Goal: Task Accomplishment & Management: Manage account settings

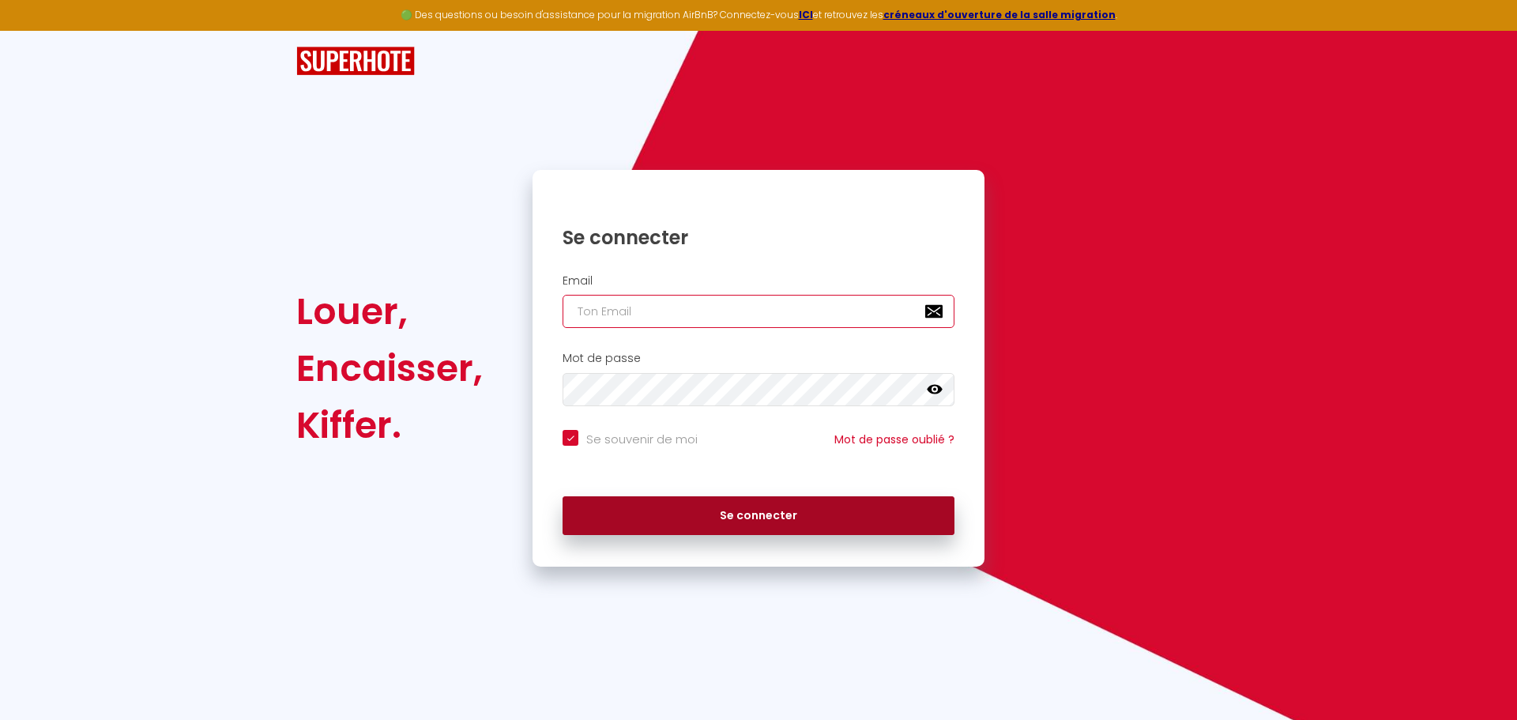
type input "[EMAIL_ADDRESS][DOMAIN_NAME]"
click at [734, 515] on button "Se connecter" at bounding box center [759, 516] width 392 height 40
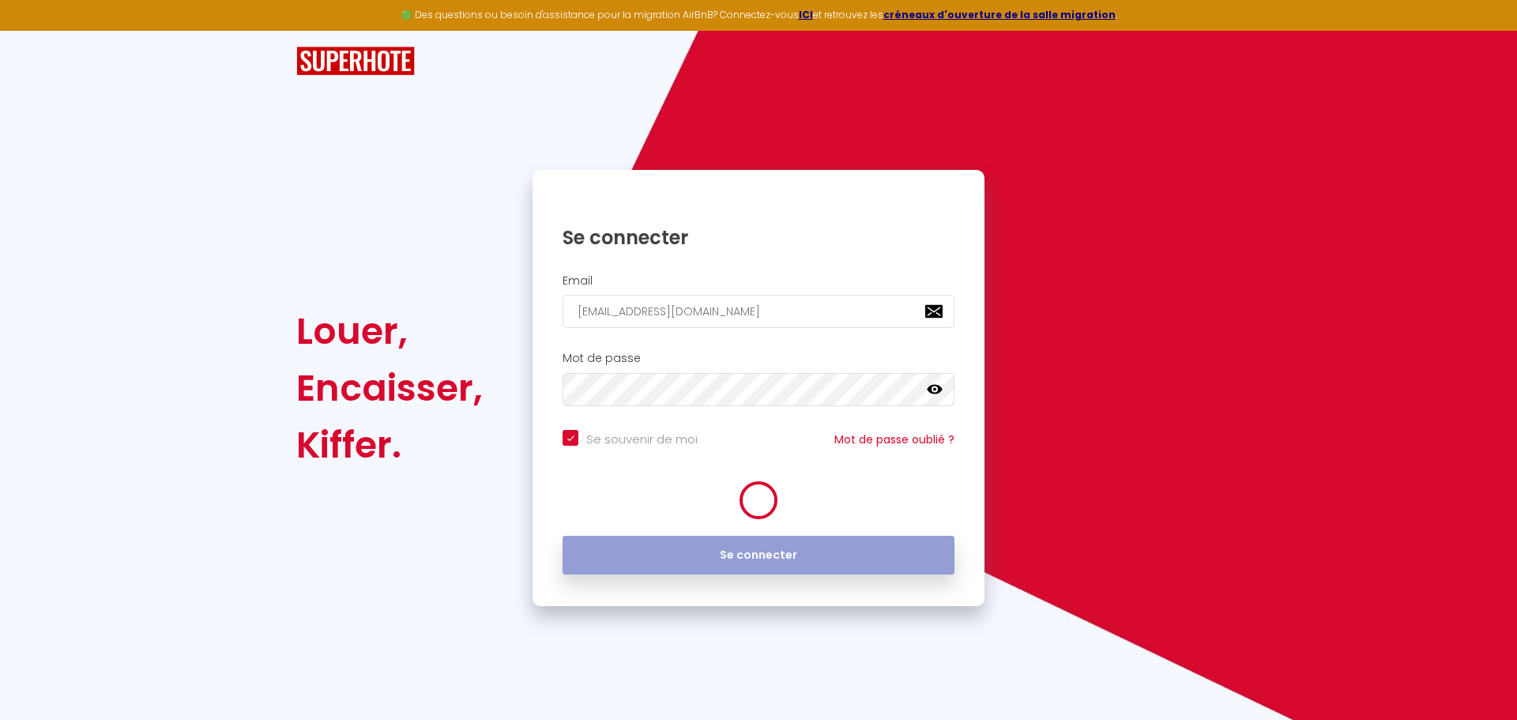
checkbox input "true"
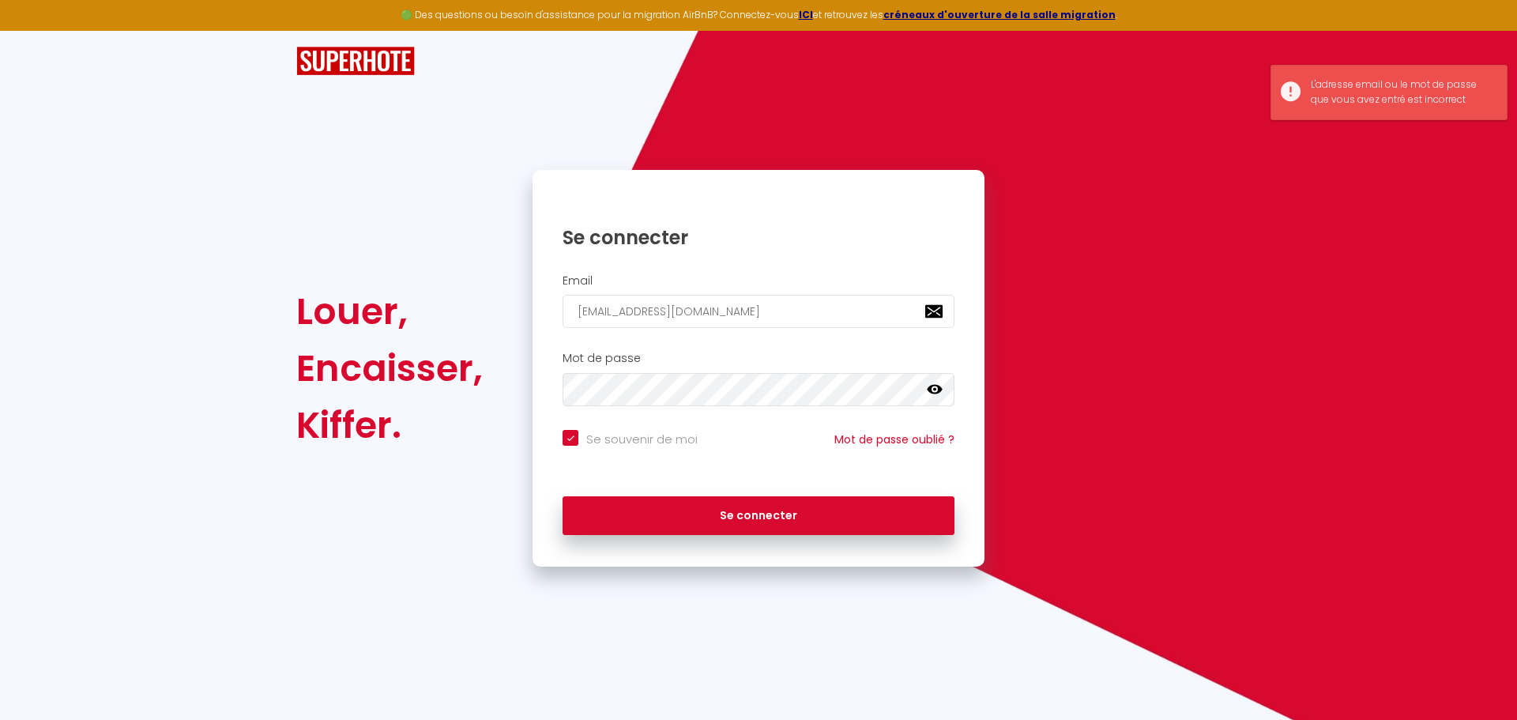
click at [937, 392] on icon at bounding box center [935, 389] width 16 height 9
drag, startPoint x: 788, startPoint y: 320, endPoint x: 359, endPoint y: 321, distance: 429.0
click at [359, 321] on div "Louer, Encaisser, Kiffer. Se connecter Email marine.peschard@gmail.com Mot de p…" at bounding box center [758, 368] width 945 height 397
type input "l"
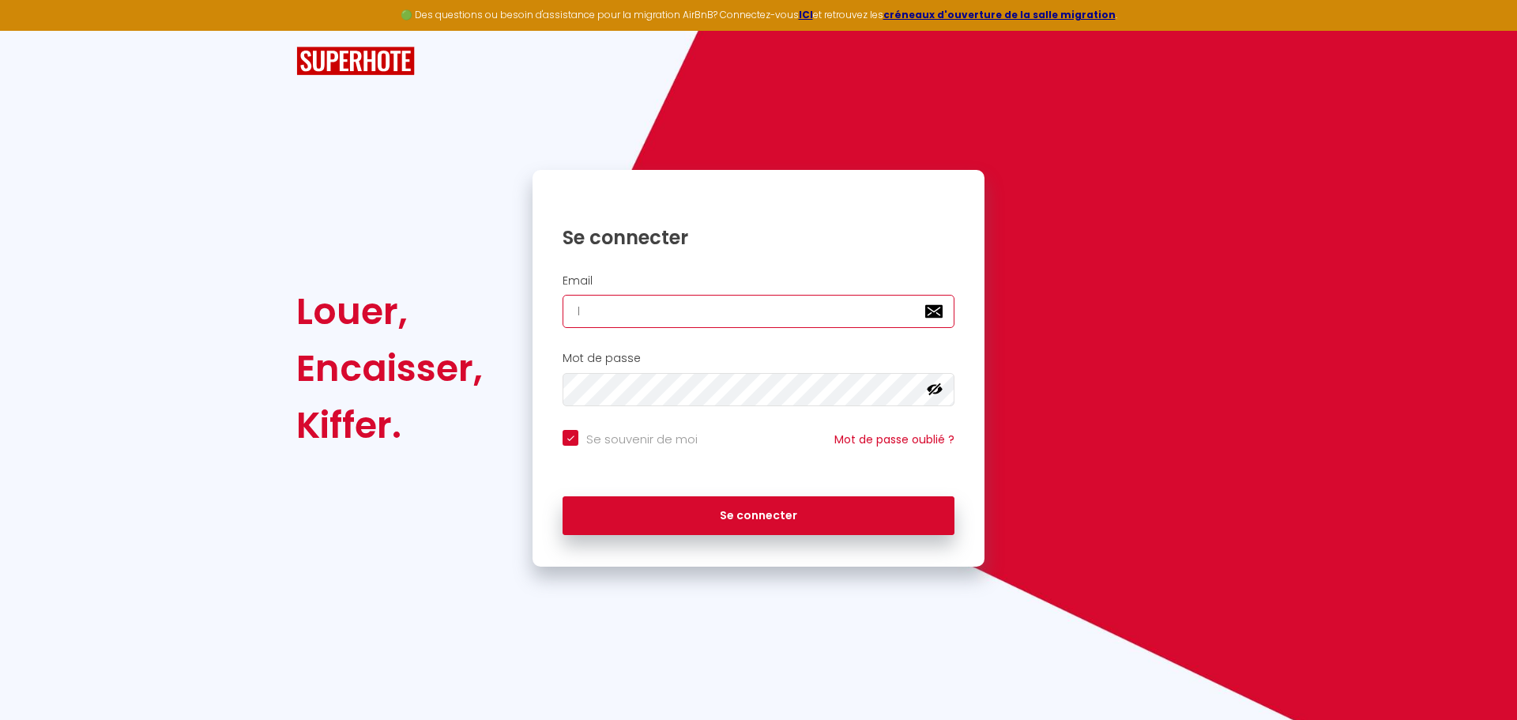
checkbox input "true"
type input "lo"
checkbox input "true"
type input "lor"
checkbox input "true"
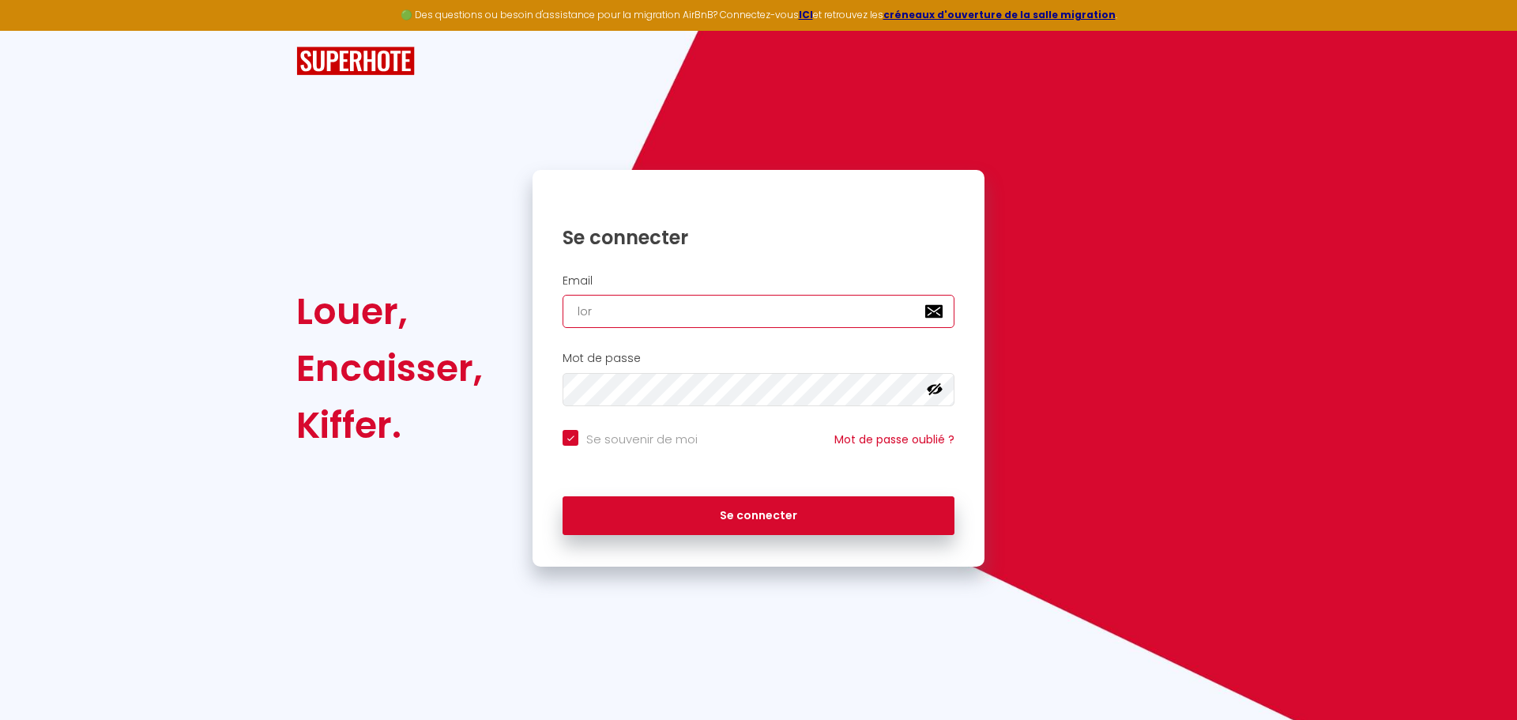
type input "lorz"
checkbox input "true"
type input "lor"
checkbox input "true"
type input "lorz"
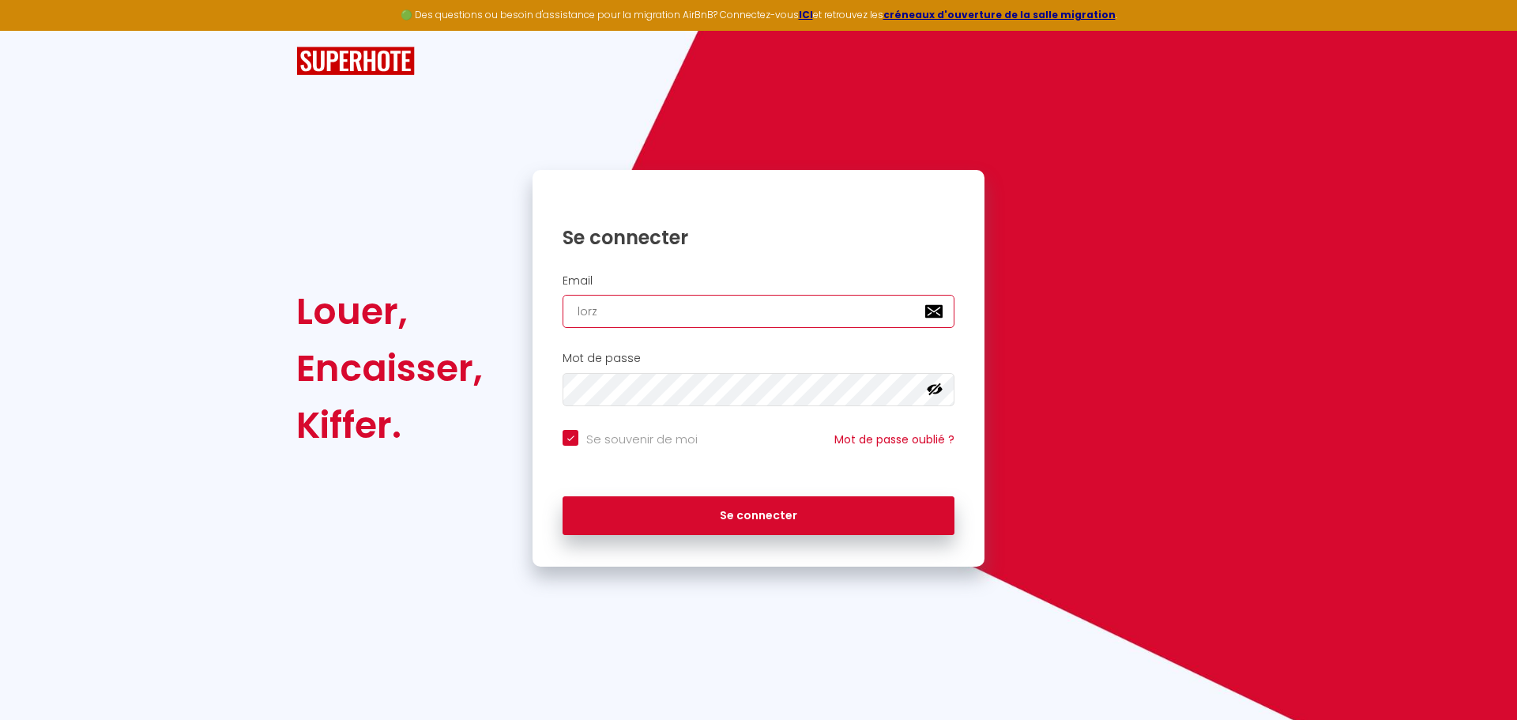
checkbox input "true"
type input "lor"
checkbox input "true"
type input "lore"
checkbox input "true"
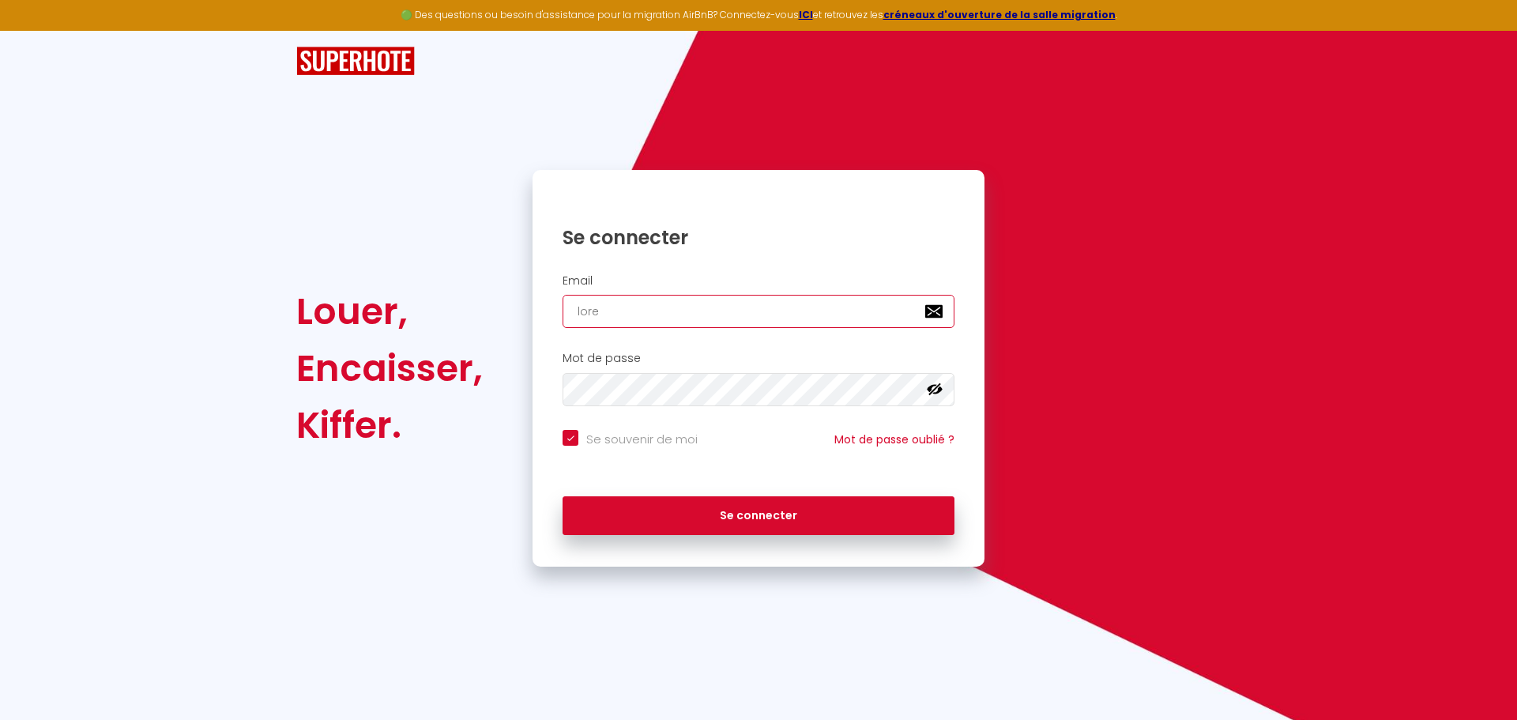
type input "[PERSON_NAME]"
checkbox input "true"
type input "[PERSON_NAME]"
checkbox input "true"
type input "[PERSON_NAME]"
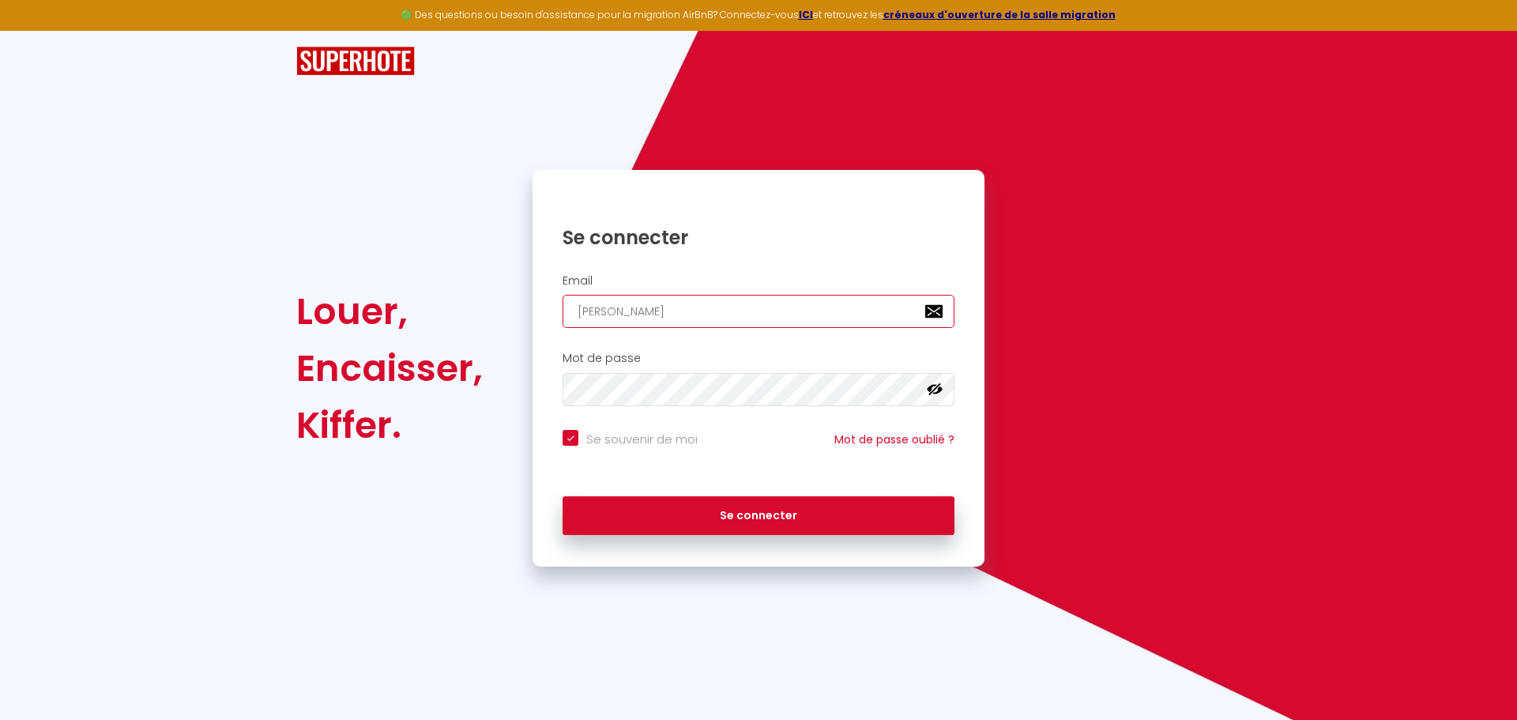
checkbox input "true"
type input "lorenzob"
checkbox input "true"
type input "lorenzoba"
checkbox input "true"
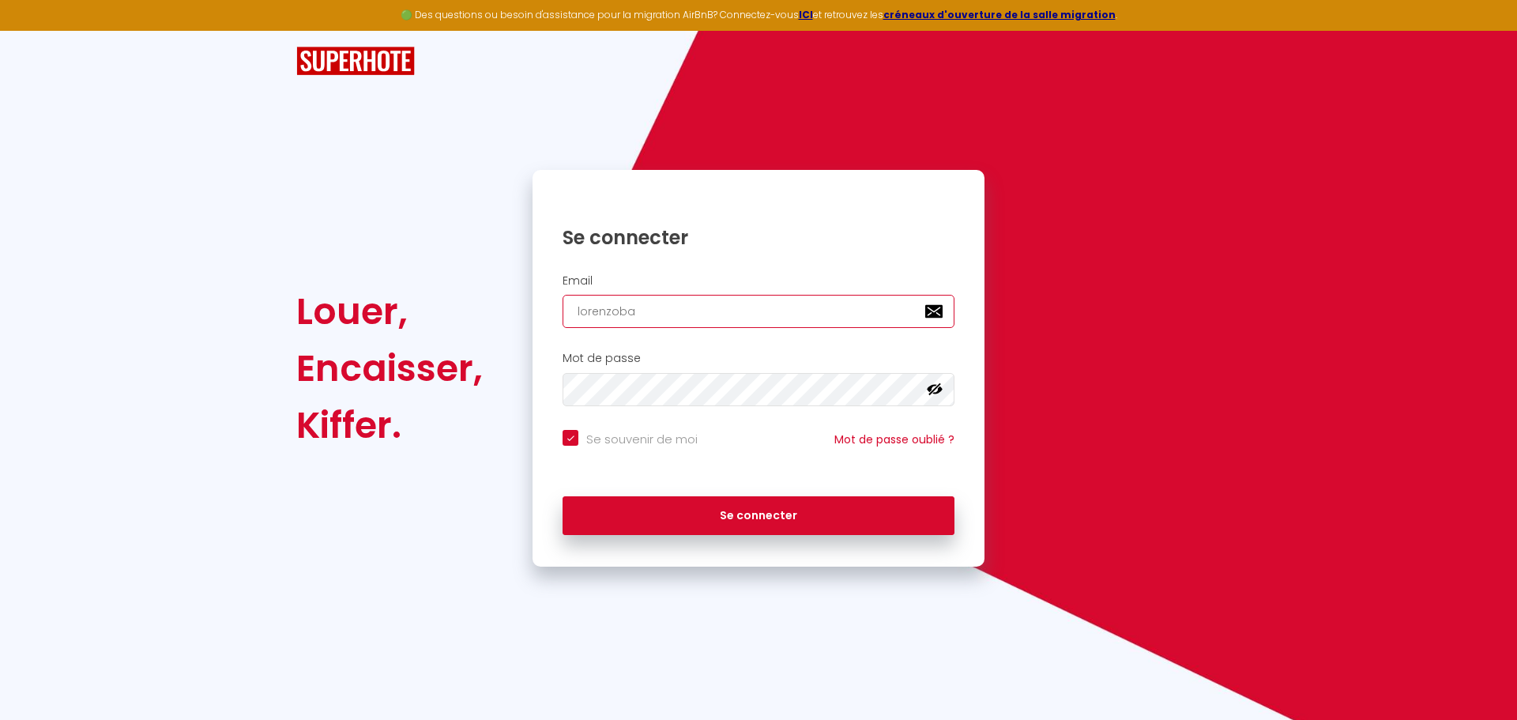
type input "lorenzobag"
checkbox input "true"
type input "lorenzobagn"
checkbox input "true"
type input "lorenzobagna"
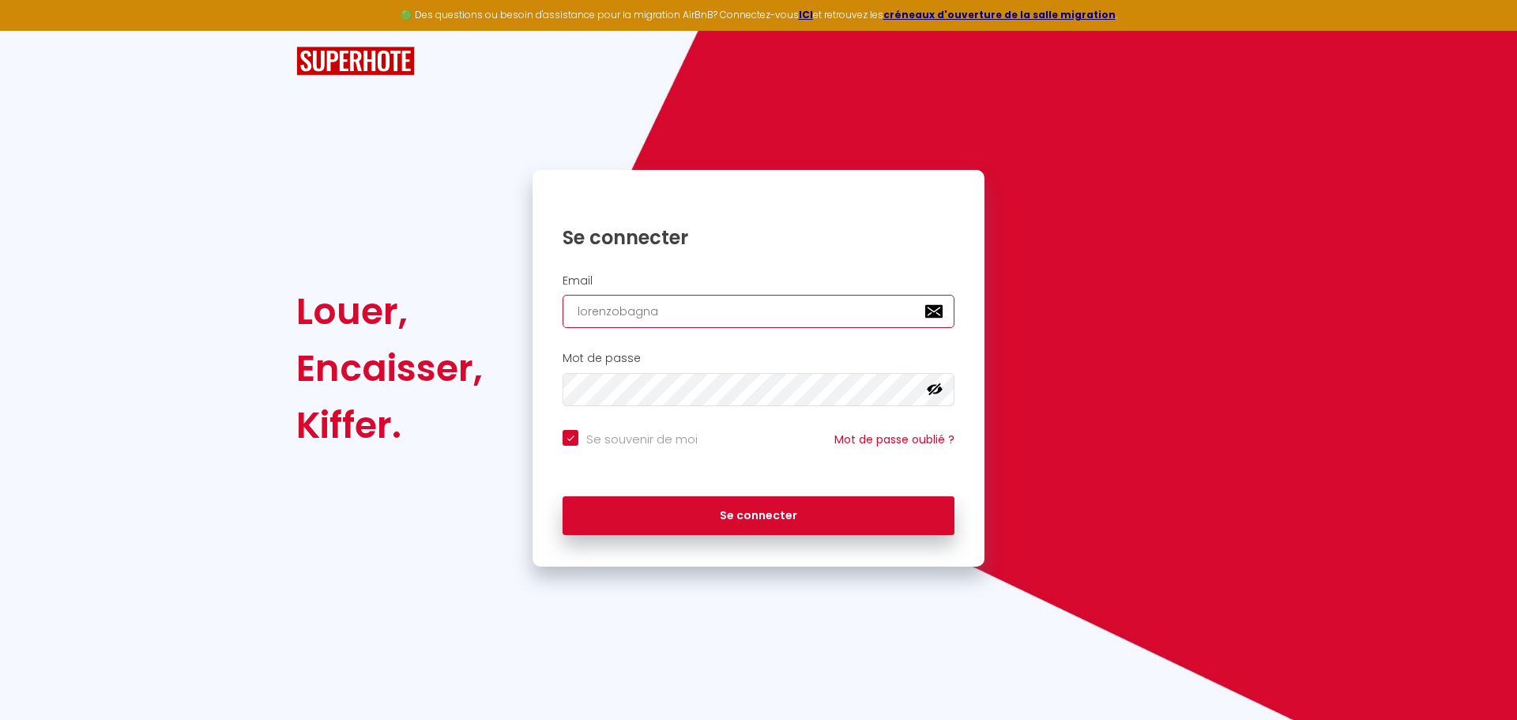
checkbox input "true"
type input "lorenzobagnat"
checkbox input "true"
type input "lorenzobagnato"
checkbox input "true"
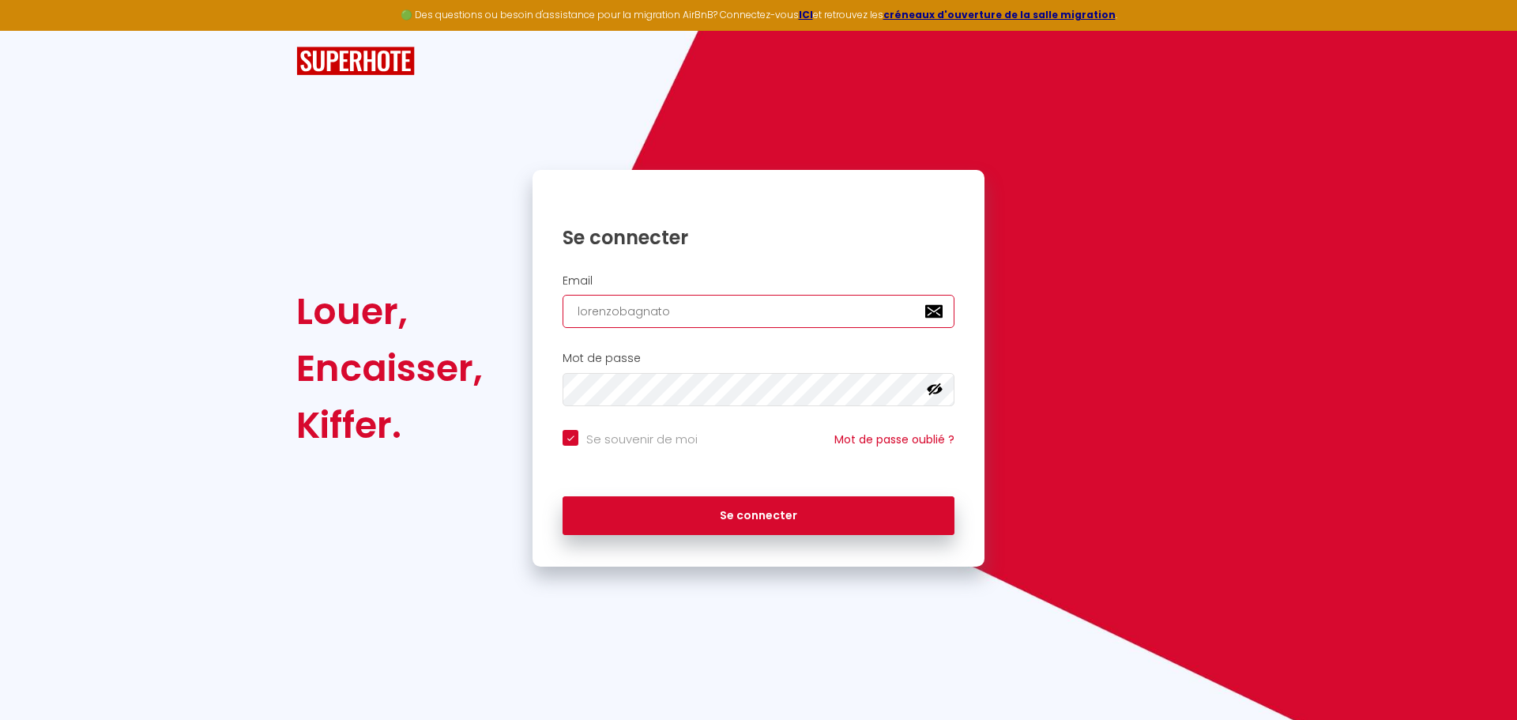
type input "lorenzobagnato@"
checkbox input "true"
type input "lorenzobagnato@h"
checkbox input "true"
type input "lorenzobagnato@ho"
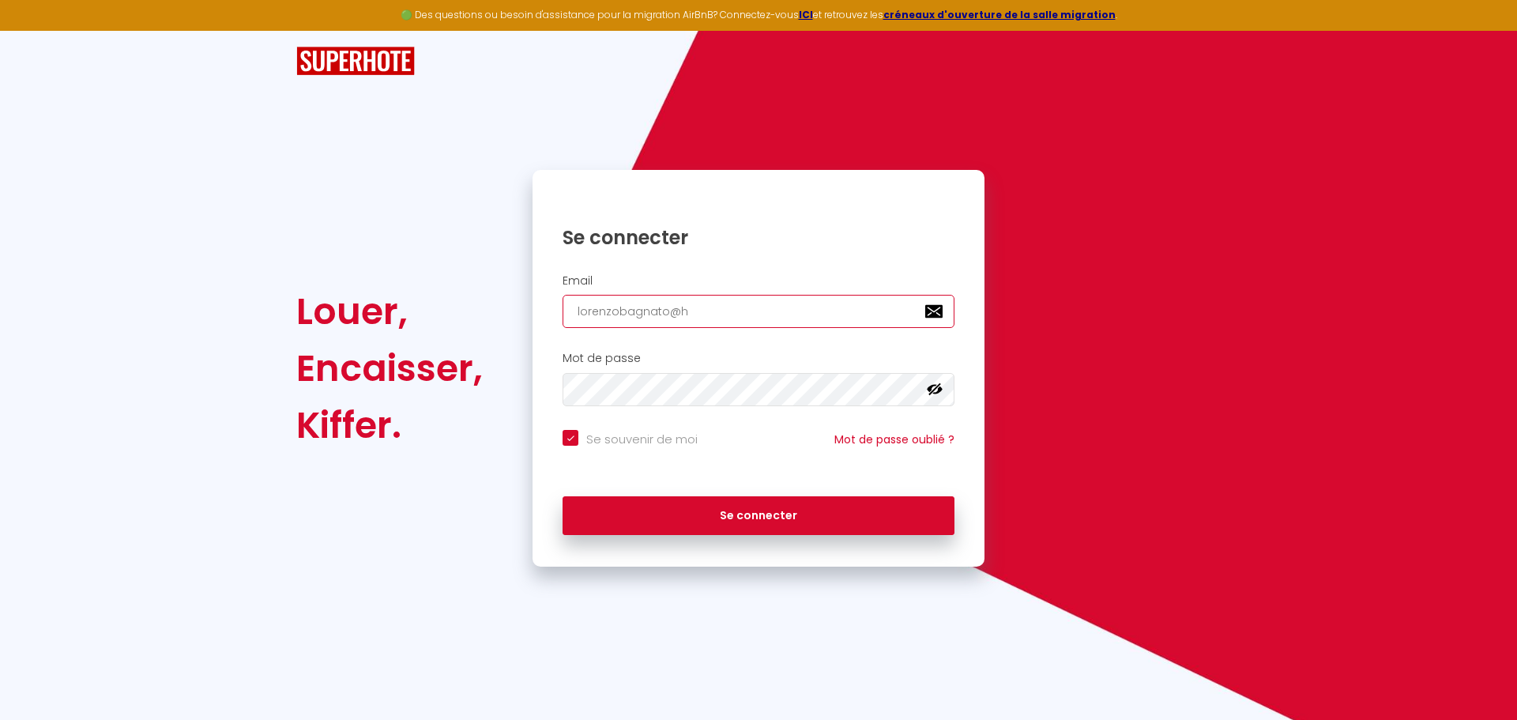
checkbox input "true"
type input "lorenzobagnato@hot"
checkbox input "true"
type input "lorenzobagnato@hotm"
checkbox input "true"
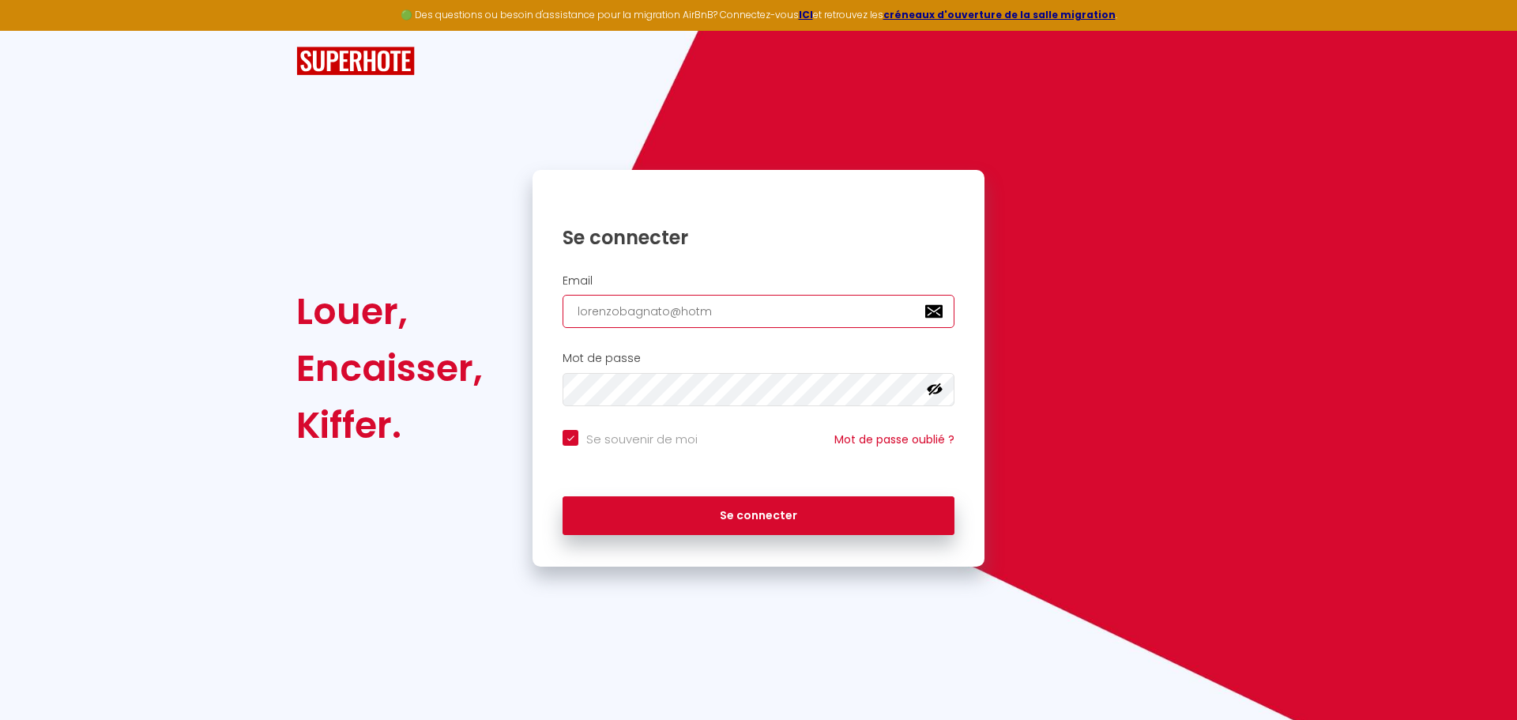
type input "lorenzobagnato@hotma"
checkbox input "true"
type input "lorenzobagnato@hotmai"
checkbox input "true"
type input "[EMAIL_ADDRESS]"
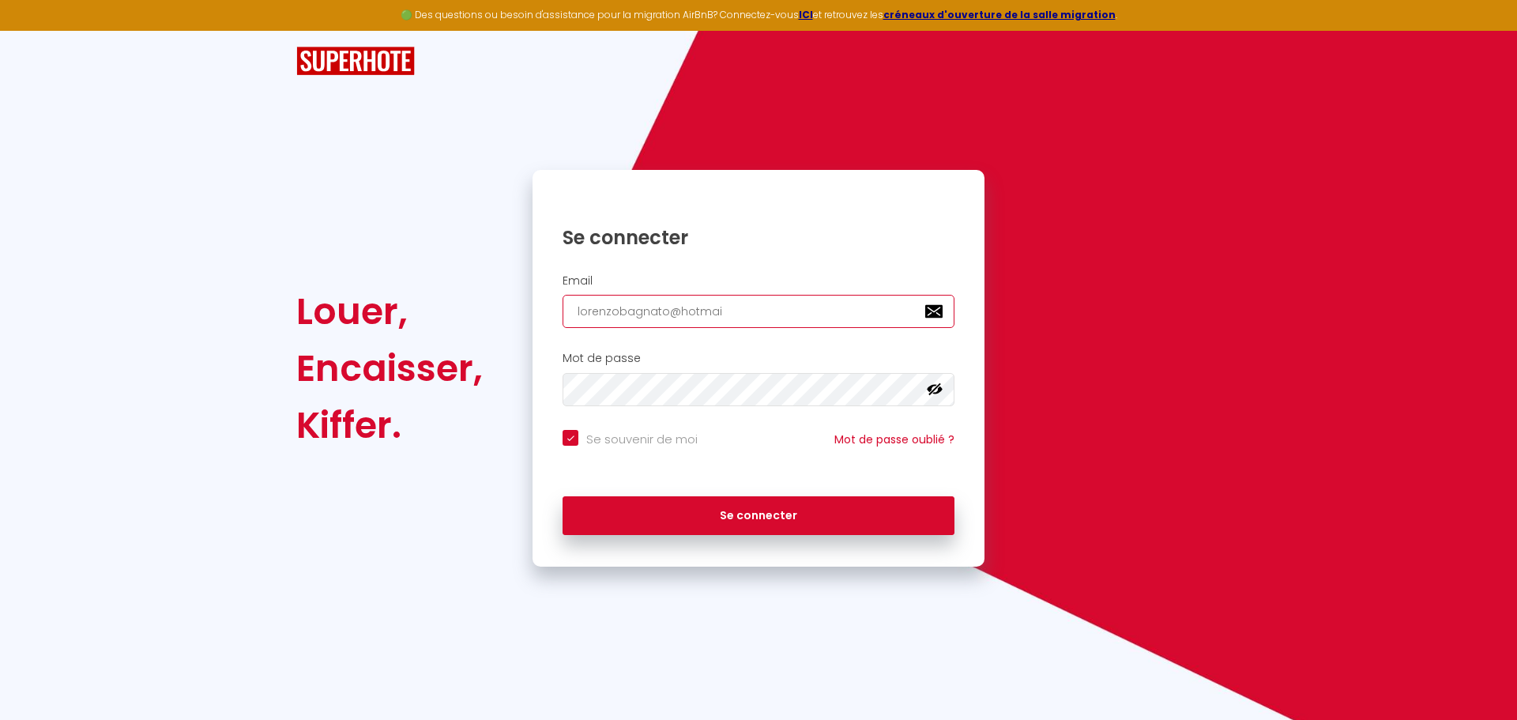
checkbox input "true"
type input "[EMAIL_ADDRESS]."
checkbox input "true"
type input "lorenzobagnato@hotmail.i"
checkbox input "true"
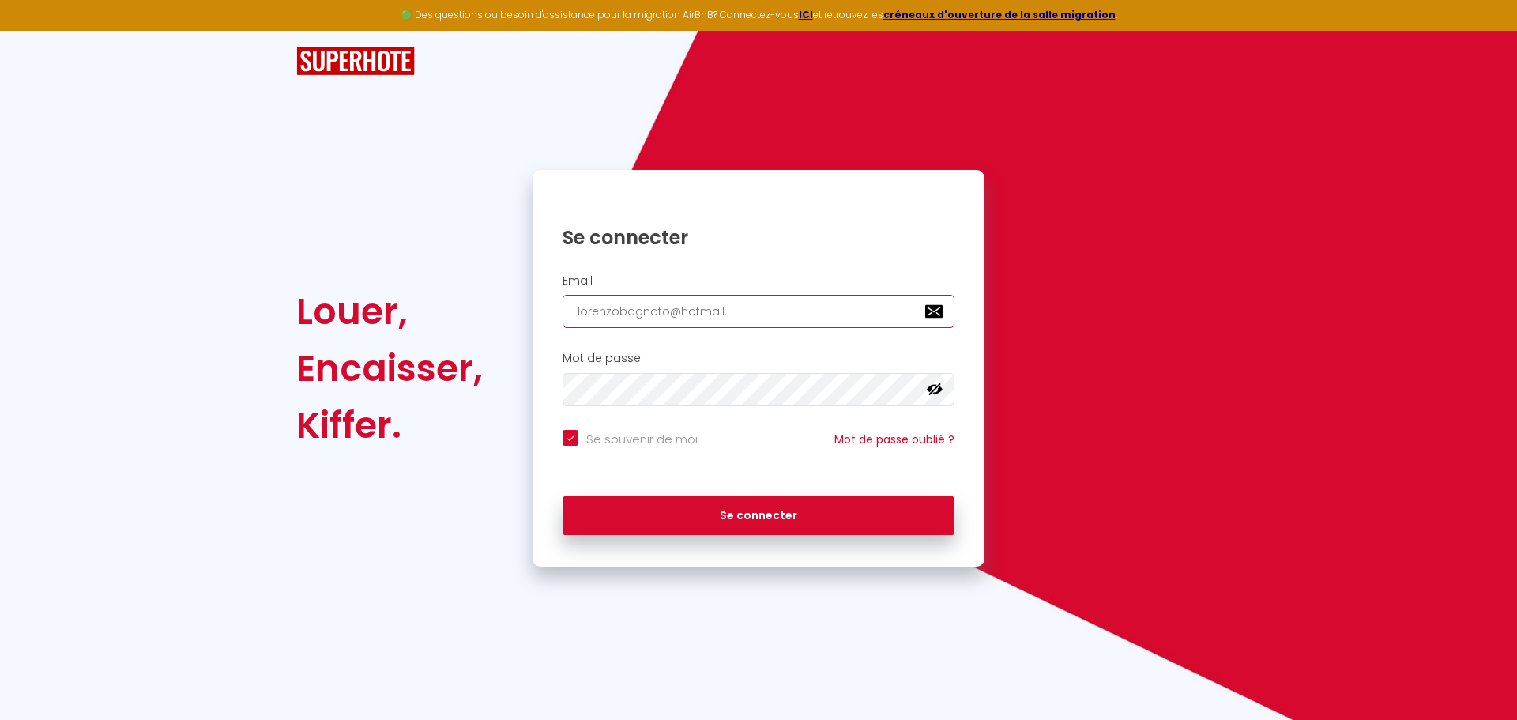
type input "[EMAIL_ADDRESS][DOMAIN_NAME]"
checkbox input "true"
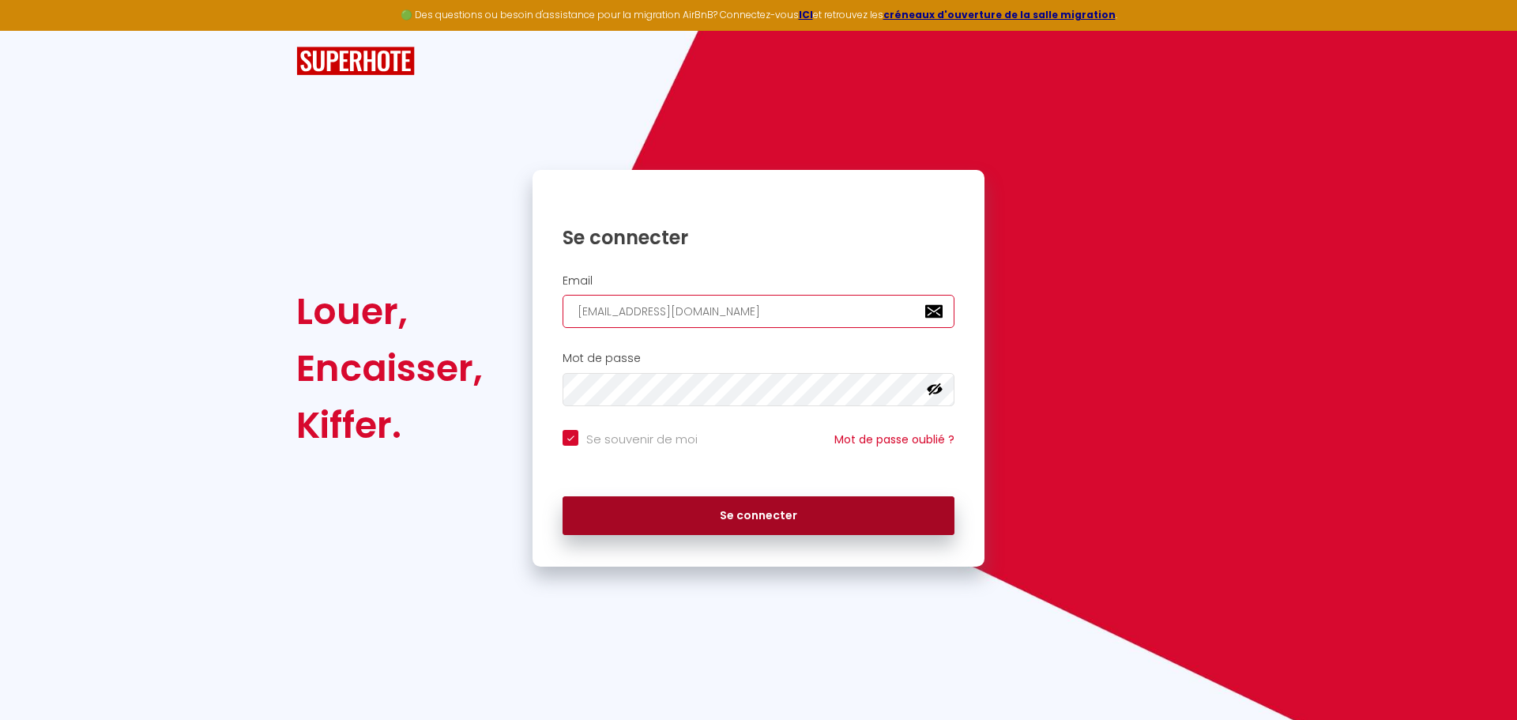
type input "[EMAIL_ADDRESS][DOMAIN_NAME]"
click at [780, 519] on button "Se connecter" at bounding box center [759, 516] width 392 height 40
checkbox input "true"
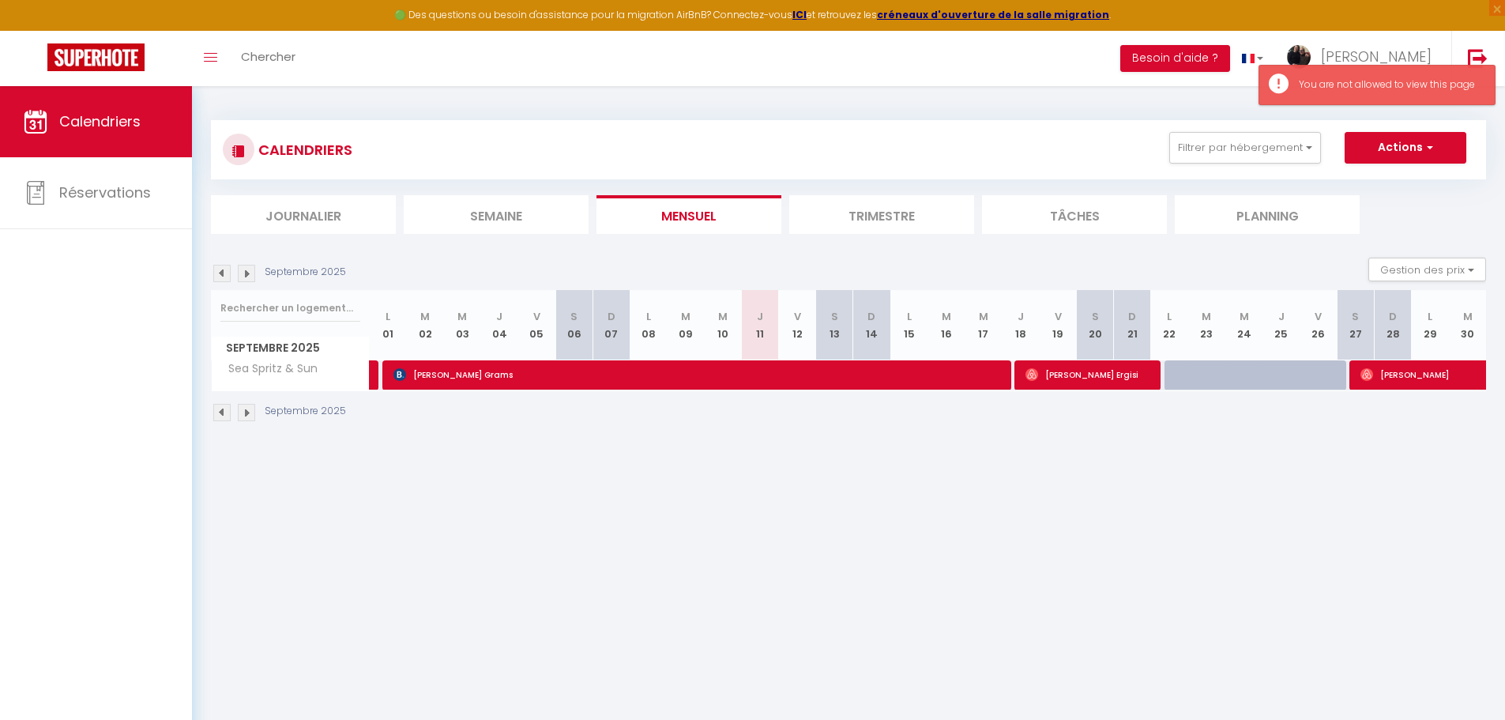
click at [1007, 612] on body "🟢 Des questions ou besoin d'assistance pour la migration AirBnB? Connectez-vous…" at bounding box center [752, 446] width 1505 height 720
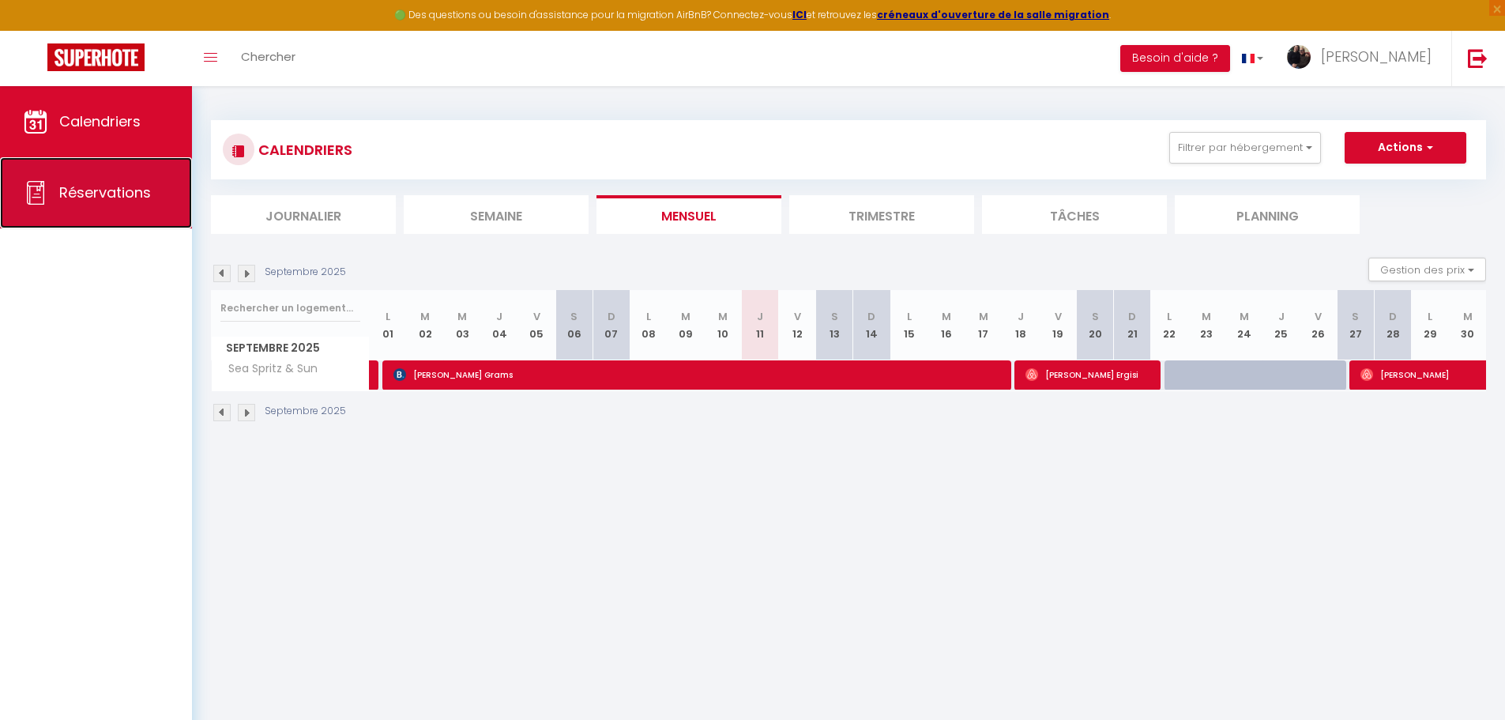
click at [92, 183] on span "Réservations" at bounding box center [105, 193] width 92 height 20
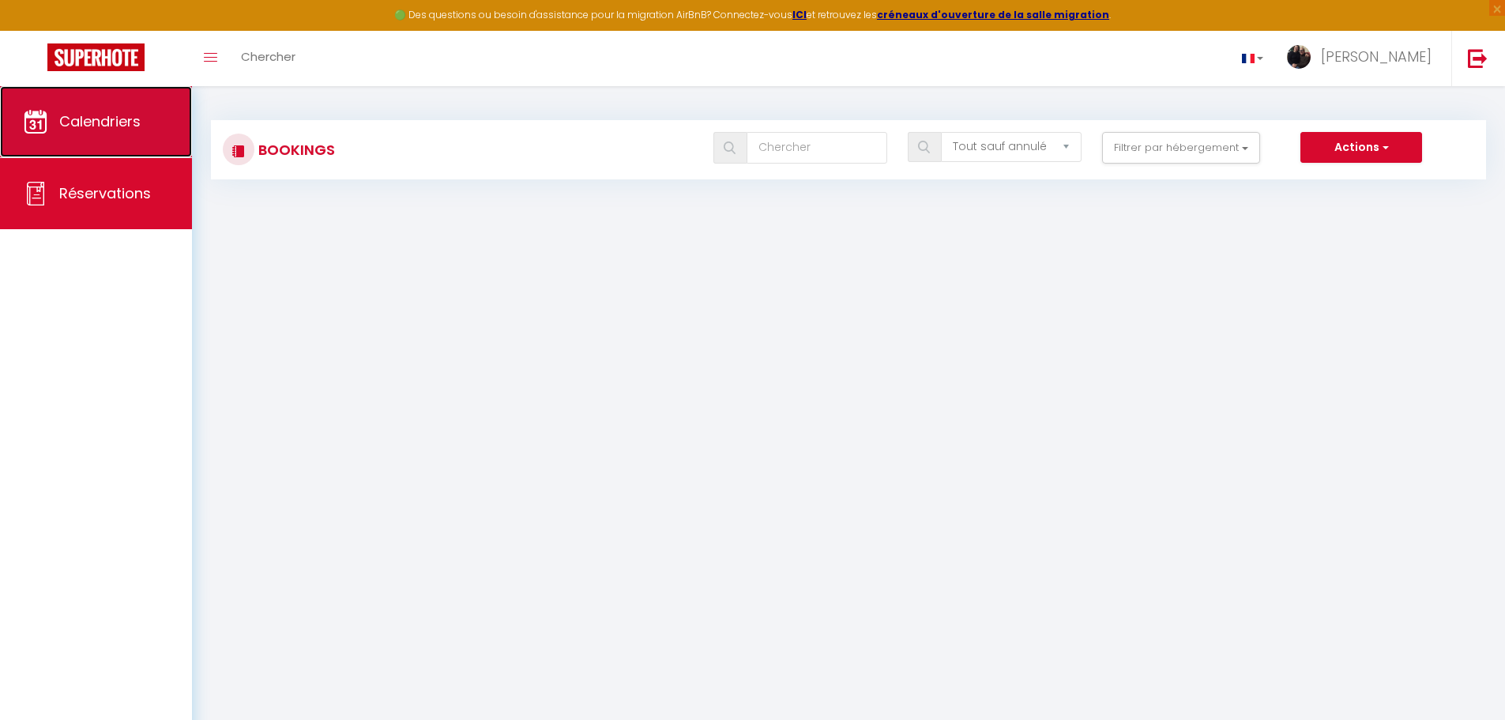
click at [107, 144] on link "Calendriers" at bounding box center [96, 121] width 192 height 71
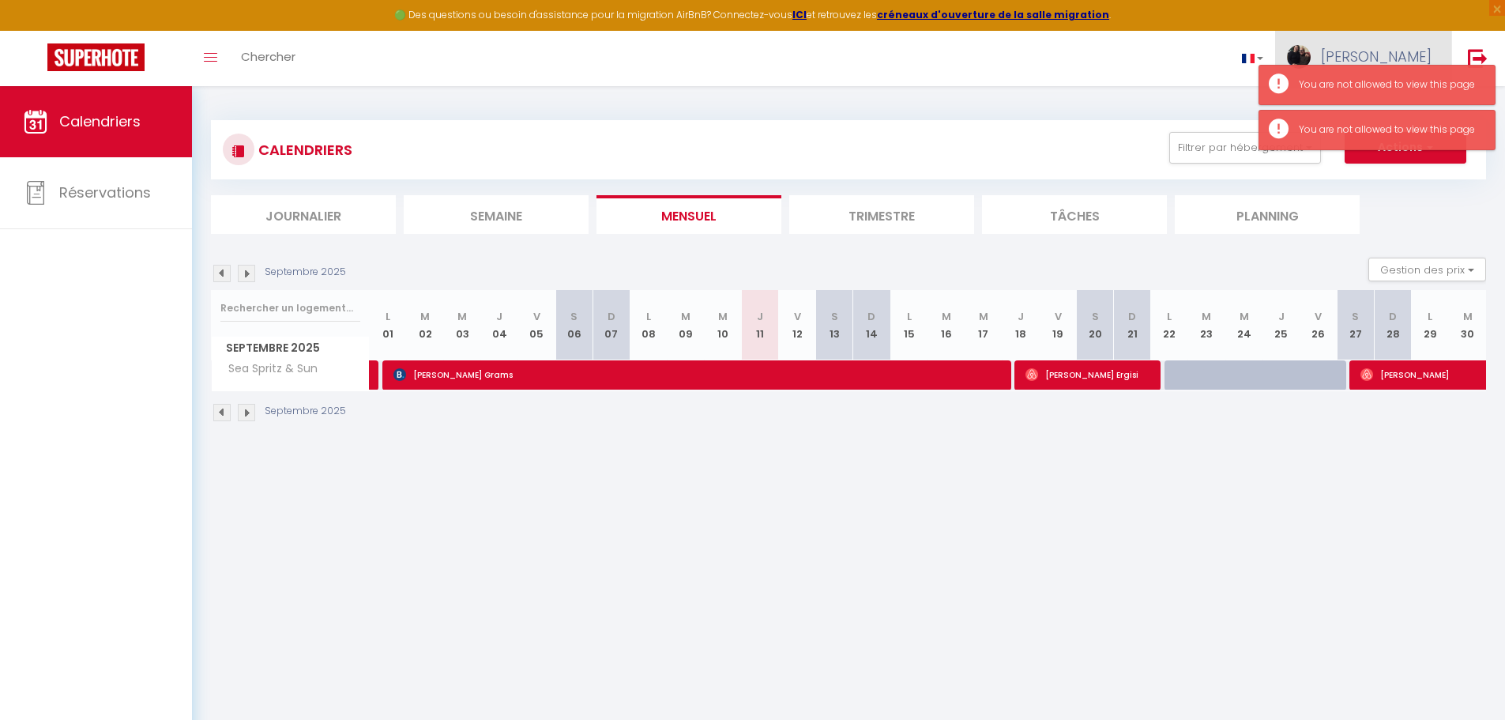
click at [1395, 49] on span "Anna Rita" at bounding box center [1376, 57] width 111 height 20
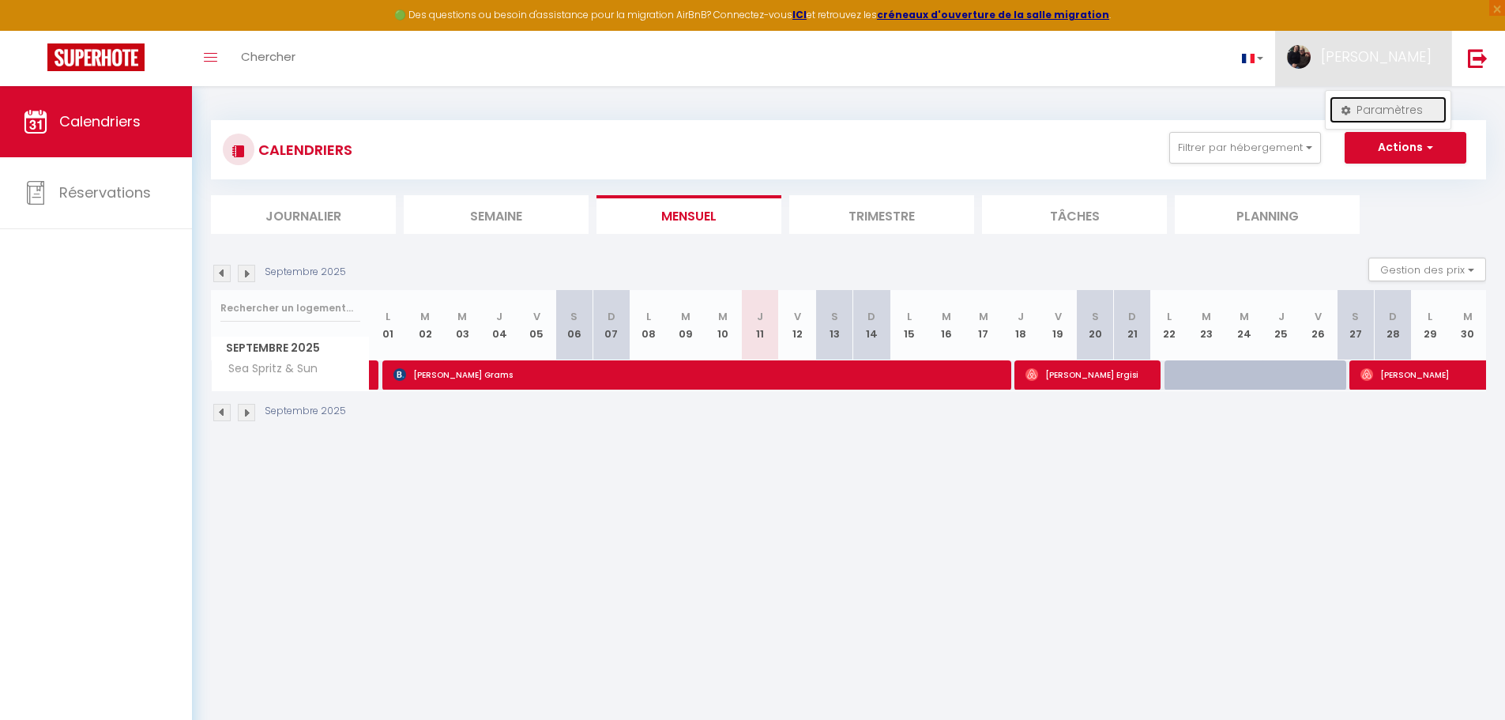
click at [1402, 114] on link "Paramètres" at bounding box center [1388, 109] width 117 height 27
select select "fr"
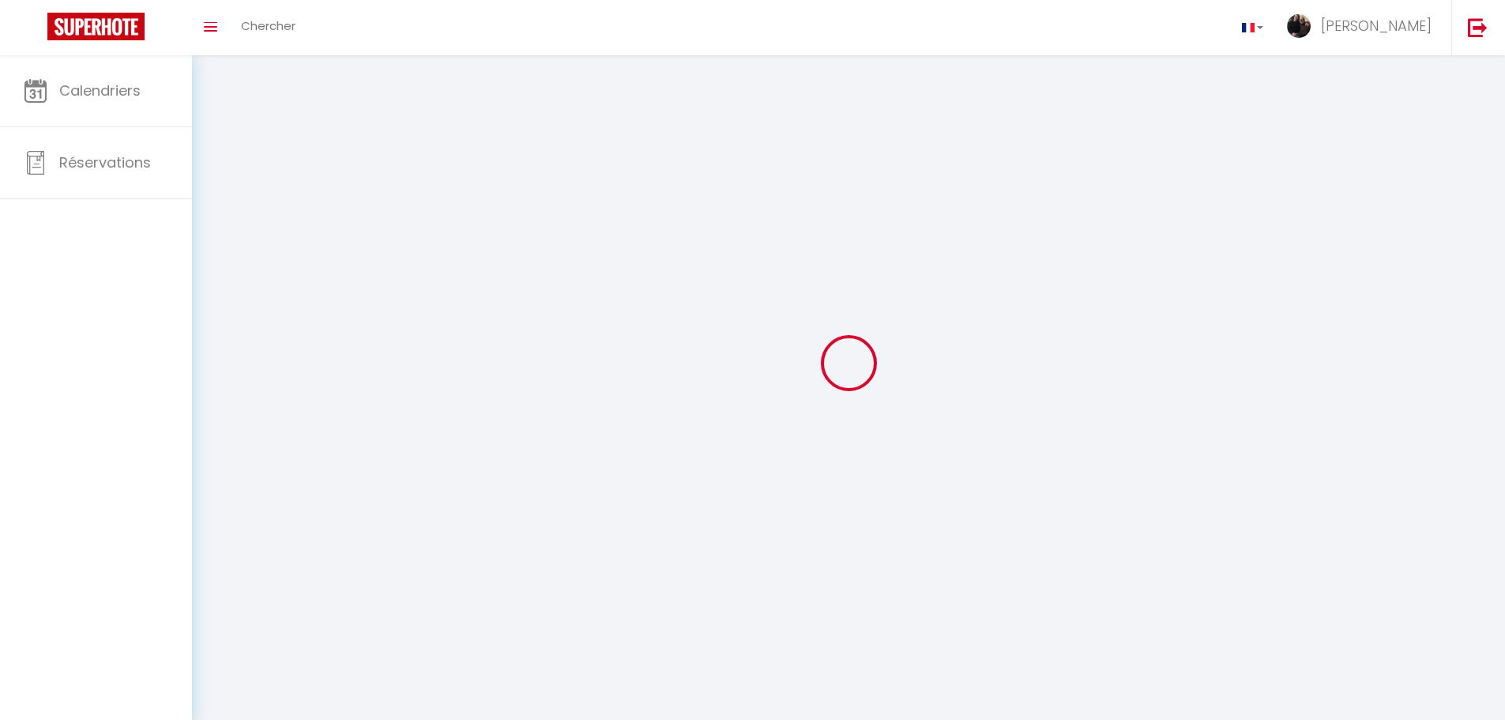
select select
type input "Anna Rita"
type input "Leone"
type input "https://app.superhote.com/#/get-available-rentals/null"
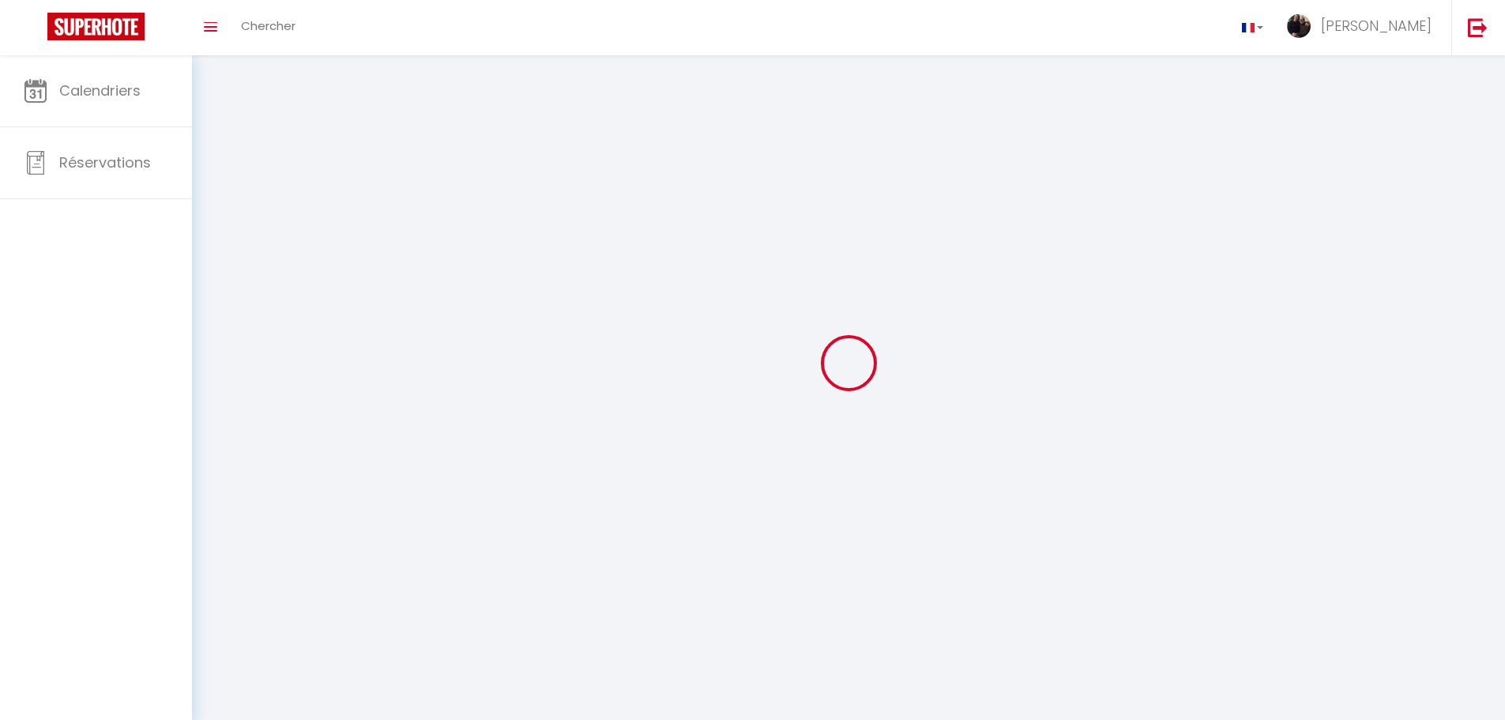
select select
select select "28"
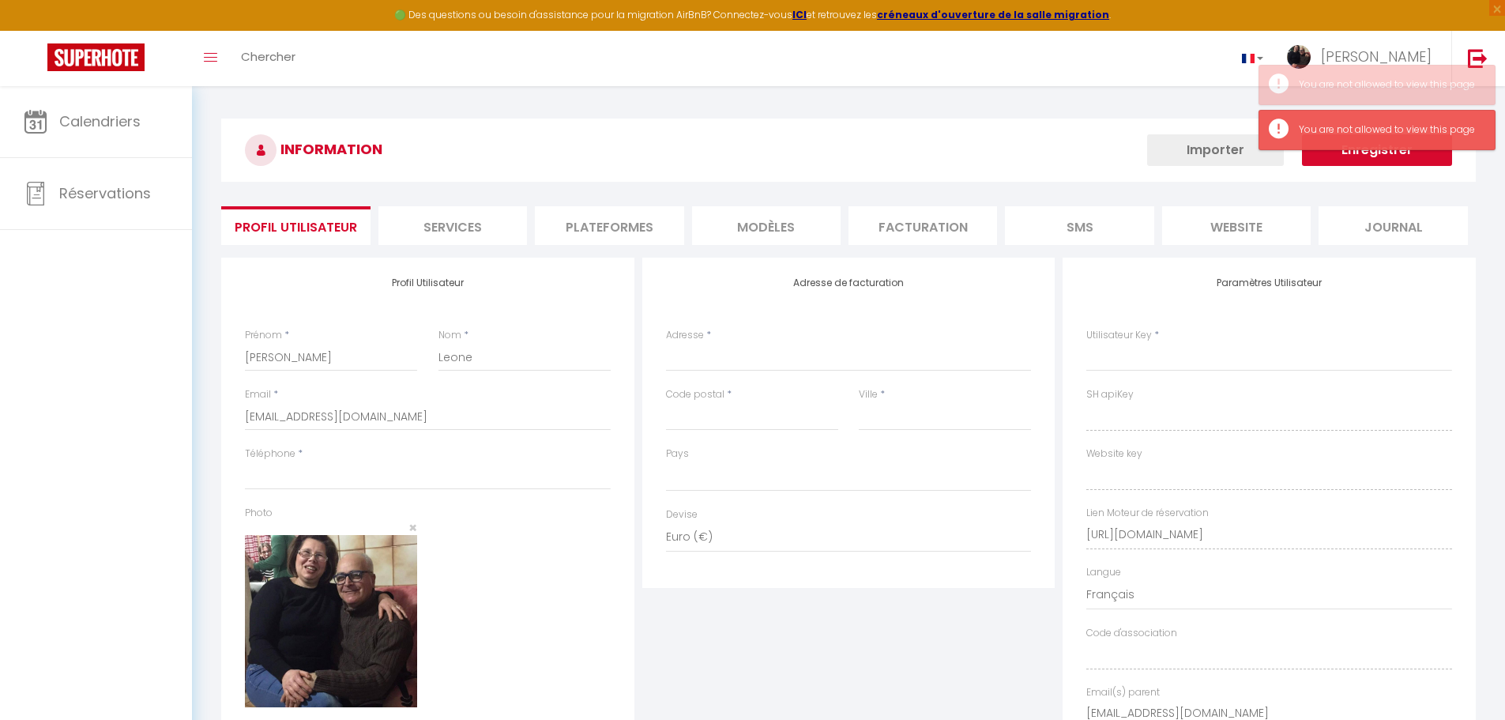
select select
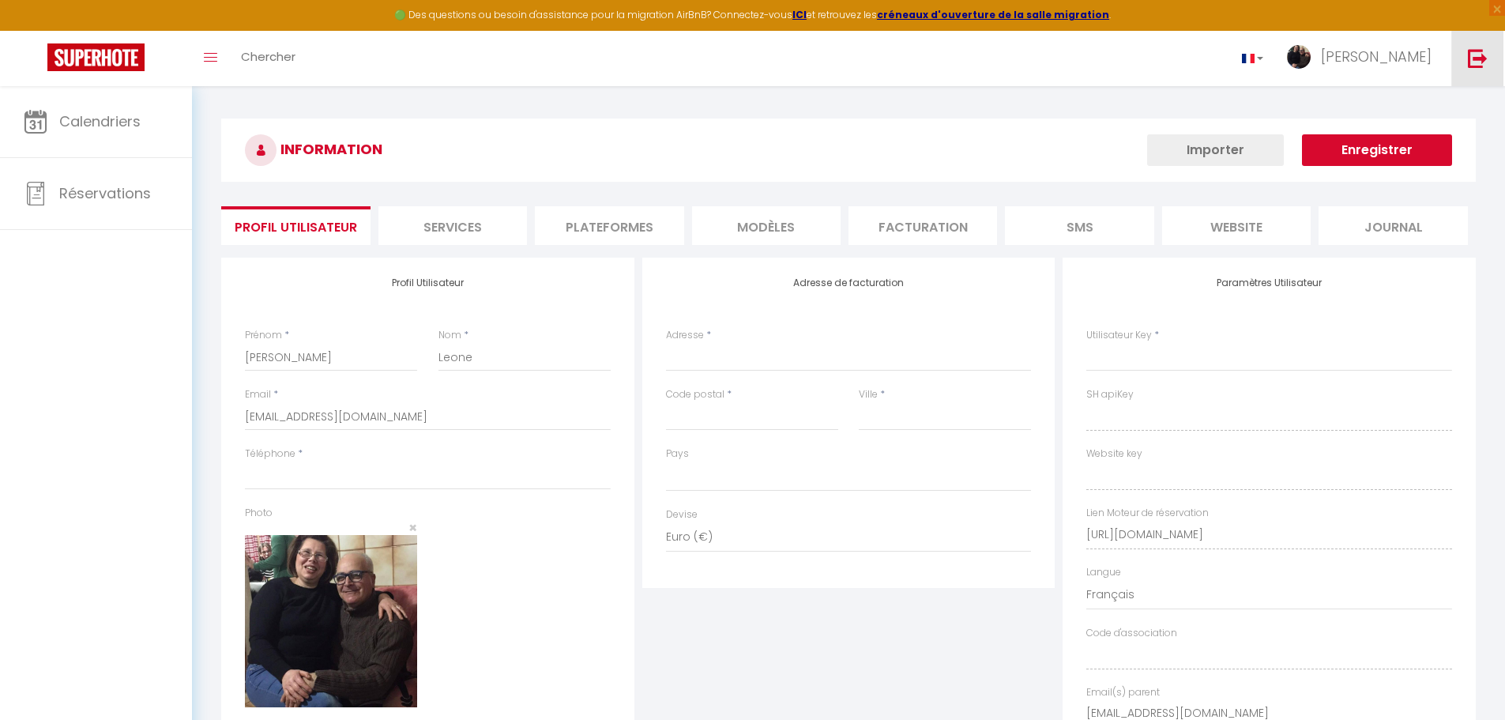
click at [1472, 64] on img at bounding box center [1478, 58] width 20 height 20
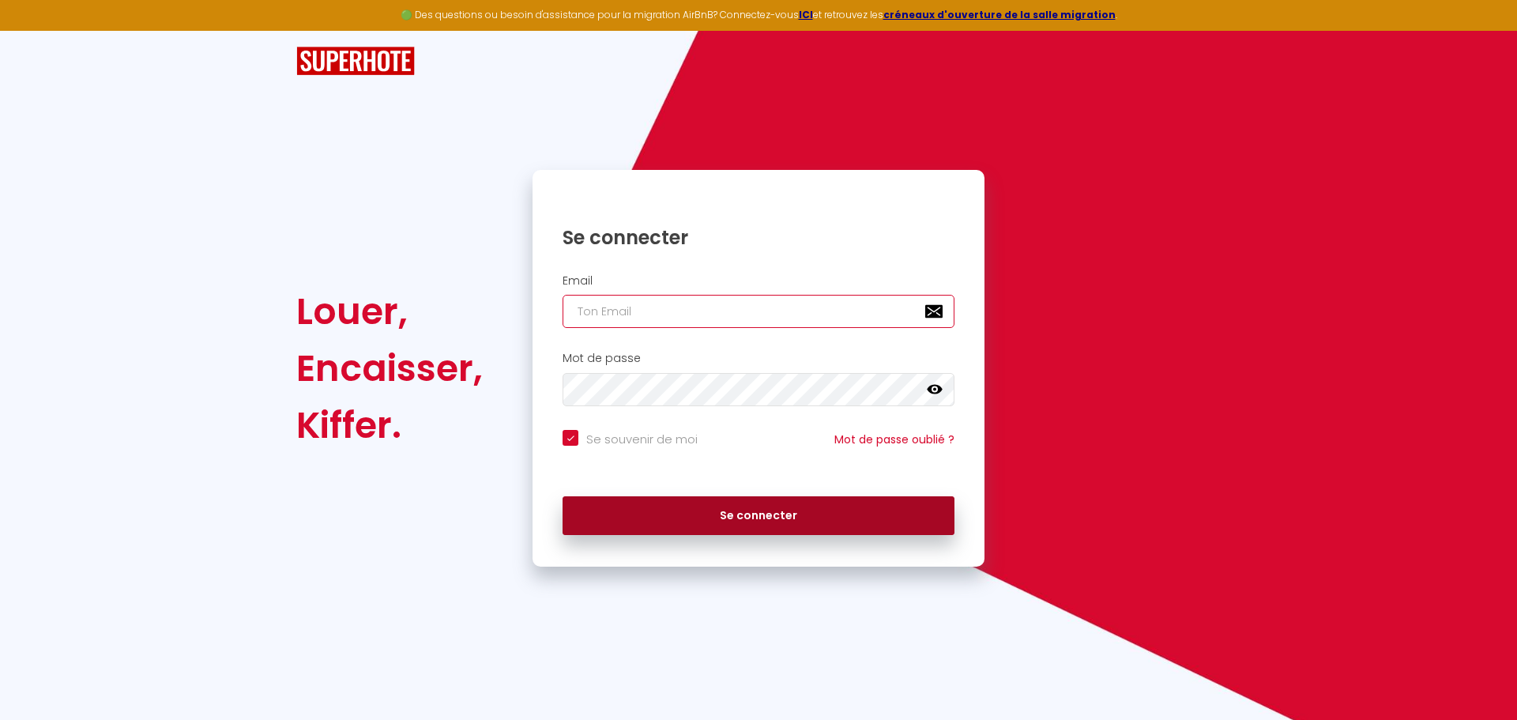
type input "[EMAIL_ADDRESS][DOMAIN_NAME]"
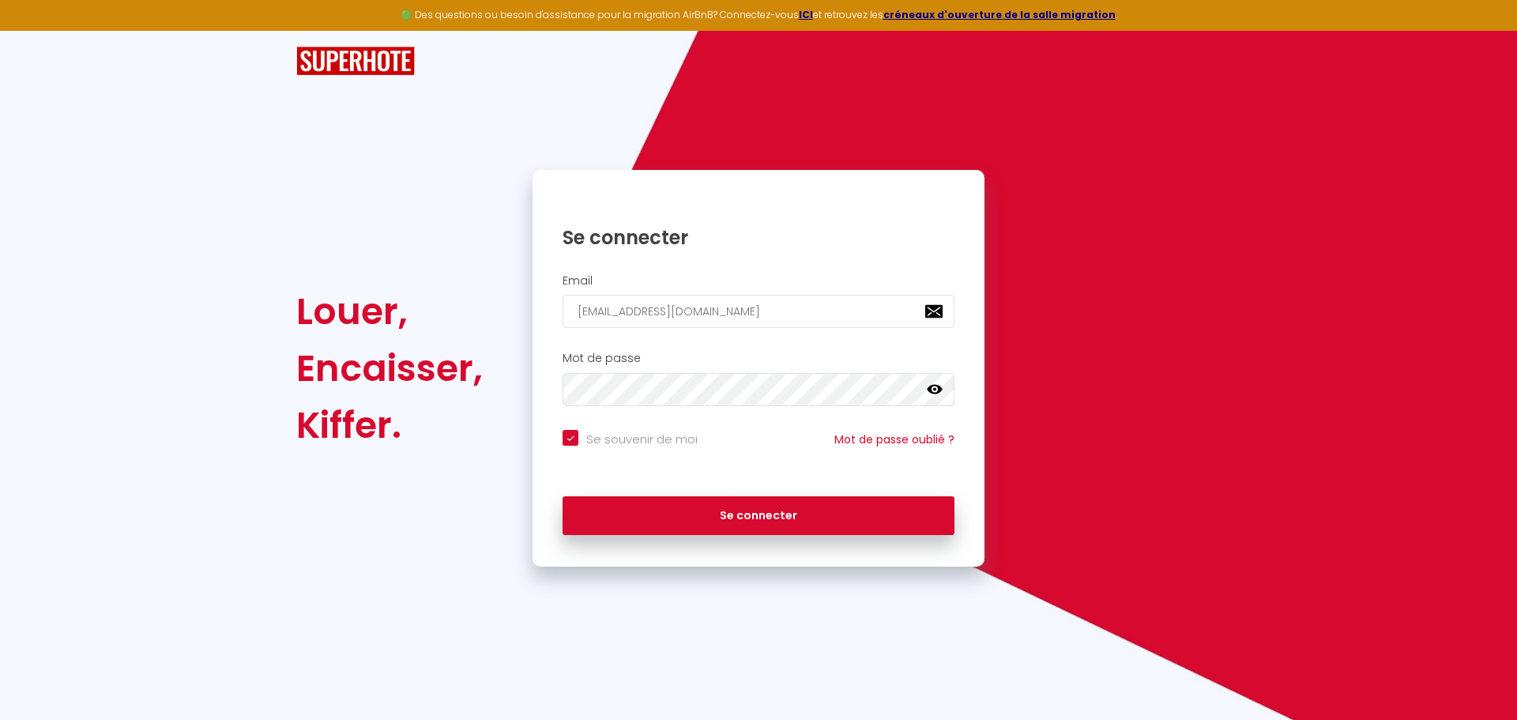
click at [930, 384] on icon at bounding box center [935, 390] width 16 height 16
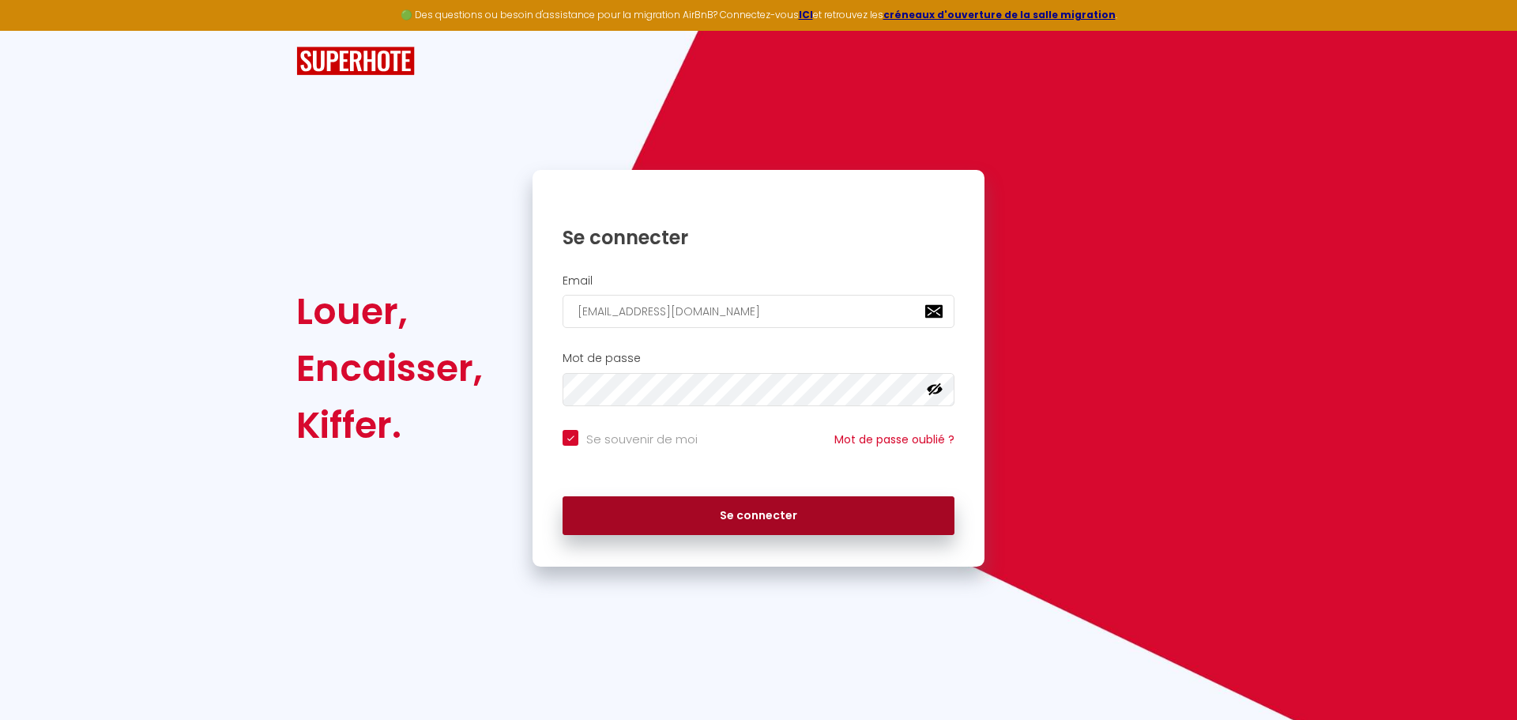
click at [609, 524] on button "Se connecter" at bounding box center [759, 516] width 392 height 40
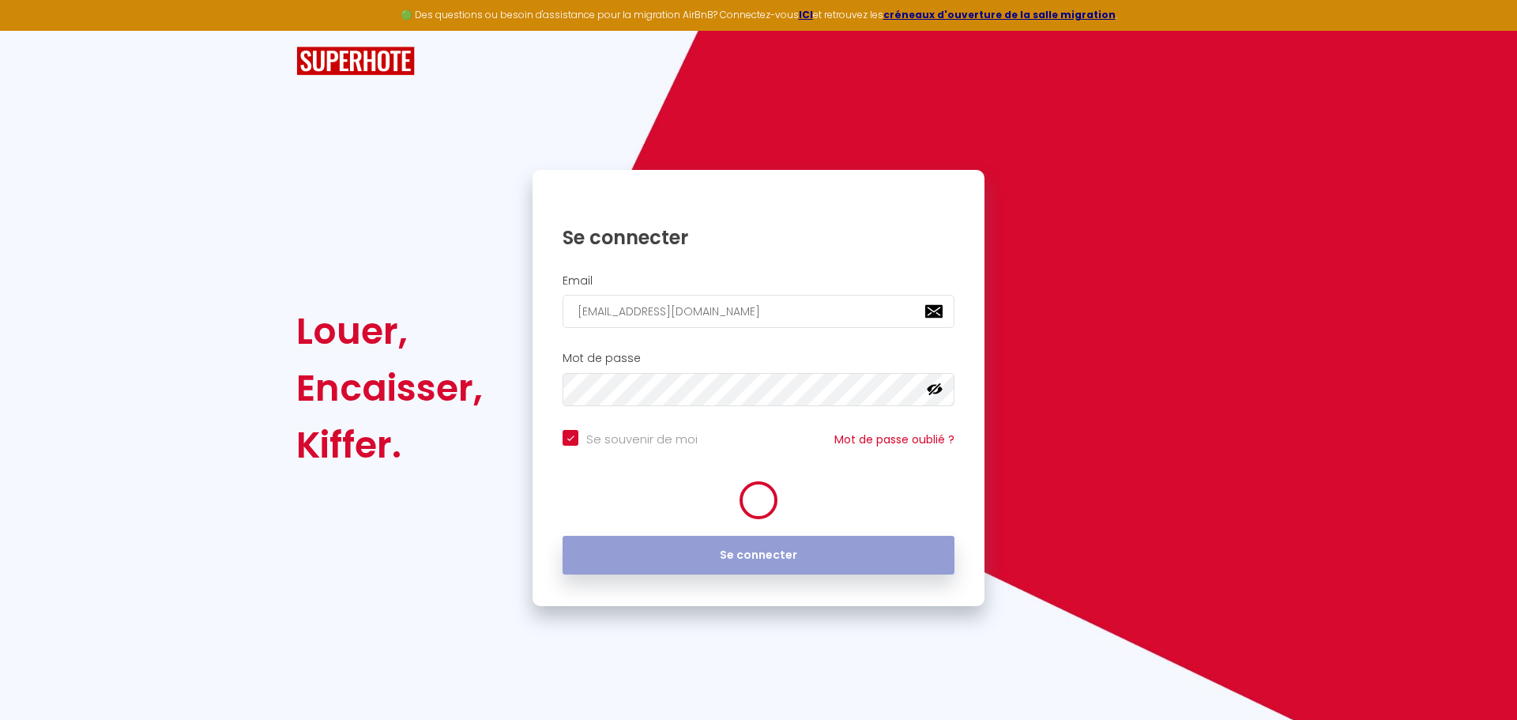
checkbox input "true"
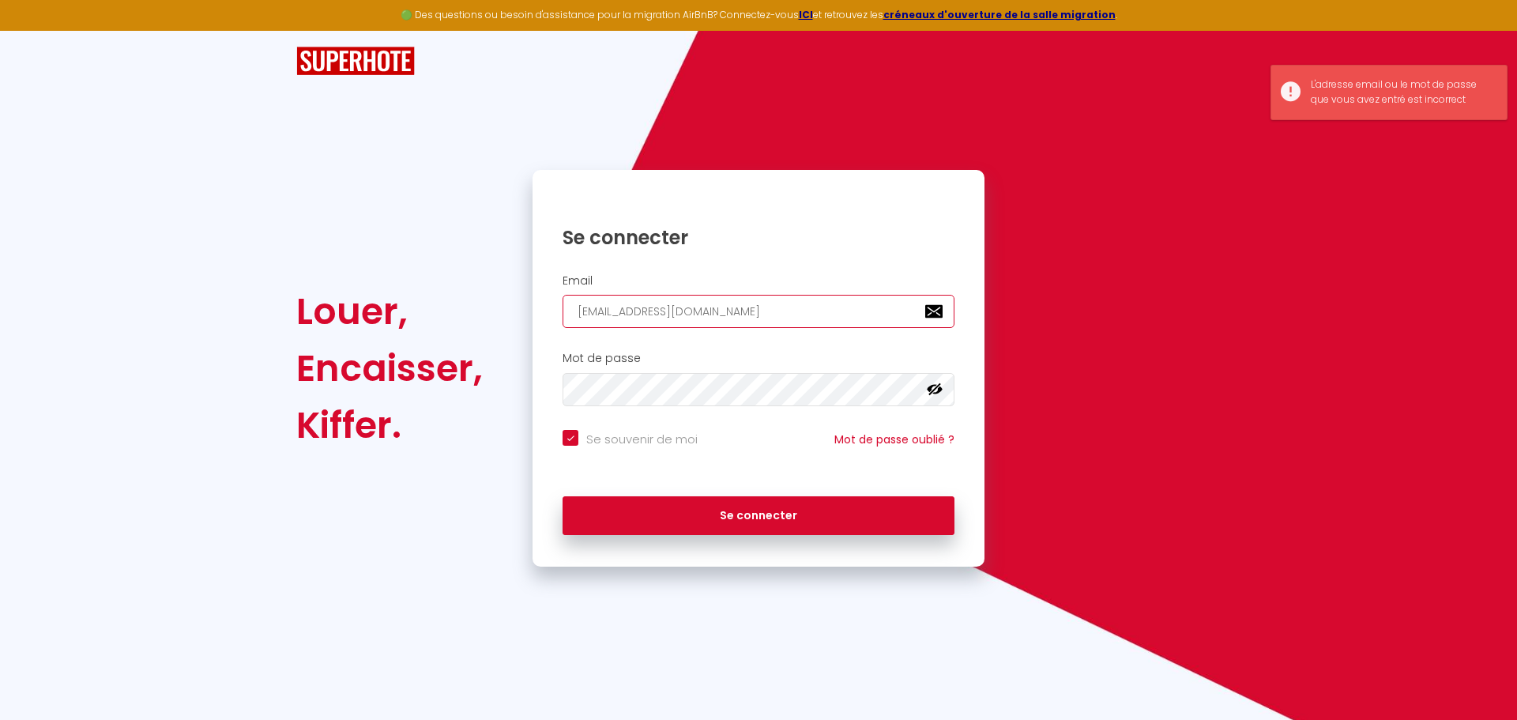
click at [792, 313] on input "[EMAIL_ADDRESS][DOMAIN_NAME]" at bounding box center [759, 311] width 392 height 33
type input "marine.peschard@gmail.co"
checkbox input "true"
type input "marine.peschard@gmail.c"
checkbox input "true"
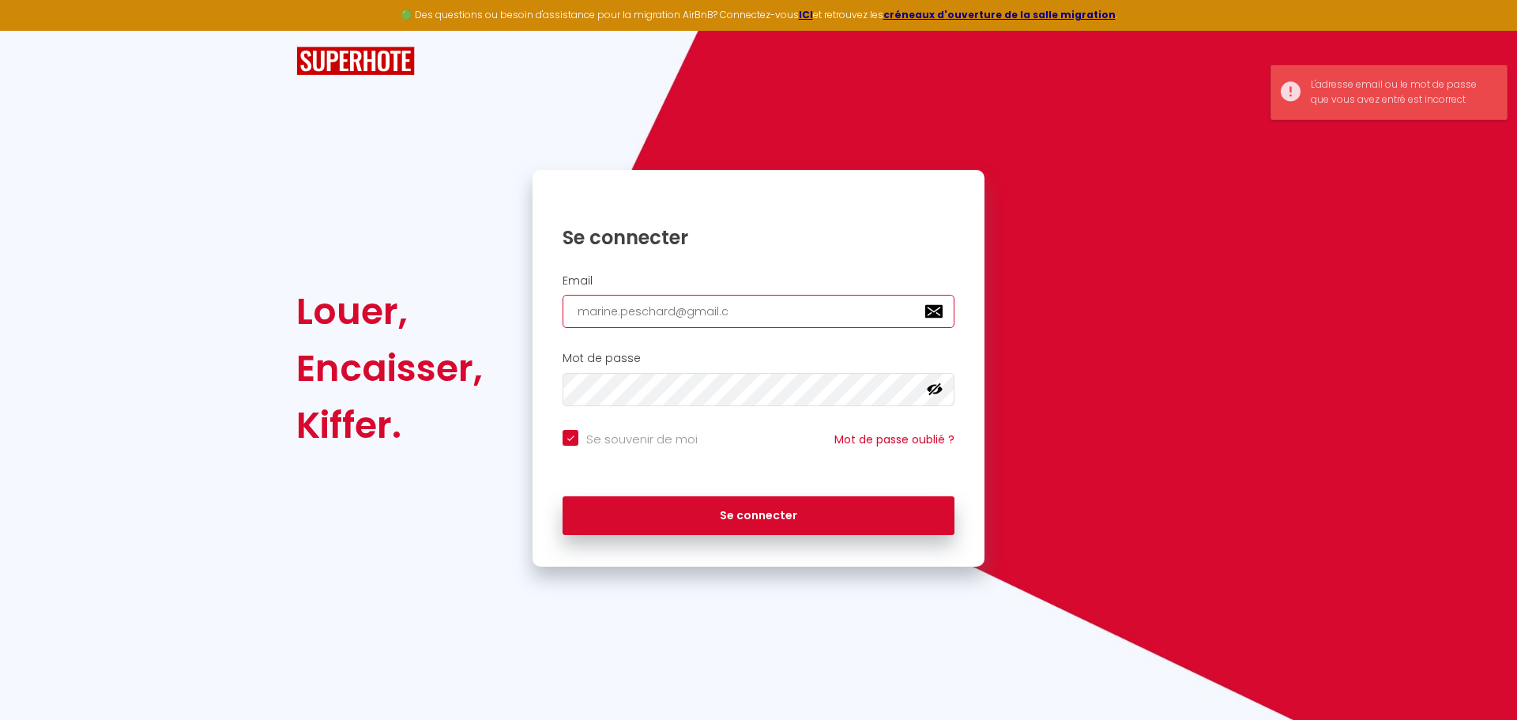
type input "marine.peschard@gmail."
checkbox input "true"
type input "marine.peschard@gmail"
checkbox input "true"
type input "marine.peschard@gmai"
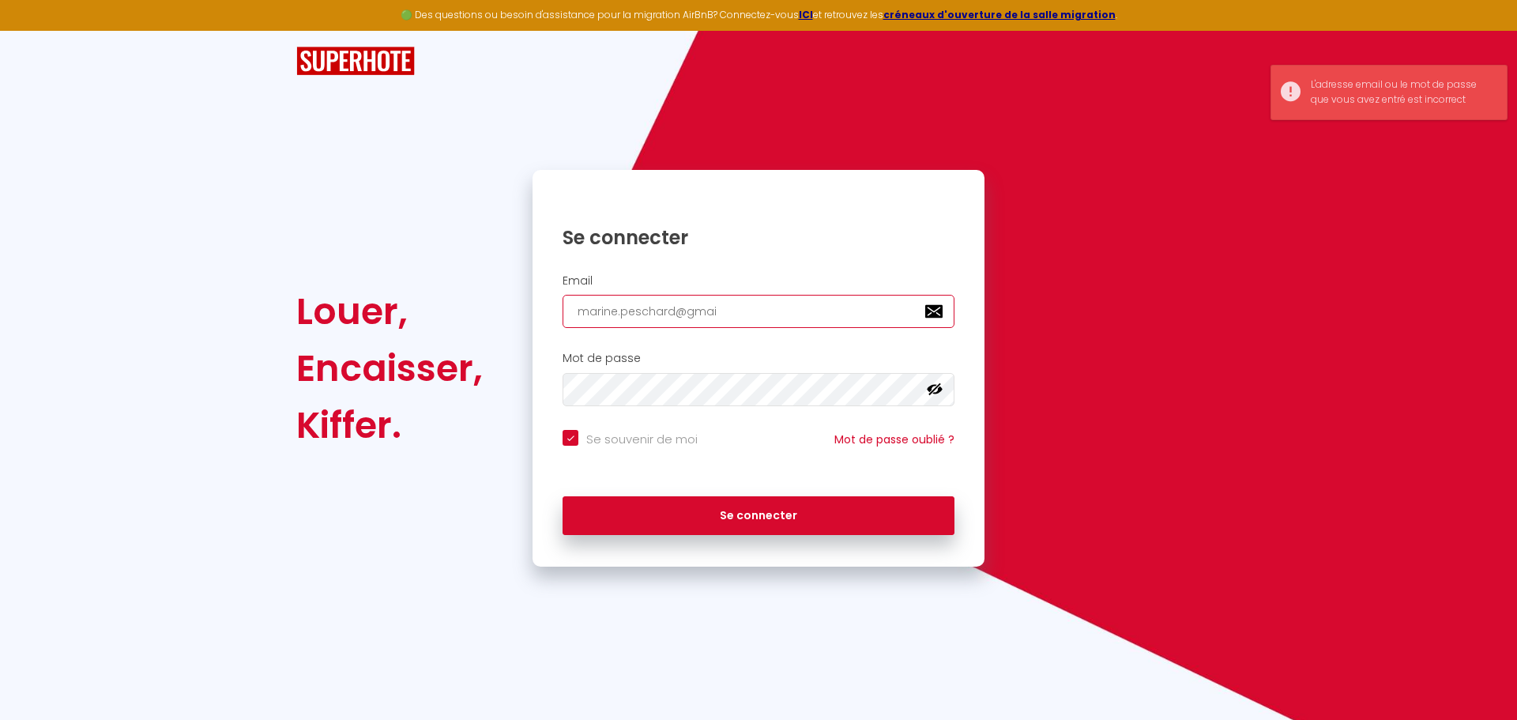
checkbox input "true"
type input "marine.peschard@gma"
checkbox input "true"
type input "marine.peschard@gm"
checkbox input "true"
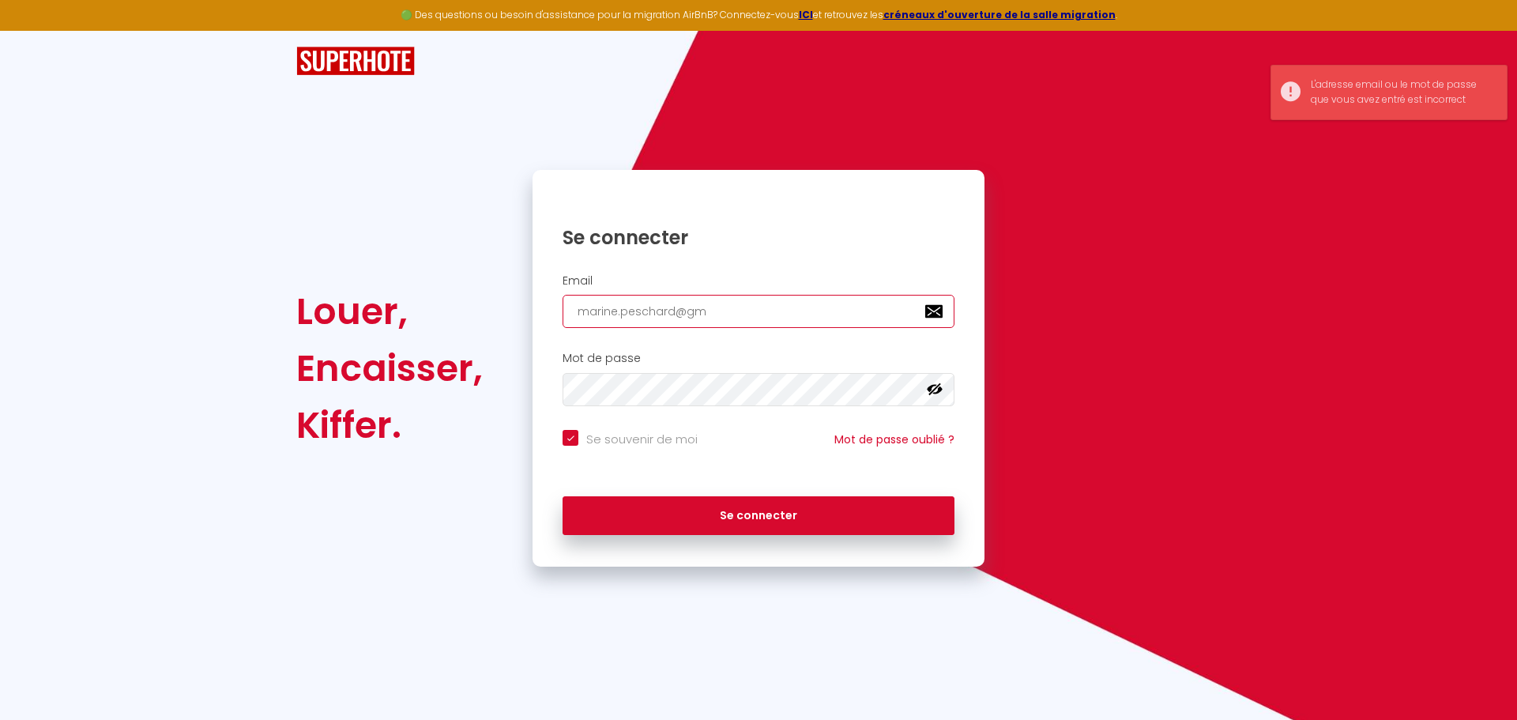
type input "marine.peschard@g"
checkbox input "true"
type input "marine.peschard@"
checkbox input "true"
type input "marine.peschard"
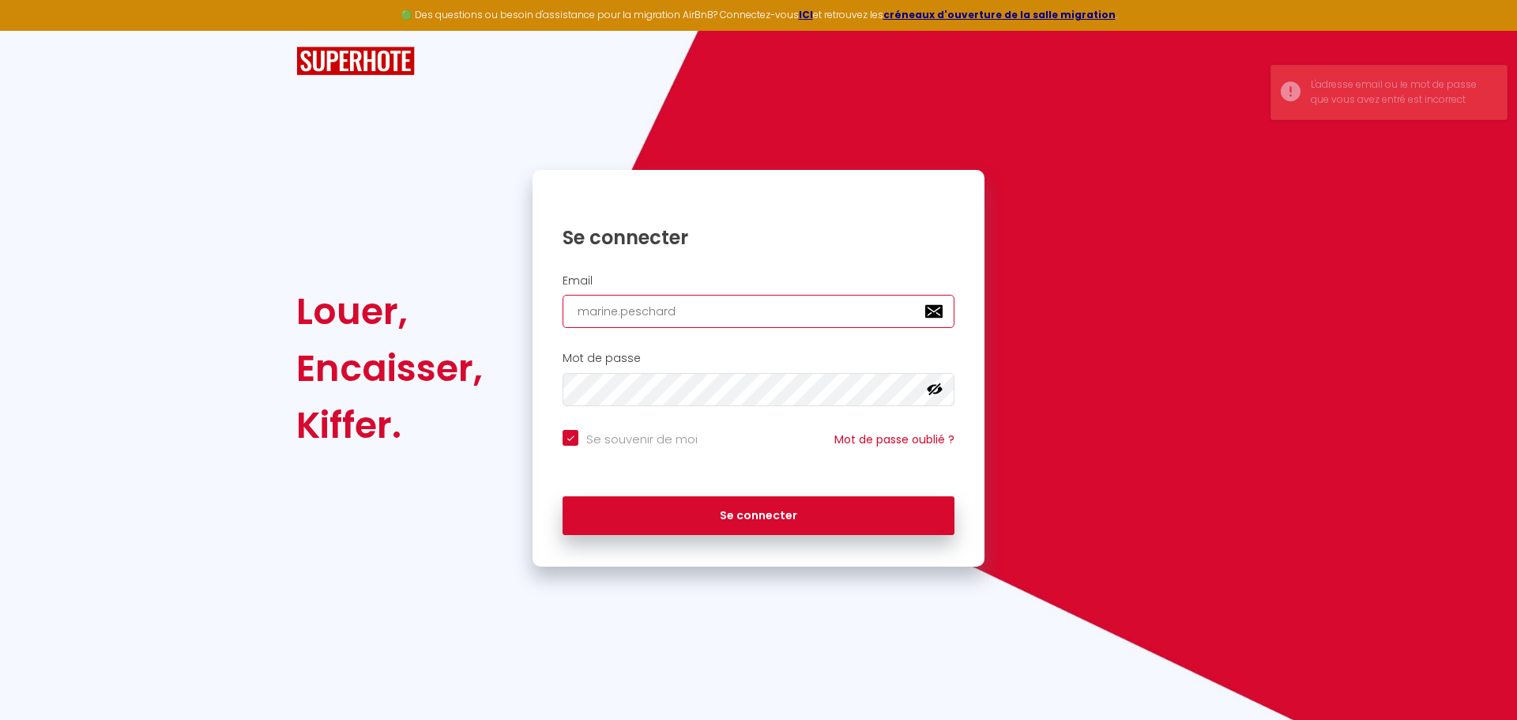
checkbox input "true"
type input "marine.peschar"
checkbox input "true"
type input "marine.pescha"
checkbox input "true"
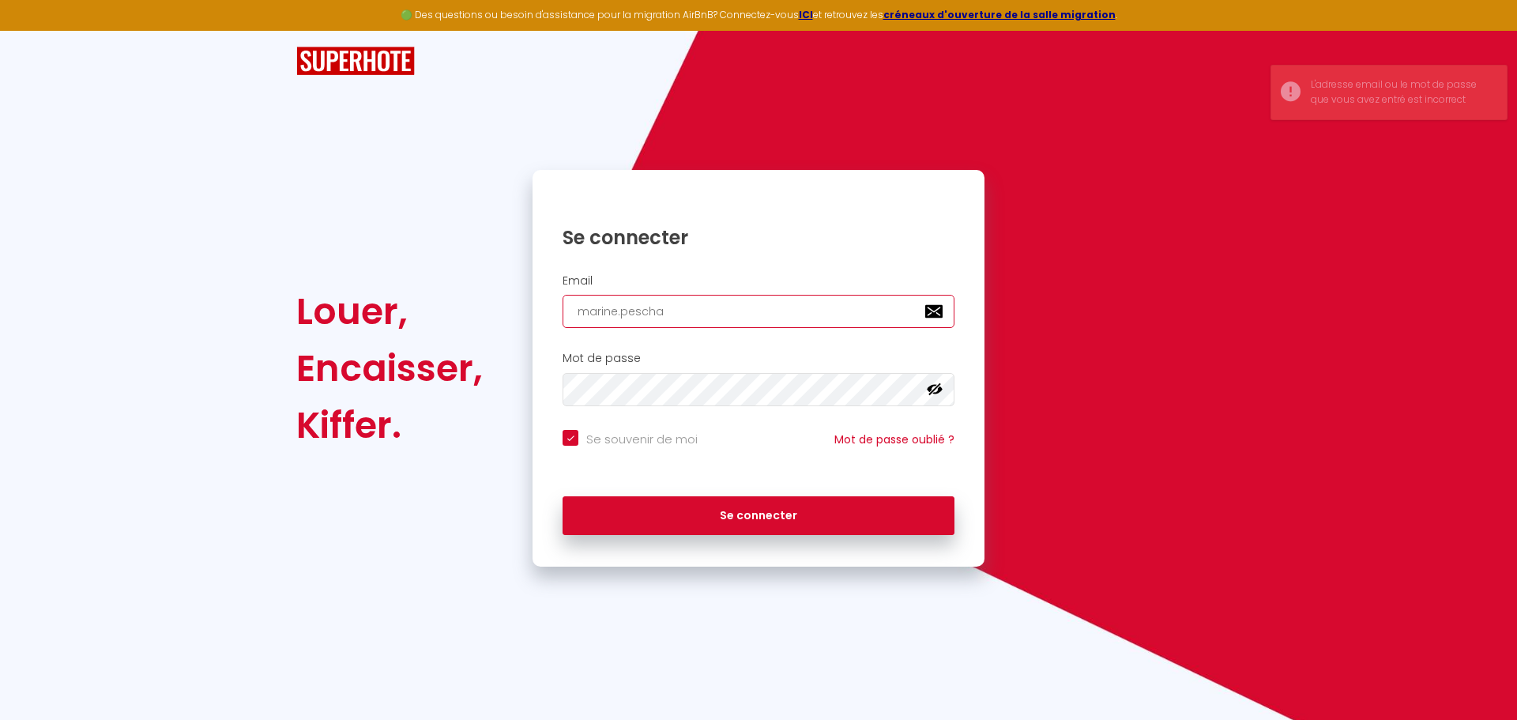
type input "marine.pesch"
checkbox input "true"
type input "marine.pesc"
checkbox input "true"
type input "marine.pes"
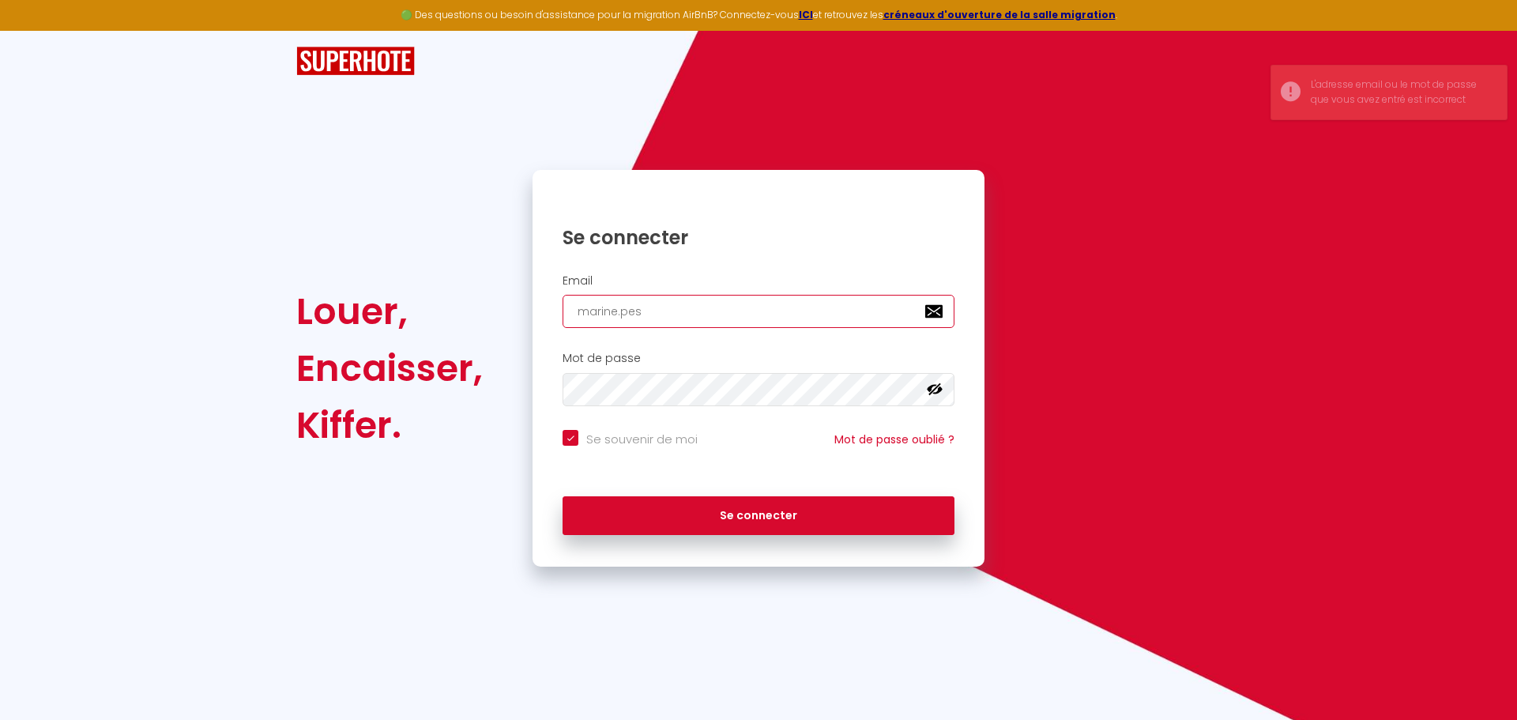
checkbox input "true"
type input "marine.pe"
checkbox input "true"
type input "marine.p"
checkbox input "true"
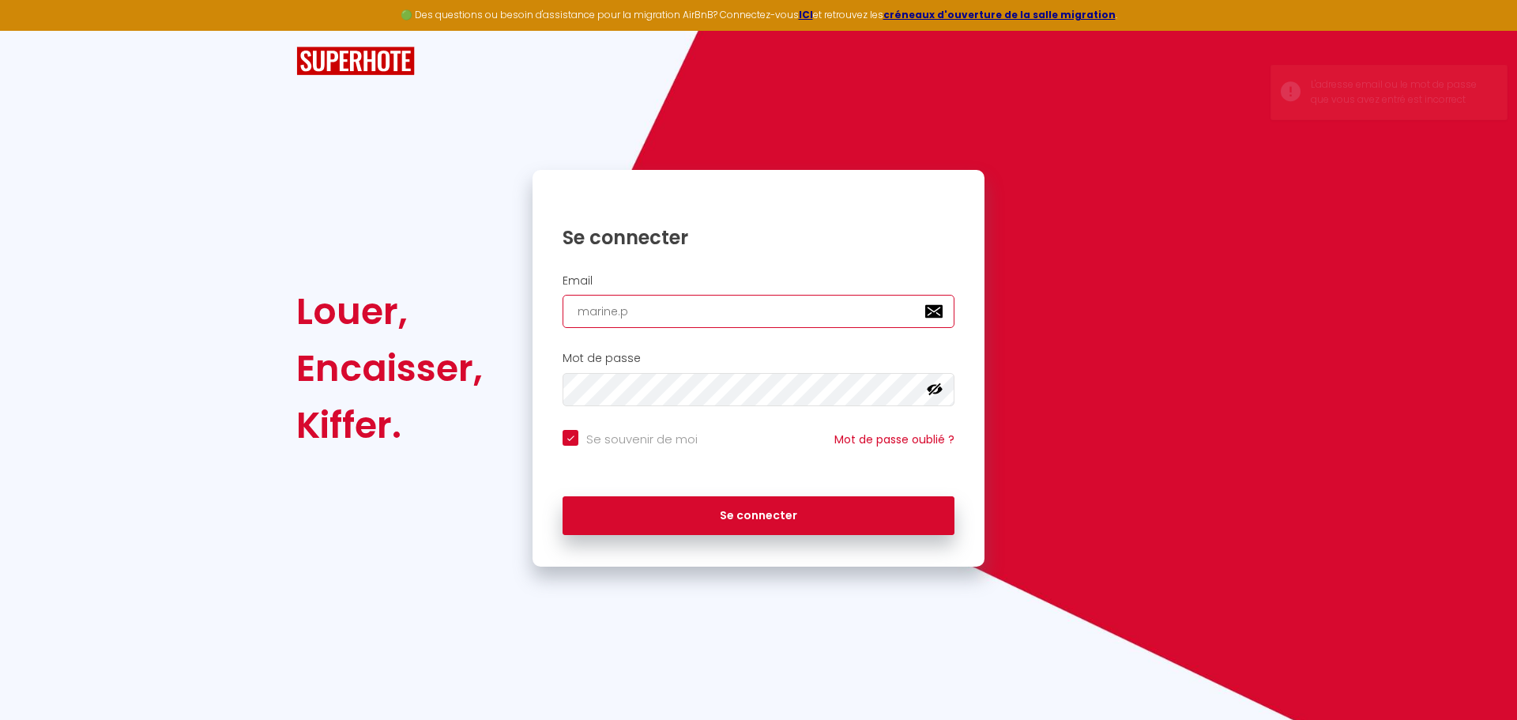
type input "marine."
checkbox input "true"
type input "marine"
checkbox input "true"
type input "marin"
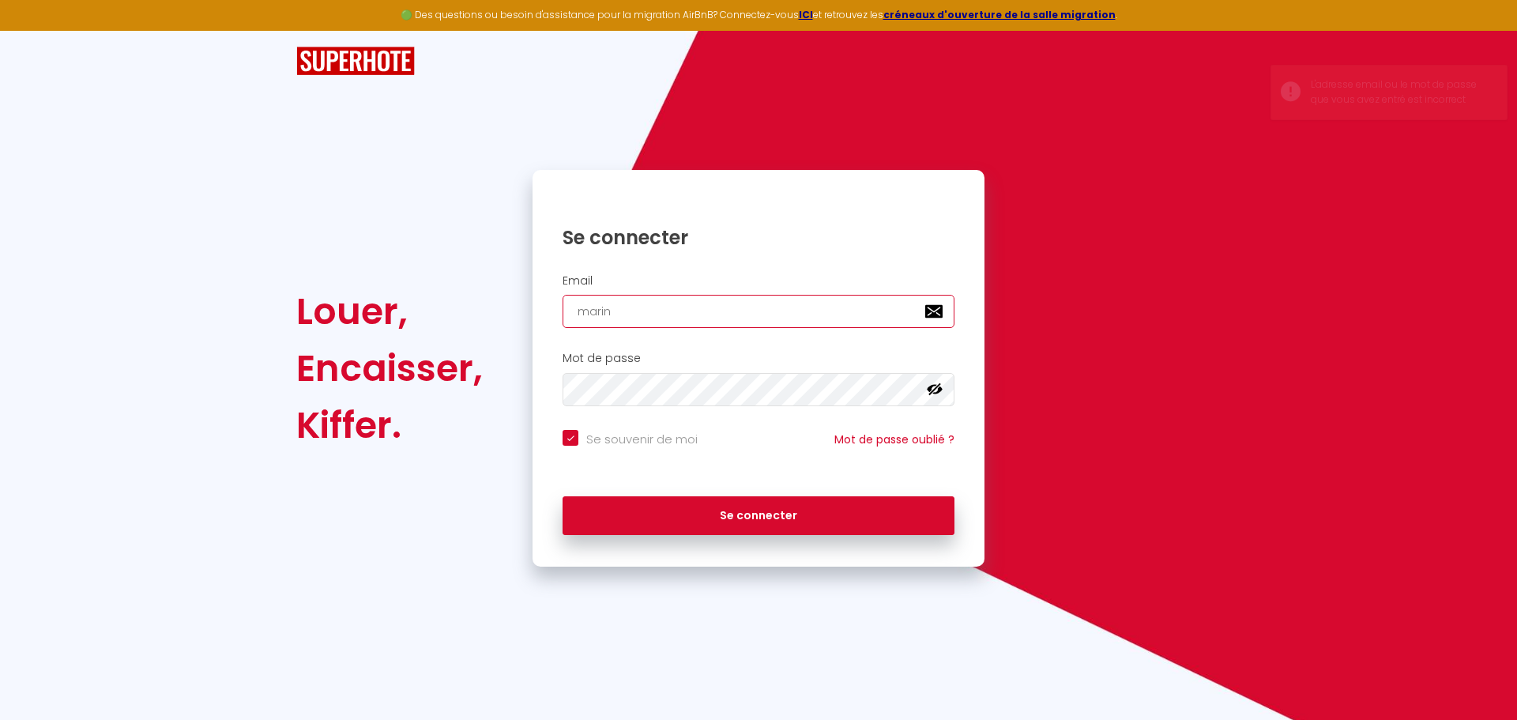
checkbox input "true"
type input "mari"
checkbox input "true"
type input "mar"
checkbox input "true"
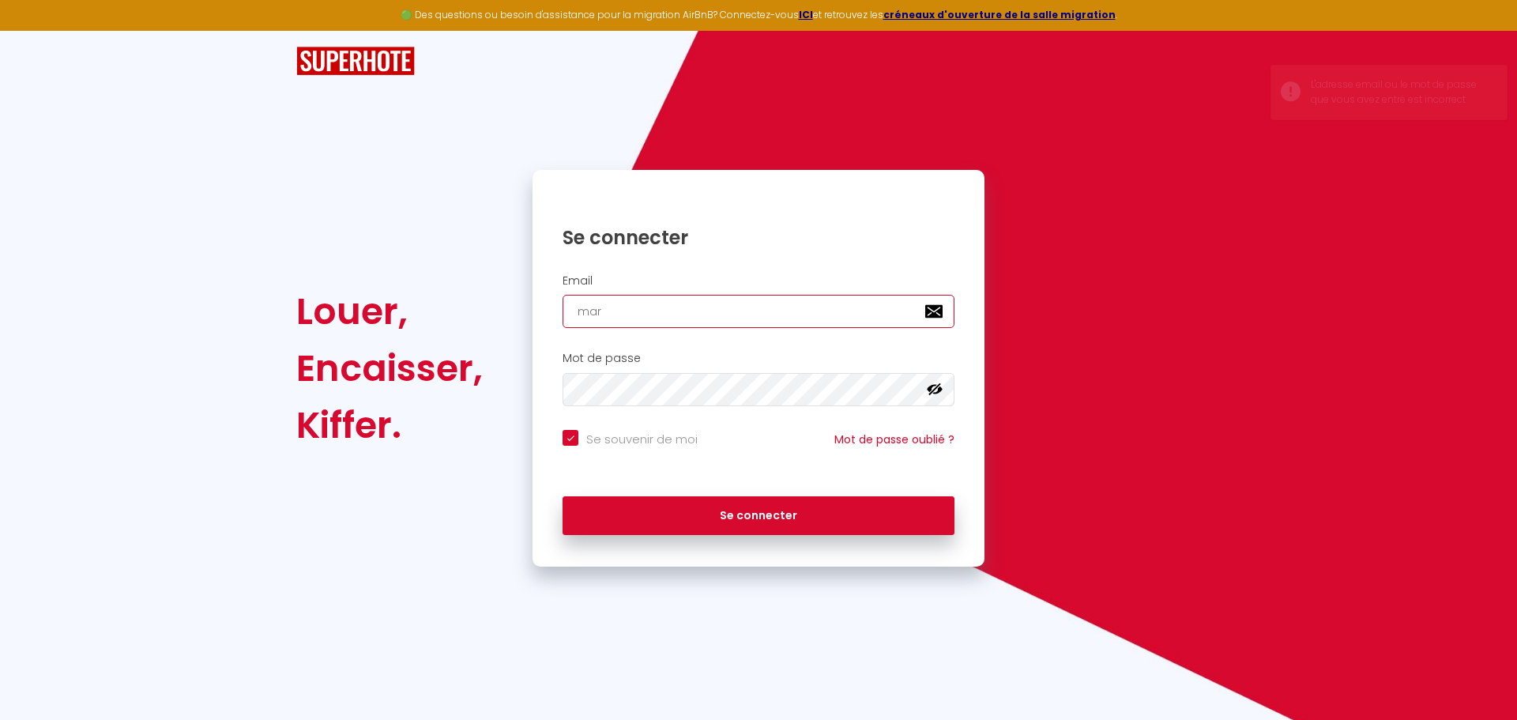
type input "ma"
checkbox input "true"
type input "m"
checkbox input "true"
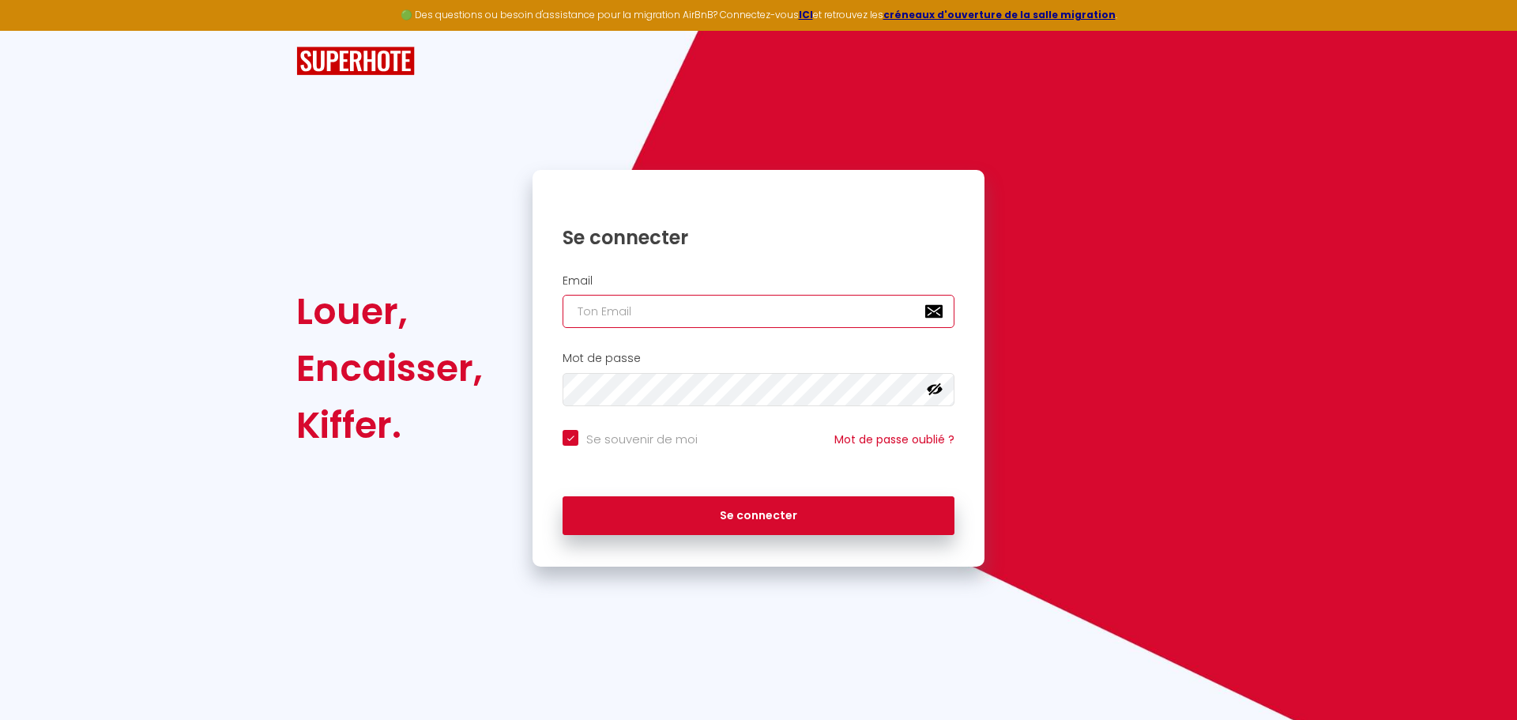
type input "l"
checkbox input "true"
type input "lo"
checkbox input "true"
type input "lor"
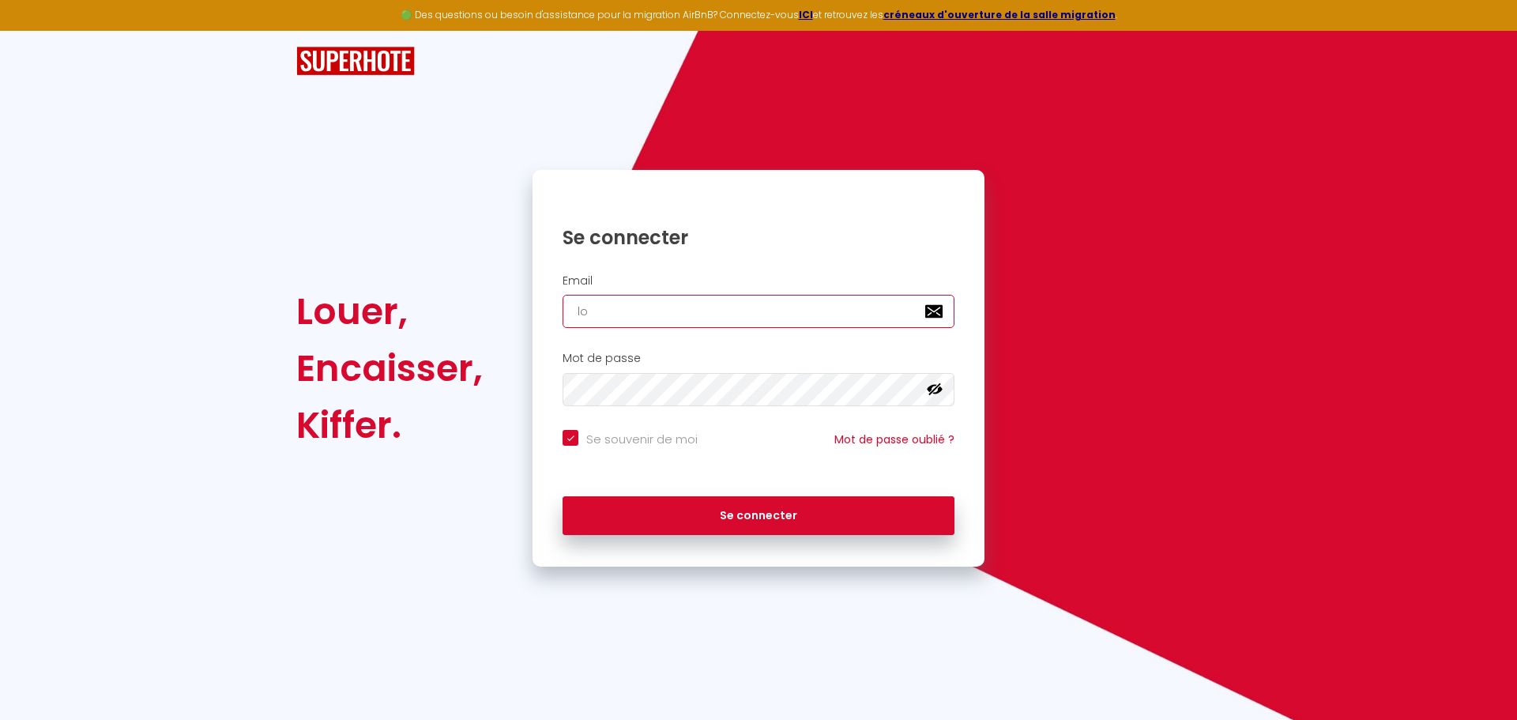
checkbox input "true"
type input "lore"
checkbox input "true"
type input "[PERSON_NAME]"
checkbox input "true"
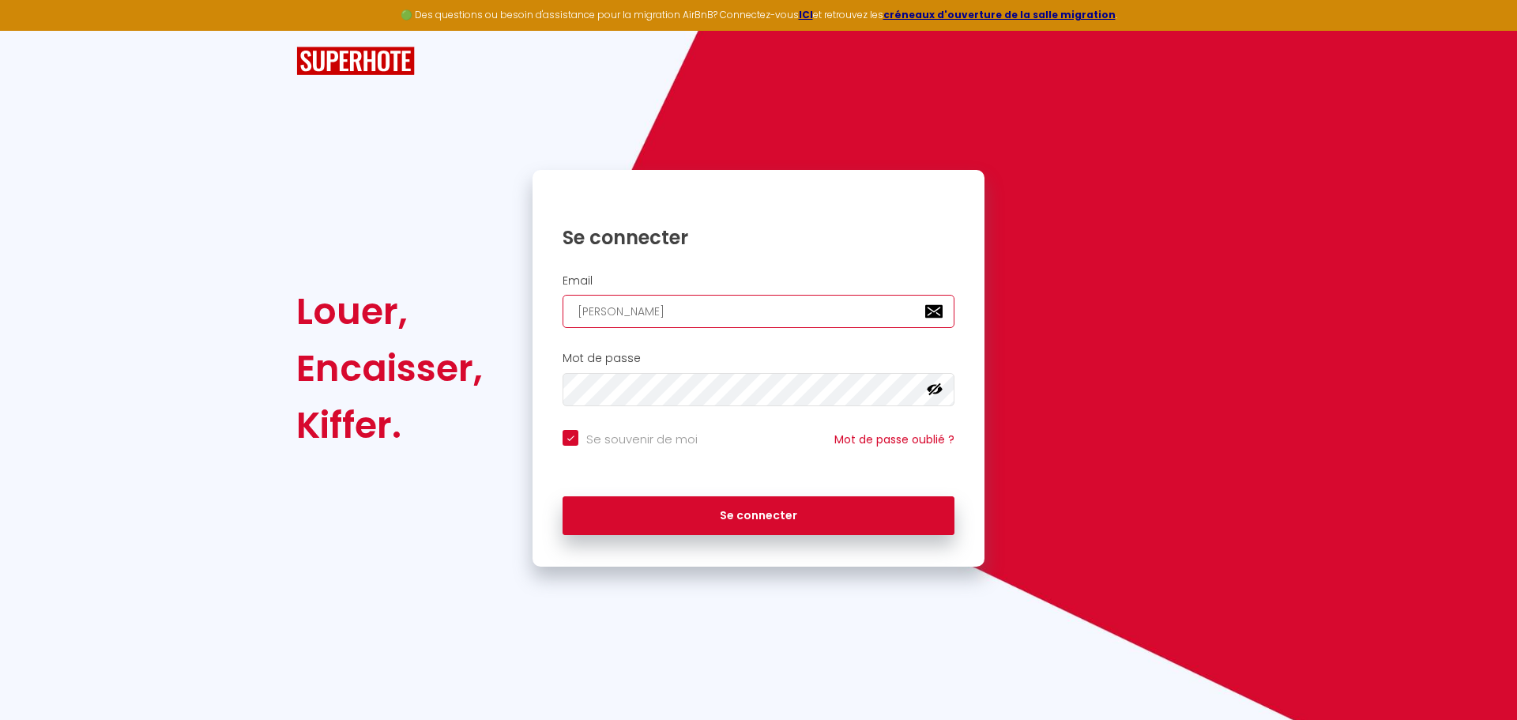
type input "[PERSON_NAME]"
checkbox input "true"
type input "[PERSON_NAME]"
checkbox input "true"
type input "lorenzob"
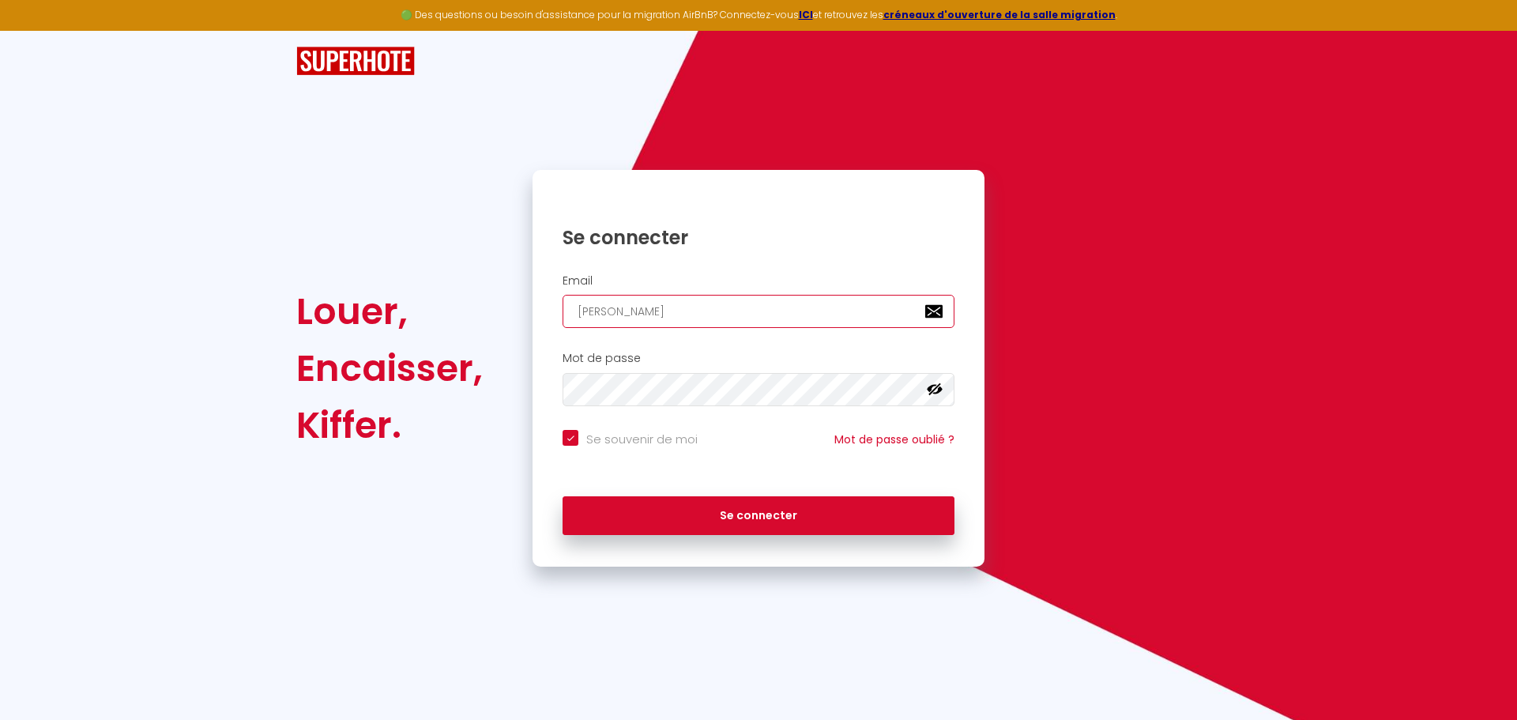
checkbox input "true"
type input "lorenzoba"
checkbox input "true"
type input "lorenzobag"
checkbox input "true"
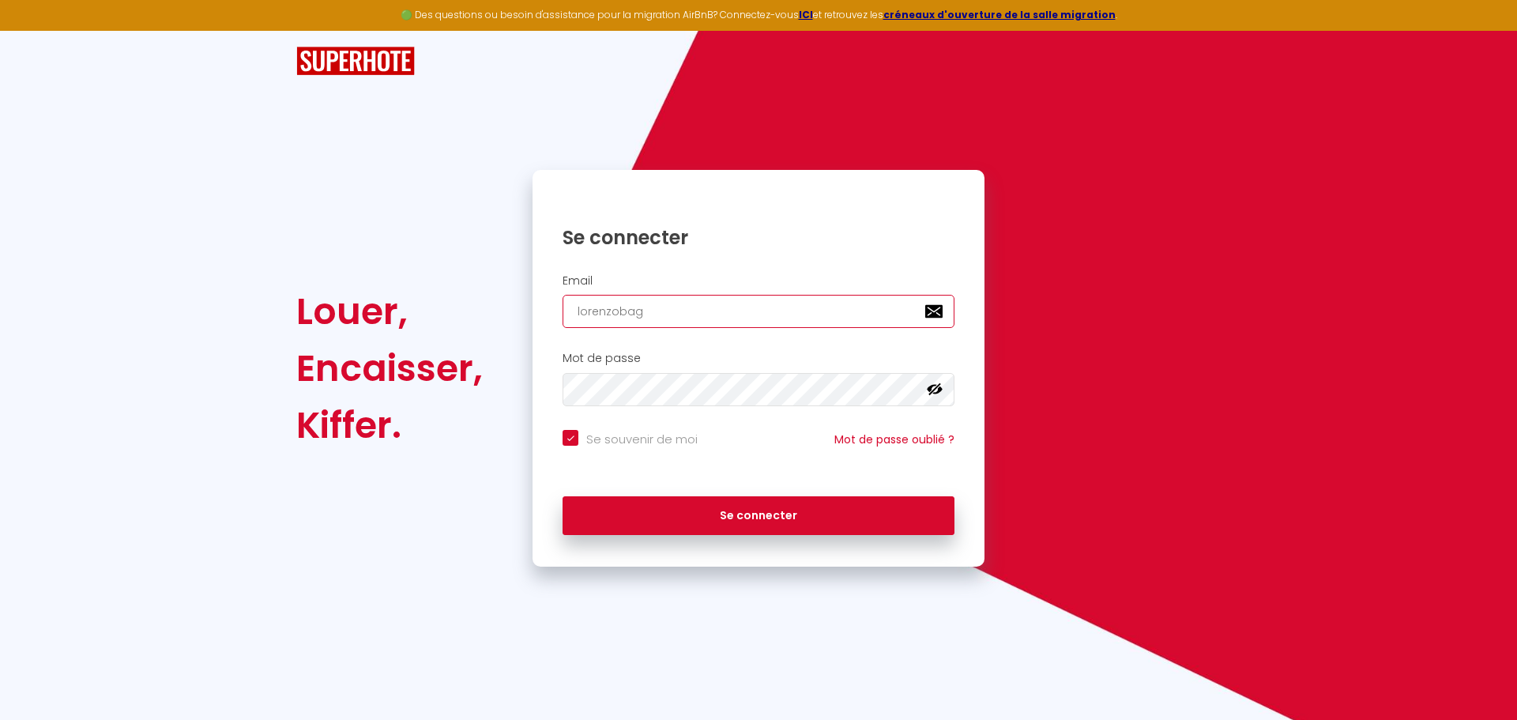
type input "lorenzobagn"
checkbox input "true"
type input "lorenzobagna"
checkbox input "true"
type input "lorenzobagnat"
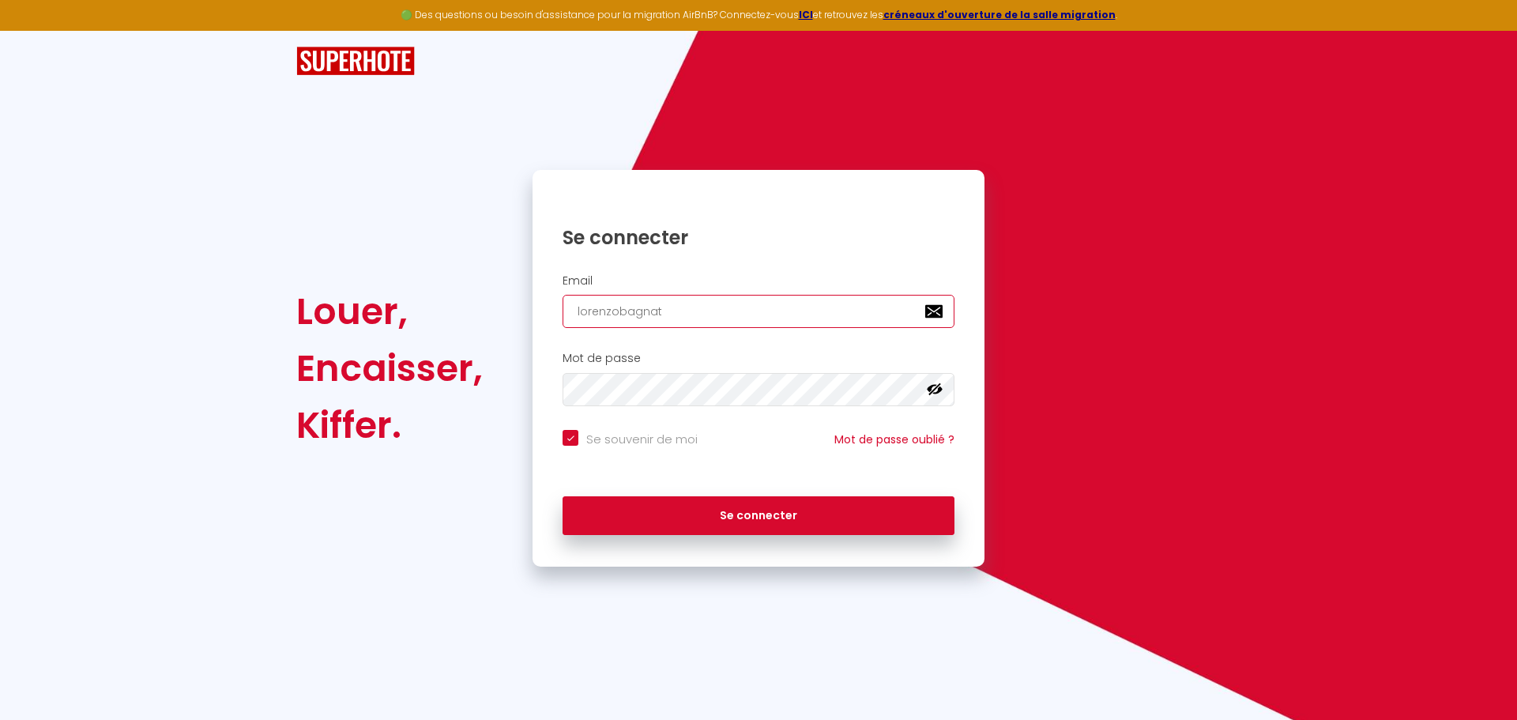
checkbox input "true"
type input "lorenzobagnato"
checkbox input "true"
type input "lorenzobagnato@"
checkbox input "true"
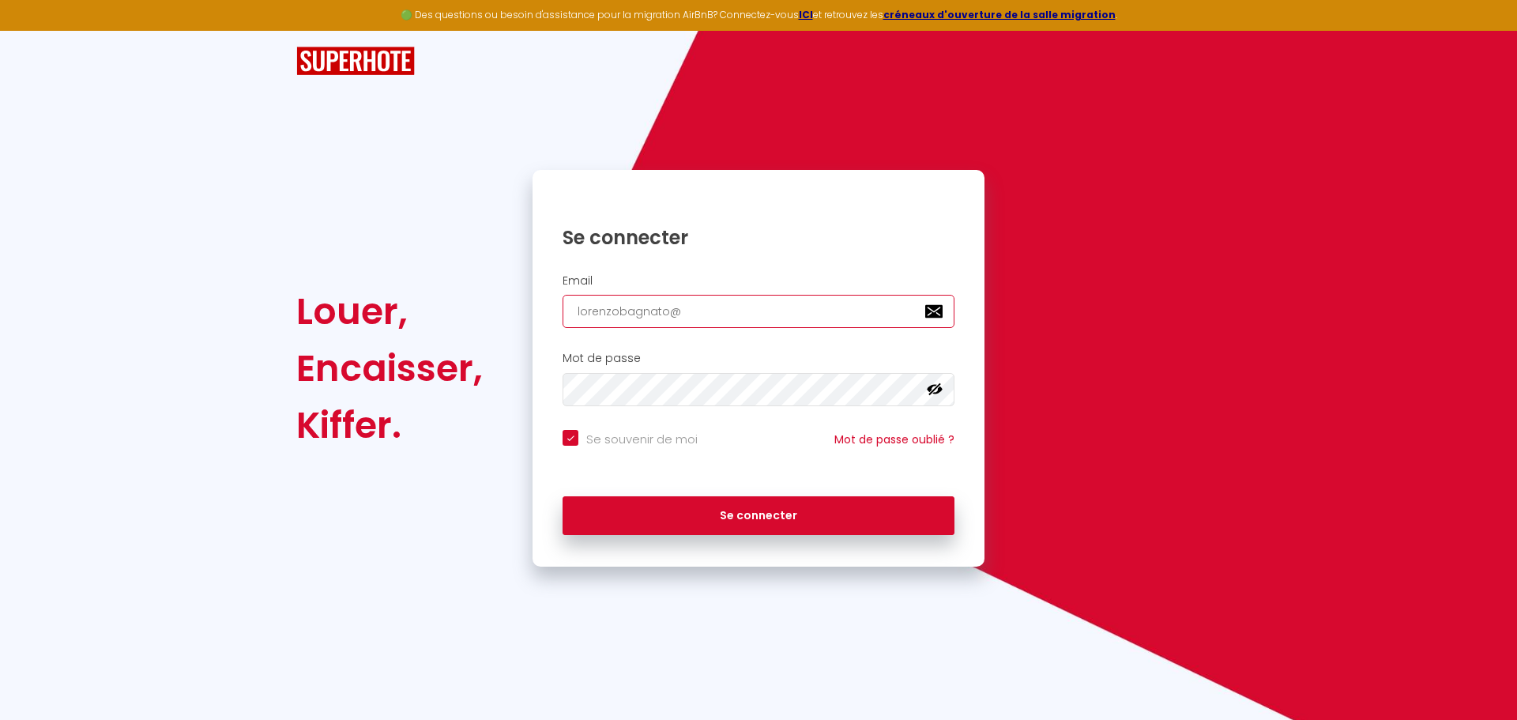
type input "lorenzobagnato@h"
checkbox input "true"
type input "lorenzobagnato@ho"
checkbox input "true"
type input "lorenzobagnato@hot"
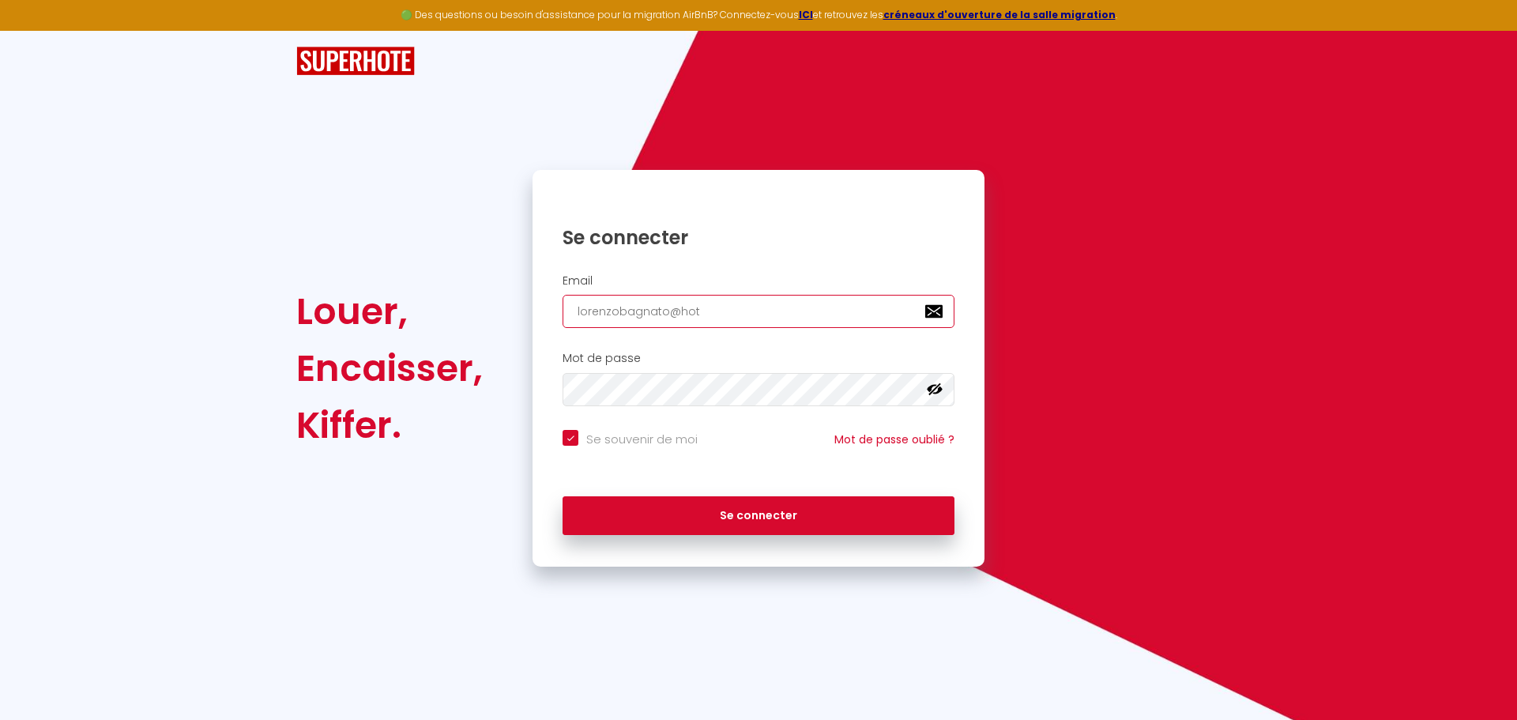
checkbox input "true"
type input "lorenzobagnato@hotm"
checkbox input "true"
type input "lorenzobagnato@hotma"
checkbox input "true"
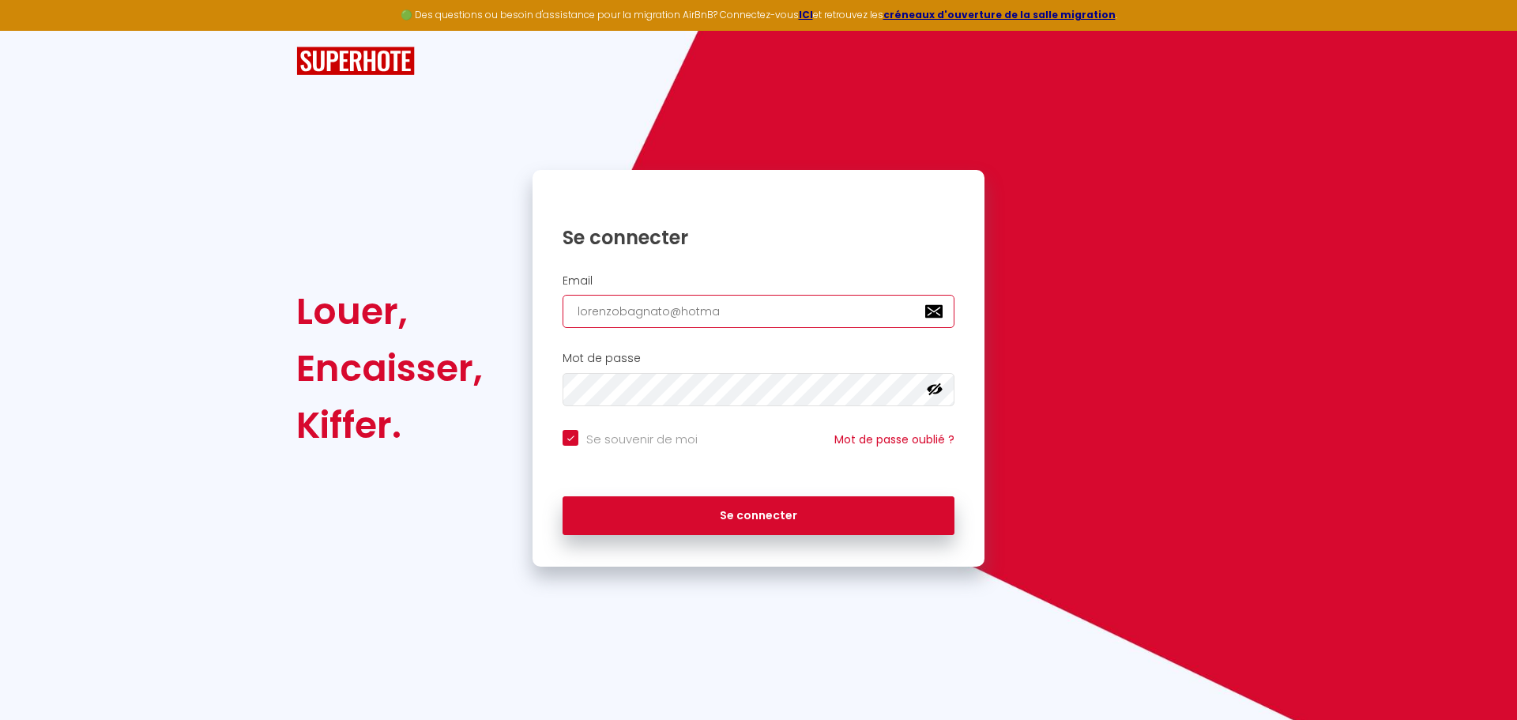
type input "lorenzobagnato@hotmai"
checkbox input "true"
type input "[EMAIL_ADDRESS]"
checkbox input "true"
type input "[EMAIL_ADDRESS]."
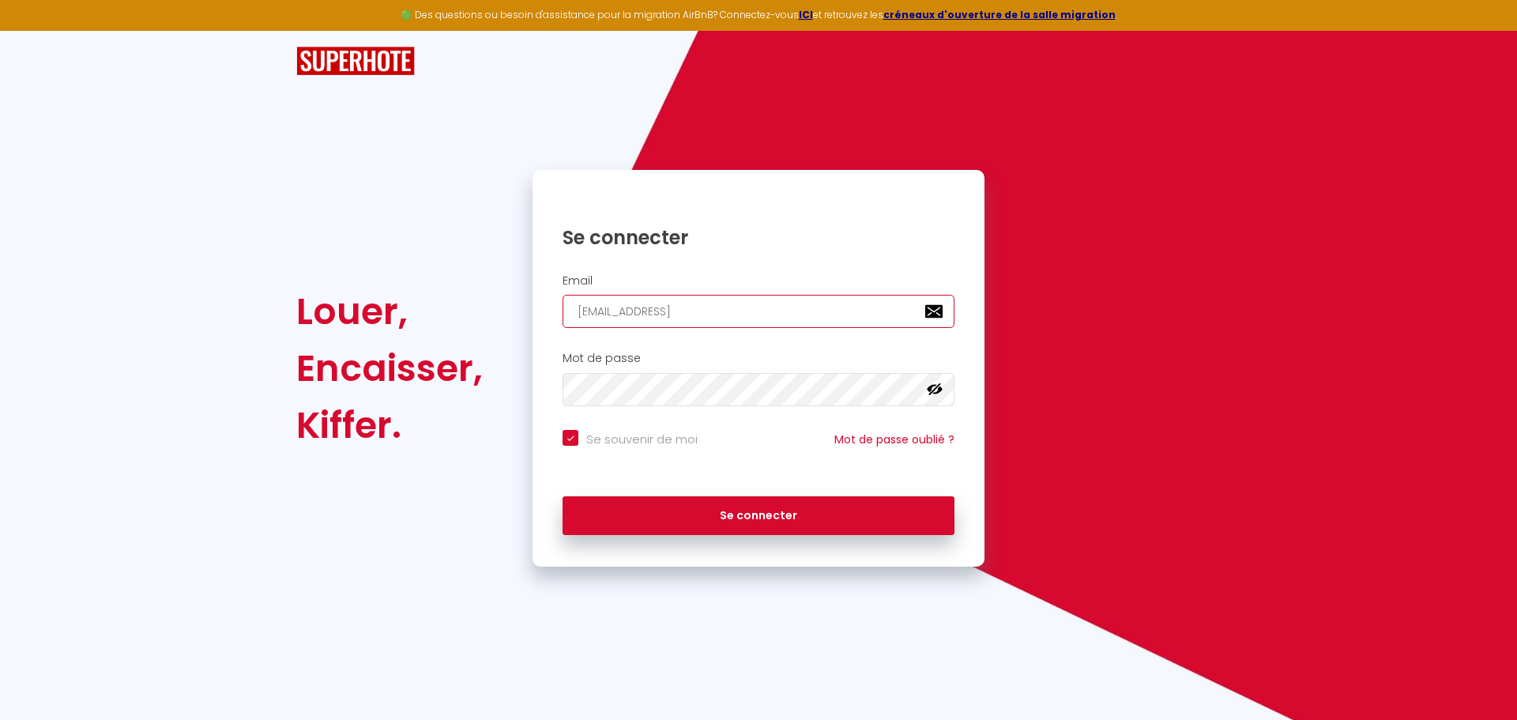
checkbox input "true"
type input "lorenzobagnato@hotmail.i"
checkbox input "true"
type input "[EMAIL_ADDRESS][DOMAIN_NAME]"
checkbox input "true"
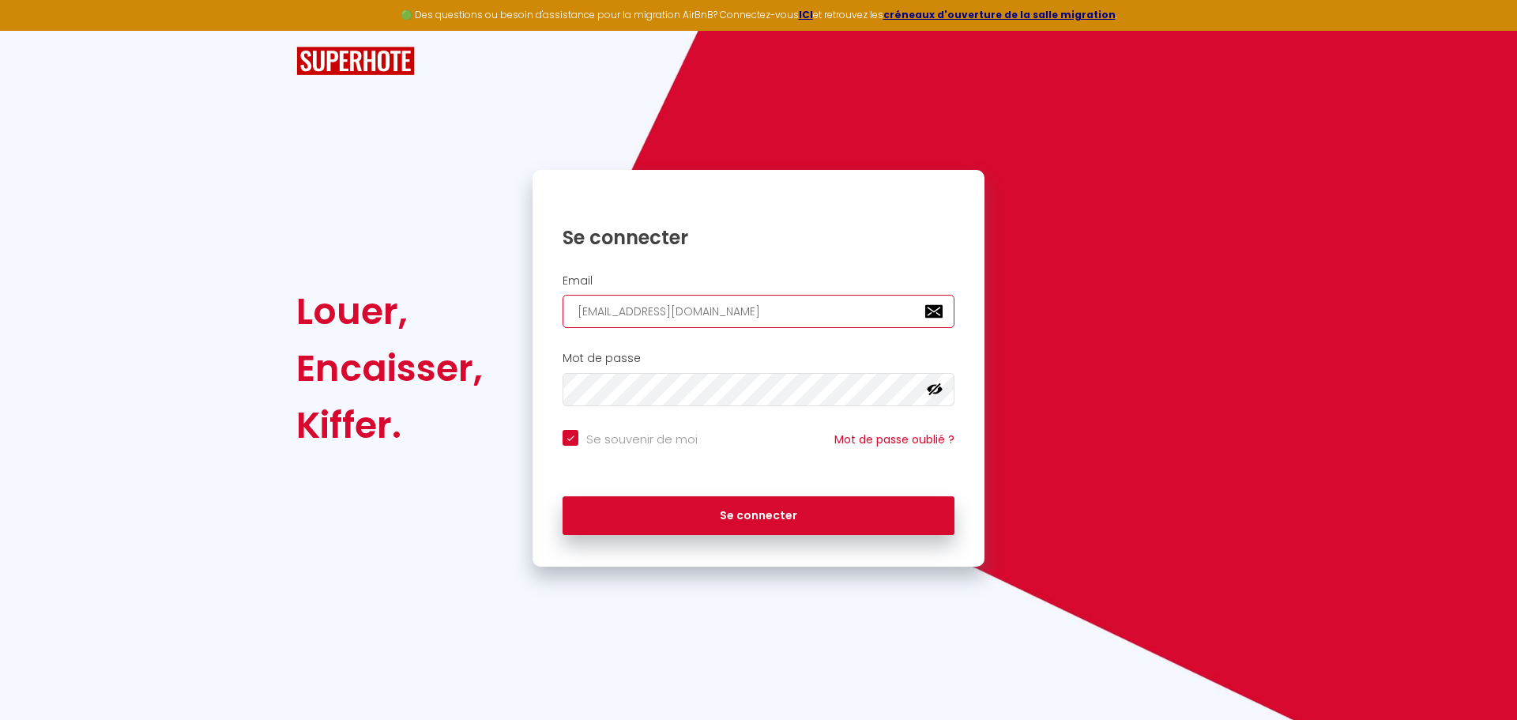
type input "[EMAIL_ADDRESS][DOMAIN_NAME]"
click at [563, 496] on button "Se connecter" at bounding box center [759, 516] width 392 height 40
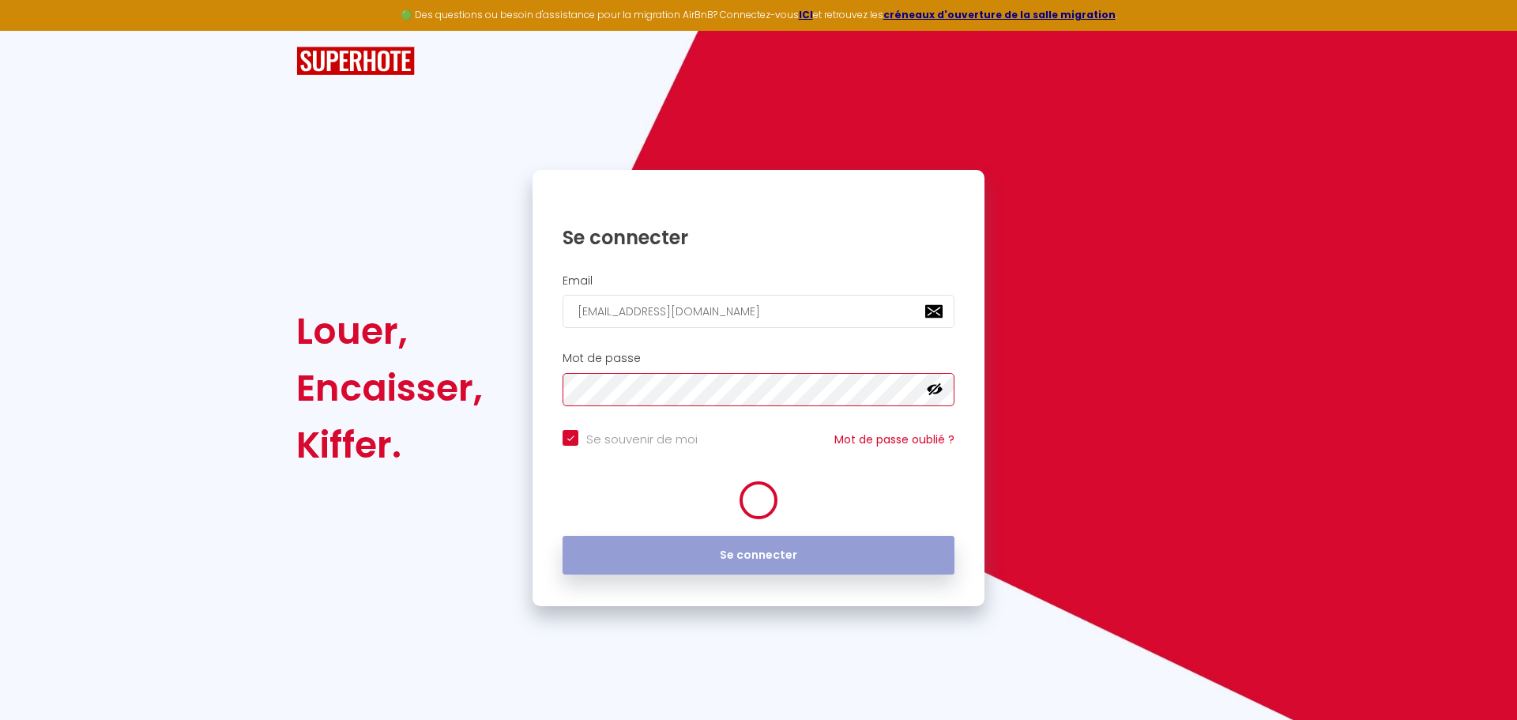
checkbox input "true"
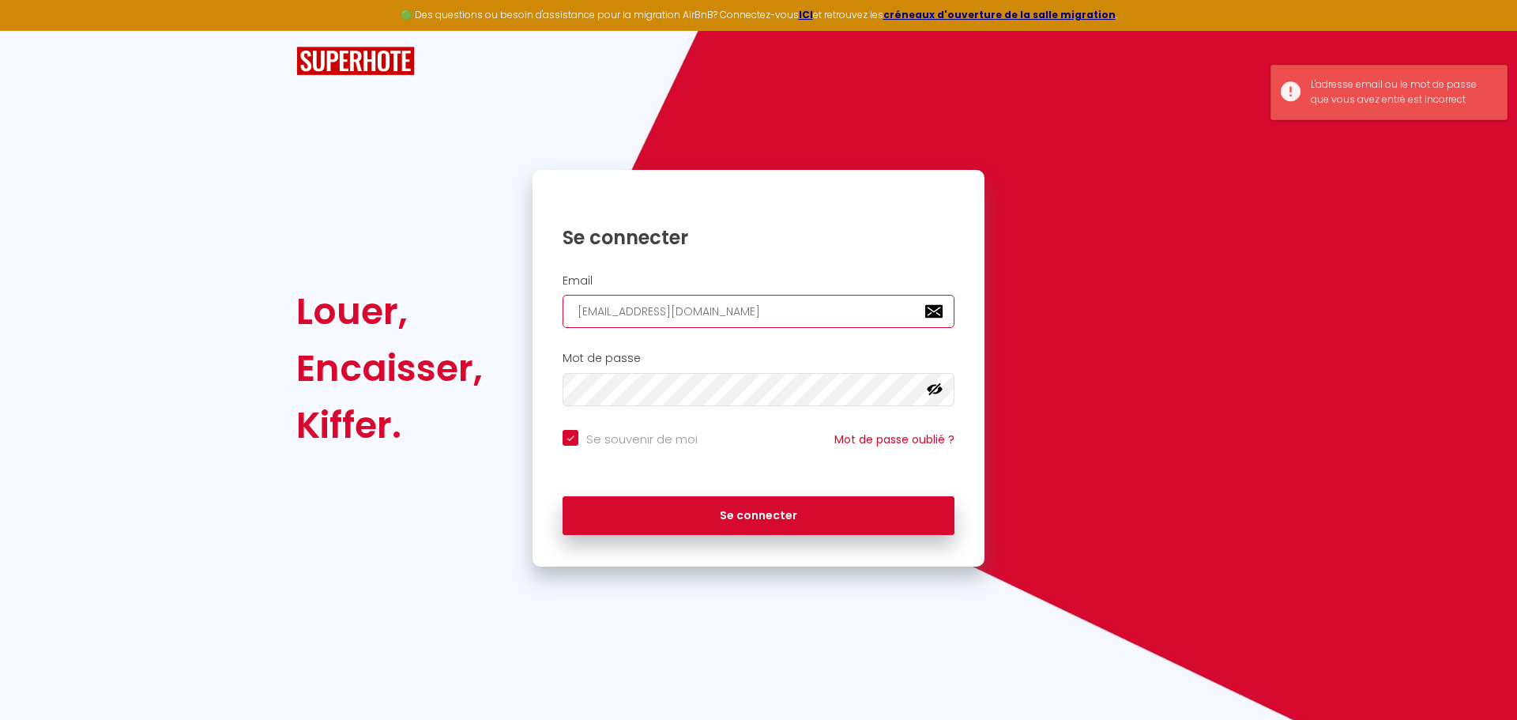
click at [763, 311] on input "[EMAIL_ADDRESS][DOMAIN_NAME]" at bounding box center [759, 311] width 392 height 33
drag, startPoint x: 763, startPoint y: 311, endPoint x: 407, endPoint y: 303, distance: 356.4
click at [407, 303] on div "Louer, Encaisser, Kiffer. Se connecter Email lorenzobagnato@hotmail.it Mot de p…" at bounding box center [758, 368] width 945 height 397
type input "m"
checkbox input "true"
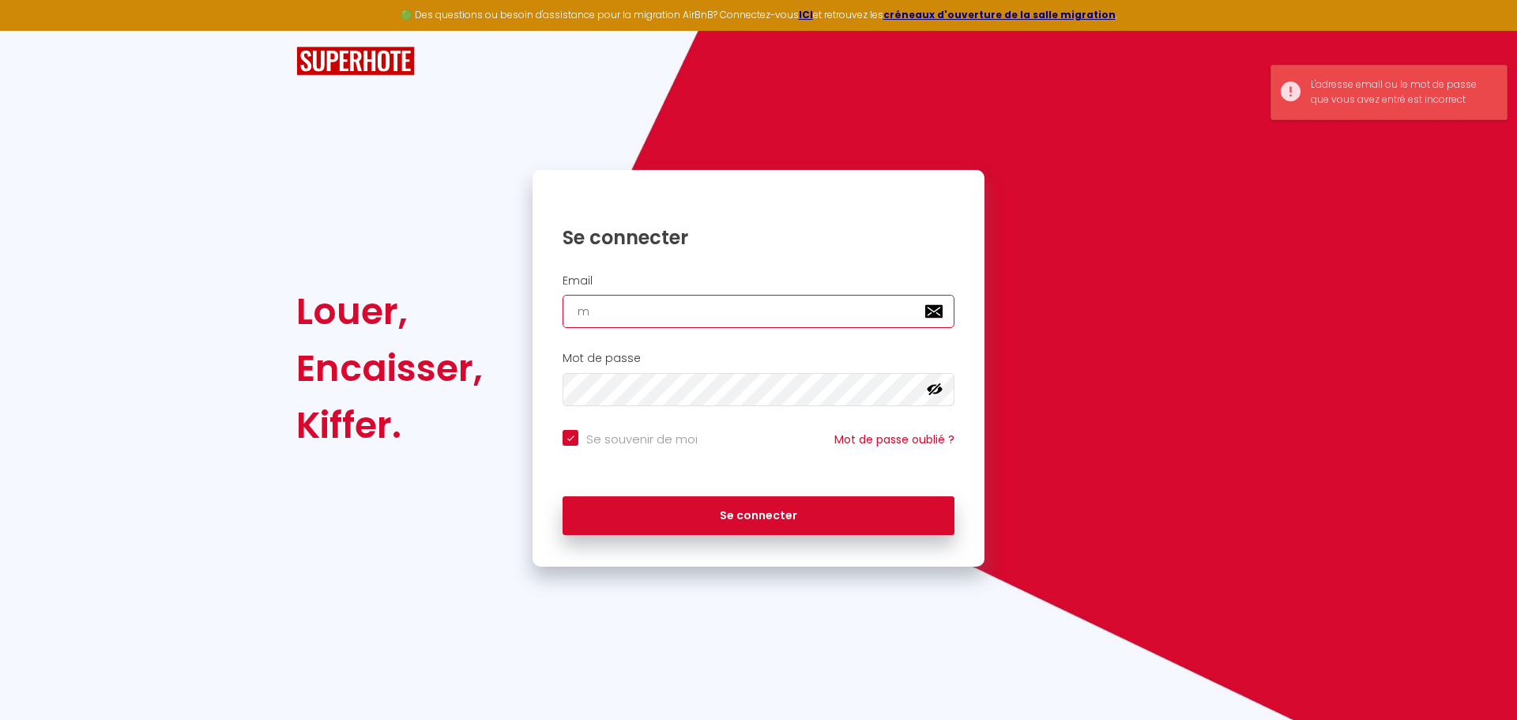
type input "[EMAIL_ADDRESS][DOMAIN_NAME]"
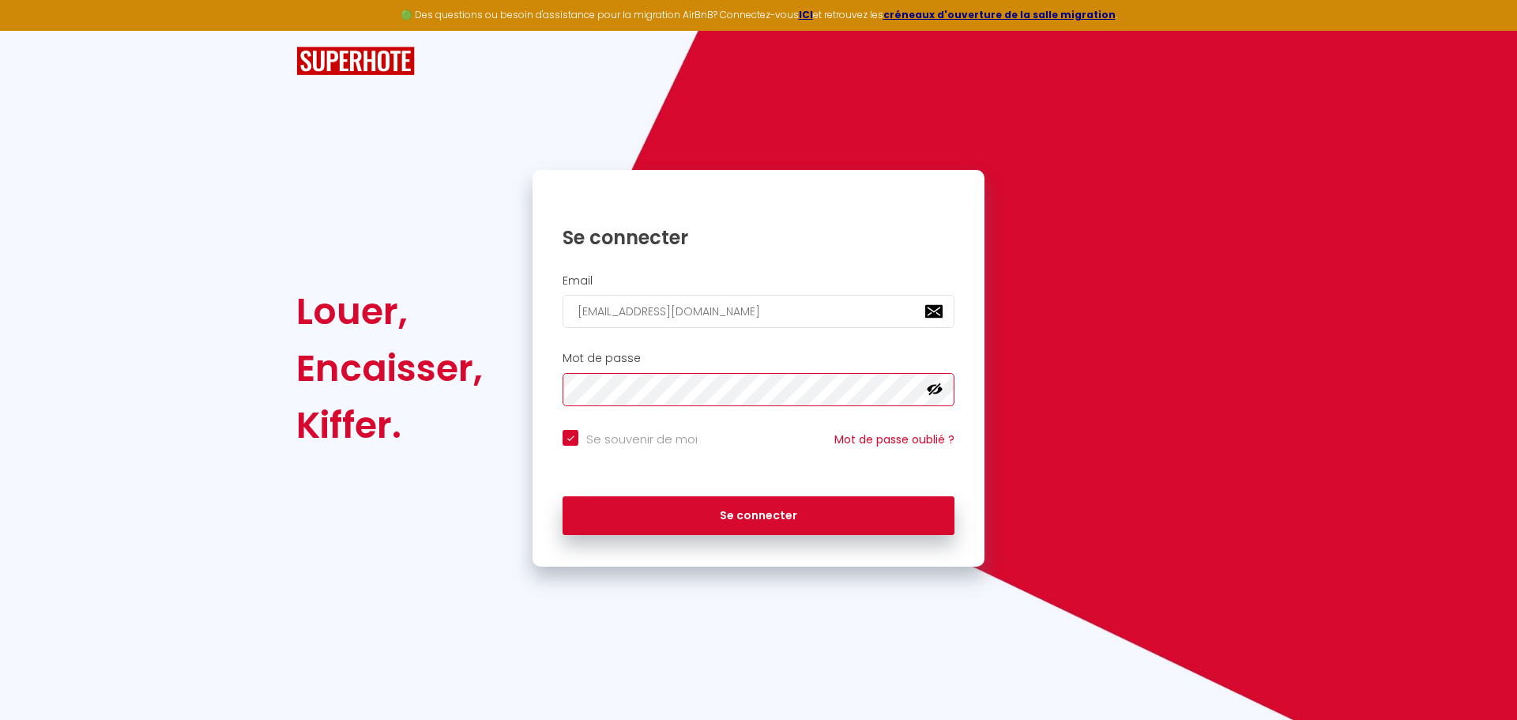
click at [563, 496] on button "Se connecter" at bounding box center [759, 516] width 392 height 40
checkbox input "true"
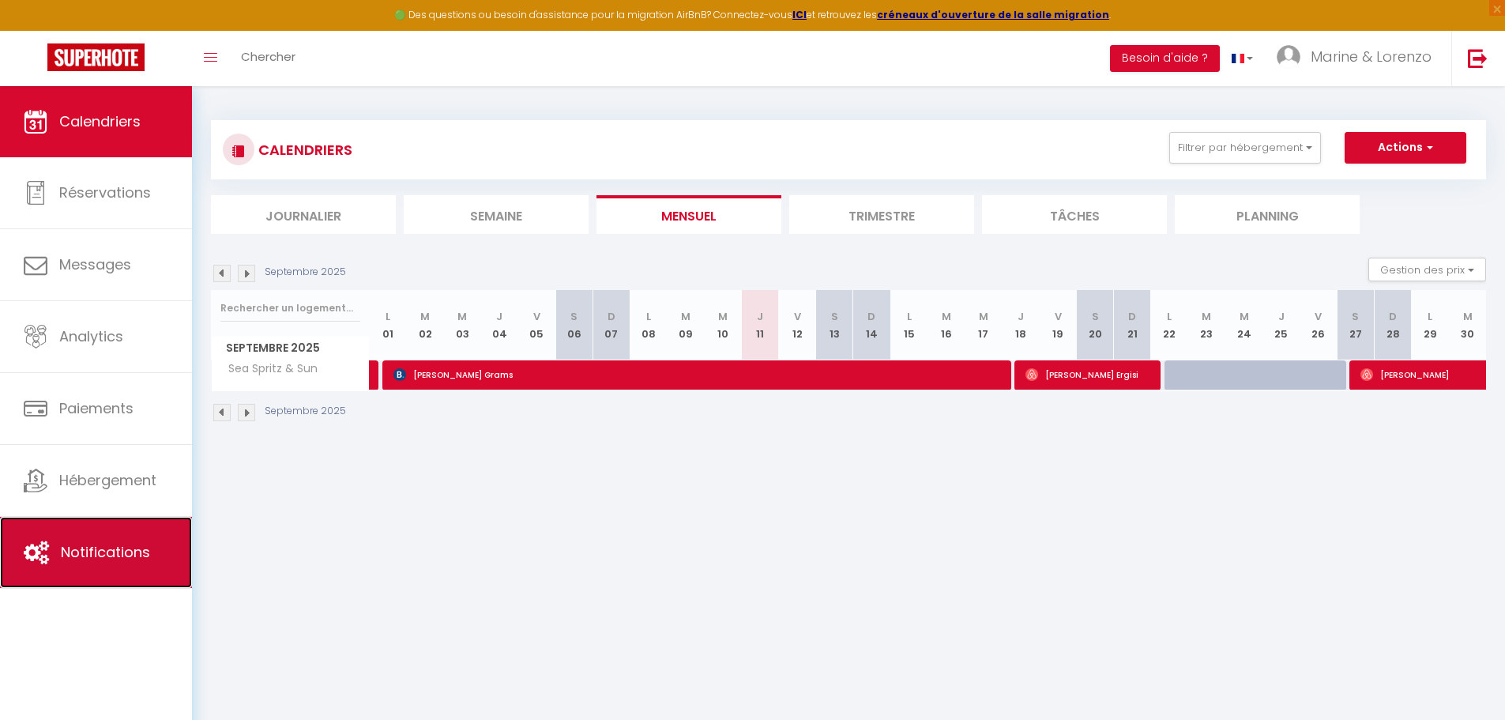
click at [113, 550] on span "Notifications" at bounding box center [105, 552] width 89 height 20
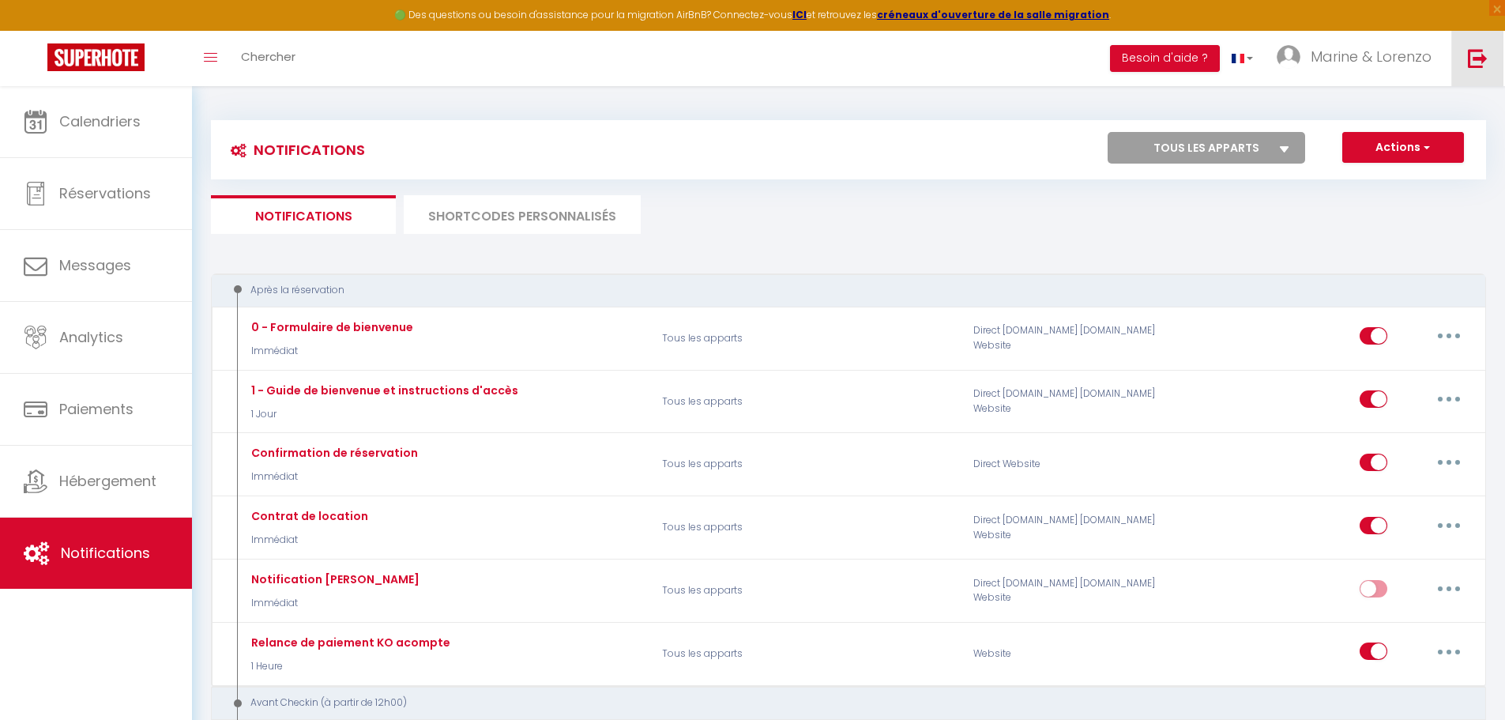
click at [1478, 55] on img at bounding box center [1478, 58] width 20 height 20
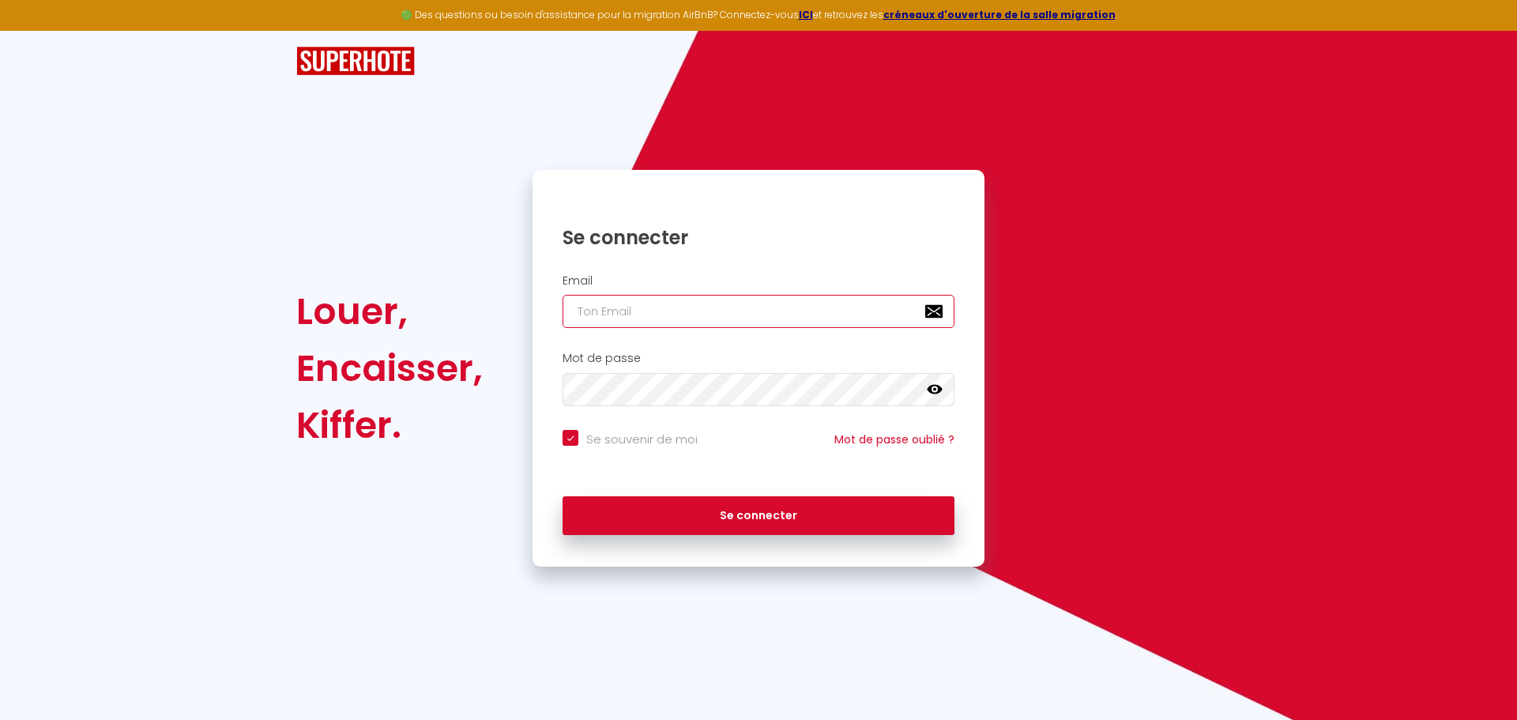
type input "[EMAIL_ADDRESS][DOMAIN_NAME]"
click at [939, 393] on icon at bounding box center [935, 389] width 16 height 9
click at [563, 496] on button "Se connecter" at bounding box center [759, 516] width 392 height 40
checkbox input "true"
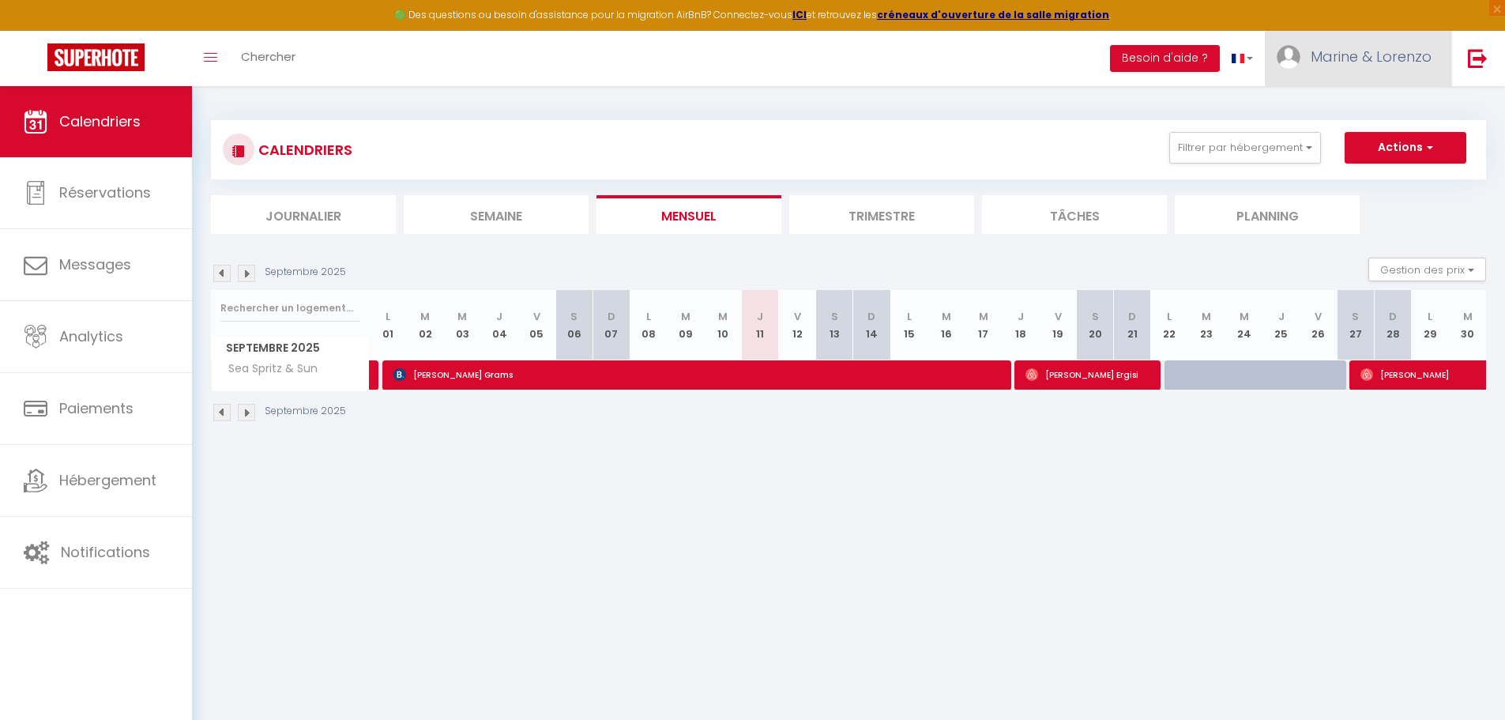
click at [1357, 54] on span "Marine & Lorenzo" at bounding box center [1371, 57] width 121 height 20
click at [1379, 106] on link "Paramètres" at bounding box center [1388, 109] width 117 height 27
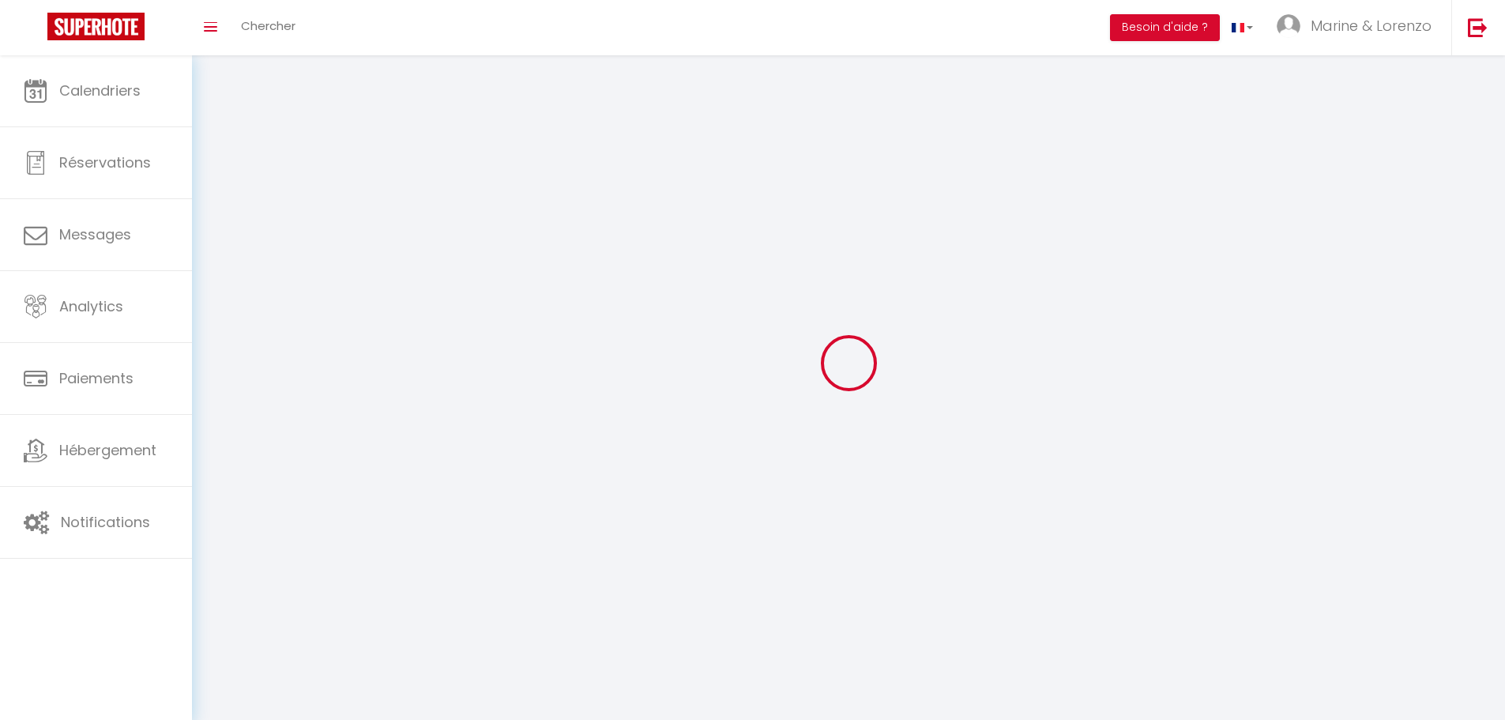
select select
type input "Marine & Lorenzo"
type input "Bagnato"
type input "0783833224"
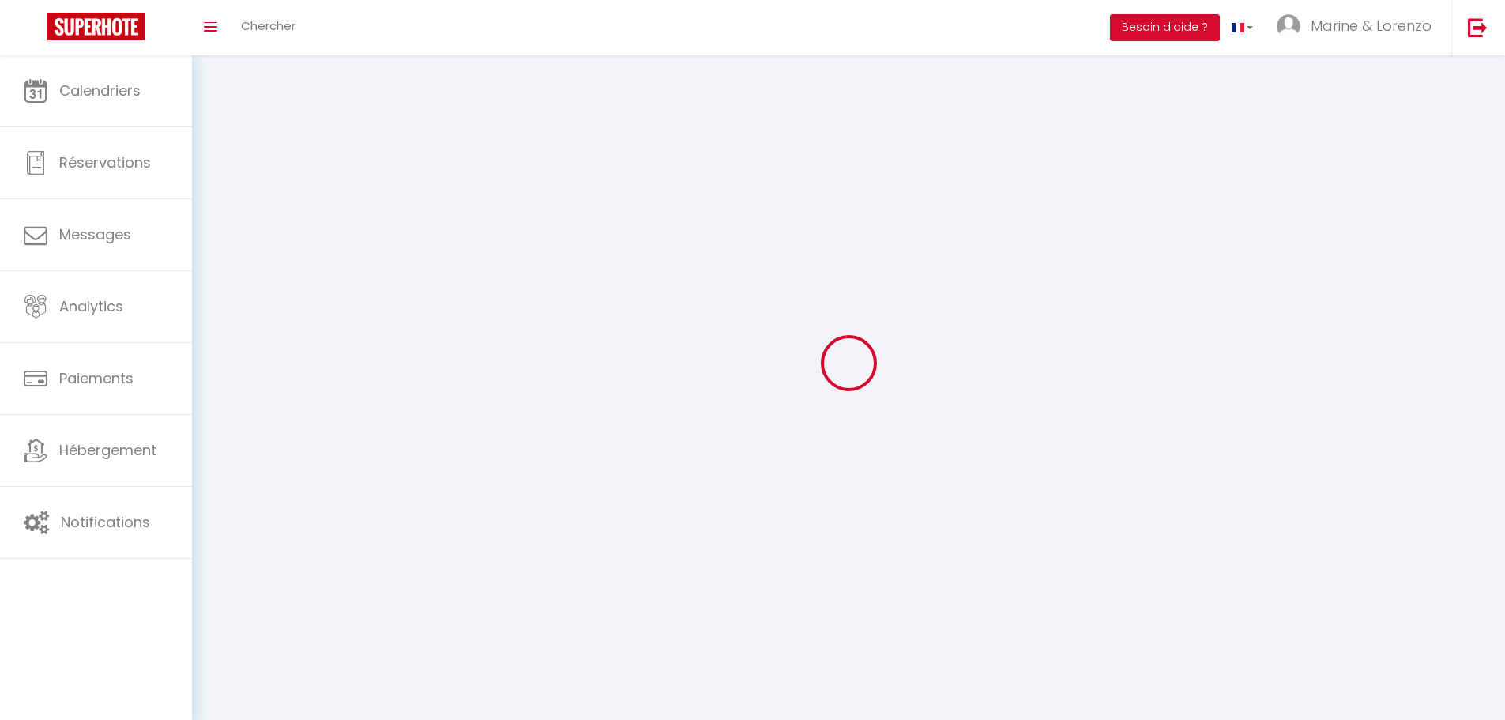
type input "[STREET_ADDRESS]"
type input "49220"
type input "ERDRE EN ANJOU"
type input "m2EoMNmaZGHNQer8evfPARm4g"
type input "DIt0kkVhdhx4bxUi7p555CrI6"
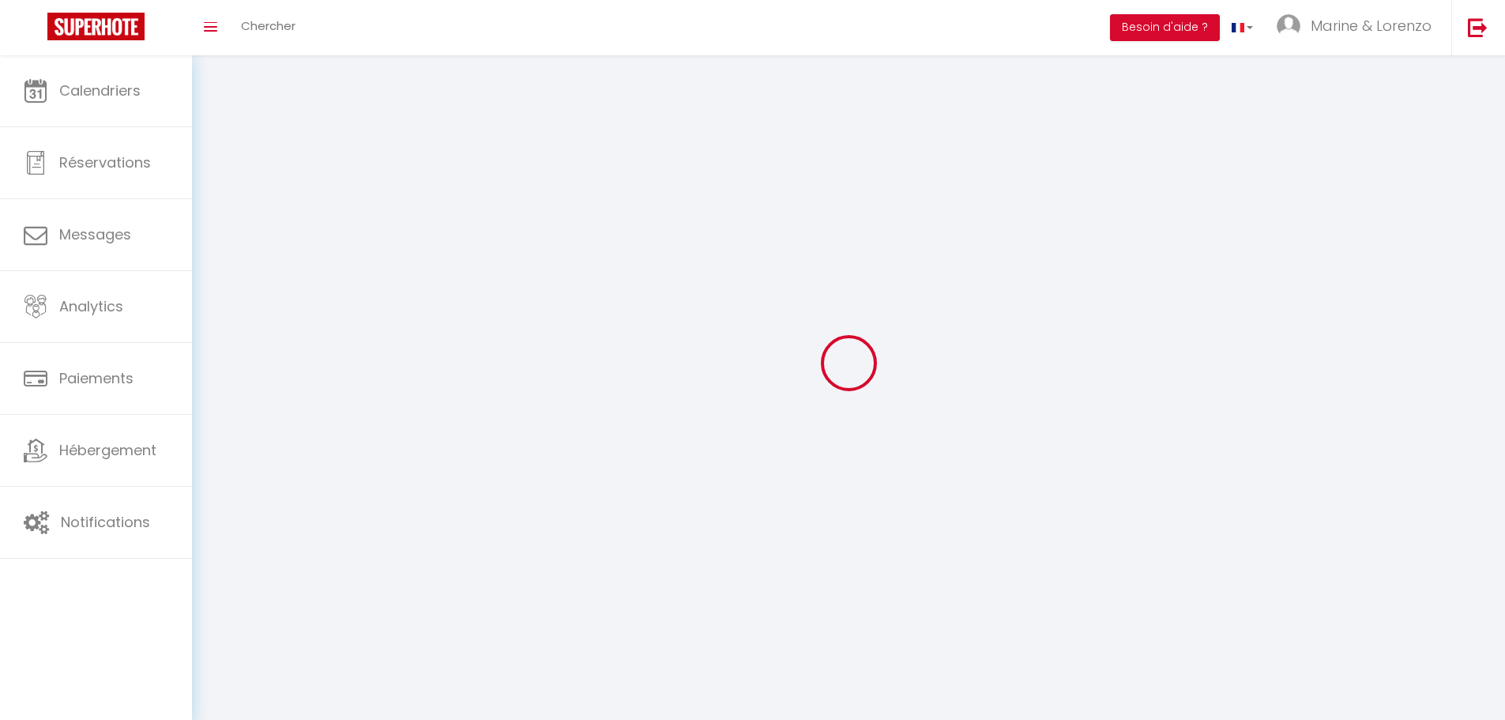
type input "m2EoMNmaZGHNQer8evfPARm4g"
type input "DIt0kkVhdhx4bxUi7p555CrI6"
type input "[URL][DOMAIN_NAME]"
select select "28"
select select "fr"
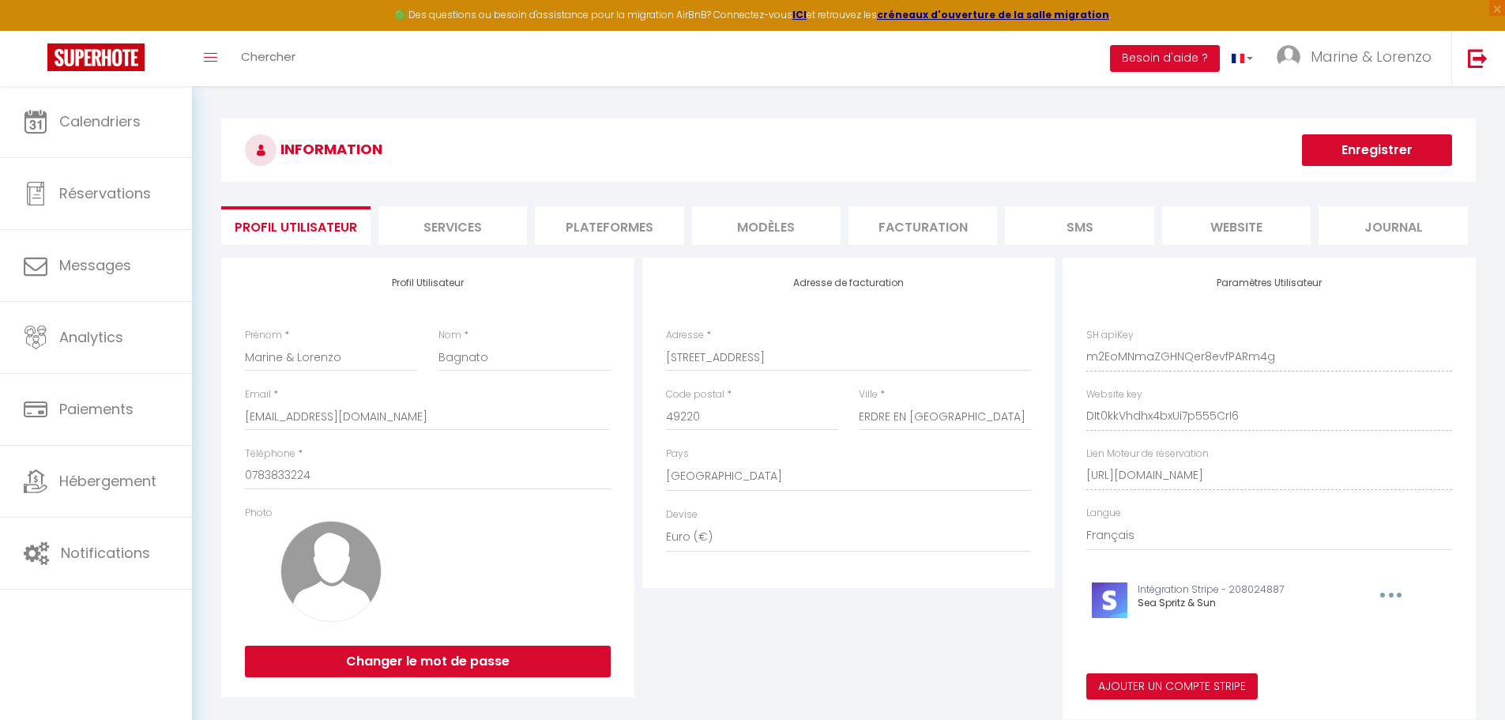
click at [924, 213] on li "Facturation" at bounding box center [923, 225] width 149 height 39
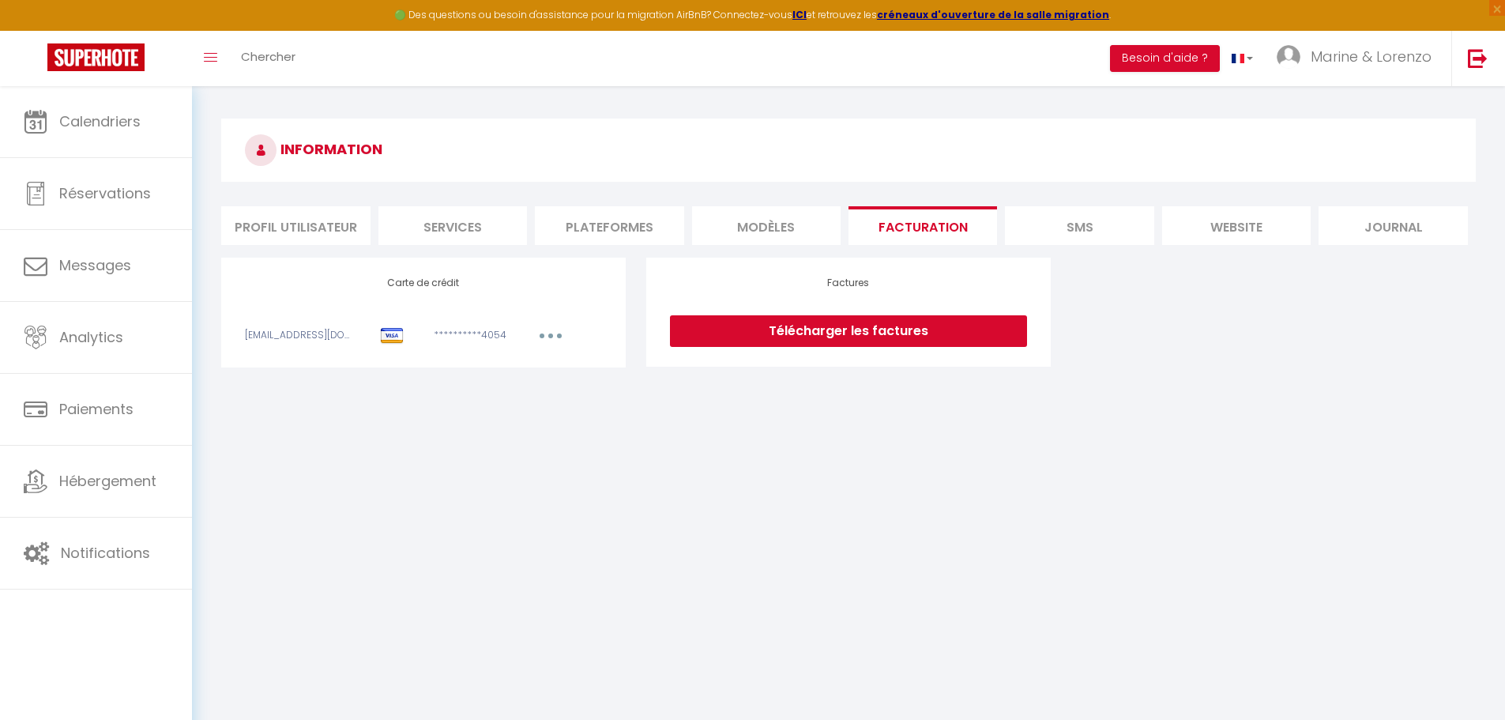
click at [548, 335] on icon "button" at bounding box center [550, 335] width 5 height 5
click at [529, 367] on link "Modifier" at bounding box center [529, 370] width 77 height 25
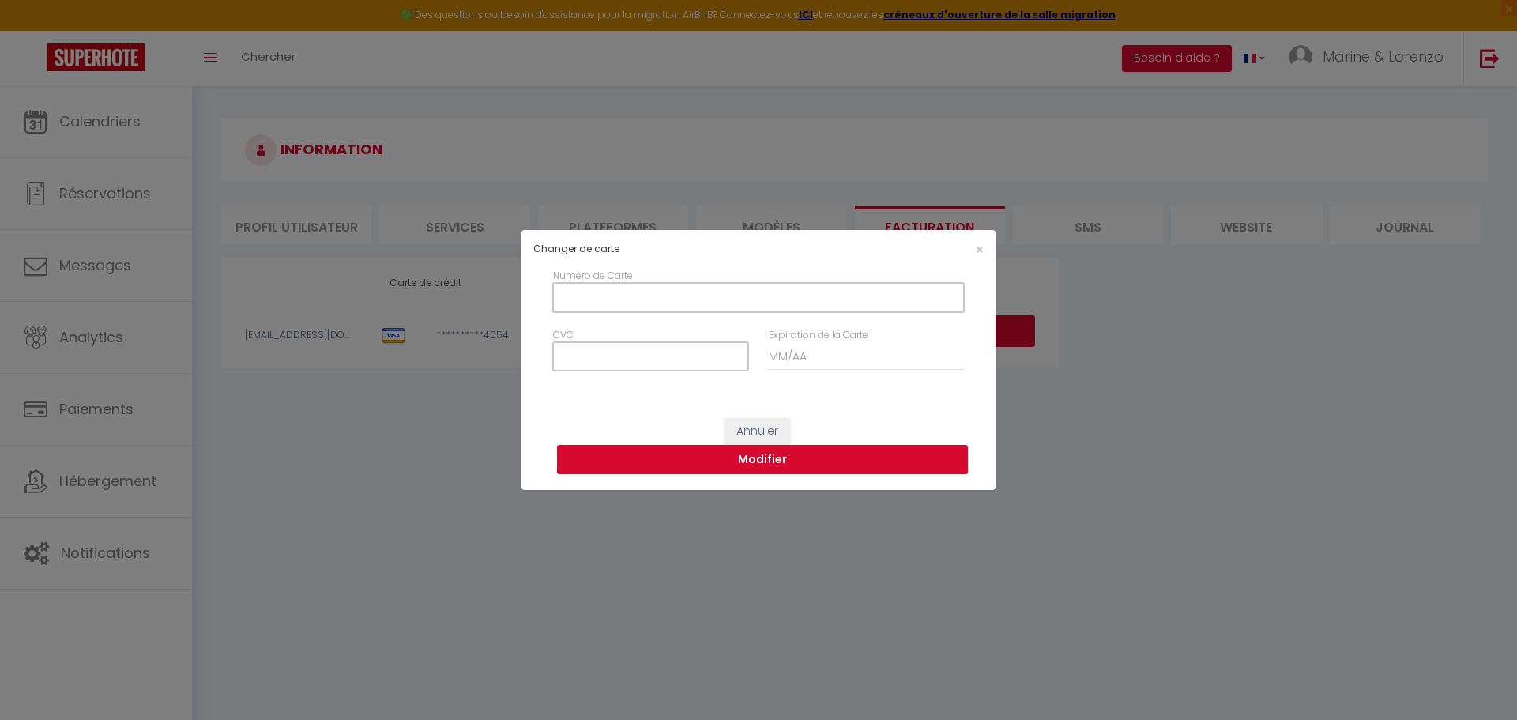
click at [634, 302] on input "Numéro de Carte" at bounding box center [758, 297] width 411 height 28
type input "4990013800912195"
click at [668, 359] on input "CVC" at bounding box center [650, 356] width 195 height 28
type input "081"
click at [807, 355] on input "Expiration de la Carte" at bounding box center [866, 356] width 195 height 28
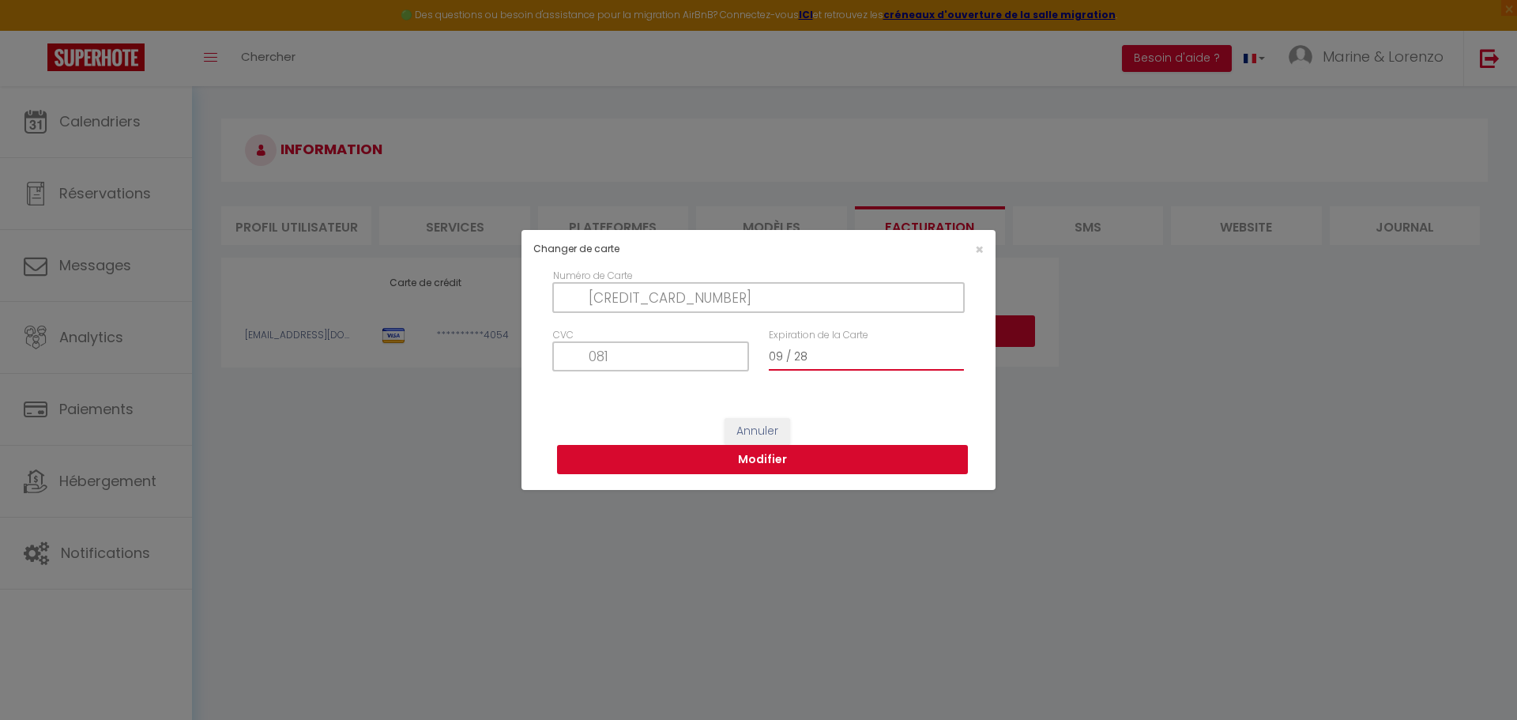
type input "09 / 28"
click at [800, 468] on button "Modifier" at bounding box center [762, 460] width 411 height 30
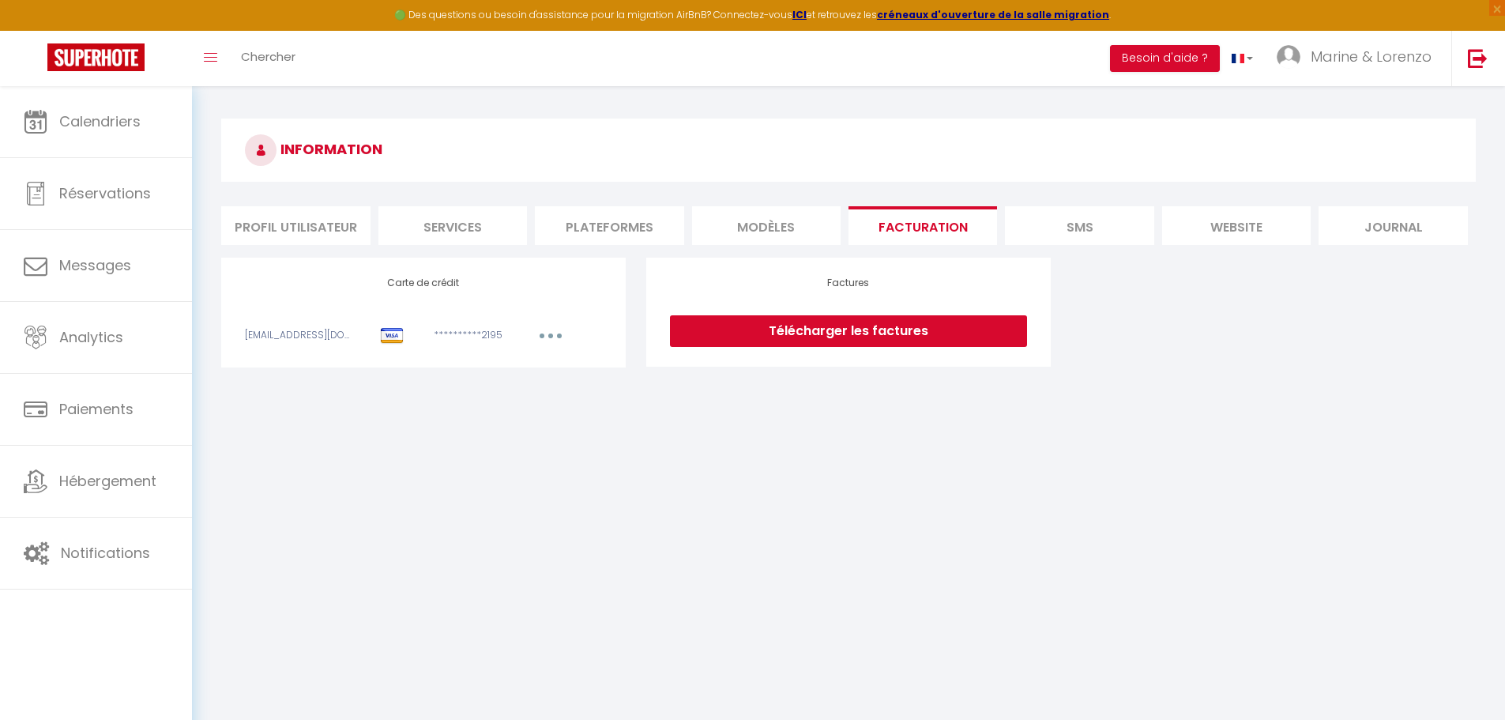
click at [847, 336] on link "Télécharger les factures" at bounding box center [848, 331] width 357 height 32
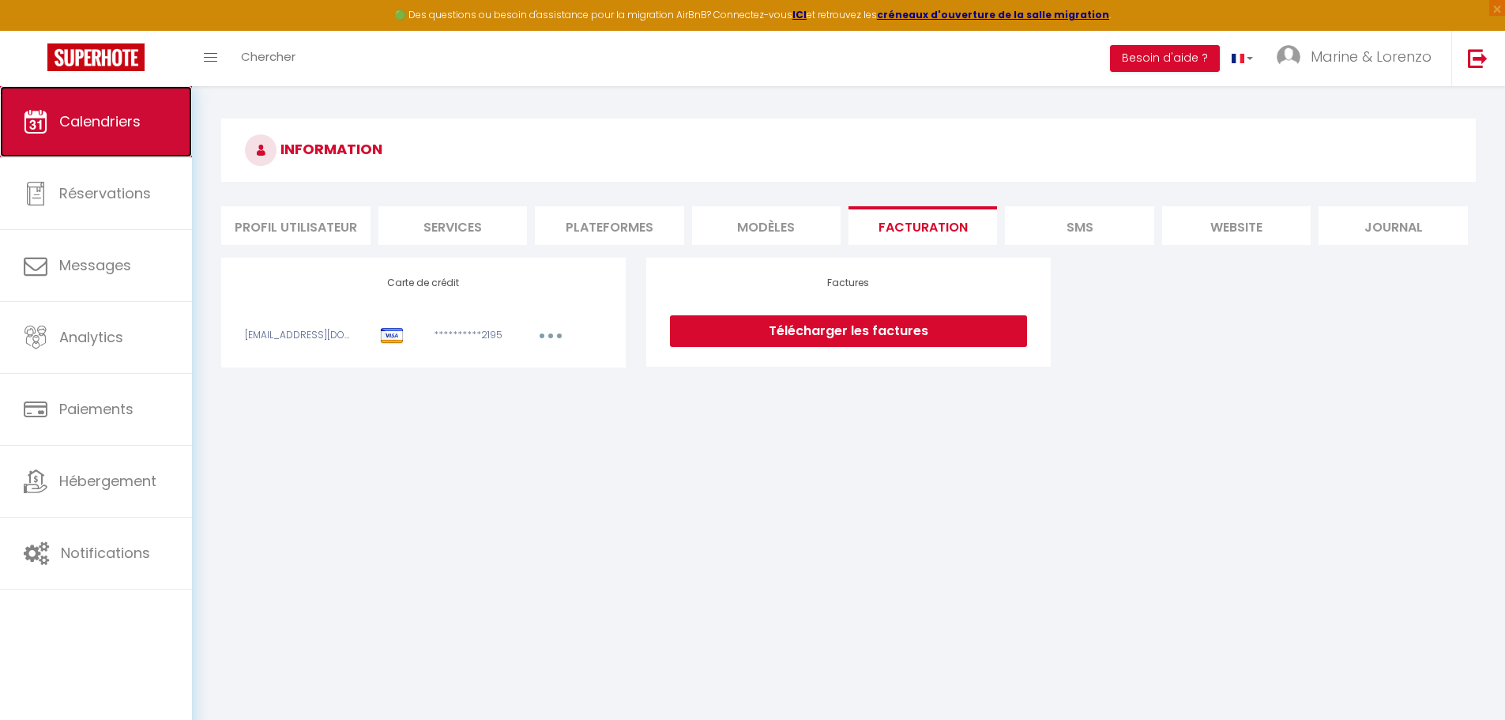
click at [80, 144] on link "Calendriers" at bounding box center [96, 121] width 192 height 71
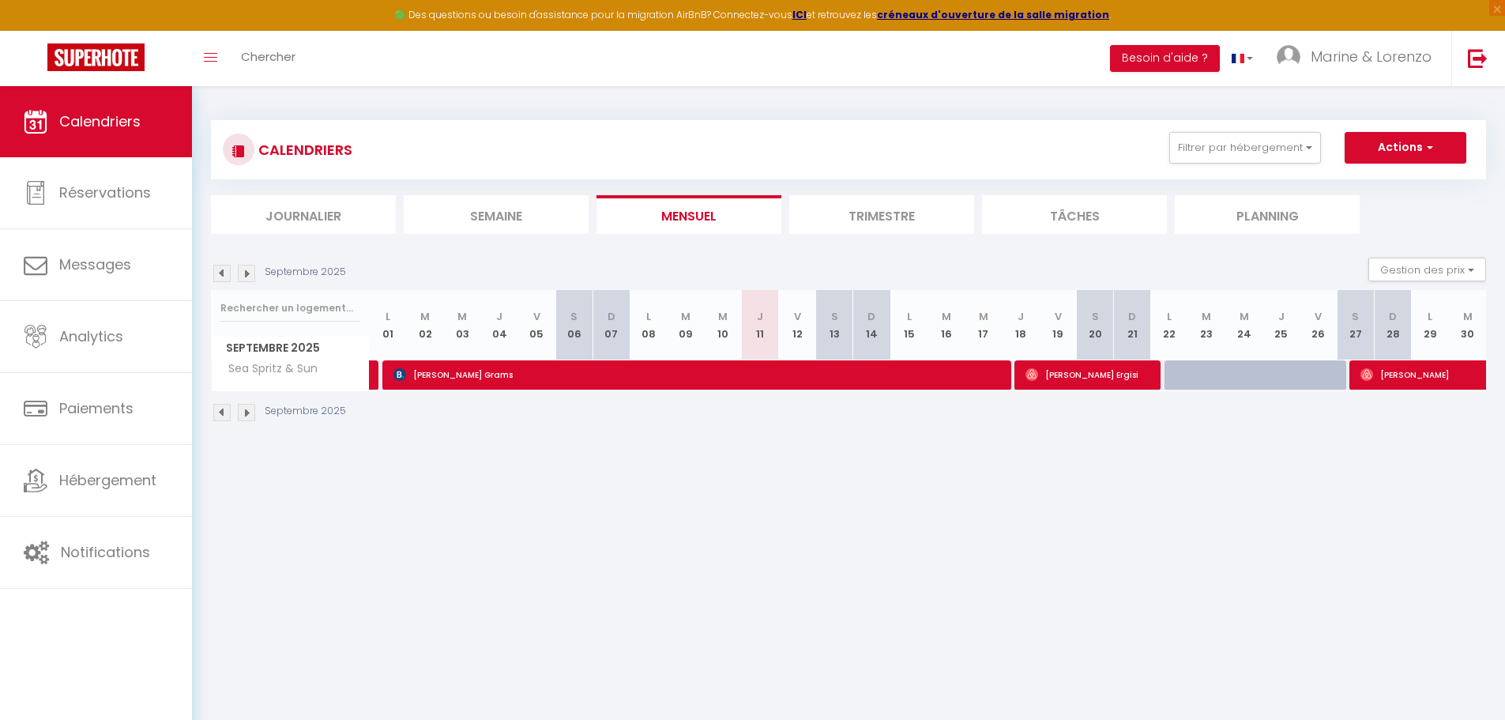
click at [887, 215] on li "Trimestre" at bounding box center [881, 214] width 185 height 39
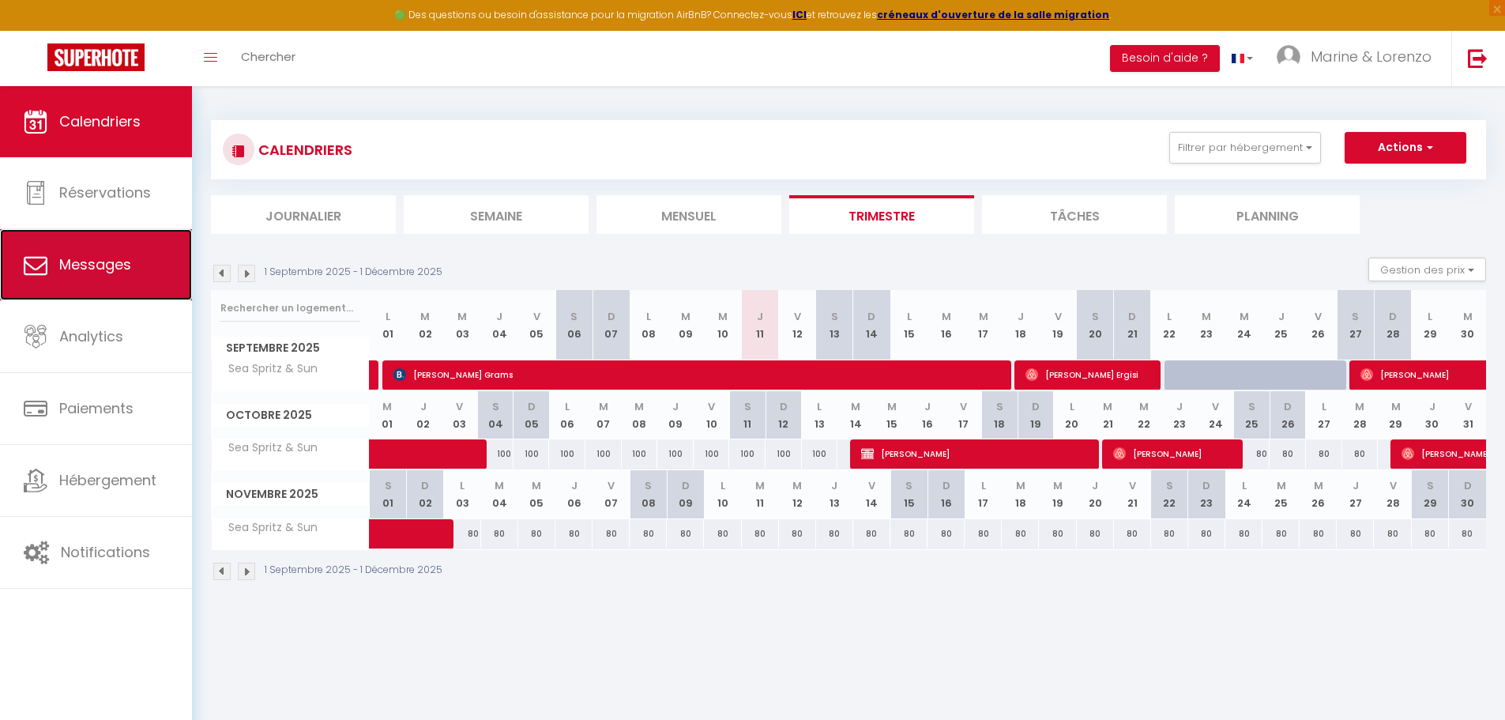
click at [113, 266] on span "Messages" at bounding box center [95, 264] width 72 height 20
select select "message"
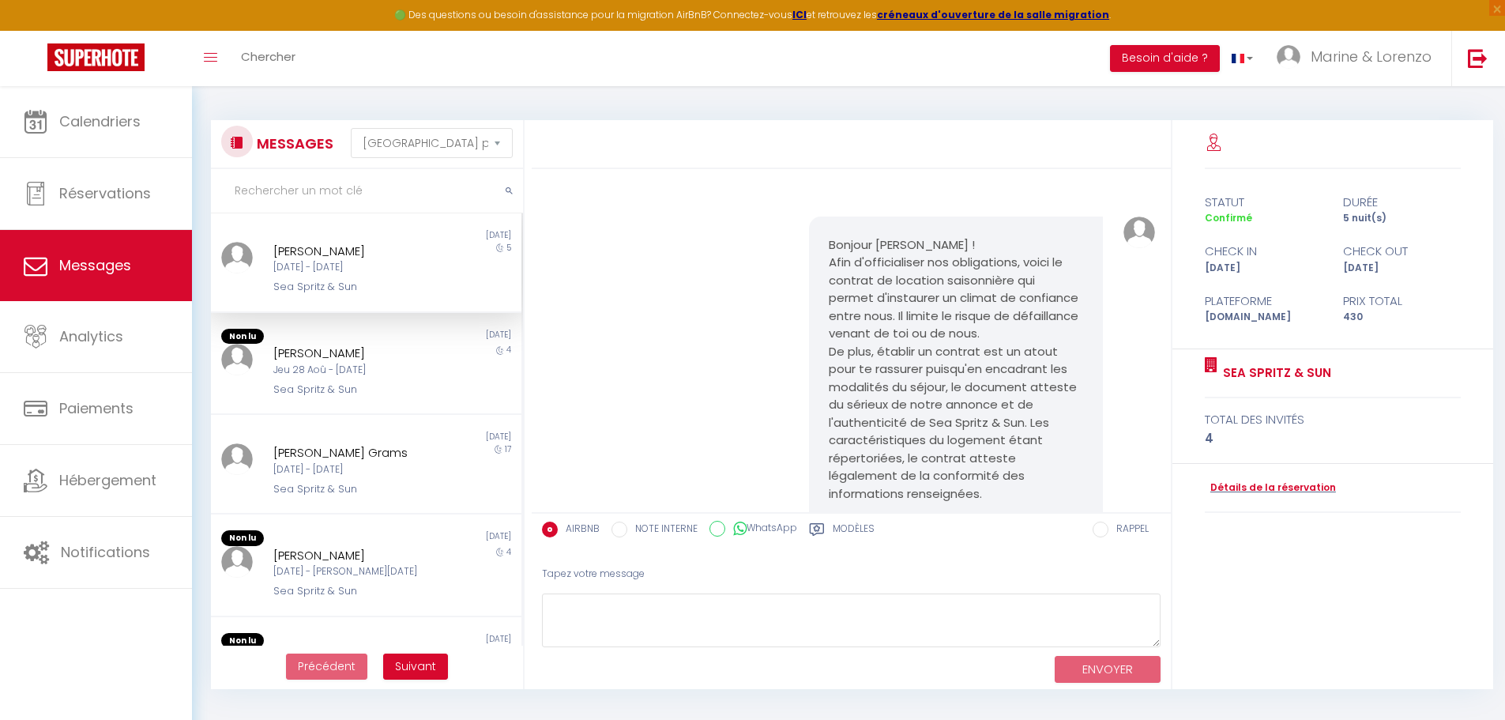
scroll to position [1215, 0]
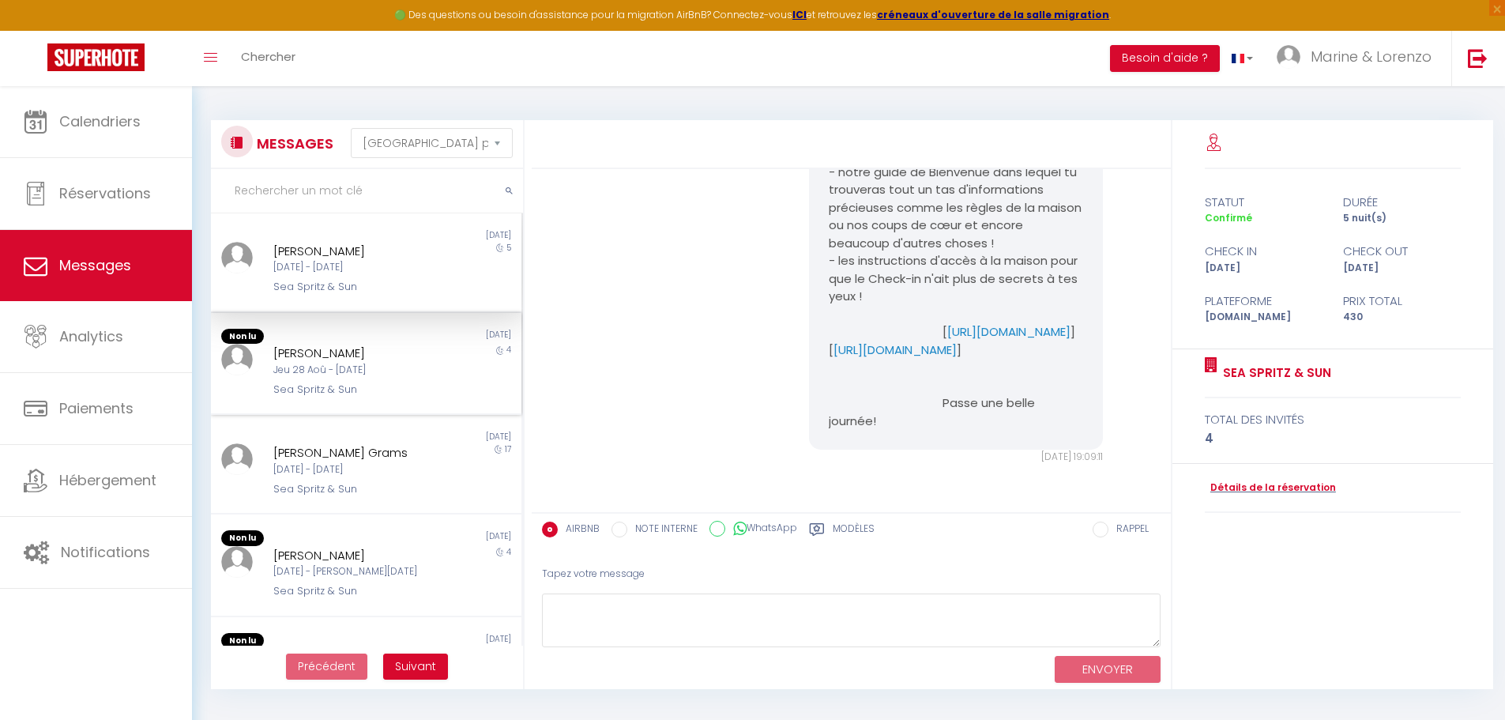
click at [290, 359] on div "[PERSON_NAME]" at bounding box center [353, 353] width 160 height 19
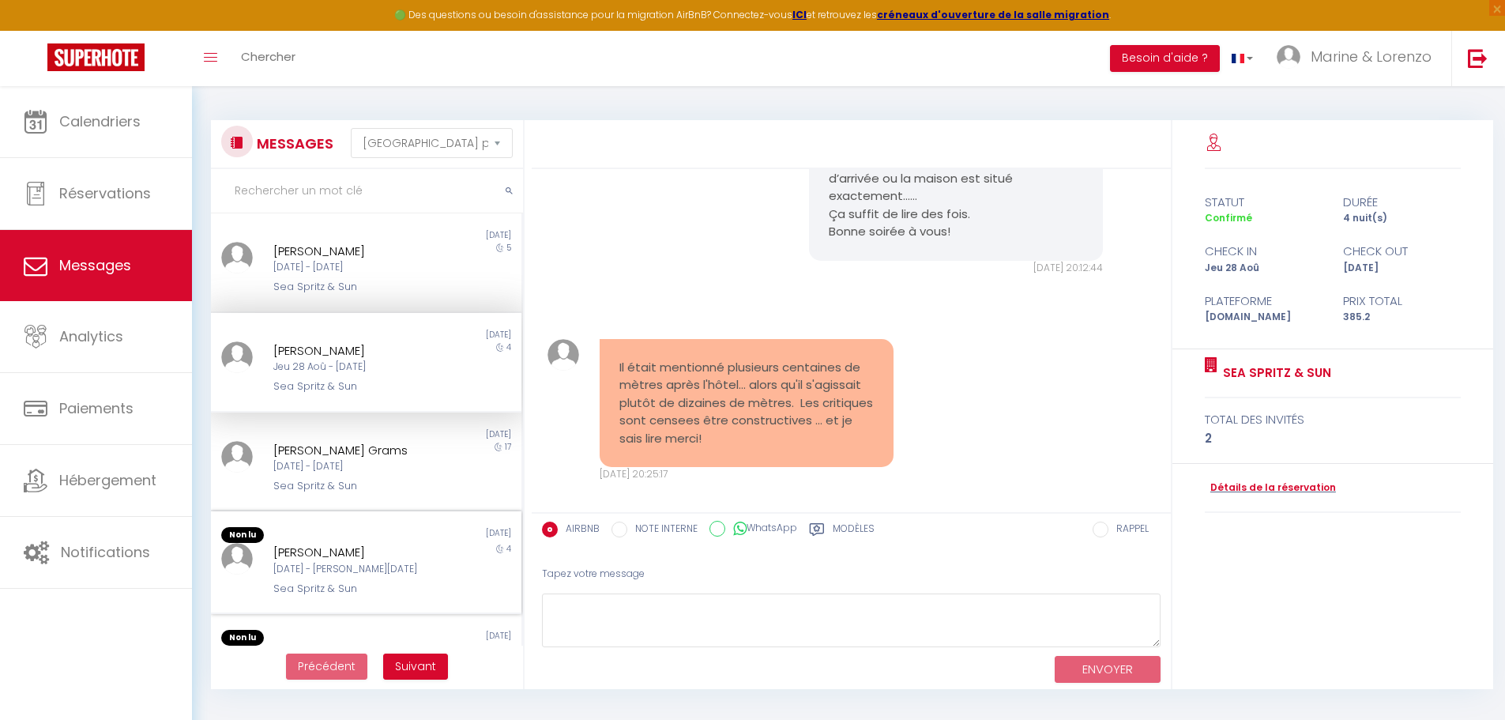
click at [325, 534] on div "Non lu" at bounding box center [288, 535] width 155 height 16
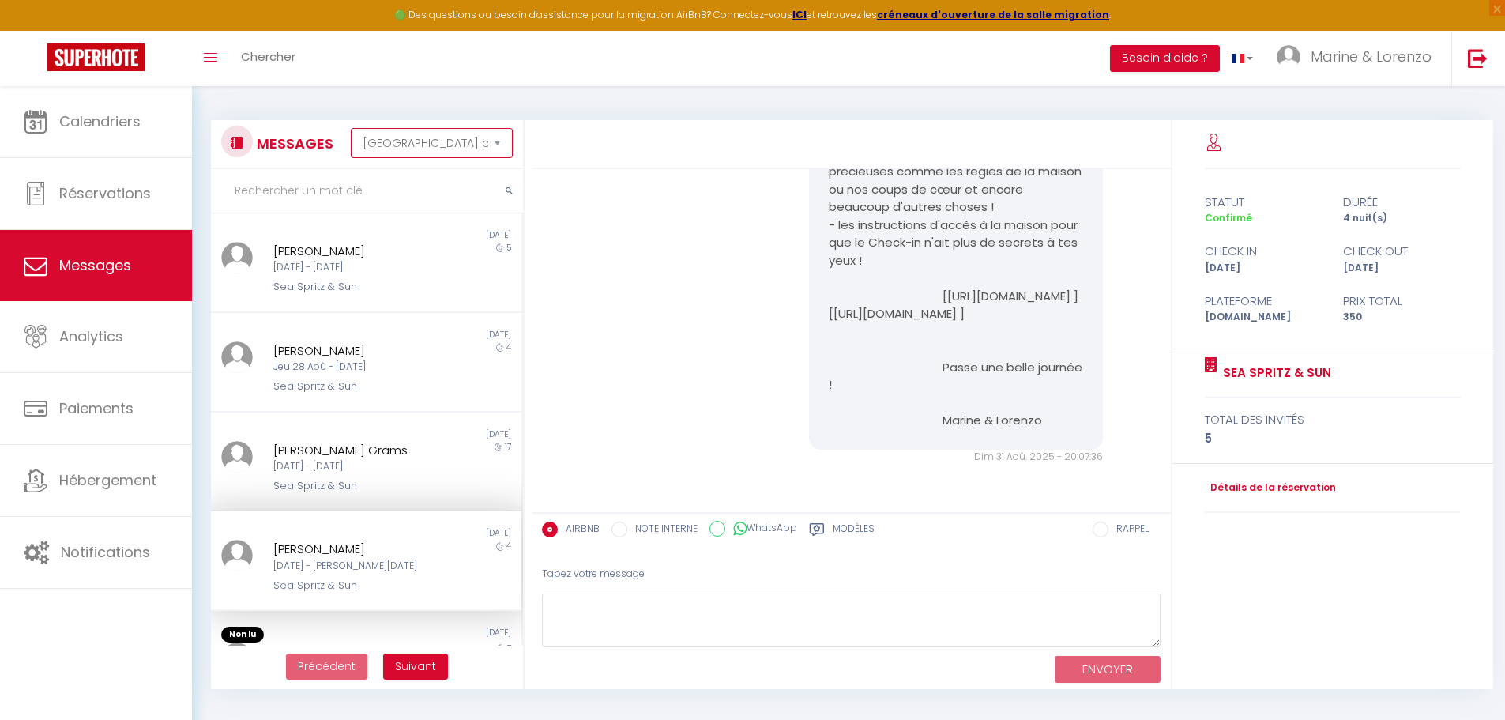
click at [475, 154] on select "Trier par date de réservation Trier par date de message" at bounding box center [432, 143] width 162 height 30
click at [408, 319] on div "Non lu 1 week ago Sophie Sauthier Jeu 28 Aoû - Lun 01 Sep Sea Spritz & Sun 4" at bounding box center [366, 363] width 310 height 100
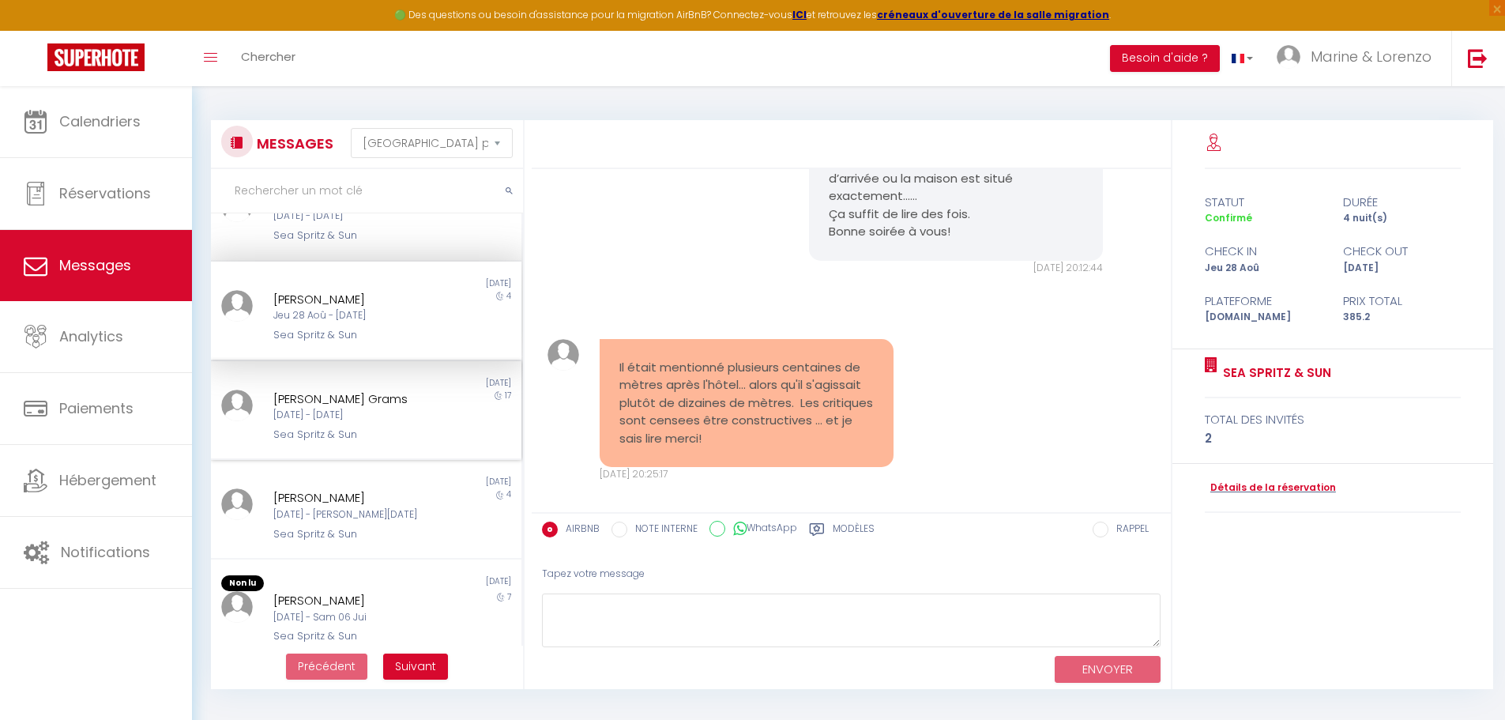
scroll to position [79, 0]
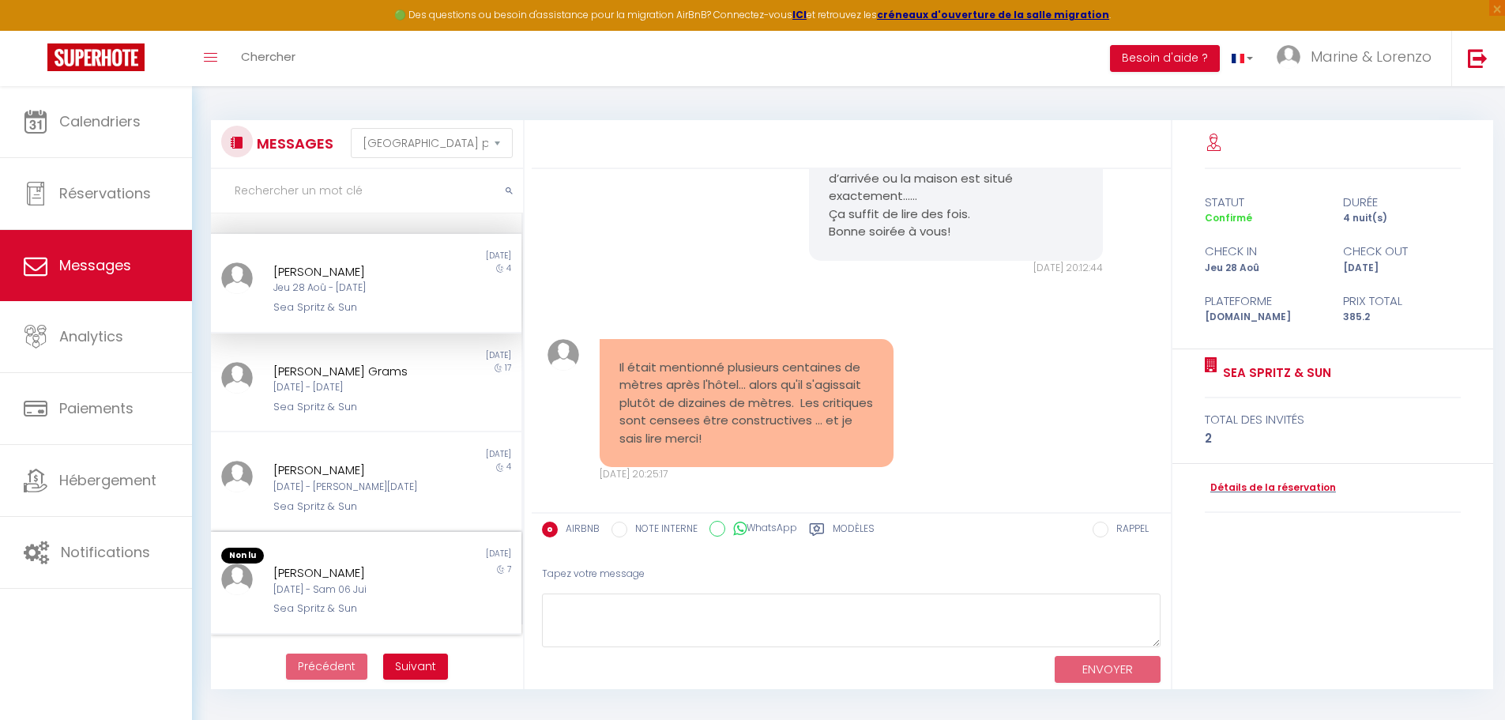
click at [332, 582] on div "[PERSON_NAME] 30 [PERSON_NAME] 06 Jui" at bounding box center [353, 589] width 160 height 15
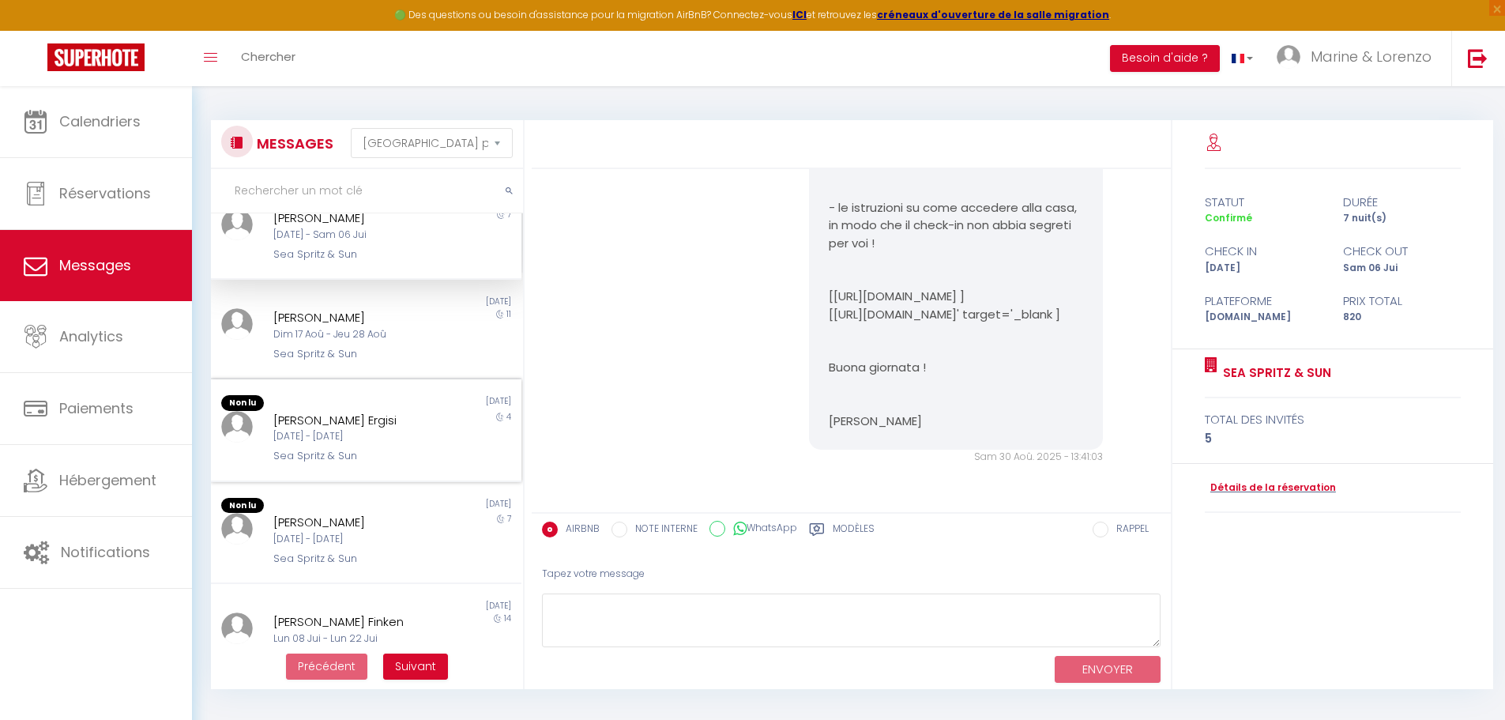
scroll to position [474, 0]
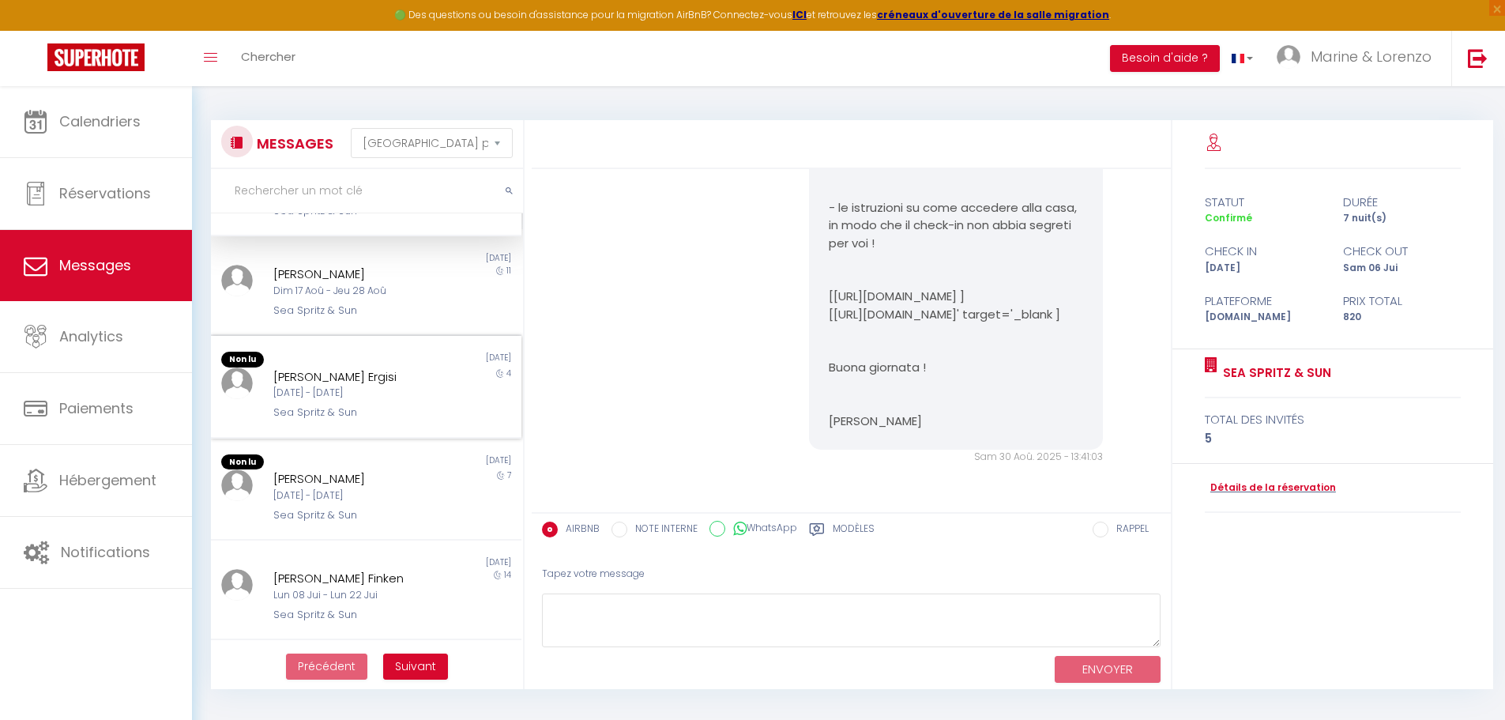
click at [300, 367] on div "Non lu" at bounding box center [288, 360] width 155 height 16
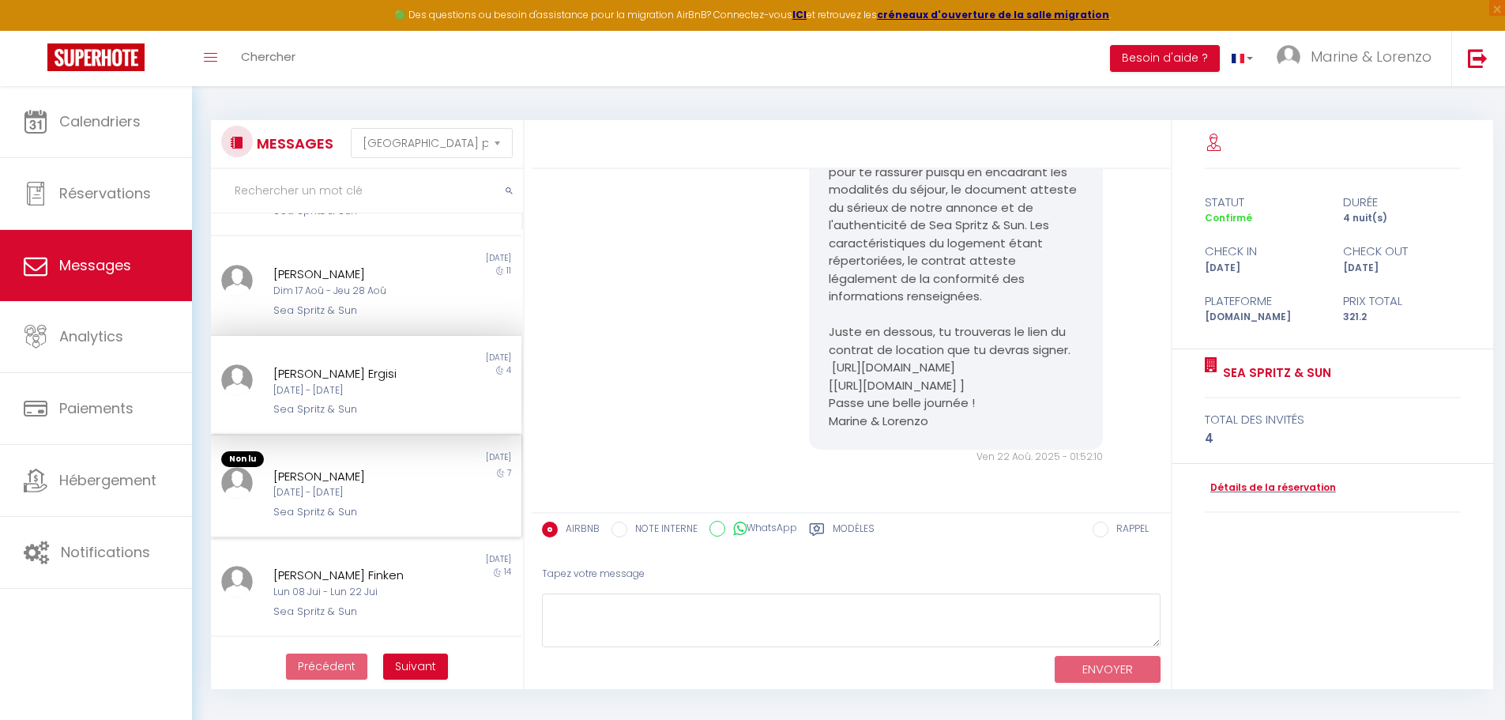
click at [303, 486] on div "[PERSON_NAME]" at bounding box center [353, 476] width 160 height 19
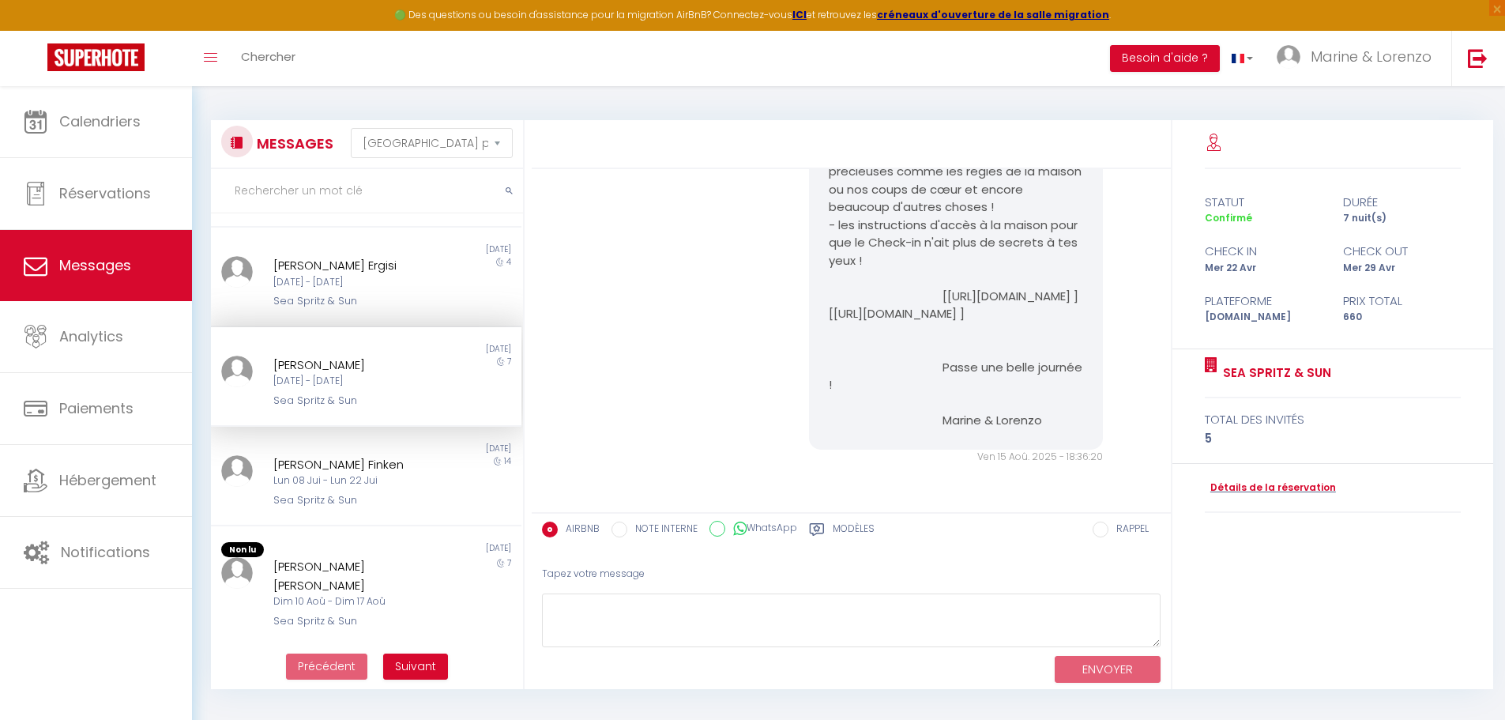
scroll to position [600, 0]
click at [322, 555] on div "Non lu" at bounding box center [288, 550] width 155 height 16
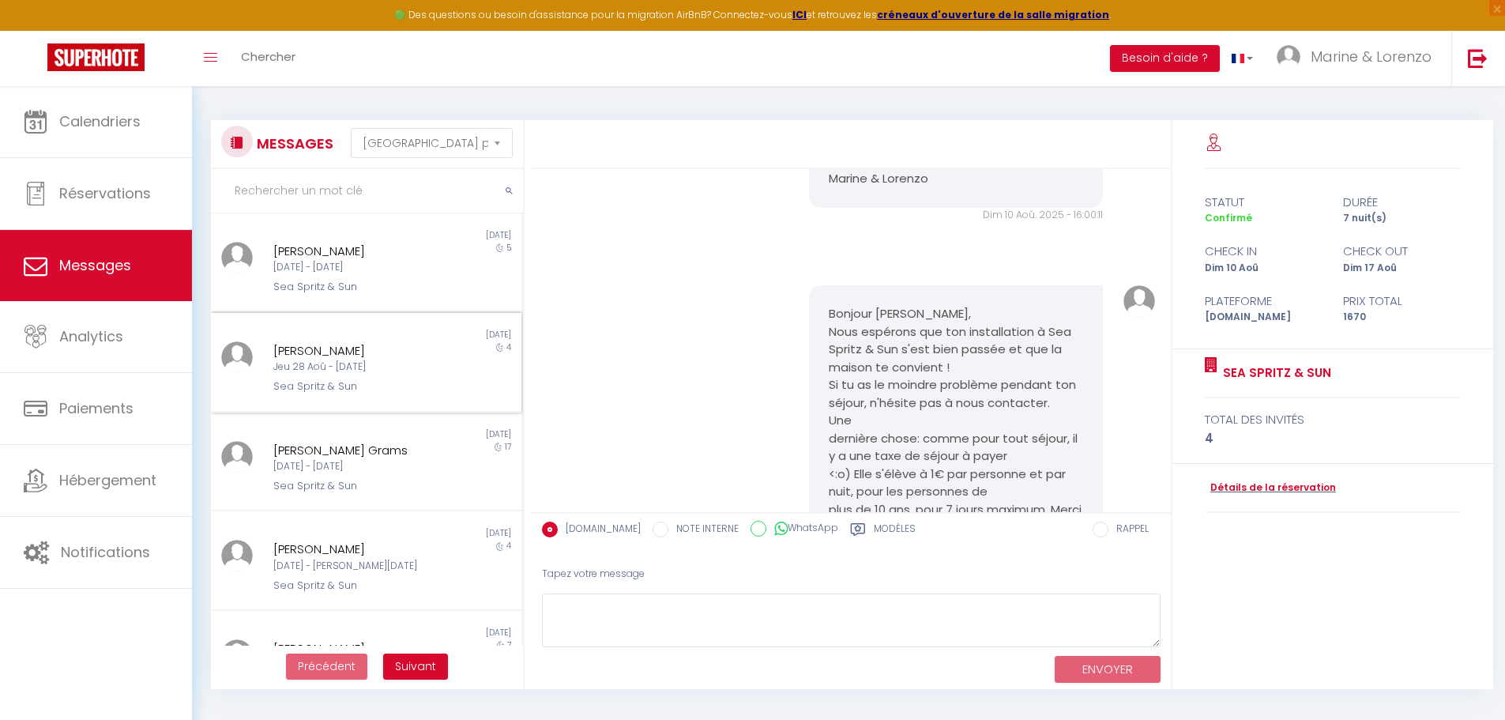
scroll to position [3601, 0]
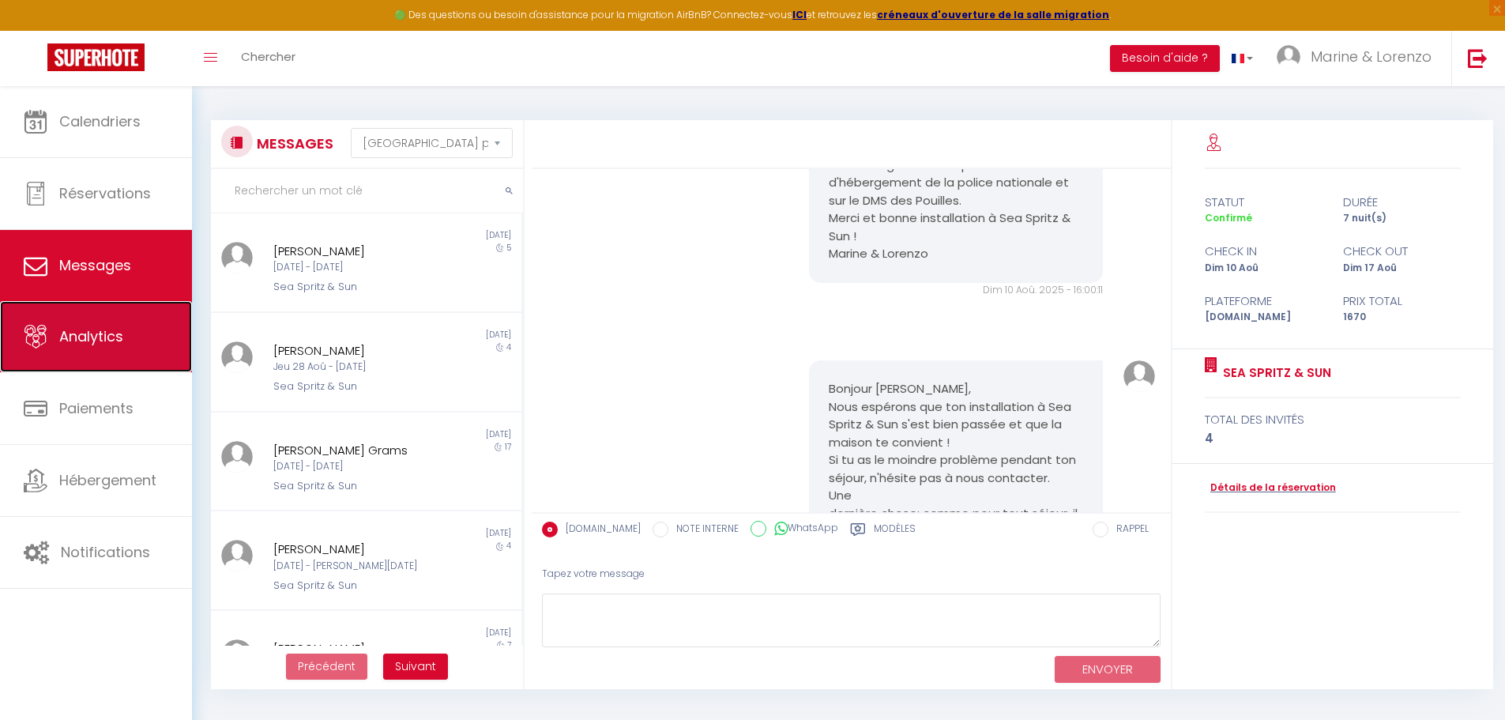
click at [73, 340] on span "Analytics" at bounding box center [91, 336] width 64 height 20
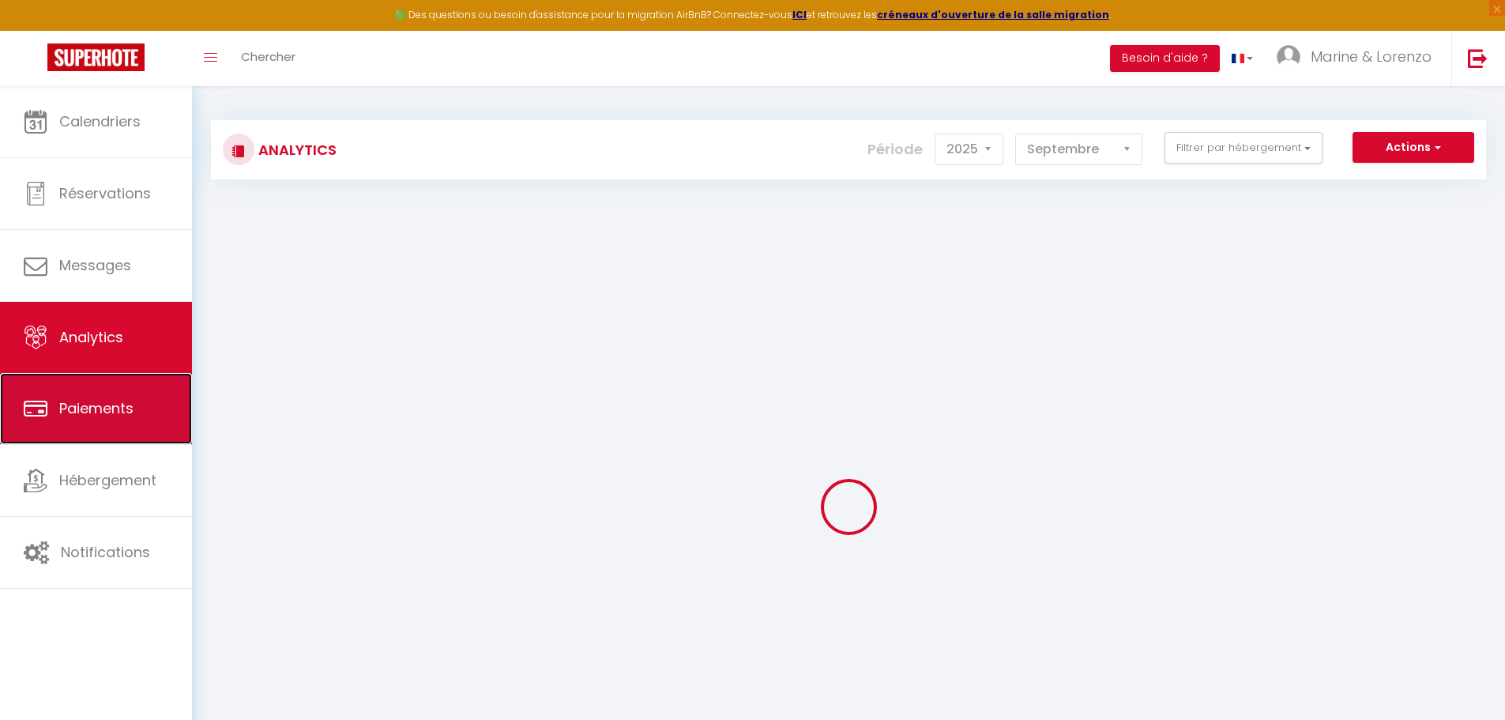
click at [150, 413] on link "Paiements" at bounding box center [96, 408] width 192 height 71
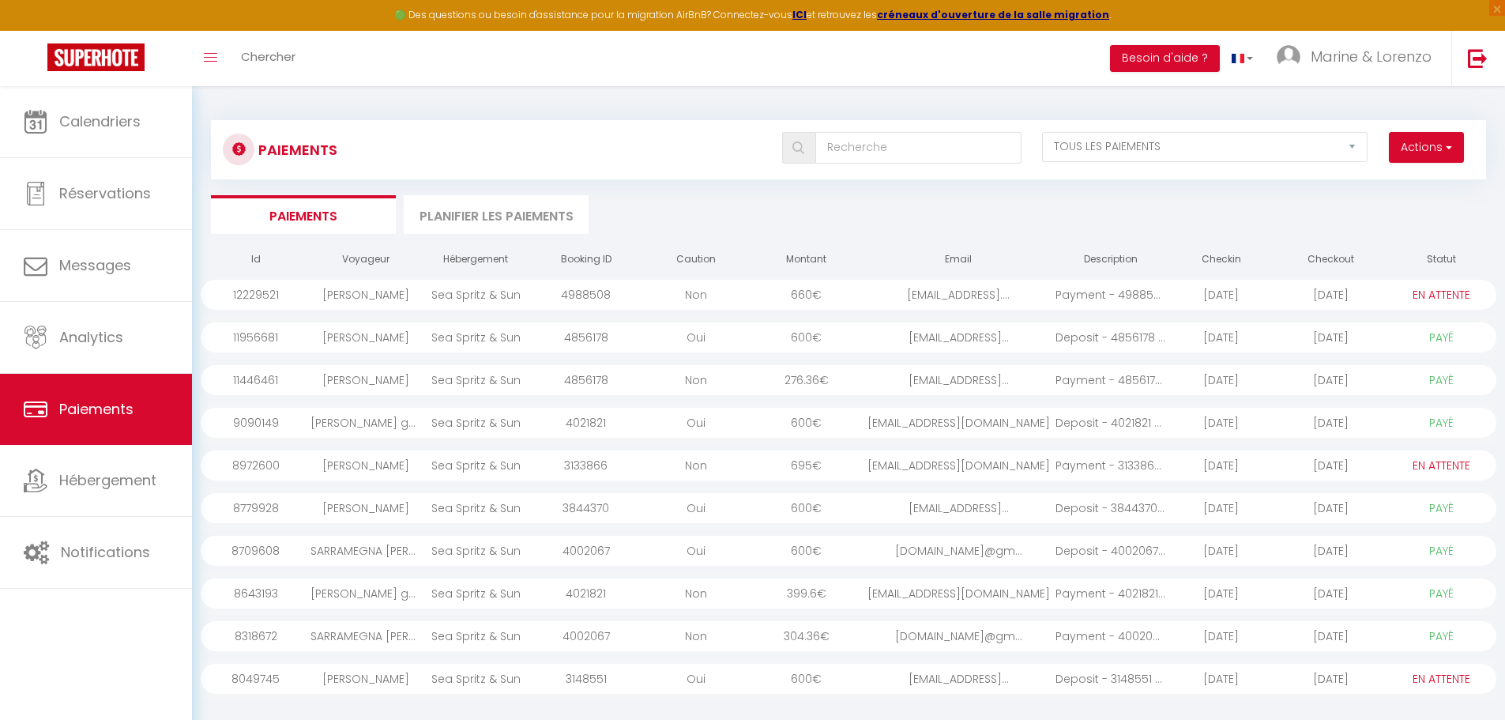
click at [546, 220] on li "Planifier les paiements" at bounding box center [496, 214] width 185 height 39
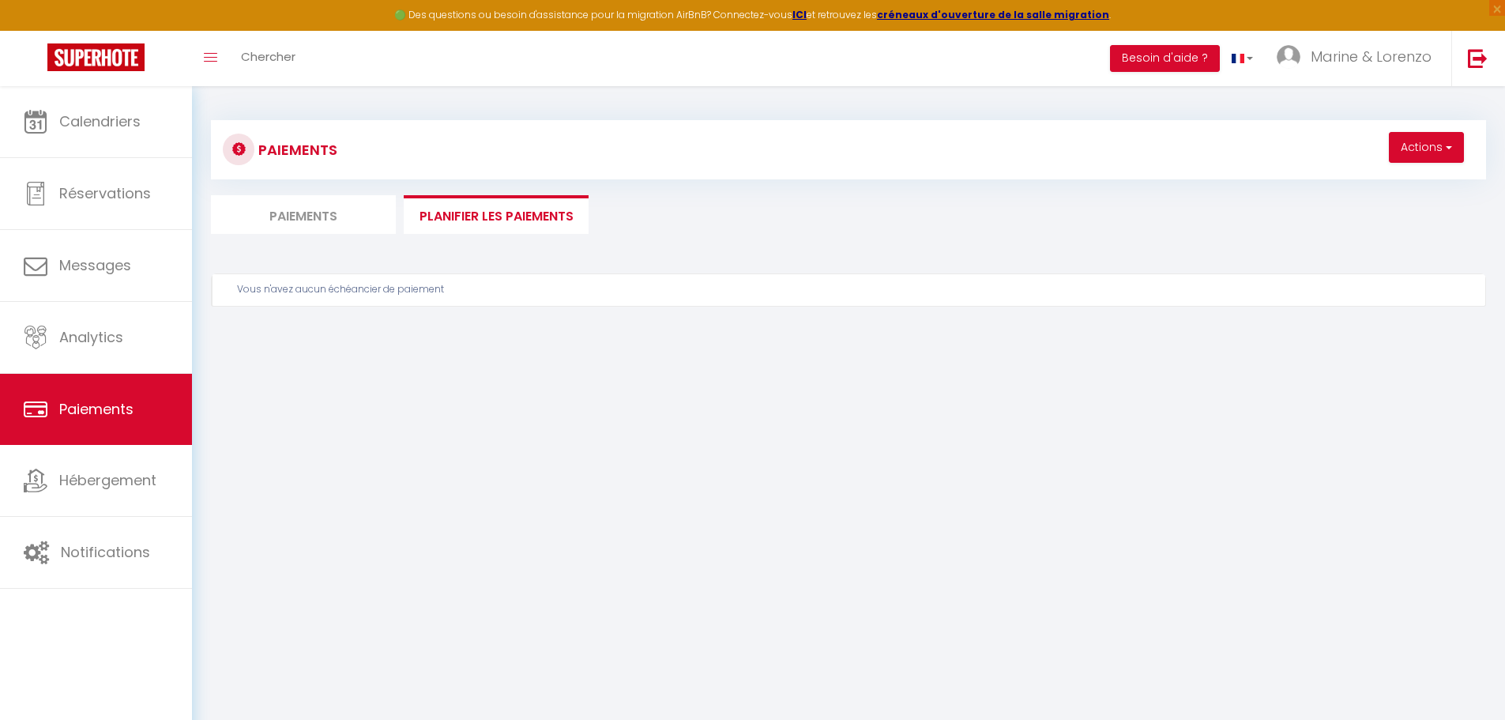
click at [344, 216] on li "Paiements" at bounding box center [303, 214] width 185 height 39
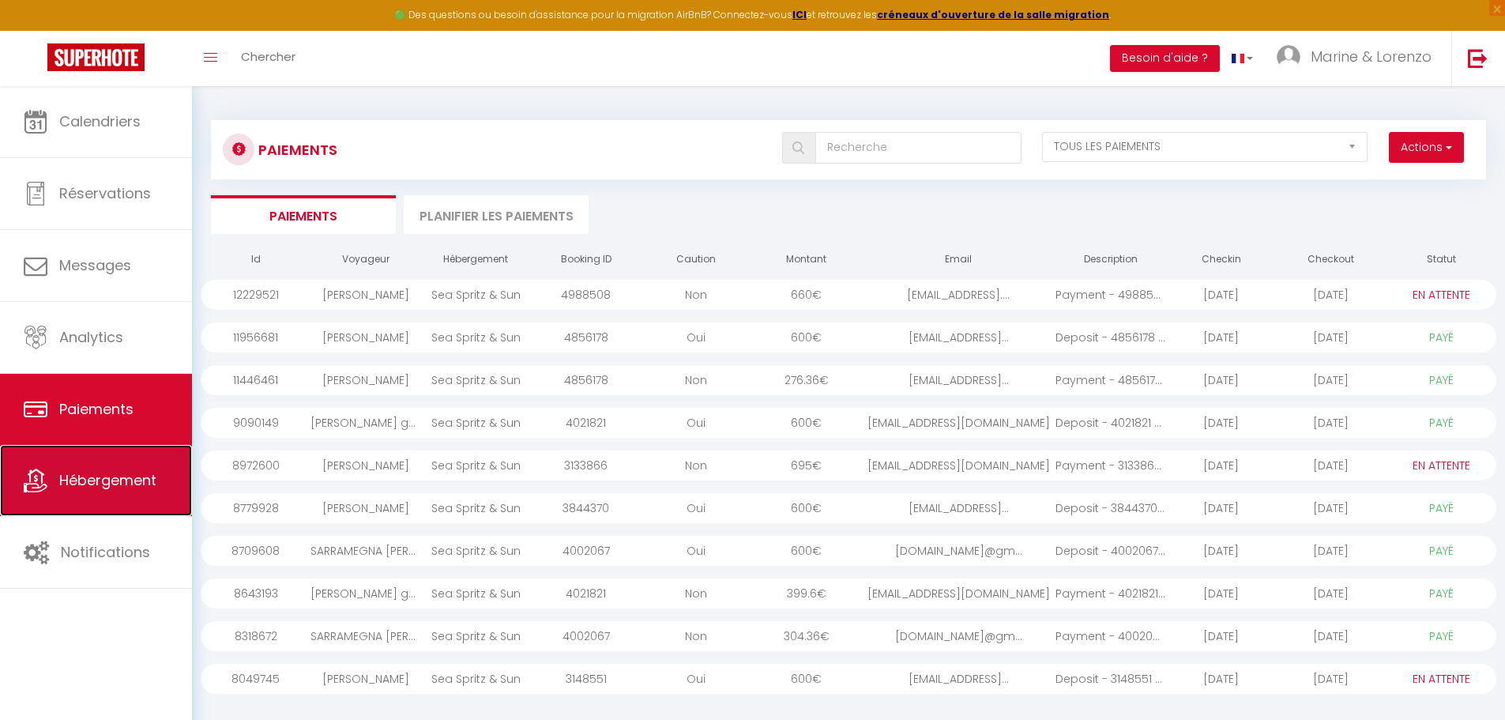
click at [109, 465] on link "Hébergement" at bounding box center [96, 480] width 192 height 71
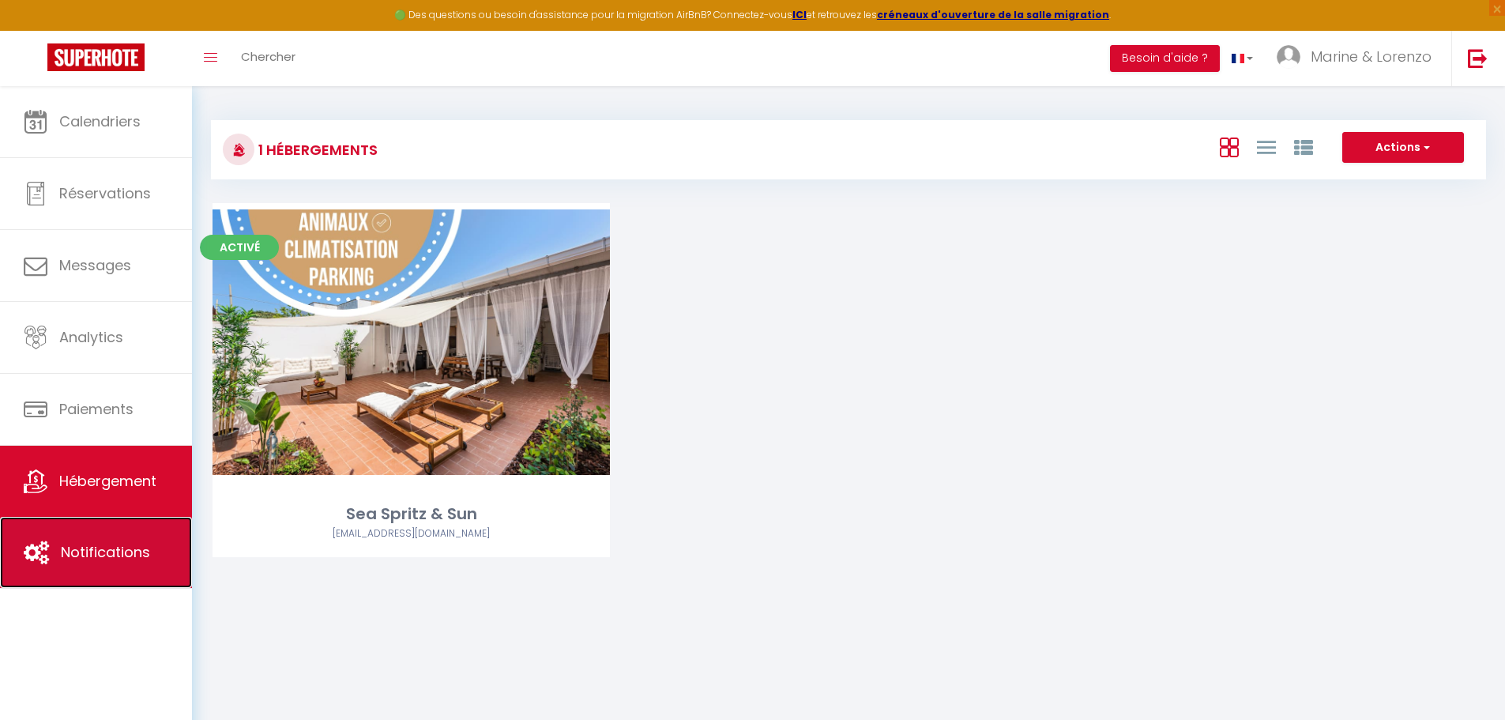
click at [115, 555] on span "Notifications" at bounding box center [105, 552] width 89 height 20
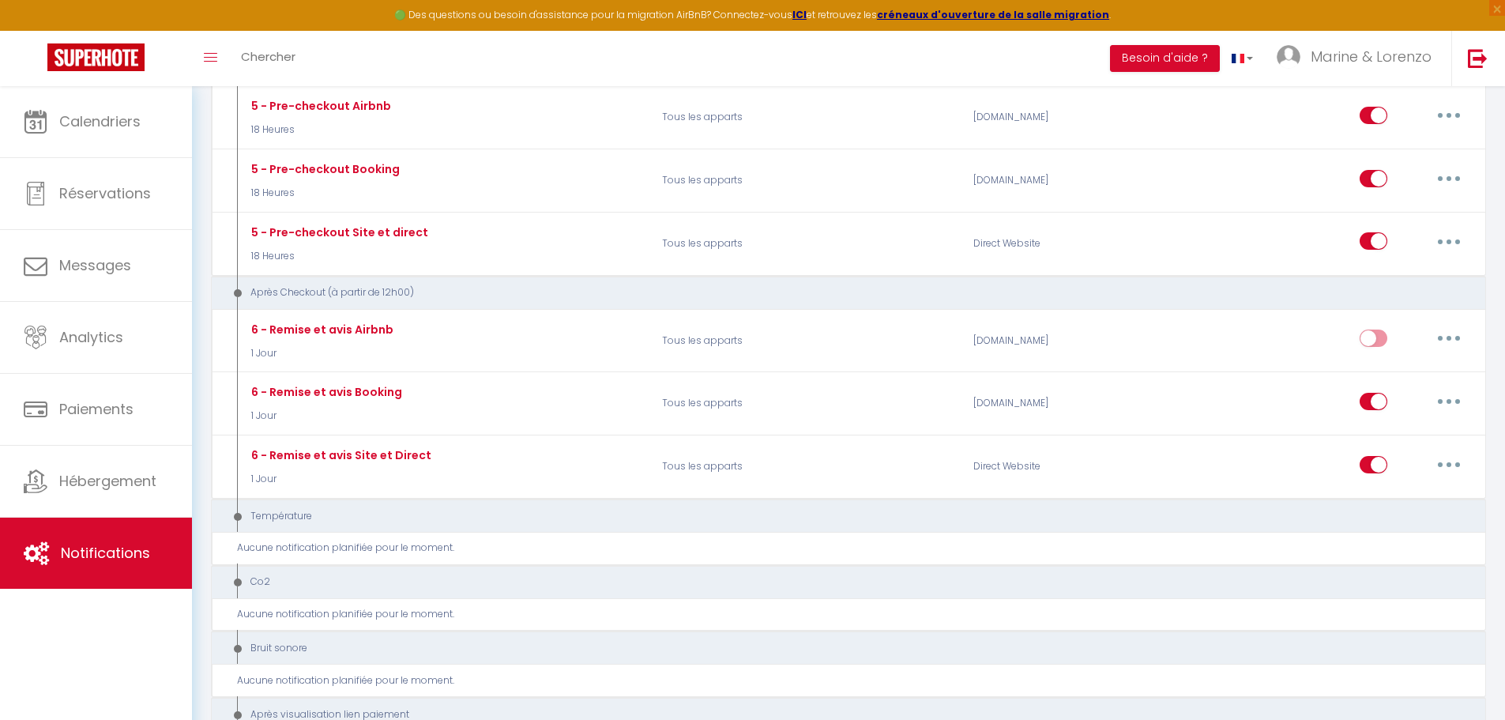
scroll to position [1185, 0]
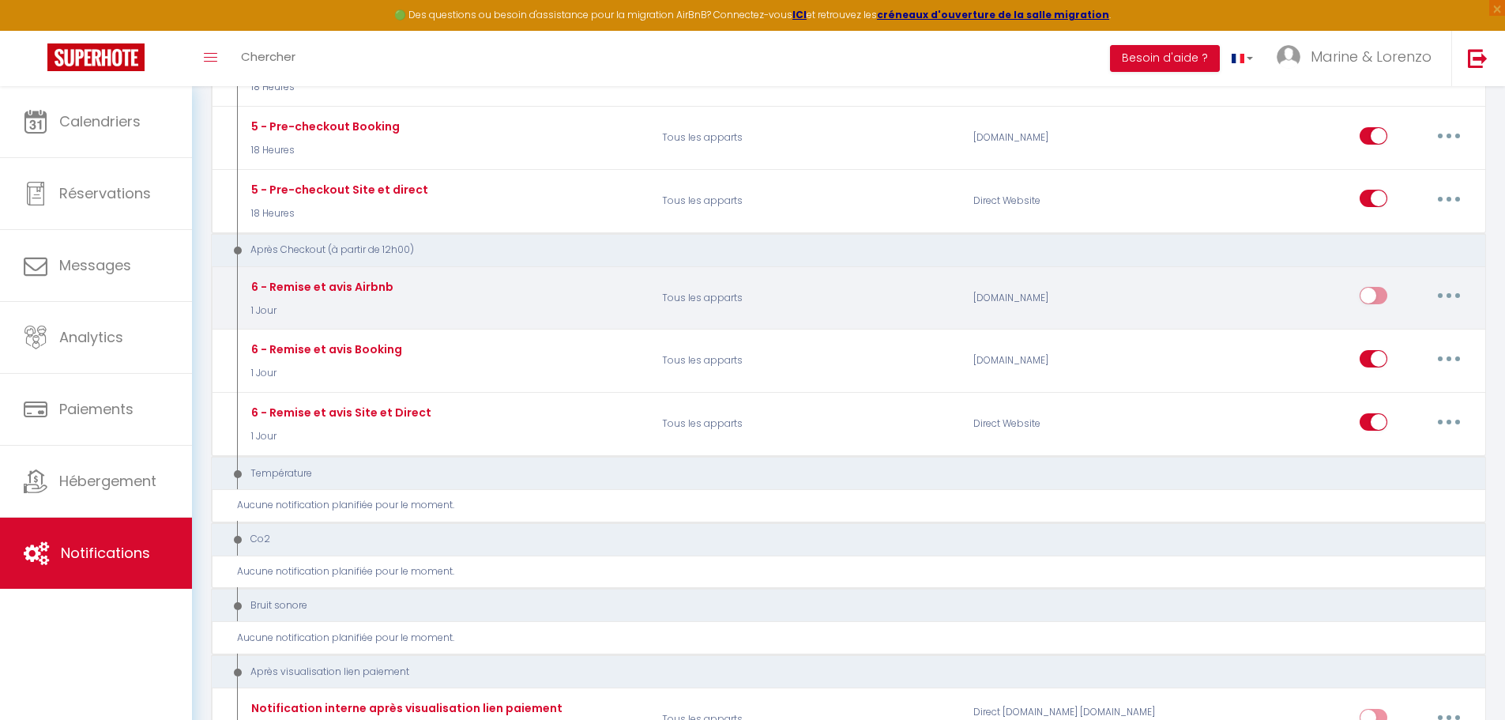
click at [1375, 299] on input "checkbox" at bounding box center [1374, 299] width 28 height 24
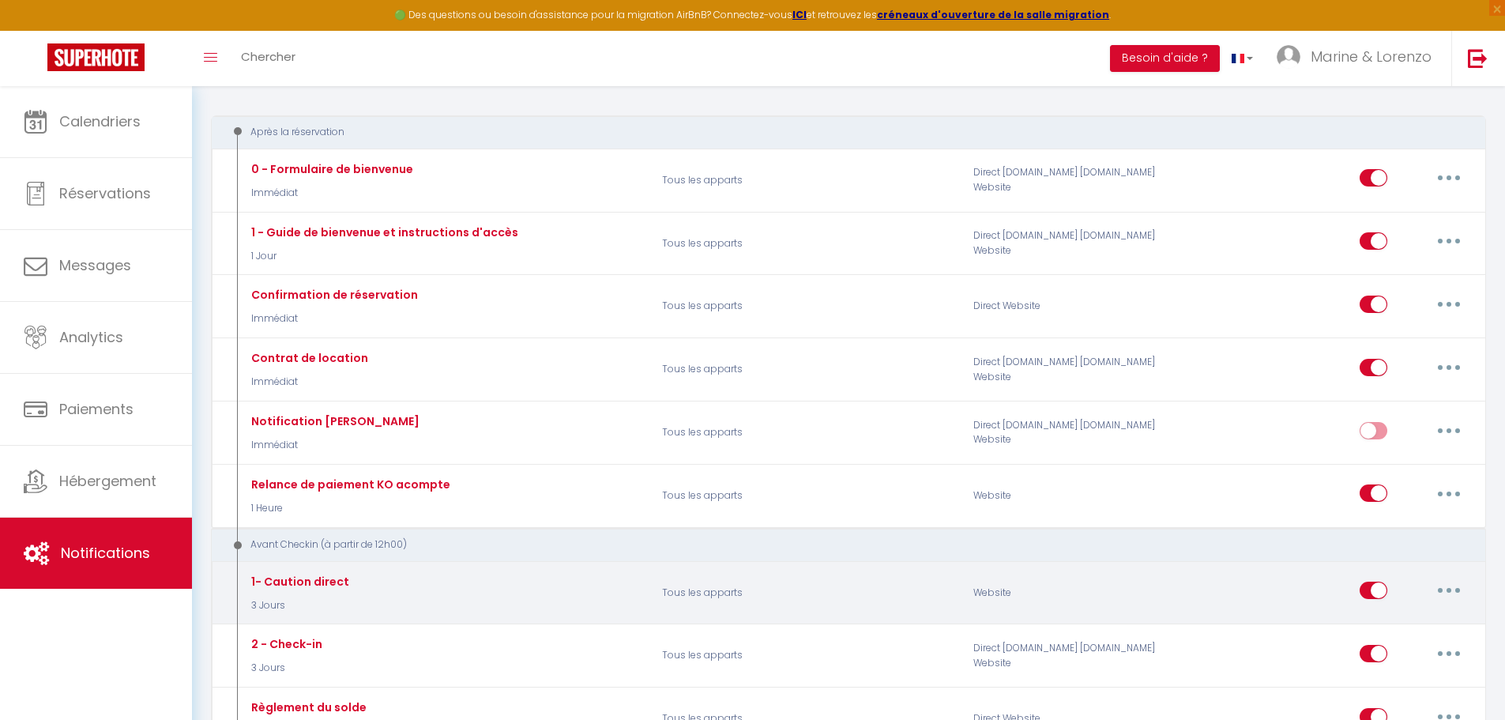
scroll to position [0, 0]
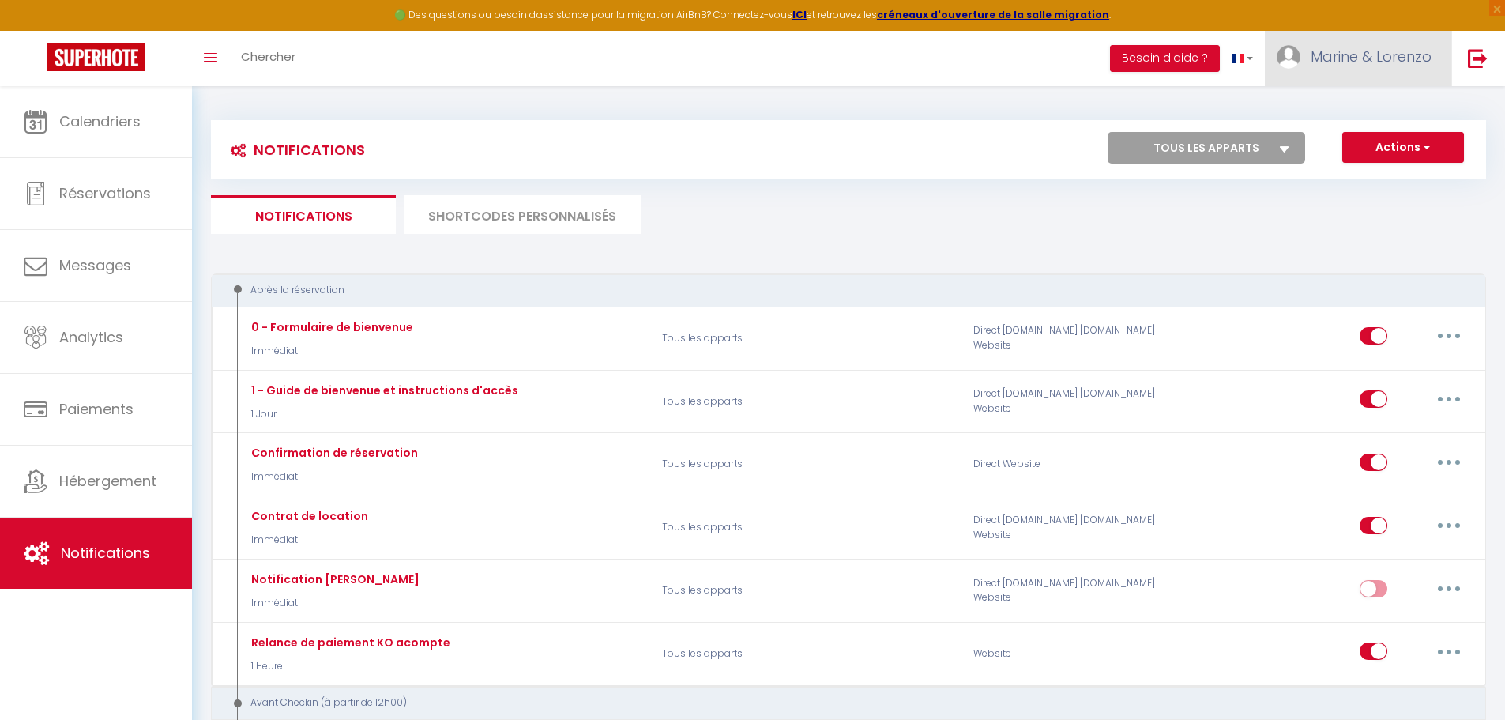
click at [1410, 55] on span "Marine & Lorenzo" at bounding box center [1371, 57] width 121 height 20
click at [1391, 107] on link "Paramètres" at bounding box center [1388, 109] width 117 height 27
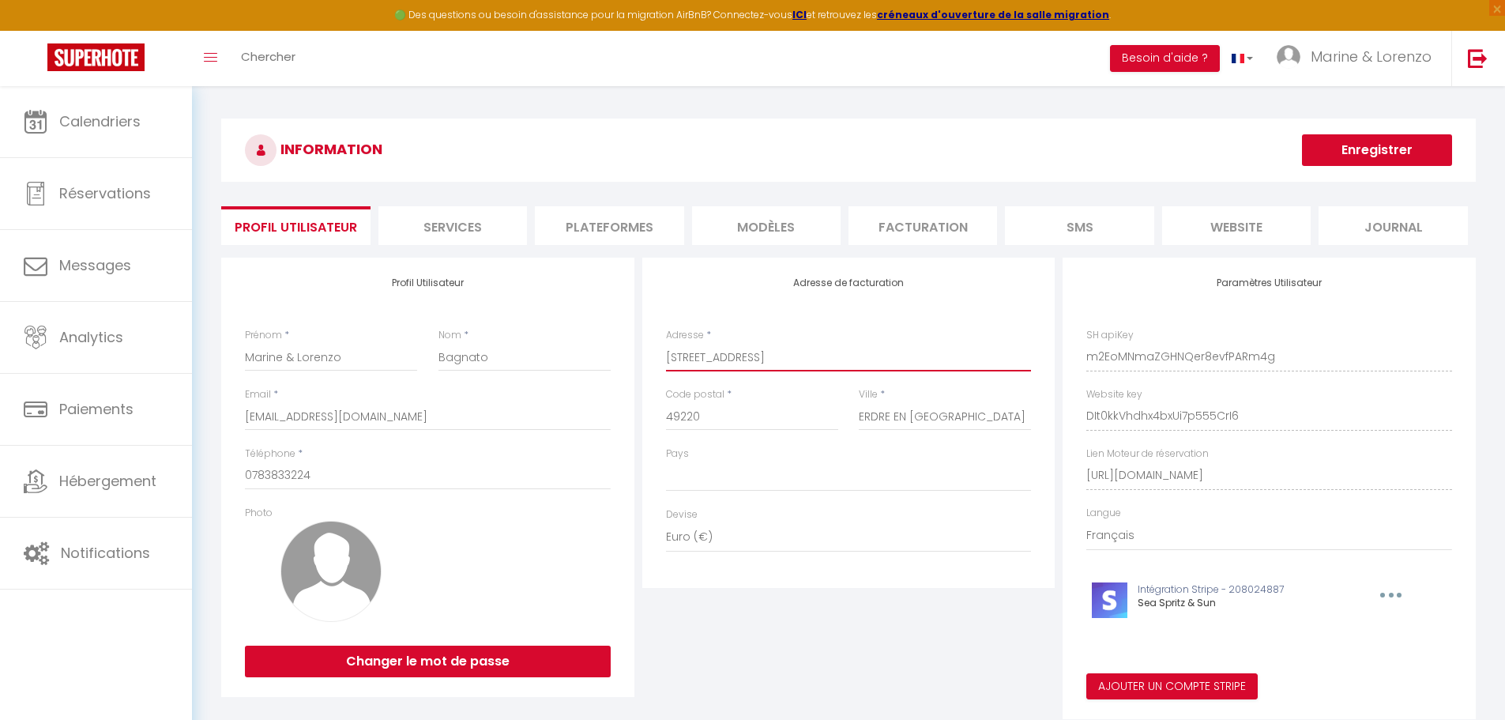
drag, startPoint x: 788, startPoint y: 357, endPoint x: 575, endPoint y: 344, distance: 212.9
click at [575, 344] on div "Profil Utilisateur Prénom * Marine & Lorenzo Nom * Bagnato Email * marine.pesch…" at bounding box center [848, 488] width 1263 height 461
drag, startPoint x: 982, startPoint y: 420, endPoint x: 800, endPoint y: 405, distance: 183.2
click at [800, 405] on div "Code postal * 49220 Ville * ERDRE EN ANJOU" at bounding box center [849, 416] width 386 height 59
click at [1387, 152] on button "Enregistrer" at bounding box center [1377, 150] width 150 height 32
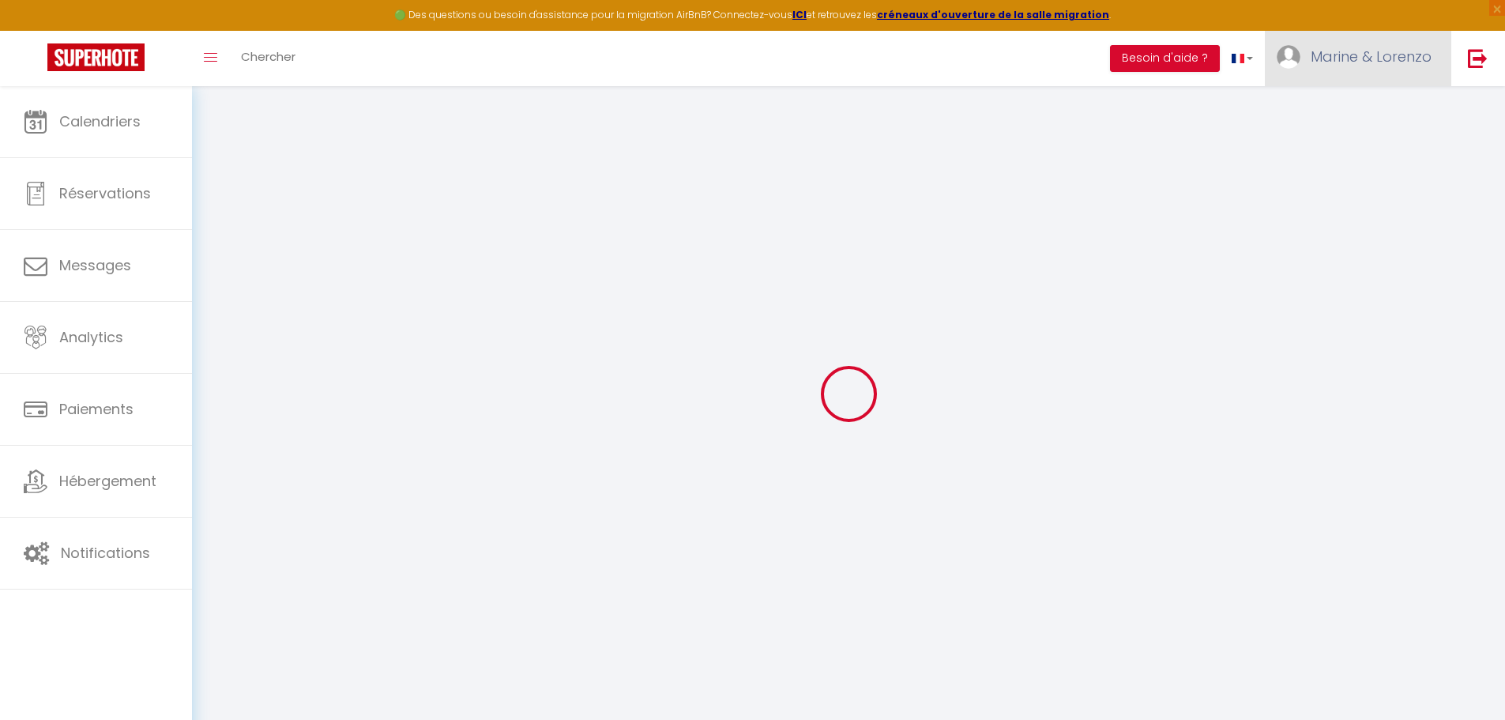
click at [1334, 60] on span "Marine & Lorenzo" at bounding box center [1371, 57] width 121 height 20
click at [1356, 104] on link "Paramètres" at bounding box center [1388, 109] width 117 height 27
click at [1395, 111] on link "Paramètres" at bounding box center [1388, 109] width 117 height 27
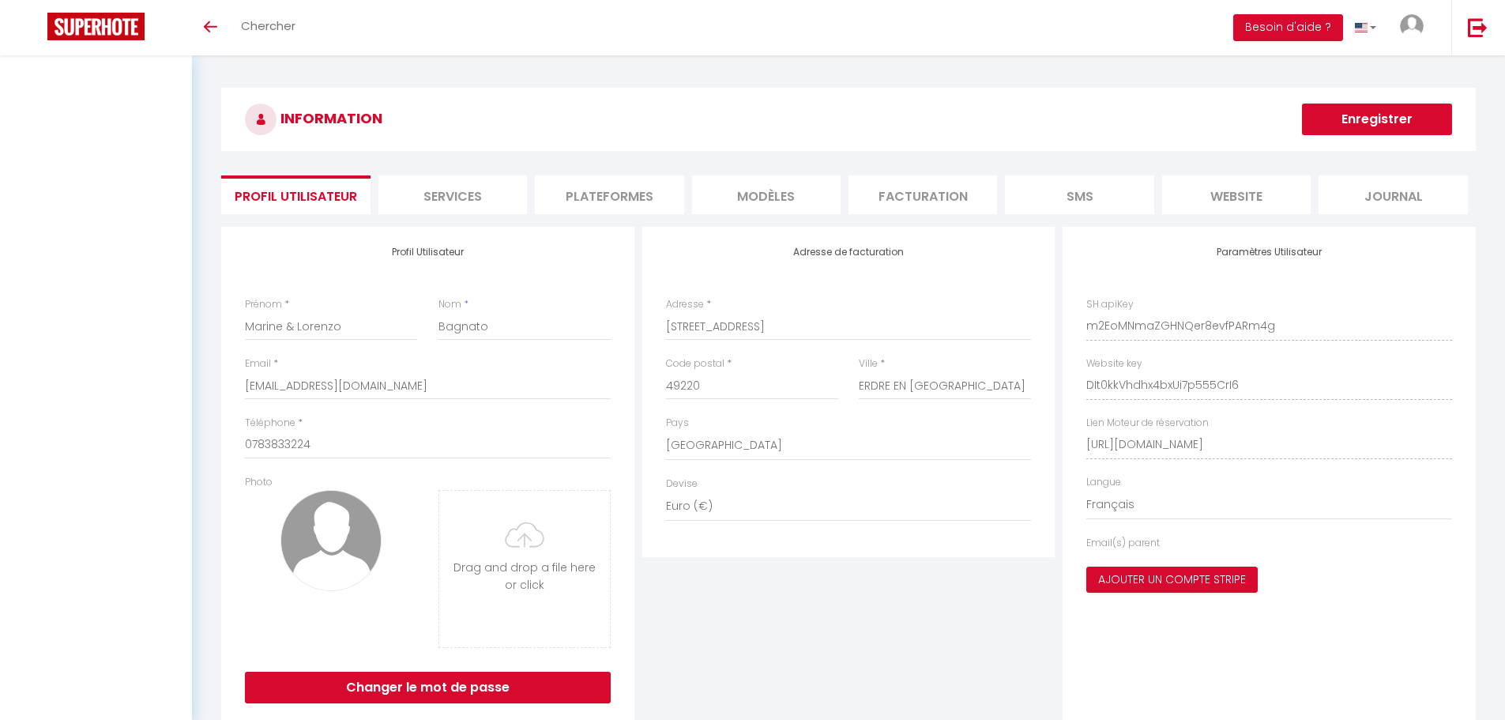
select select "28"
select select "fr"
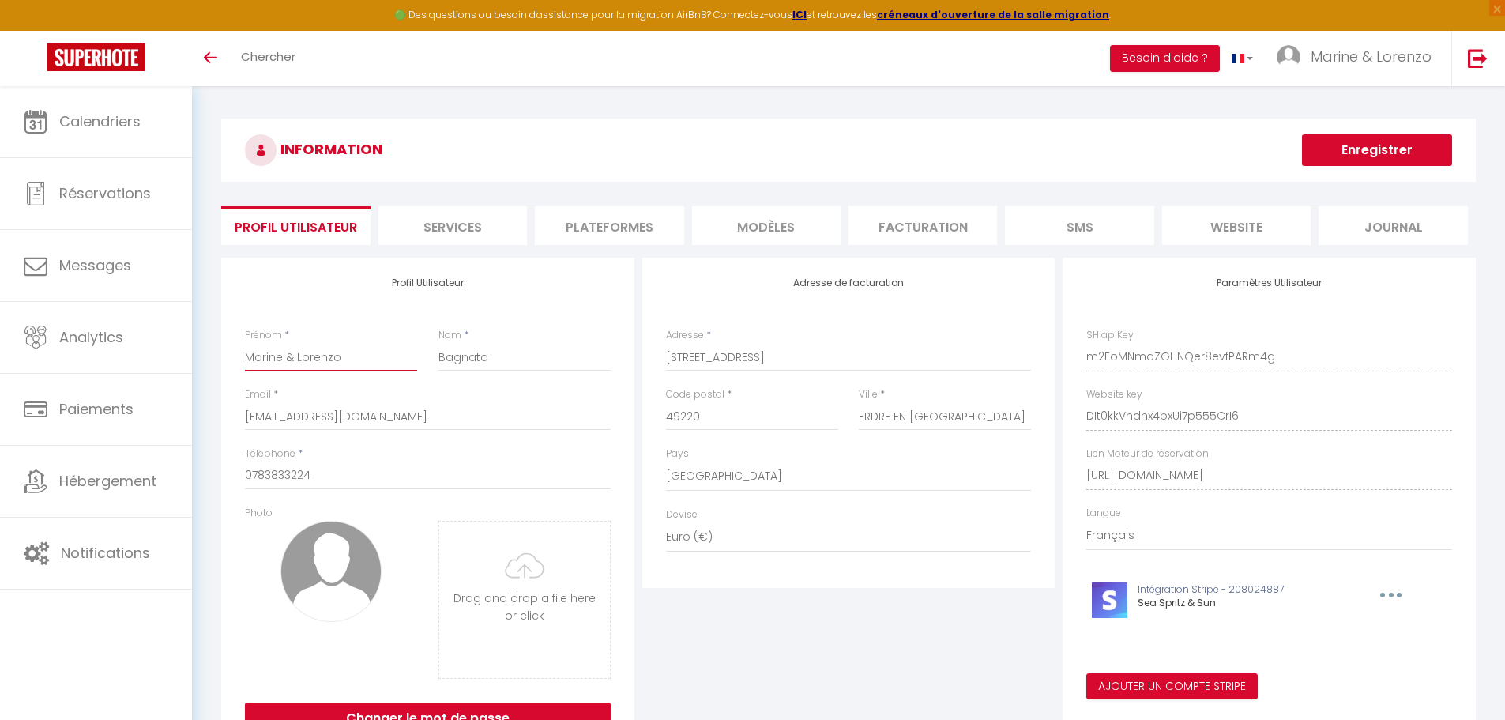
click at [352, 359] on input "Marine & Lorenzo" at bounding box center [331, 357] width 172 height 28
click at [827, 353] on input "[STREET_ADDRESS]" at bounding box center [849, 357] width 366 height 28
click at [1074, 144] on h3 "INFORMATION" at bounding box center [848, 150] width 1255 height 63
drag, startPoint x: 844, startPoint y: 363, endPoint x: 600, endPoint y: 366, distance: 244.1
click at [600, 366] on div "Profil Utilisateur Prénom * Marine & Lorenzo Nom * Bagnato Email * marine.pesch…" at bounding box center [848, 506] width 1263 height 496
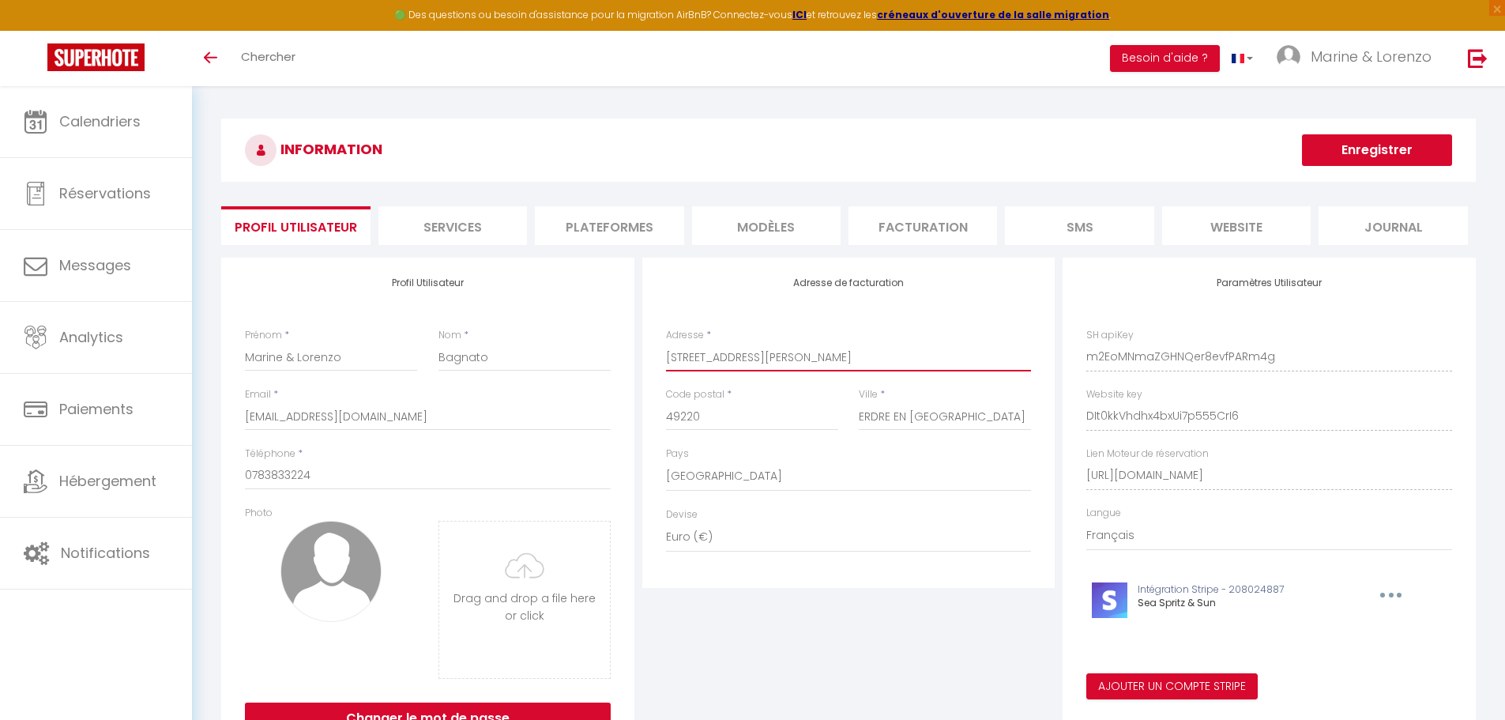
type input "[STREET_ADDRESS][PERSON_NAME]"
drag, startPoint x: 950, startPoint y: 418, endPoint x: 800, endPoint y: 406, distance: 150.6
click at [800, 406] on div "Code postal * 49220 Ville * ERDRE EN ANJOU" at bounding box center [849, 416] width 386 height 59
type input "LE LION D ANGERS"
click at [1424, 144] on button "Enregistrer" at bounding box center [1377, 150] width 150 height 32
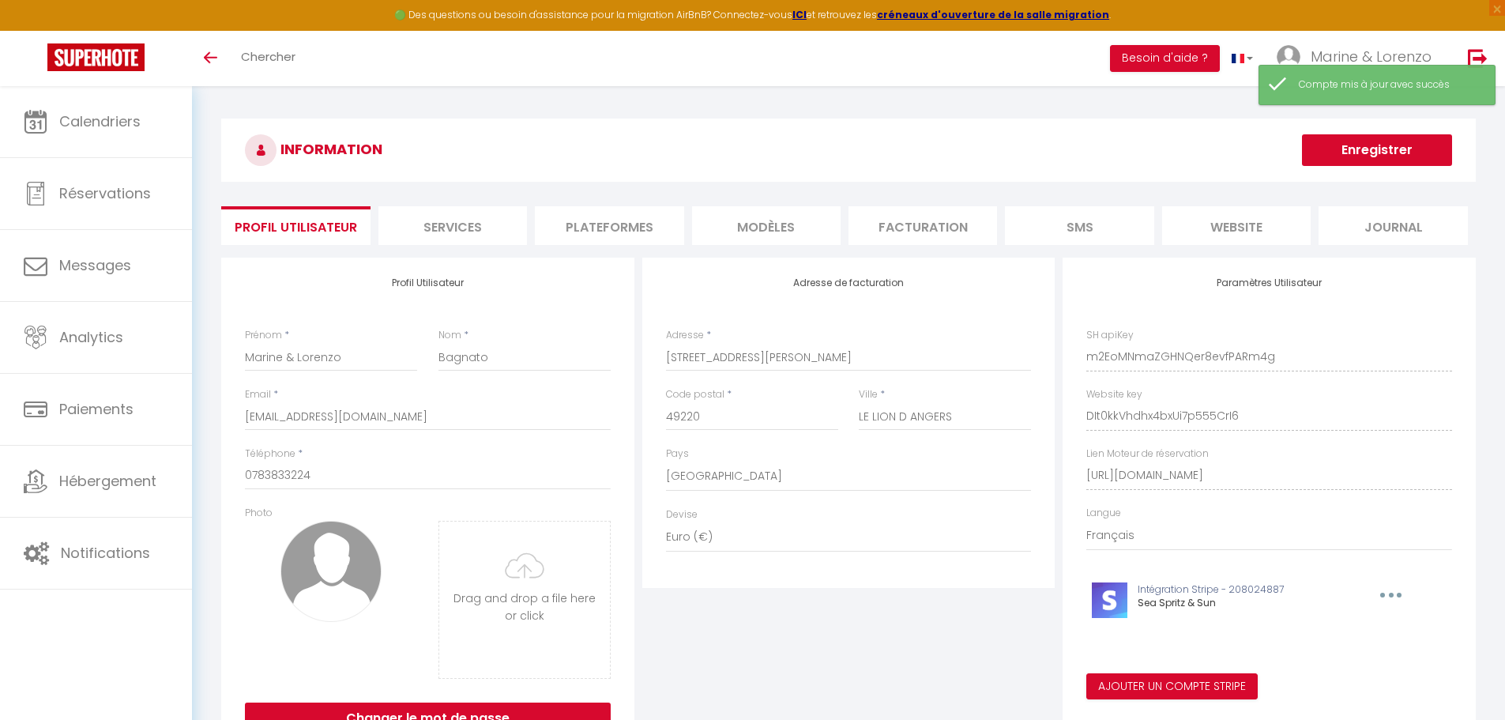
click at [1379, 151] on button "Enregistrer" at bounding box center [1377, 150] width 150 height 32
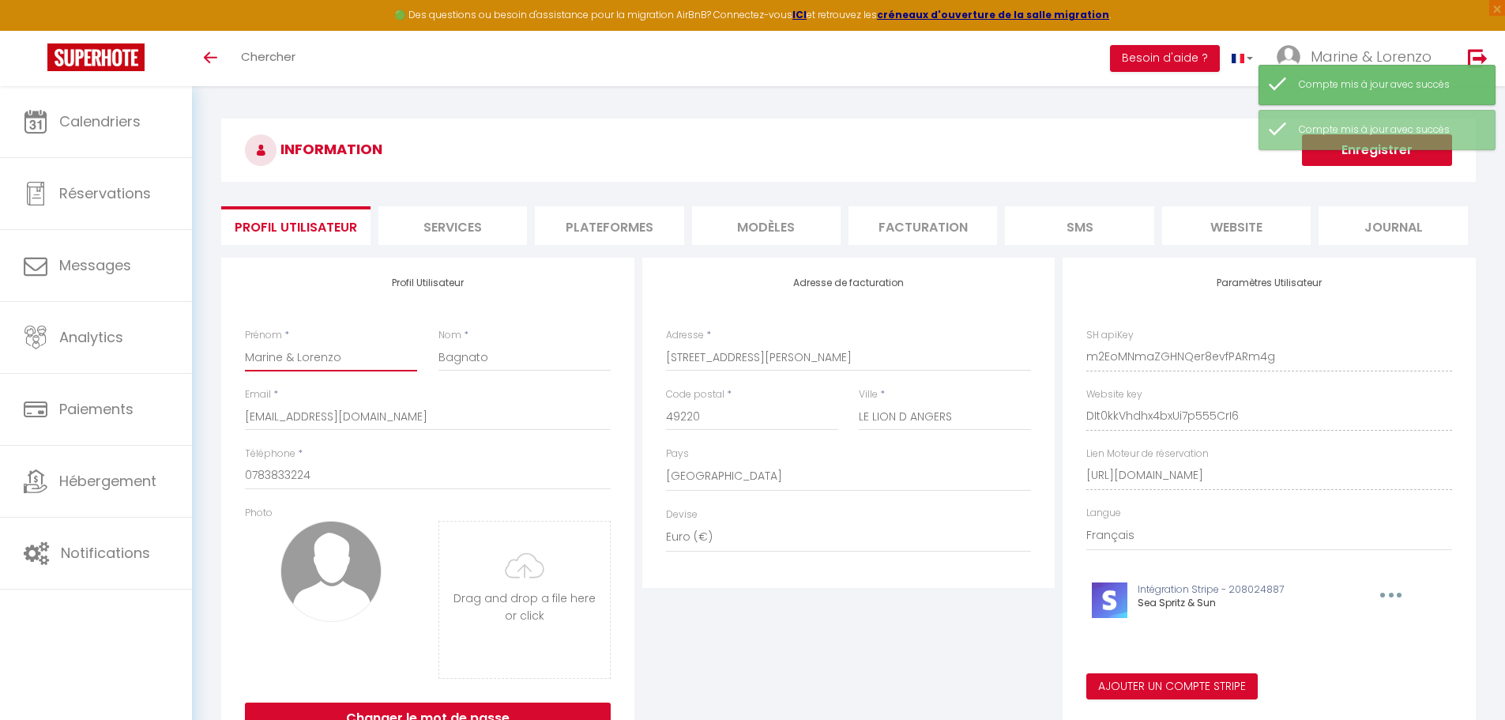
click at [339, 357] on input "Marine & Lorenzo" at bounding box center [331, 357] width 172 height 28
type input "M"
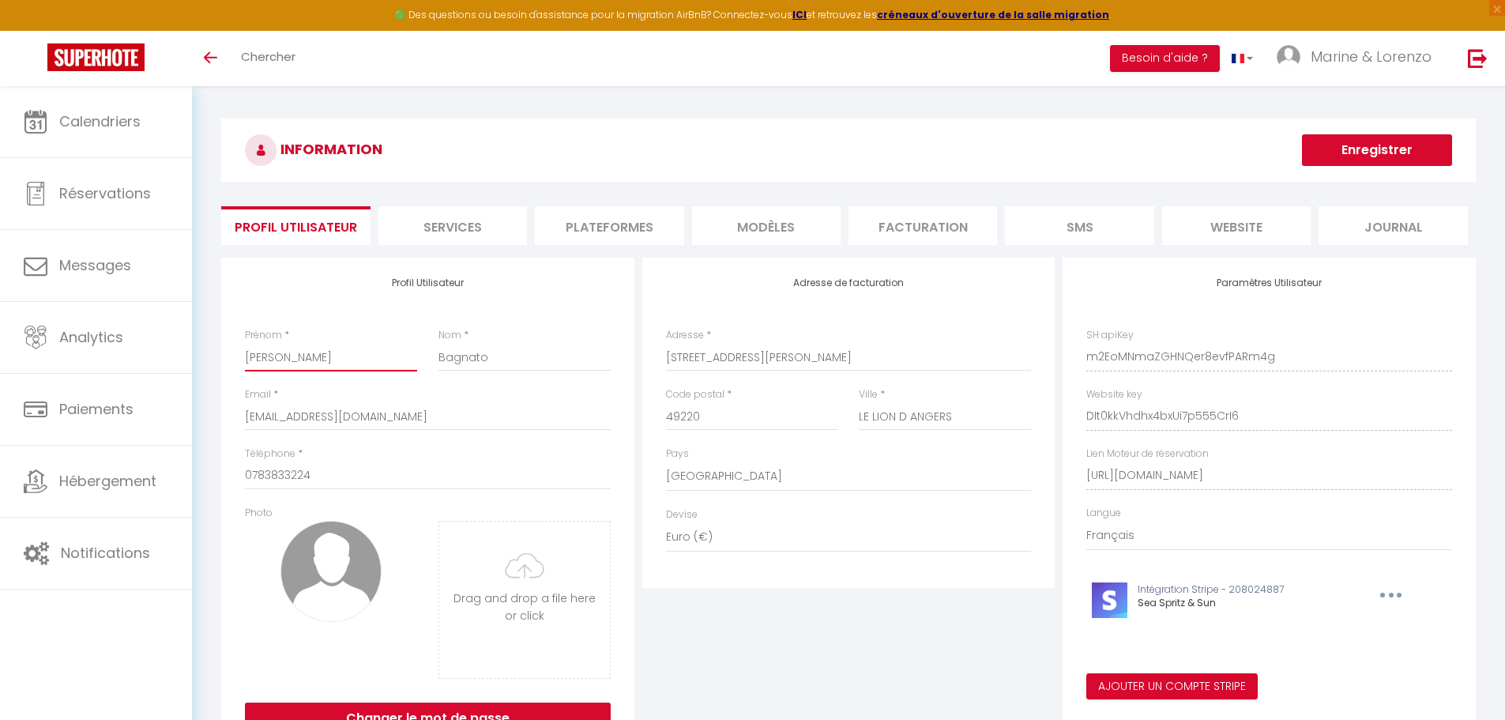
type input "[PERSON_NAME]"
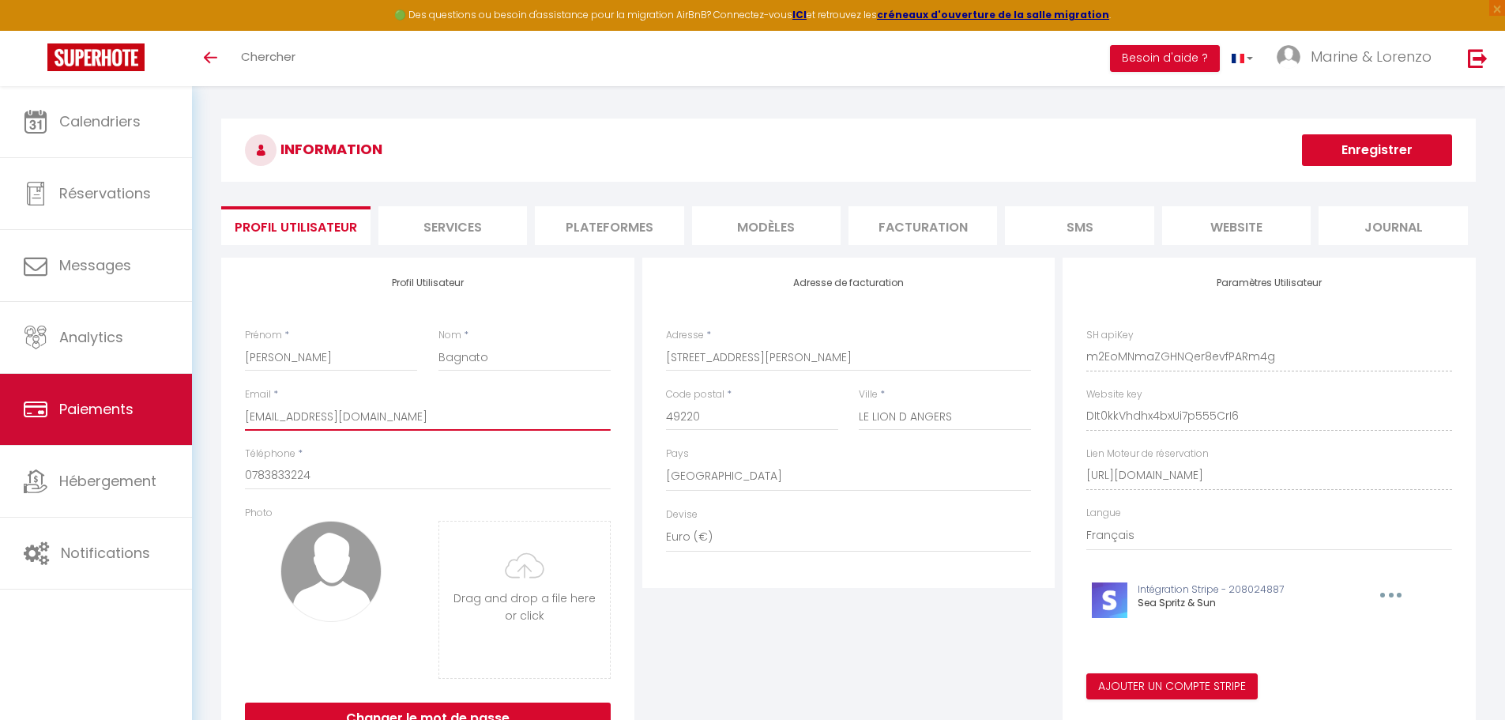
drag, startPoint x: 419, startPoint y: 416, endPoint x: 191, endPoint y: 408, distance: 227.7
click at [192, 408] on div "INFORMATION Enregistrer Profil Utilisateur Services Plateformes MODÈLES Factura…" at bounding box center [848, 442] width 1313 height 712
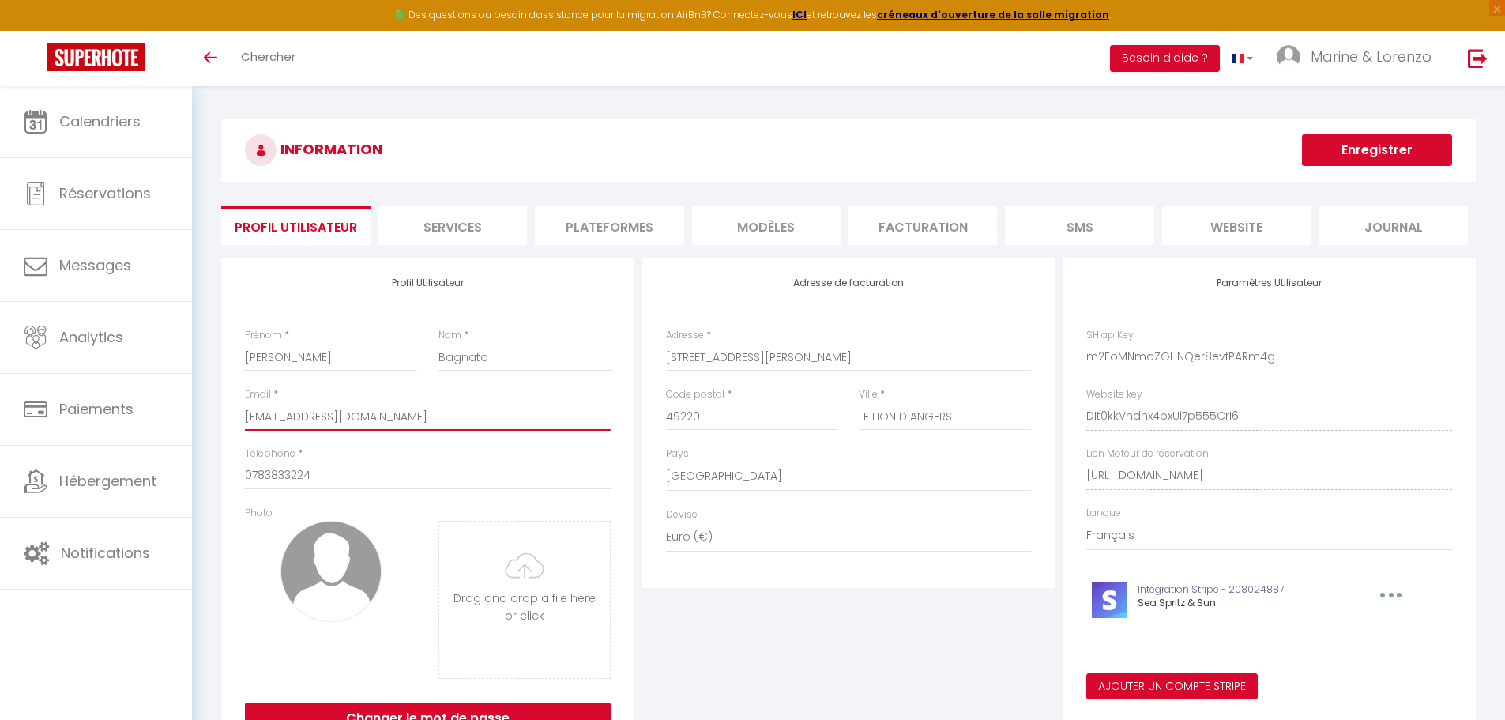
type input "[EMAIL_ADDRESS][DOMAIN_NAME]"
click at [1364, 145] on button "Enregistrer" at bounding box center [1377, 150] width 150 height 32
click at [475, 411] on input "[EMAIL_ADDRESS][DOMAIN_NAME]" at bounding box center [428, 416] width 366 height 28
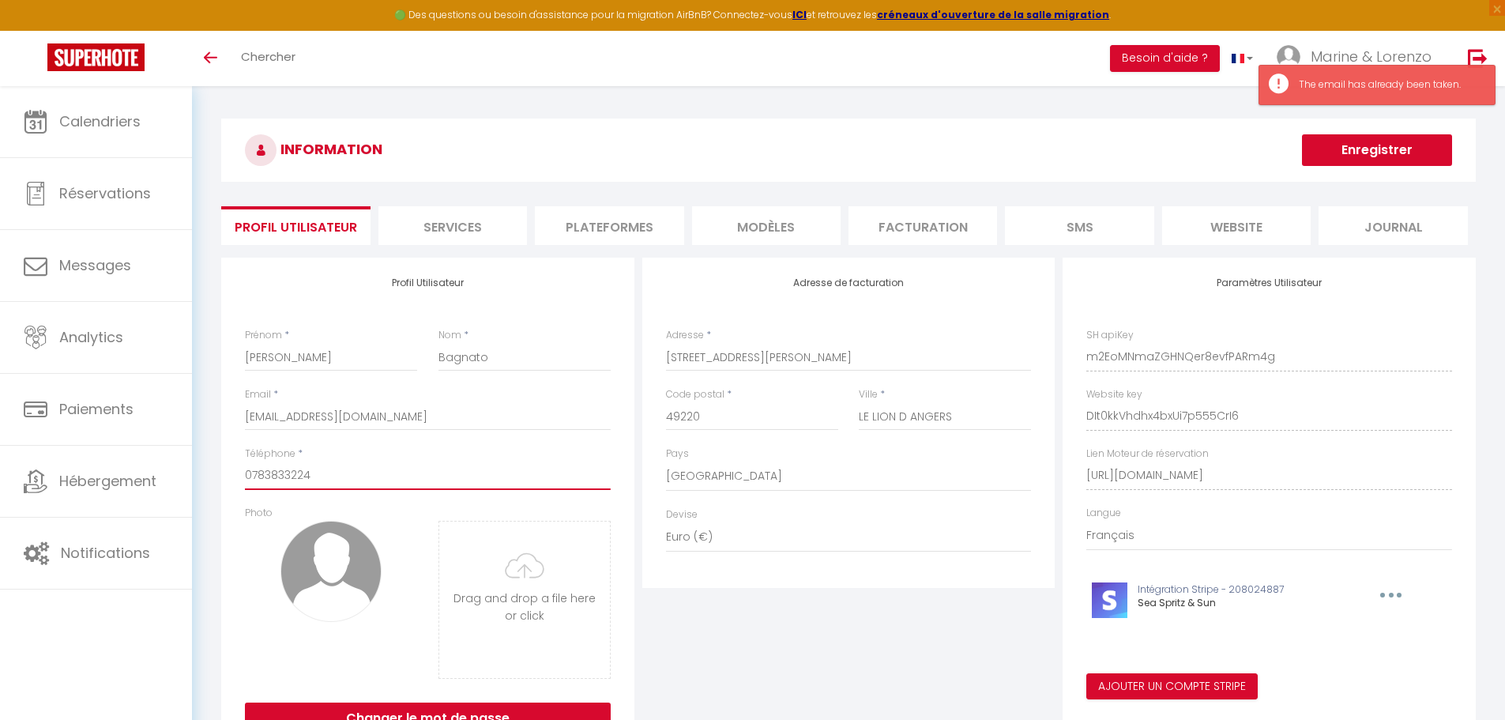
click at [461, 472] on input "0783833224" at bounding box center [428, 475] width 366 height 28
click at [1361, 156] on button "Enregistrer" at bounding box center [1377, 150] width 150 height 32
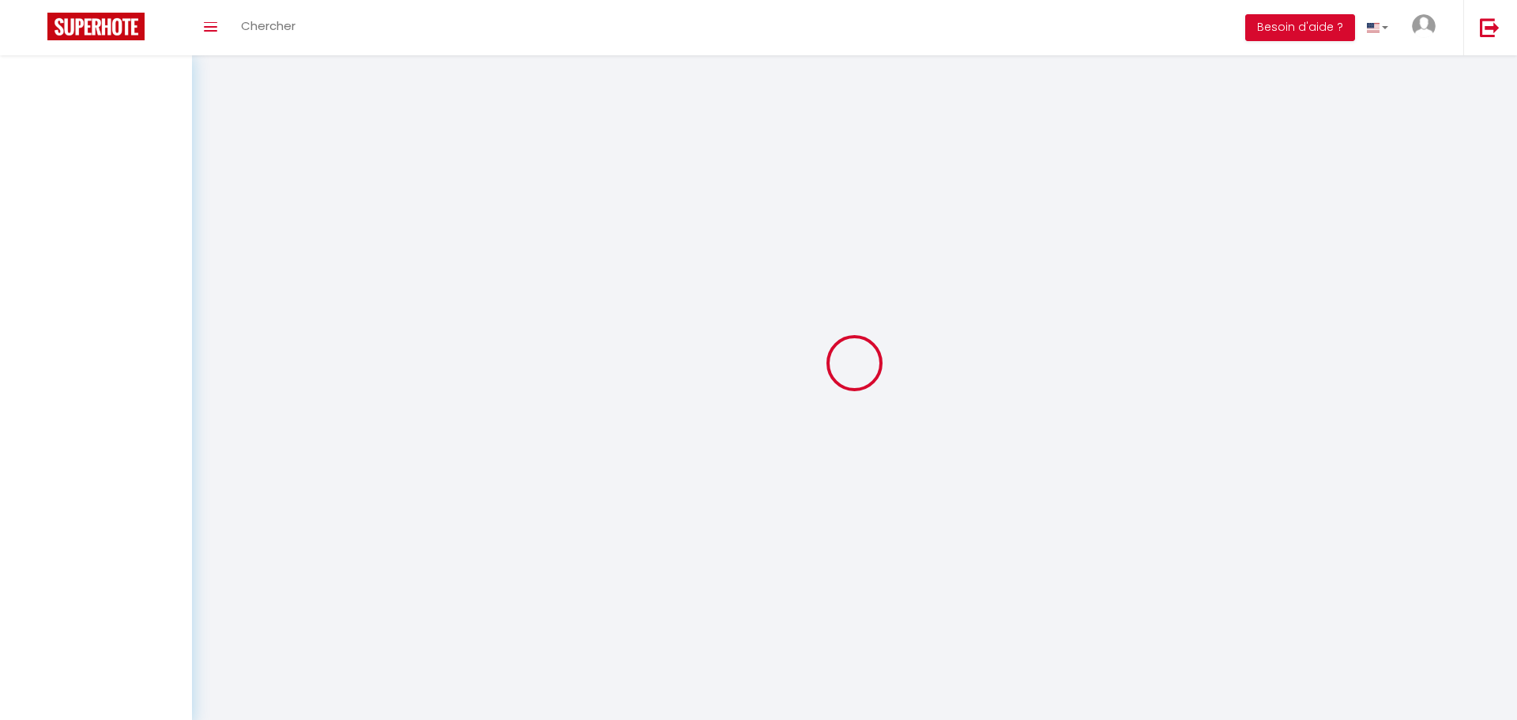
select select
type input "Marine & [PERSON_NAME]"
type input "[PERSON_NAME]"
type input "[EMAIL_ADDRESS][DOMAIN_NAME]"
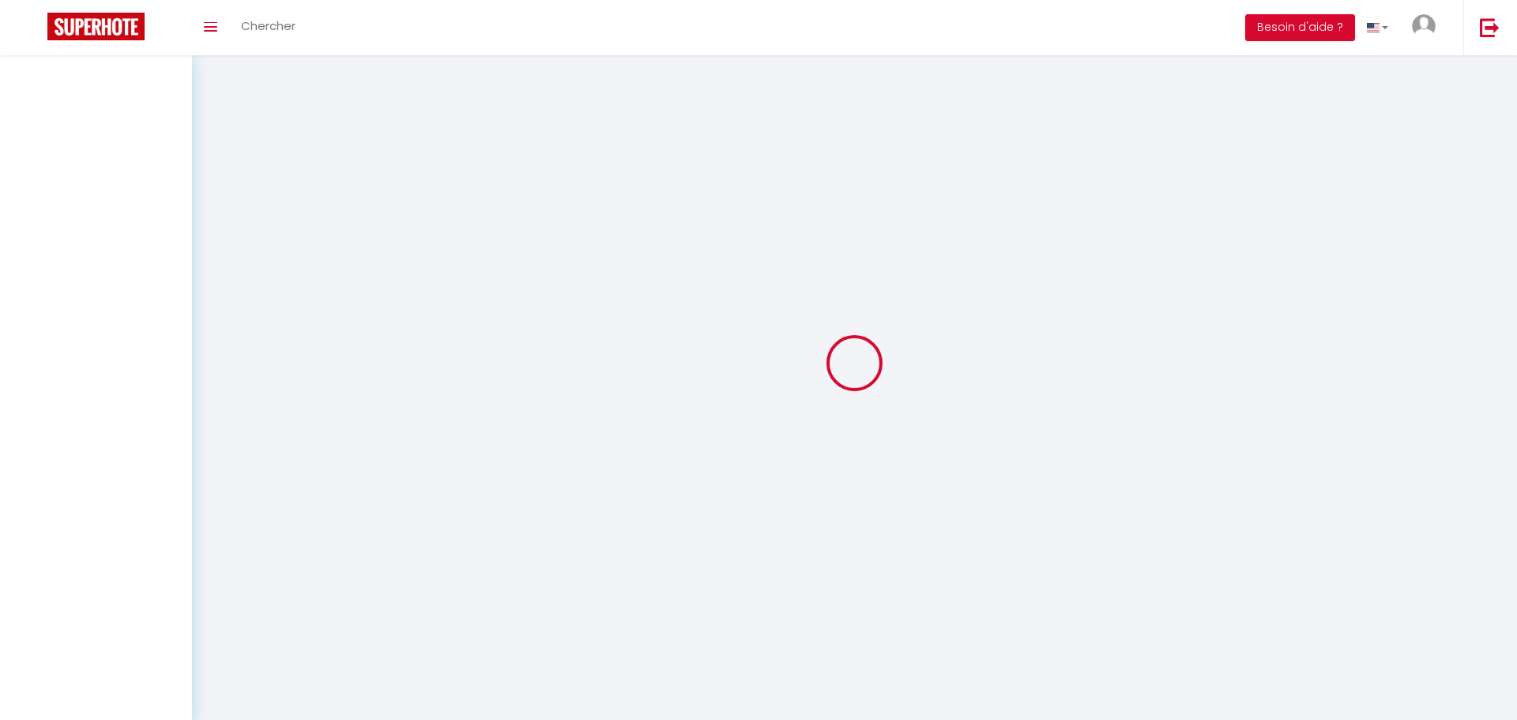
type input "0783833224"
type input "[STREET_ADDRESS][PERSON_NAME]"
type input "49220"
type input "LE LION D ANGERS"
type input "m2EoMNmaZGHNQer8evfPARm4g"
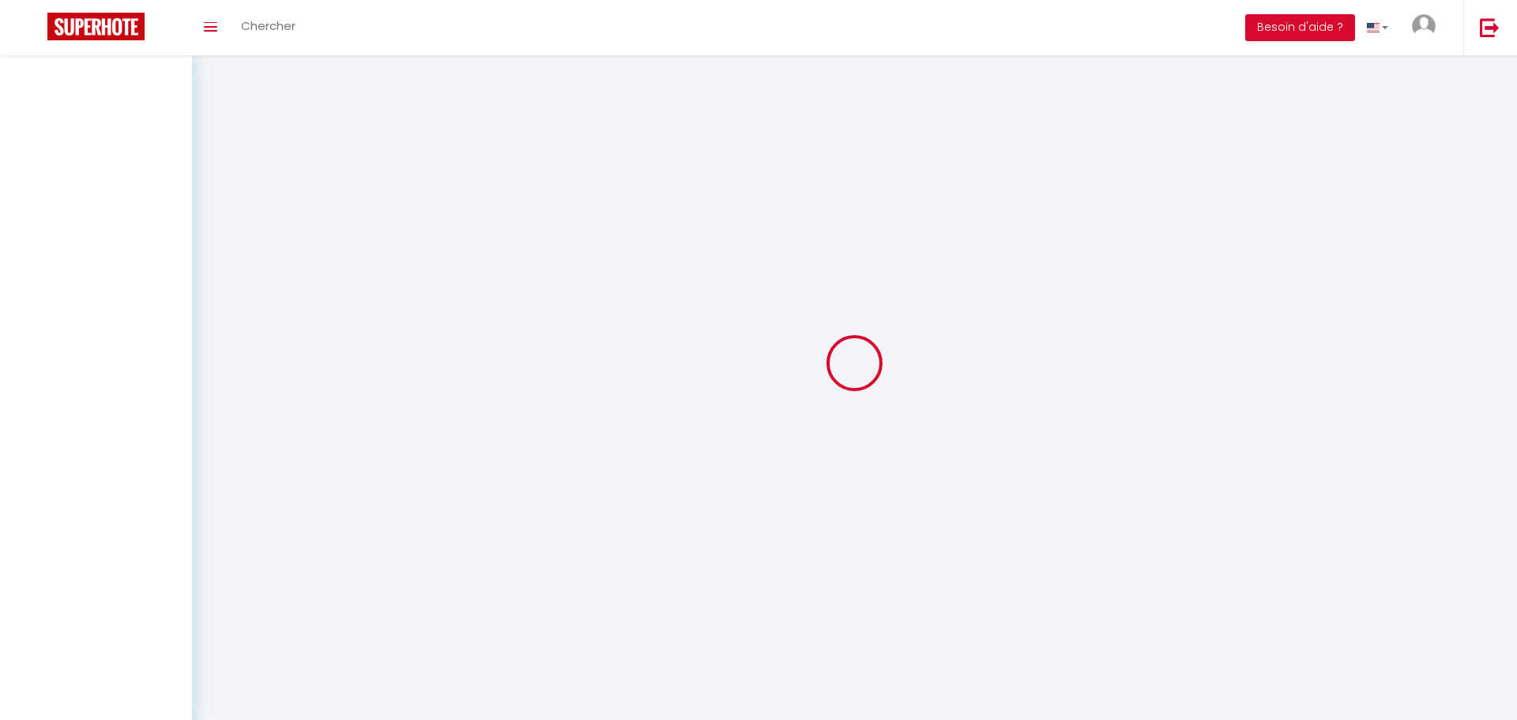
type input "DIt0kkVhdhx4bxUi7p555CrI6"
type input "[URL][DOMAIN_NAME]"
select select "28"
select select "fr"
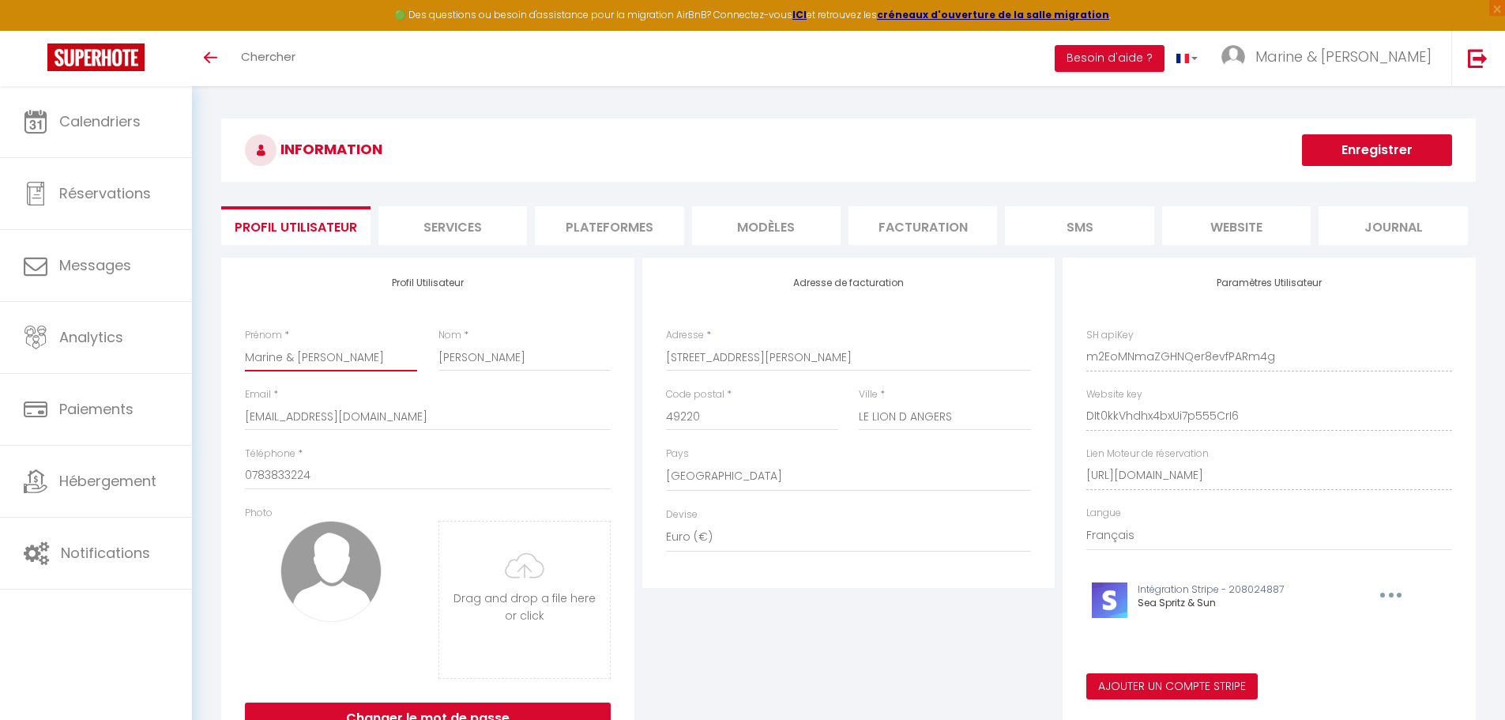
click at [299, 354] on input "Marine & Lorenzo" at bounding box center [331, 357] width 172 height 28
click at [295, 356] on input "Marine & Lorenzo" at bounding box center [331, 357] width 172 height 28
type input "[PERSON_NAME]"
click at [1380, 147] on button "Enregistrer" at bounding box center [1377, 150] width 150 height 32
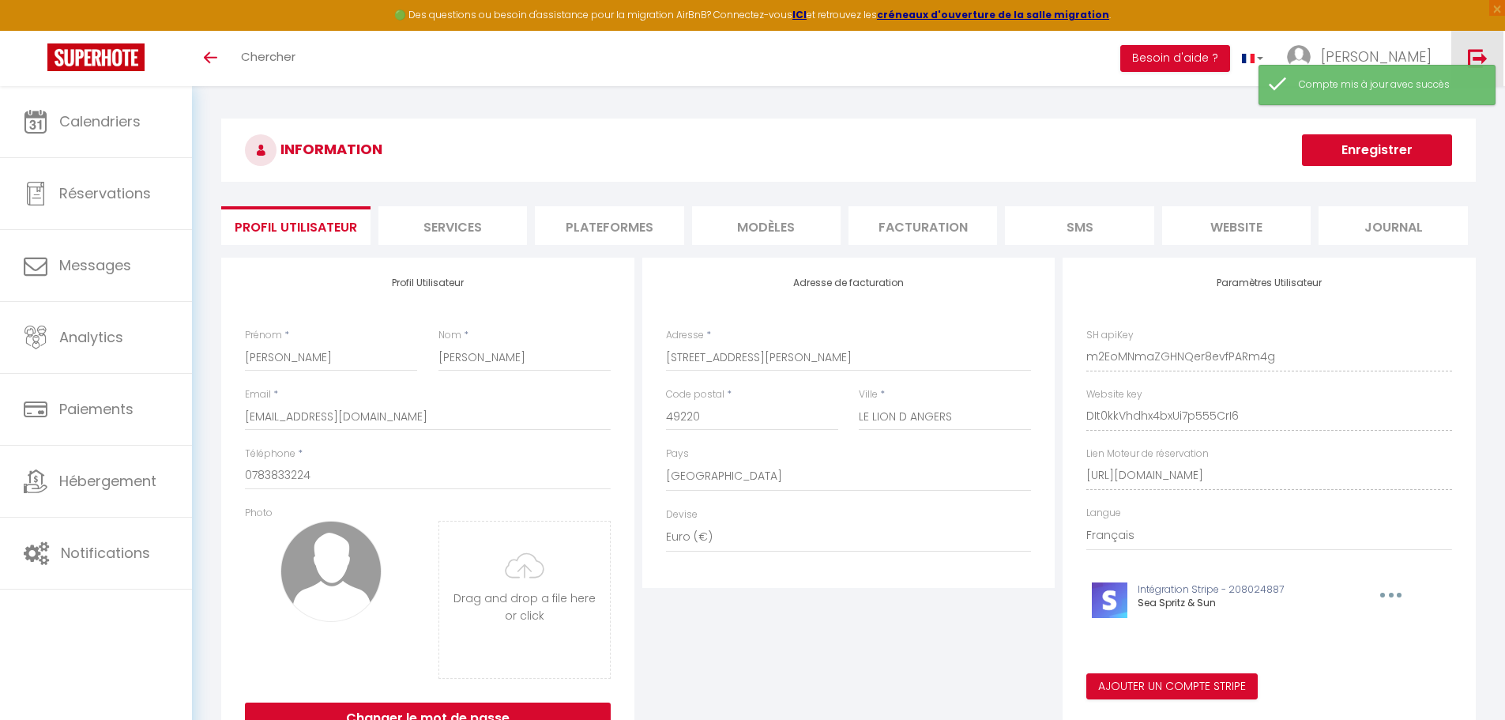
click at [1477, 58] on img at bounding box center [1478, 58] width 20 height 20
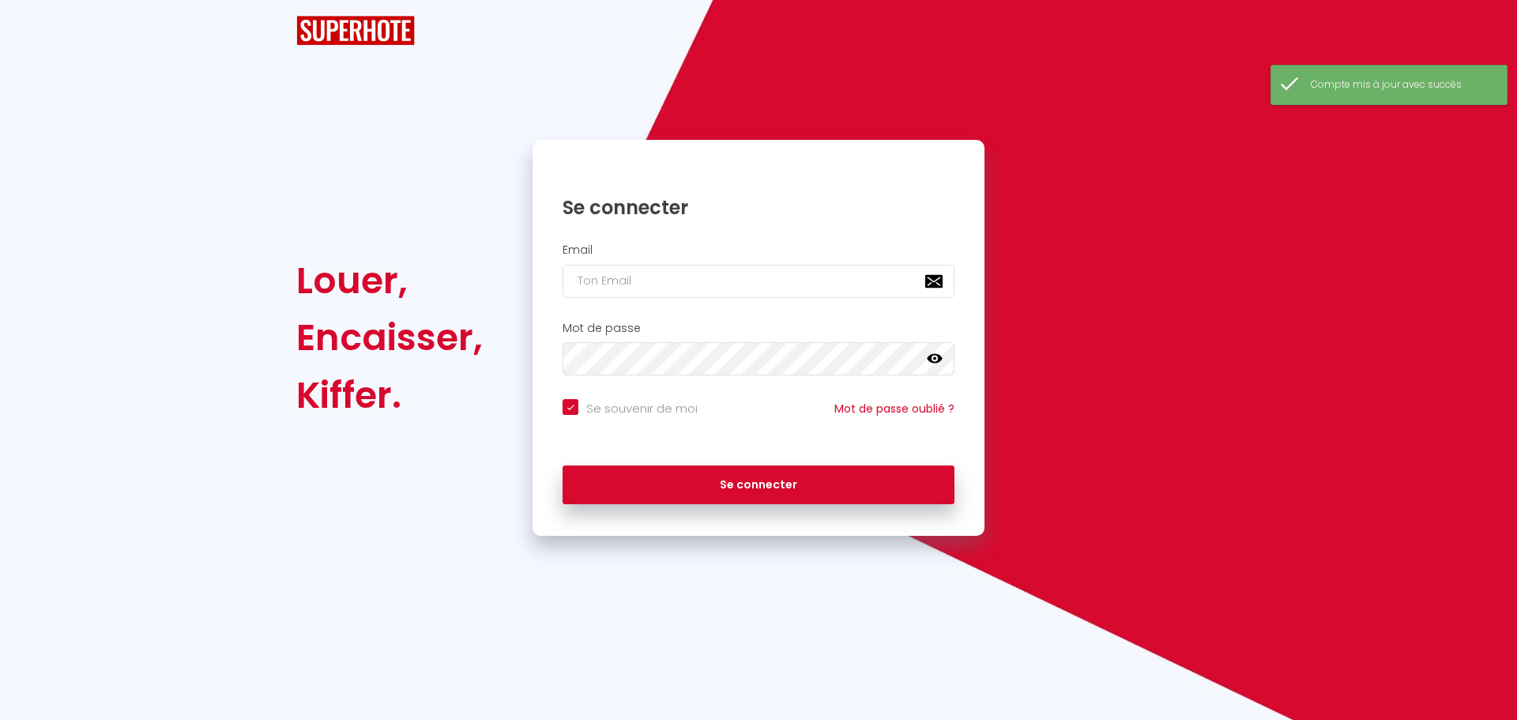
checkbox input "true"
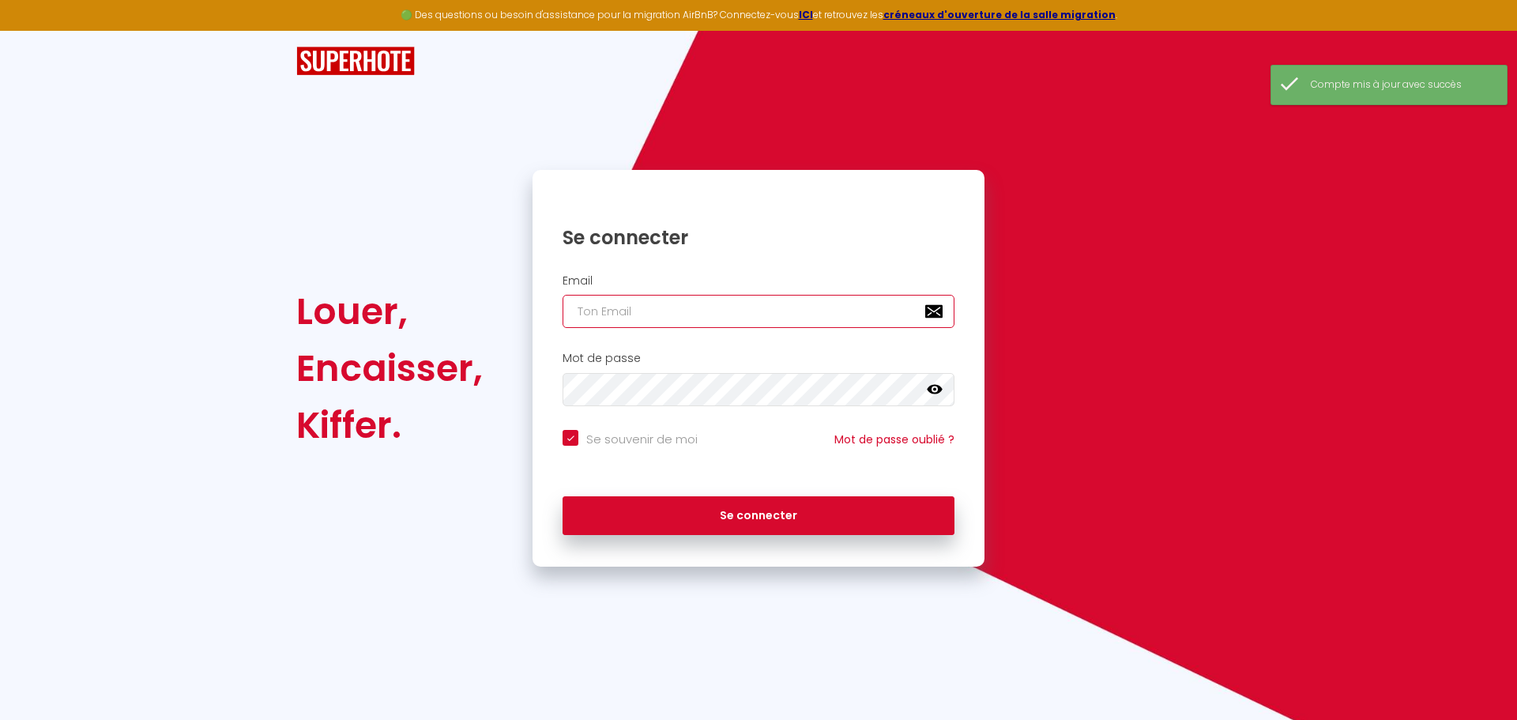
type input "[EMAIL_ADDRESS][DOMAIN_NAME]"
checkbox input "true"
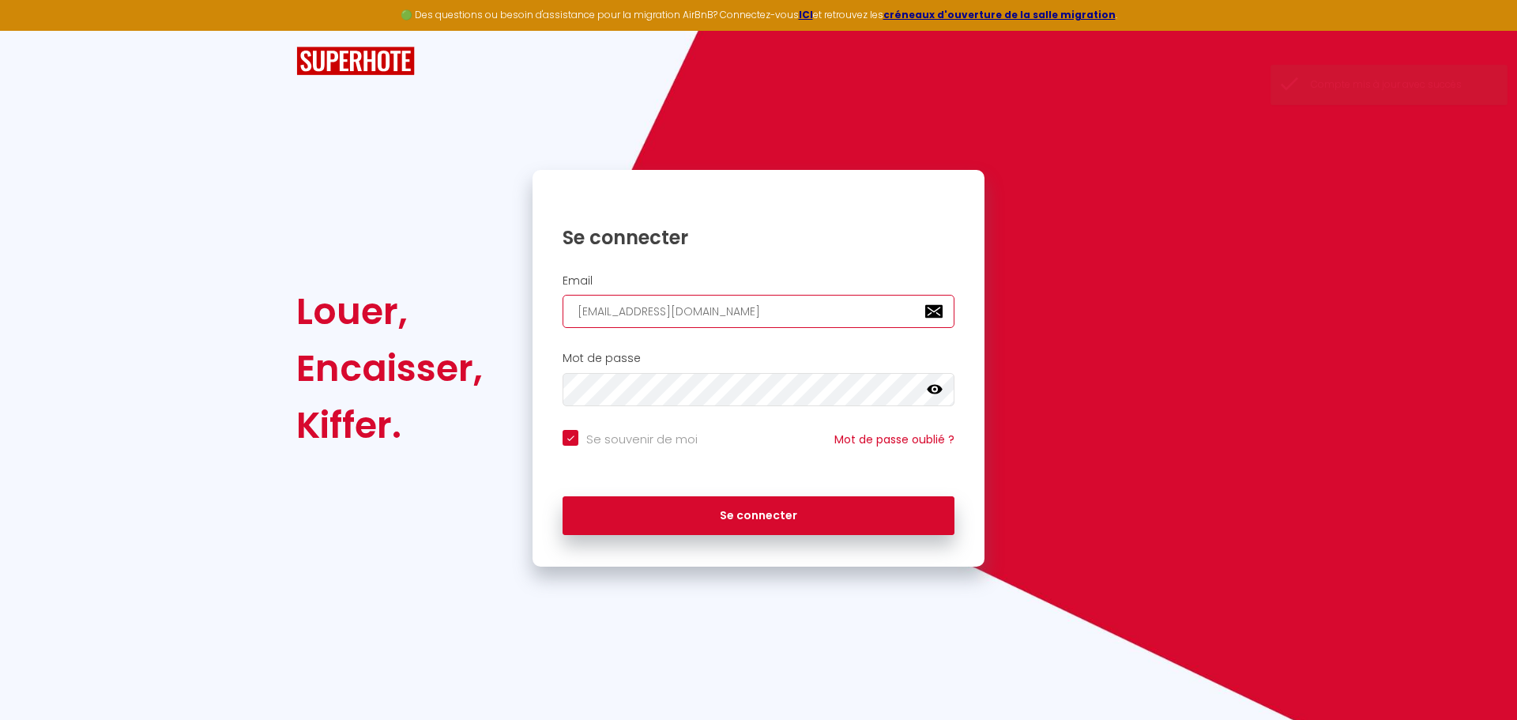
drag, startPoint x: 766, startPoint y: 313, endPoint x: 522, endPoint y: 314, distance: 244.1
click at [522, 314] on div "Se connecter Email marine.peschard@gmail.com Mot de passe false Se souvenir de …" at bounding box center [758, 368] width 472 height 397
type input "l"
checkbox input "true"
type input "lo"
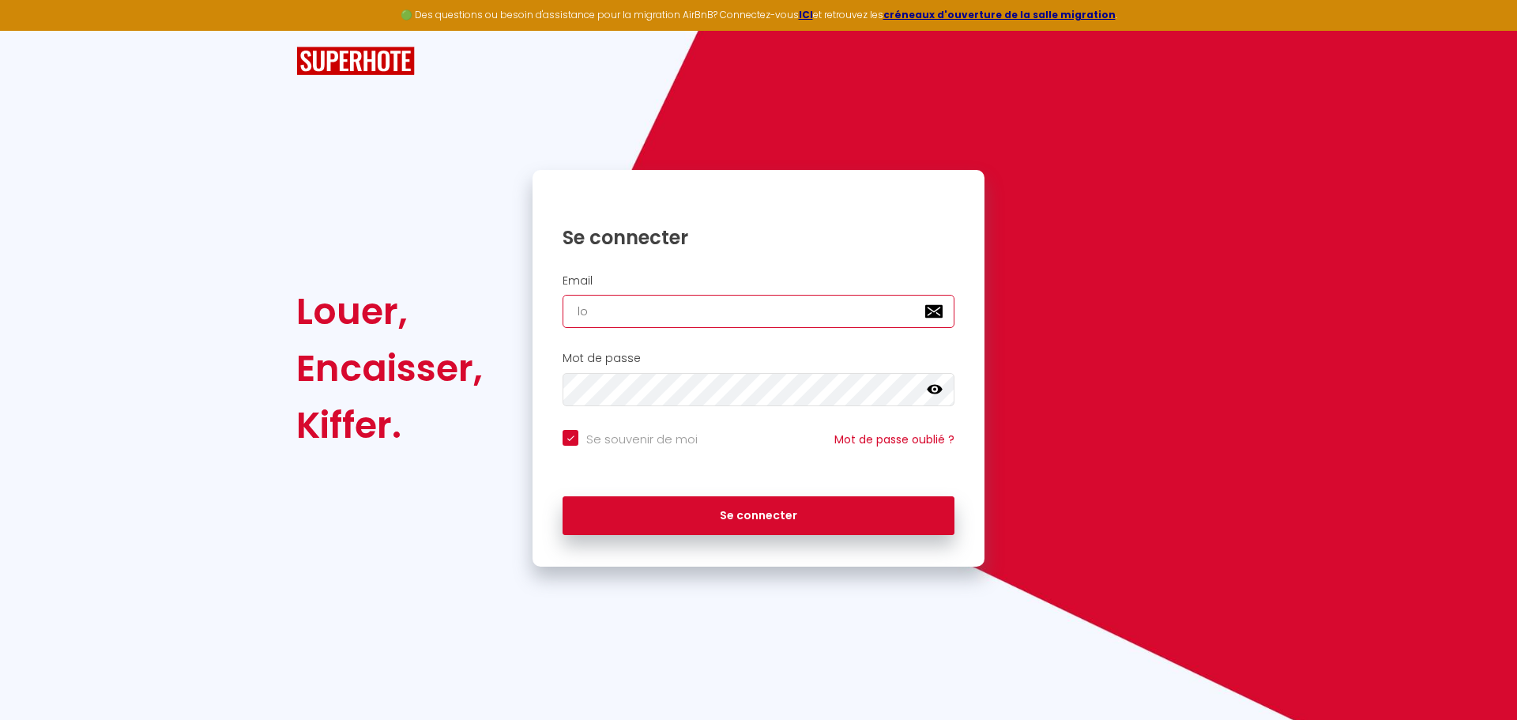
checkbox input "true"
type input "lor"
checkbox input "true"
type input "lore"
checkbox input "true"
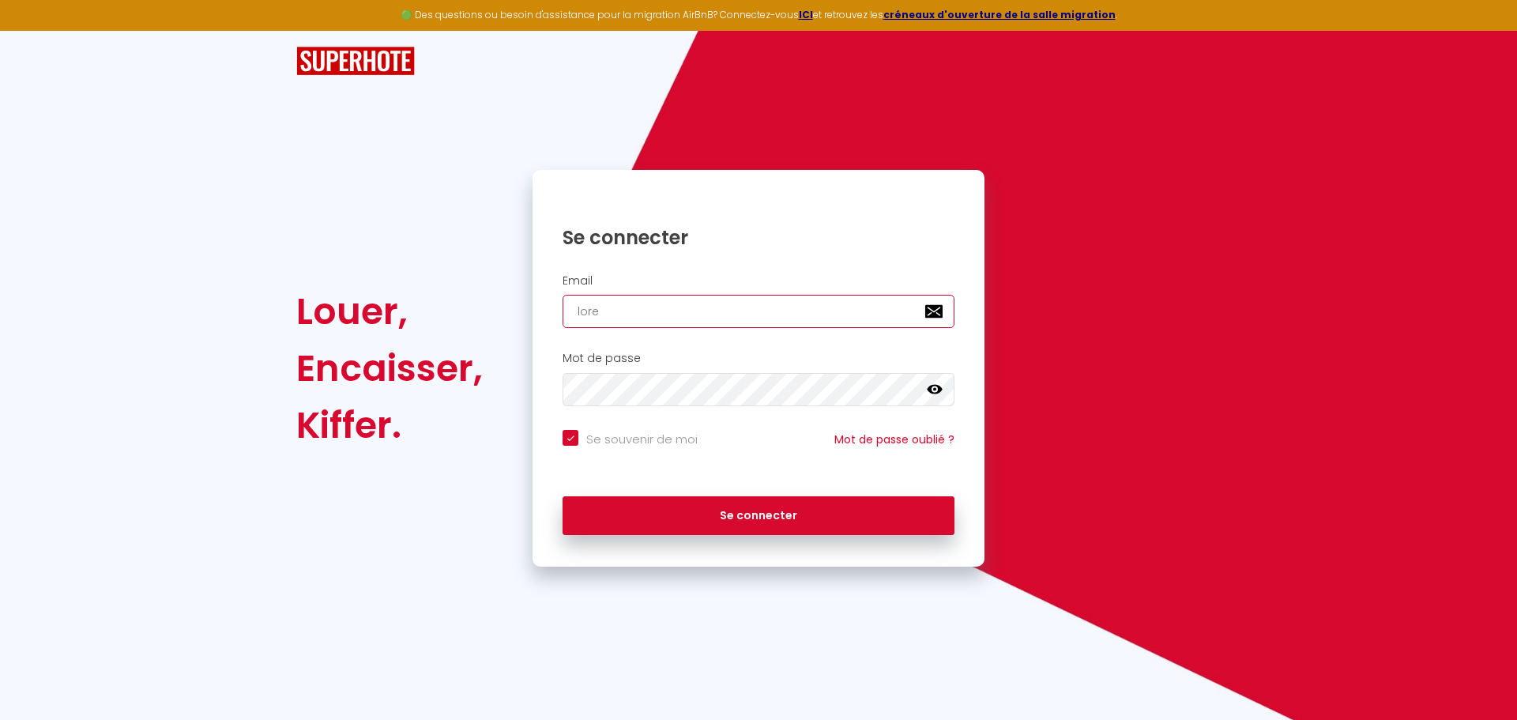
type input "[PERSON_NAME]"
checkbox input "true"
type input "[PERSON_NAME]"
checkbox input "true"
type input "[PERSON_NAME]"
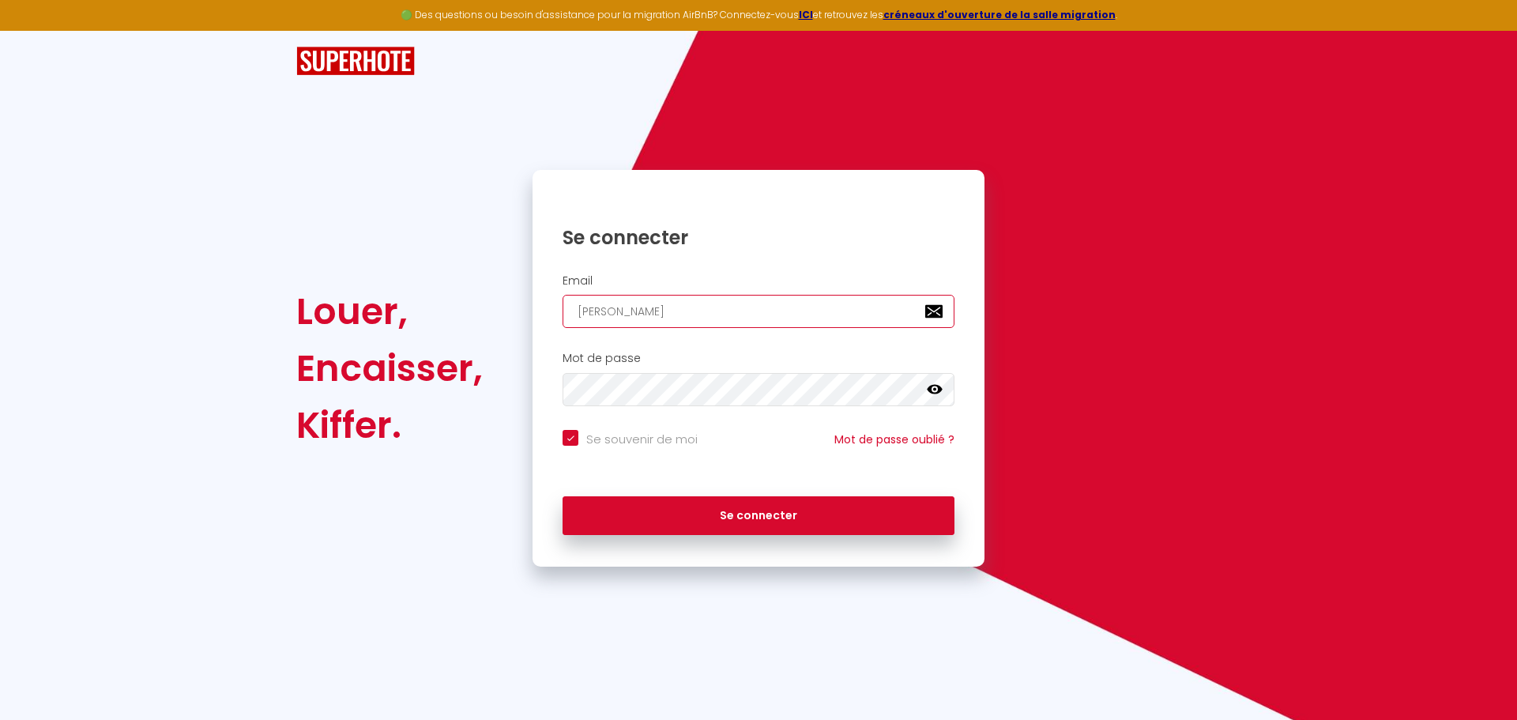
checkbox input "true"
type input "lorenzob"
checkbox input "true"
type input "lorenzoba"
checkbox input "true"
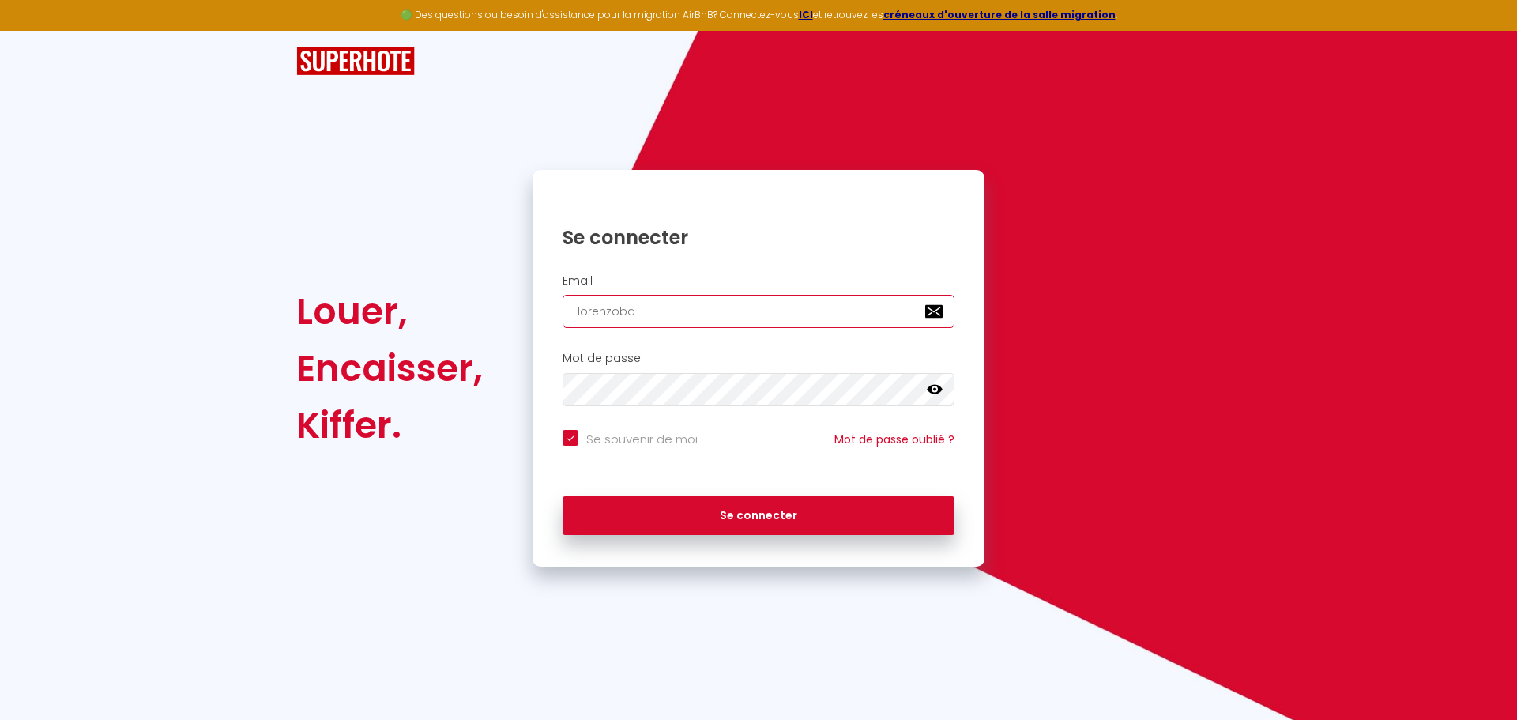
type input "lorenzobag"
checkbox input "true"
type input "lorenzobagn"
checkbox input "true"
type input "lorenzobagna"
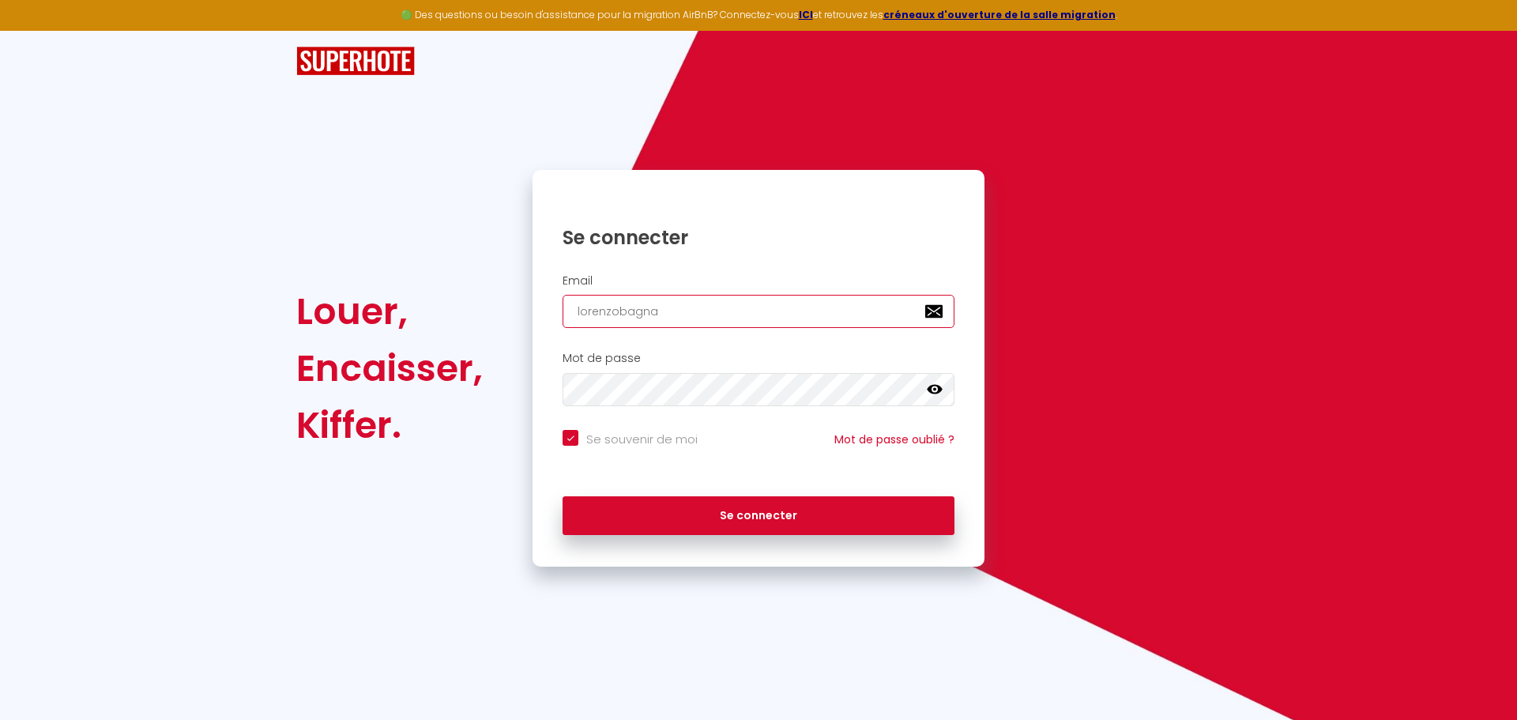
checkbox input "true"
type input "lorenzobagnat"
checkbox input "true"
type input "lorenzobagnato"
checkbox input "true"
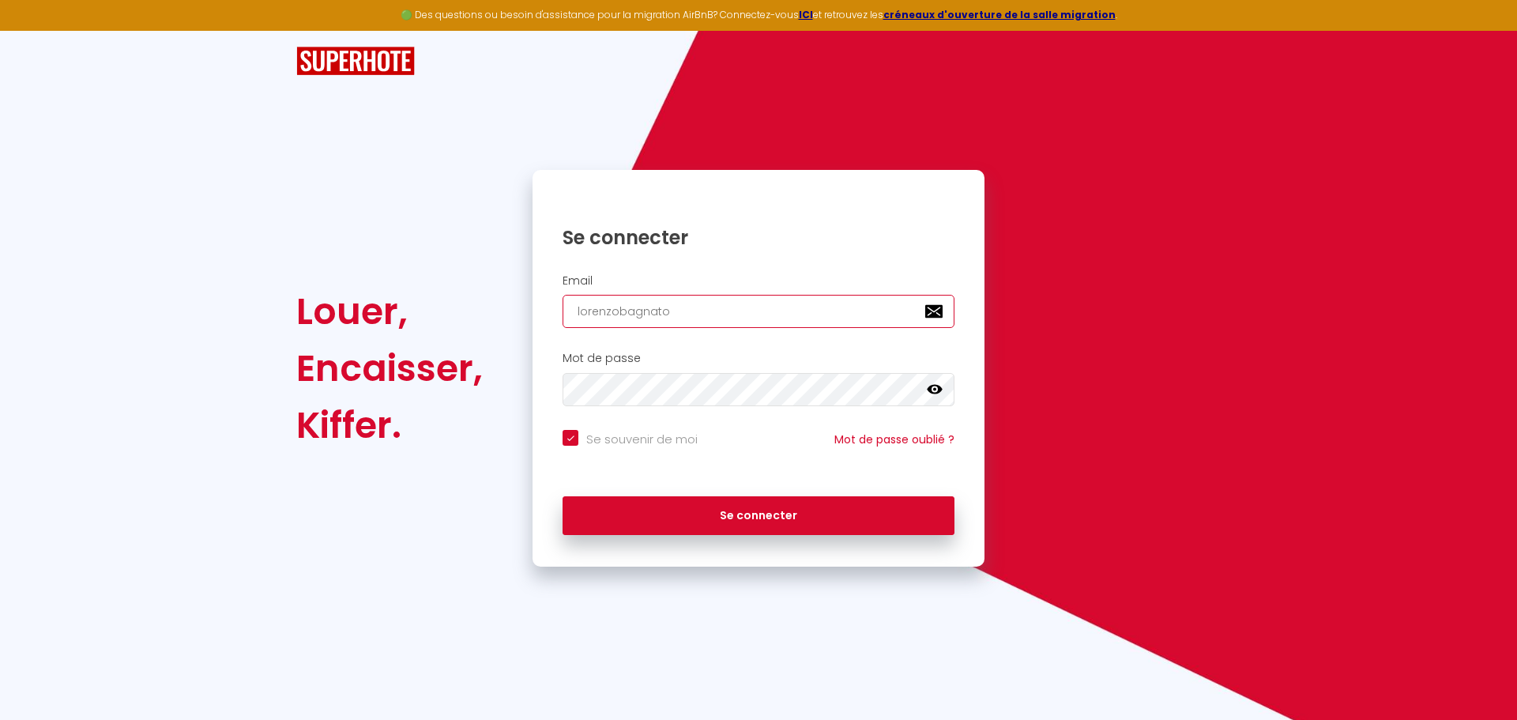
type input "lorenzobagnato@"
checkbox input "true"
type input "lorenzobagnato@h"
checkbox input "true"
type input "lorenzobagnato@ho"
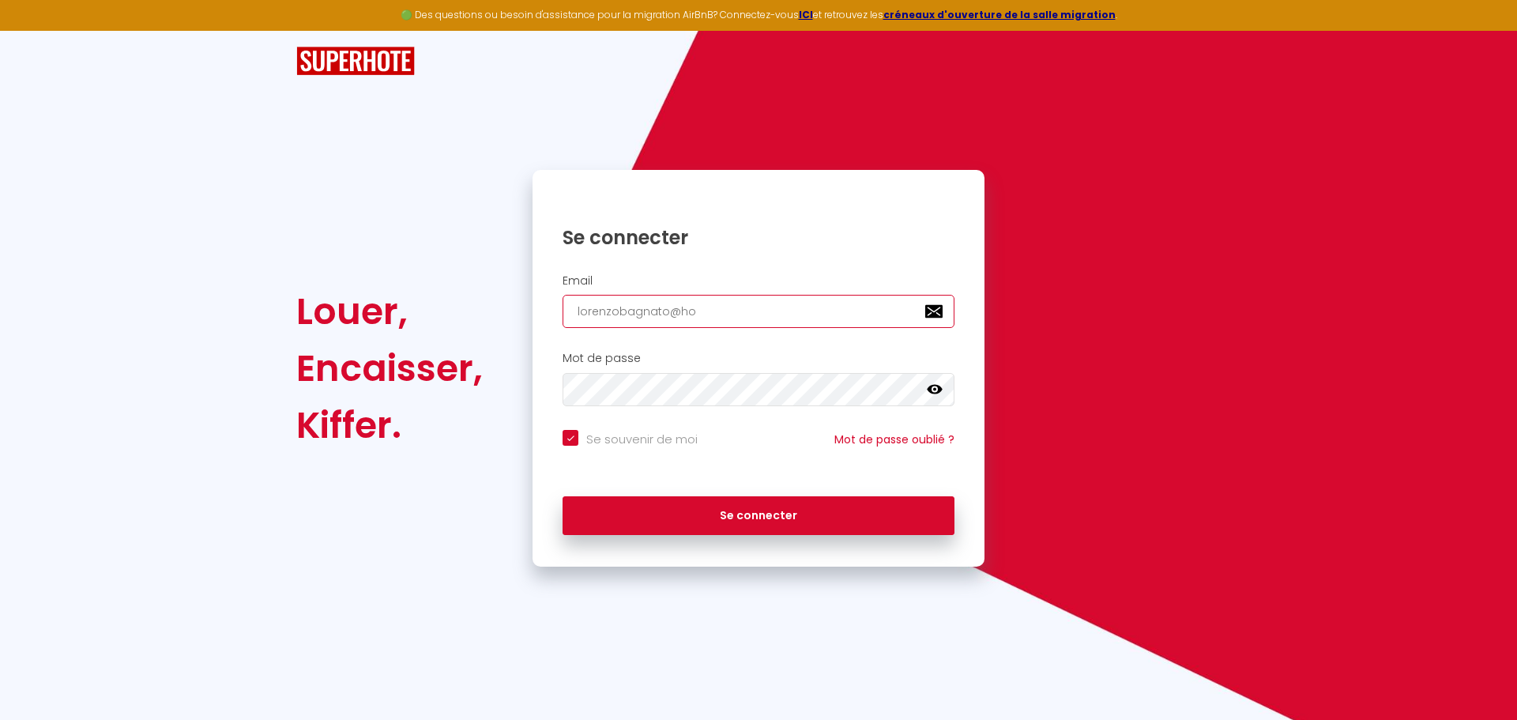
checkbox input "true"
type input "lorenzobagnato@hot"
checkbox input "true"
type input "lorenzobagnato@hotm"
checkbox input "true"
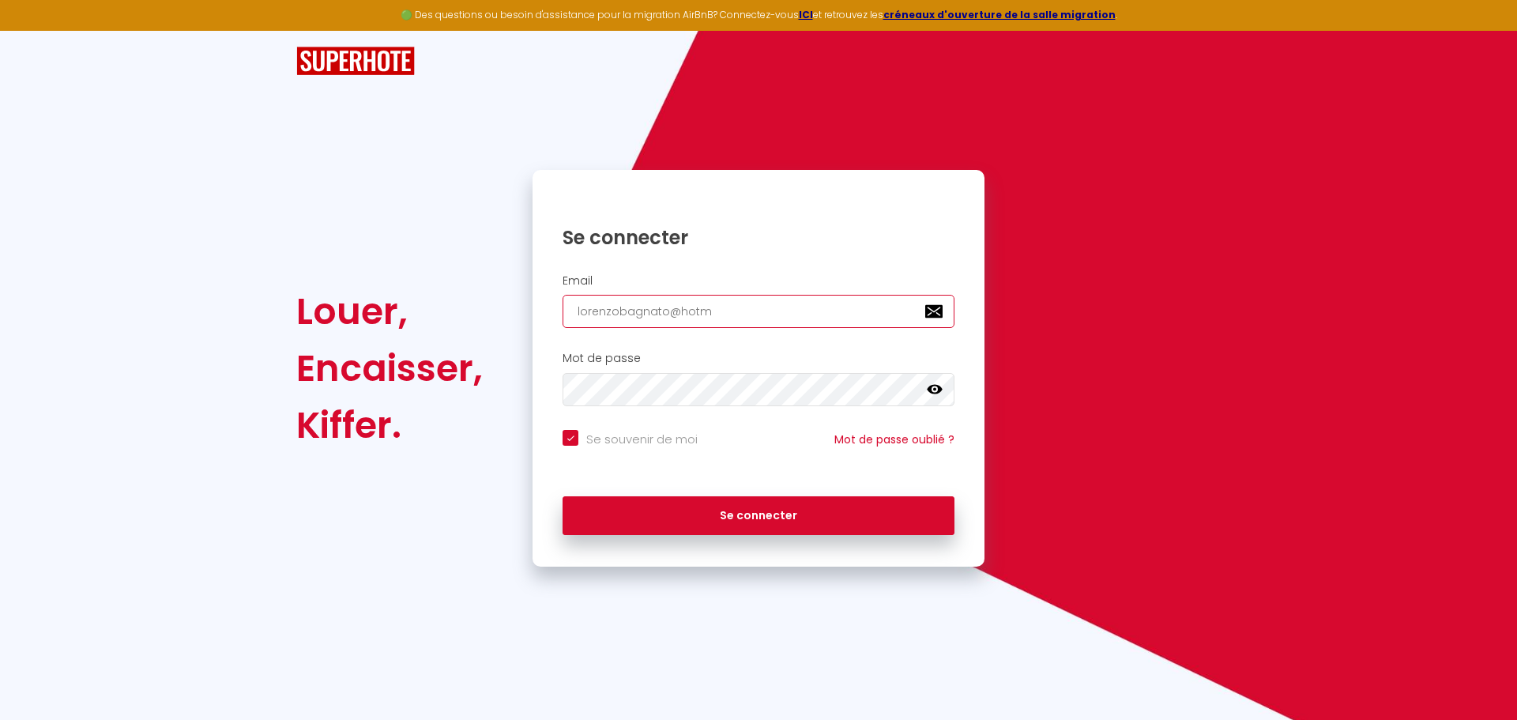
type input "lorenzobagnato@hotma"
checkbox input "true"
type input "lorenzobagnato@hotmai"
checkbox input "true"
type input "[EMAIL_ADDRESS]"
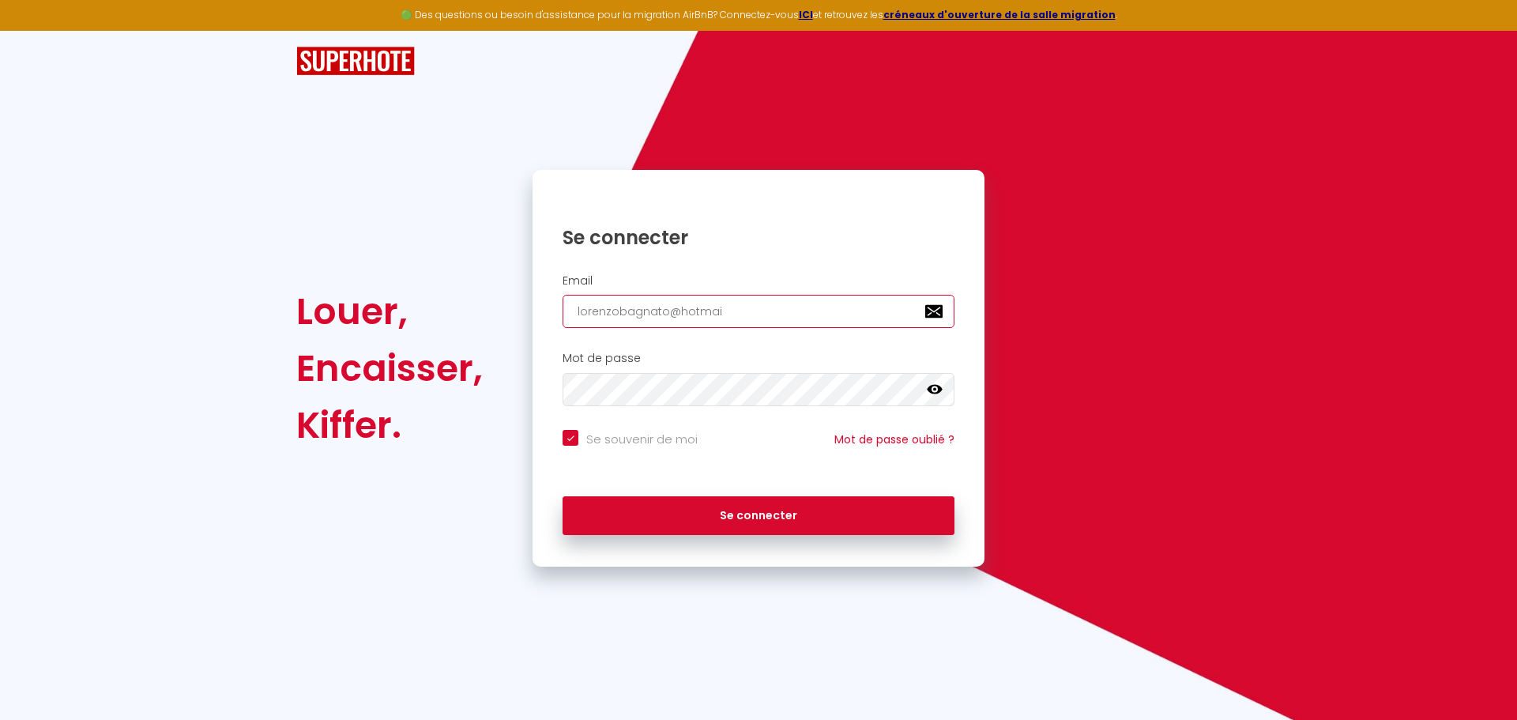
checkbox input "true"
type input "[EMAIL_ADDRESS]."
checkbox input "true"
type input "lorenzobagnato@hotmail.i"
checkbox input "true"
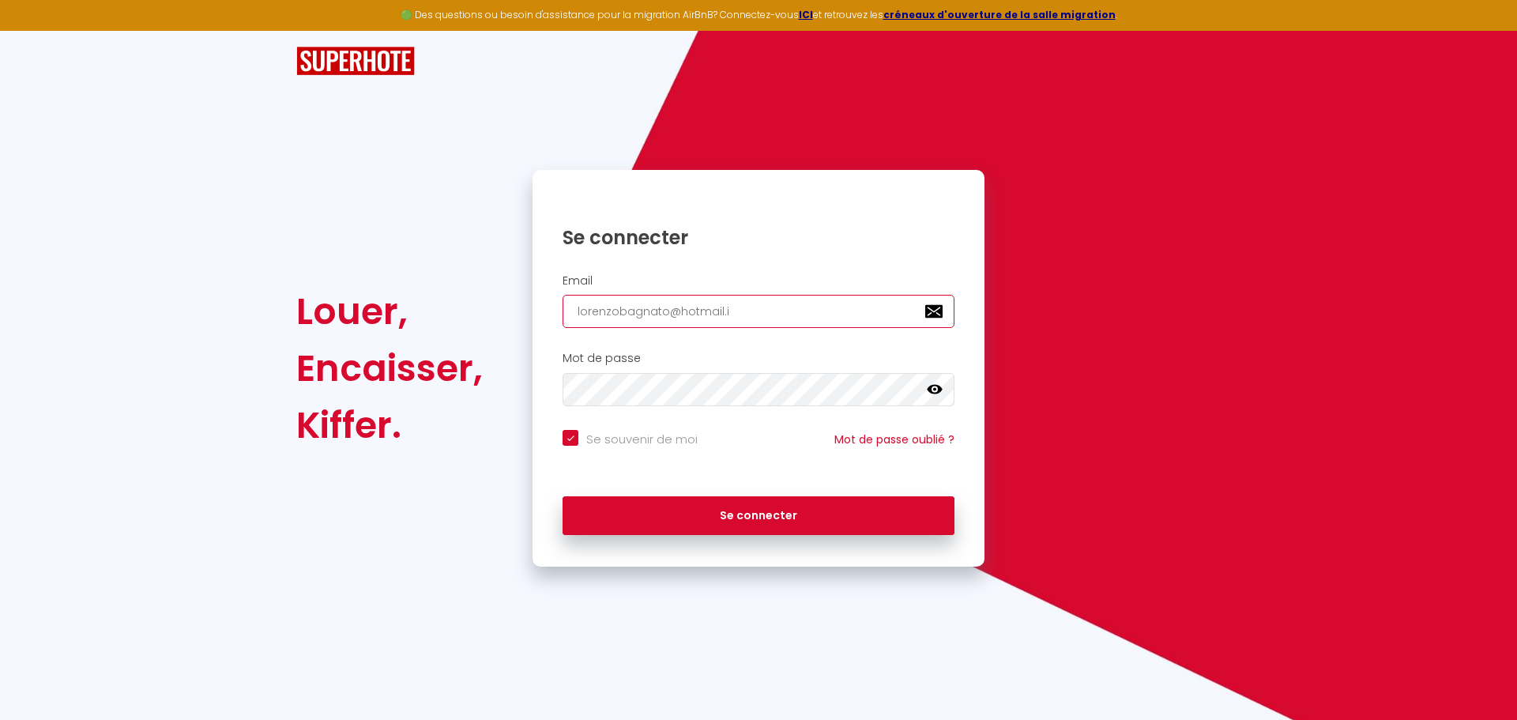
type input "[EMAIL_ADDRESS][DOMAIN_NAME]"
checkbox input "true"
type input "[EMAIL_ADDRESS][DOMAIN_NAME]"
click at [928, 388] on icon at bounding box center [935, 389] width 16 height 9
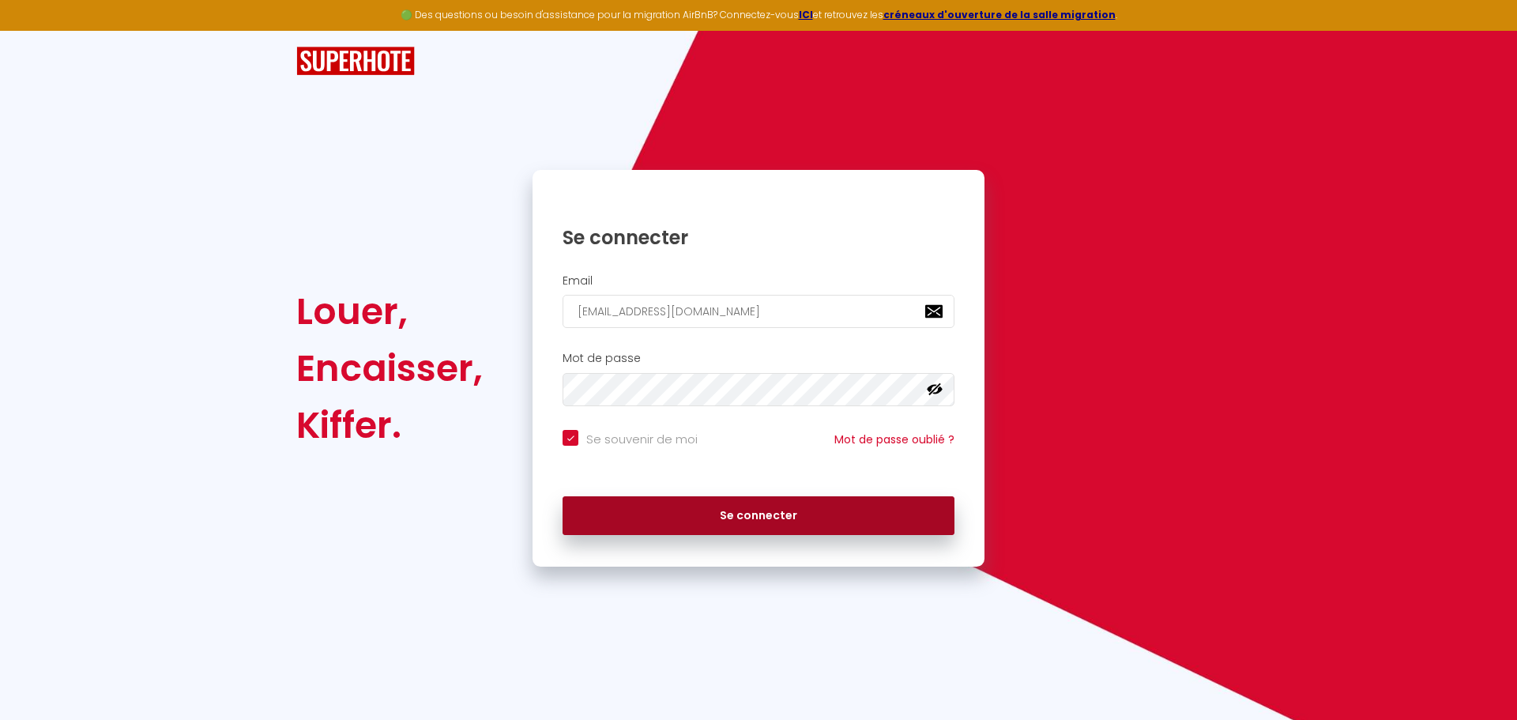
click at [792, 521] on button "Se connecter" at bounding box center [759, 516] width 392 height 40
checkbox input "true"
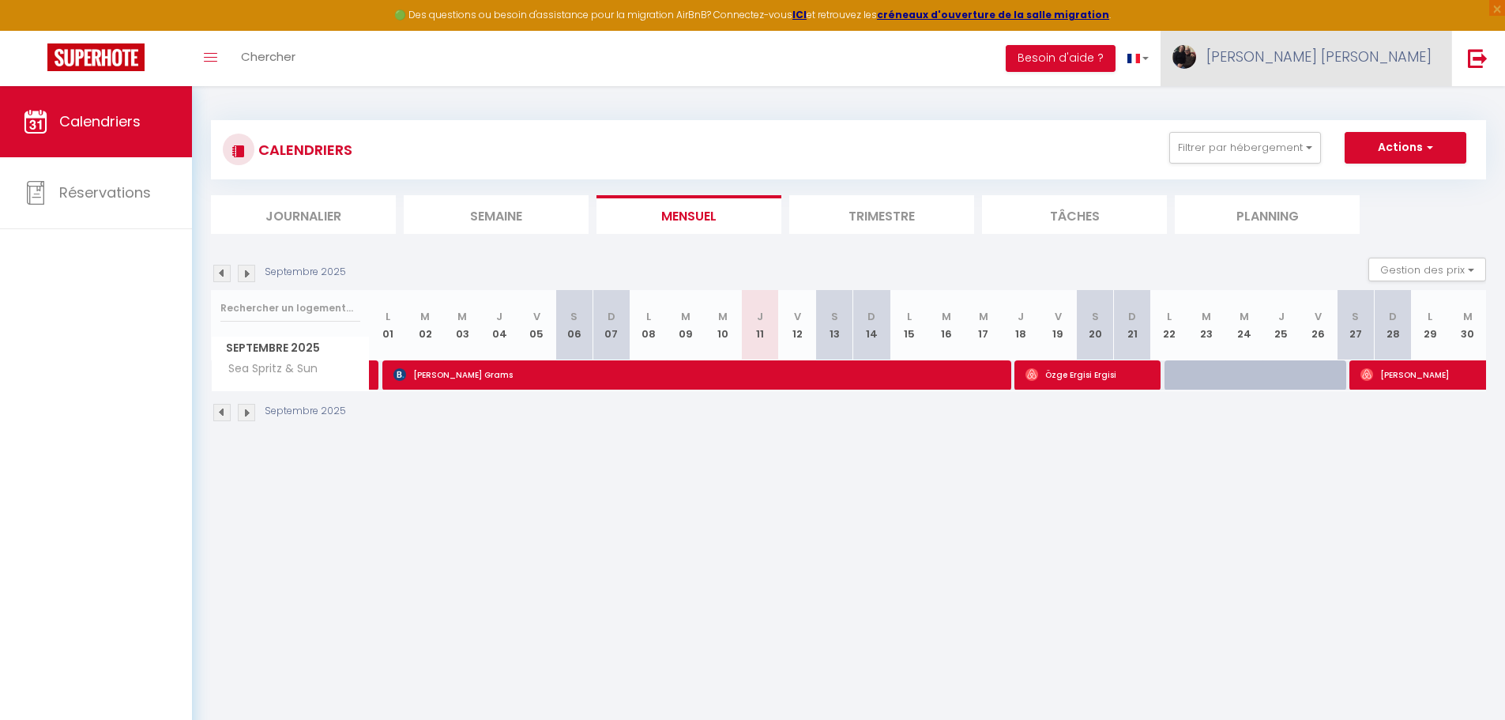
click at [1413, 59] on span "Anna Rita" at bounding box center [1318, 57] width 225 height 20
click at [1415, 107] on link "Paramètres" at bounding box center [1388, 109] width 117 height 27
select select "fr"
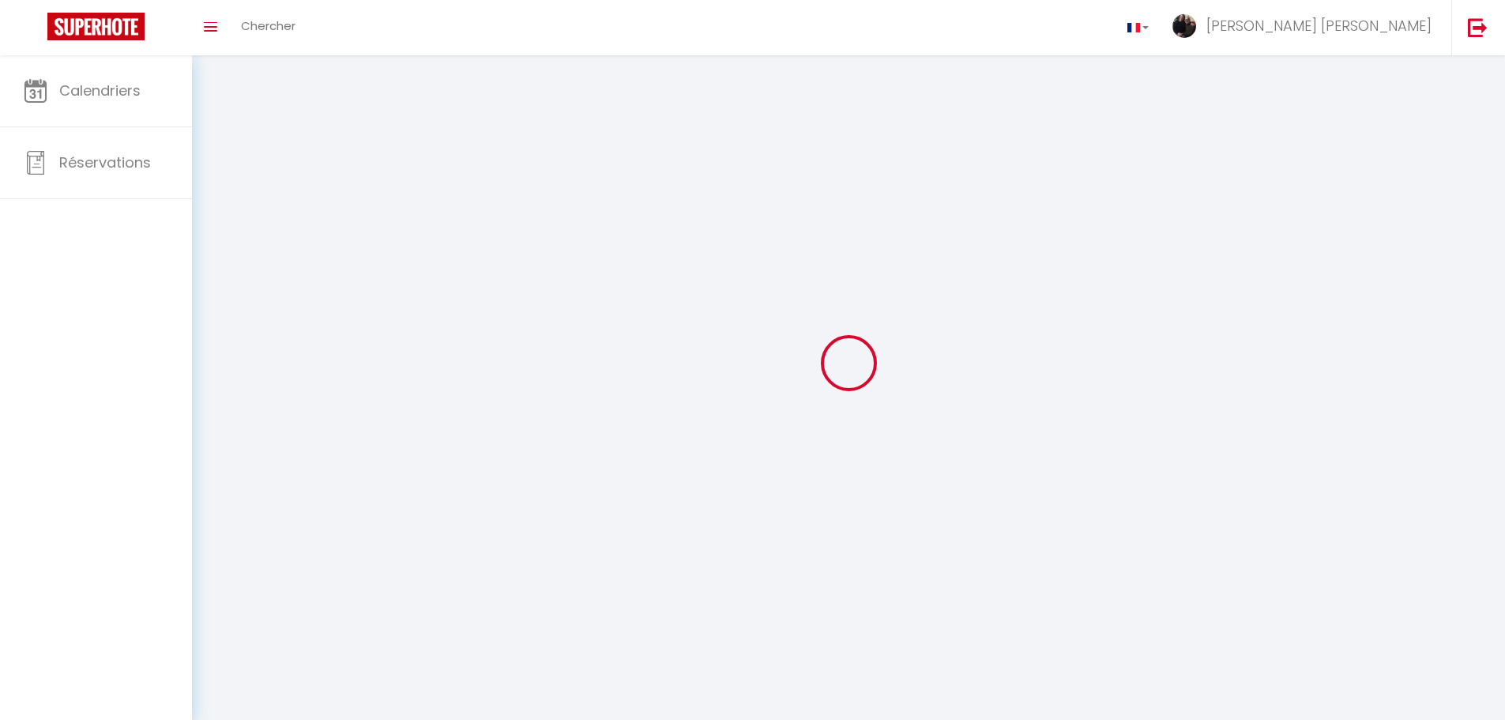
select select
type input "Anna Rita"
type input "Leone"
type input "https://app.superhote.com/#/get-available-rentals/null"
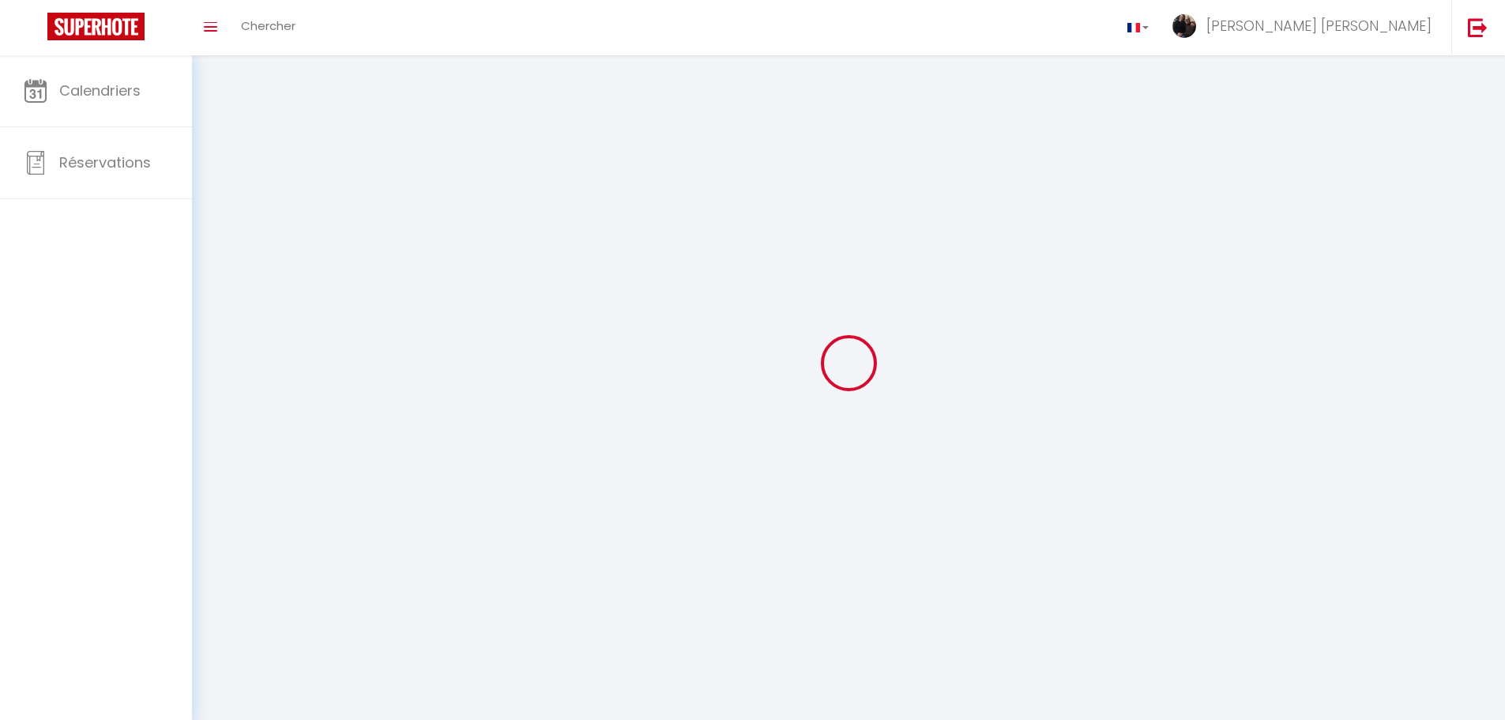
select select
select select "28"
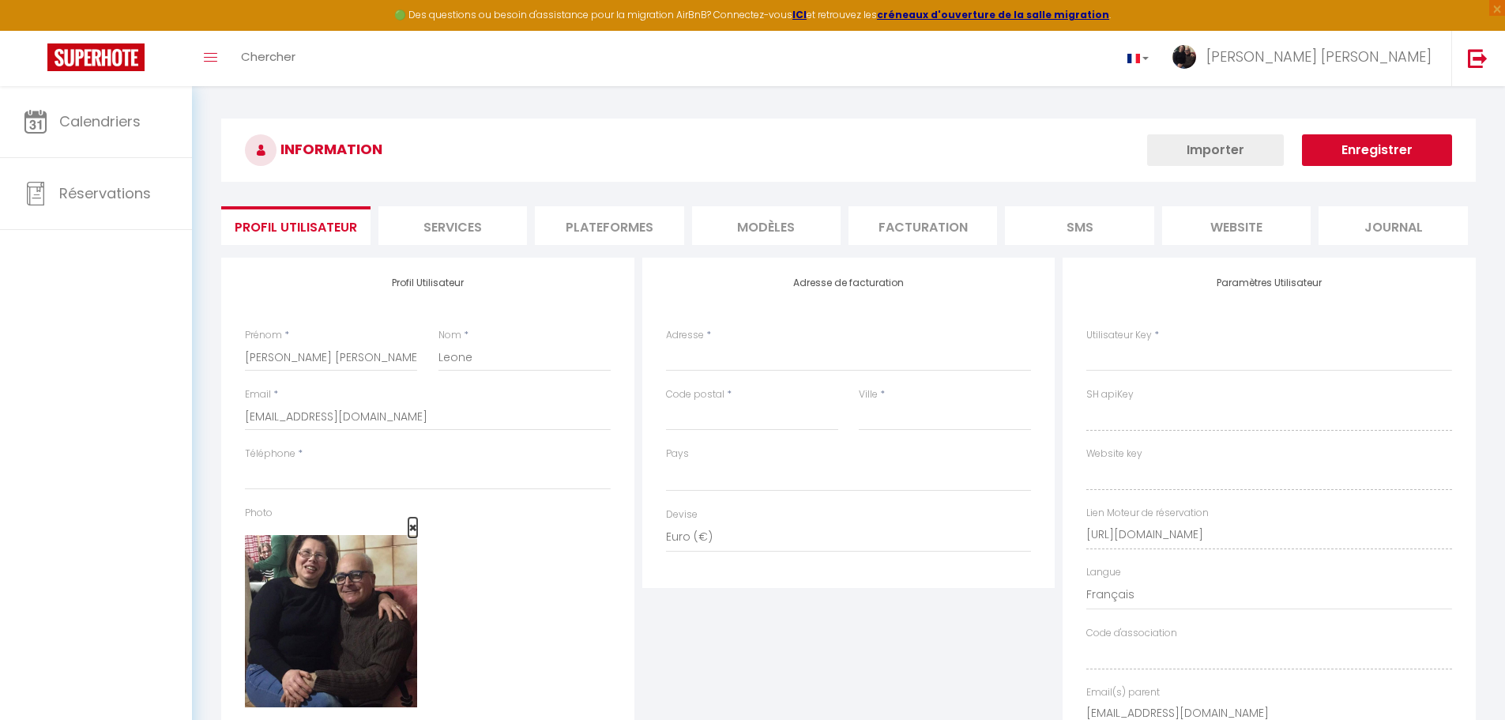
click at [411, 526] on span "×" at bounding box center [412, 527] width 9 height 20
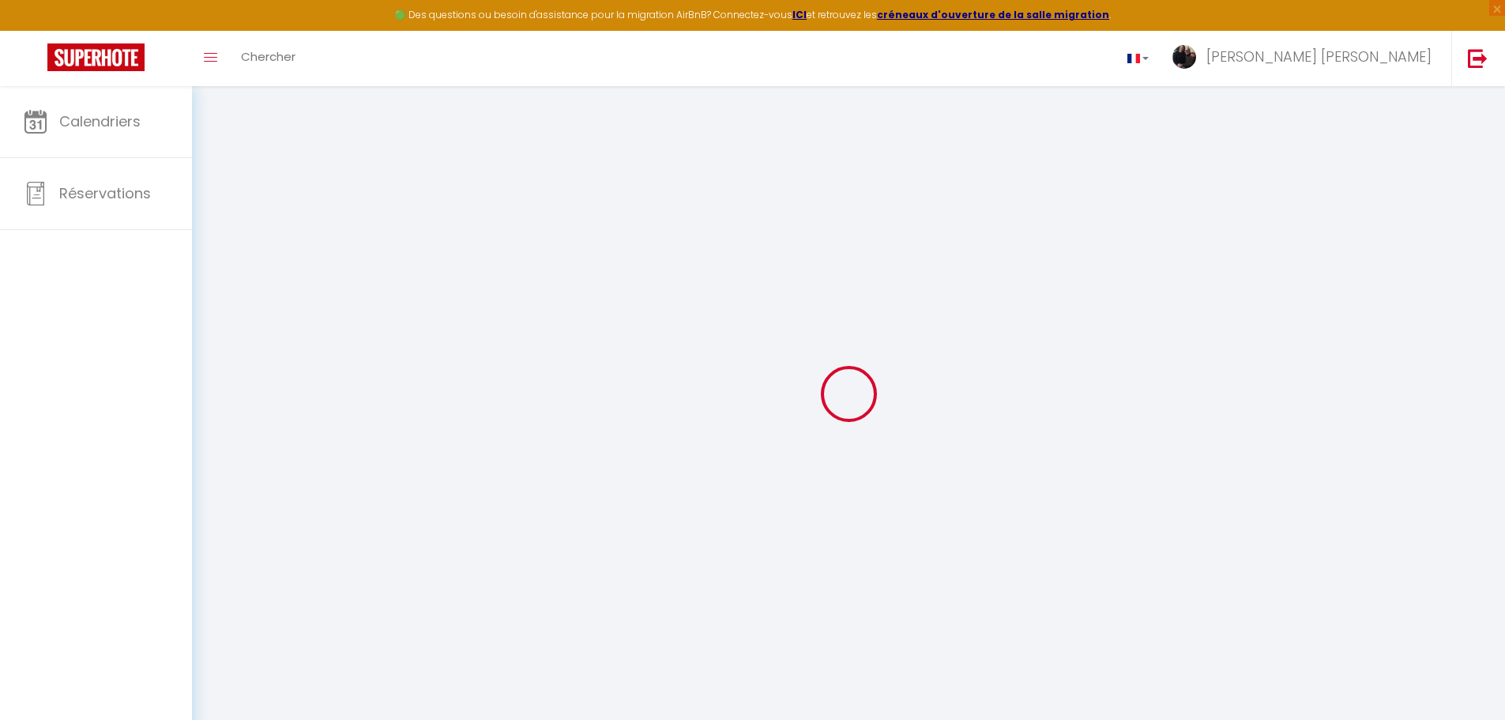
select select
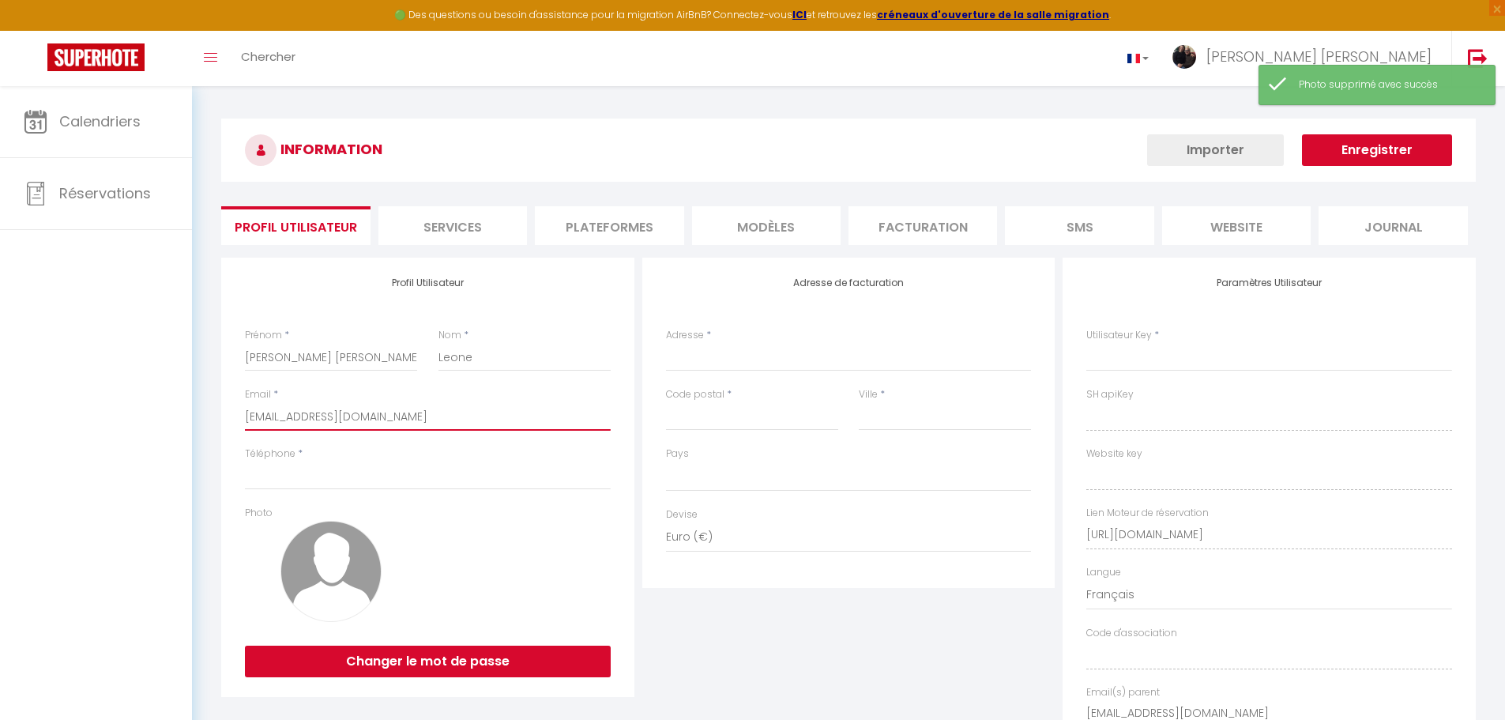
drag, startPoint x: 446, startPoint y: 417, endPoint x: 62, endPoint y: 408, distance: 384.9
click at [62, 408] on div "🟢 Des questions ou besoin d'assistance pour la migration AirBnB? Connectez-vous…" at bounding box center [752, 460] width 1505 height 748
type input "l"
select select
type input "lb"
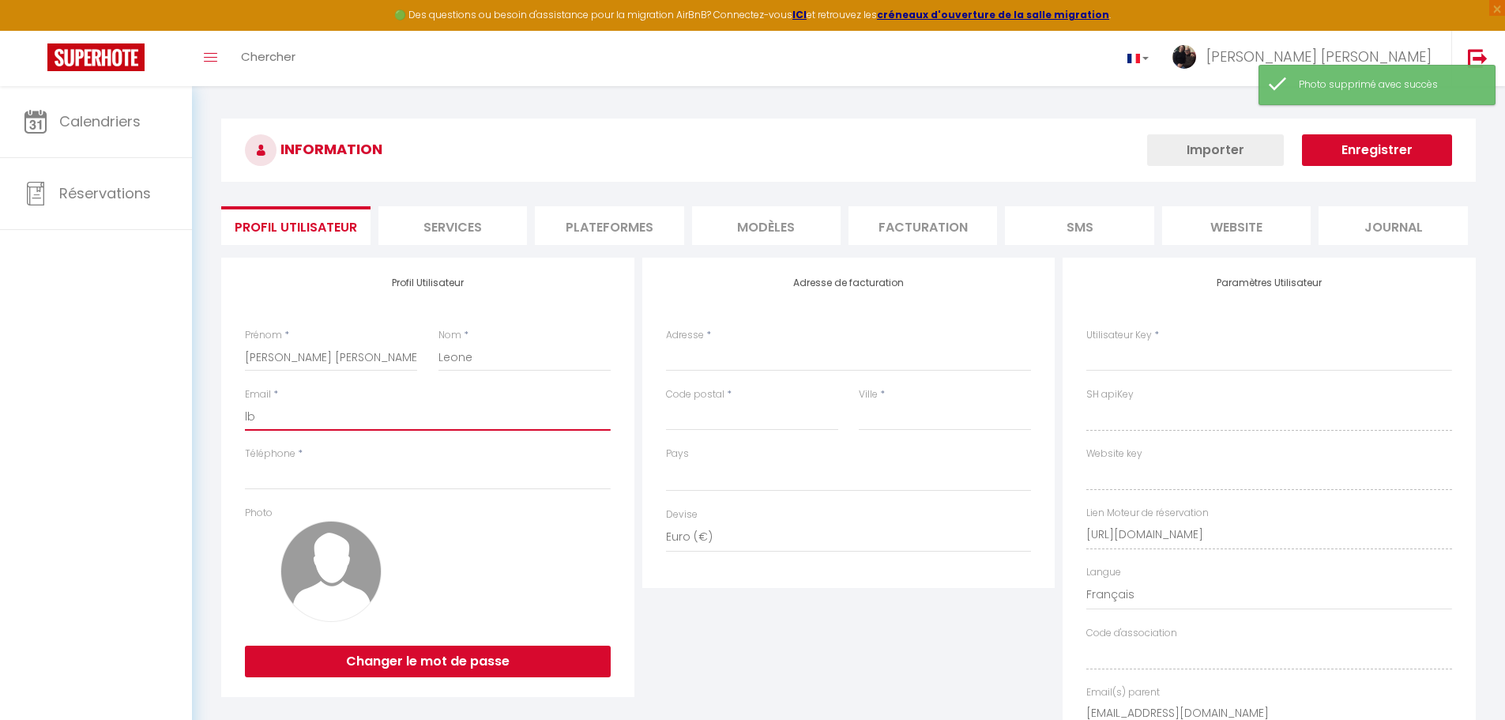
select select
type input "lba"
select select
type input "lbag"
select select
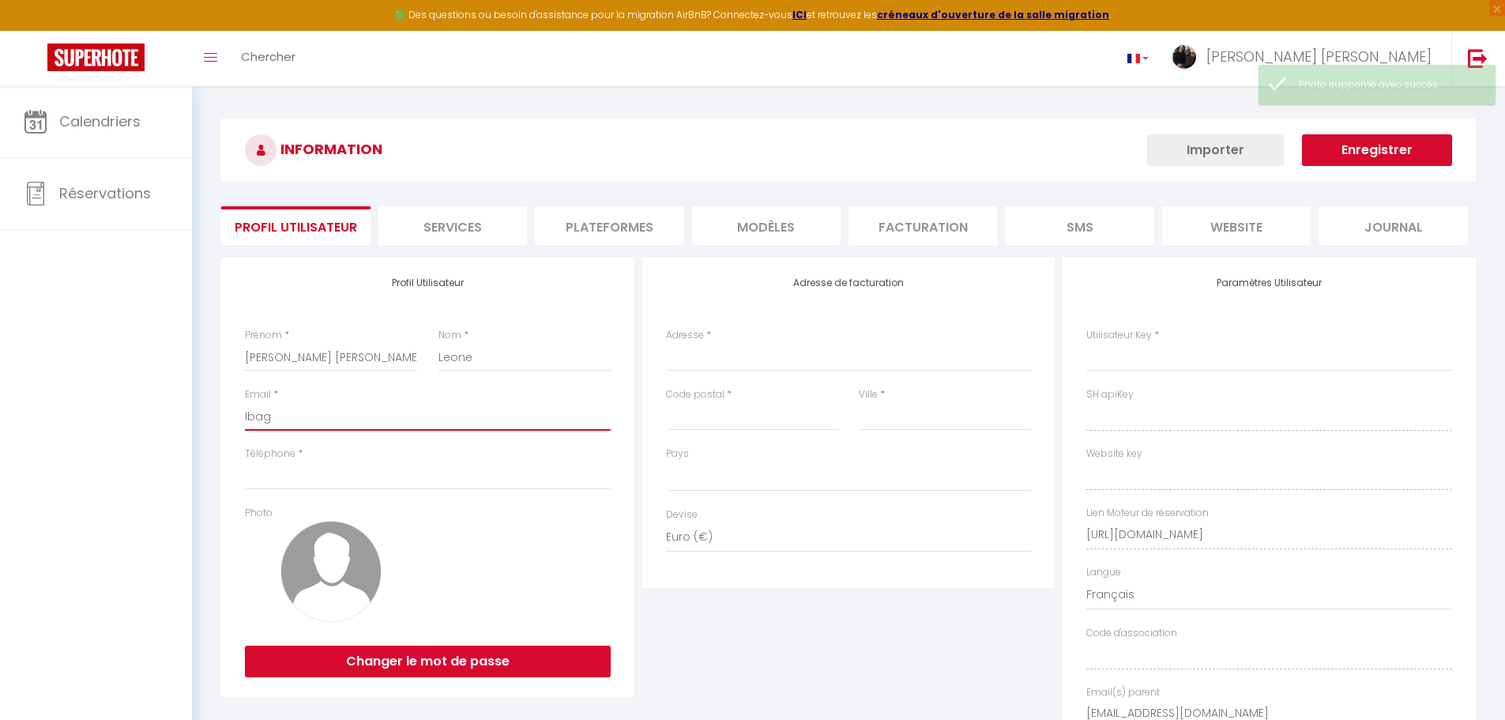
type input "lbagn"
select select
type input "lbagna"
select select
type input "lbagnat"
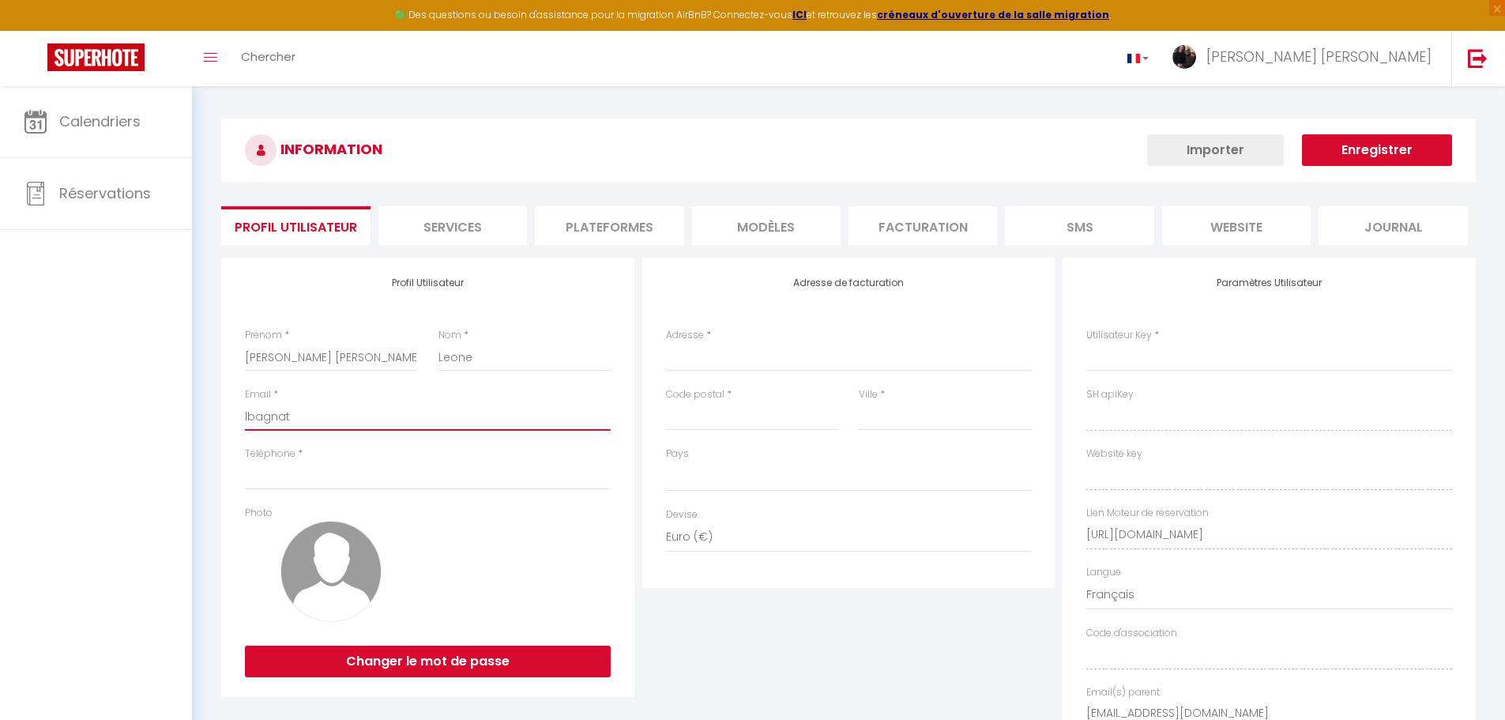
select select
type input "lbagnato"
select select
type input "lbagnato@"
select select
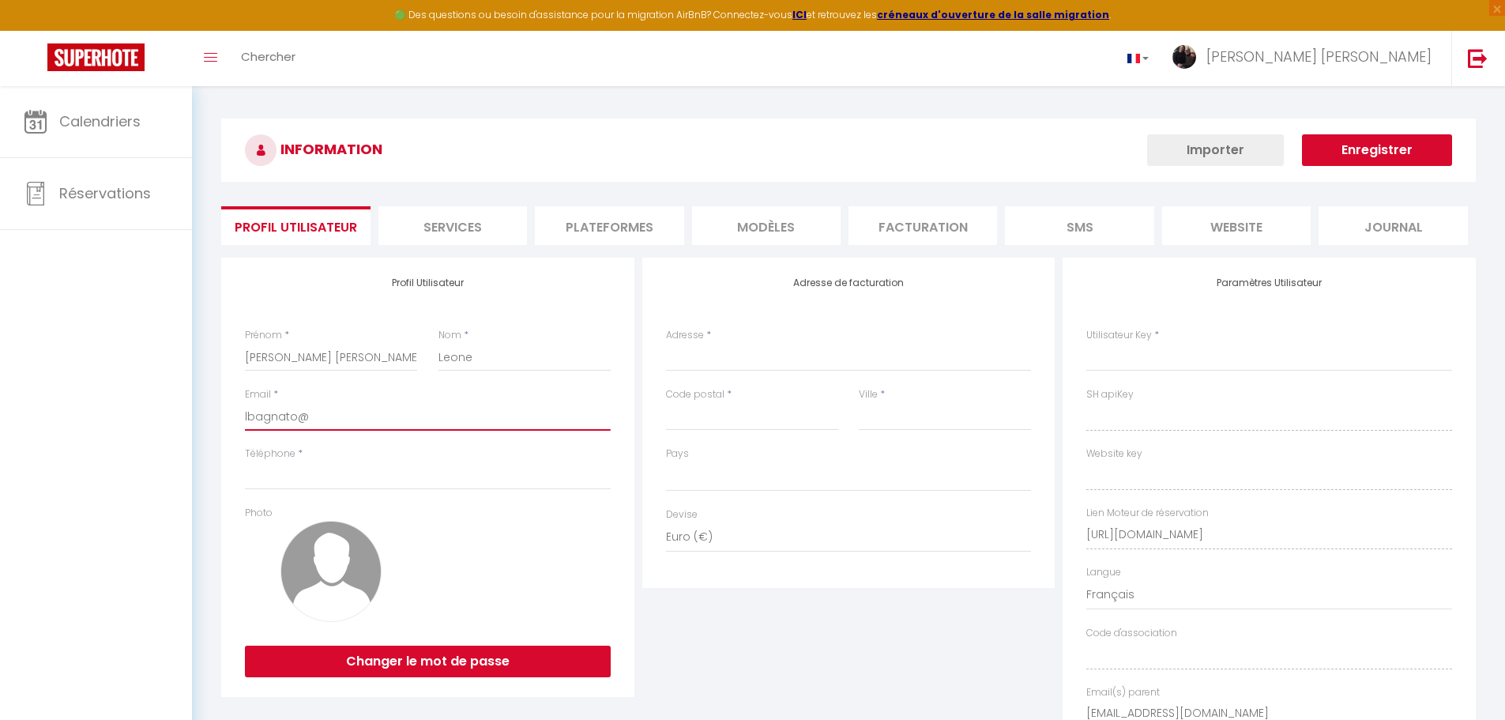
type input "lbagnato@e"
select select
type input "lbagnato@el"
select select
type input "lbagnato@eli"
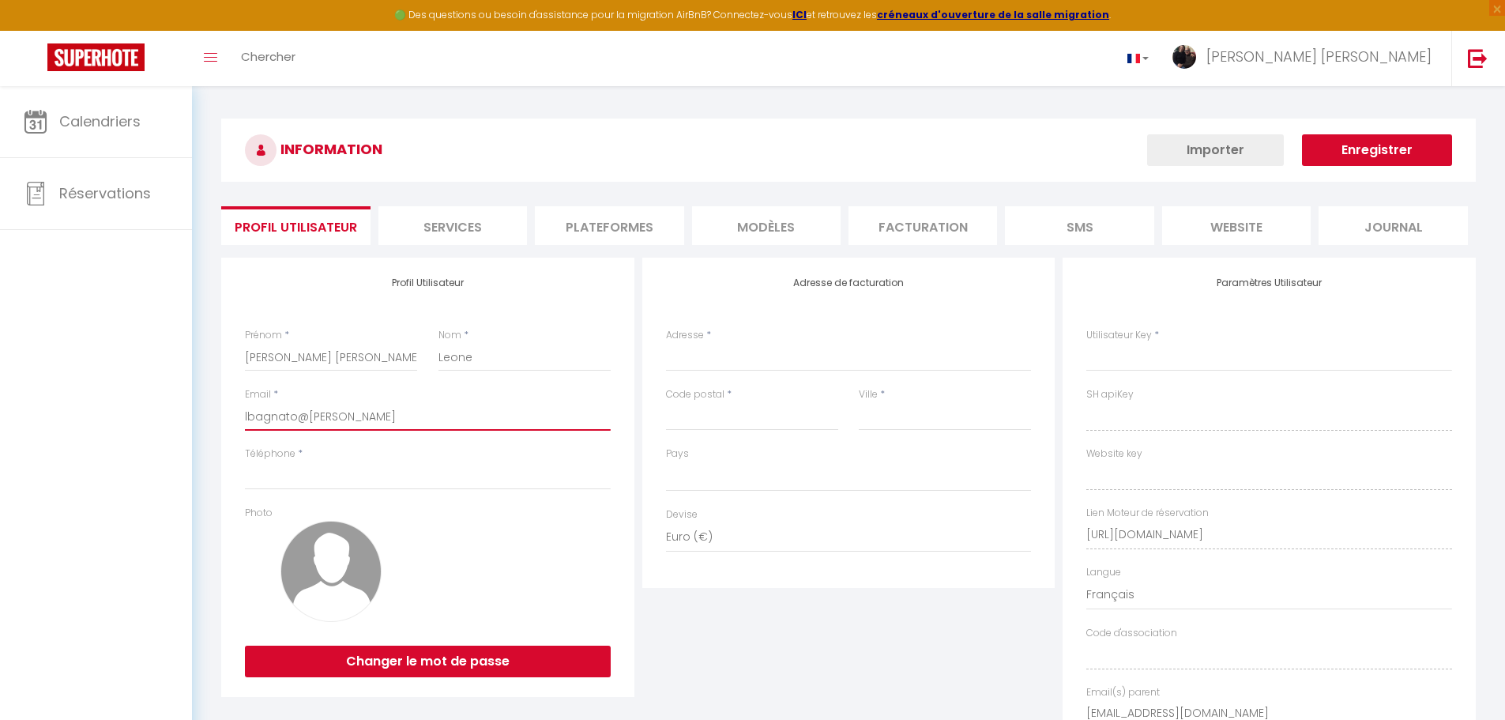
select select
type input "lbagnato@eliv"
select select
type input "lbagnato@elivi"
select select
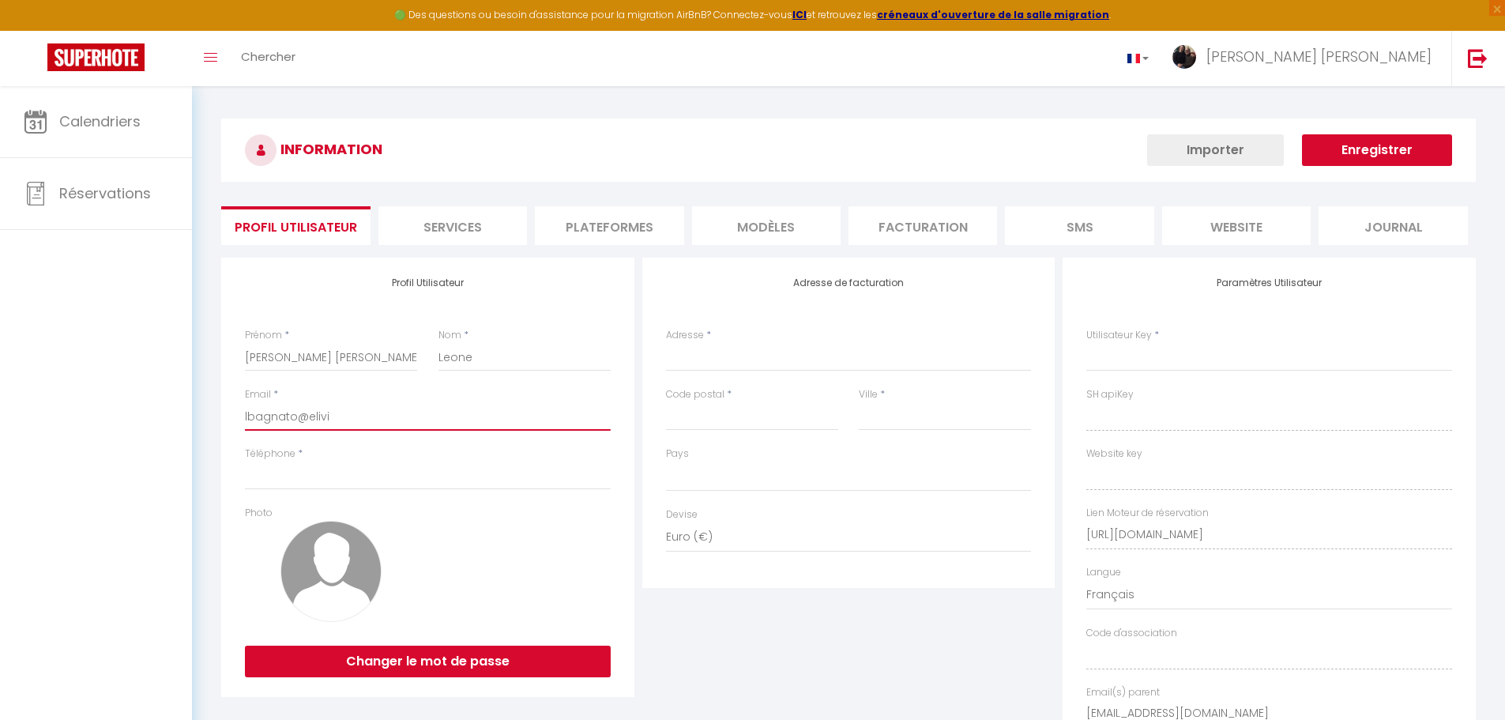
type input "lbagnato@elivia"
select select
type input "lbagnato@elivia."
select select
type input "lbagnato@elivia.f"
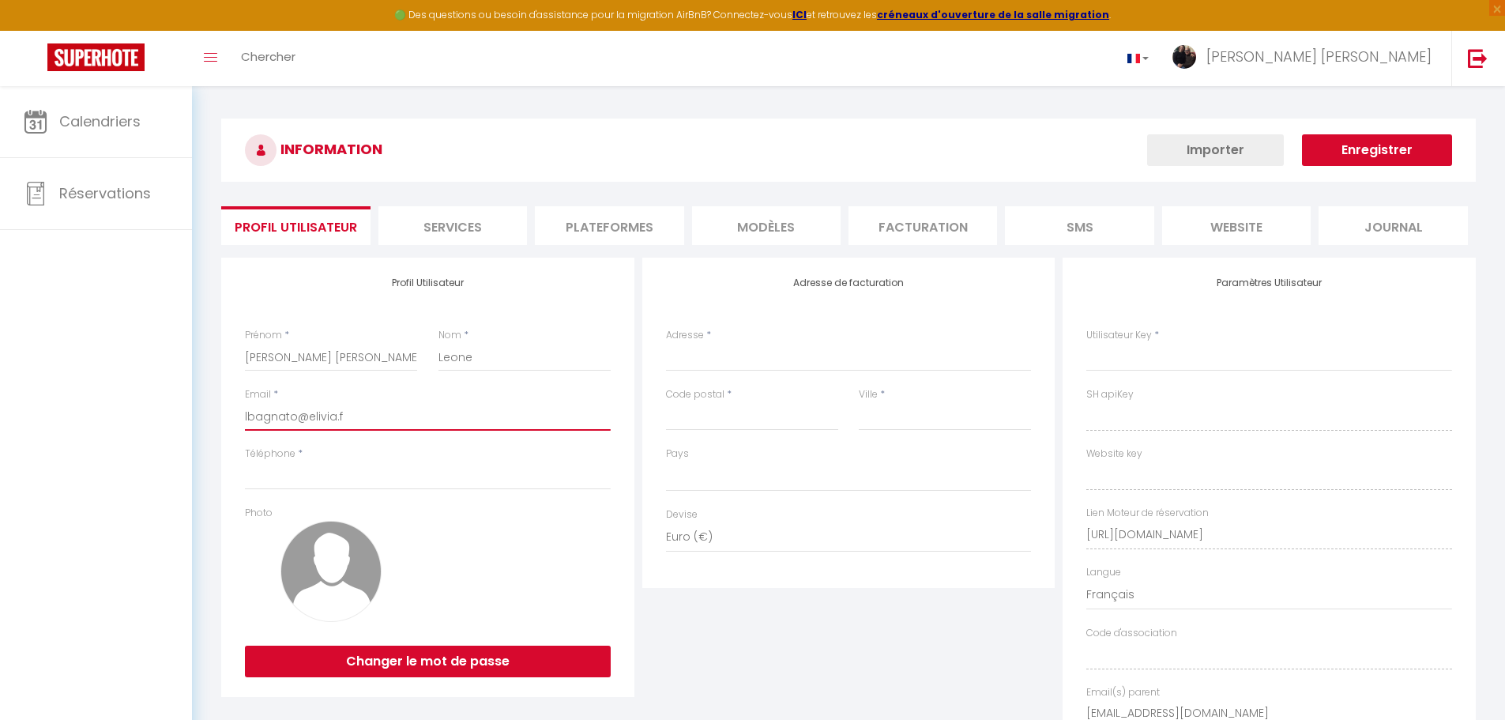
select select
type input "lbagnato@elivia.fr"
select select
type input "lbagnato@elivia.fr"
click at [1364, 145] on button "Enregistrer" at bounding box center [1377, 150] width 150 height 32
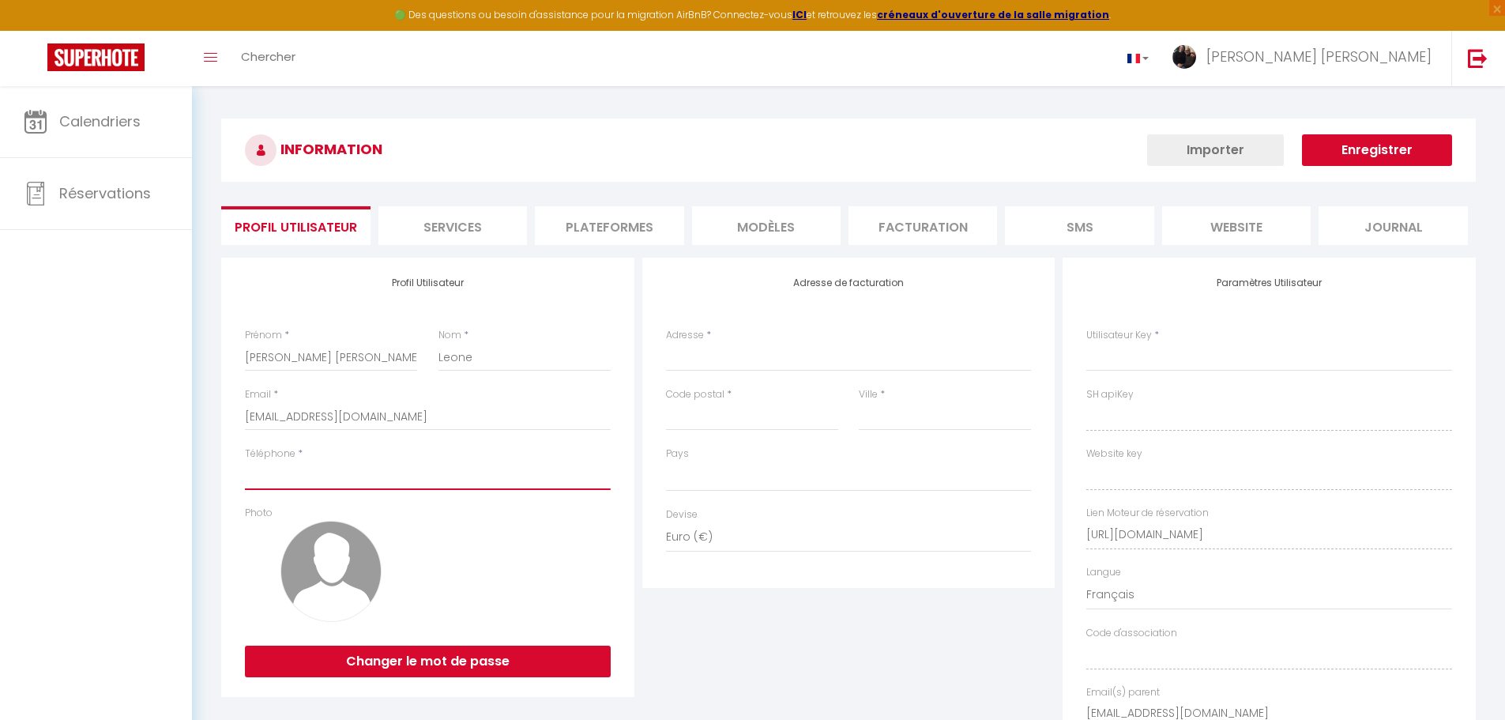
type input "0"
select select
type input "07"
select select
type input "076"
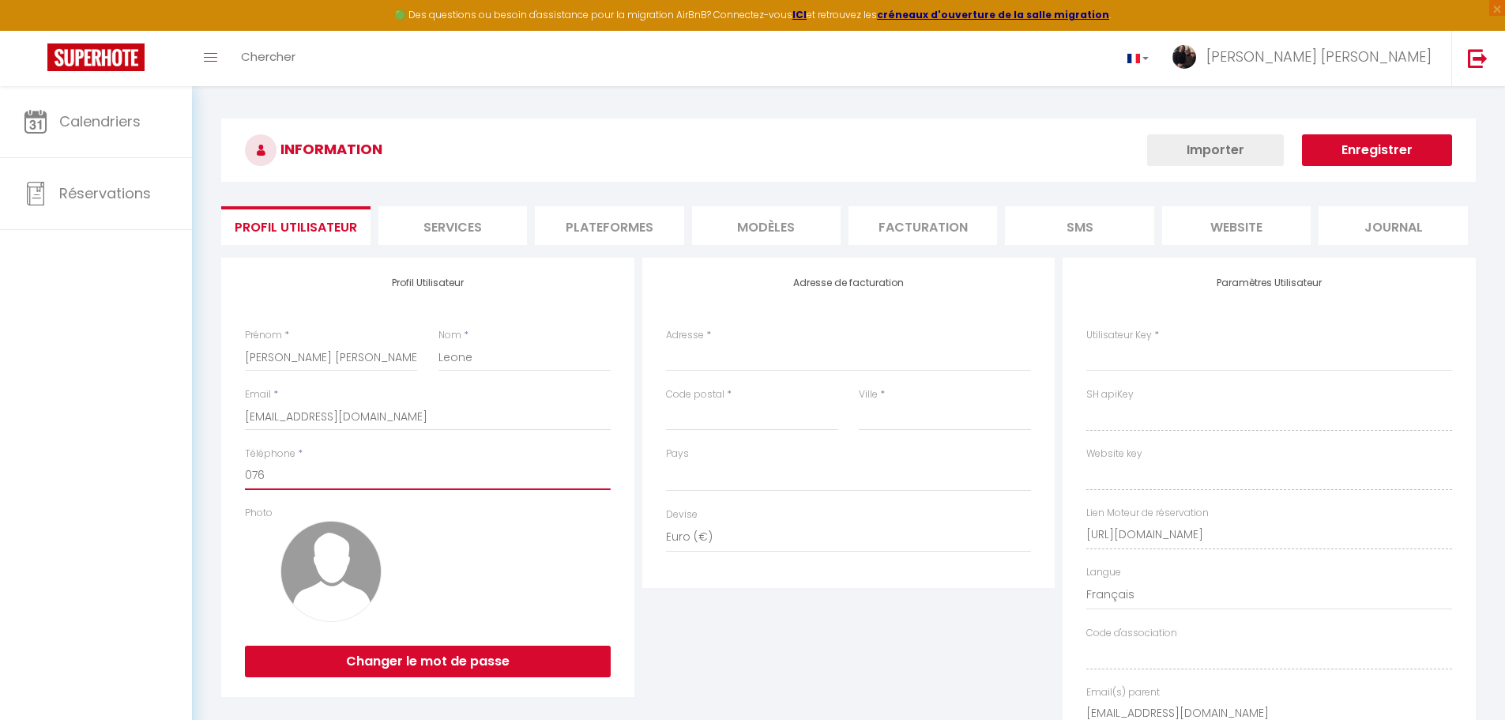
select select
type input "0765"
select select
type input "07657"
select select
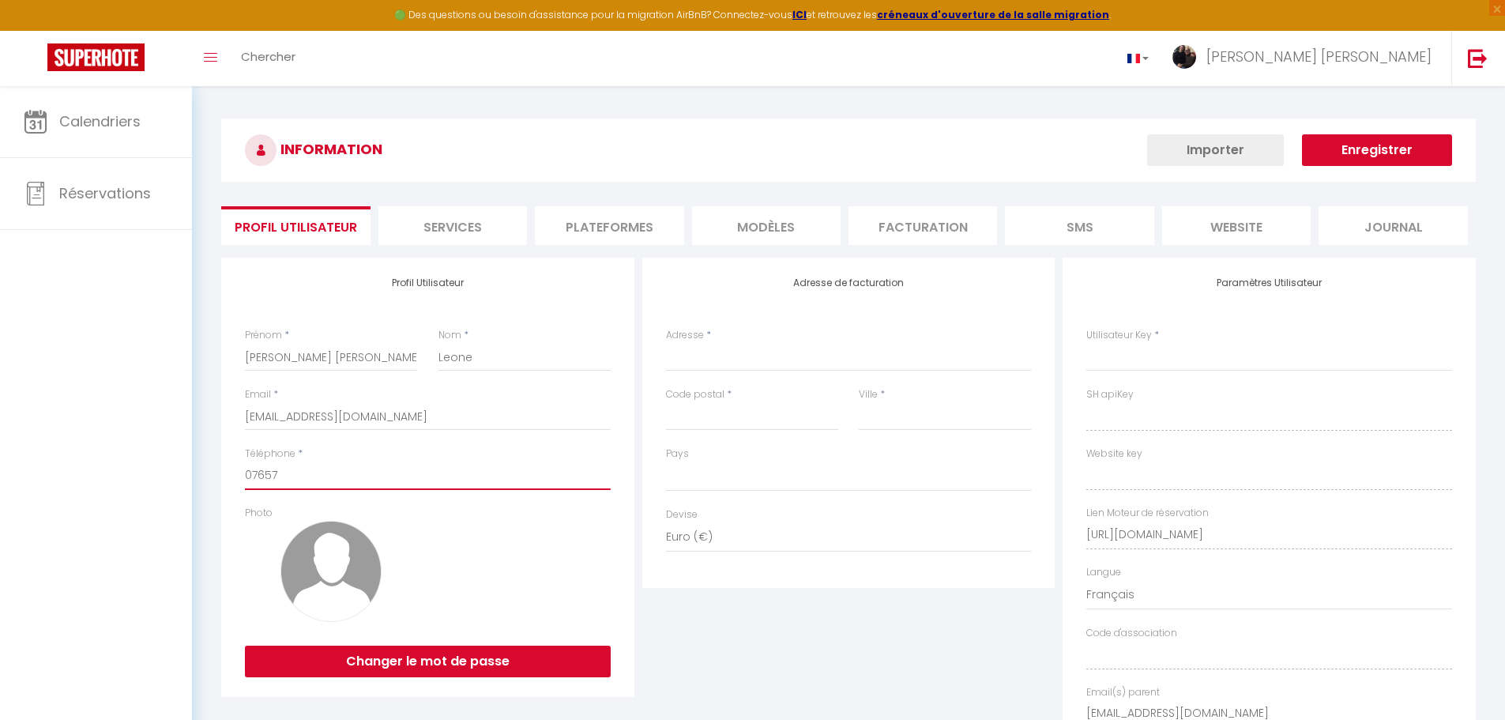
type input "076574"
select select
type input "0765745"
select select
type input "07657455"
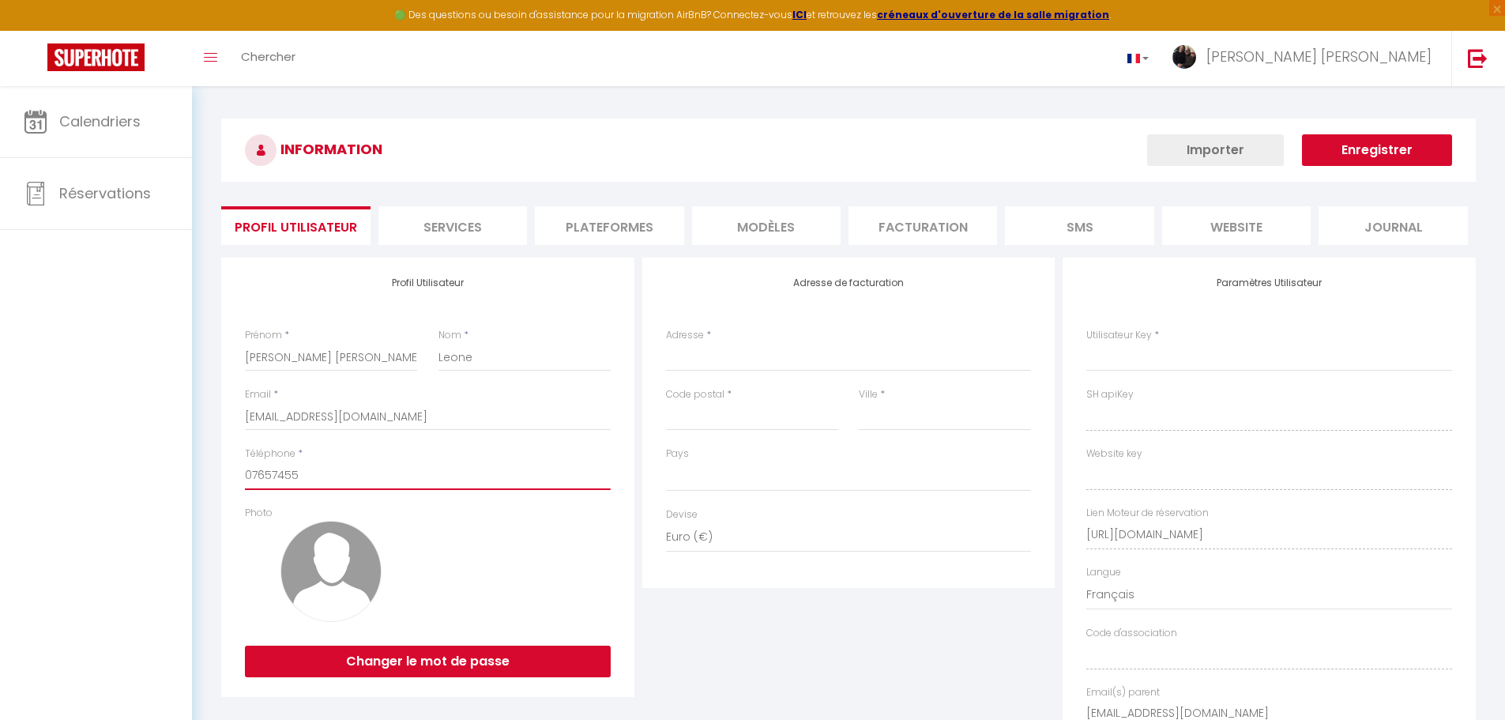
select select
type input "076574550"
select select
type input "0765745508"
select select
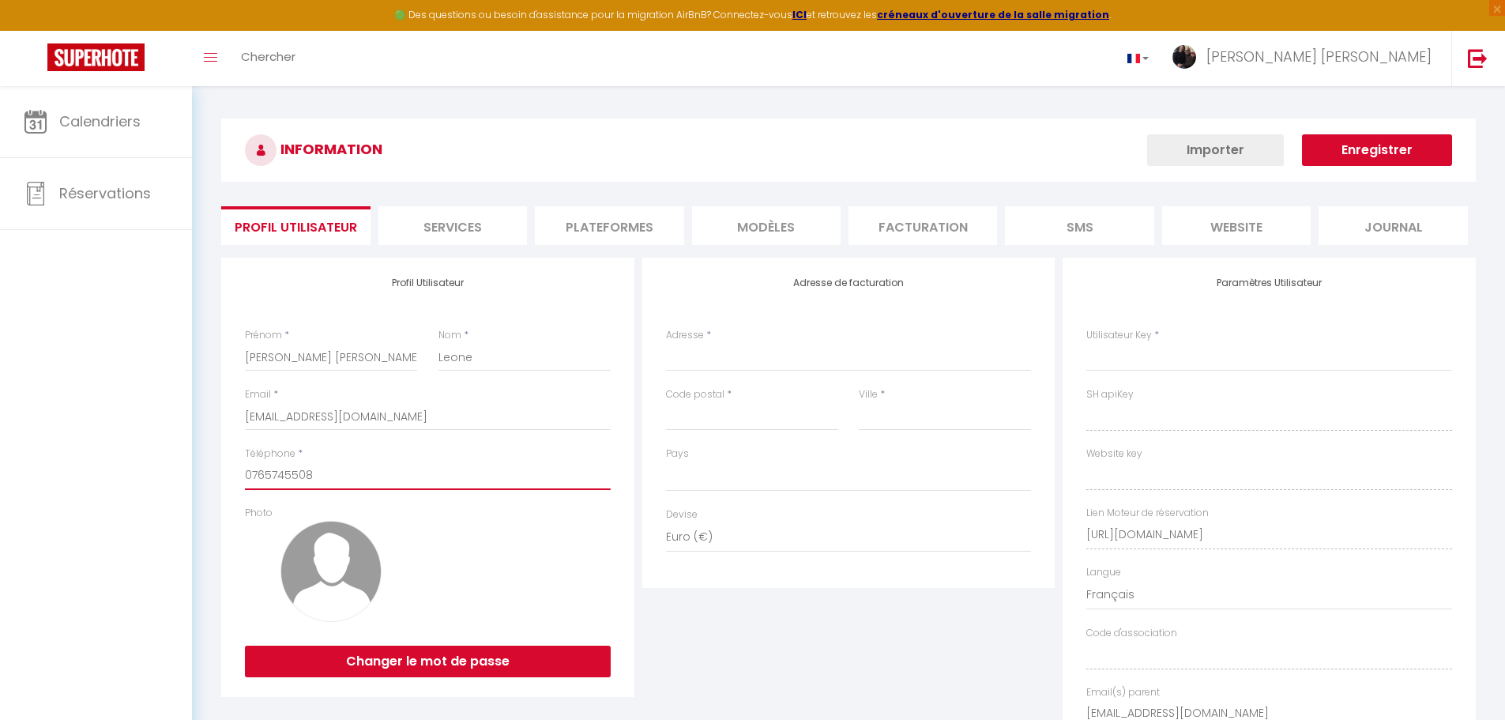
type input "0765745508"
click at [1355, 146] on button "Enregistrer" at bounding box center [1377, 150] width 150 height 32
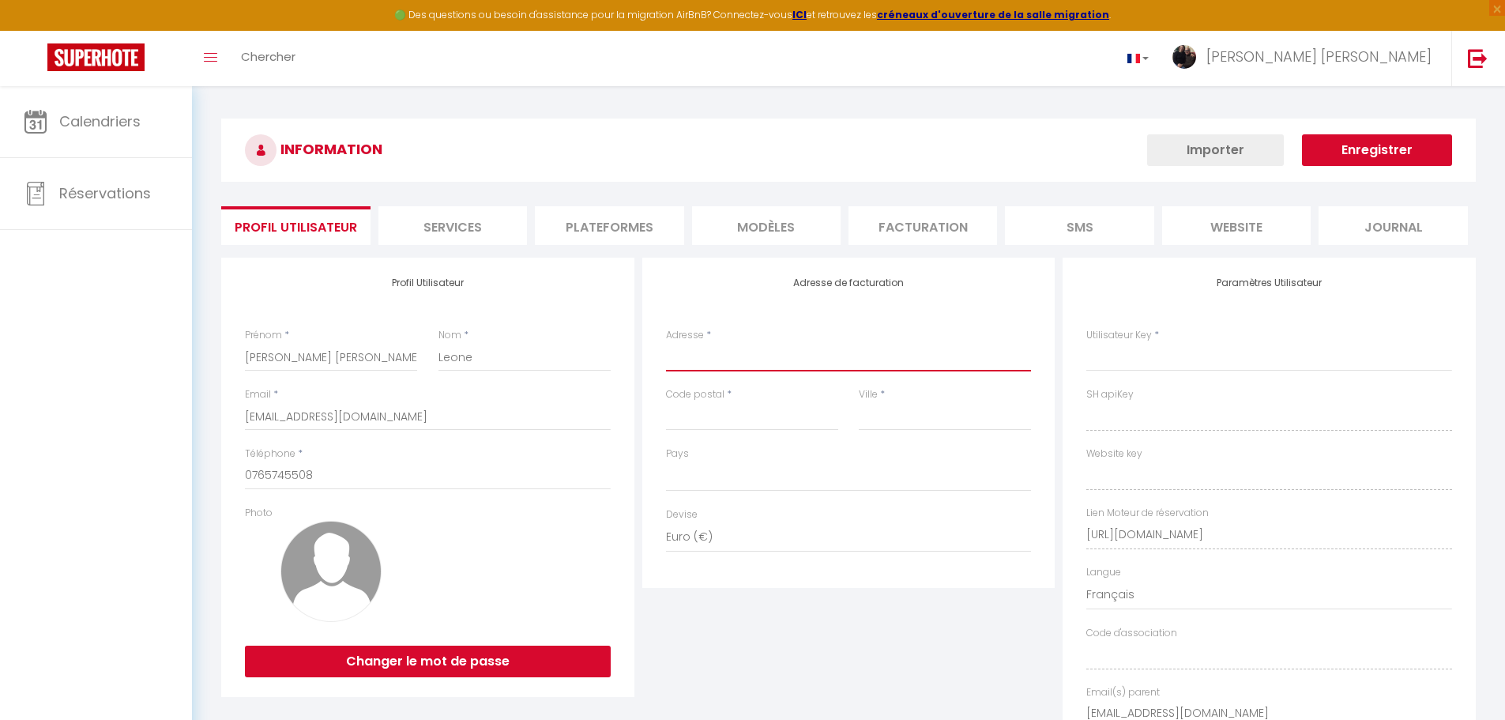
type input "9"
select select
type input "9"
select select
type input "9 R"
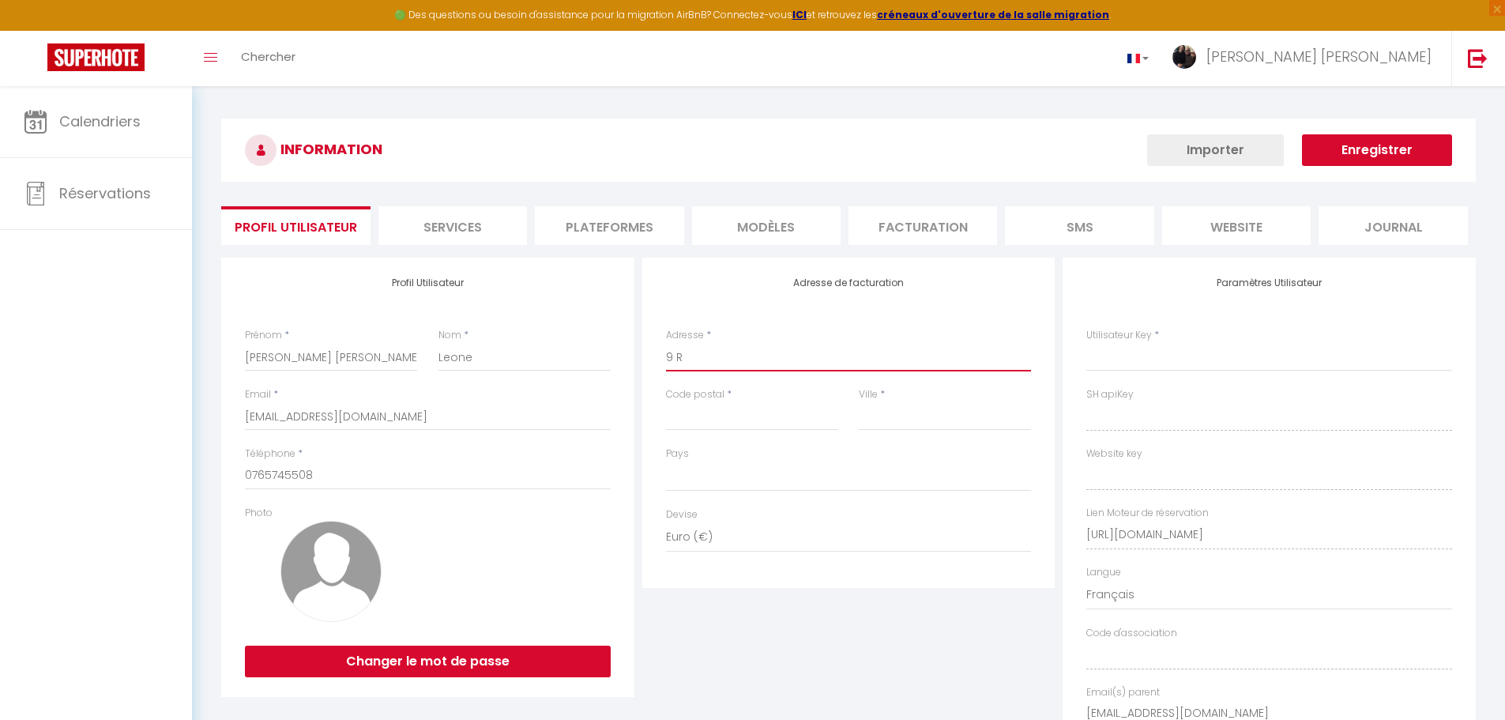
select select
type input "9 RU"
select select
type input "9 RUE"
select select
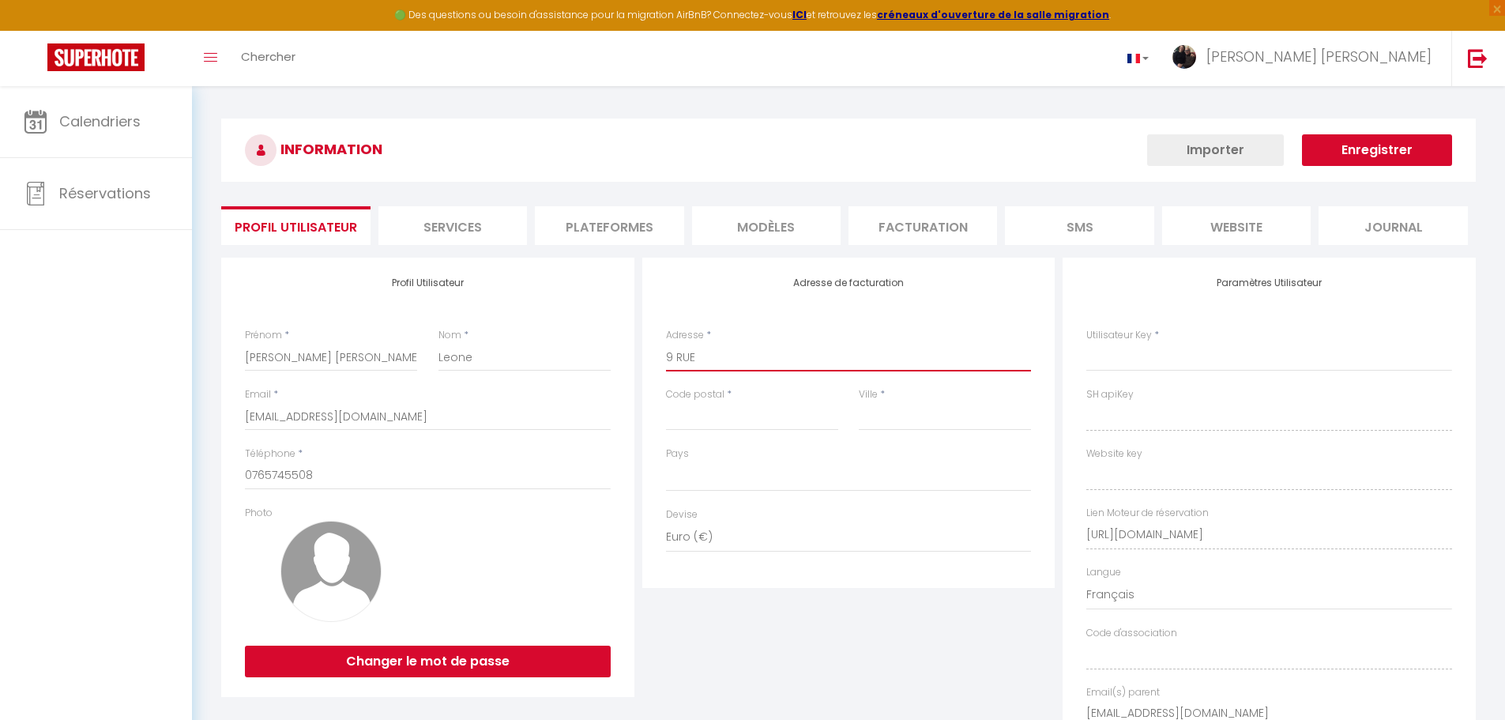
type input "9 RUE"
select select
type input "[STREET_ADDRESS]"
select select
type input "[STREET_ADDRESS]"
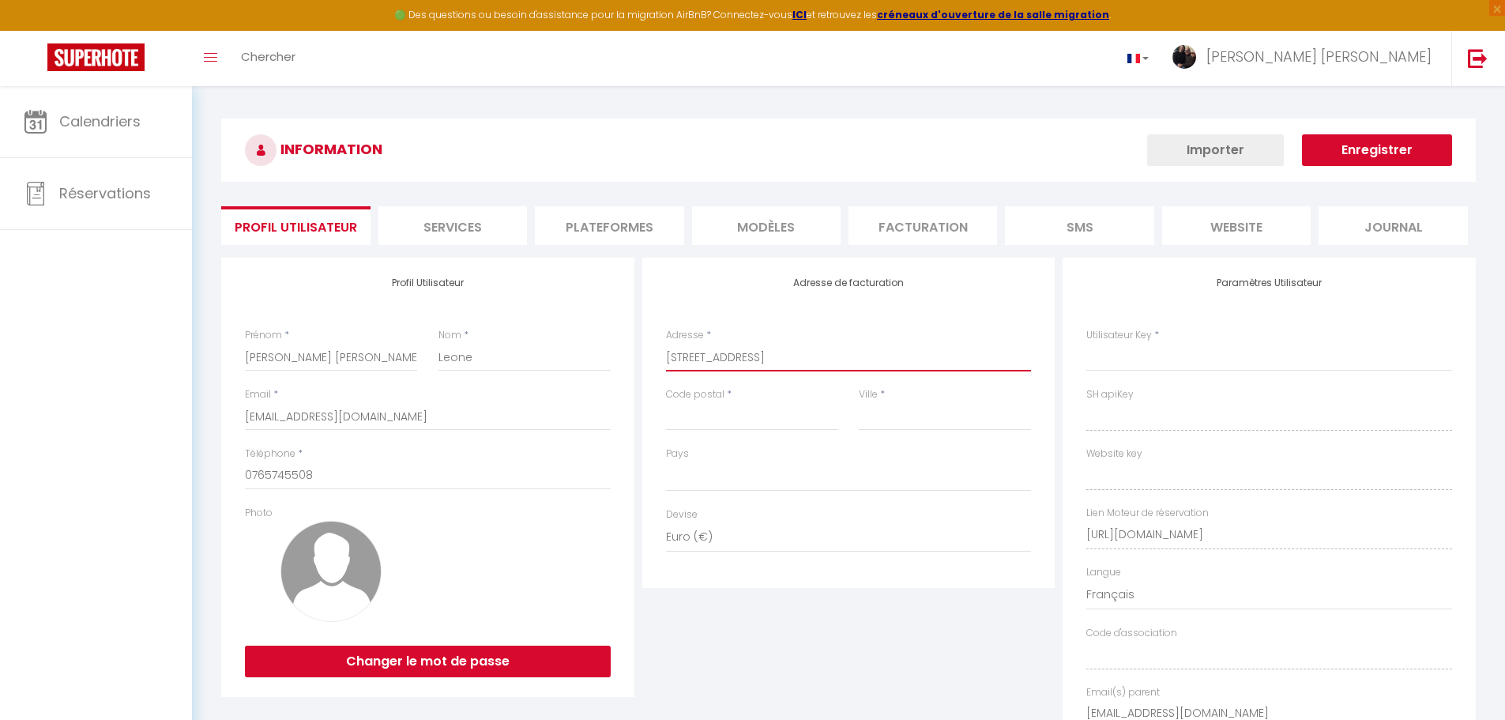
select select
type input "[STREET_ADDRESS][PERSON_NAME]"
select select
type input "[STREET_ADDRESS]"
select select
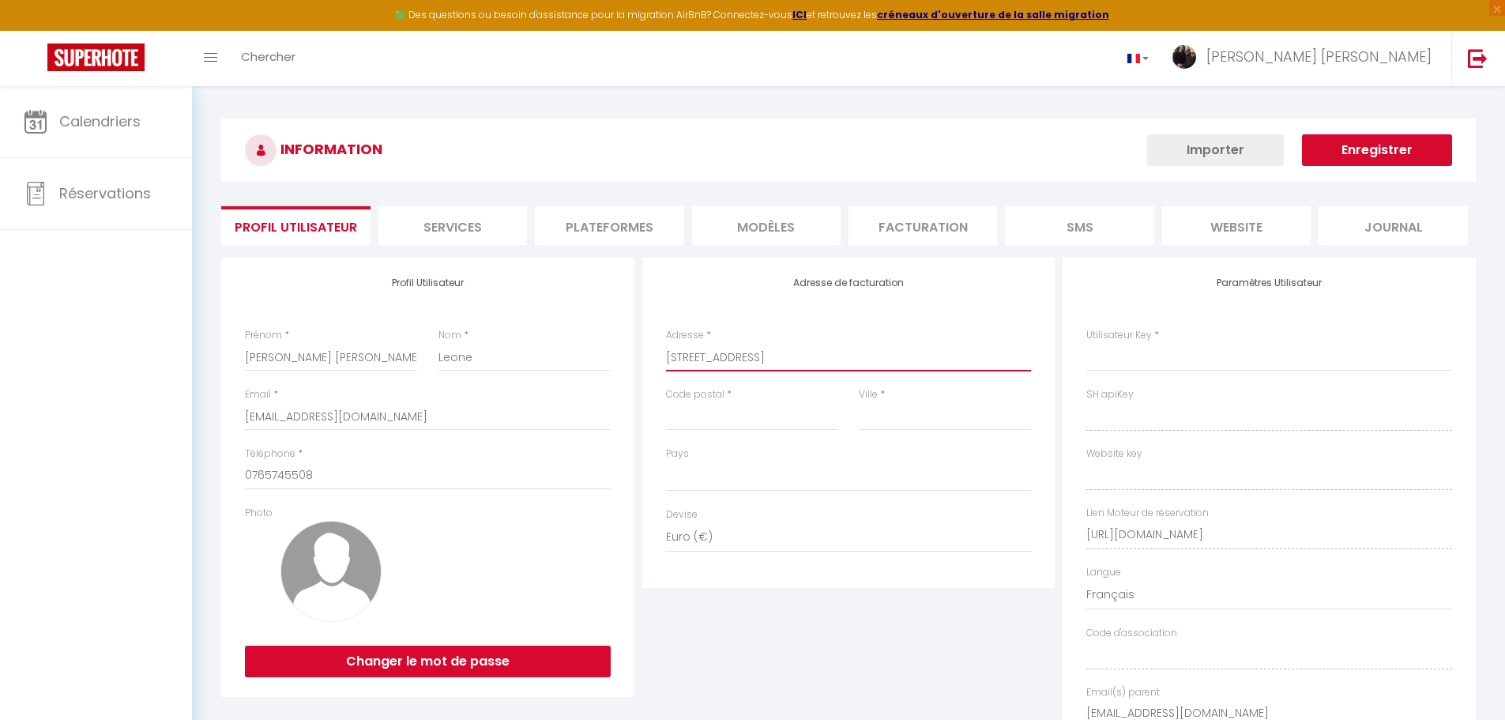
type input "[STREET_ADDRESS][PERSON_NAME]"
select select
type input "[STREET_ADDRESS][PERSON_NAME]"
select select
type input "[STREET_ADDRESS][PERSON_NAME]"
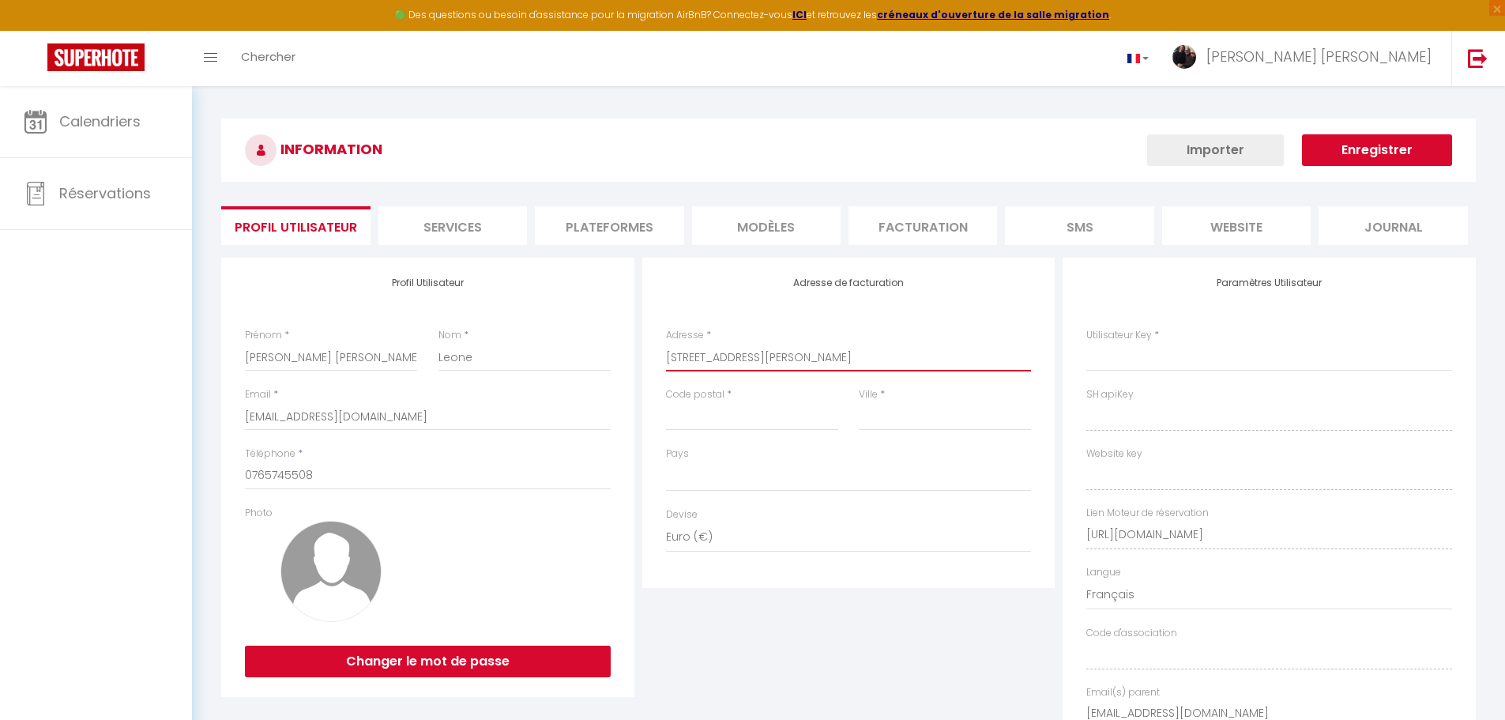
select select
type input "[STREET_ADDRESS][PERSON_NAME]"
select select
type input "[STREET_ADDRESS][PERSON_NAME]"
select select
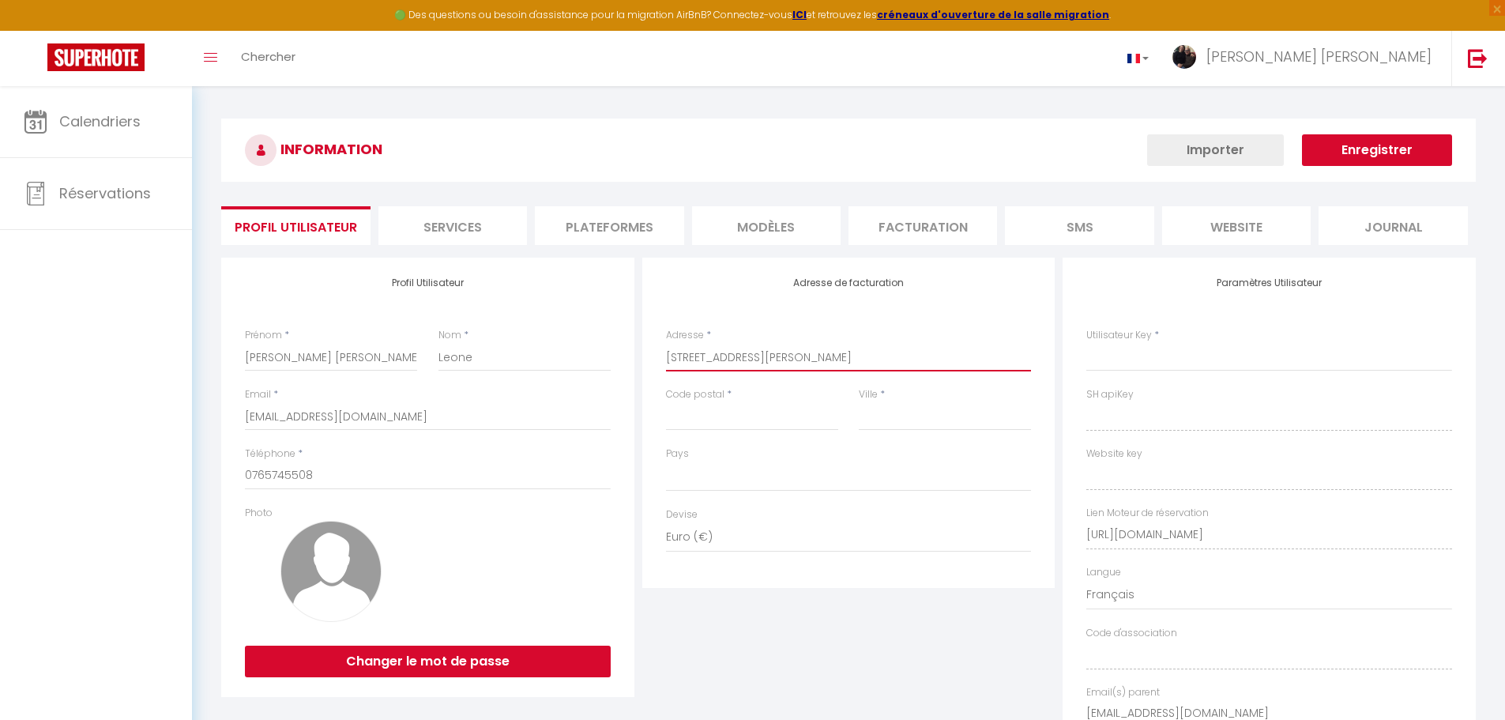
type input "[STREET_ADDRESS][PERSON_NAME]"
select select
type input "[STREET_ADDRESS][PERSON_NAME]"
select select
type input "[STREET_ADDRESS][PERSON_NAME]"
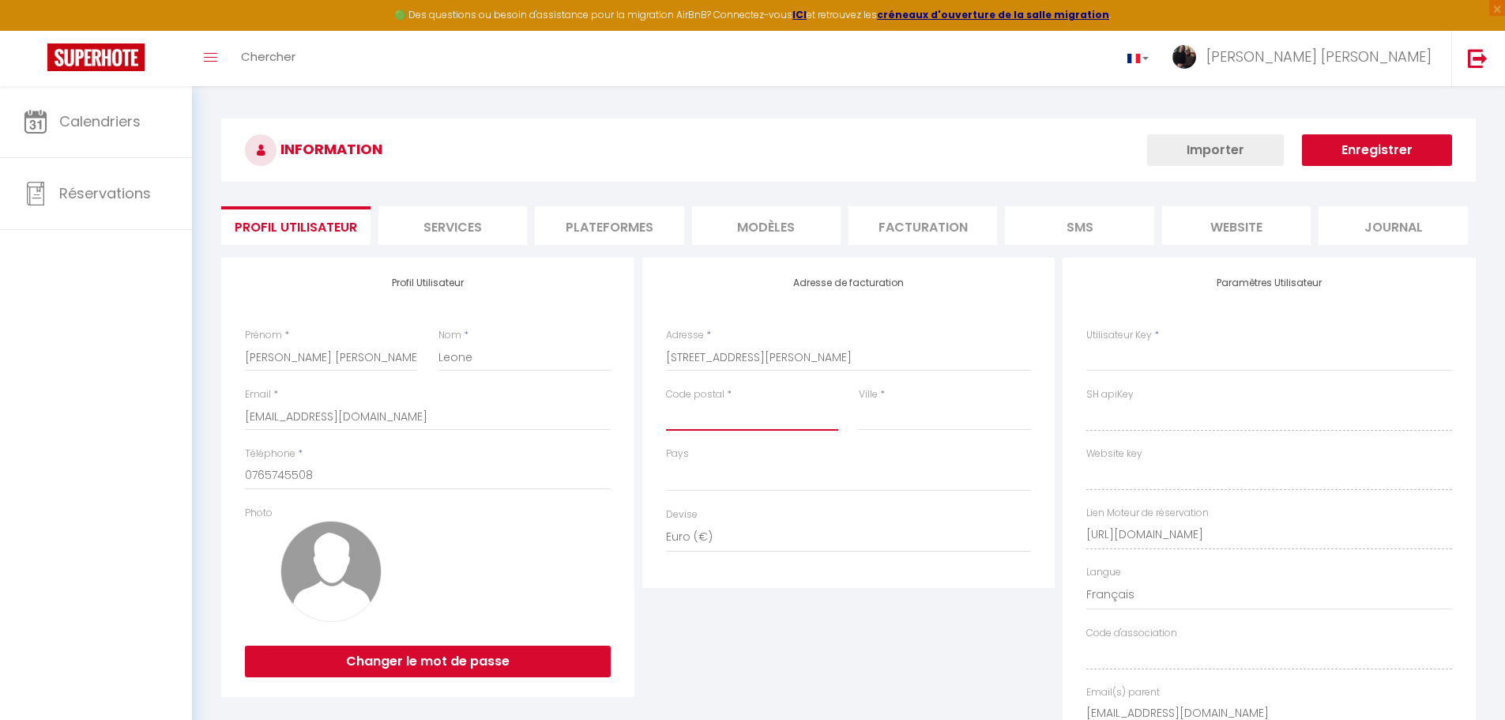
click at [739, 415] on input "Code postal" at bounding box center [752, 416] width 172 height 28
type input "4"
select select
type input "49"
select select
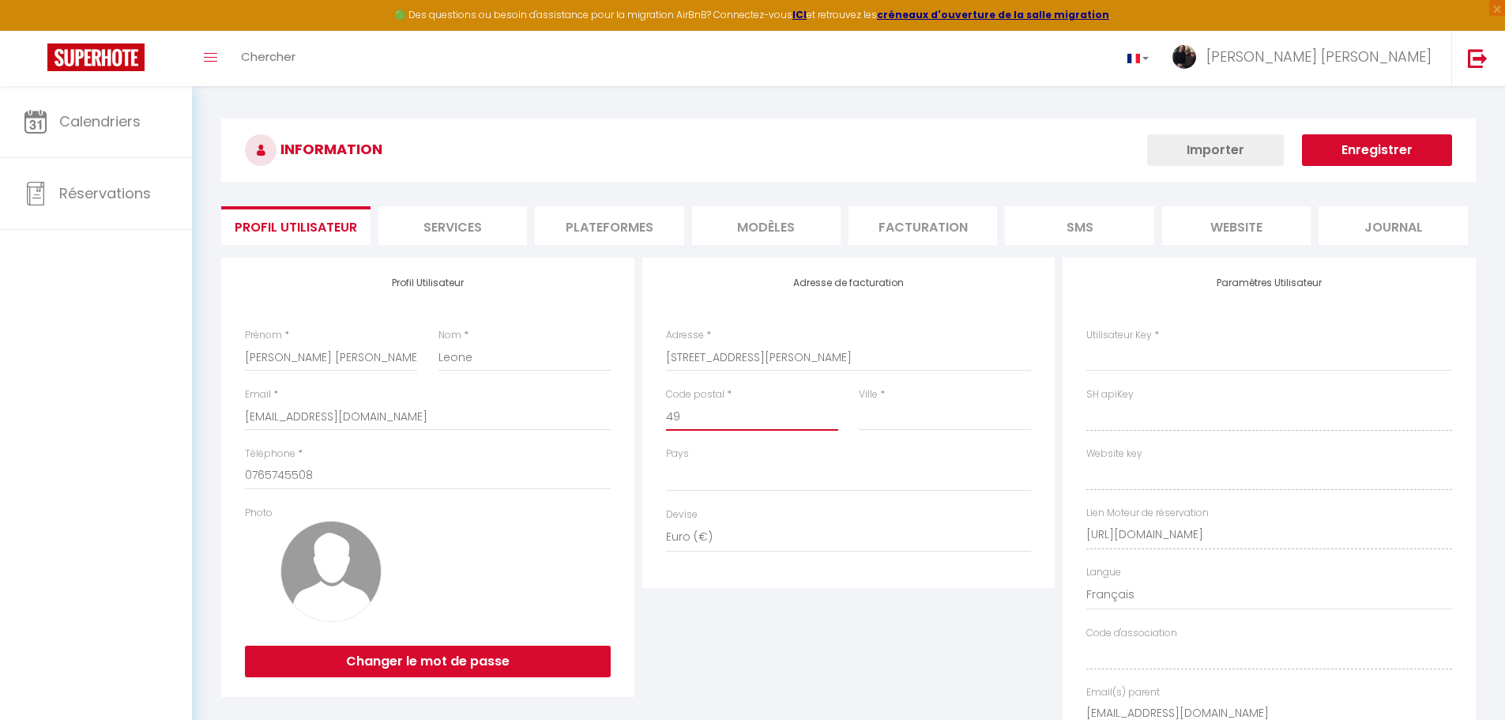
type input "492"
select select
type input "4922"
select select
type input "49220"
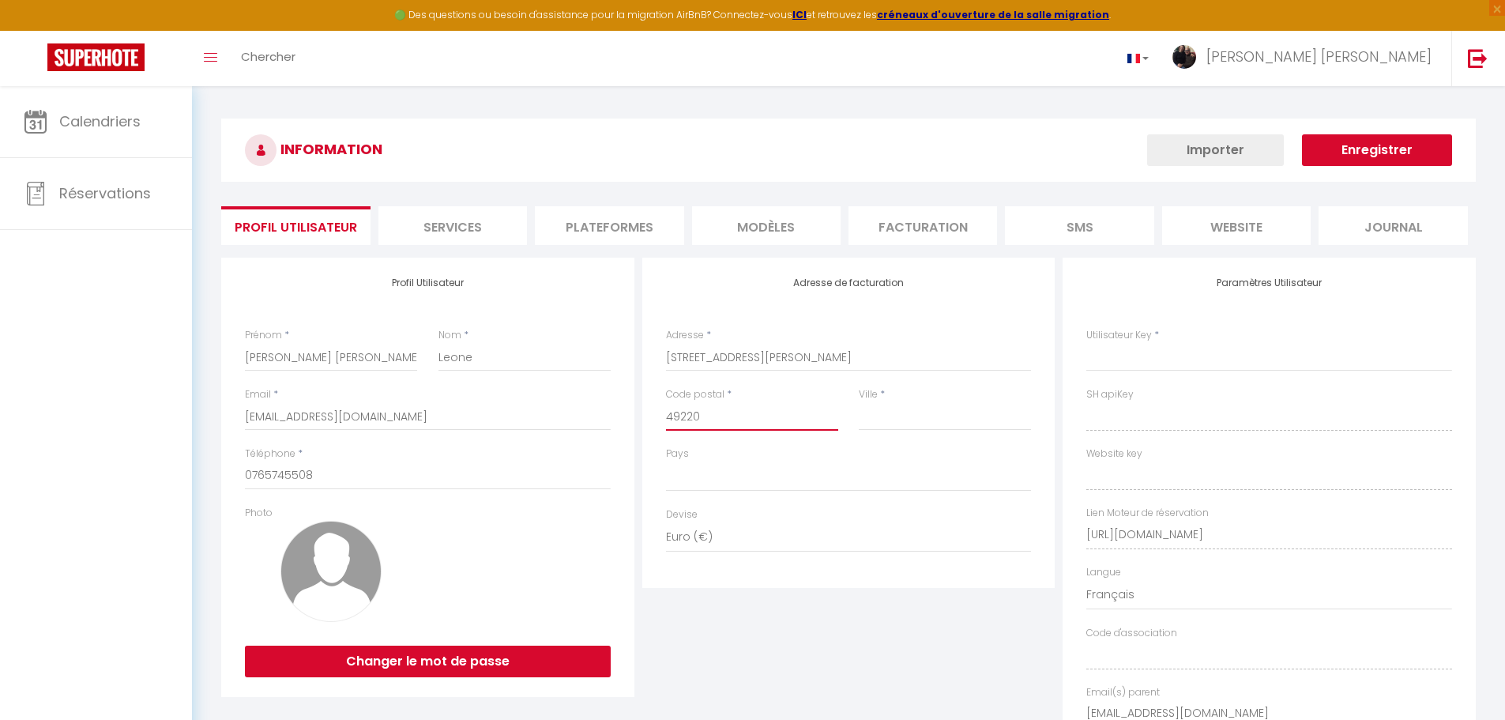
select select
type input "49220"
click at [908, 420] on input "Ville" at bounding box center [945, 416] width 172 height 28
type input "L"
select select
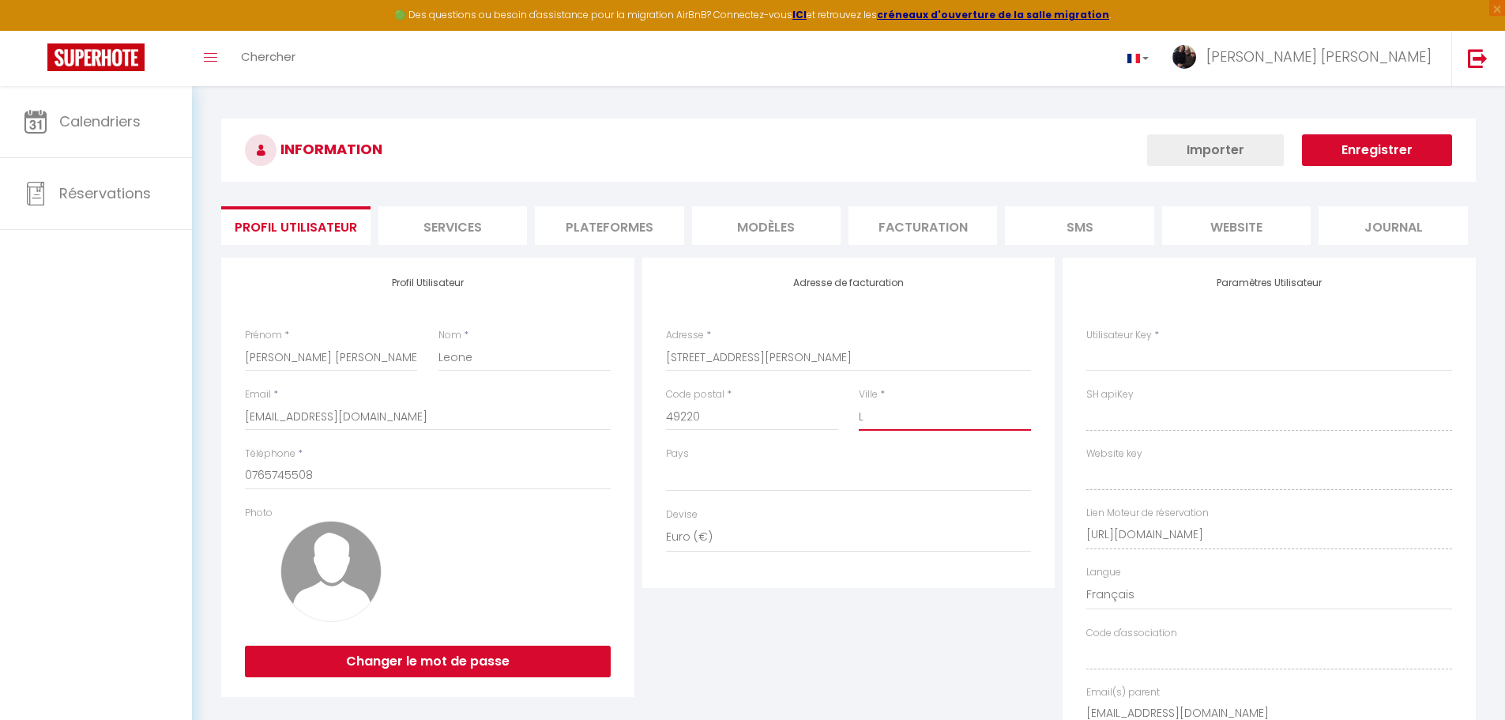
type input "LE"
select select
type input "LE"
select select
type input "LE L"
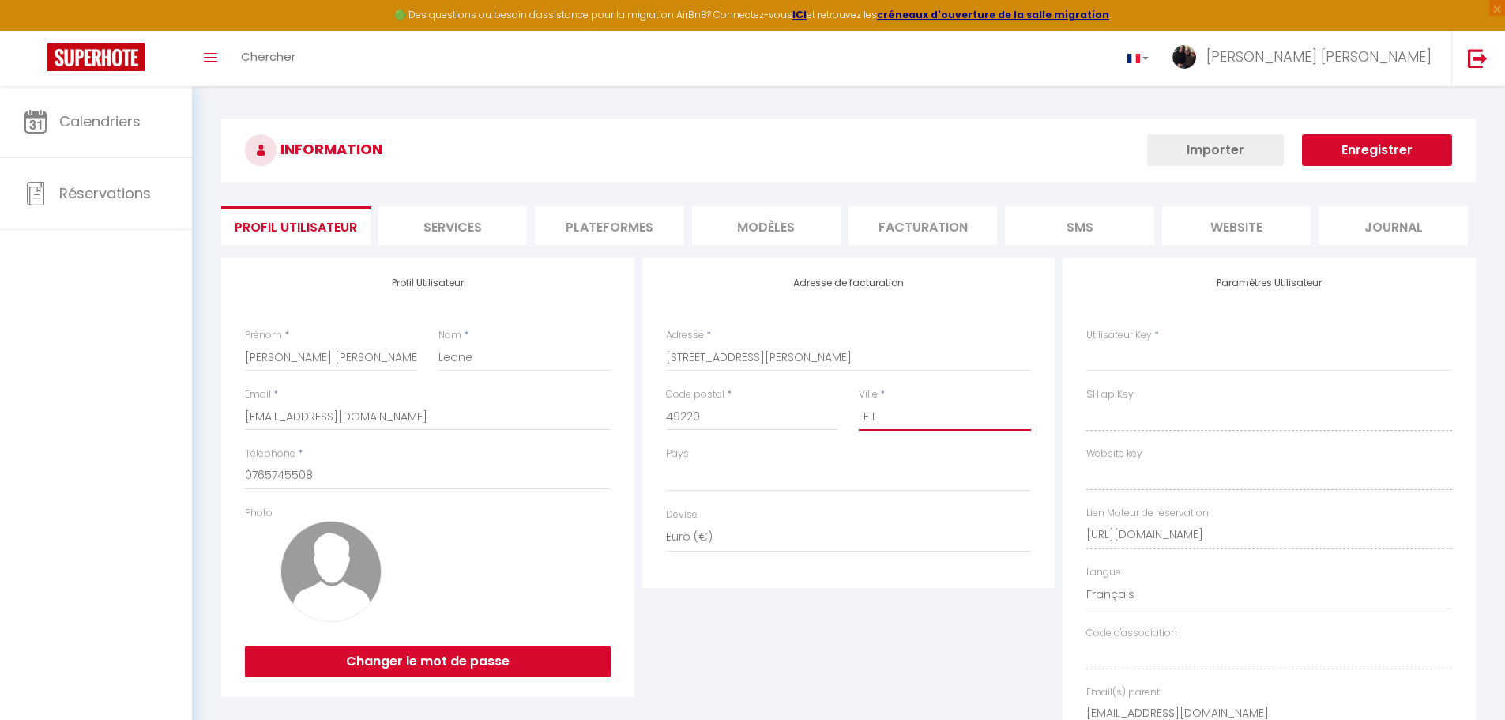
select select
type input "LE LI"
select select
type input "LE LIO"
select select
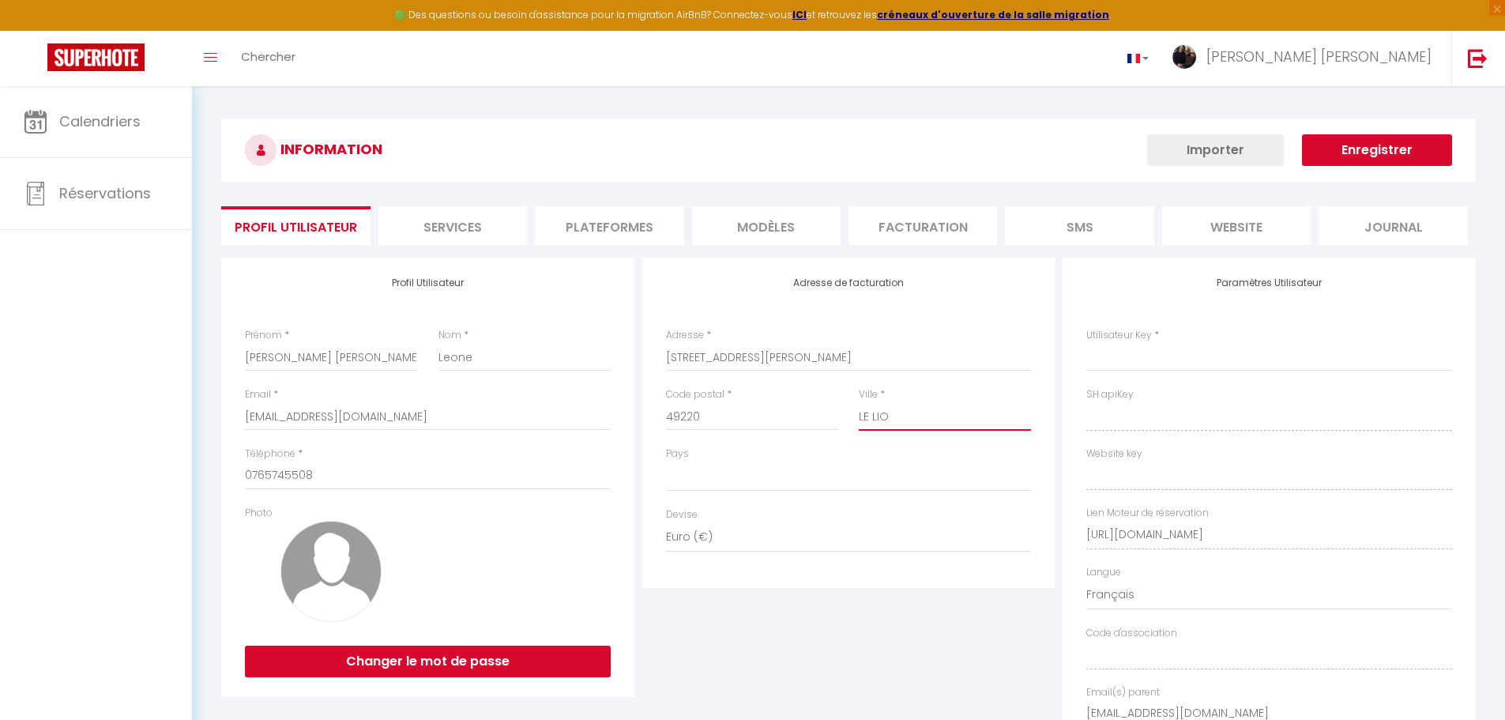
type input "LE LION"
select select
type input "LE LION"
select select
type input "LE LION D"
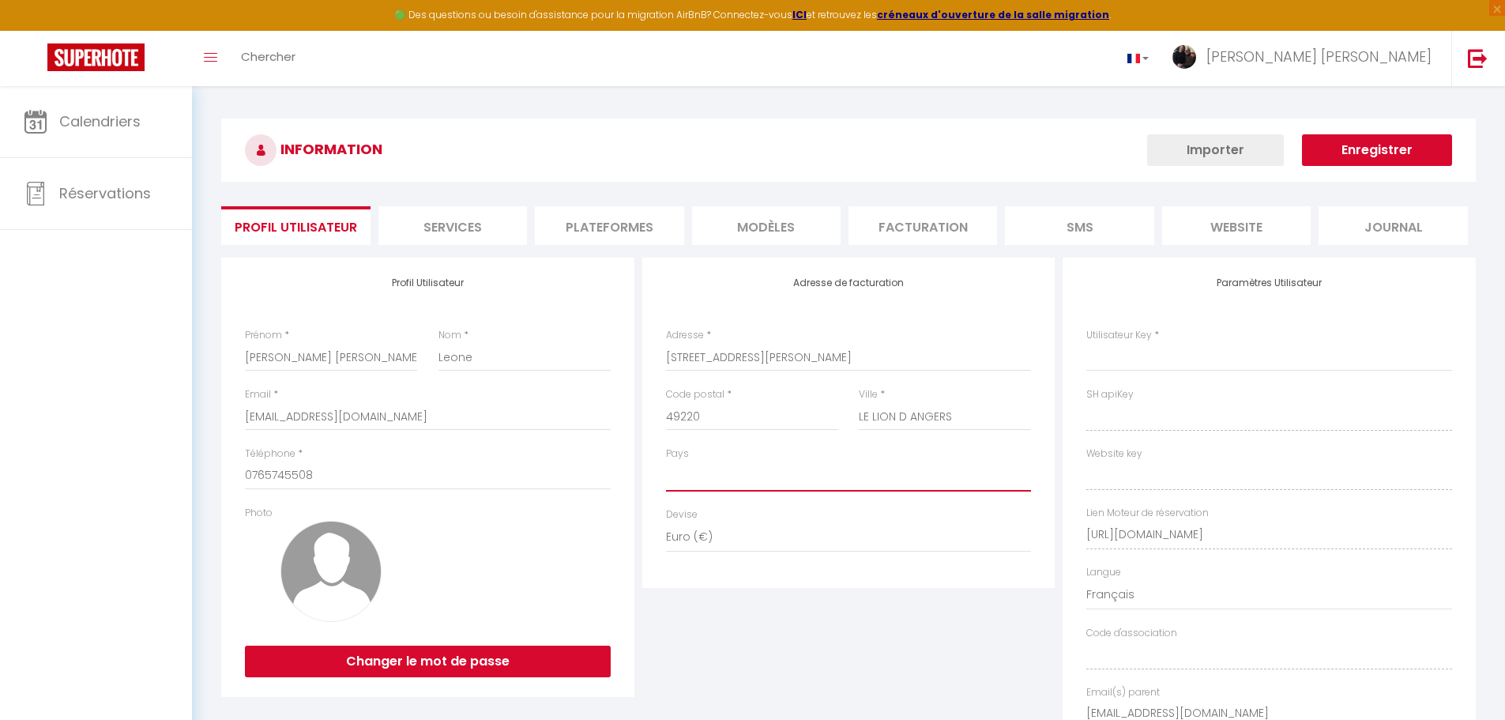
click at [803, 476] on select "France Portugal Afghanistan Albania Algeria American Samoa Andorra Angola Angui…" at bounding box center [849, 476] width 366 height 30
click at [666, 461] on select "France Portugal Afghanistan Albania Algeria American Samoa Andorra Angola Angui…" at bounding box center [849, 476] width 366 height 30
click at [1419, 152] on button "Enregistrer" at bounding box center [1377, 150] width 150 height 32
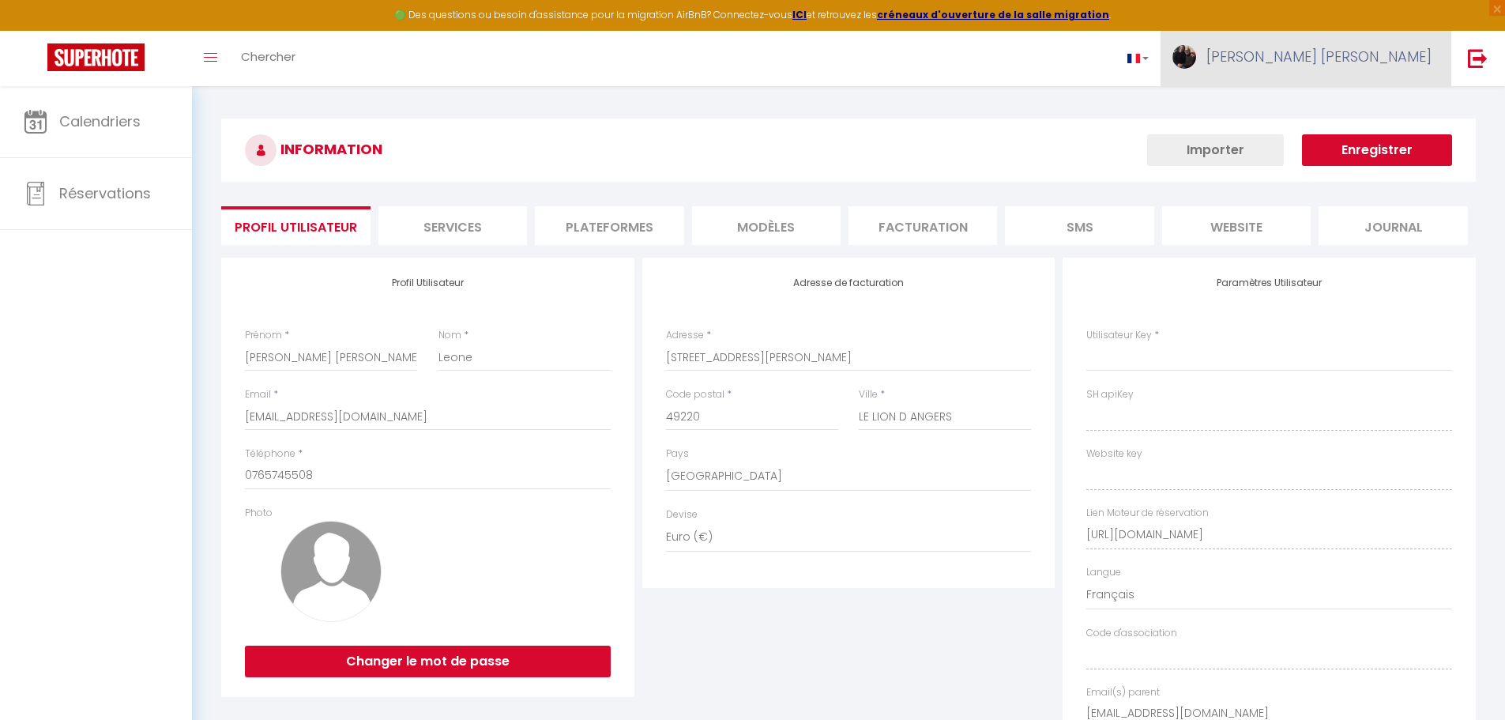
click at [1402, 55] on span "Anna Rita" at bounding box center [1318, 57] width 225 height 20
click at [1394, 112] on link "Paramètres" at bounding box center [1388, 109] width 117 height 27
click at [1348, 113] on icon at bounding box center [1345, 110] width 11 height 11
click at [1479, 64] on img at bounding box center [1478, 58] width 20 height 20
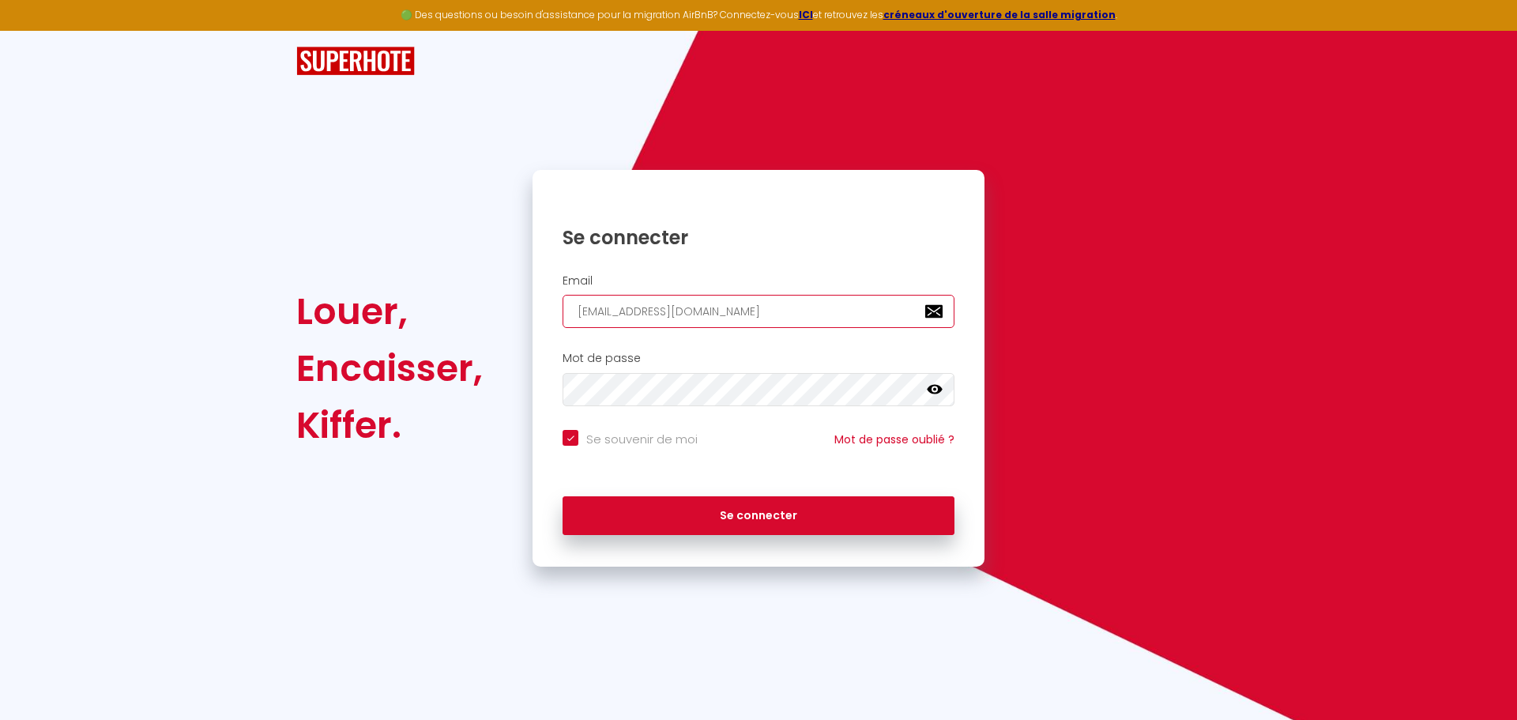
drag, startPoint x: 777, startPoint y: 305, endPoint x: 435, endPoint y: 303, distance: 341.3
click at [435, 303] on div "Louer, Encaisser, [PERSON_NAME]. Se connecter Email [EMAIL_ADDRESS][DOMAIN_NAME…" at bounding box center [758, 368] width 945 height 397
click at [934, 389] on icon at bounding box center [935, 389] width 16 height 9
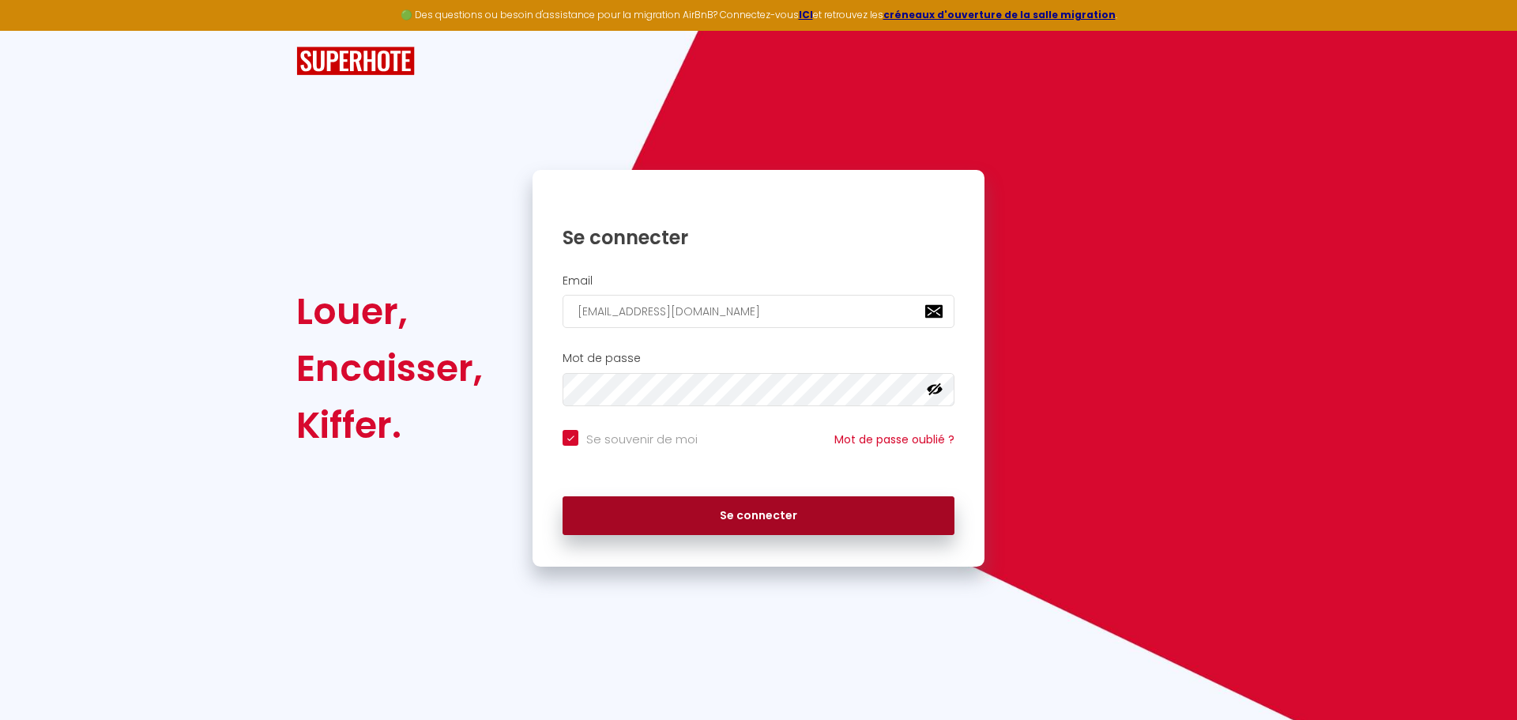
click at [713, 521] on button "Se connecter" at bounding box center [759, 516] width 392 height 40
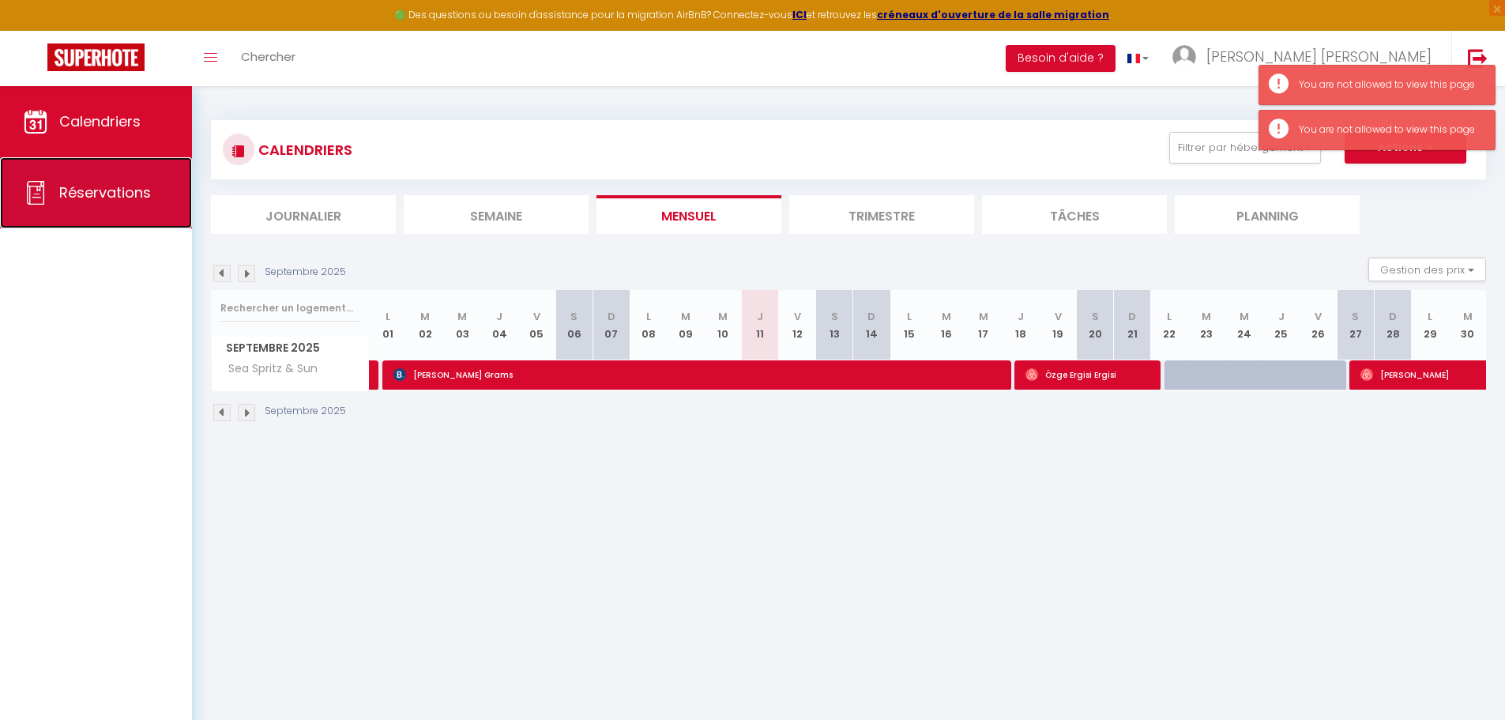
click at [55, 190] on link "Réservations" at bounding box center [96, 192] width 192 height 71
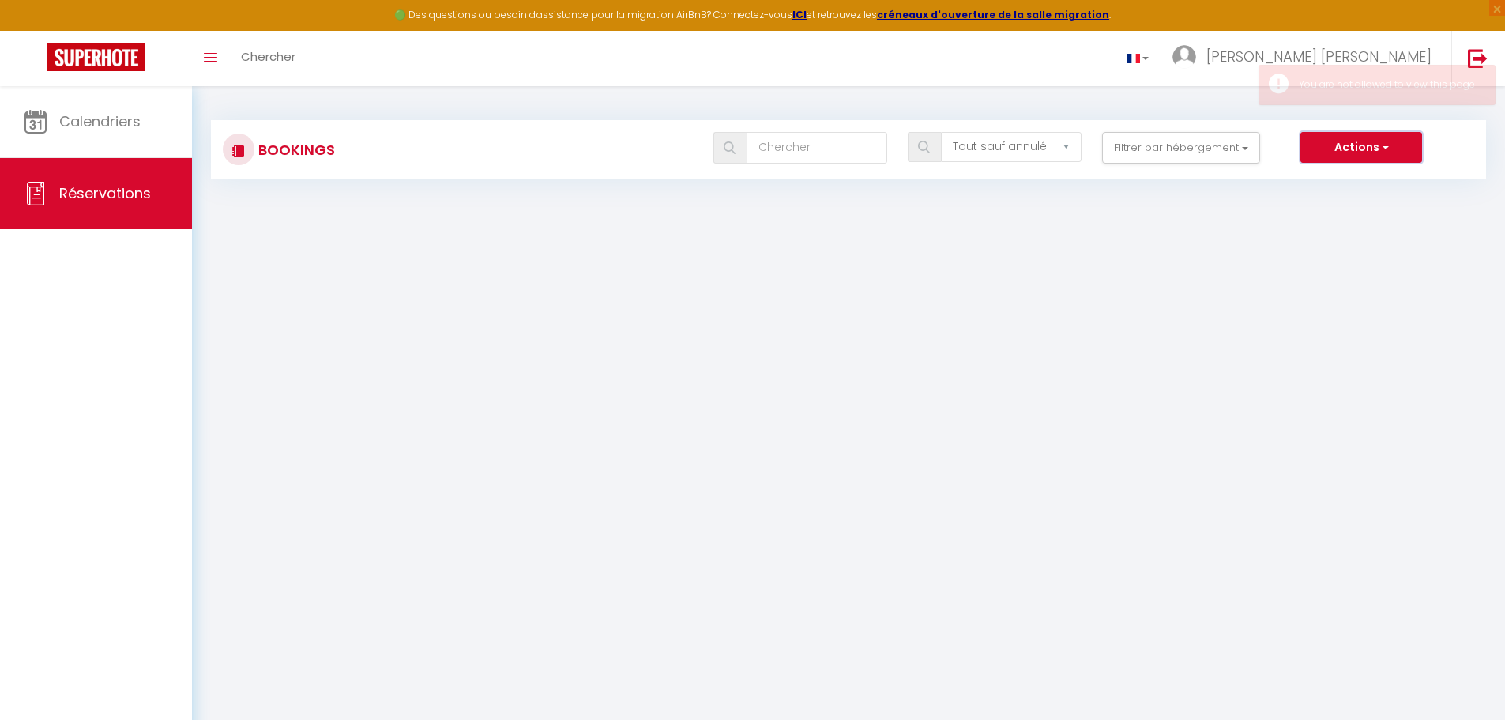
click at [1394, 152] on button "Actions" at bounding box center [1361, 148] width 122 height 32
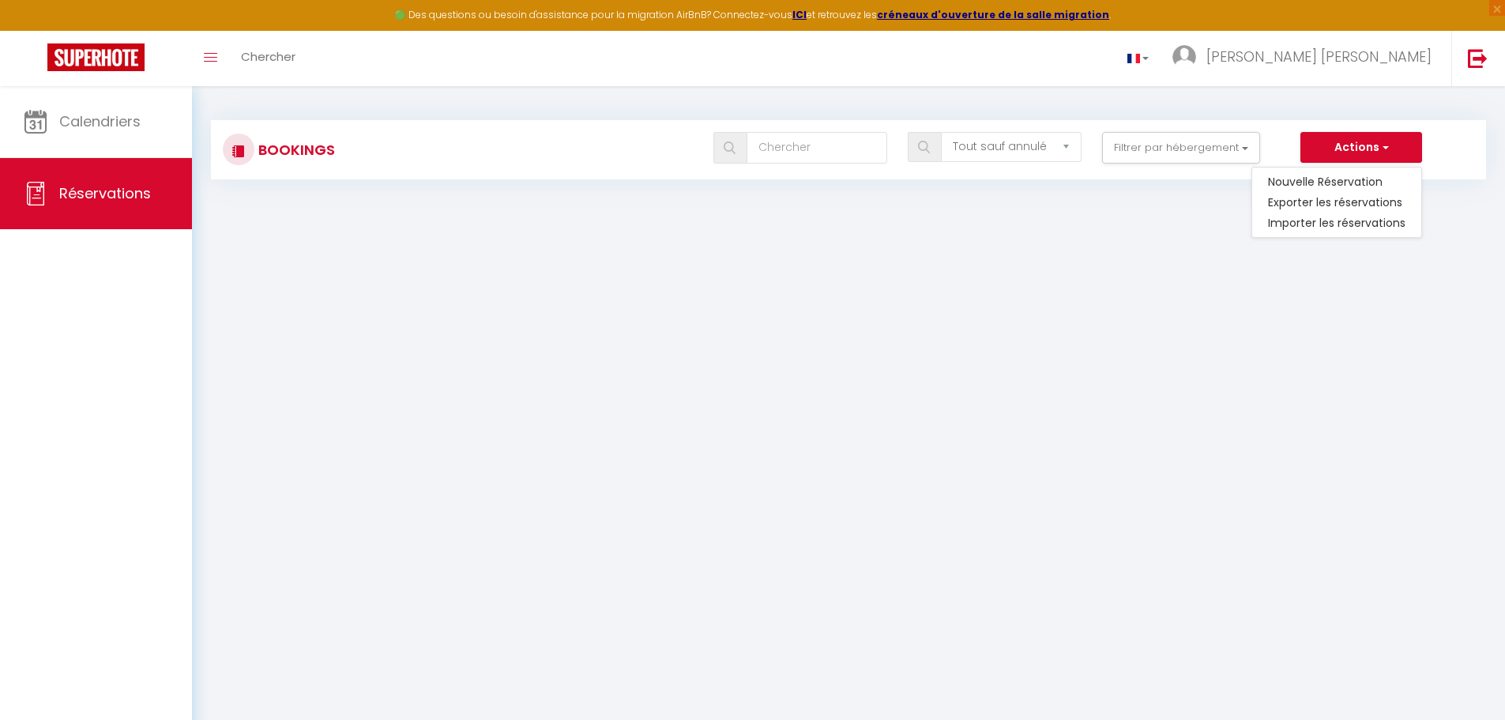
click at [1238, 319] on body "🟢 Des questions ou besoin d'assistance pour la migration AirBnB? Connectez-vous…" at bounding box center [752, 446] width 1505 height 720
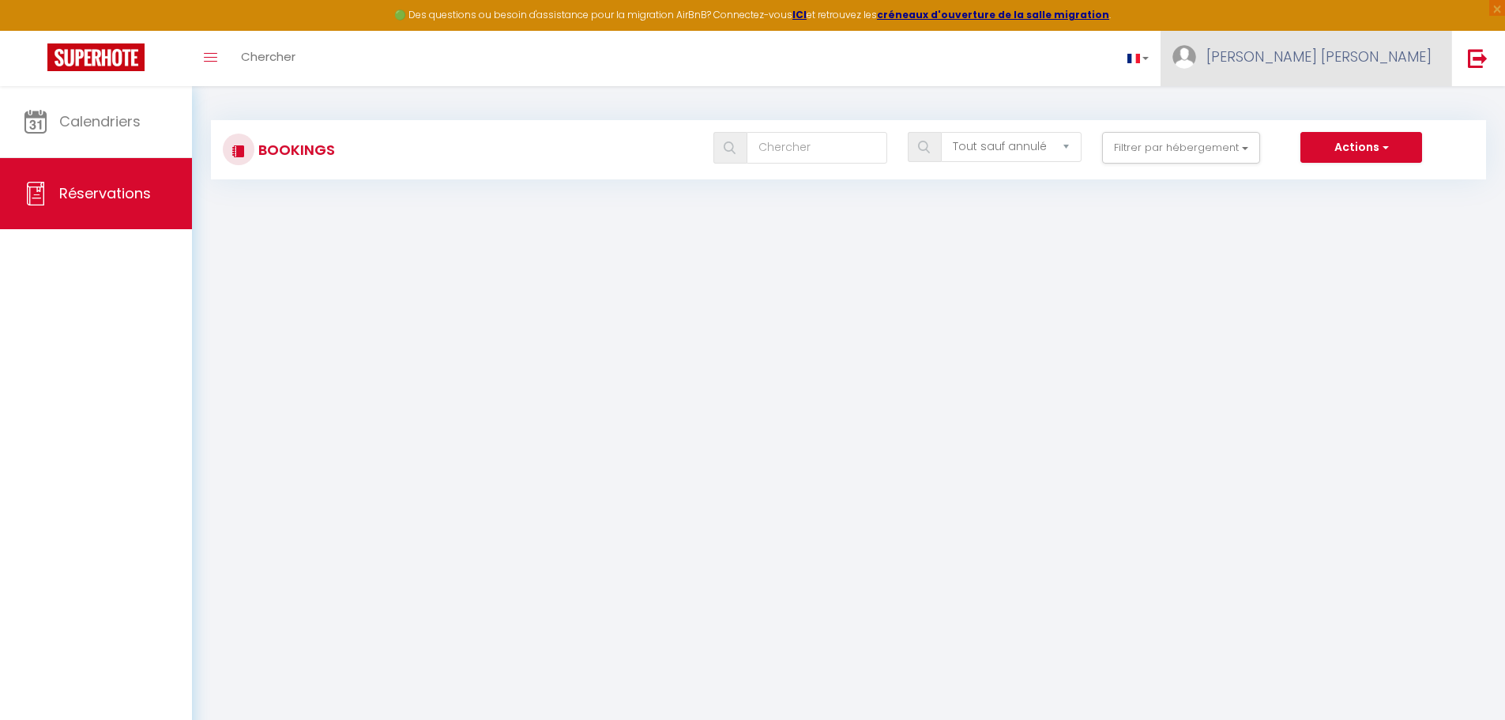
click at [1414, 58] on span "Anna Rita" at bounding box center [1318, 57] width 225 height 20
click at [1394, 108] on link "Paramètres" at bounding box center [1388, 109] width 117 height 27
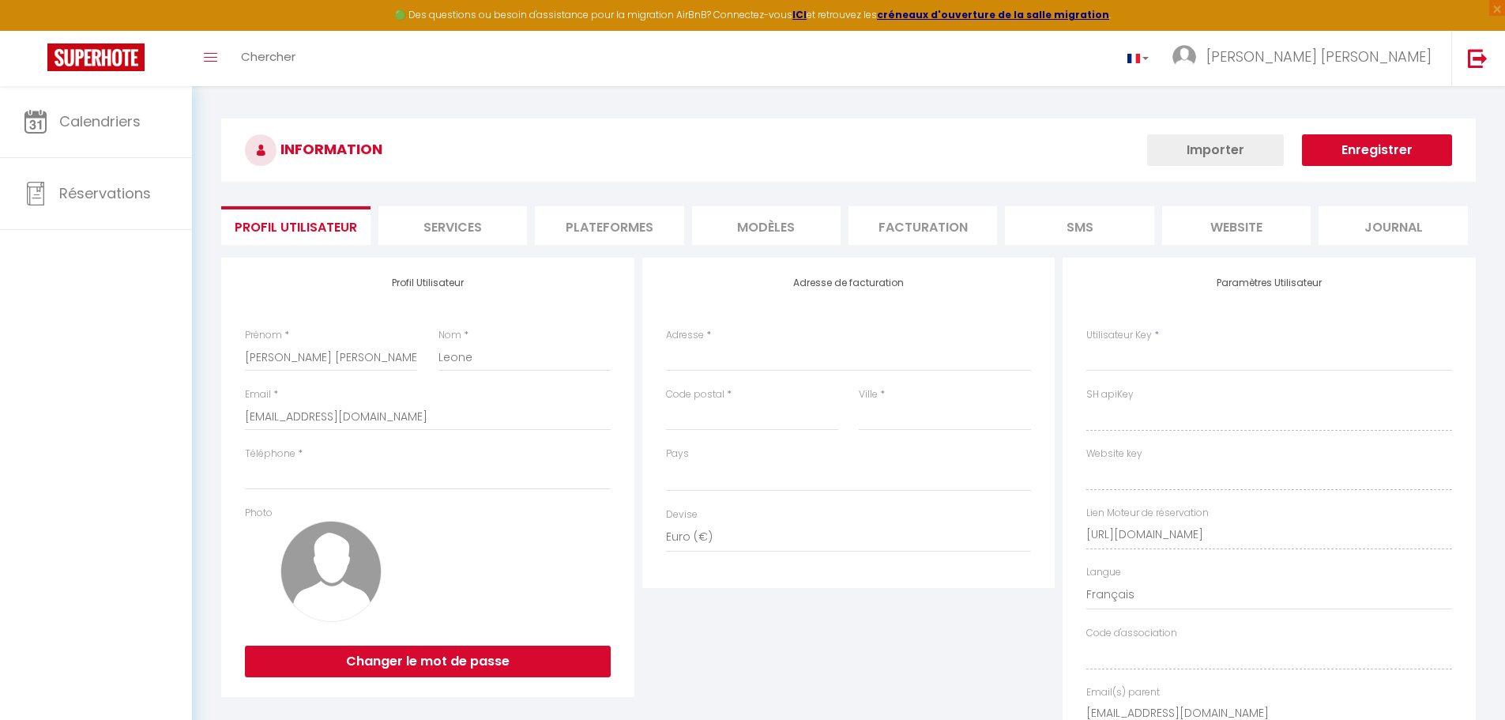
click at [435, 216] on li "Services" at bounding box center [452, 225] width 149 height 39
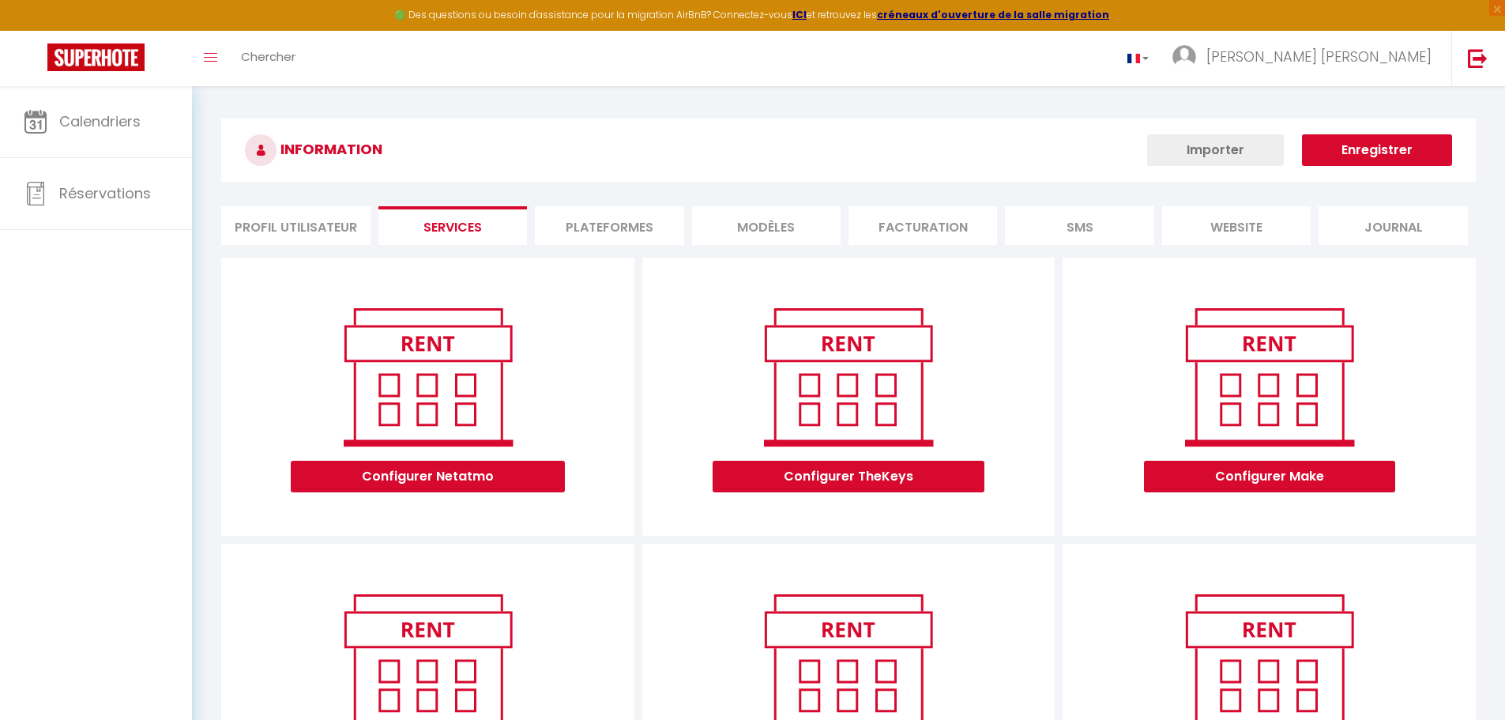
click at [564, 228] on li "Plateformes" at bounding box center [609, 225] width 149 height 39
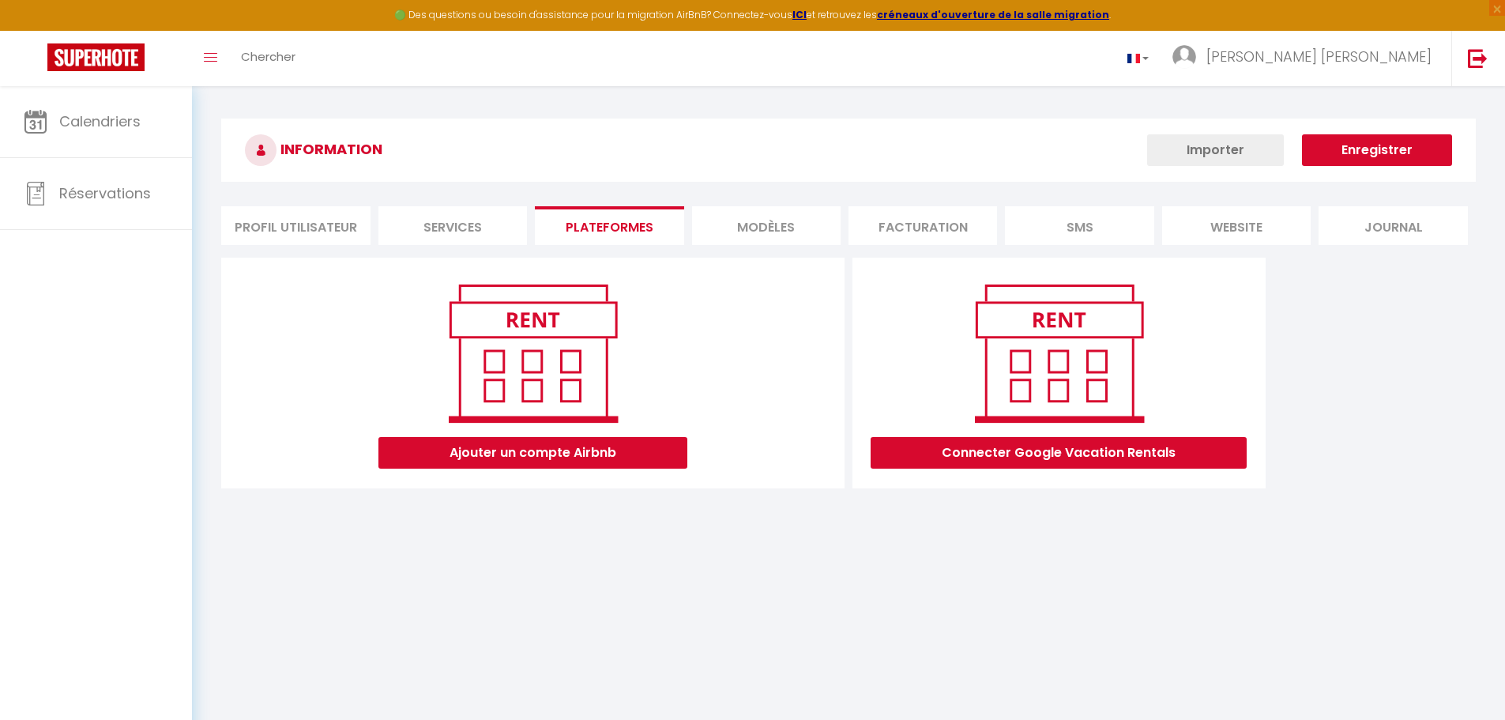
click at [778, 222] on li "MODÈLES" at bounding box center [766, 225] width 149 height 39
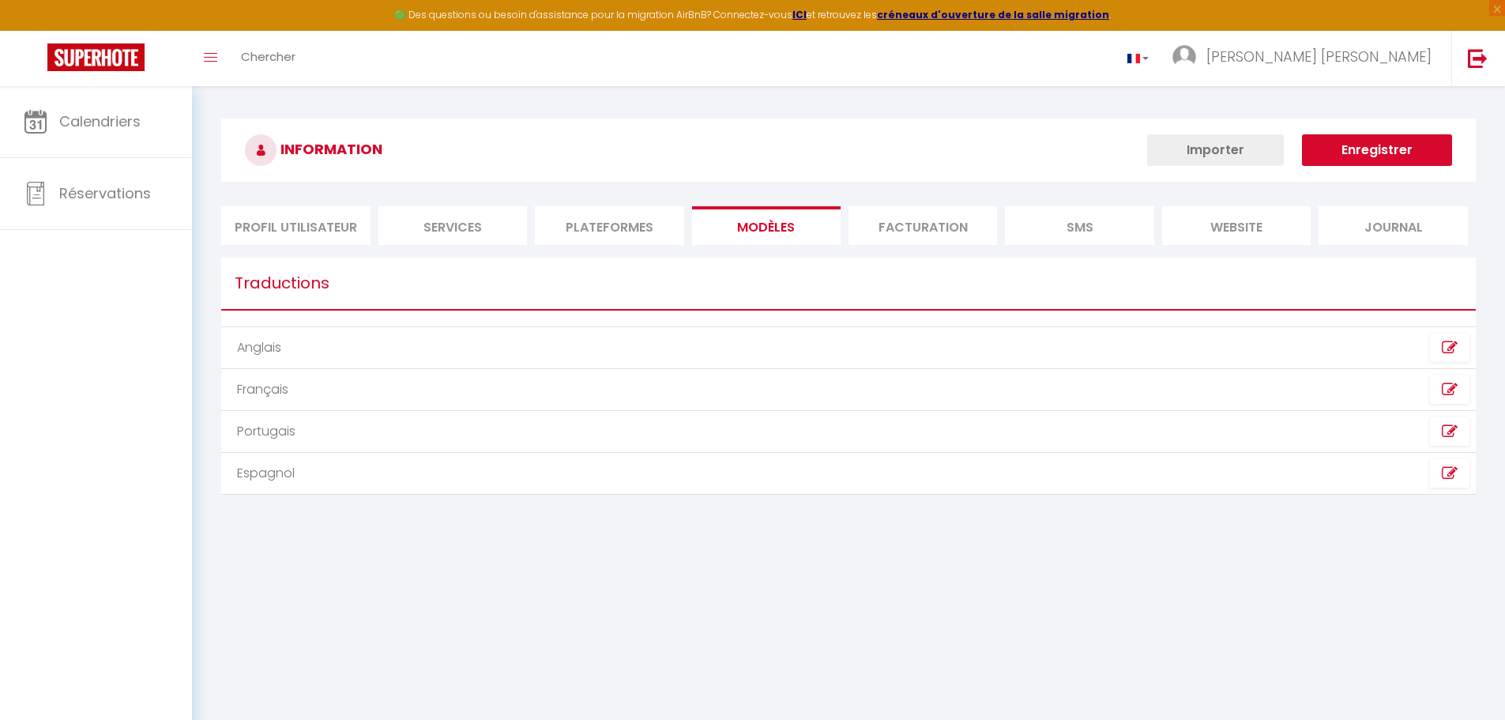
click at [913, 220] on li "Facturation" at bounding box center [923, 225] width 149 height 39
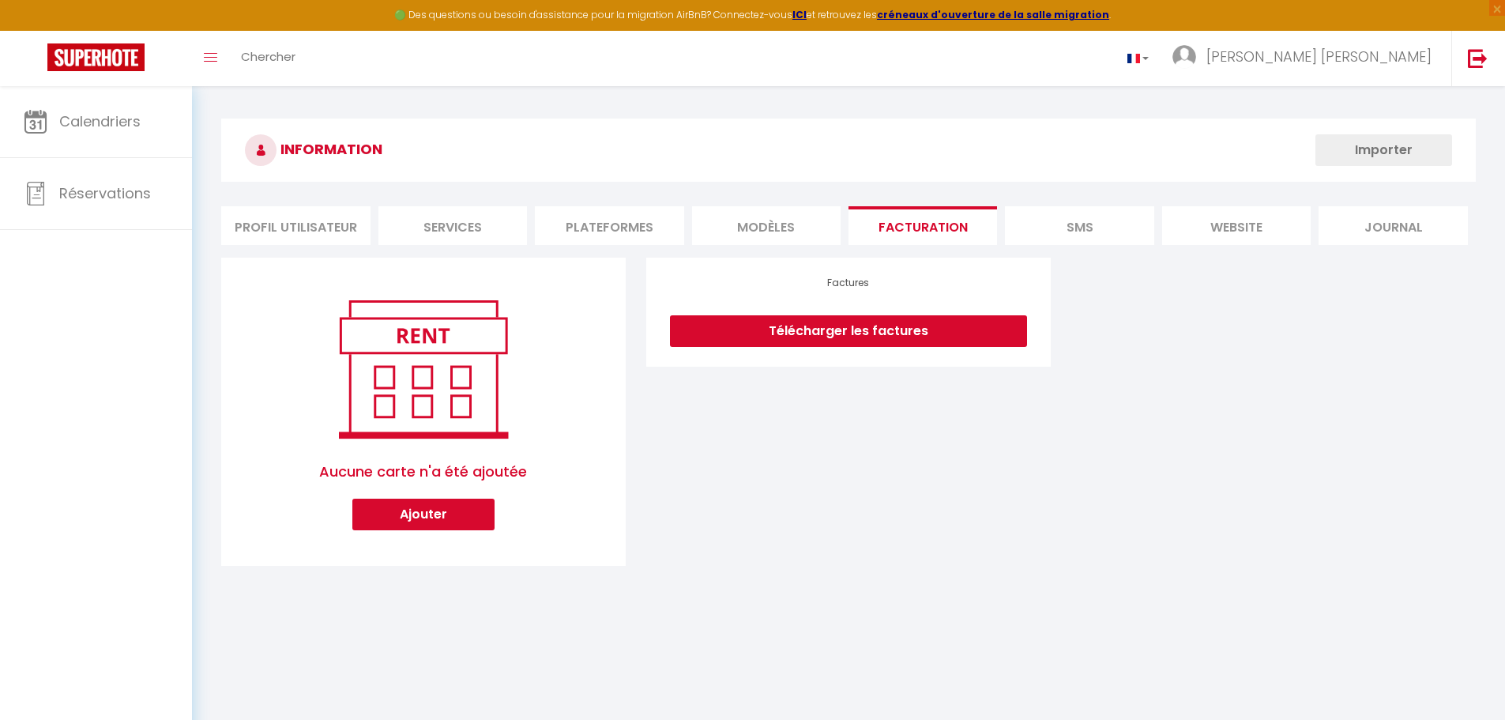
click at [1056, 222] on li "SMS" at bounding box center [1079, 225] width 149 height 39
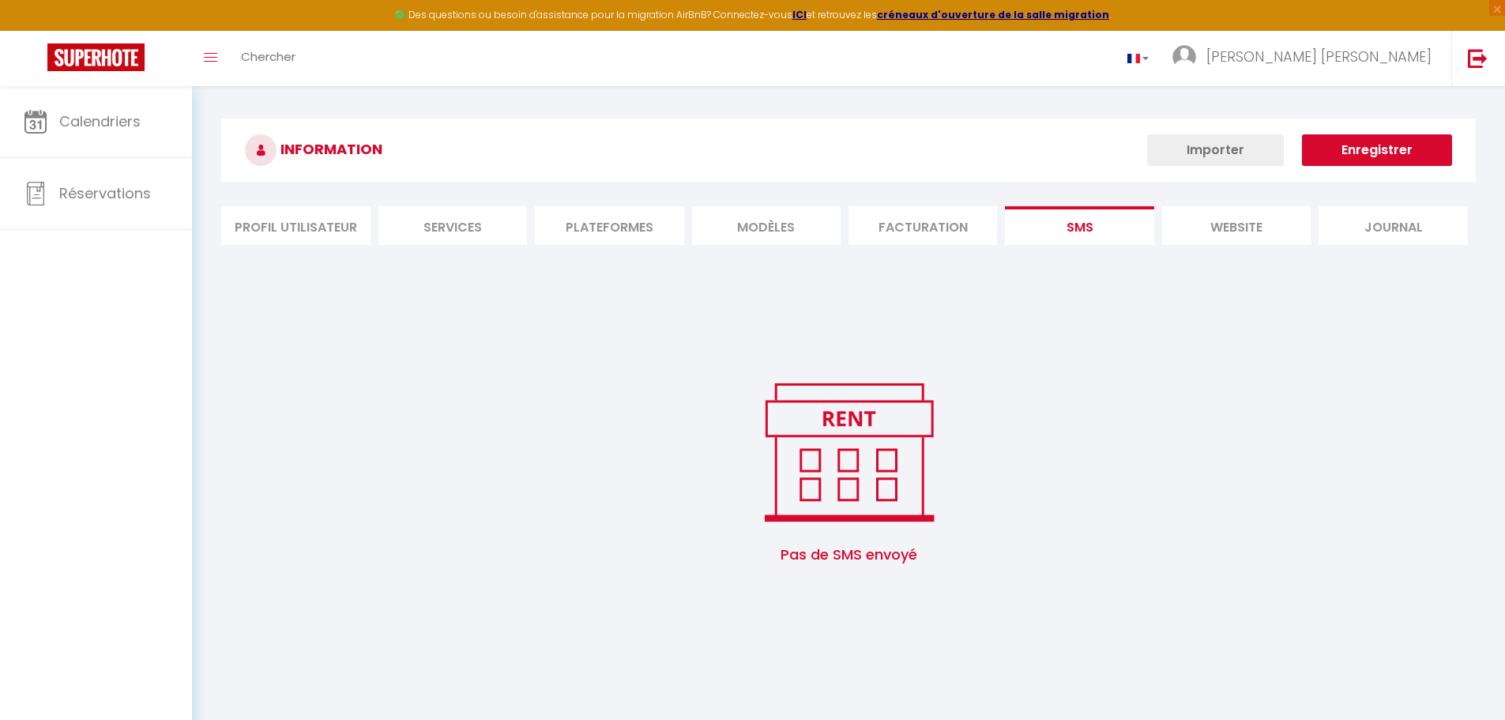
click at [1217, 226] on li "website" at bounding box center [1236, 225] width 149 height 39
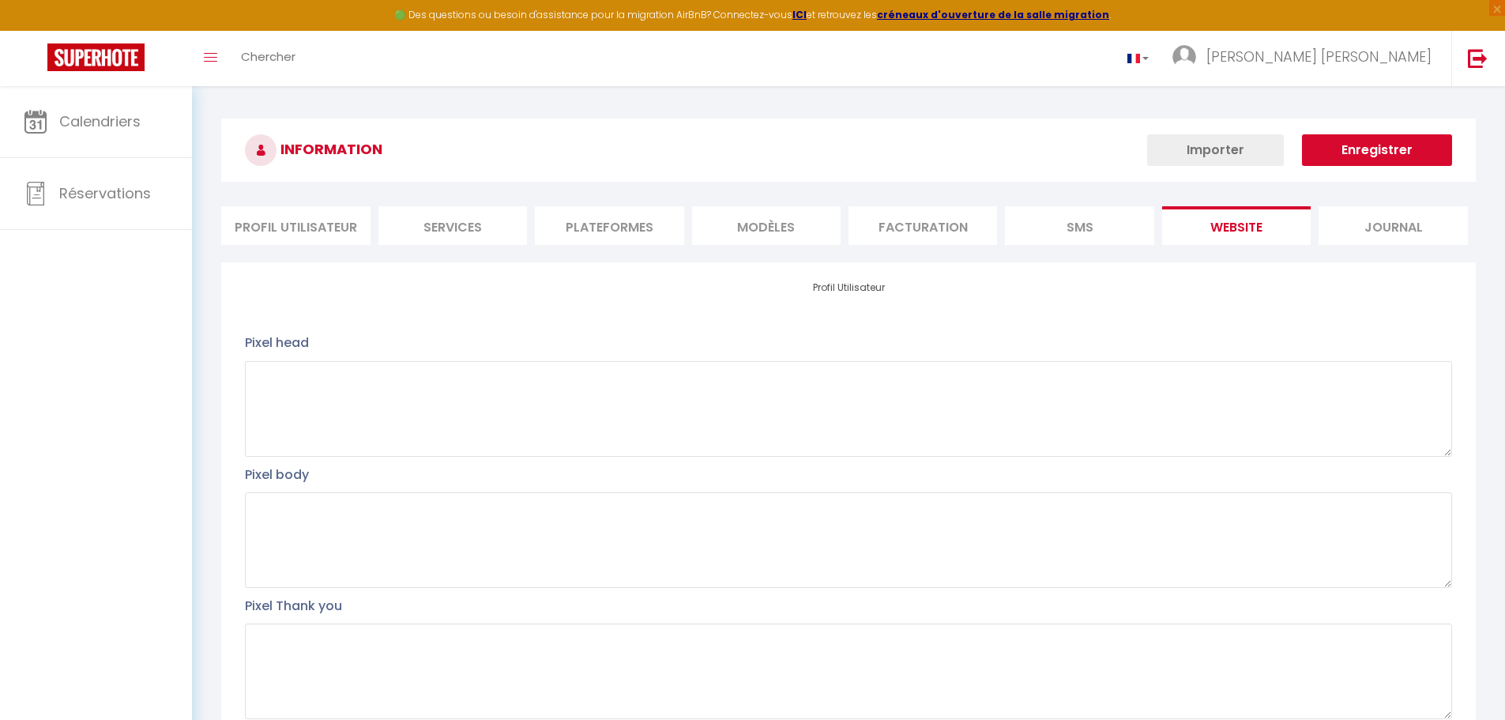
click at [1394, 227] on li "Journal" at bounding box center [1393, 225] width 149 height 39
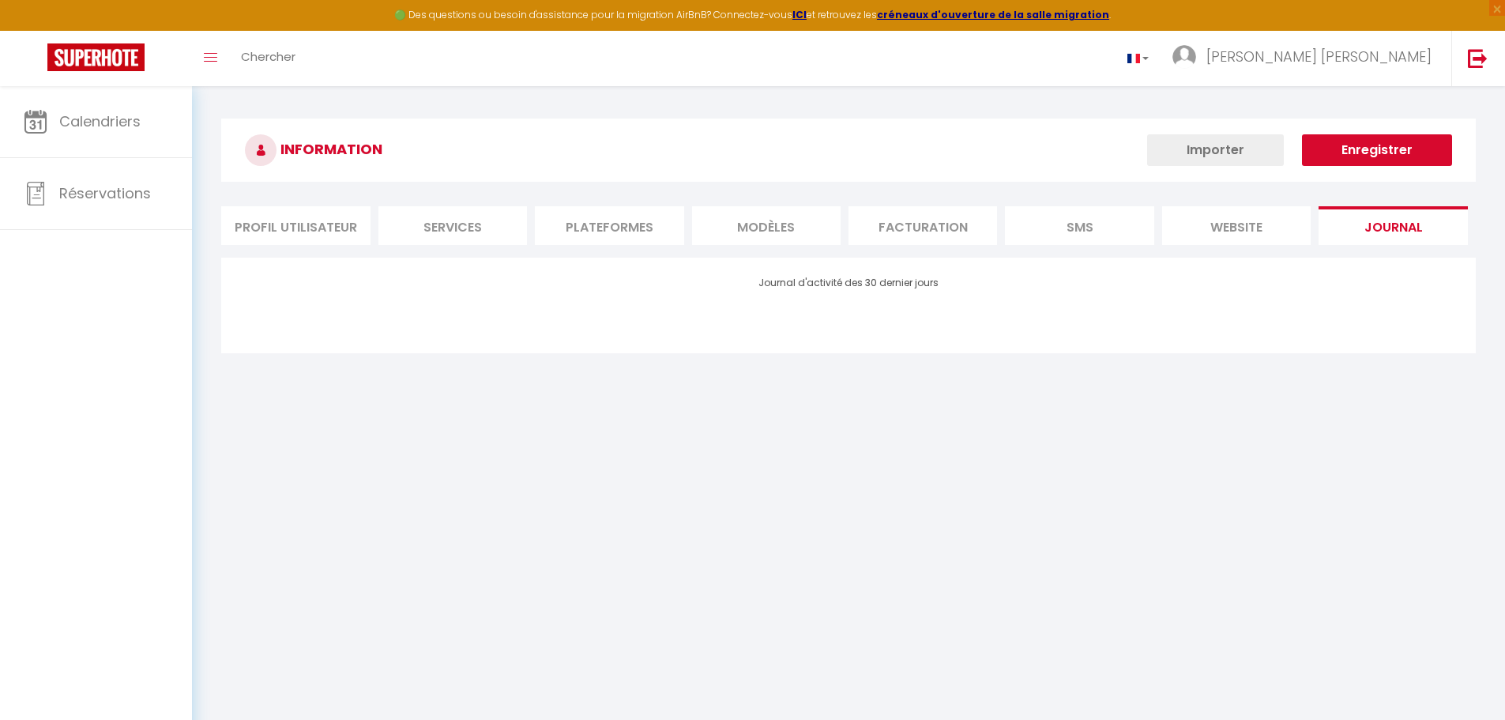
click at [225, 220] on li "Profil Utilisateur" at bounding box center [295, 225] width 149 height 39
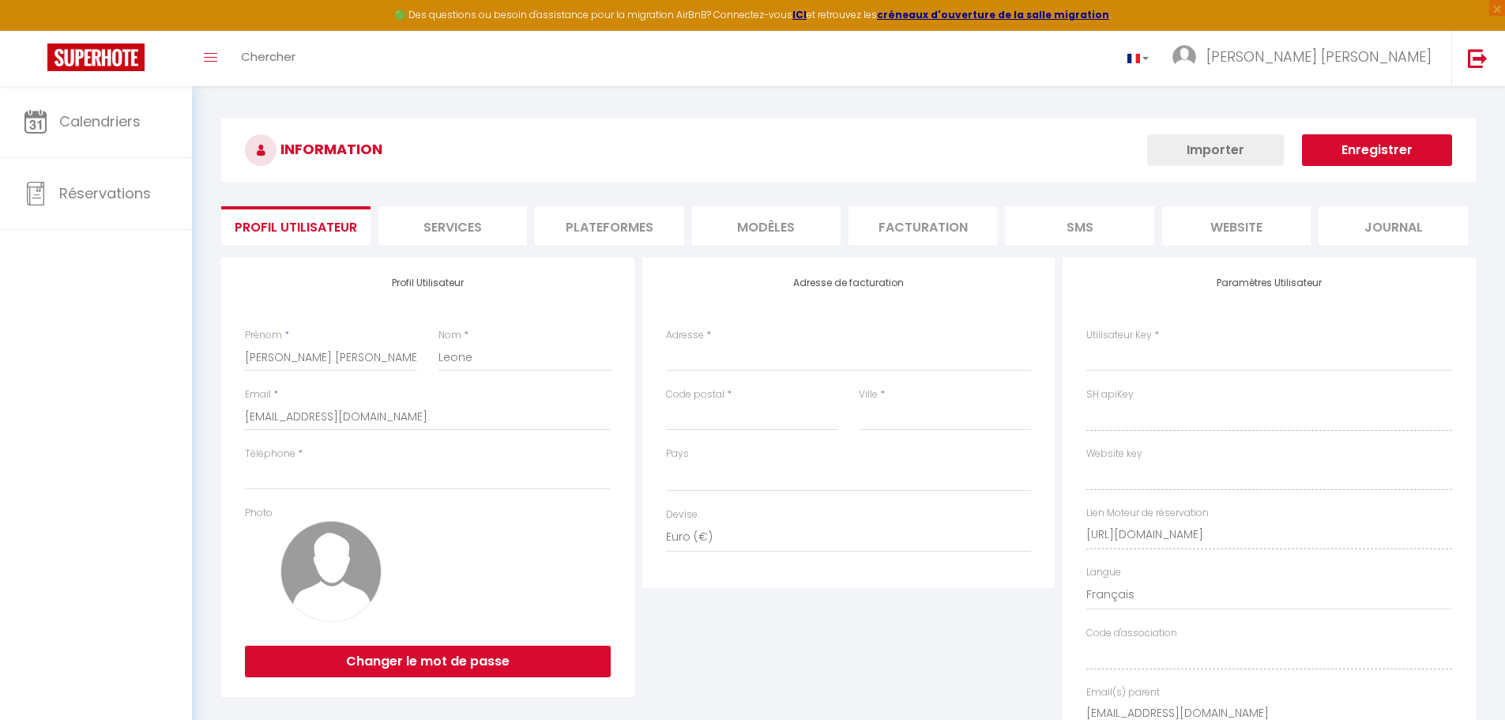
click at [292, 225] on li "Profil Utilisateur" at bounding box center [295, 225] width 149 height 39
drag, startPoint x: 410, startPoint y: 420, endPoint x: 77, endPoint y: 432, distance: 332.8
click at [77, 432] on div "🟢 Des questions ou besoin d'assistance pour la migration AirBnB? Connectez-vous…" at bounding box center [752, 460] width 1505 height 748
click at [1387, 141] on button "Enregistrer" at bounding box center [1377, 150] width 150 height 32
click at [1488, 55] on link at bounding box center [1477, 58] width 52 height 55
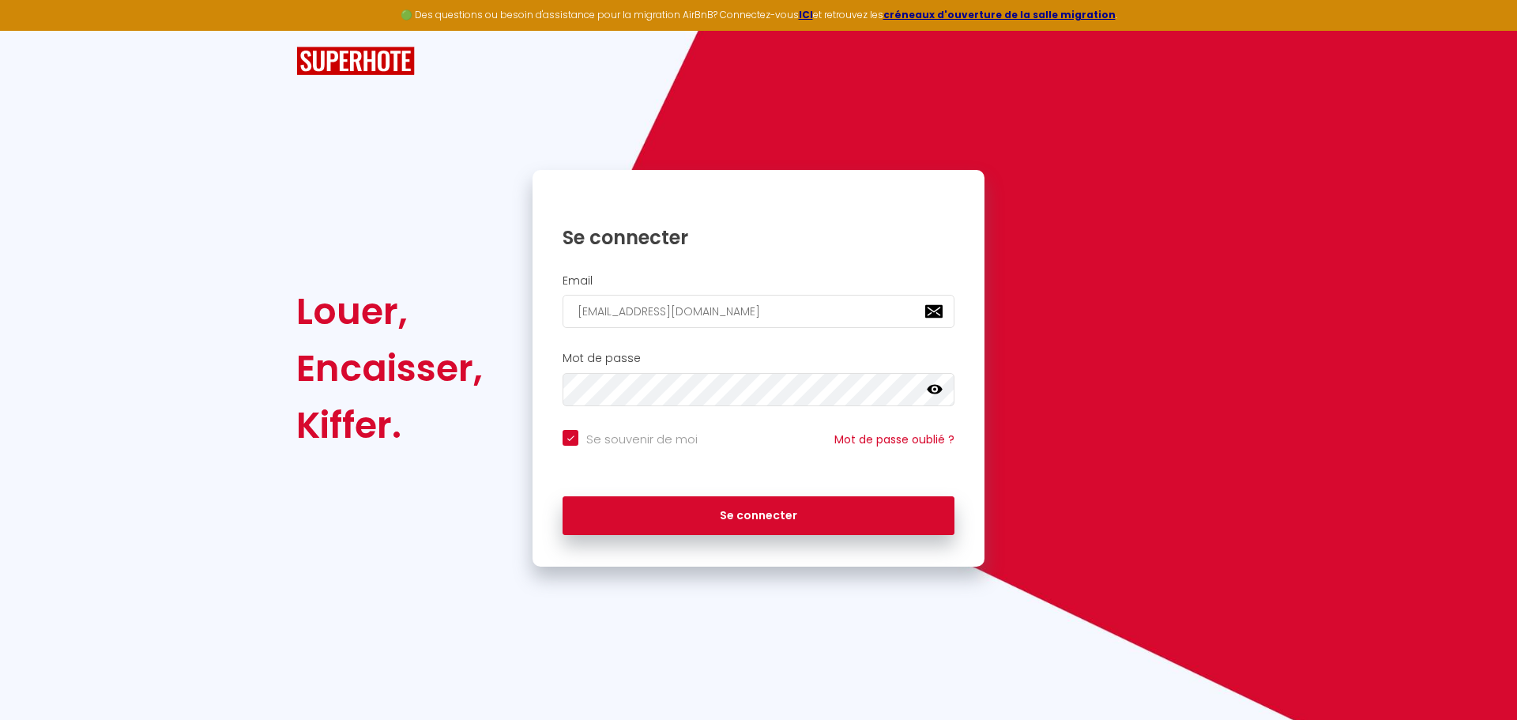
click at [941, 389] on icon at bounding box center [935, 389] width 16 height 9
click at [563, 496] on button "Se connecter" at bounding box center [759, 516] width 392 height 40
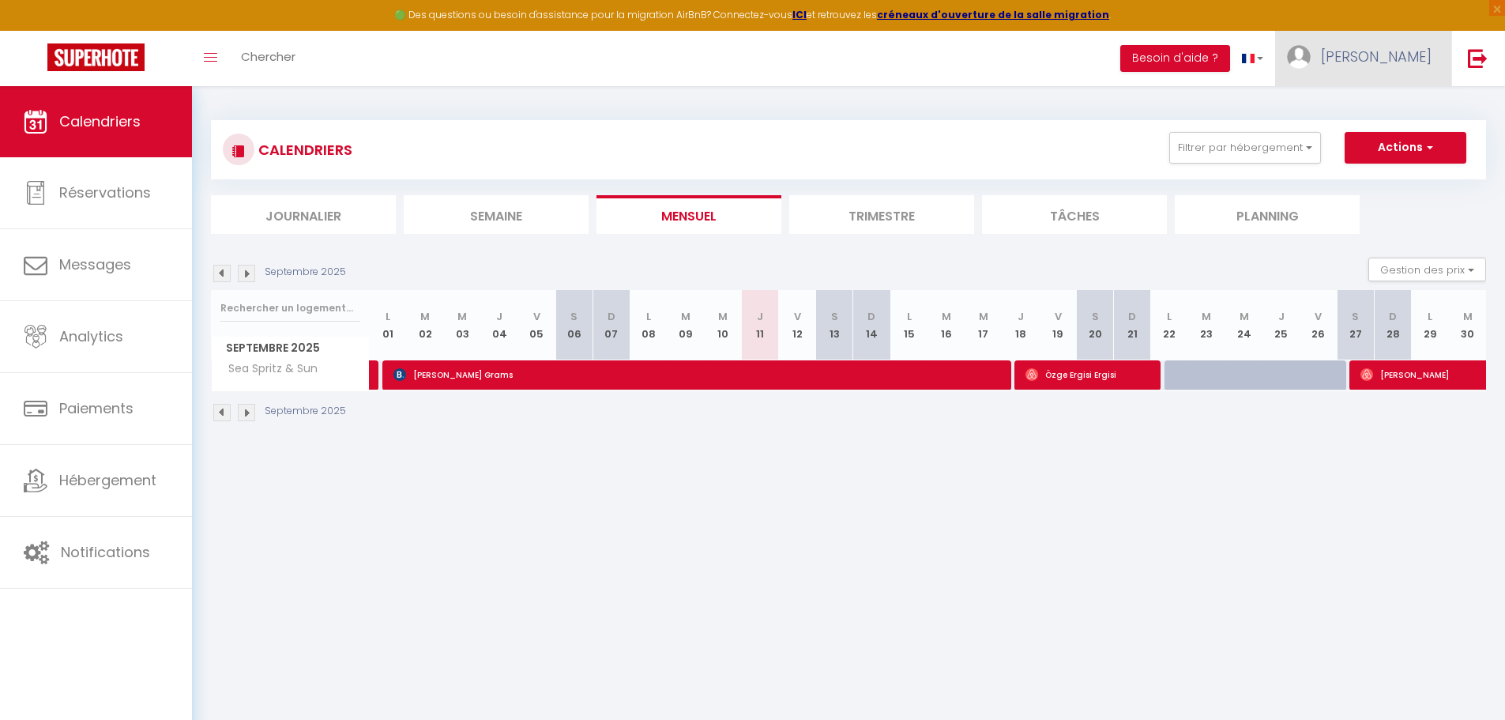
click at [1425, 58] on span "[PERSON_NAME]" at bounding box center [1376, 57] width 111 height 20
click at [1389, 135] on link "Équipe" at bounding box center [1388, 138] width 117 height 27
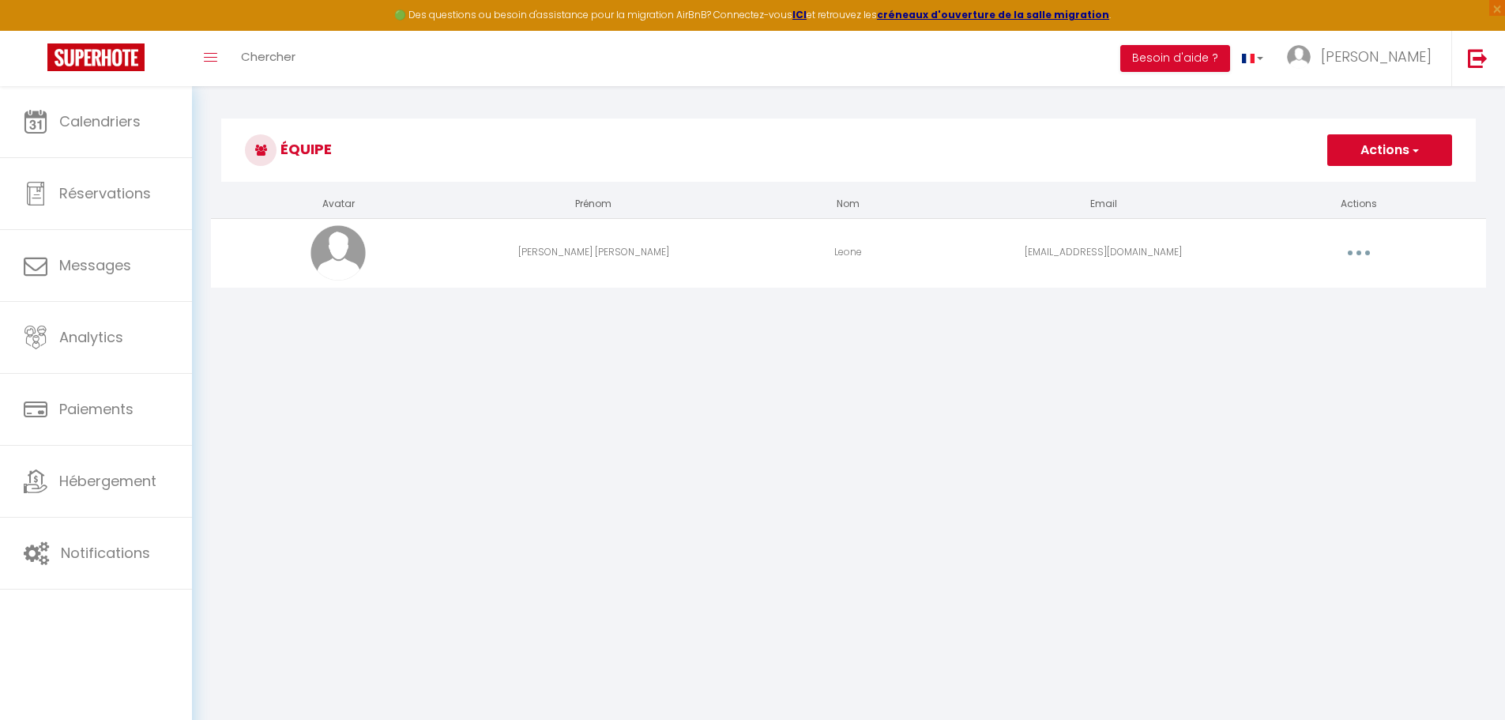
click at [1357, 255] on button "button" at bounding box center [1359, 252] width 44 height 25
click at [1318, 318] on link "Supprimer" at bounding box center [1317, 317] width 117 height 27
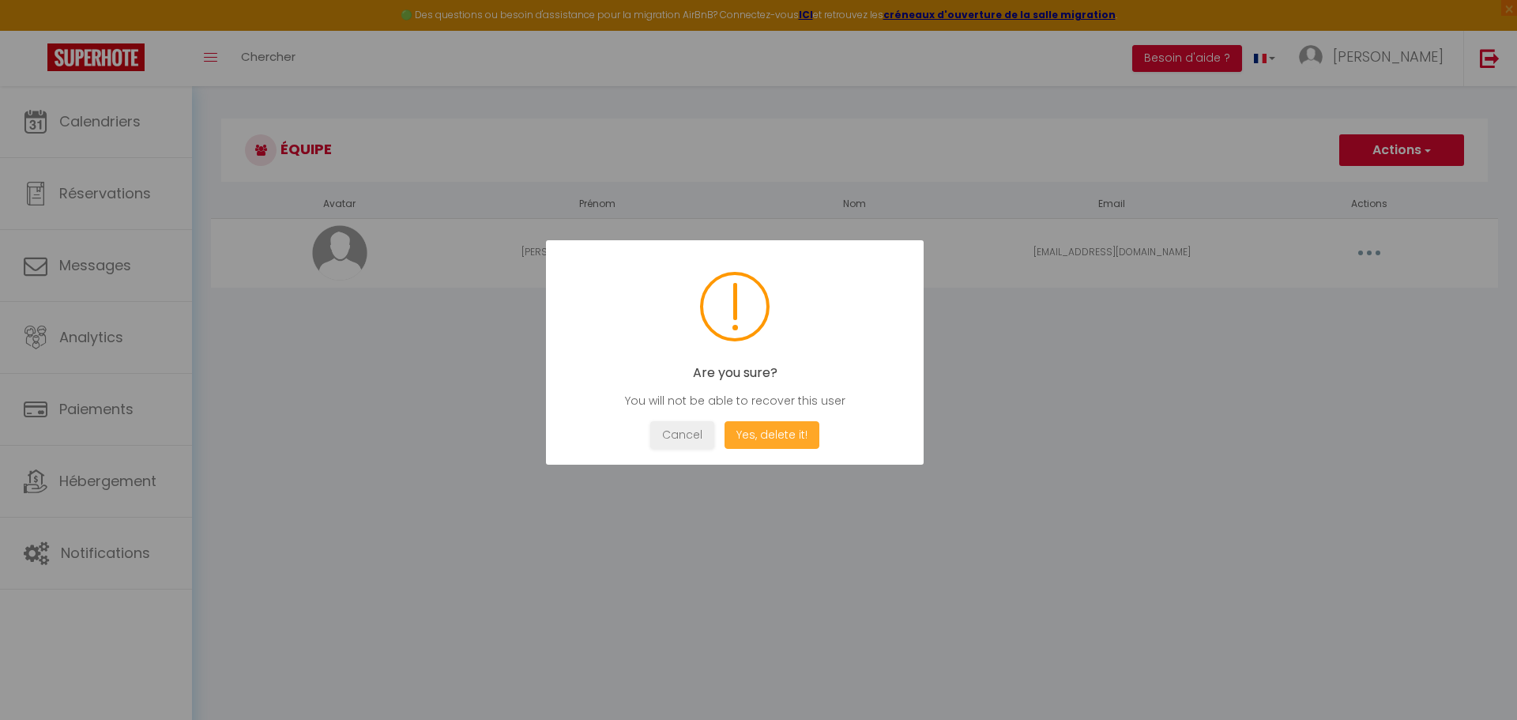
click at [791, 438] on button "Yes, delete it!" at bounding box center [771, 435] width 95 height 28
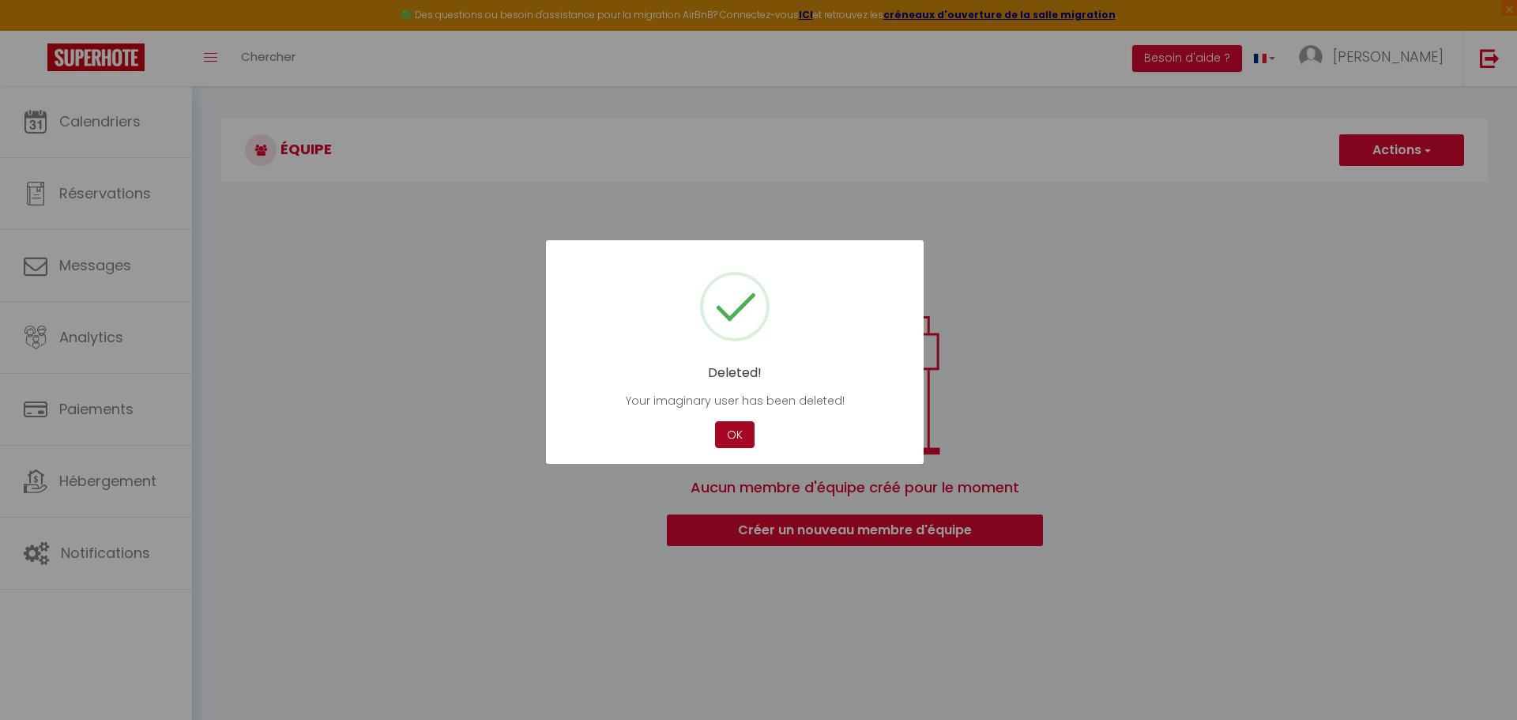
click at [733, 436] on button "OK" at bounding box center [735, 435] width 40 height 28
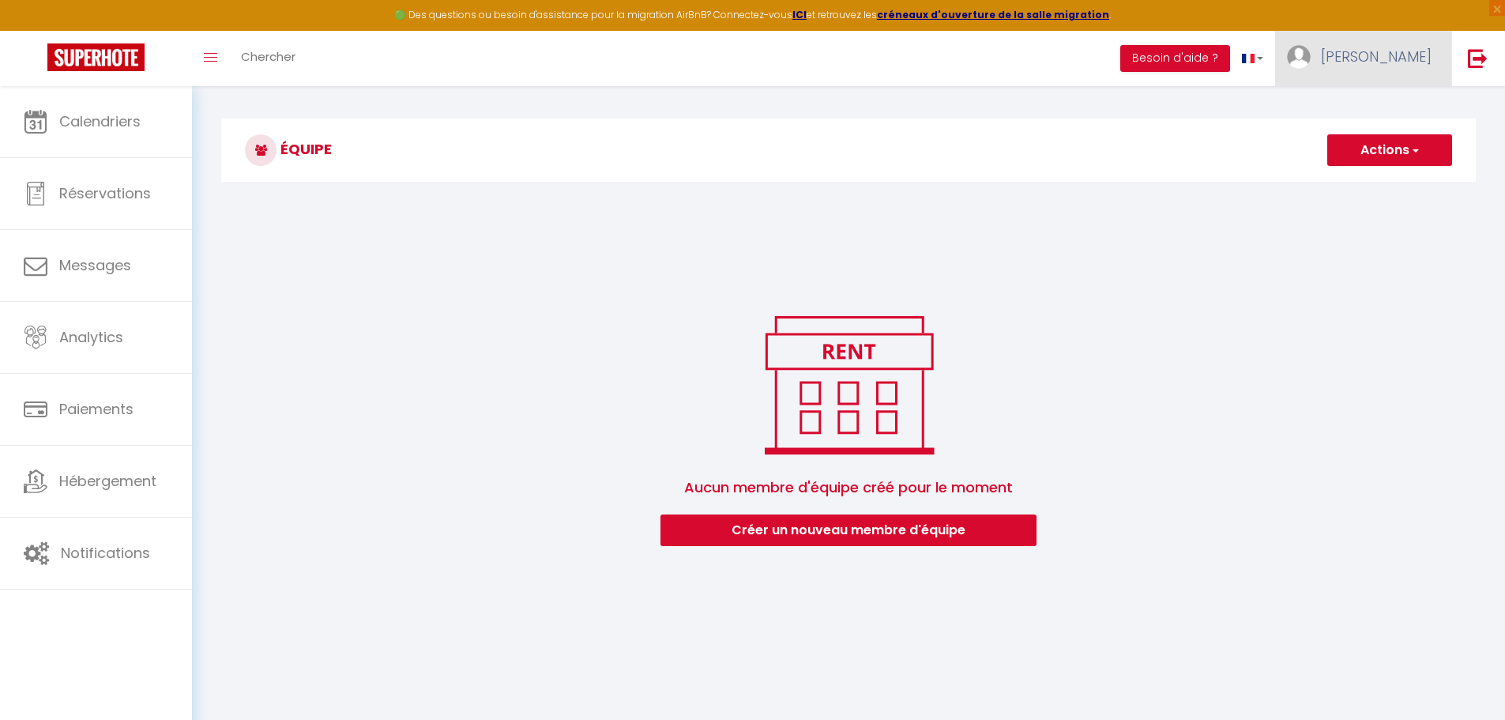
click at [1402, 72] on link "[PERSON_NAME]" at bounding box center [1363, 58] width 176 height 55
click at [1392, 104] on link "Paramètres" at bounding box center [1388, 109] width 117 height 27
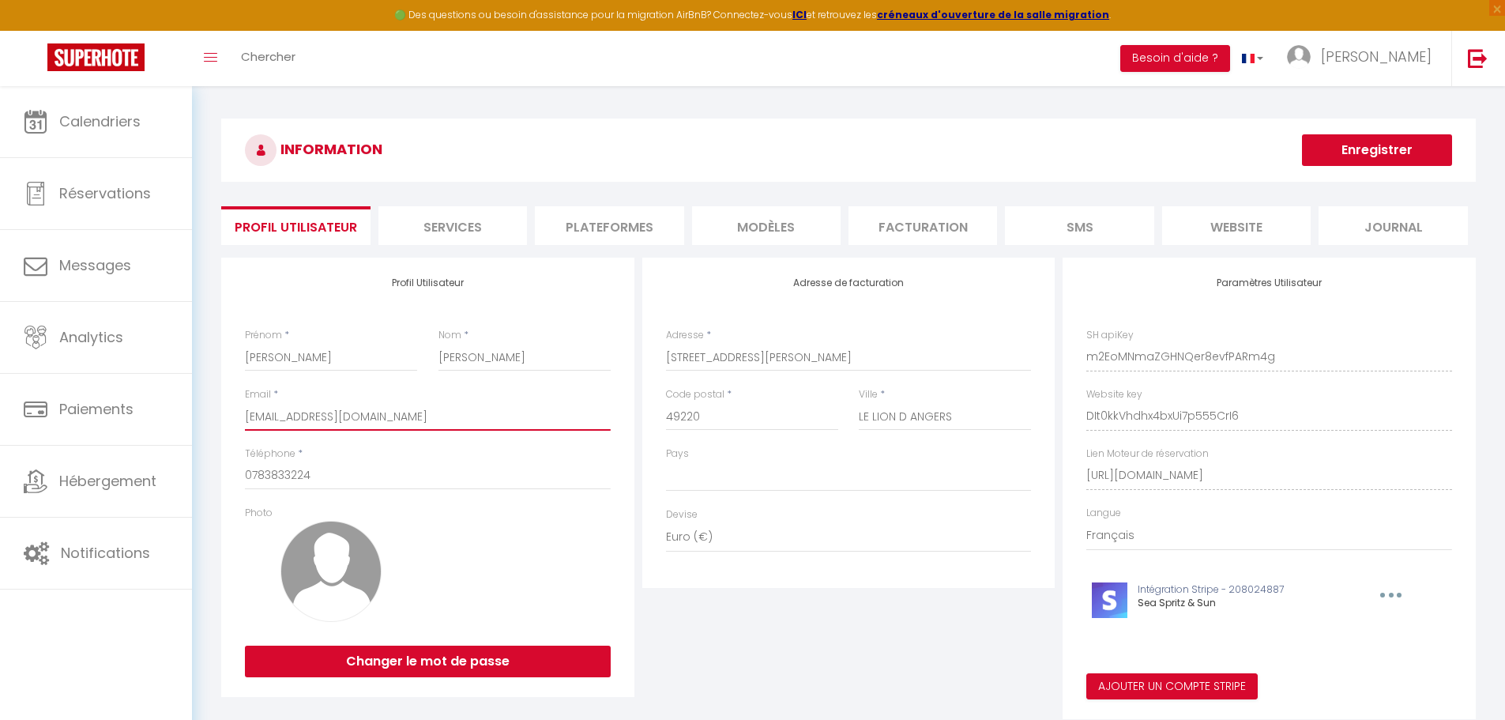
click at [444, 416] on input "[EMAIL_ADDRESS][DOMAIN_NAME]" at bounding box center [428, 416] width 366 height 28
click at [1382, 144] on button "Enregistrer" at bounding box center [1377, 150] width 150 height 32
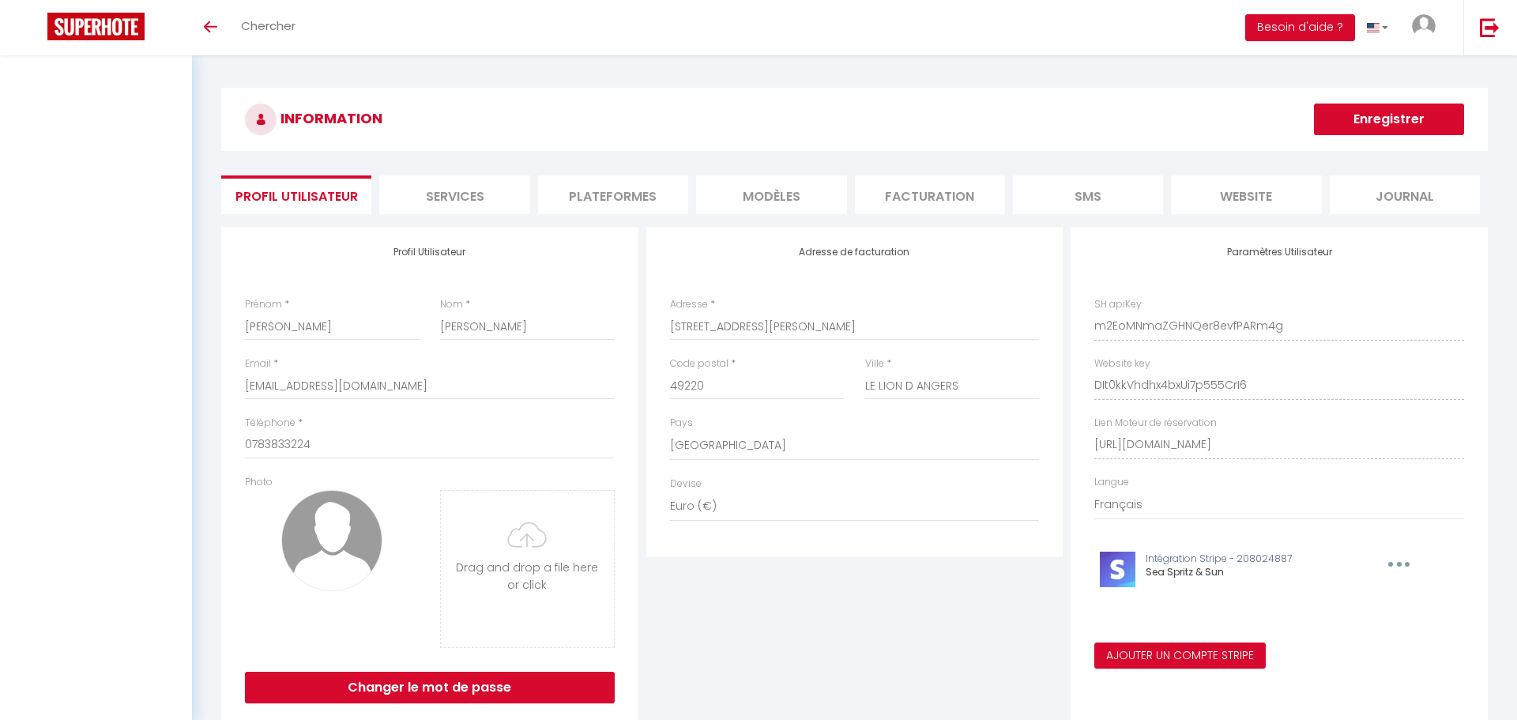
select select "28"
select select "fr"
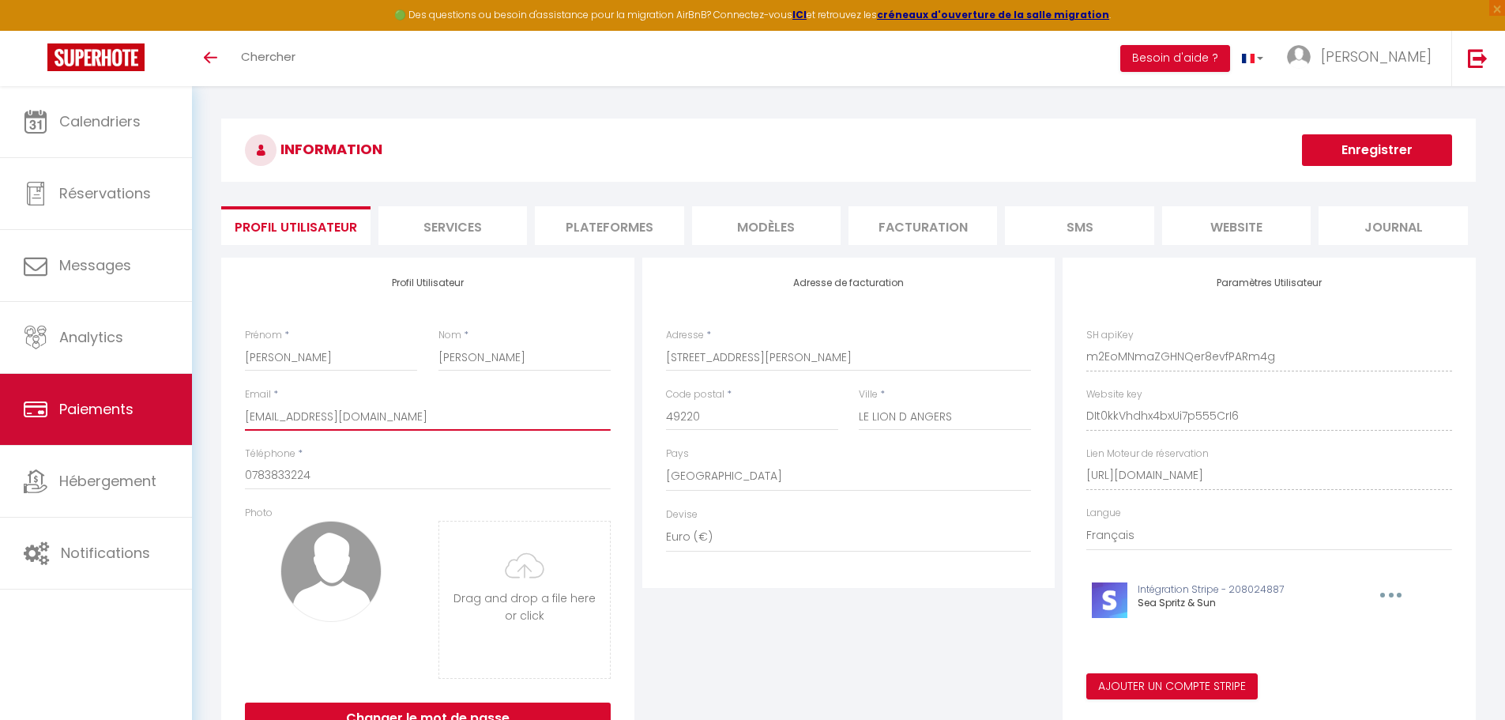
drag, startPoint x: 446, startPoint y: 419, endPoint x: 145, endPoint y: 416, distance: 300.2
click at [145, 416] on div "🟢 Des questions ou besoin d'assistance pour la migration AirBnB? Connectez-vous…" at bounding box center [752, 442] width 1505 height 712
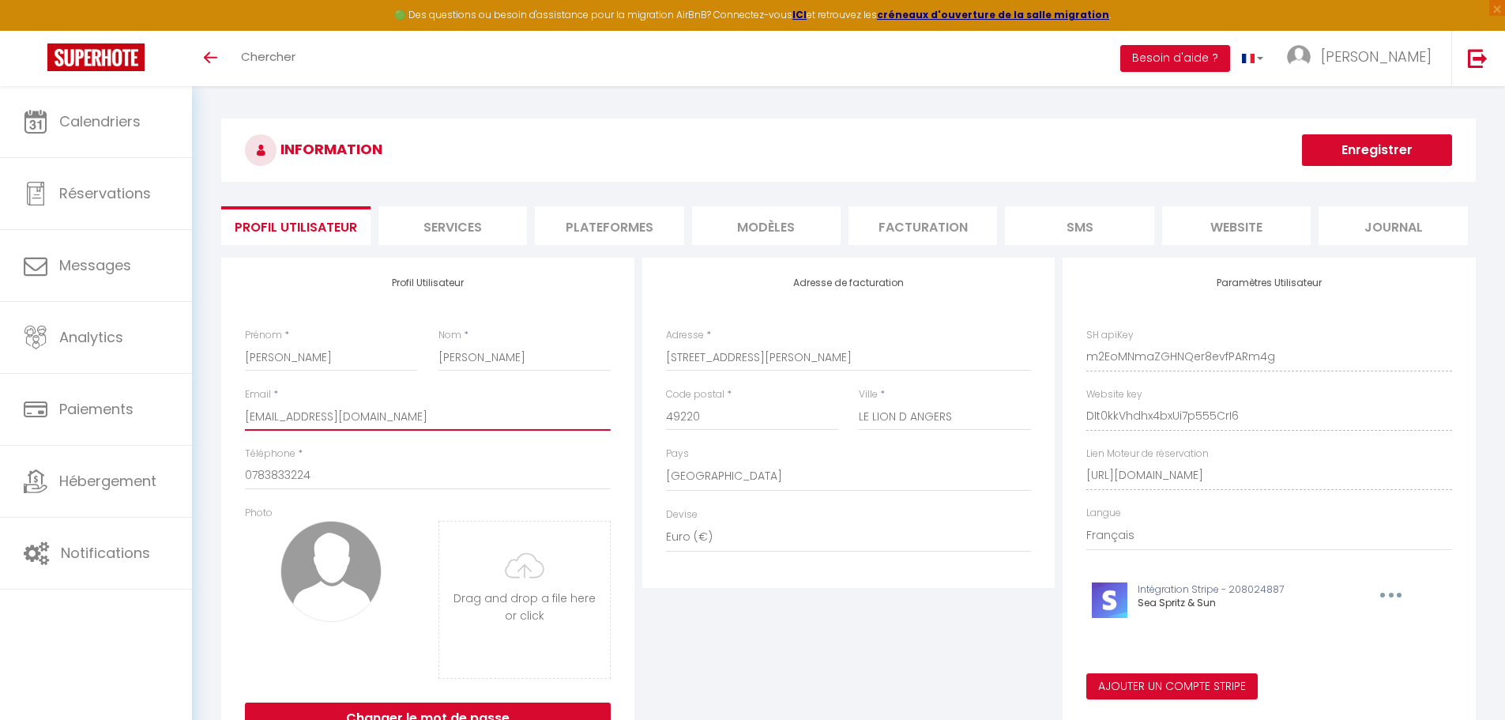
type input "[EMAIL_ADDRESS][DOMAIN_NAME]"
click at [1355, 150] on button "Enregistrer" at bounding box center [1377, 150] width 150 height 32
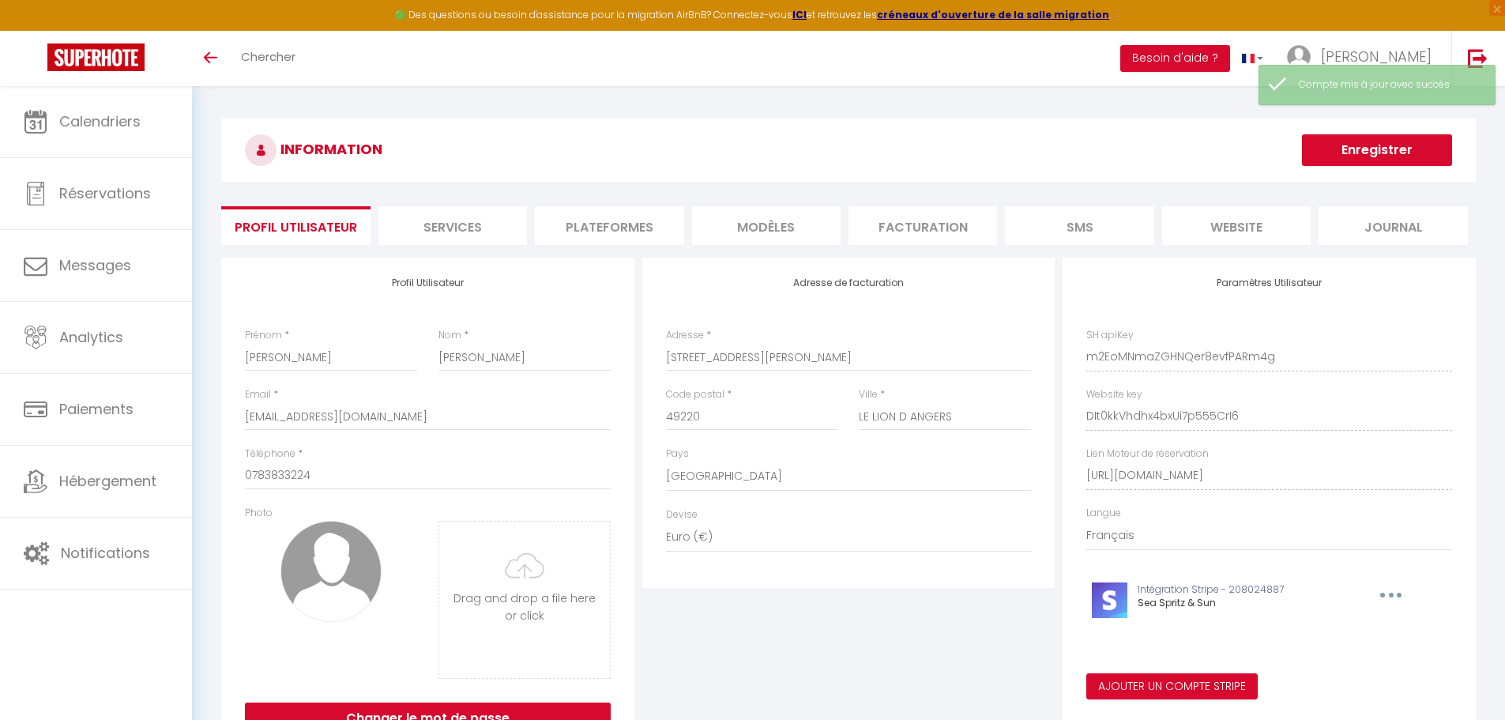
click at [438, 229] on li "Services" at bounding box center [452, 225] width 149 height 39
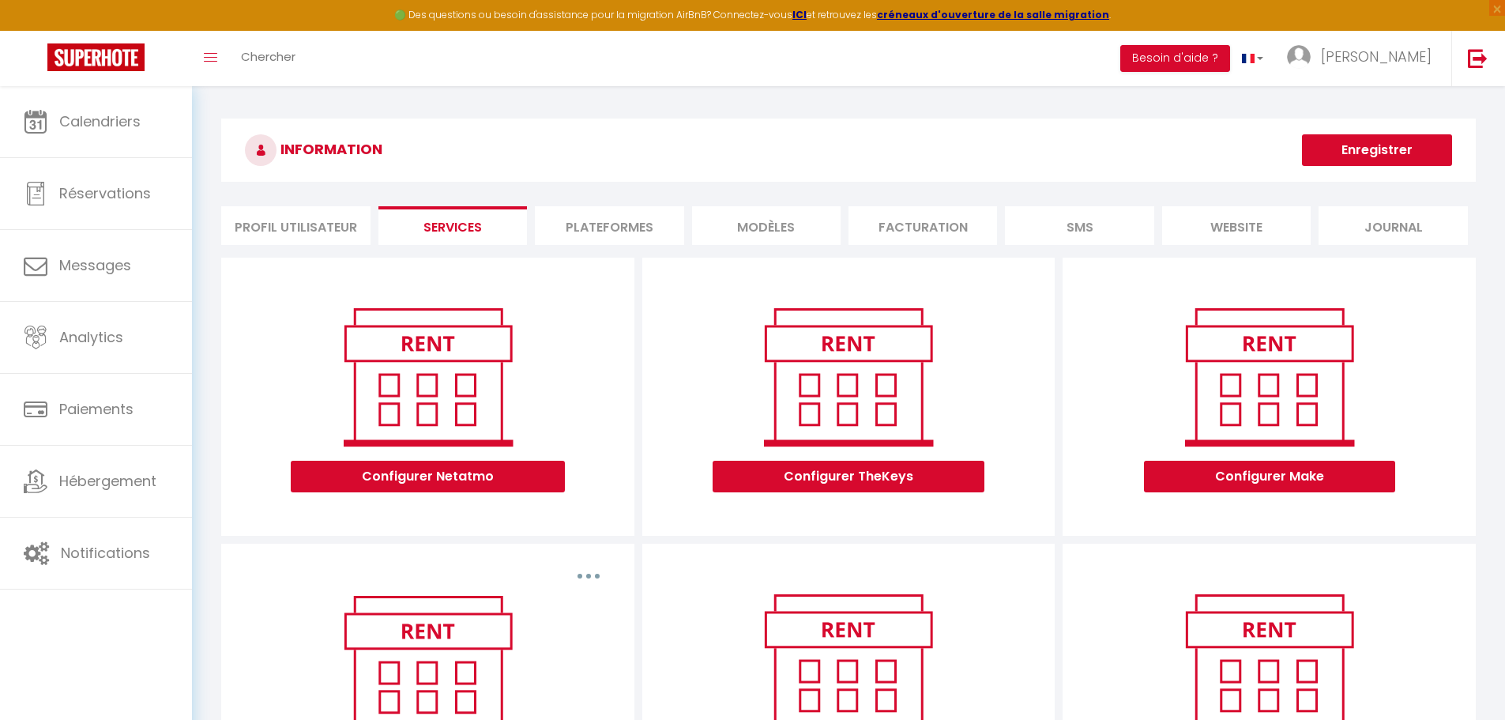
click at [588, 227] on li "Plateformes" at bounding box center [609, 225] width 149 height 39
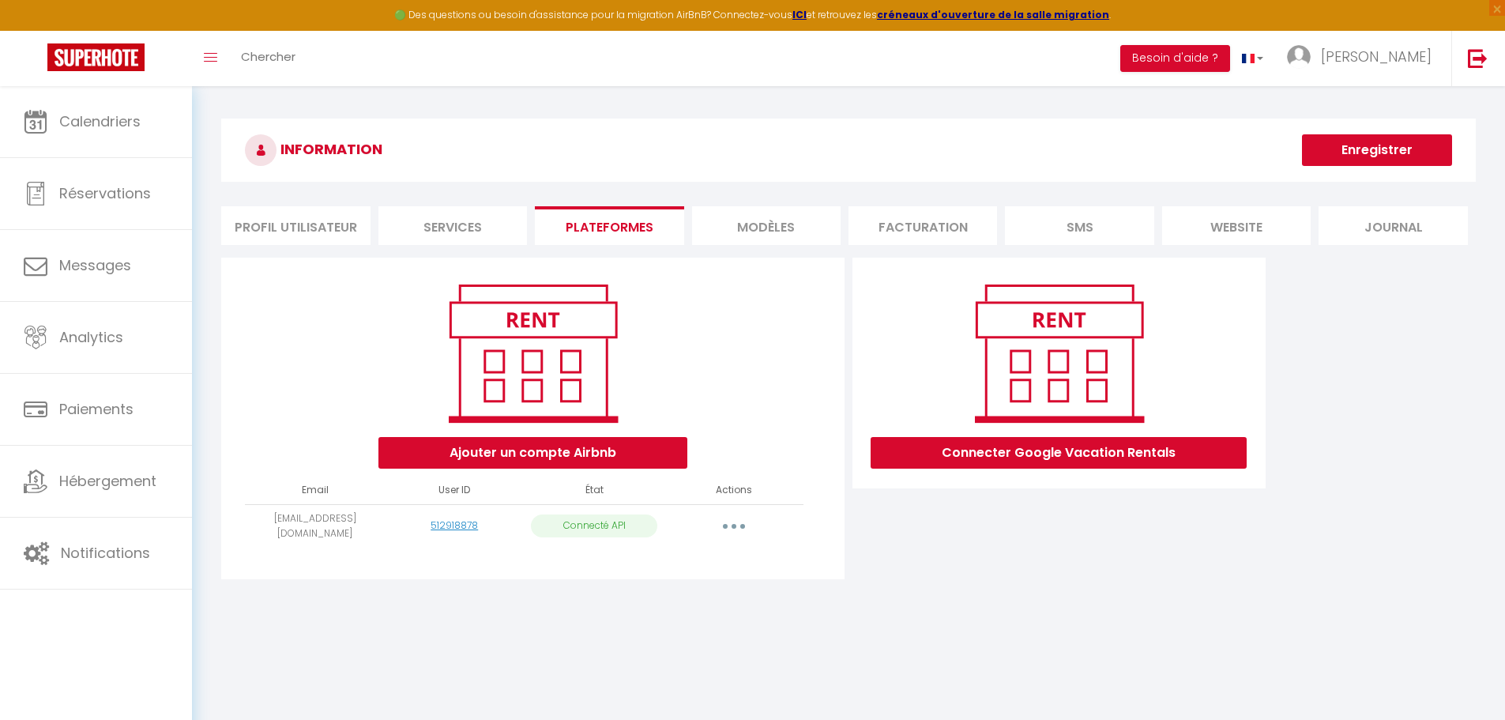
click at [780, 234] on li "MODÈLES" at bounding box center [766, 225] width 149 height 39
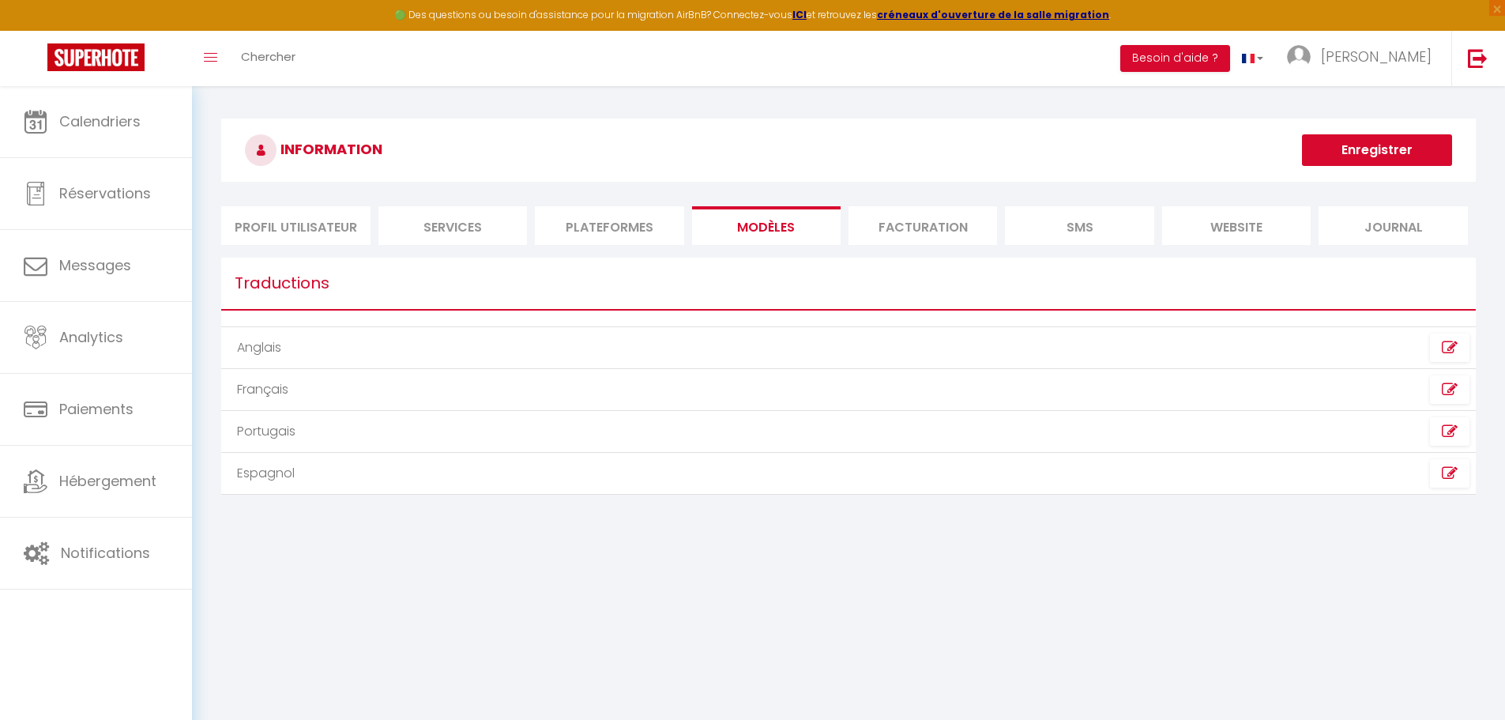
click at [879, 227] on li "Facturation" at bounding box center [923, 225] width 149 height 39
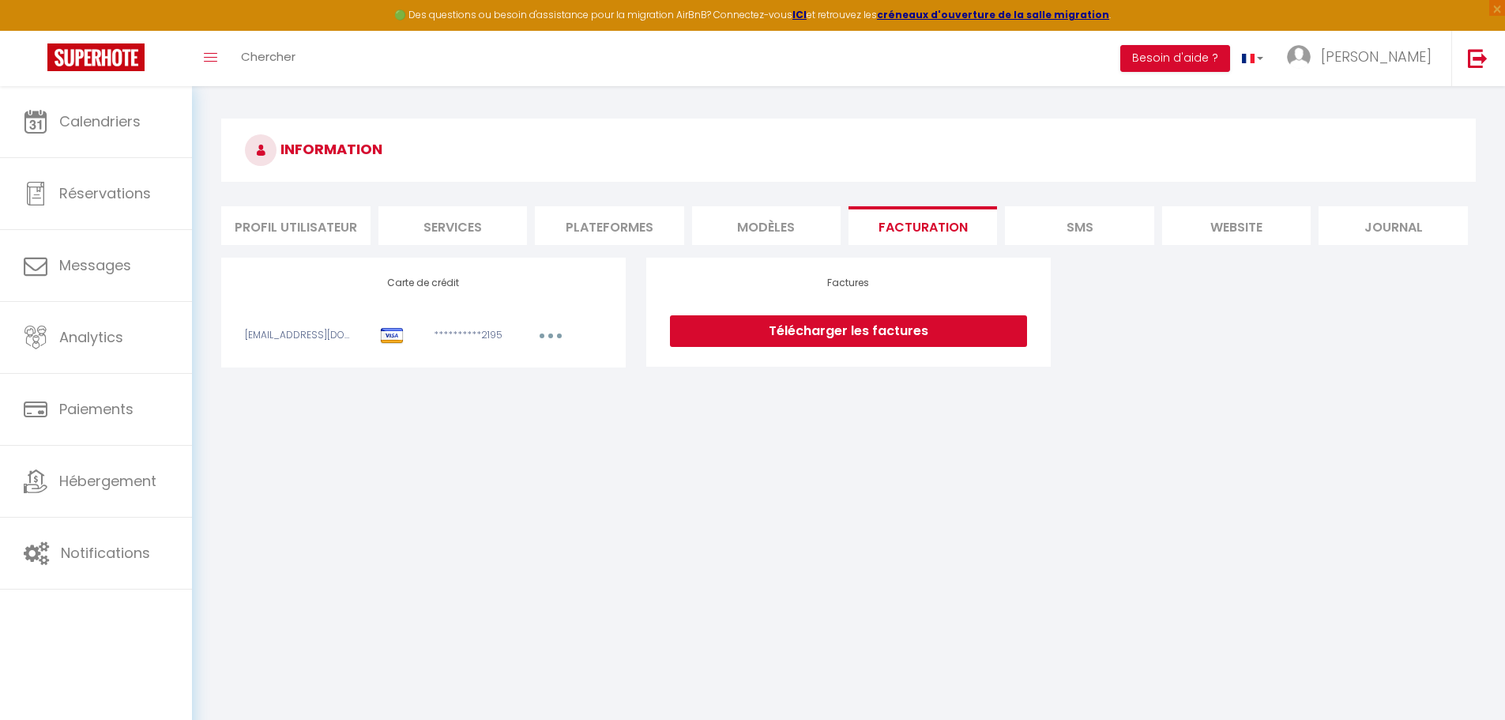
click at [1078, 232] on li "SMS" at bounding box center [1079, 225] width 149 height 39
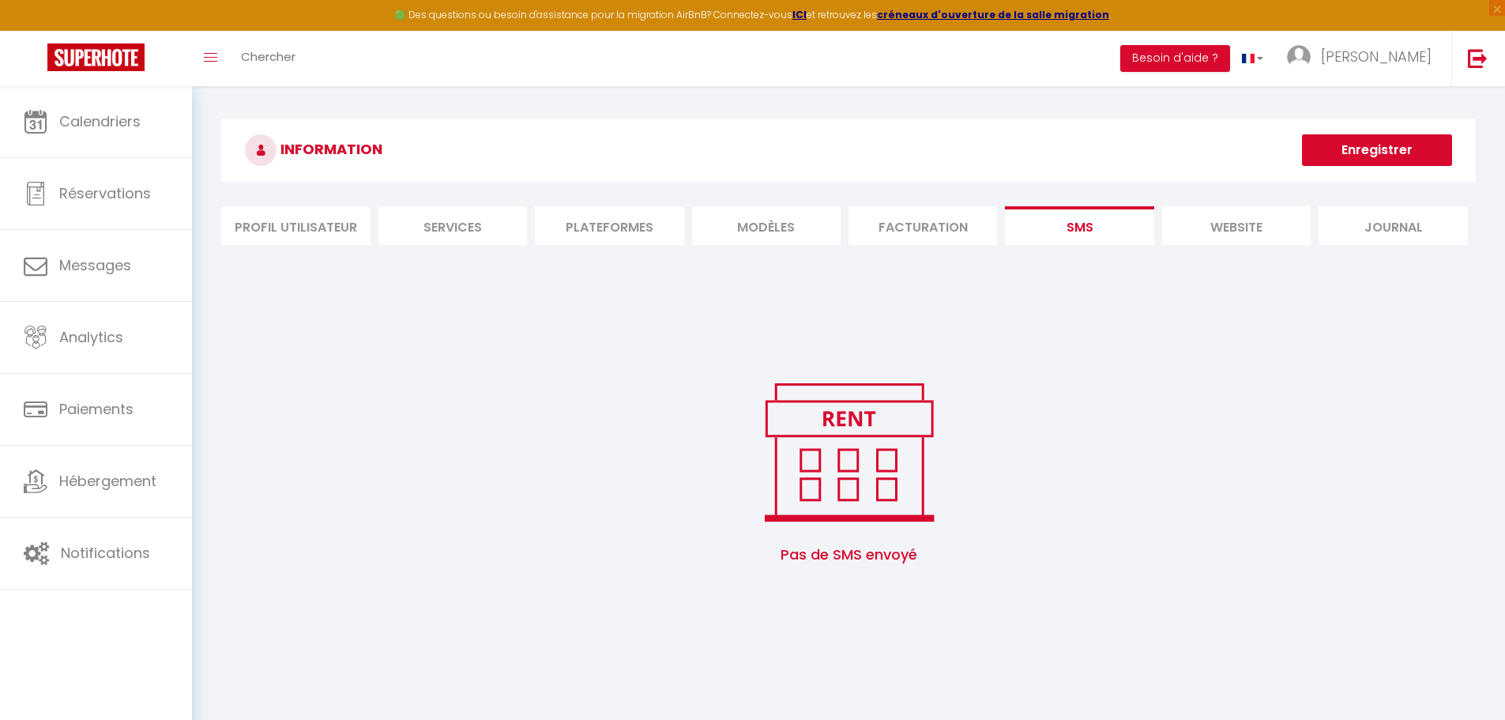
click at [1220, 232] on li "website" at bounding box center [1236, 225] width 149 height 39
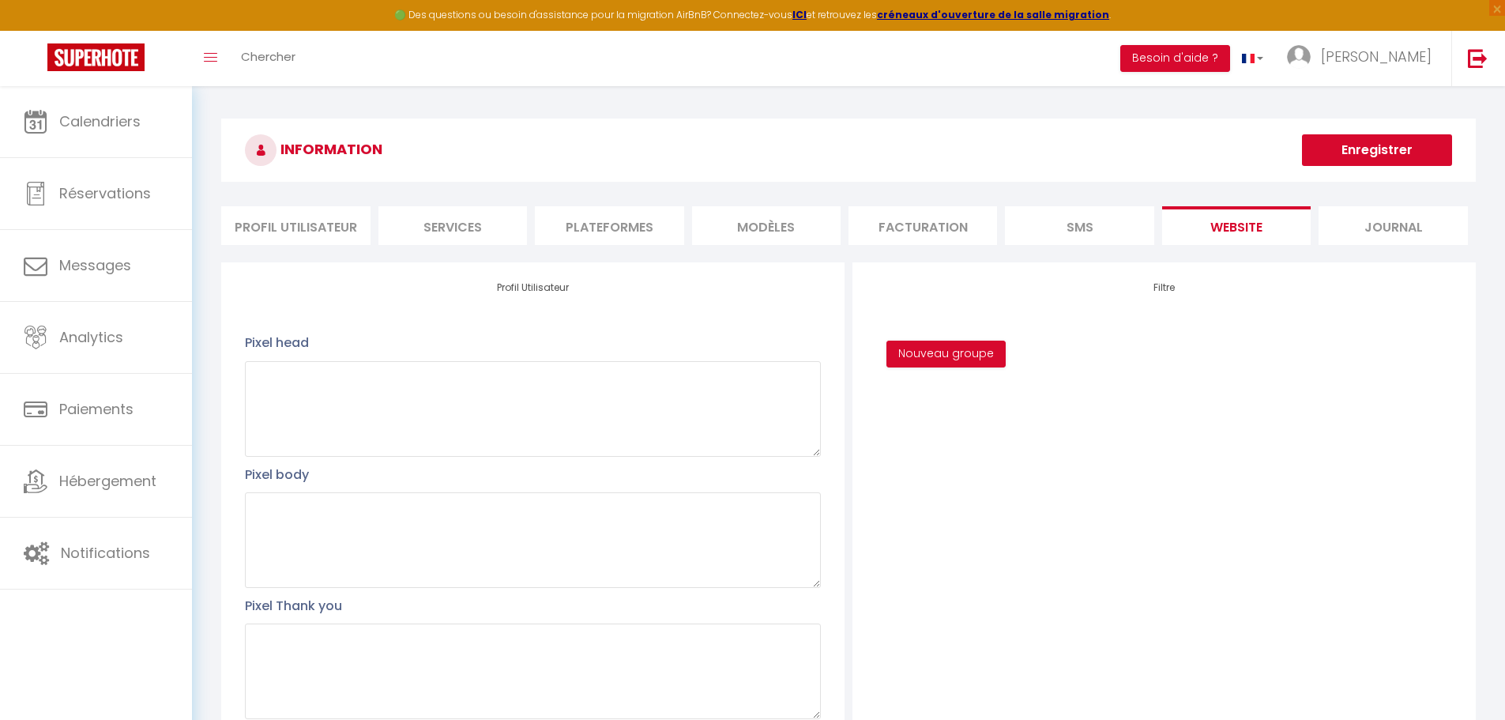
click at [1372, 228] on li "Journal" at bounding box center [1393, 225] width 149 height 39
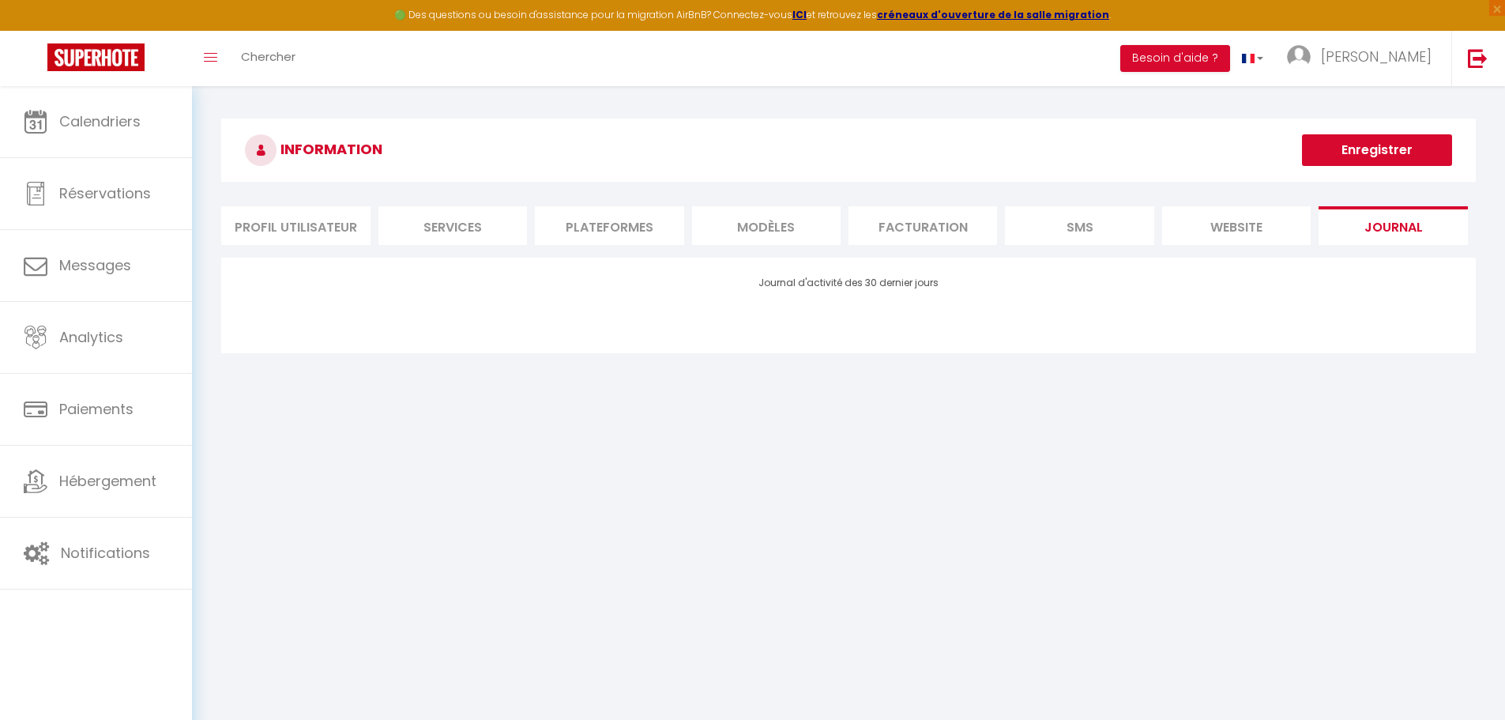
click at [265, 224] on li "Profil Utilisateur" at bounding box center [295, 225] width 149 height 39
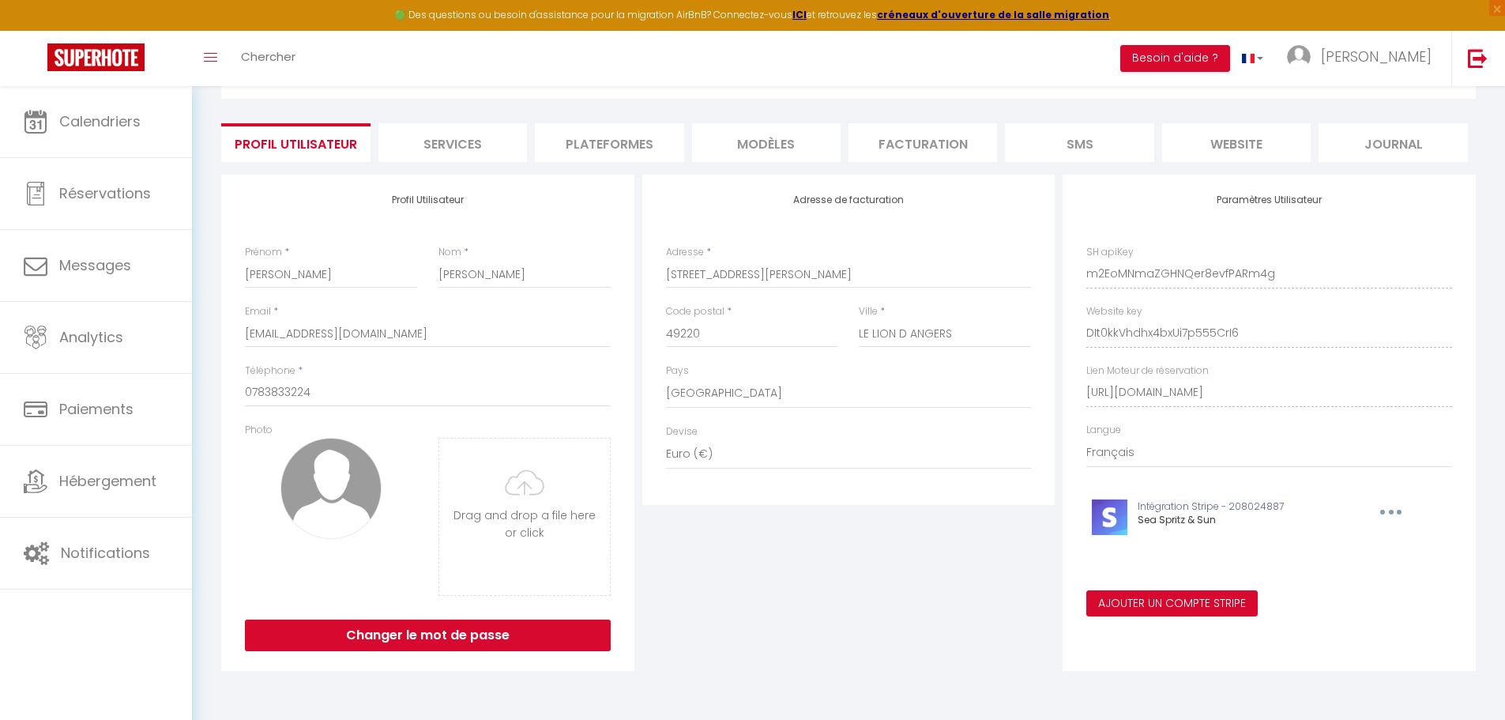
scroll to position [86, 0]
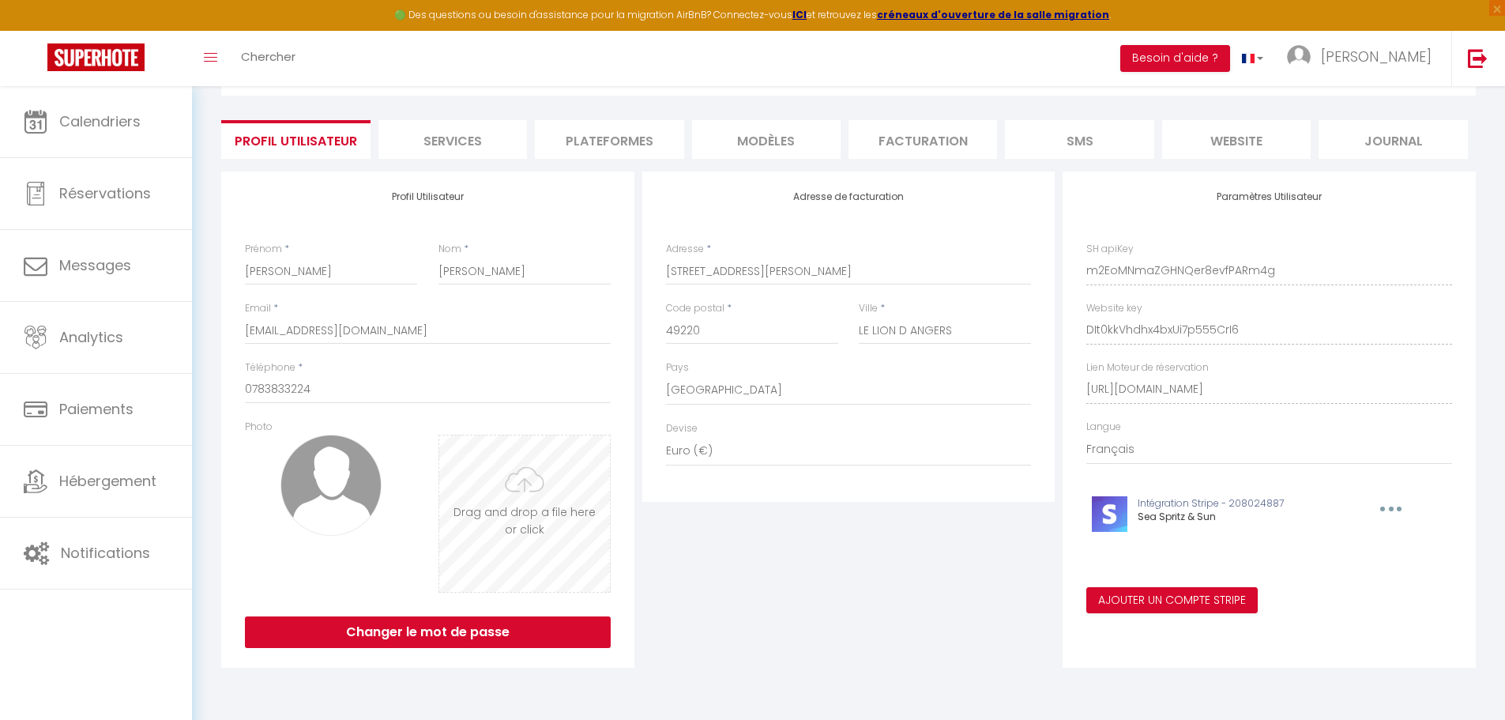
click at [534, 490] on input "file" at bounding box center [524, 513] width 171 height 156
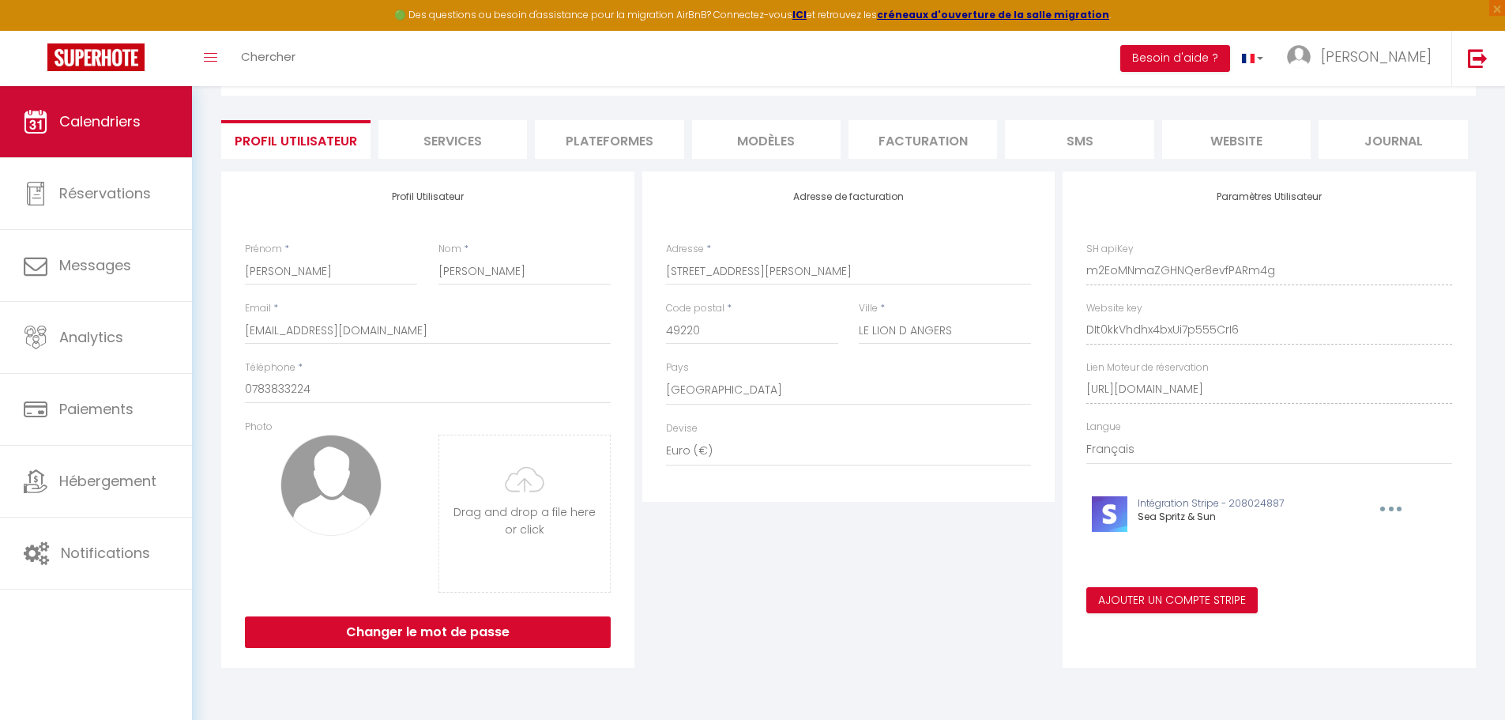
click at [72, 134] on link "Calendriers" at bounding box center [96, 121] width 192 height 71
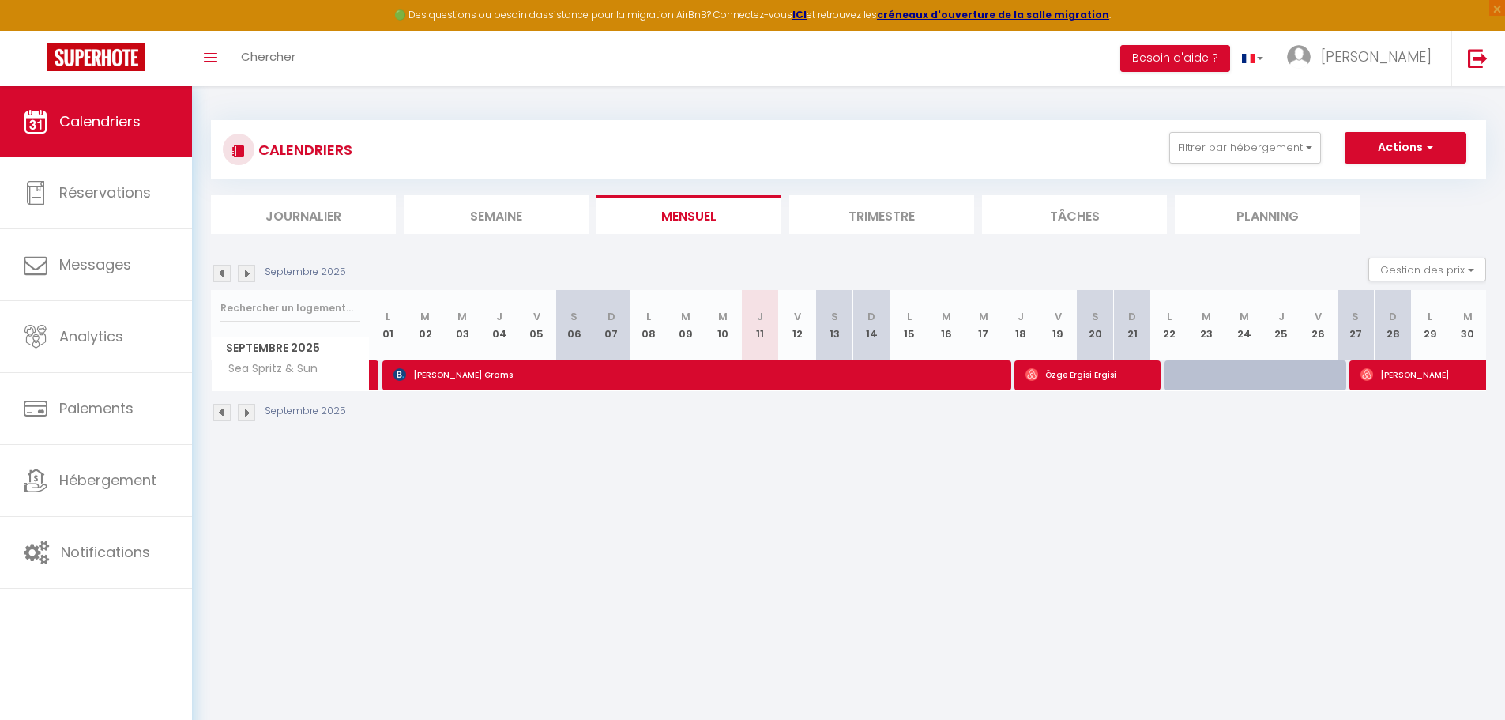
click at [895, 219] on li "Trimestre" at bounding box center [881, 214] width 185 height 39
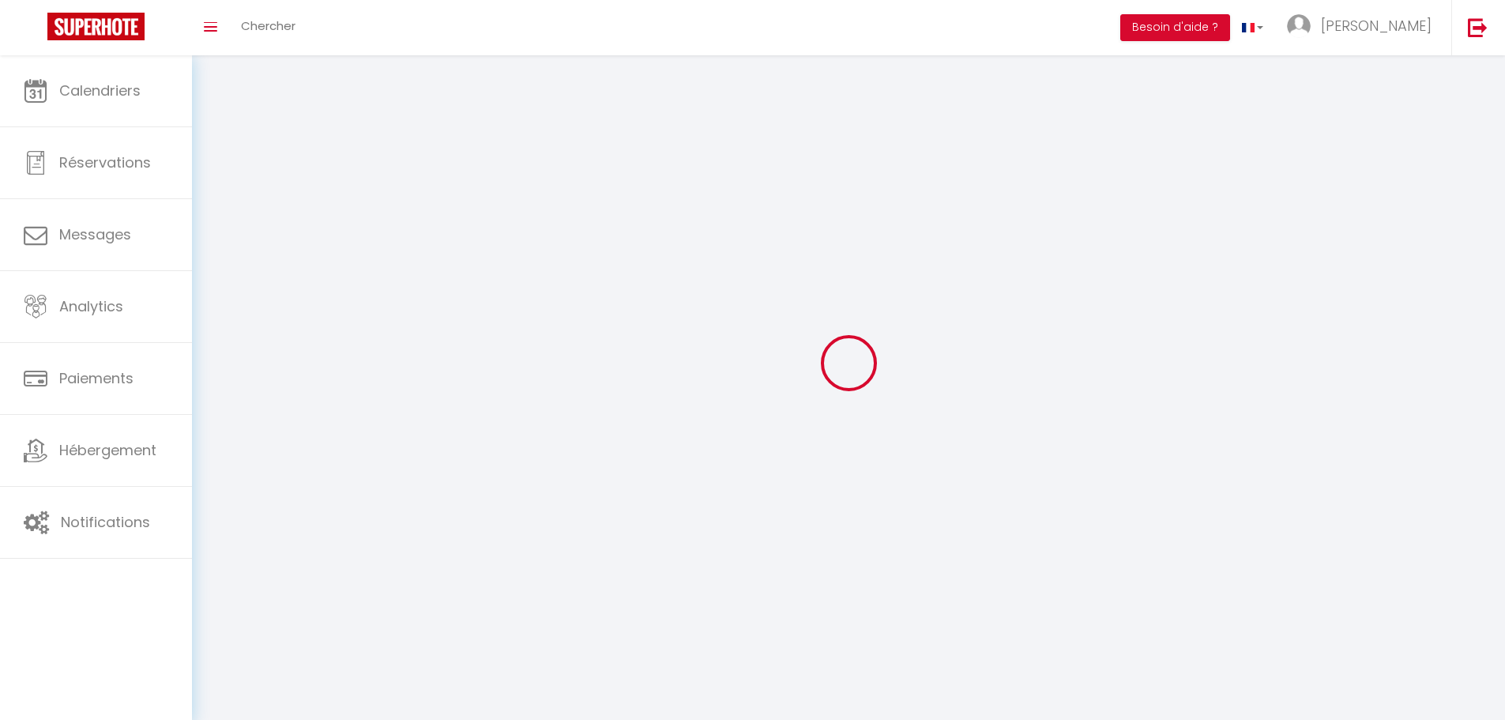
select select
type input "[PERSON_NAME]"
type input "Bagnato"
type input "0783833224"
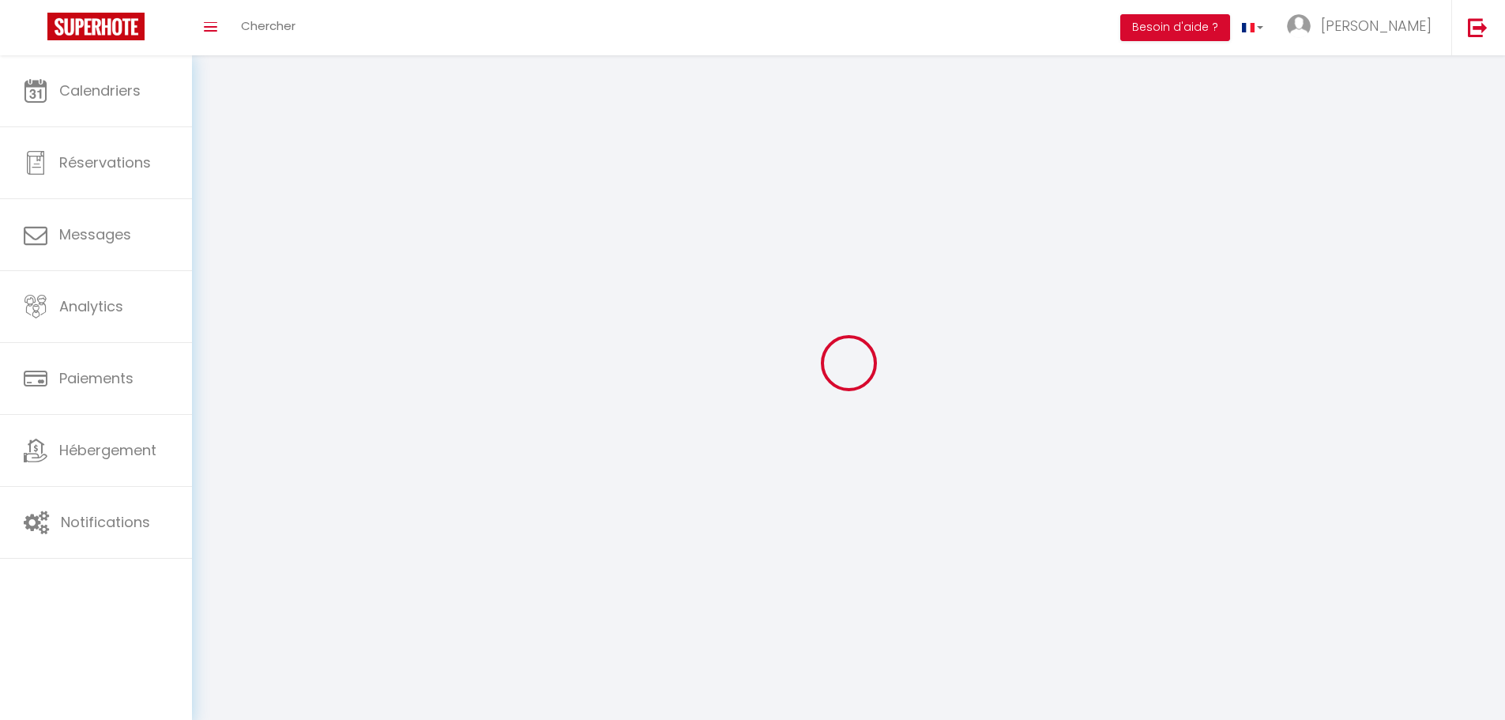
type input "[STREET_ADDRESS][PERSON_NAME]"
type input "49220"
type input "LE LION D ANGERS"
type input "m2EoMNmaZGHNQer8evfPARm4g"
type input "DIt0kkVhdhx4bxUi7p555CrI6"
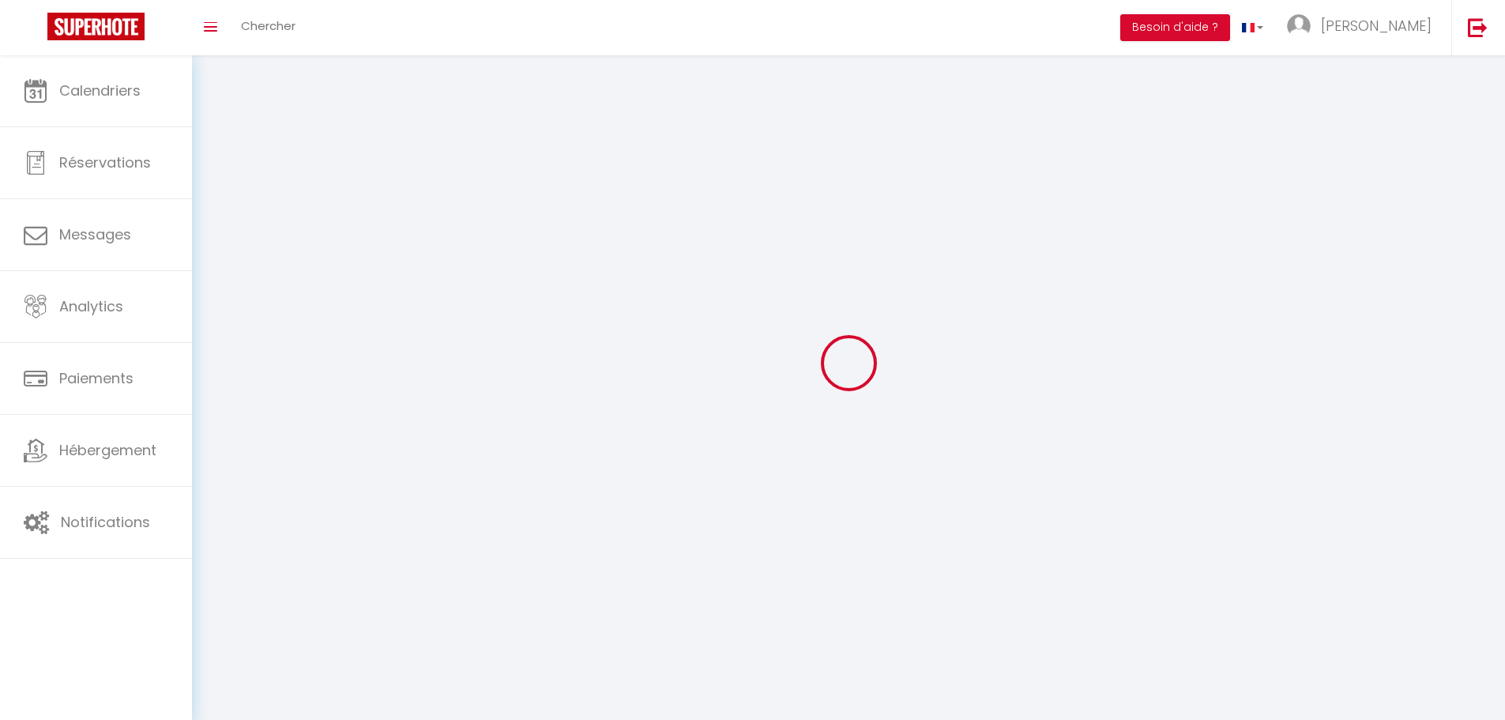
type input "[URL][DOMAIN_NAME]"
select select "28"
select select "fr"
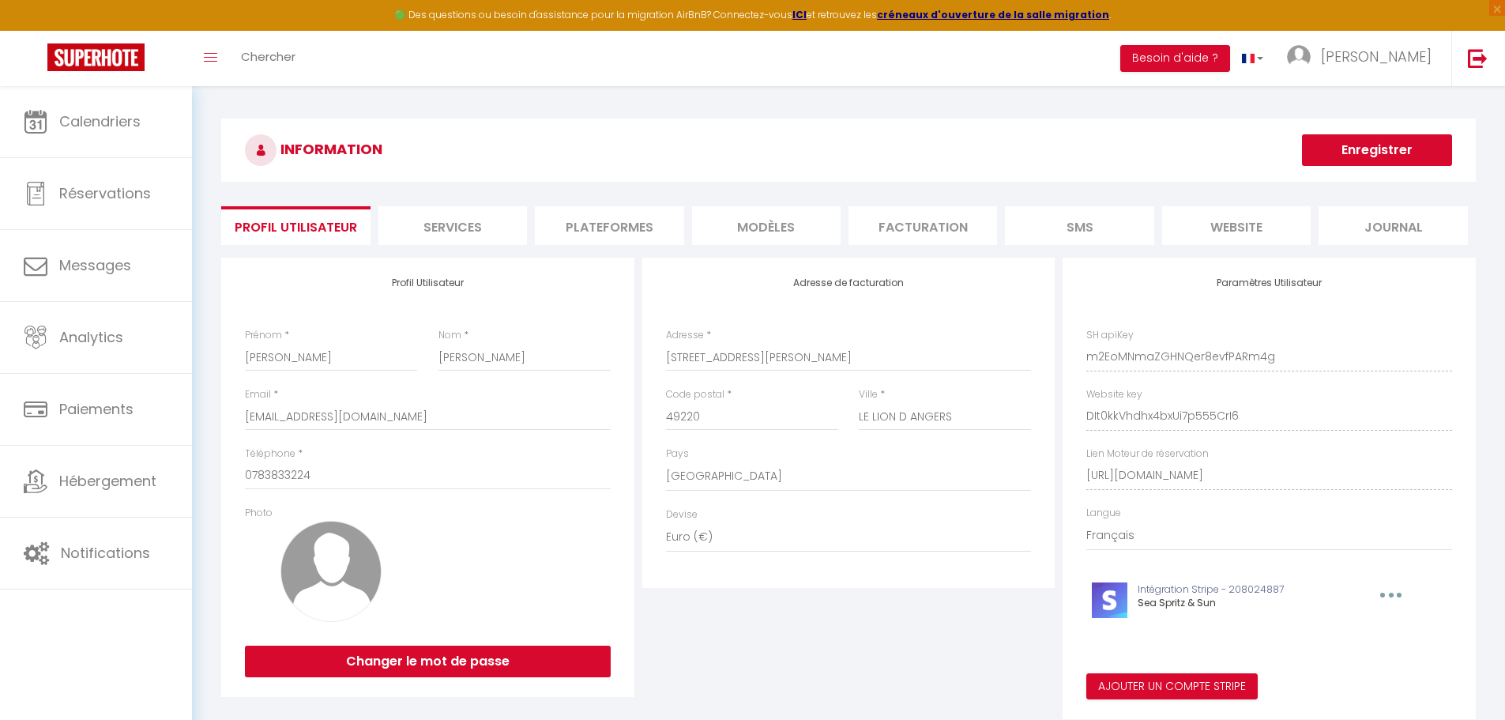
click at [1273, 234] on li "website" at bounding box center [1236, 225] width 149 height 39
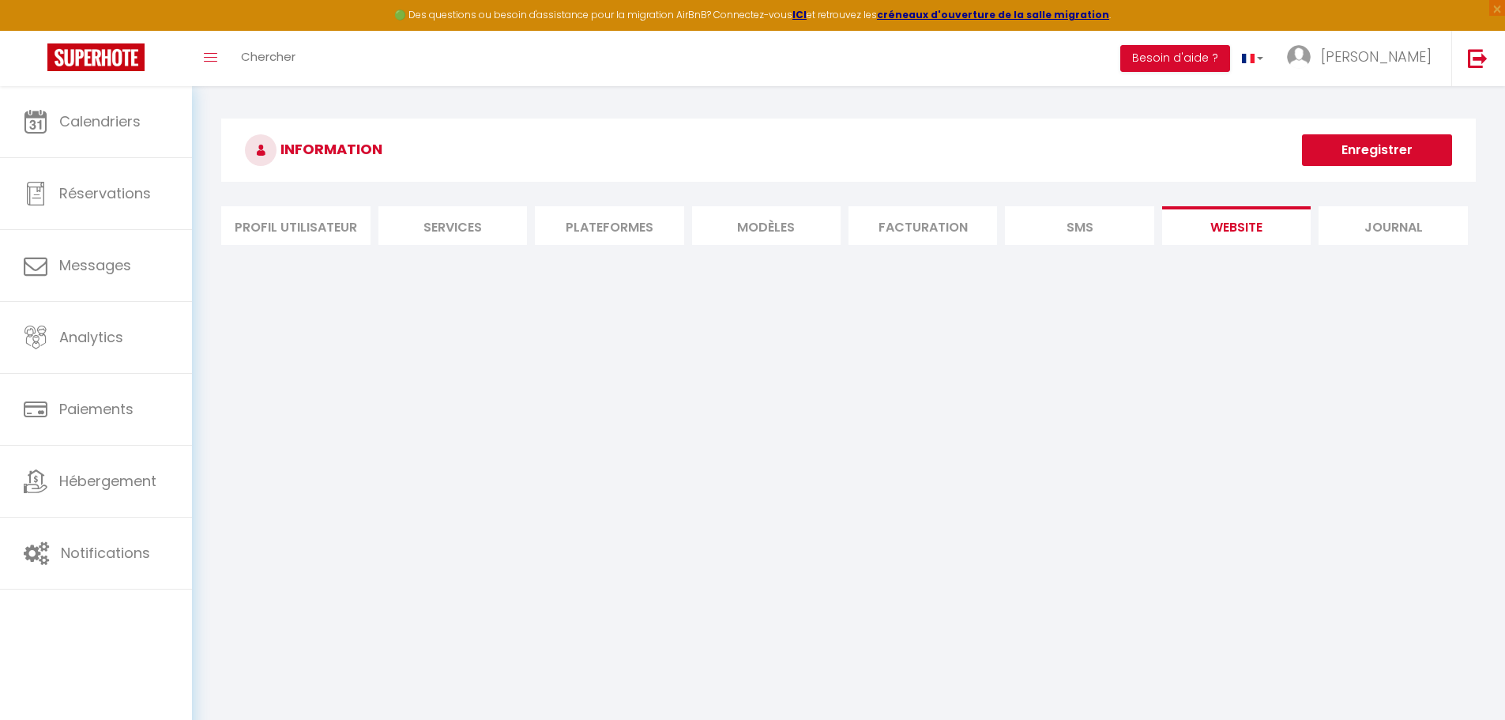
click at [1389, 230] on li "Journal" at bounding box center [1393, 225] width 149 height 39
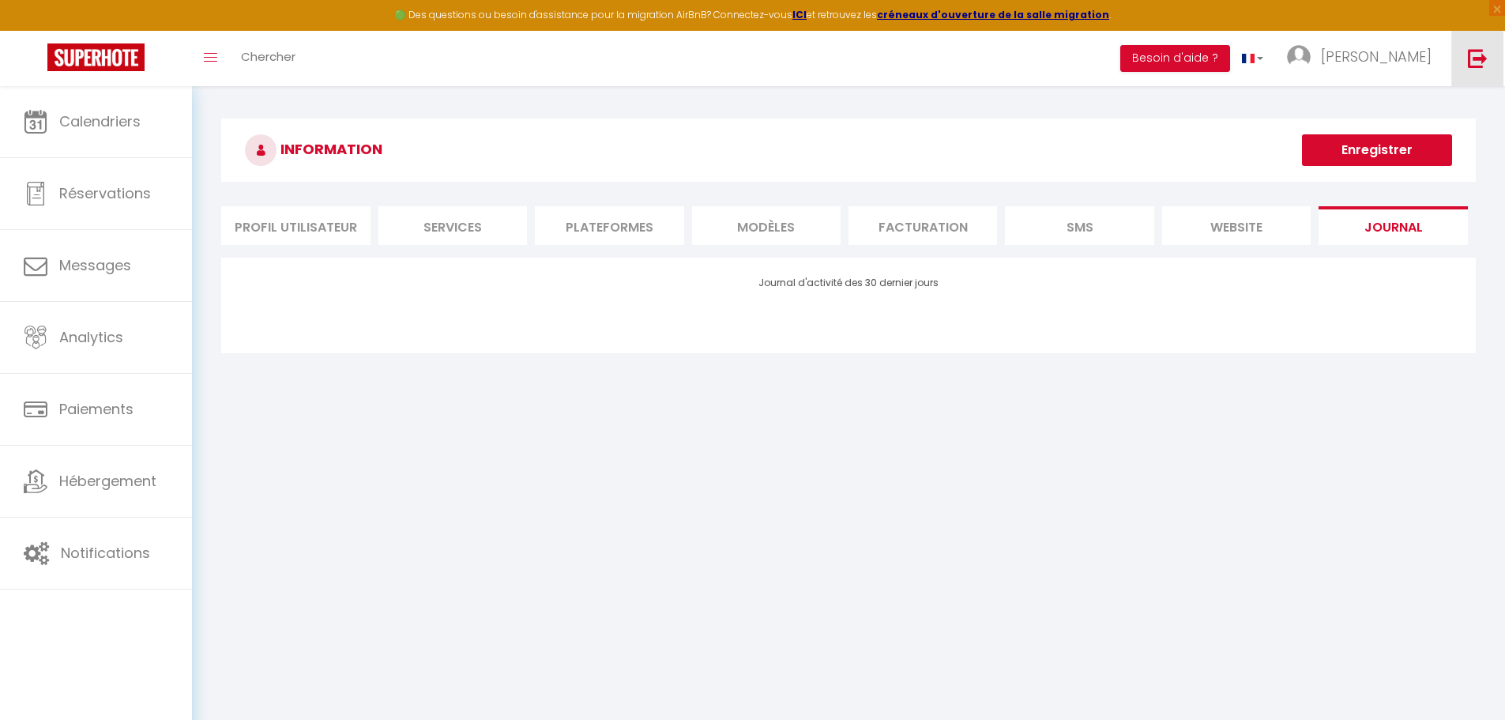
click at [1477, 69] on link at bounding box center [1477, 58] width 52 height 55
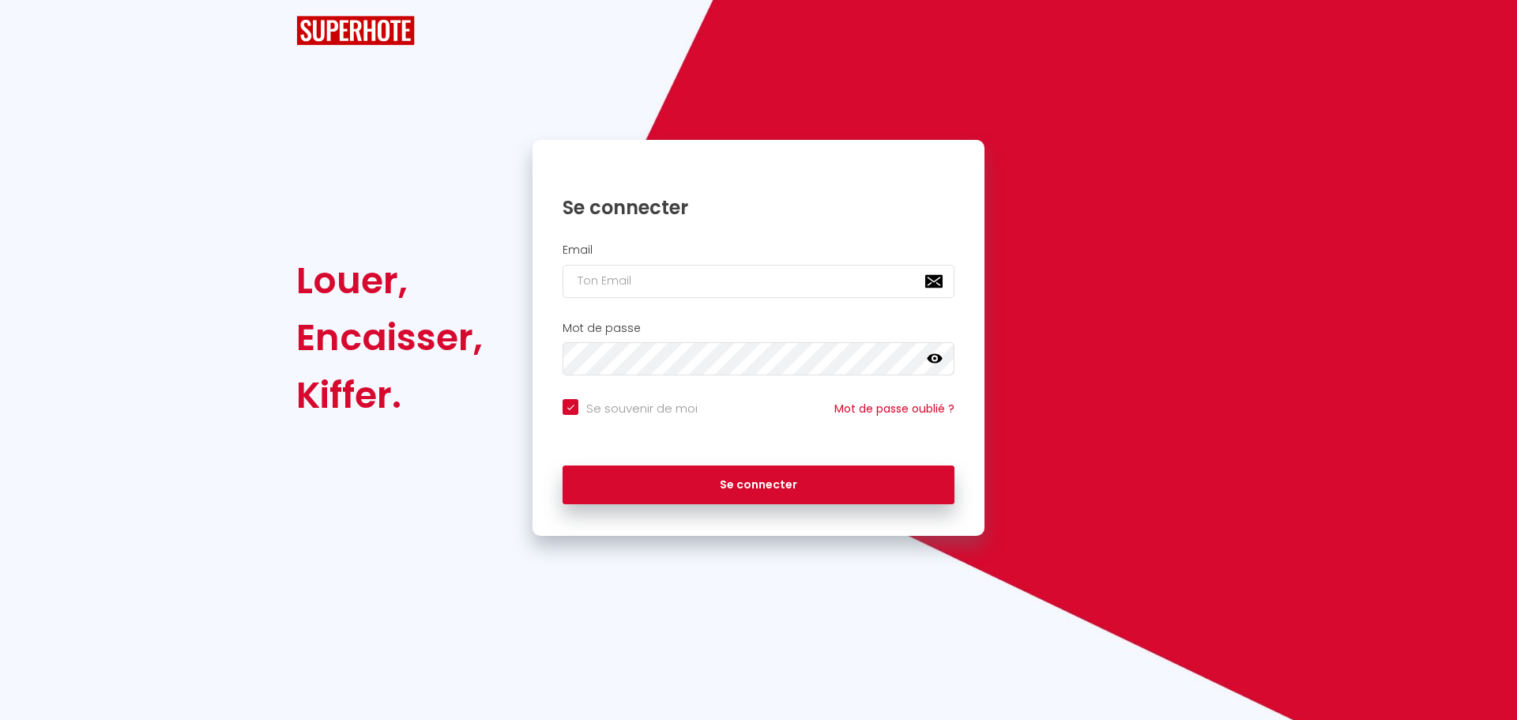
checkbox input "true"
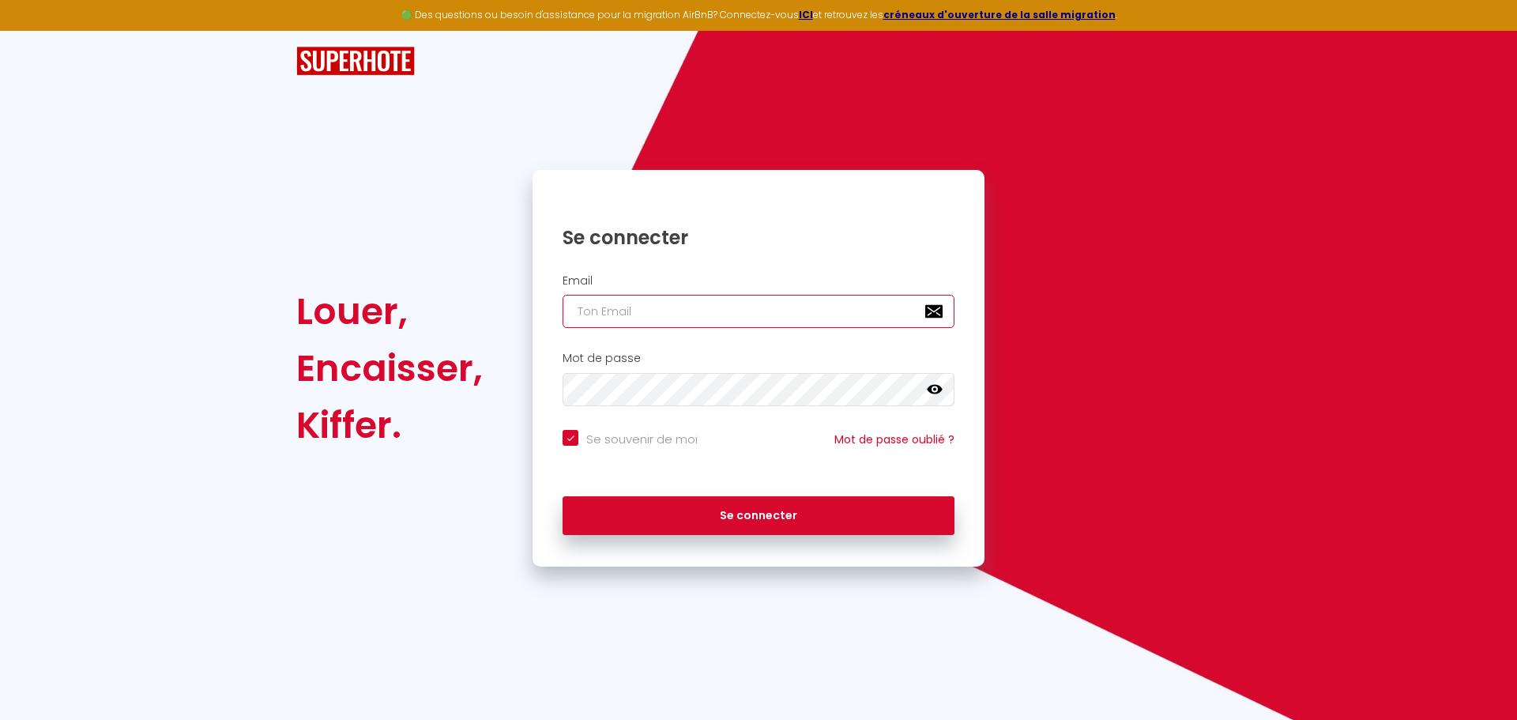
type input "[EMAIL_ADDRESS][DOMAIN_NAME]"
checkbox input "true"
type input "[EMAIL_ADDRESS][DOMAIN_NAME]"
click at [804, 312] on input "[EMAIL_ADDRESS][DOMAIN_NAME]" at bounding box center [759, 311] width 392 height 33
checkbox input "true"
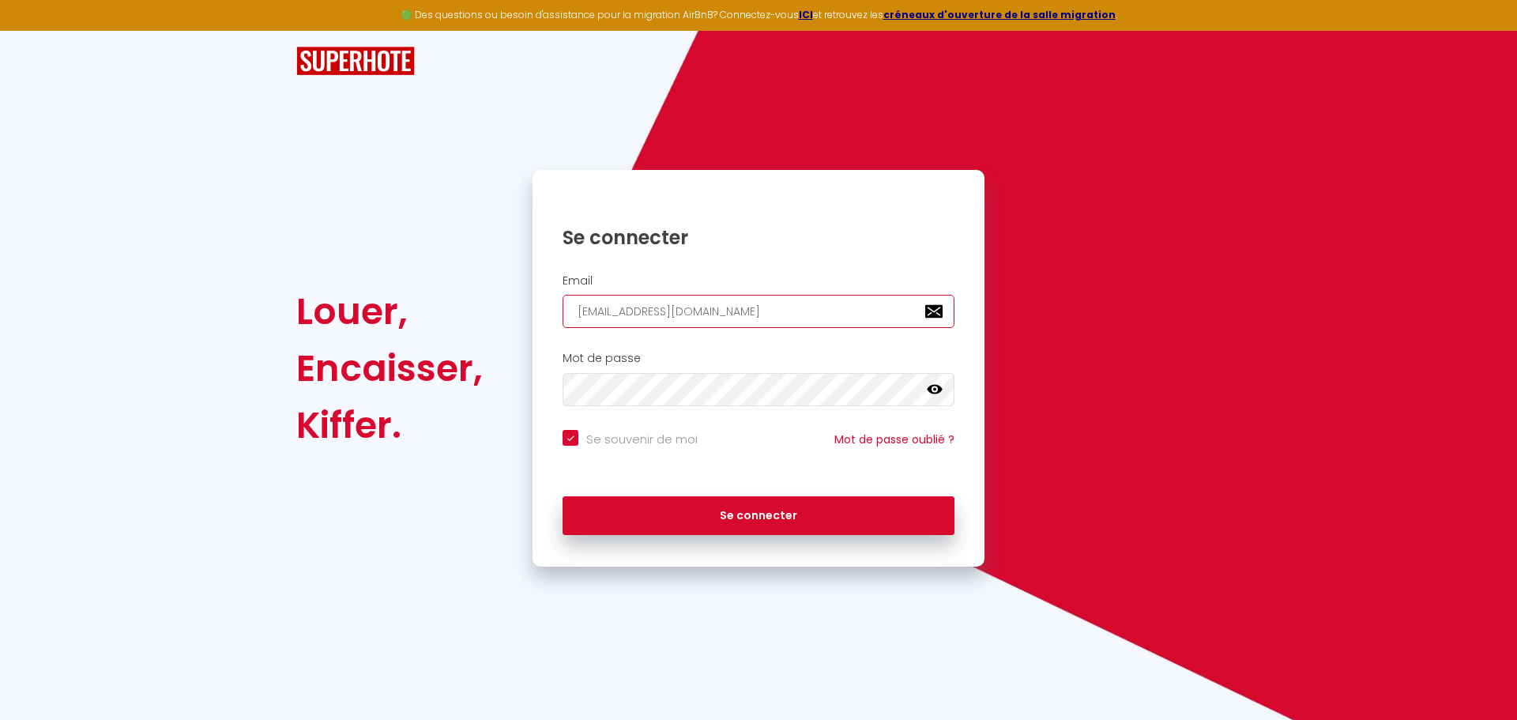
drag, startPoint x: 804, startPoint y: 312, endPoint x: 401, endPoint y: 304, distance: 403.0
click at [401, 304] on div "Louer, Encaisser, [PERSON_NAME]. Se connecter Email [EMAIL_ADDRESS][DOMAIN_NAME…" at bounding box center [758, 368] width 945 height 397
type input "l"
checkbox input "true"
type input "lo"
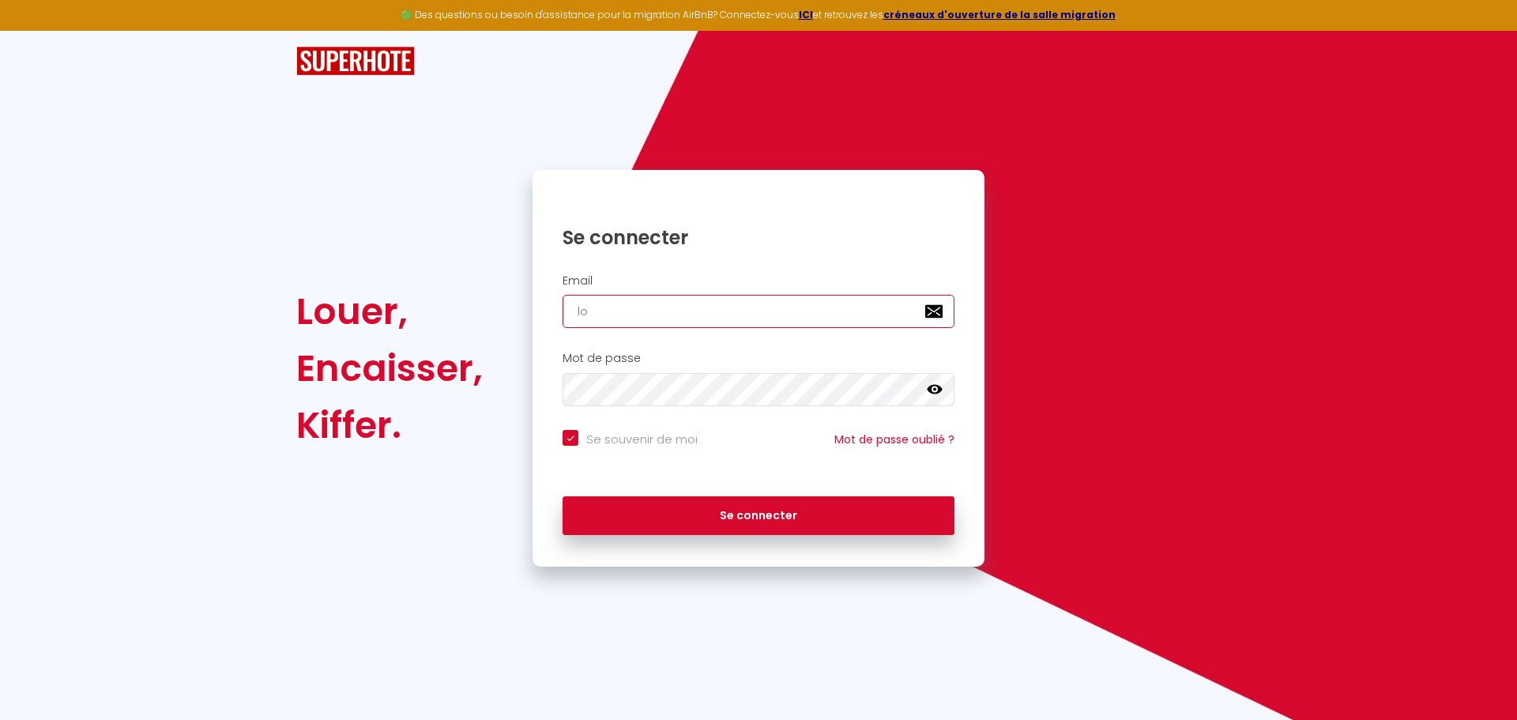
checkbox input "true"
type input "lor"
checkbox input "true"
type input "lore"
checkbox input "true"
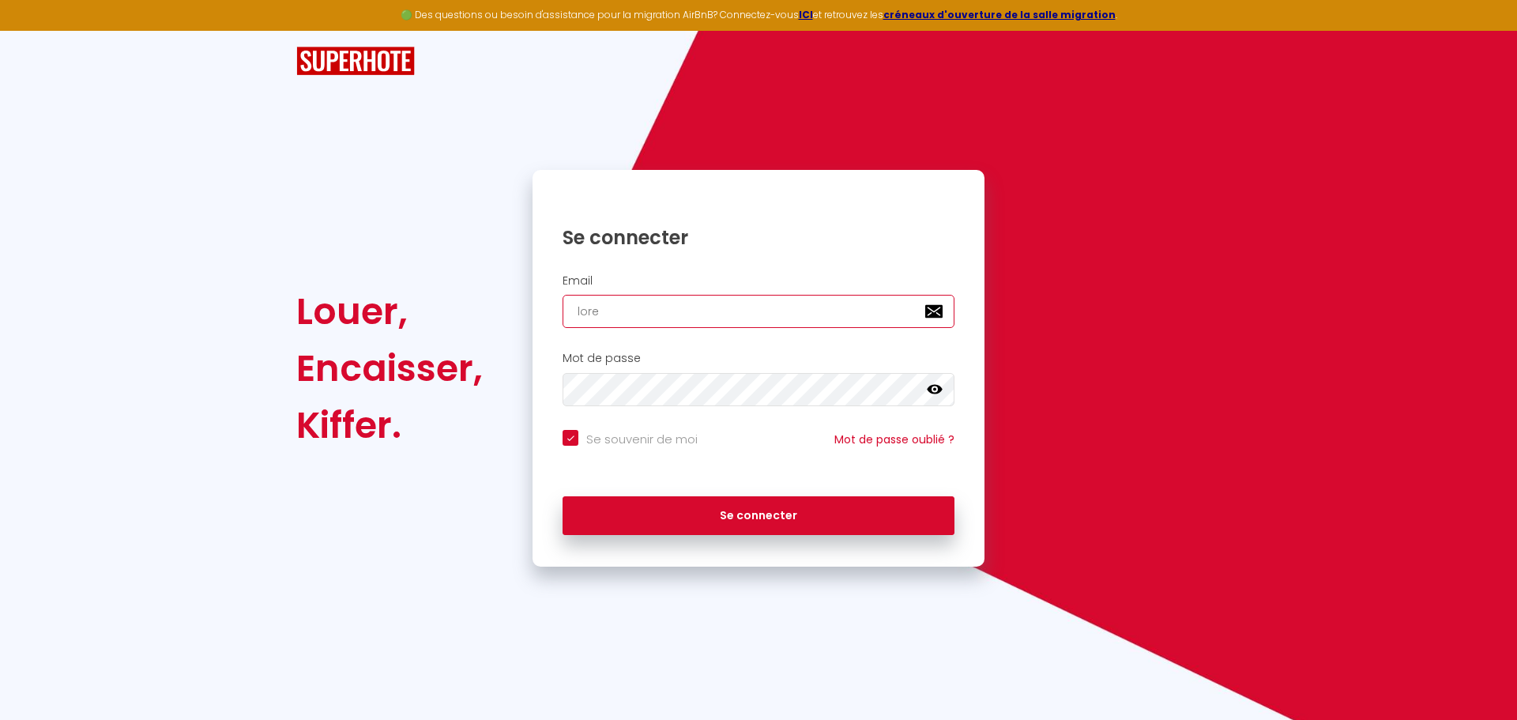
type input "[PERSON_NAME]"
checkbox input "true"
type input "[PERSON_NAME]"
checkbox input "true"
type input "[PERSON_NAME]"
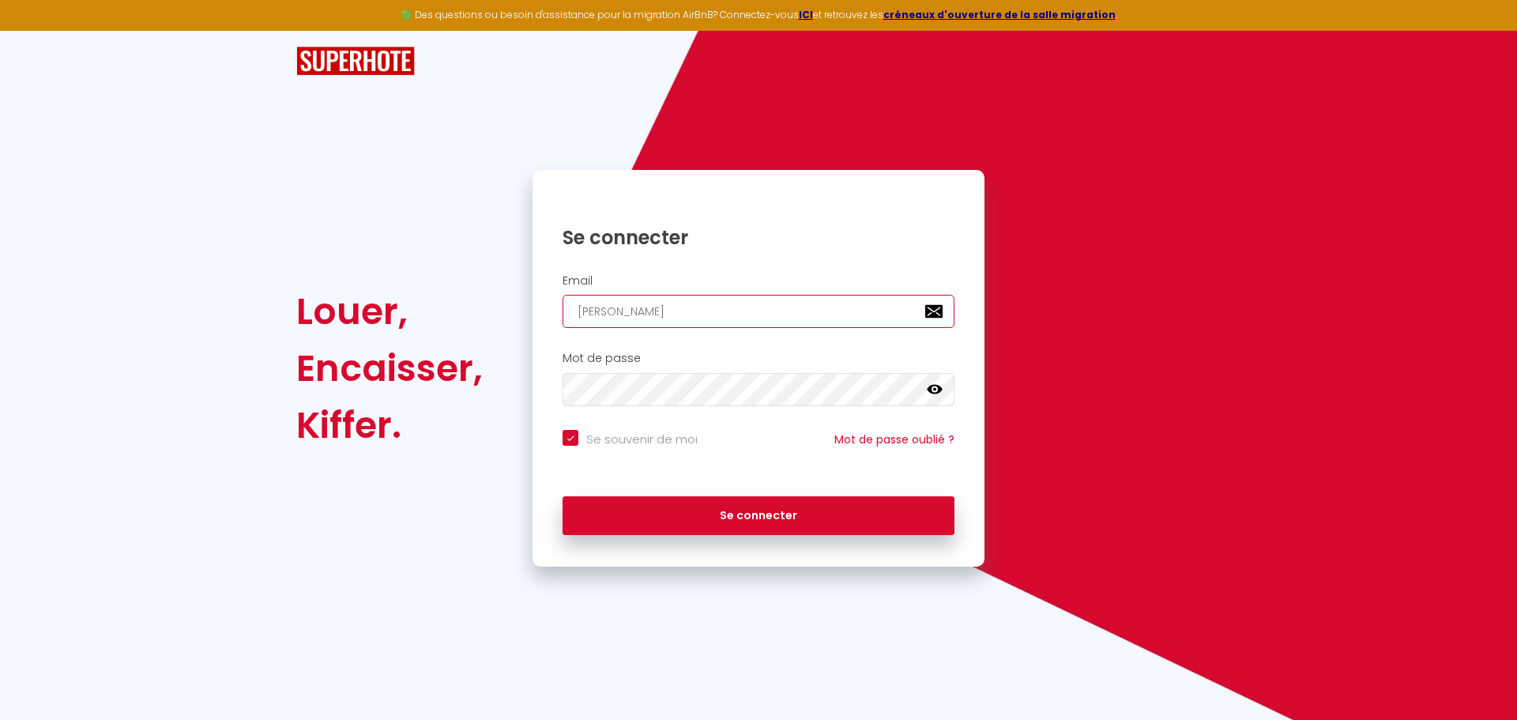
checkbox input "true"
type input "lorenzob"
checkbox input "true"
type input "lorenzoba"
checkbox input "true"
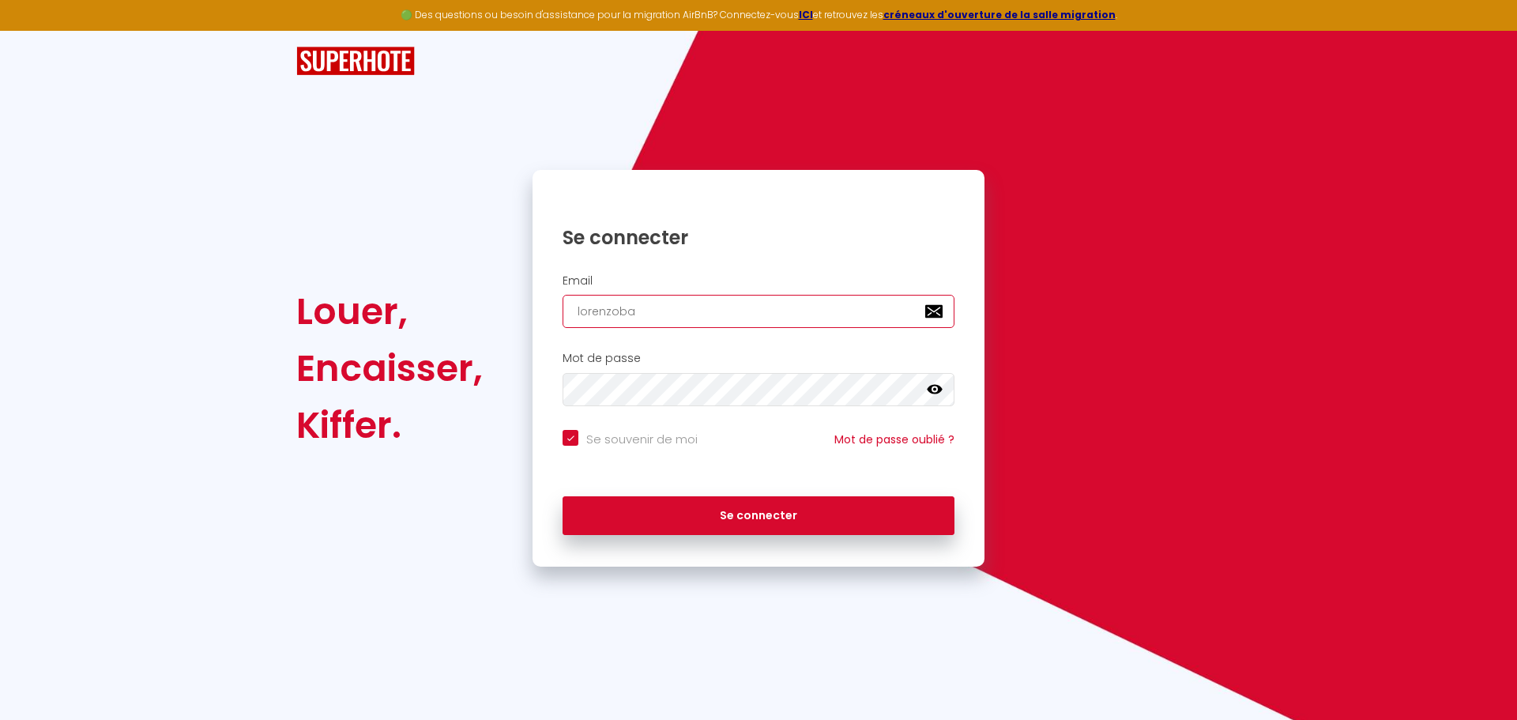
type input "lorenzobag"
checkbox input "true"
type input "lorenzobagn"
checkbox input "true"
type input "lorenzobagna"
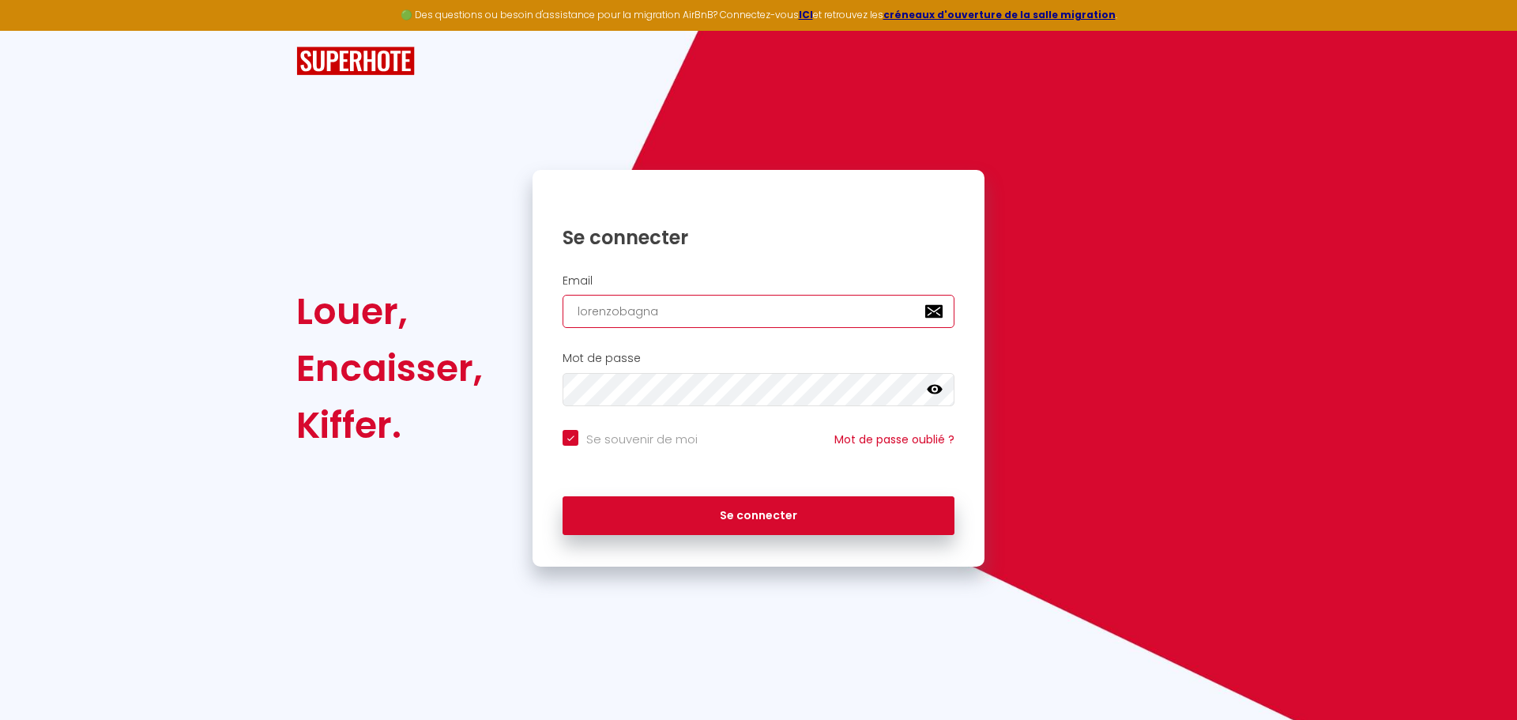
checkbox input "true"
type input "lorenzobagnat"
checkbox input "true"
type input "lorenzobagnato"
checkbox input "true"
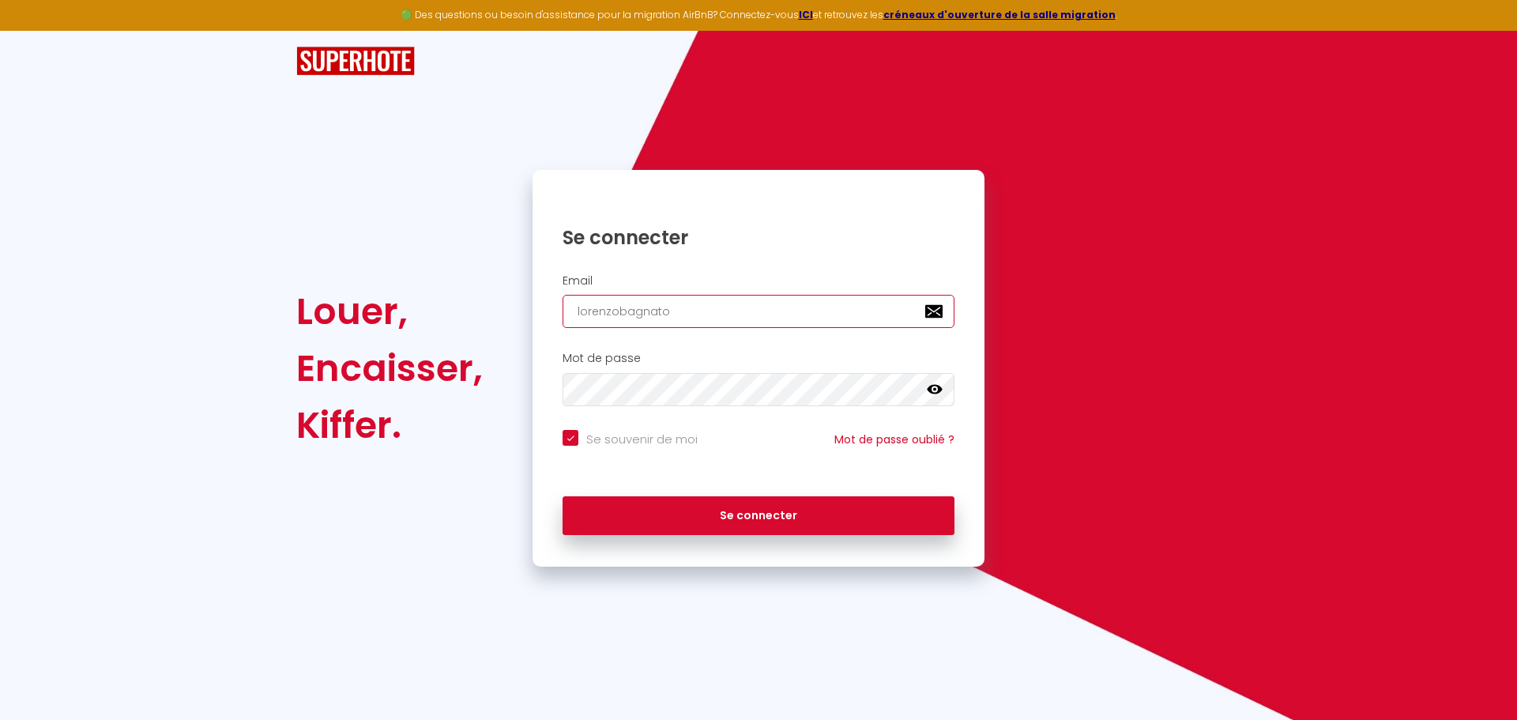
type input "lorenzobagnato@"
checkbox input "true"
type input "lorenzobagnato@h"
checkbox input "true"
type input "lorenzobagnato@ho"
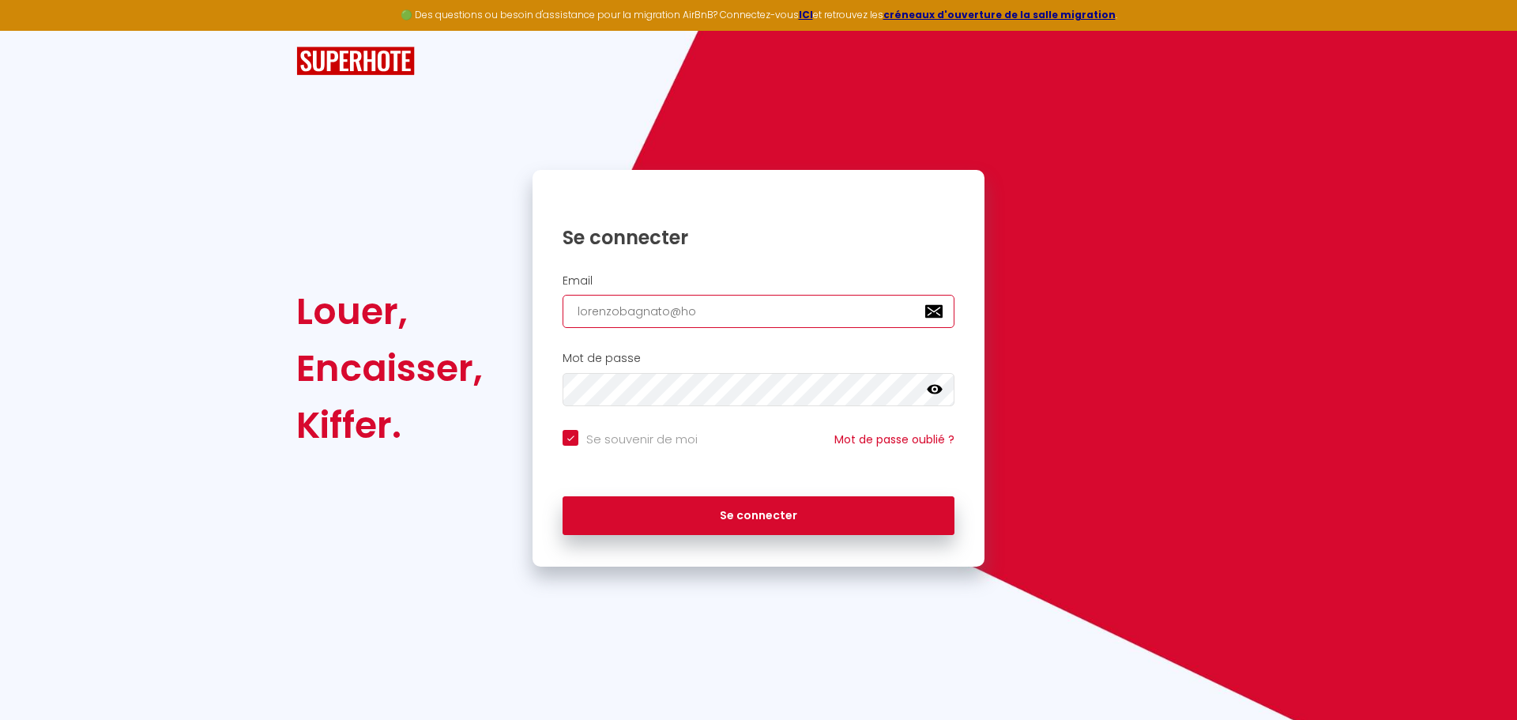
checkbox input "true"
type input "lorenzobagnato@hot"
checkbox input "true"
type input "lorenzobagnato@hotm"
checkbox input "true"
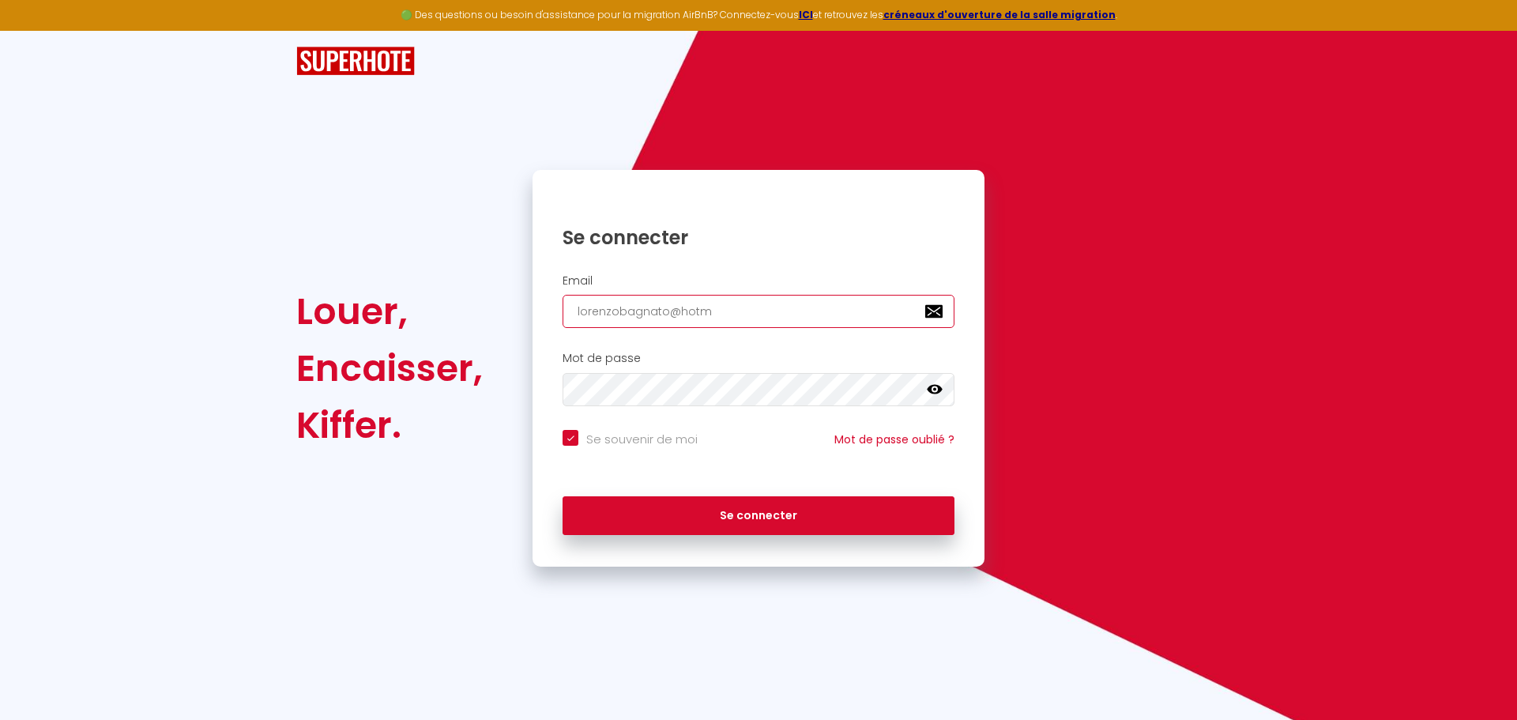
type input "lorenzobagnato@hotma"
checkbox input "true"
type input "lorenzobagnato@hotmai"
checkbox input "true"
type input "[EMAIL_ADDRESS]"
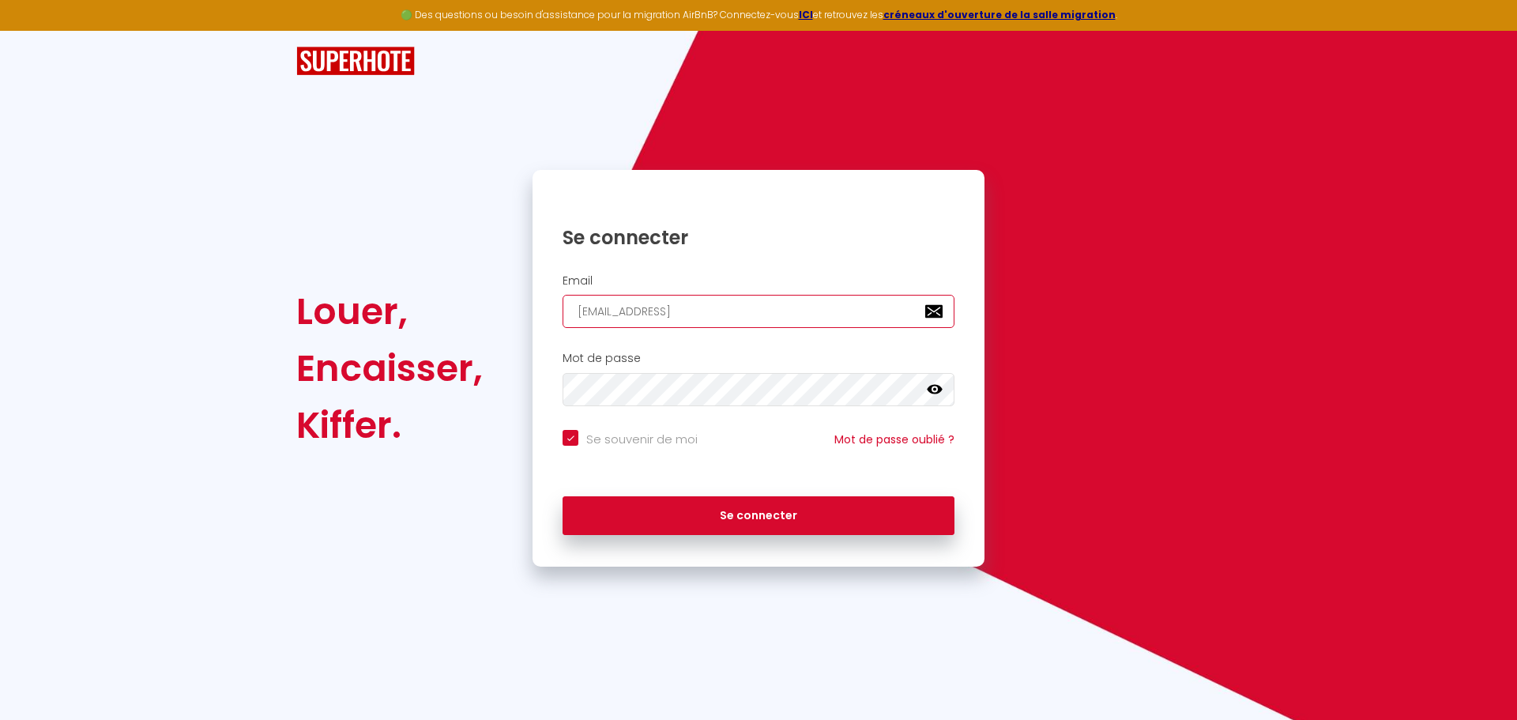
checkbox input "true"
type input "[EMAIL_ADDRESS]."
checkbox input "true"
type input "lorenzobagnato@hotmail.i"
checkbox input "true"
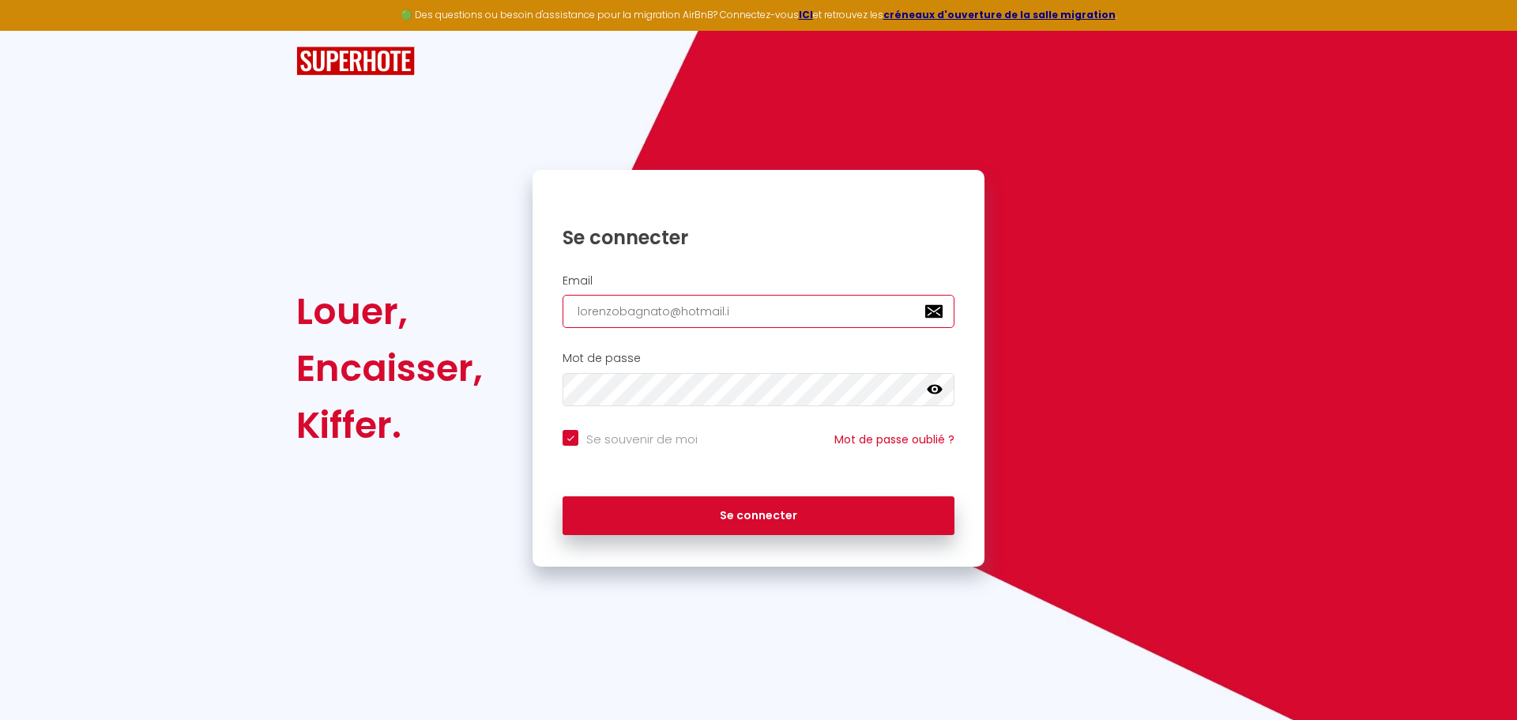
type input "[EMAIL_ADDRESS][DOMAIN_NAME]"
checkbox input "true"
type input "[EMAIL_ADDRESS][DOMAIN_NAME]"
click at [942, 385] on icon at bounding box center [935, 390] width 16 height 16
click at [563, 496] on button "Se connecter" at bounding box center [759, 516] width 392 height 40
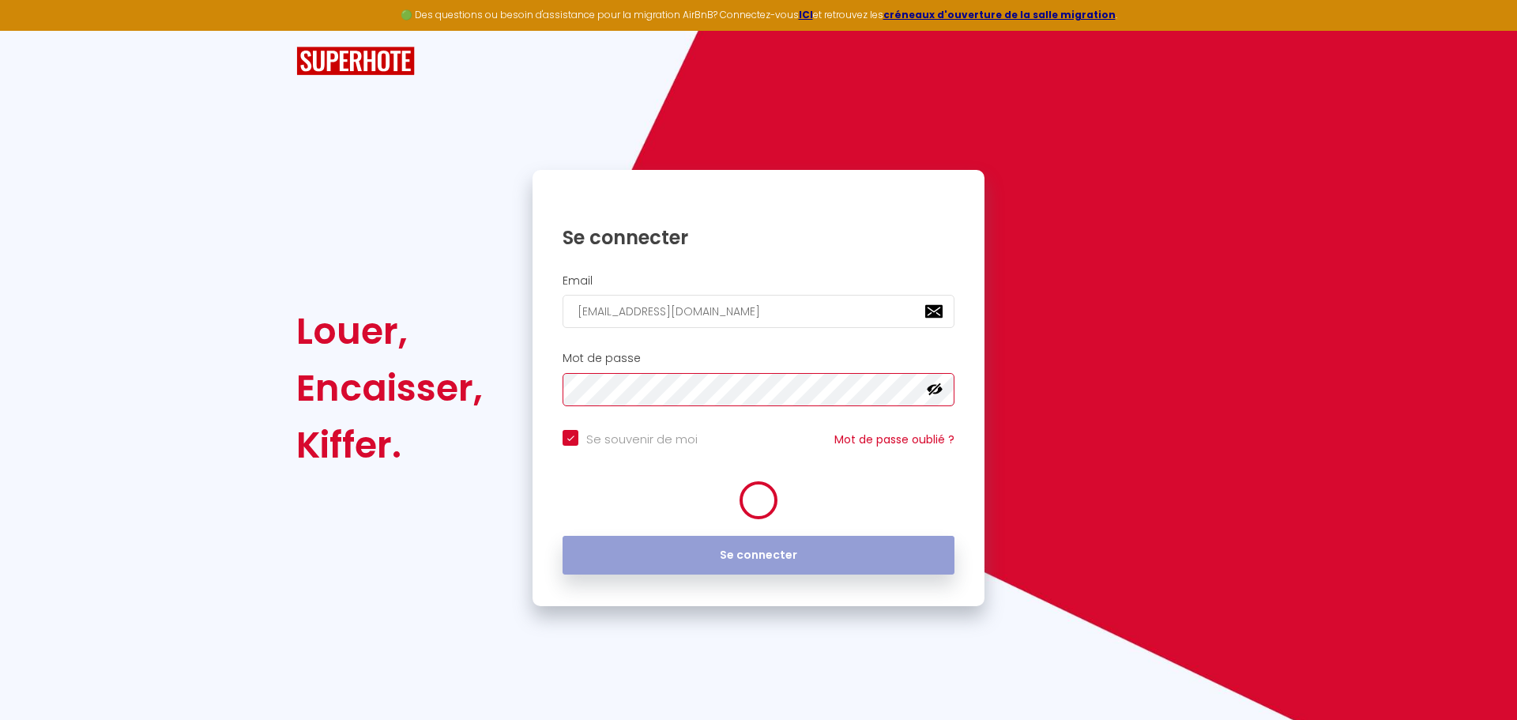
checkbox input "true"
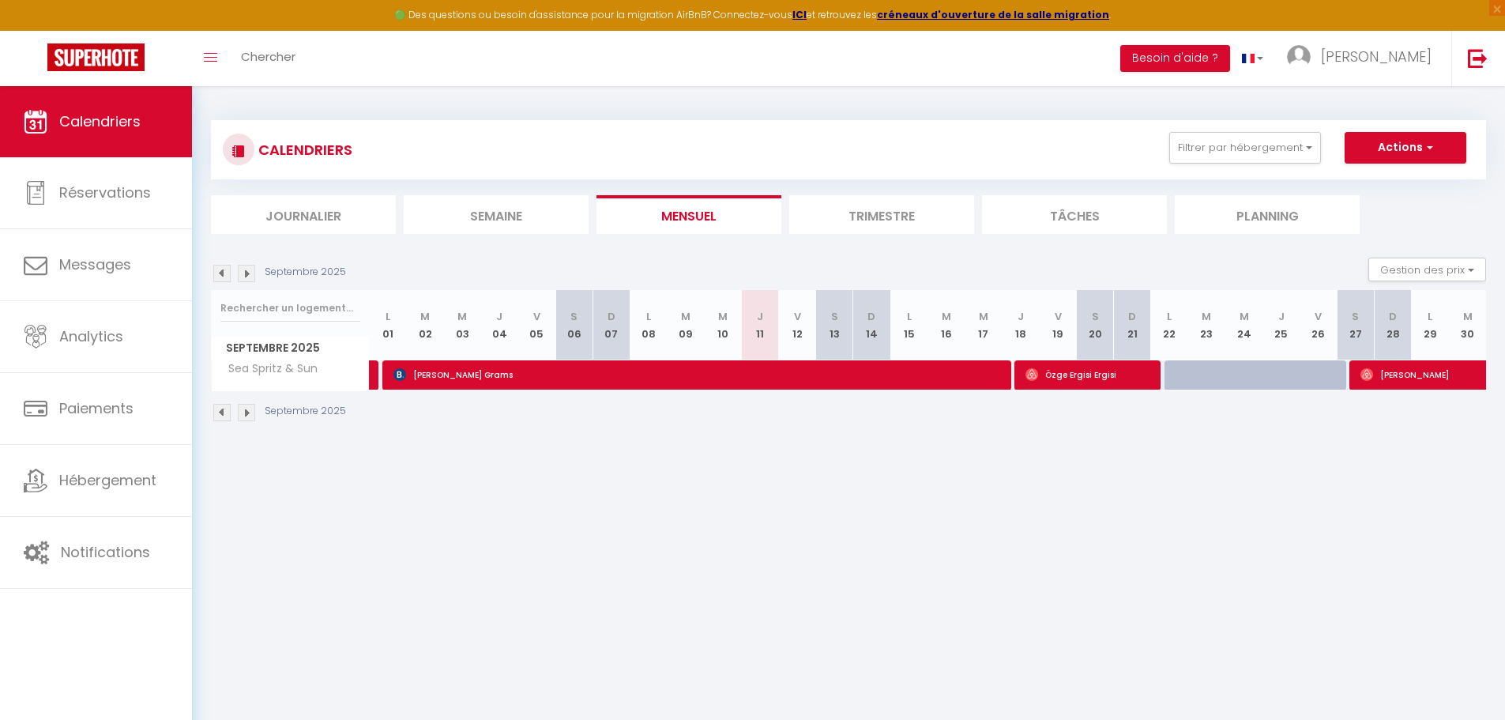
click at [888, 206] on li "Trimestre" at bounding box center [881, 214] width 185 height 39
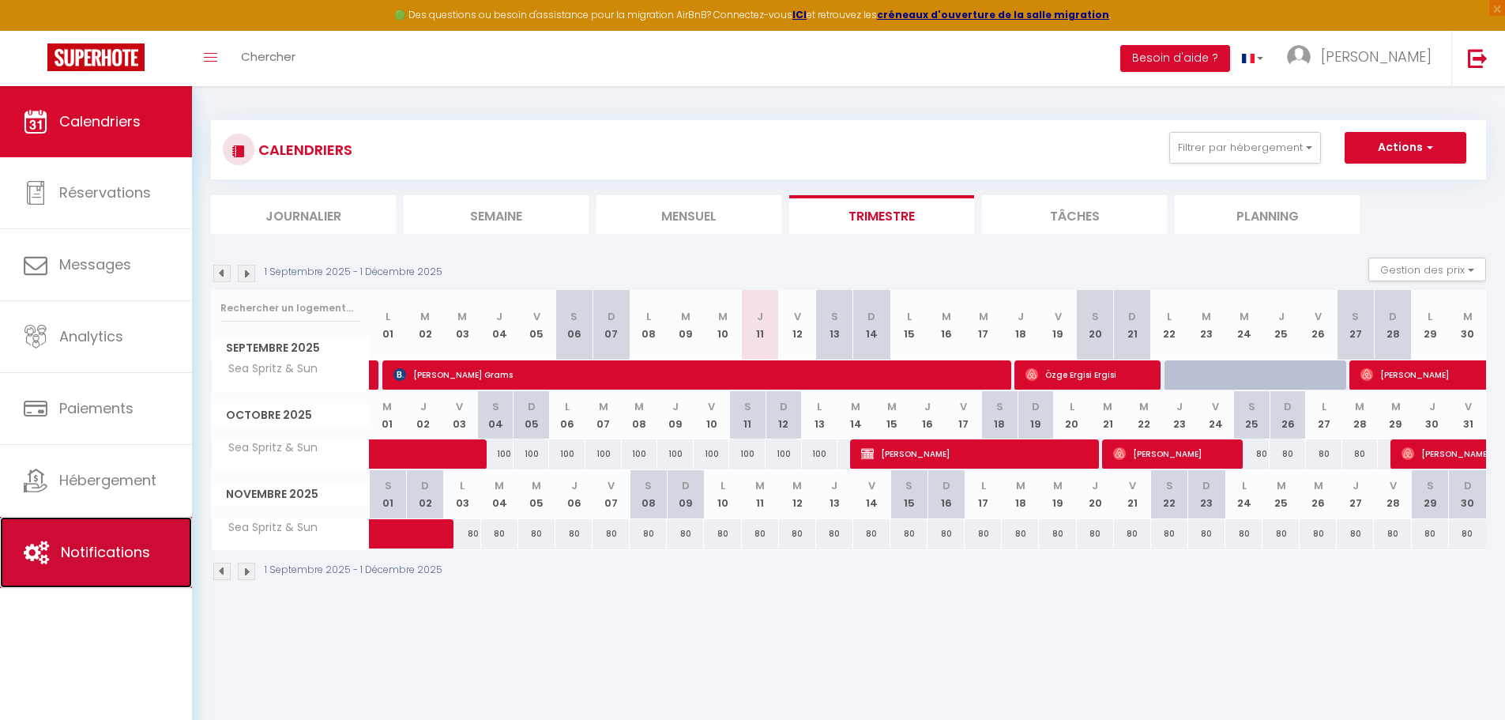
click at [103, 551] on span "Notifications" at bounding box center [105, 552] width 89 height 20
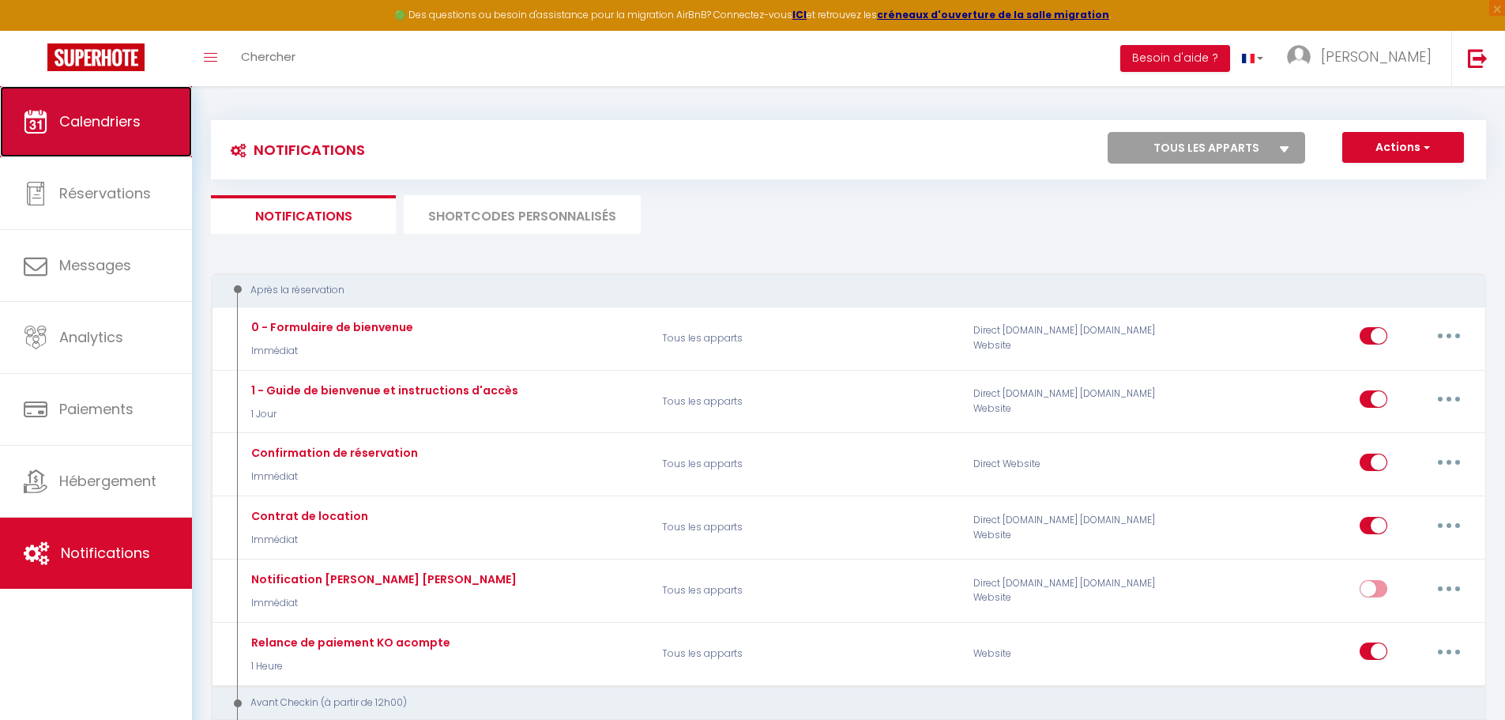
click at [36, 120] on icon at bounding box center [36, 122] width 24 height 24
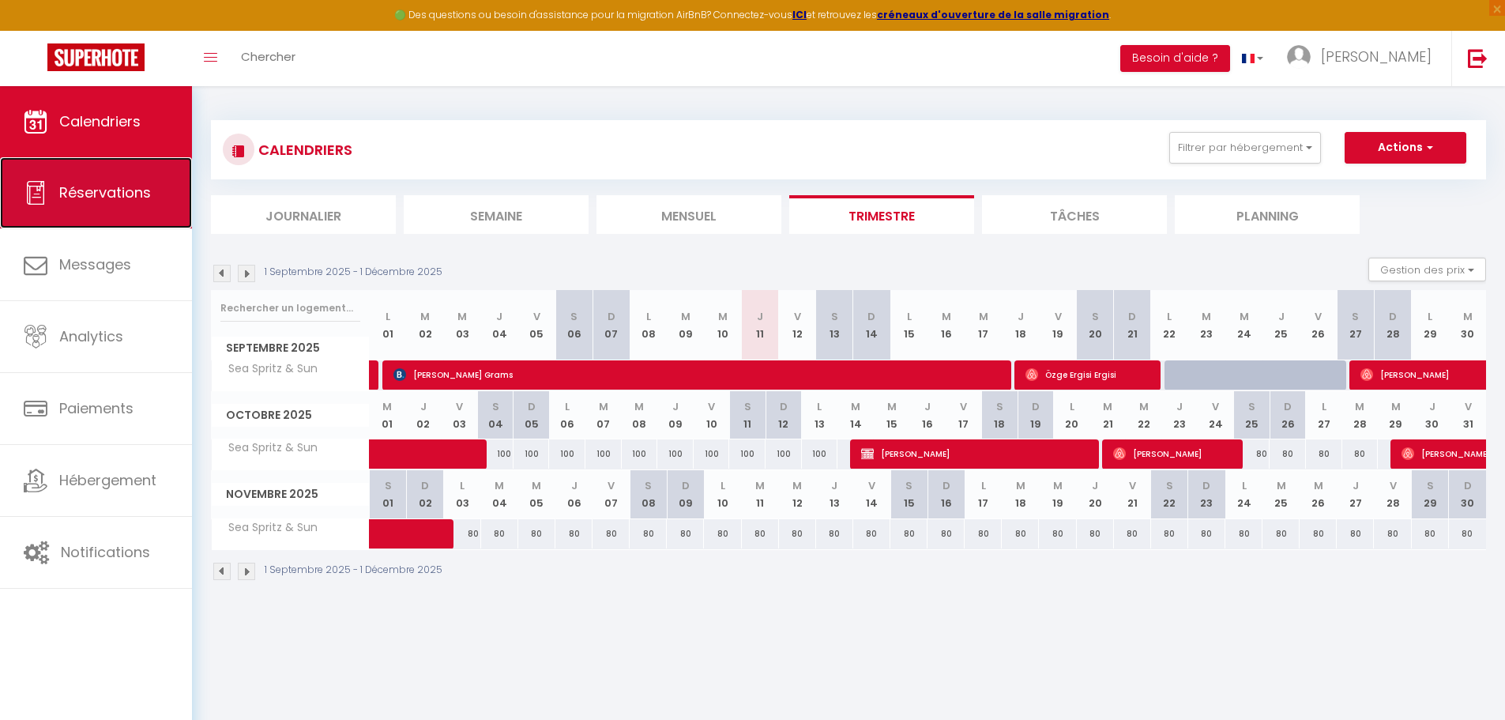
click at [60, 192] on span "Réservations" at bounding box center [105, 193] width 92 height 20
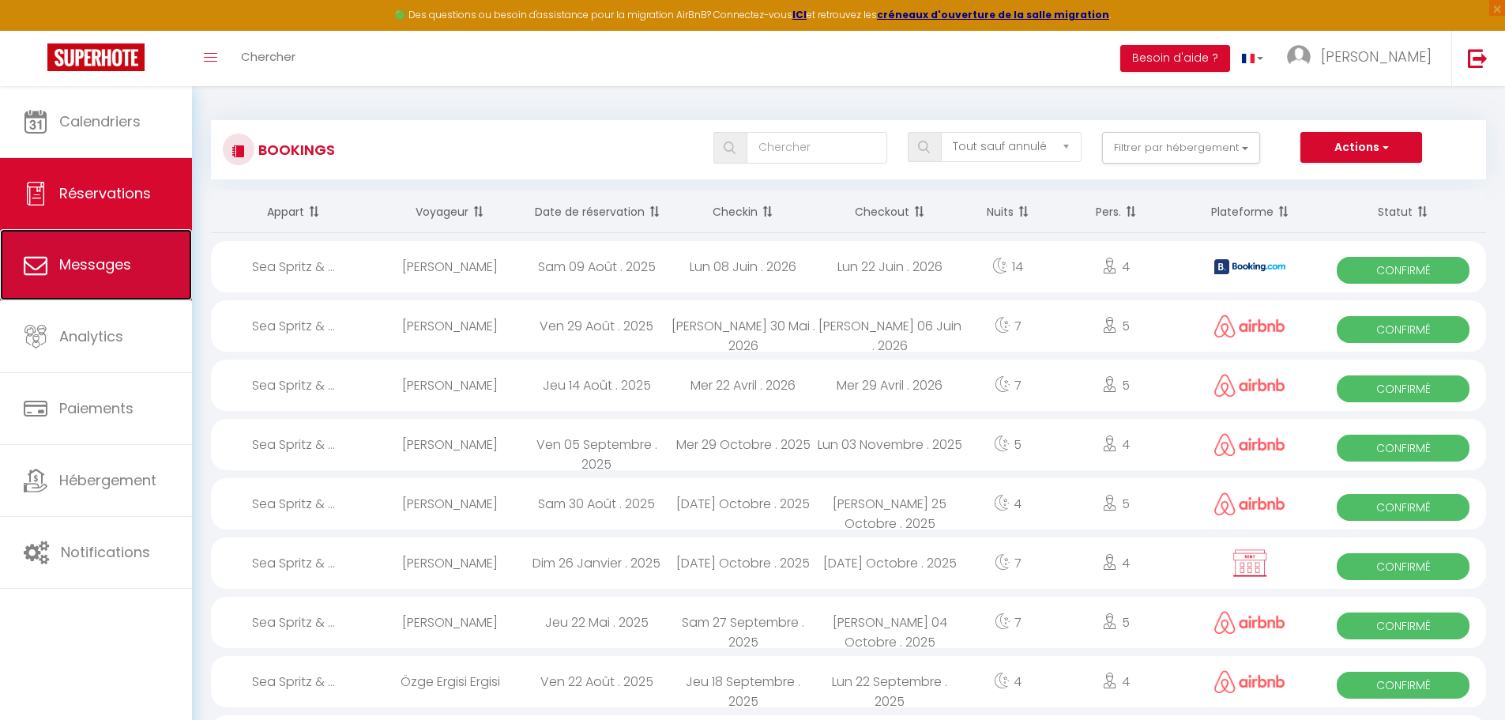
click at [88, 256] on span "Messages" at bounding box center [95, 264] width 72 height 20
select select "message"
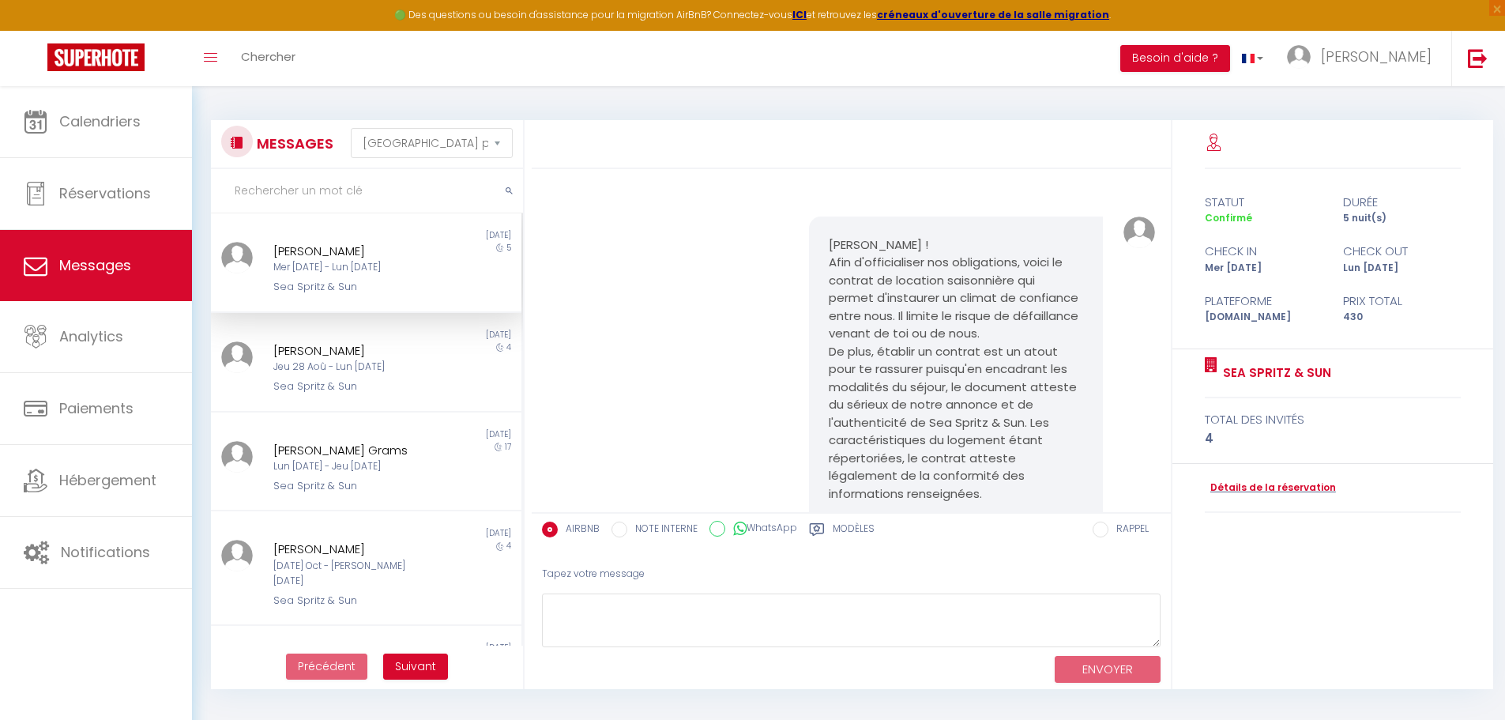
scroll to position [1215, 0]
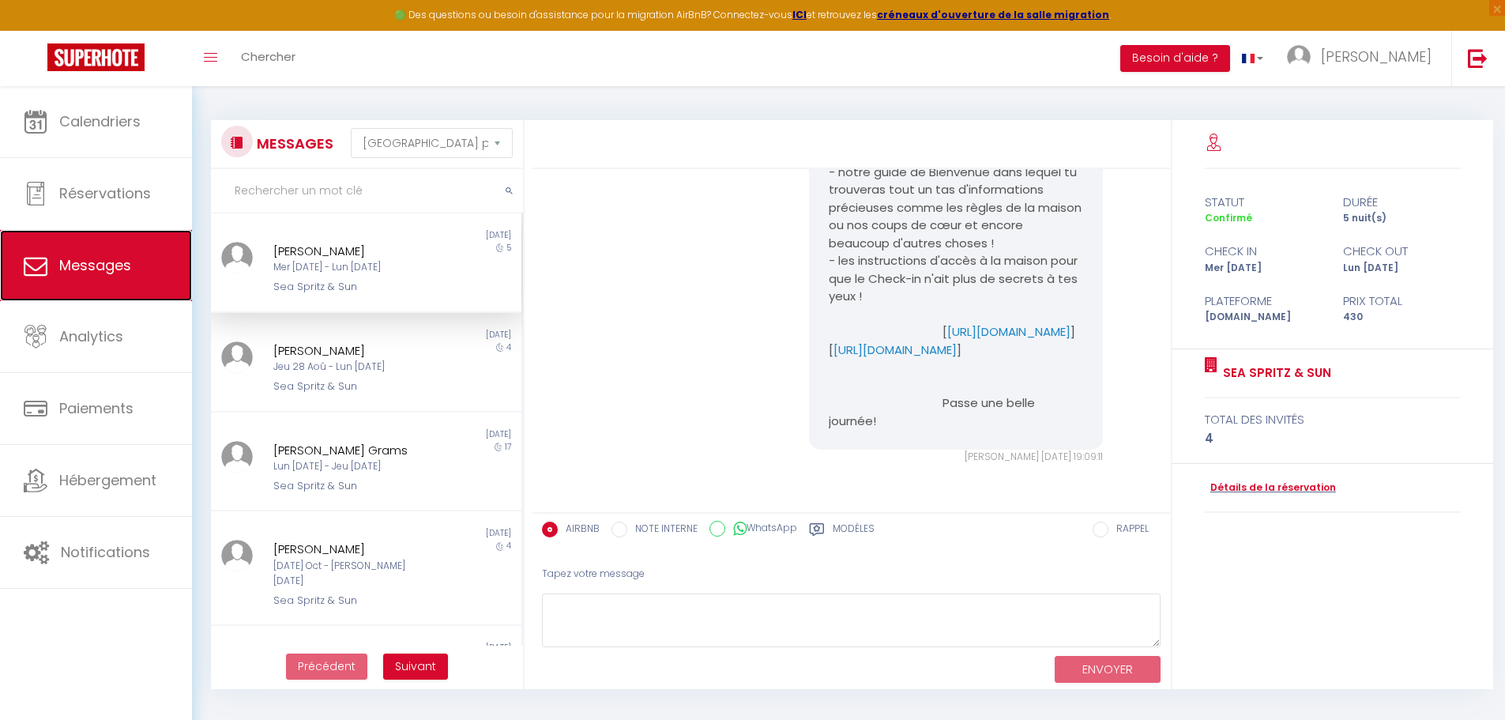
click at [101, 293] on link "Messages" at bounding box center [96, 265] width 192 height 71
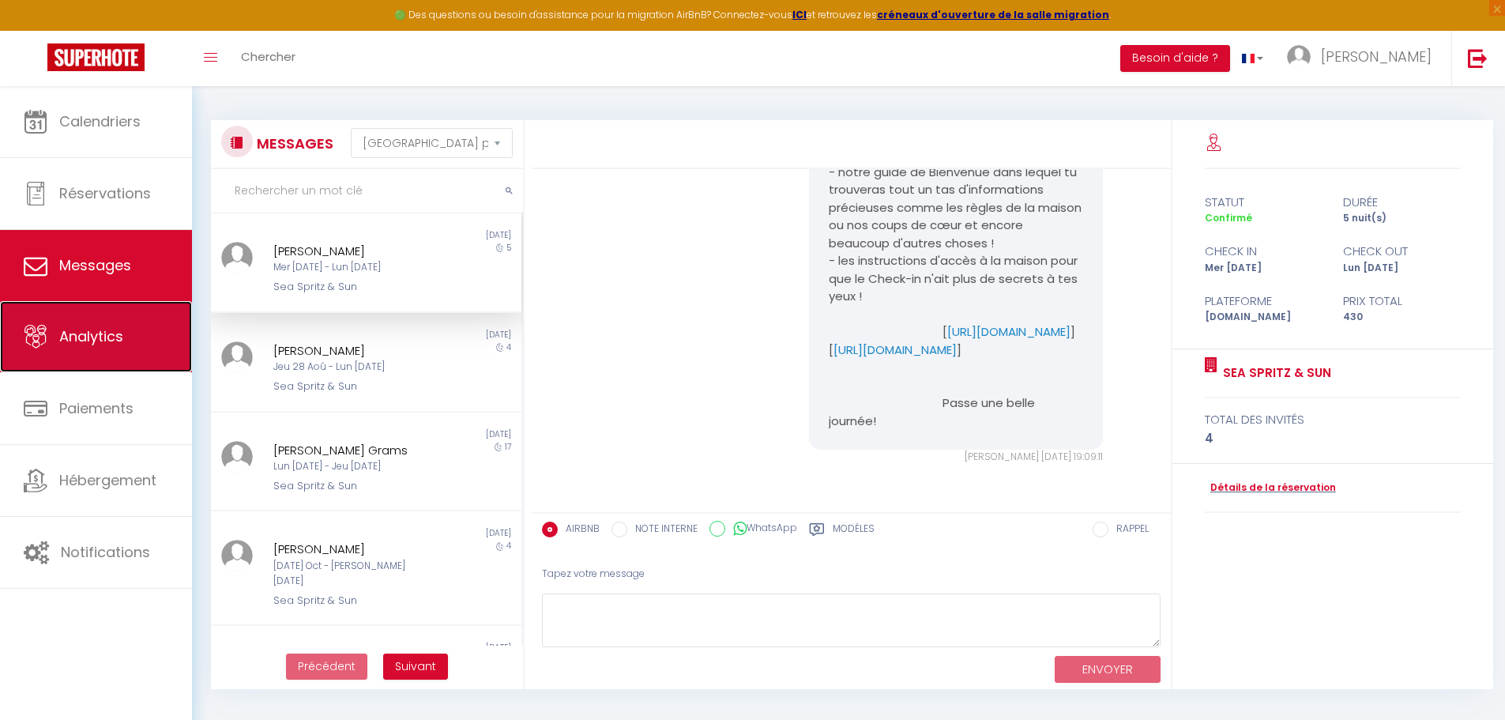
click at [100, 333] on span "Analytics" at bounding box center [91, 336] width 64 height 20
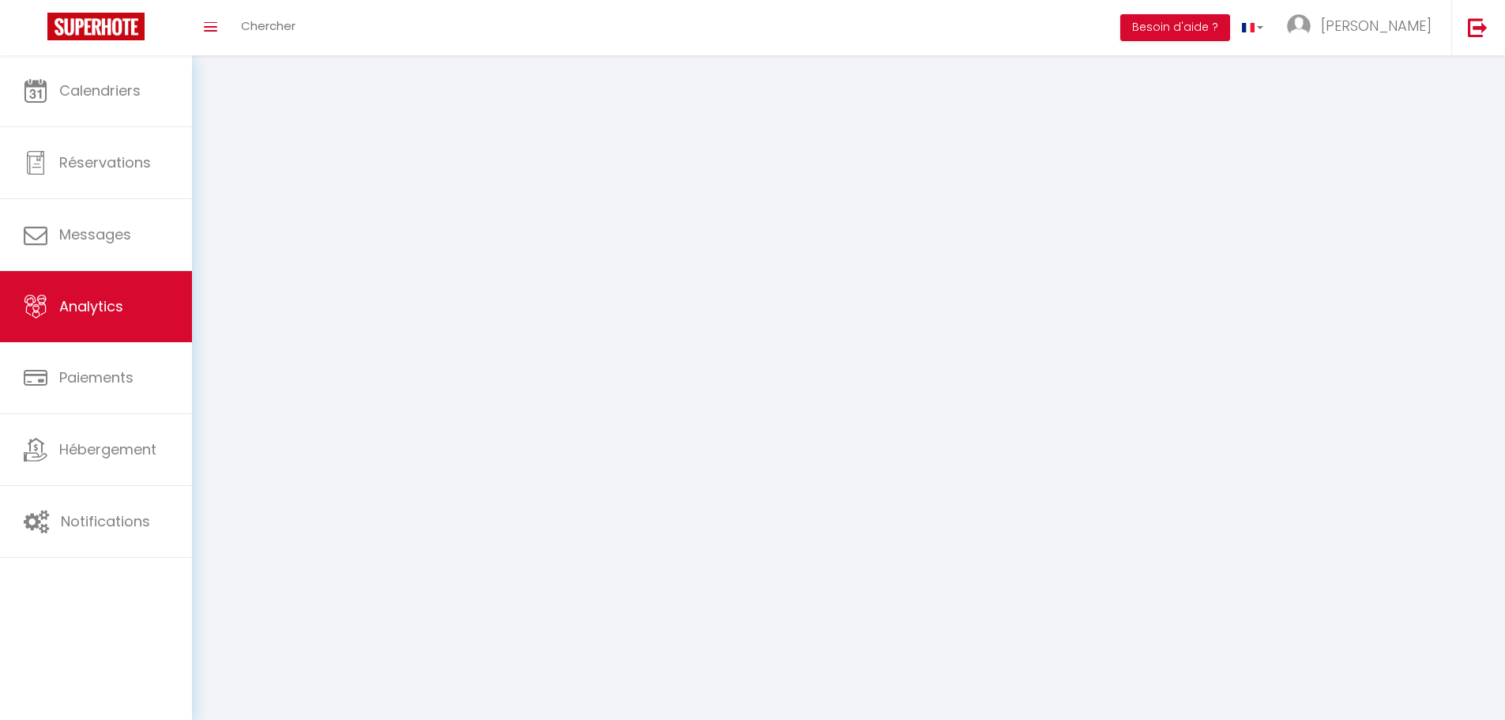
select select "2025"
select select "9"
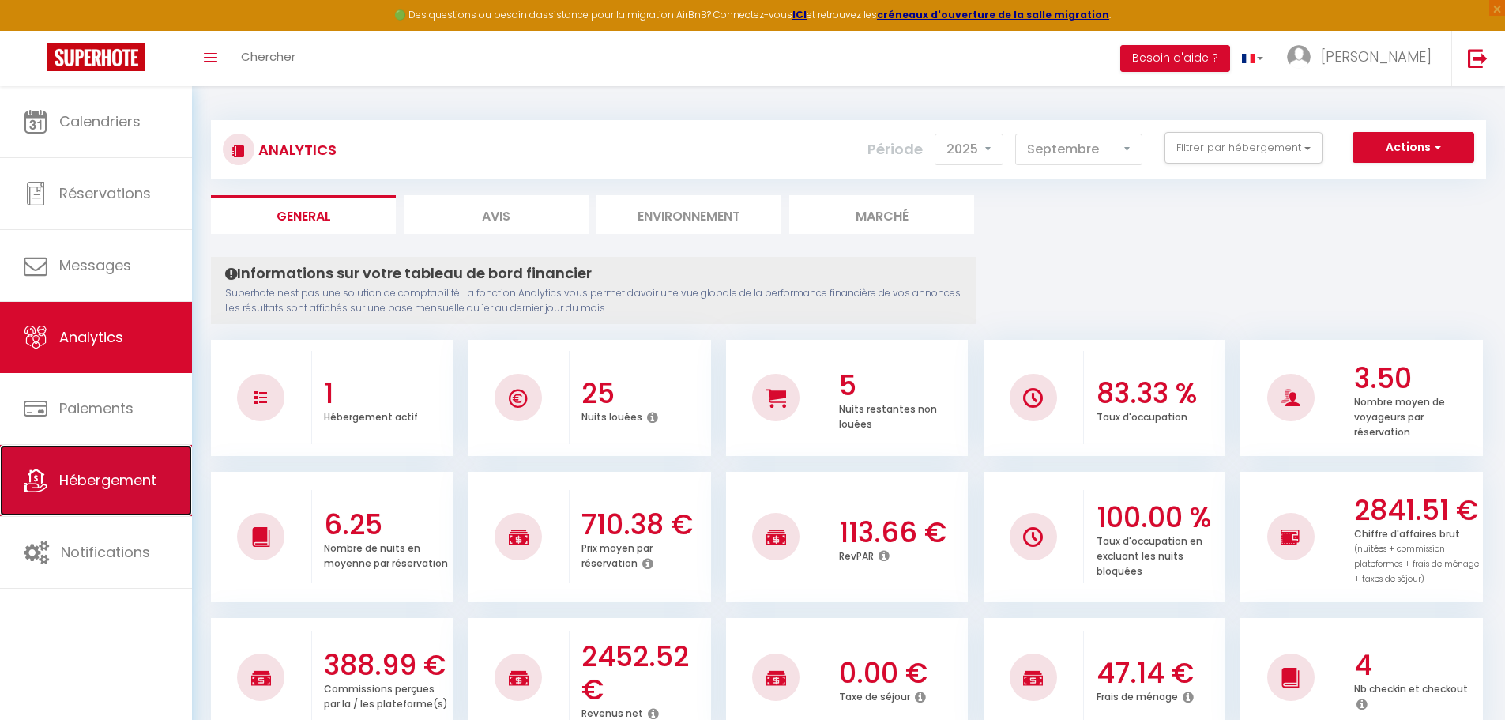
click at [101, 479] on span "Hébergement" at bounding box center [107, 480] width 97 height 20
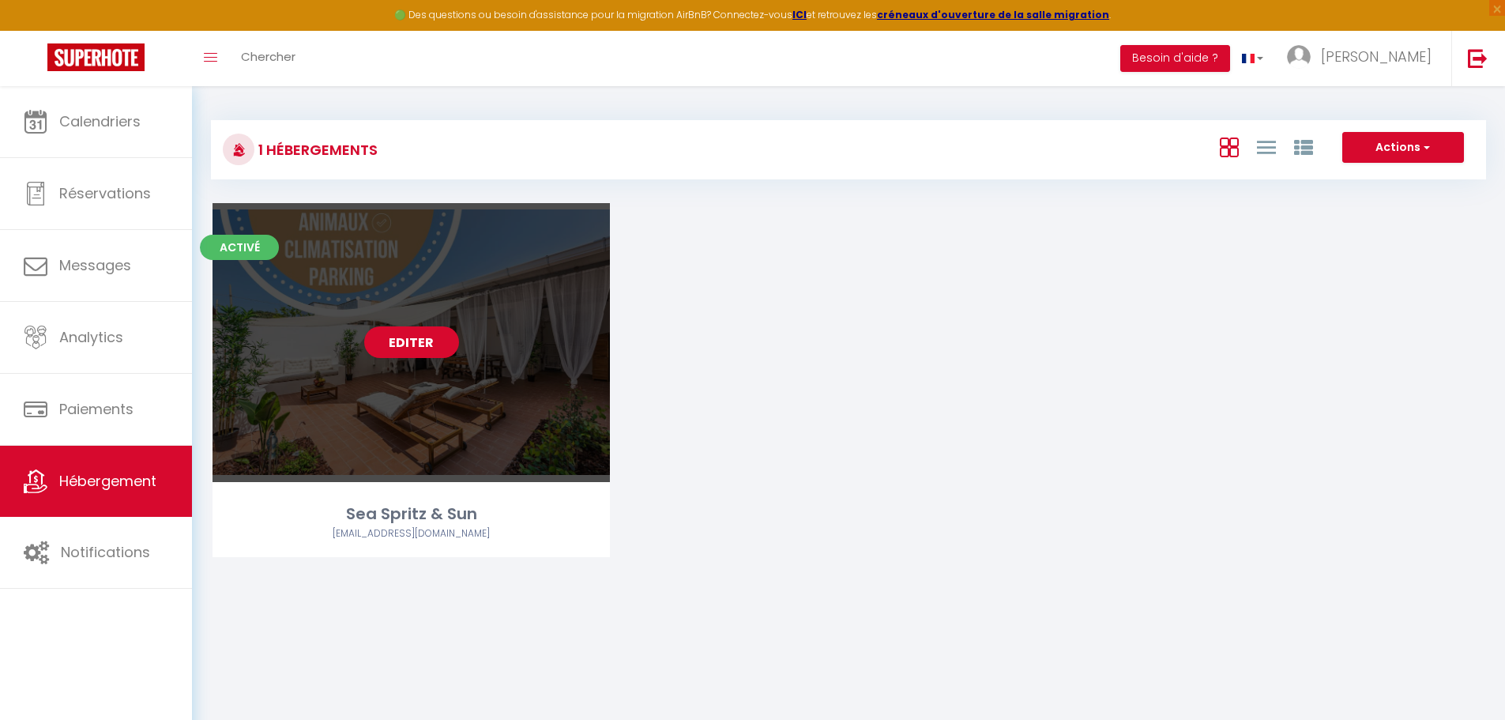
click at [455, 512] on div "Sea Spritz & Sun" at bounding box center [411, 514] width 397 height 24
select select "3"
select select "2"
select select "1"
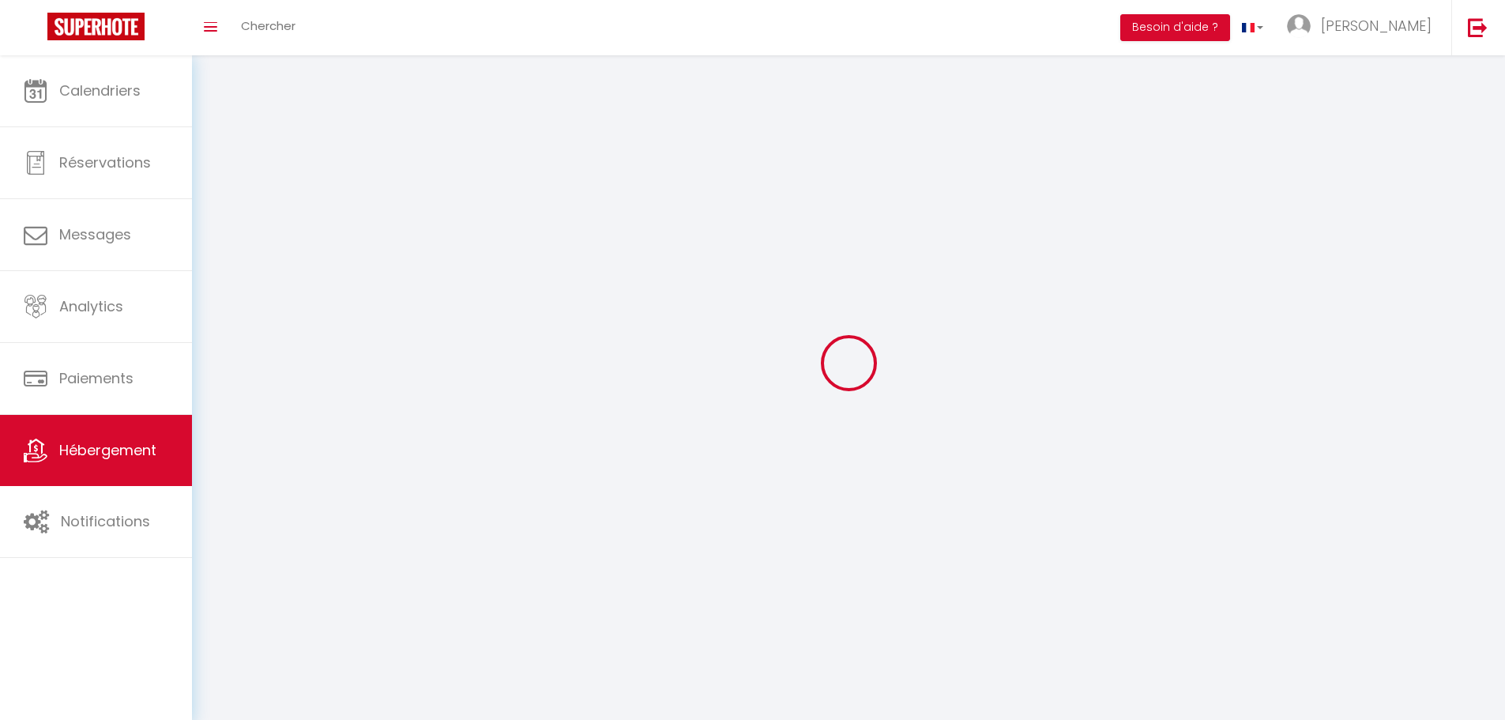
select select
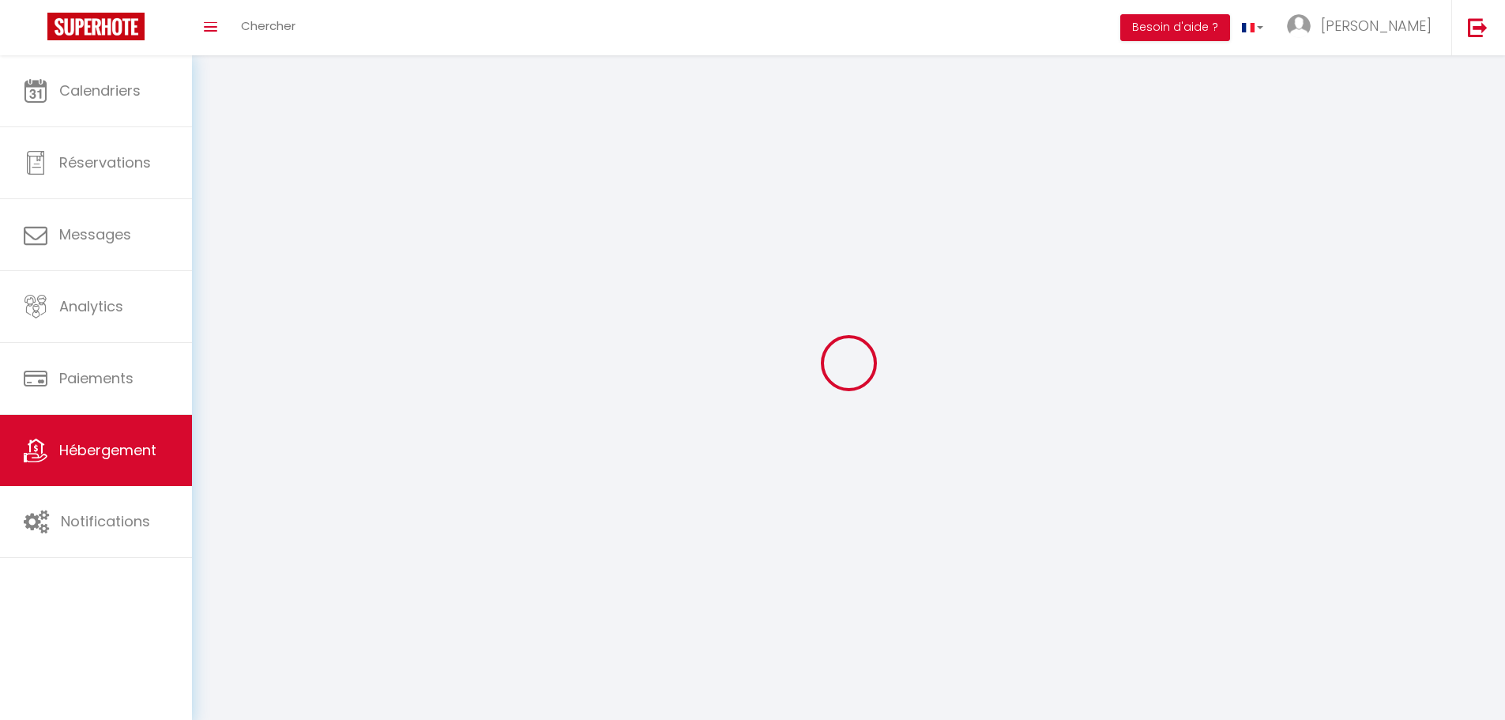
select select
checkbox input "false"
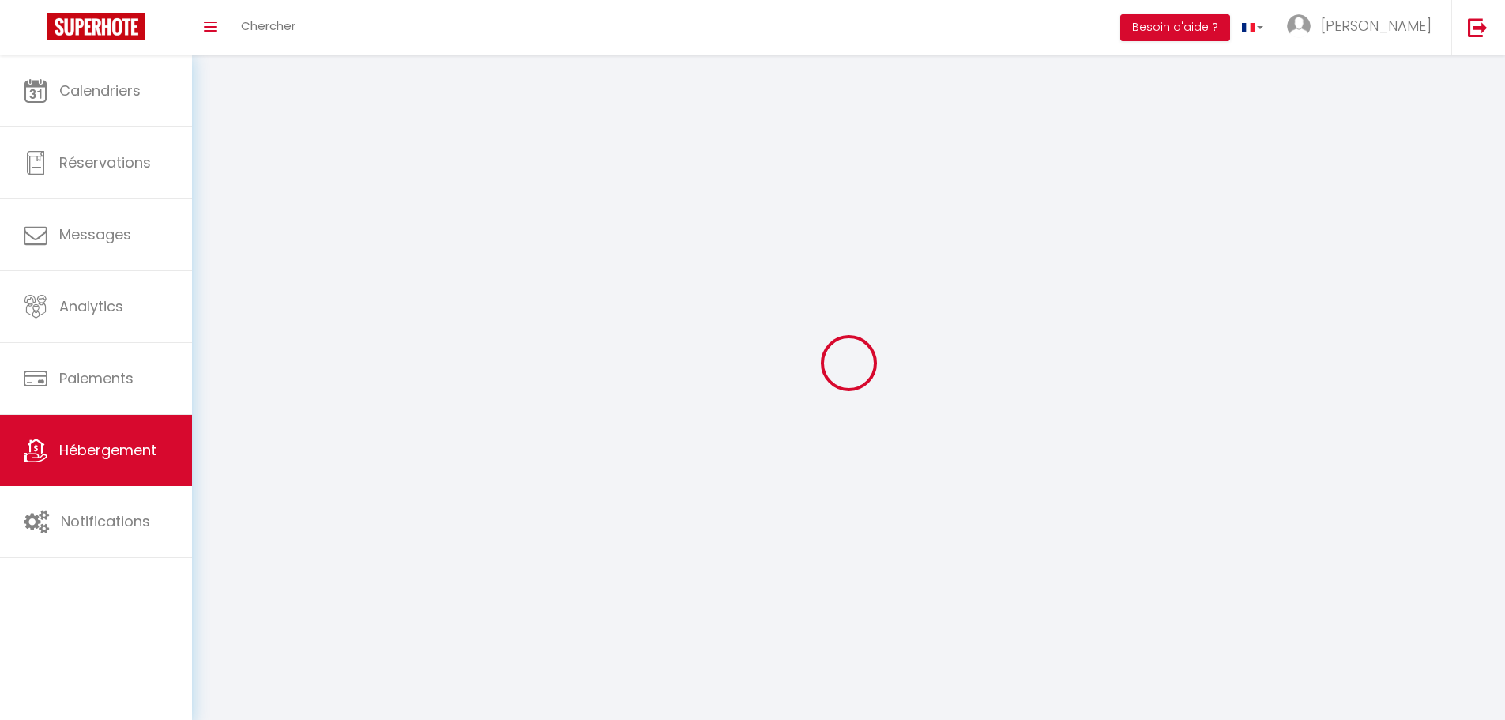
select select
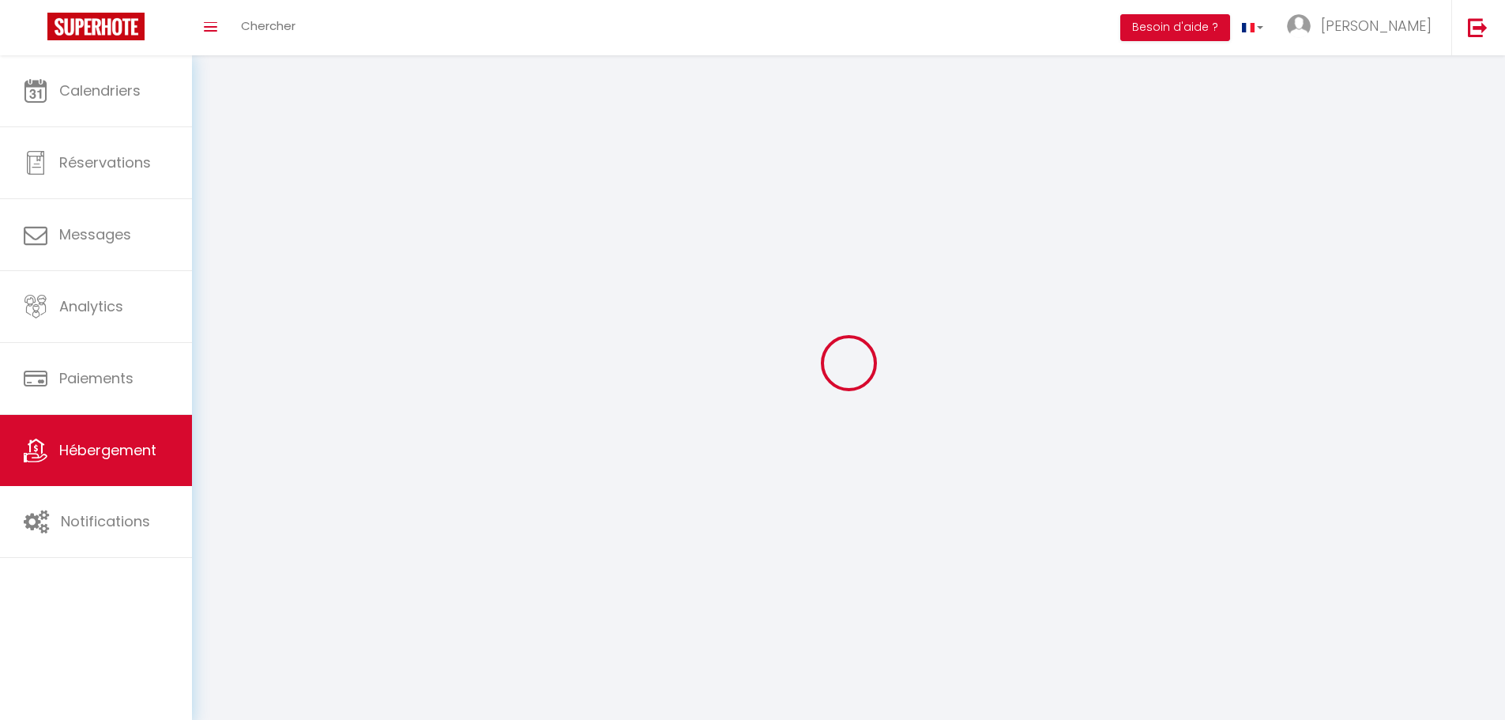
select select
checkbox input "false"
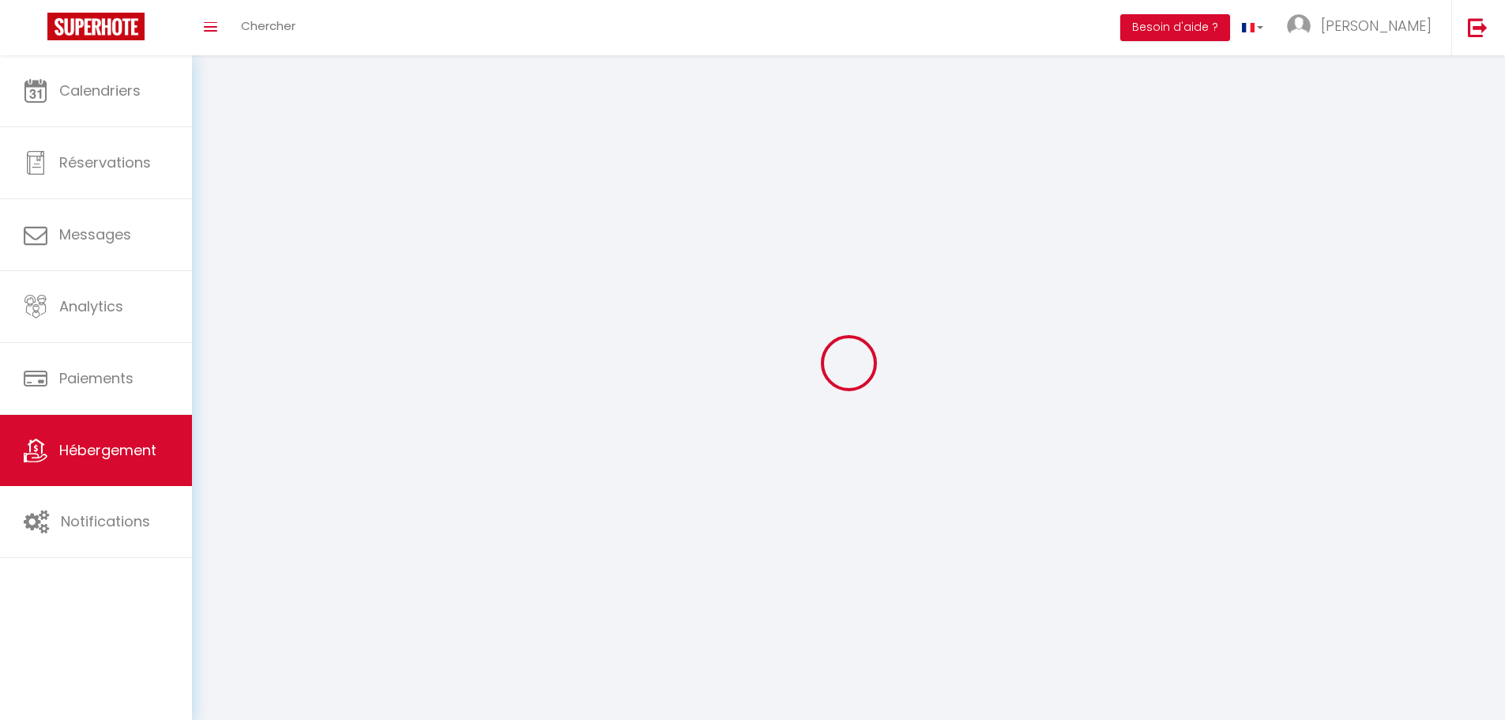
checkbox input "false"
select select
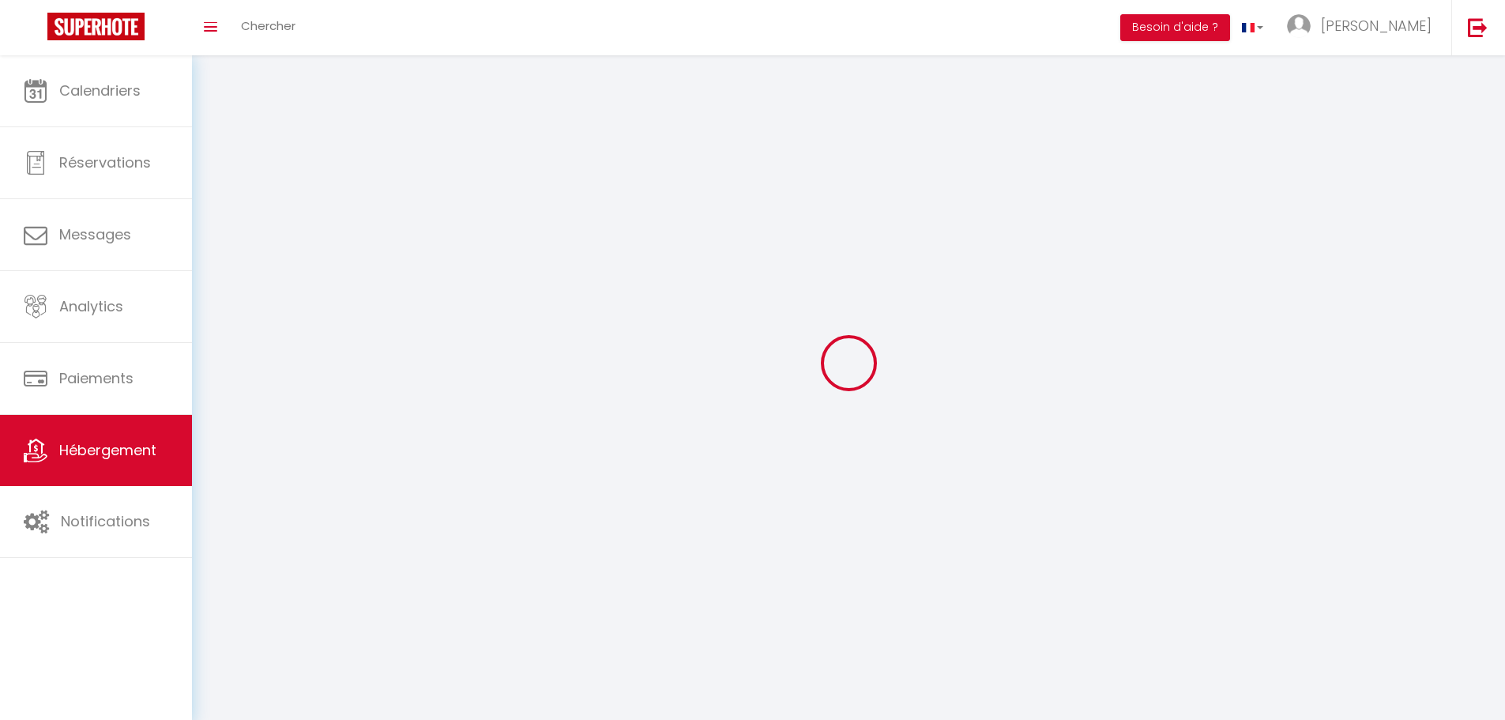
select select
checkbox input "false"
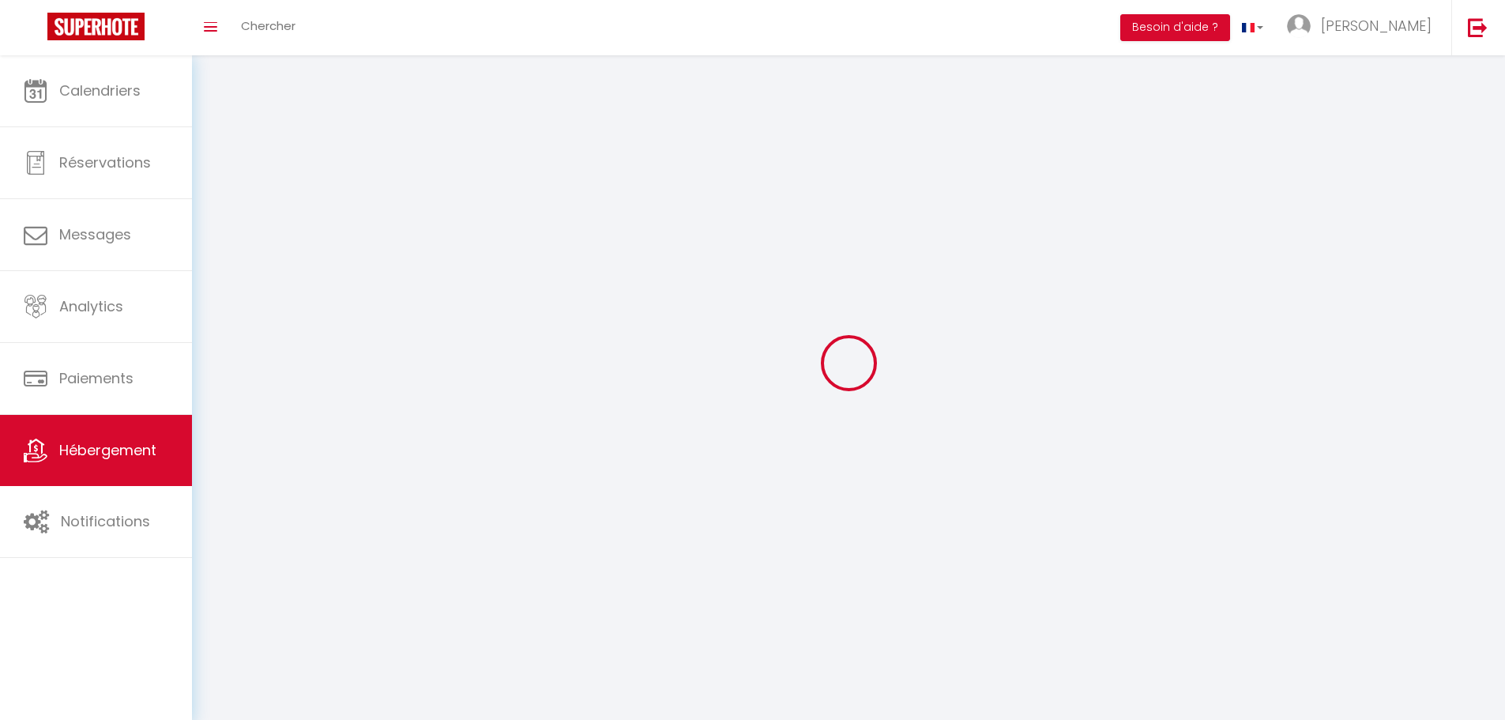
checkbox input "false"
select select
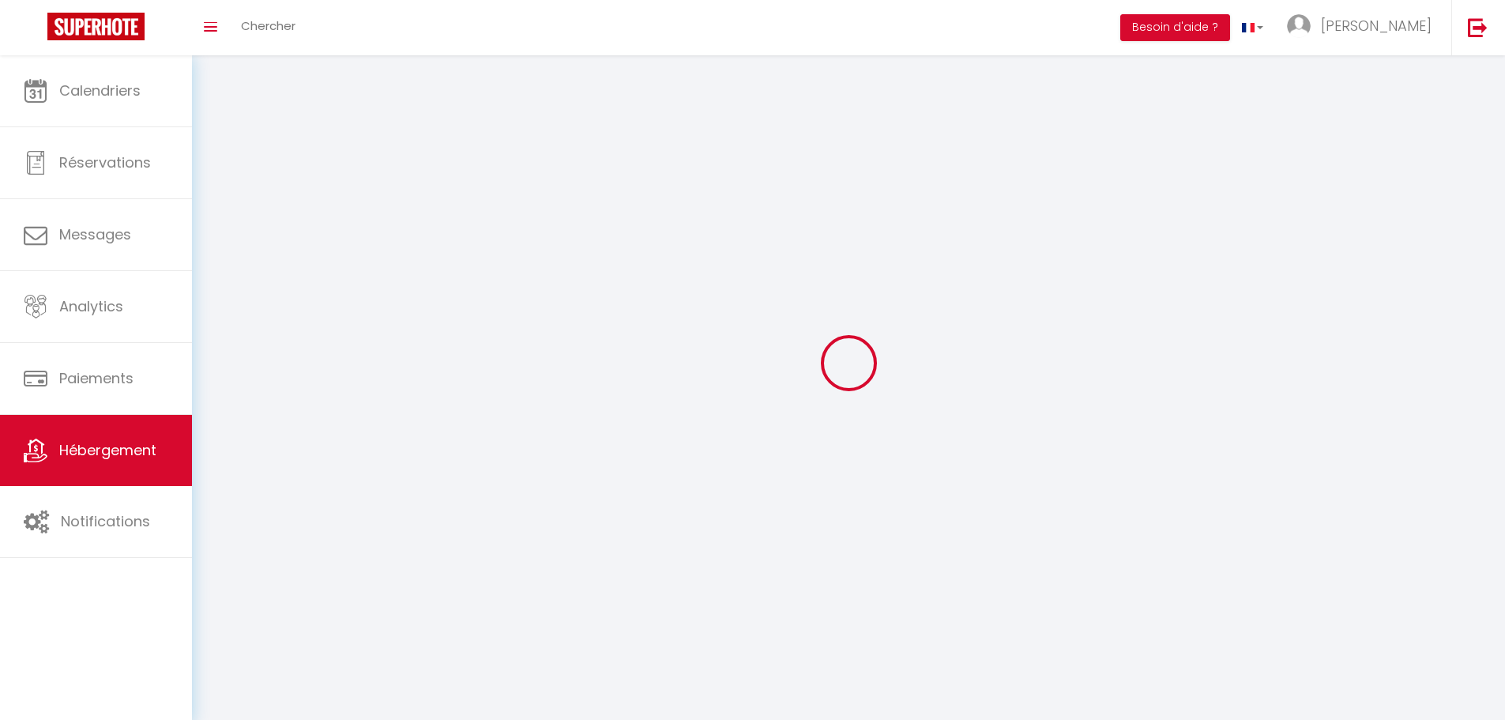
select select
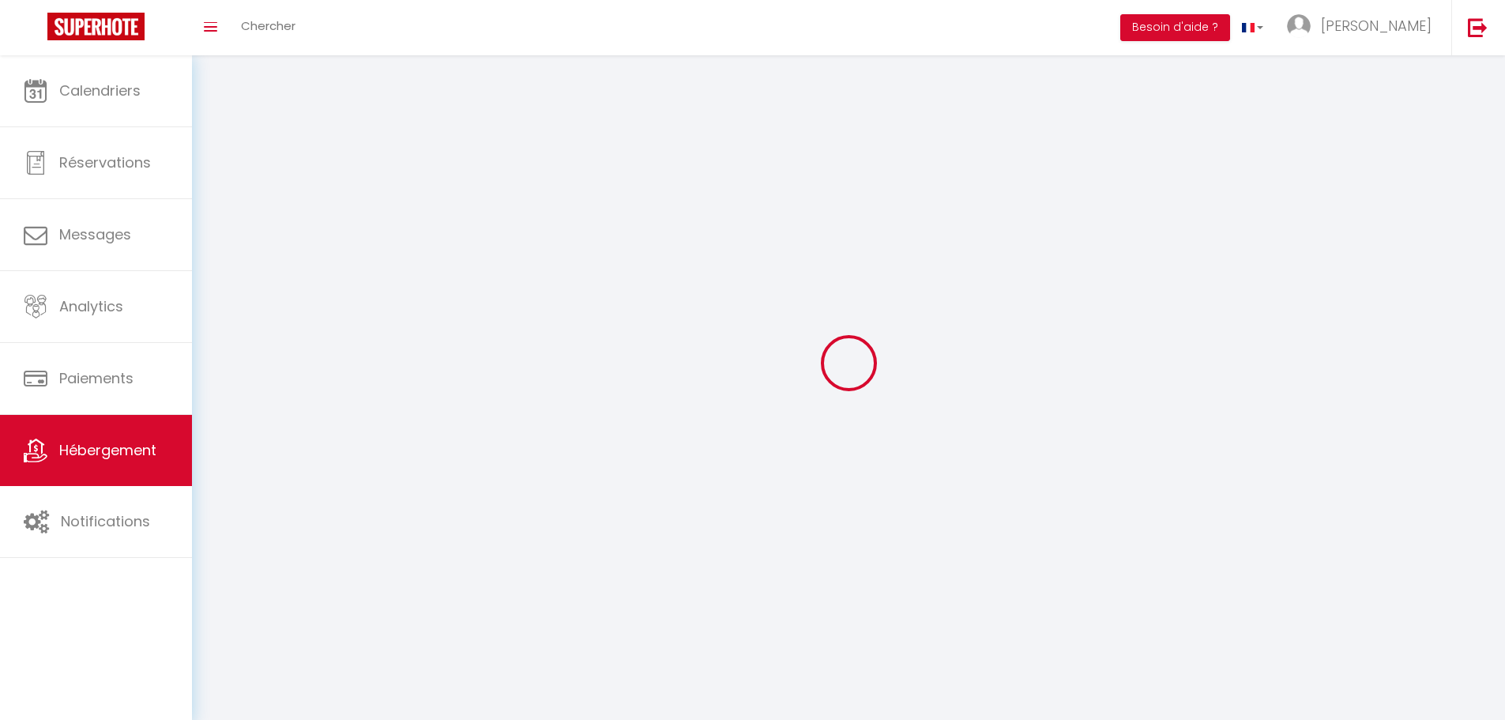
checkbox input "false"
select select
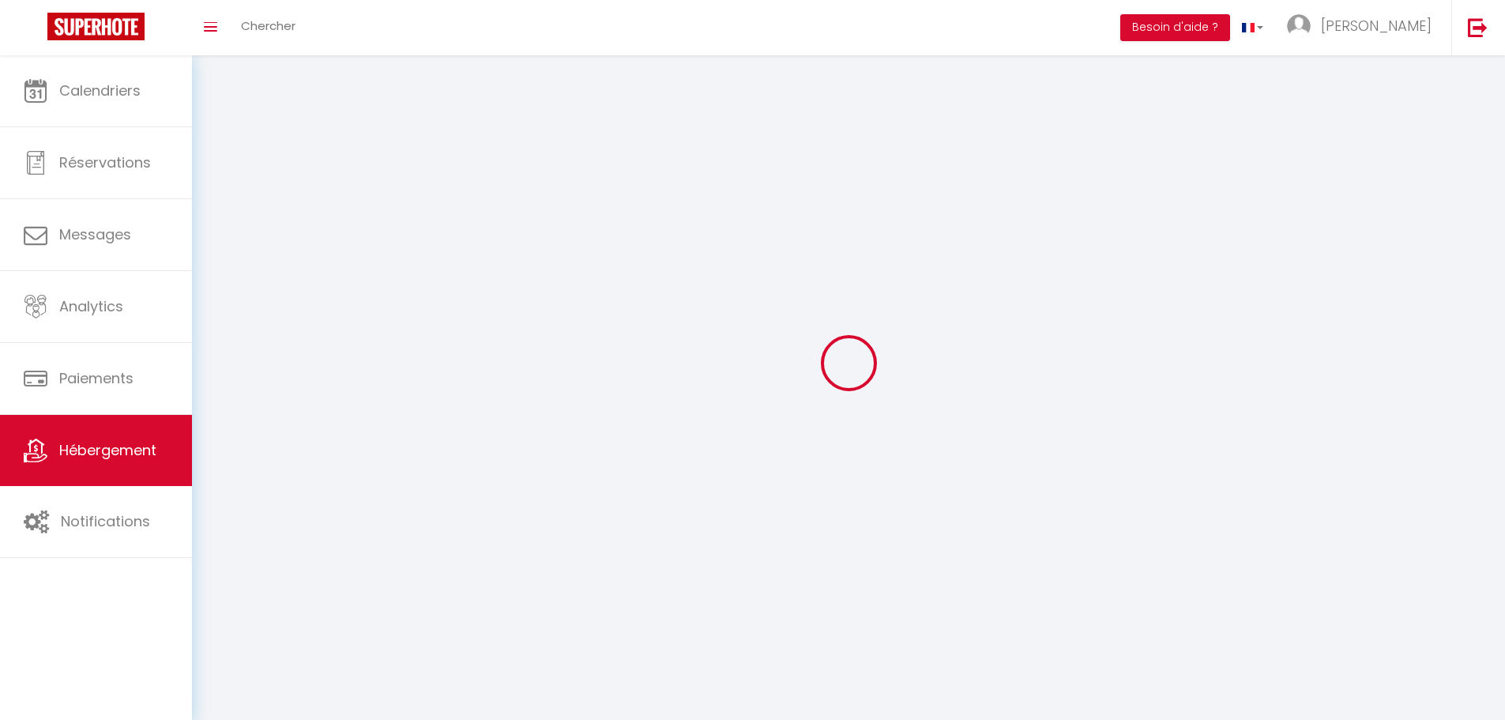
select select
select select "28"
select select
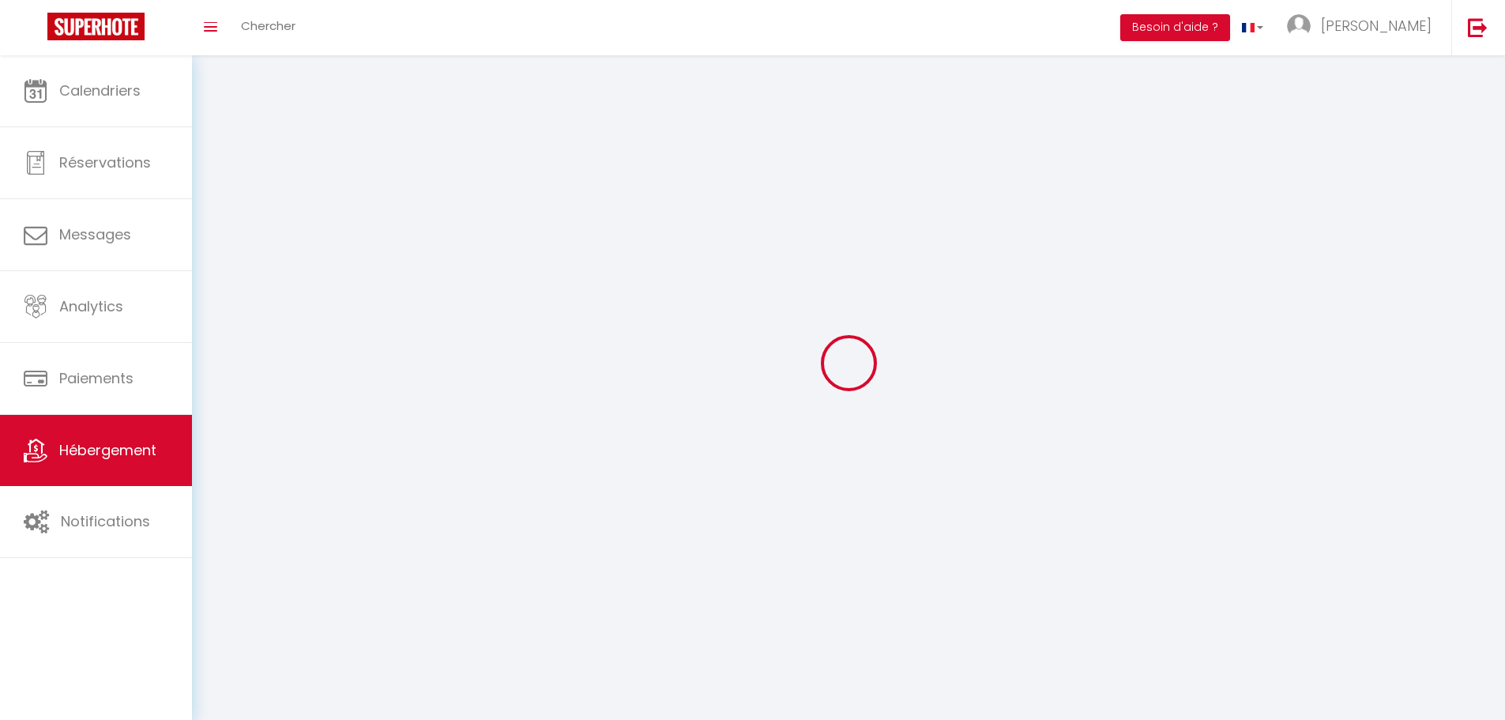
select select
checkbox input "false"
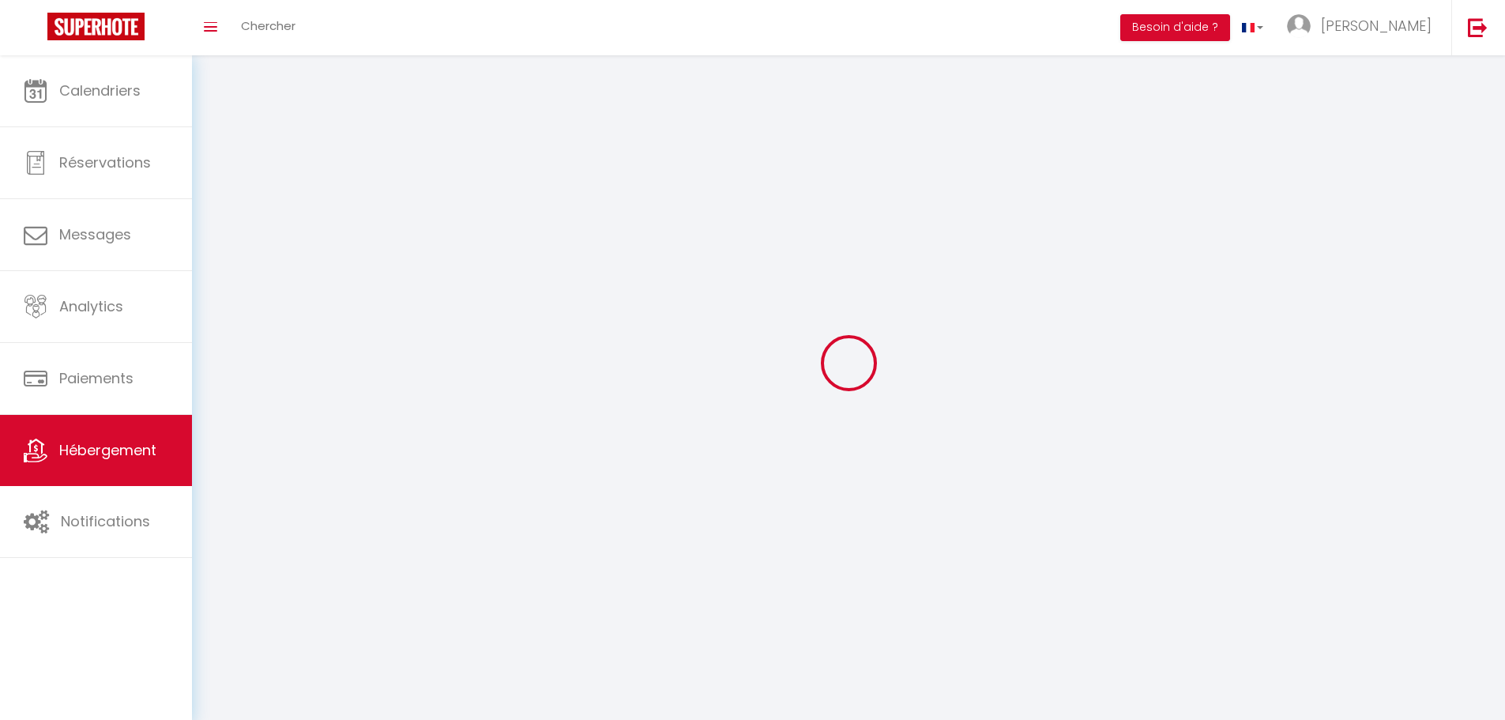
checkbox input "false"
select select
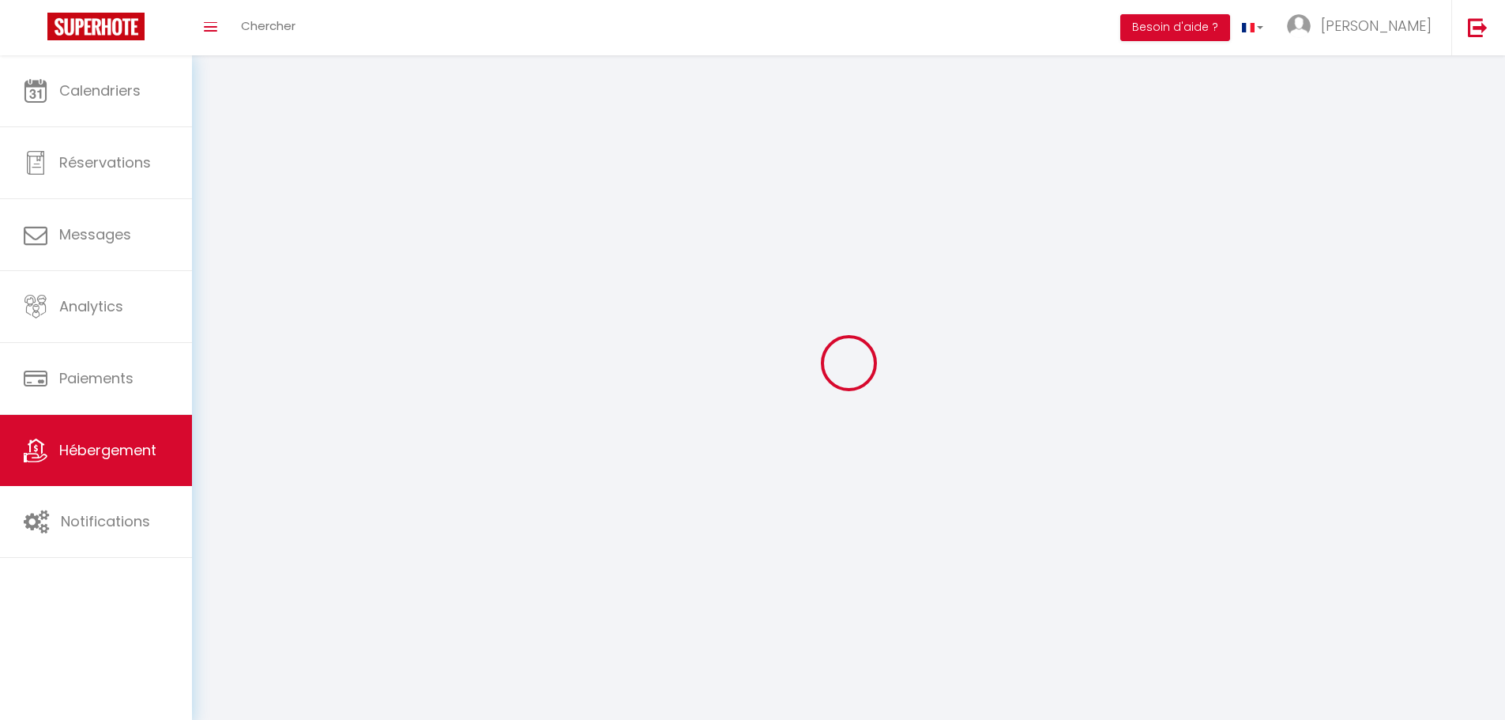
select select
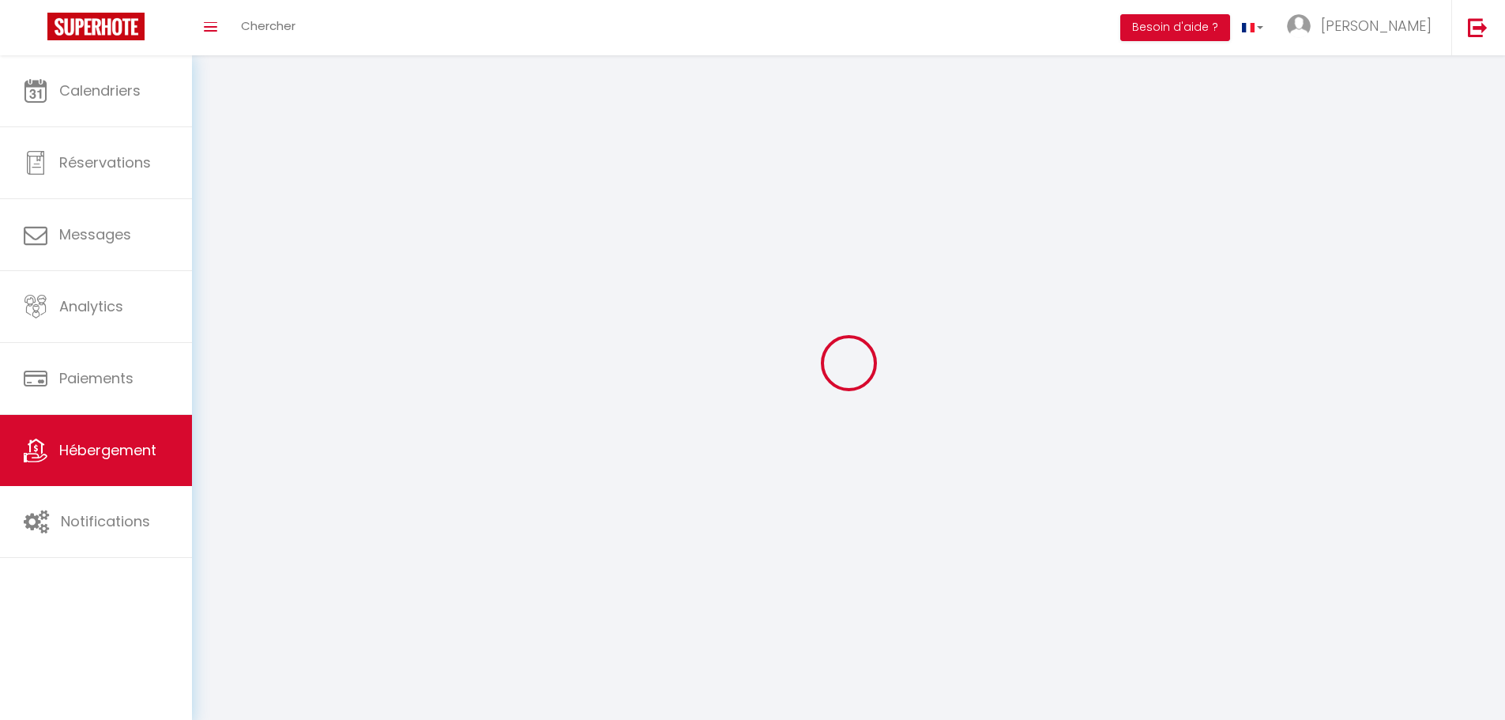
select select
checkbox input "false"
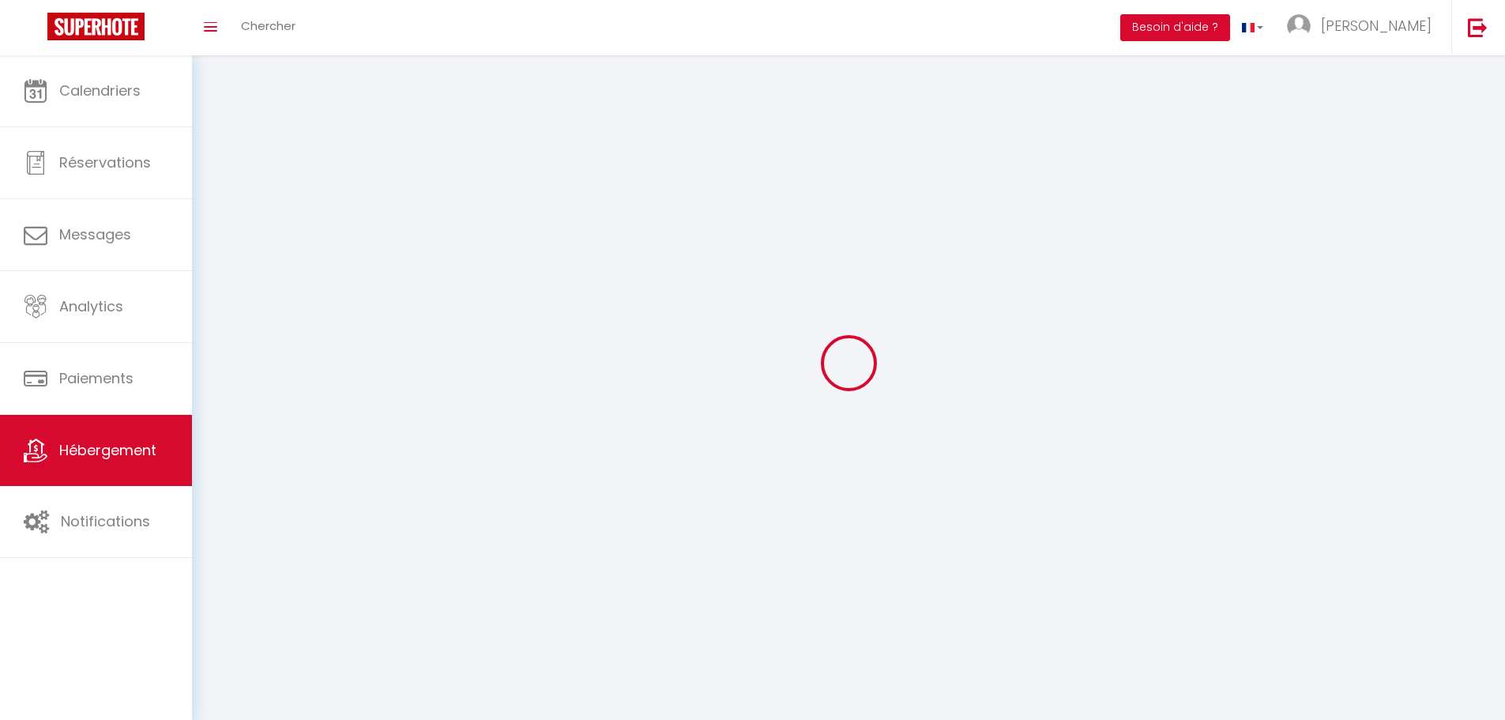
select select
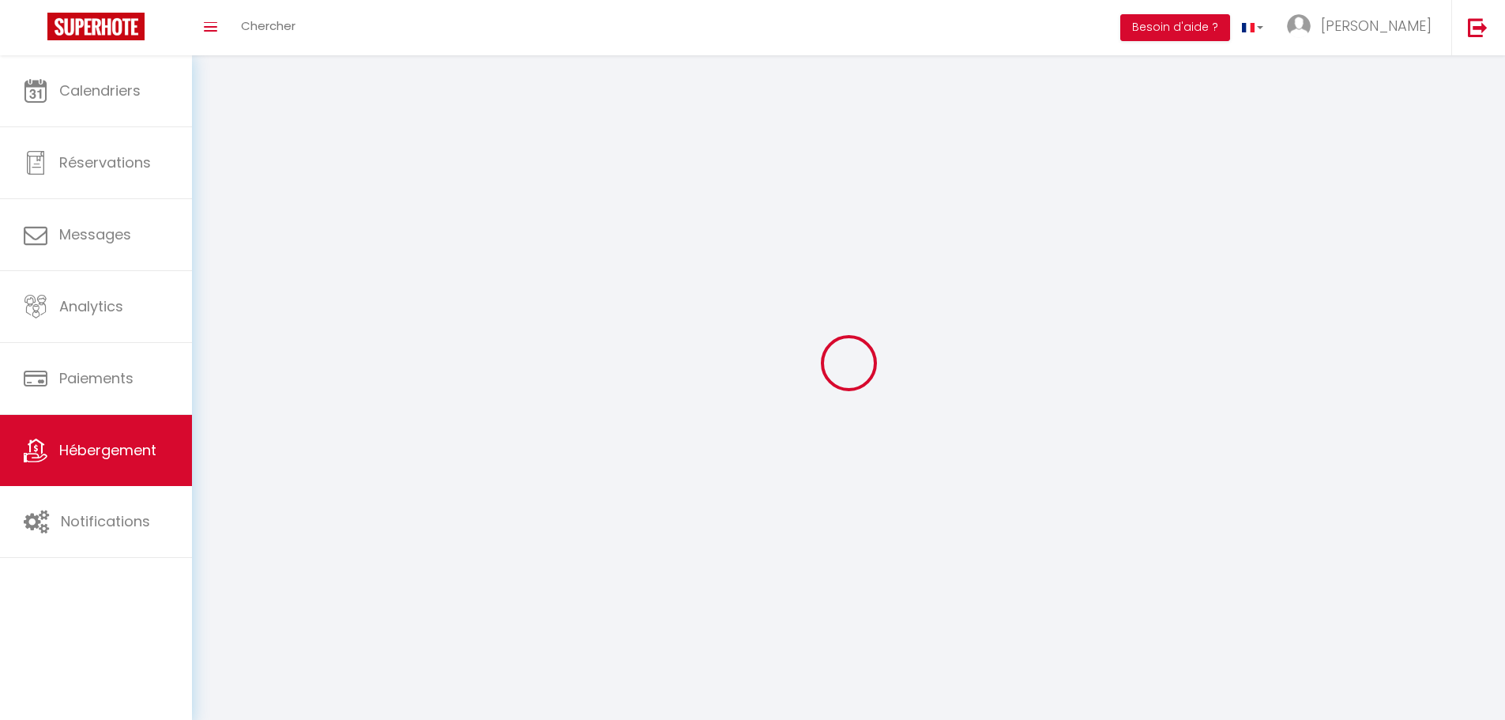
select select
checkbox input "false"
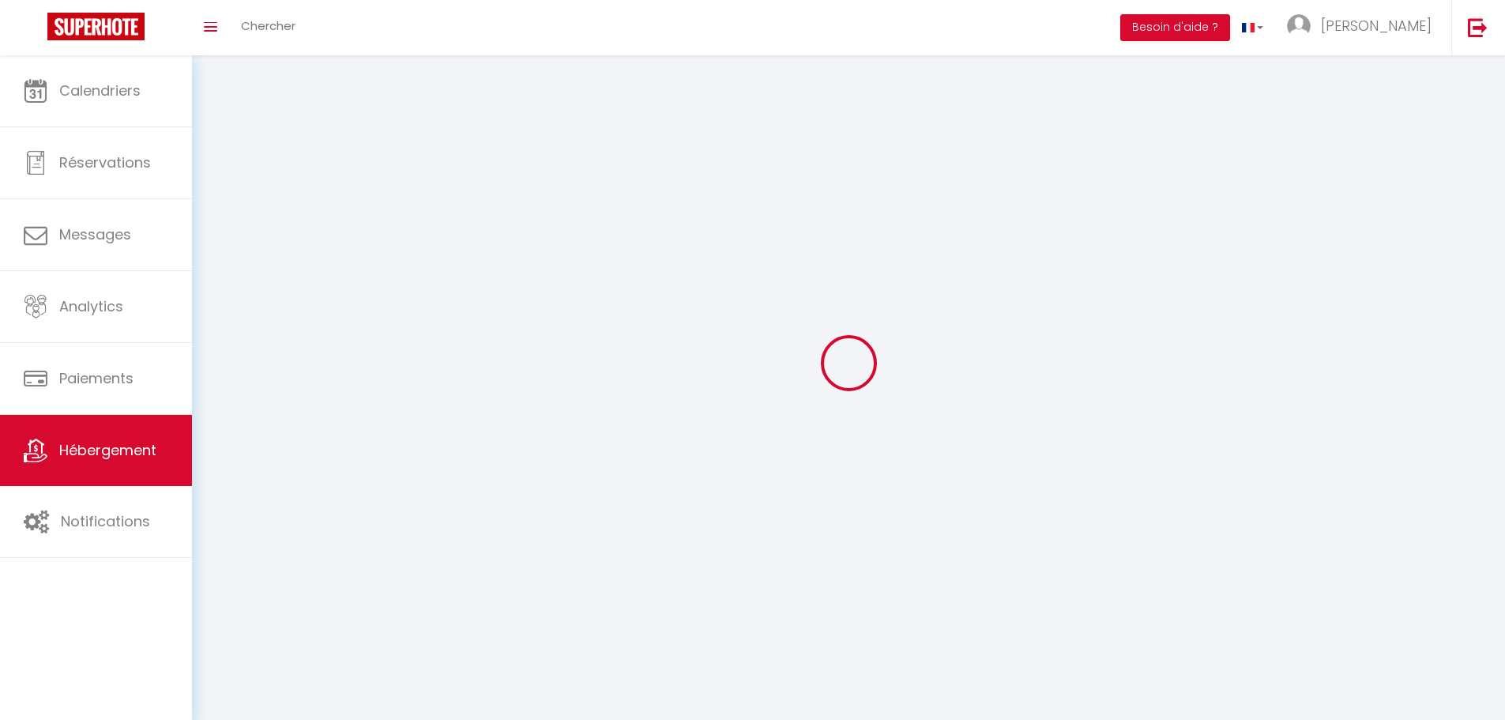
checkbox input "false"
select select
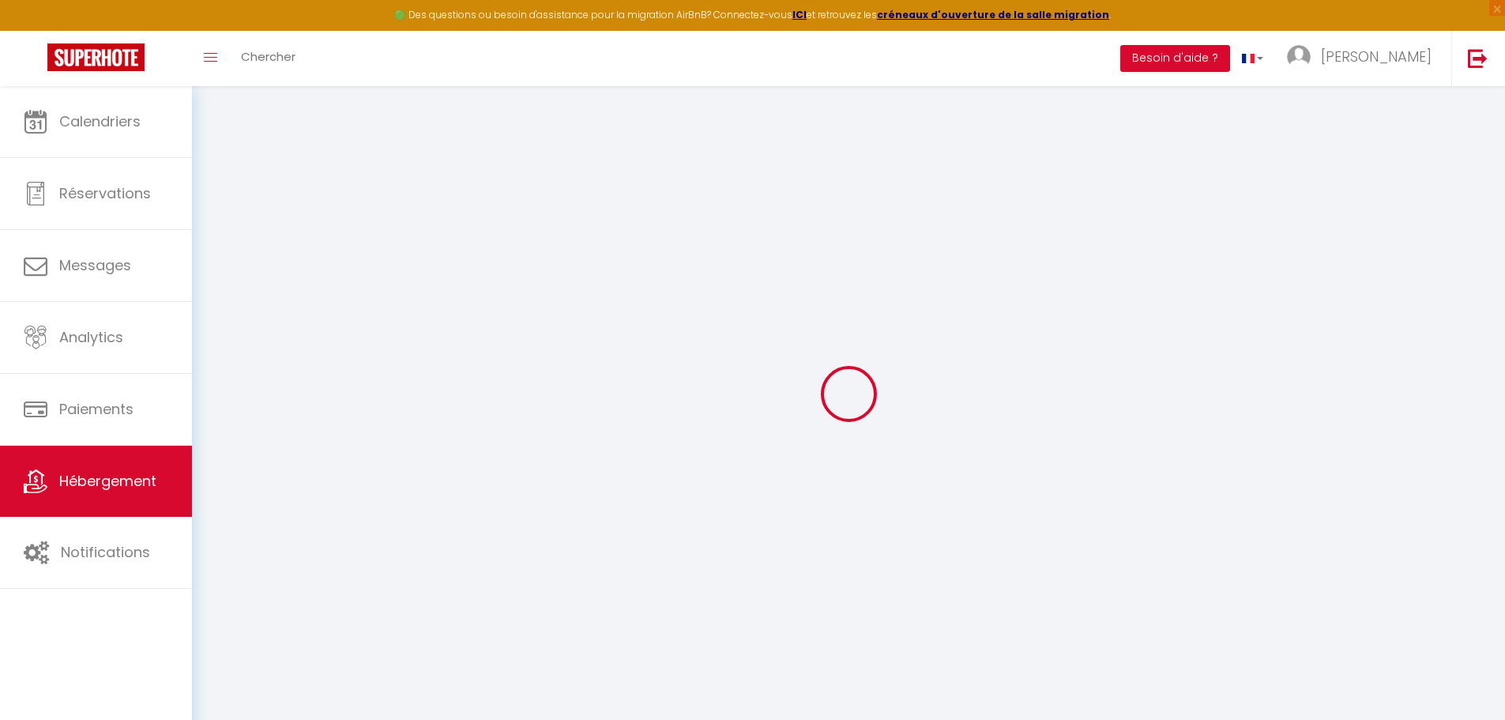
type input "Sea Spritz & Sun"
type input "Marine Et [PERSON_NAME]"
type input "Bagnato"
type input "[STREET_ADDRESS]"
type input "49220"
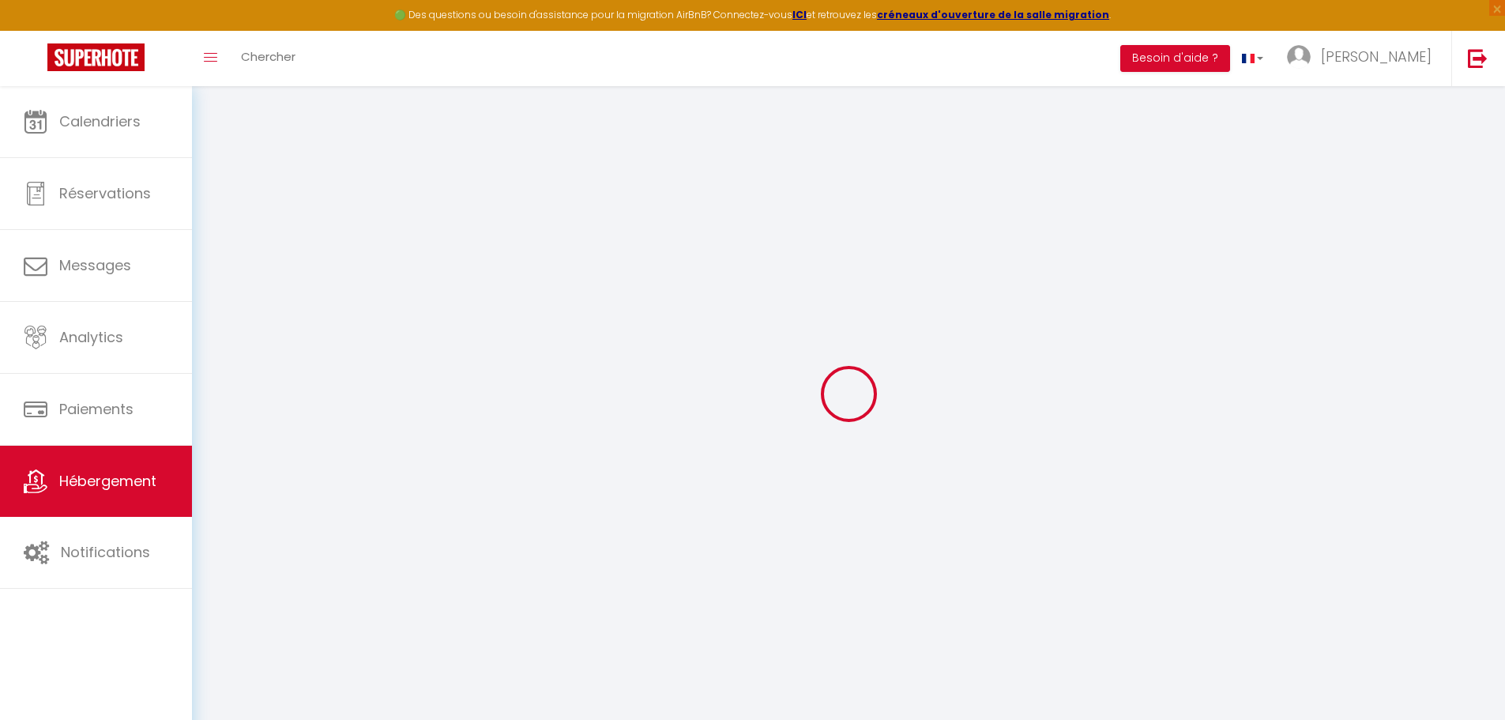
type input "[PERSON_NAME] d Anjou"
select select "houses"
select select "6"
select select "2"
type input "80"
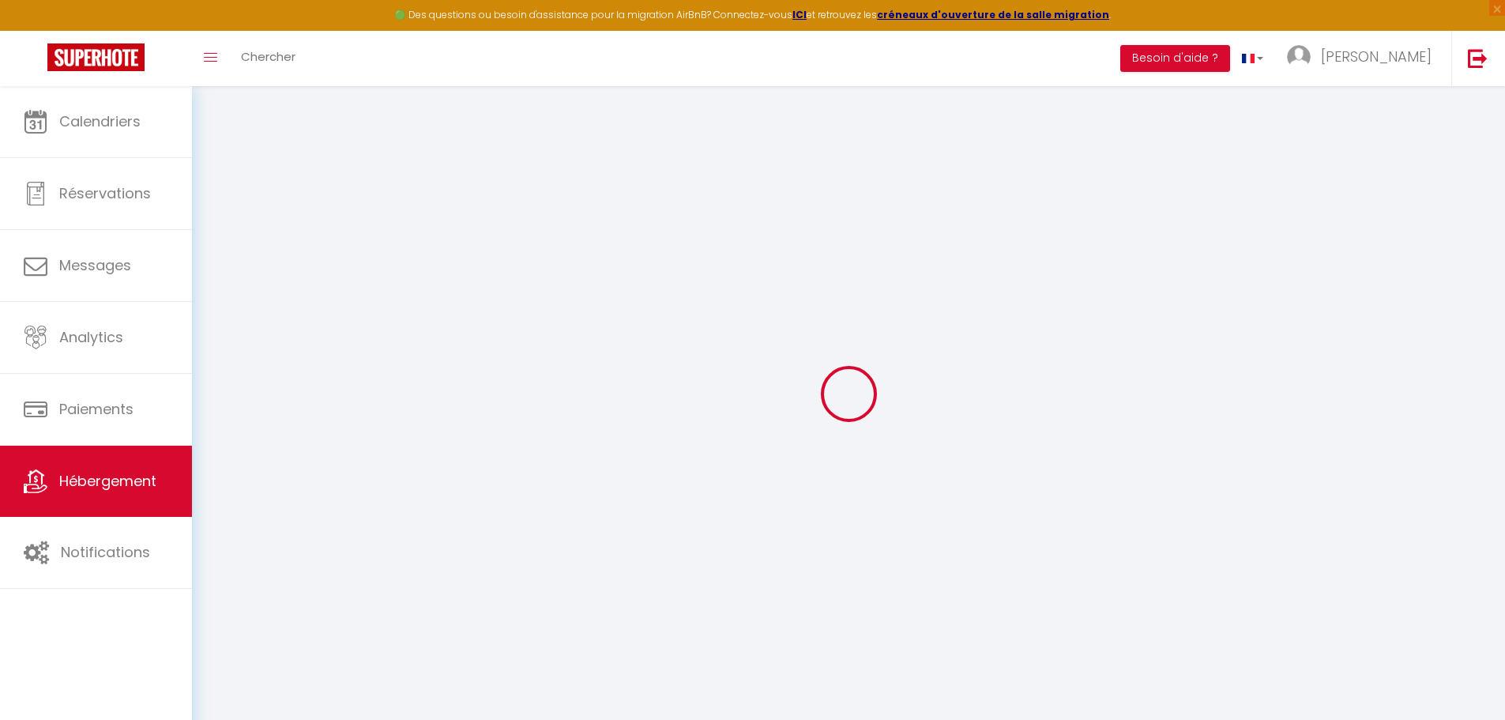
type input "30"
type input "1.00"
type input "600"
select select
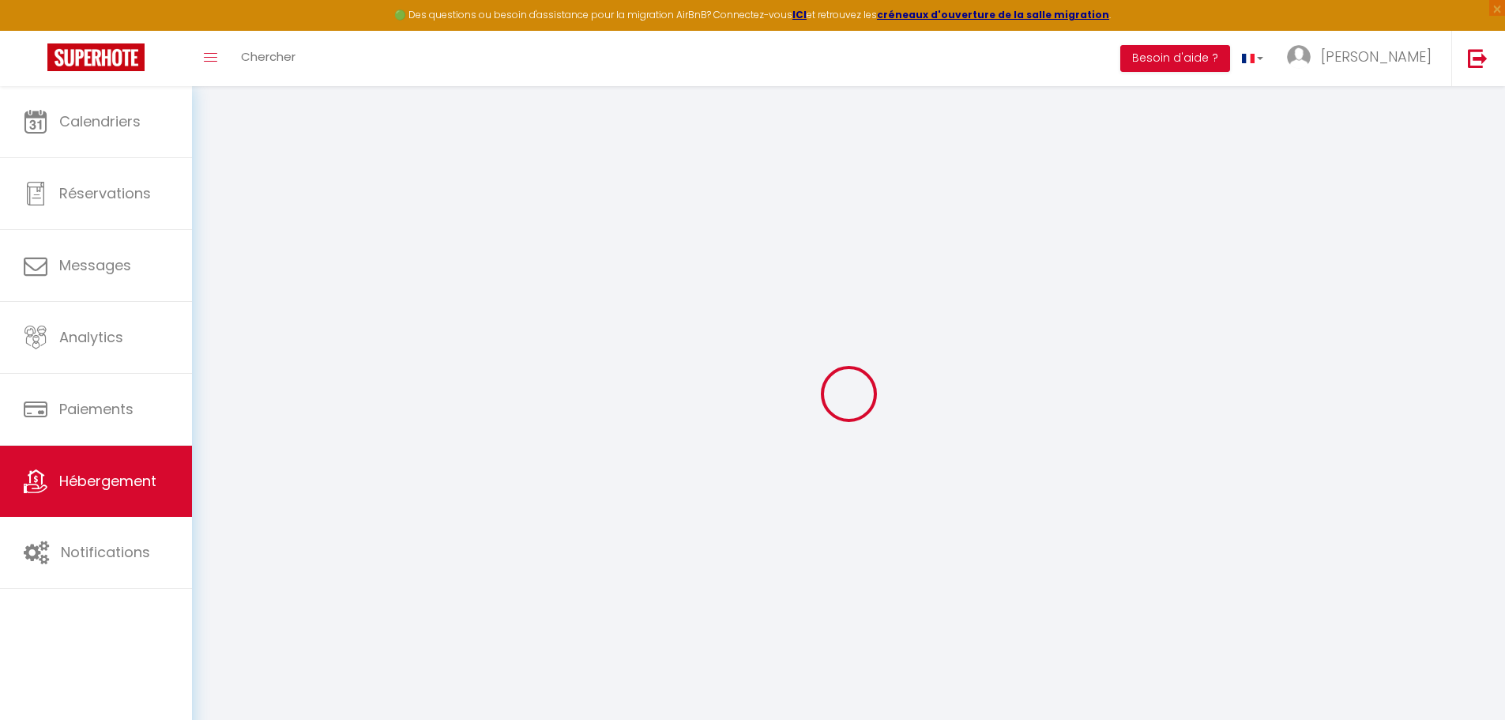
select select
type input "Via [PERSON_NAME]"
type input "73040"
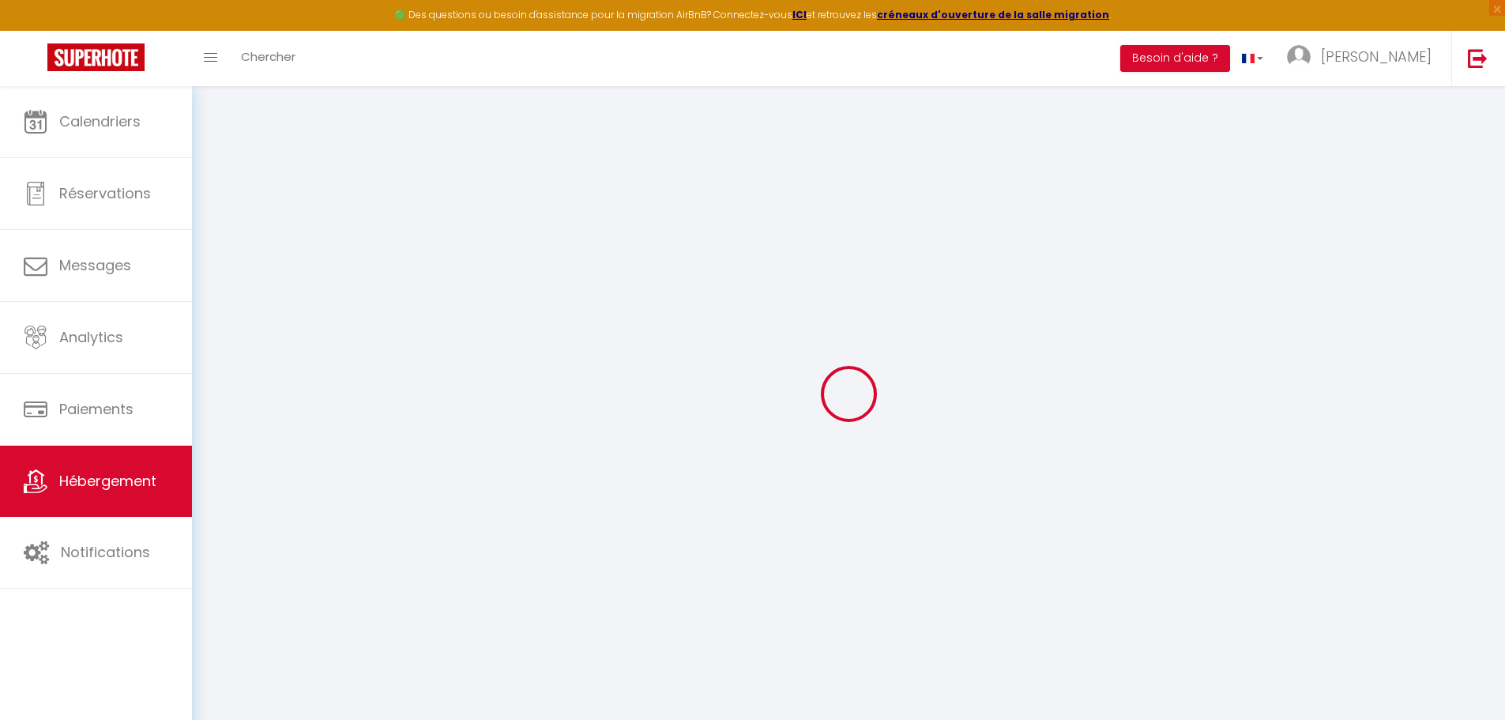
type input "Posto Rosso"
select select "107"
type input "[EMAIL_ADDRESS][DOMAIN_NAME]"
select select "4360"
checkbox input "false"
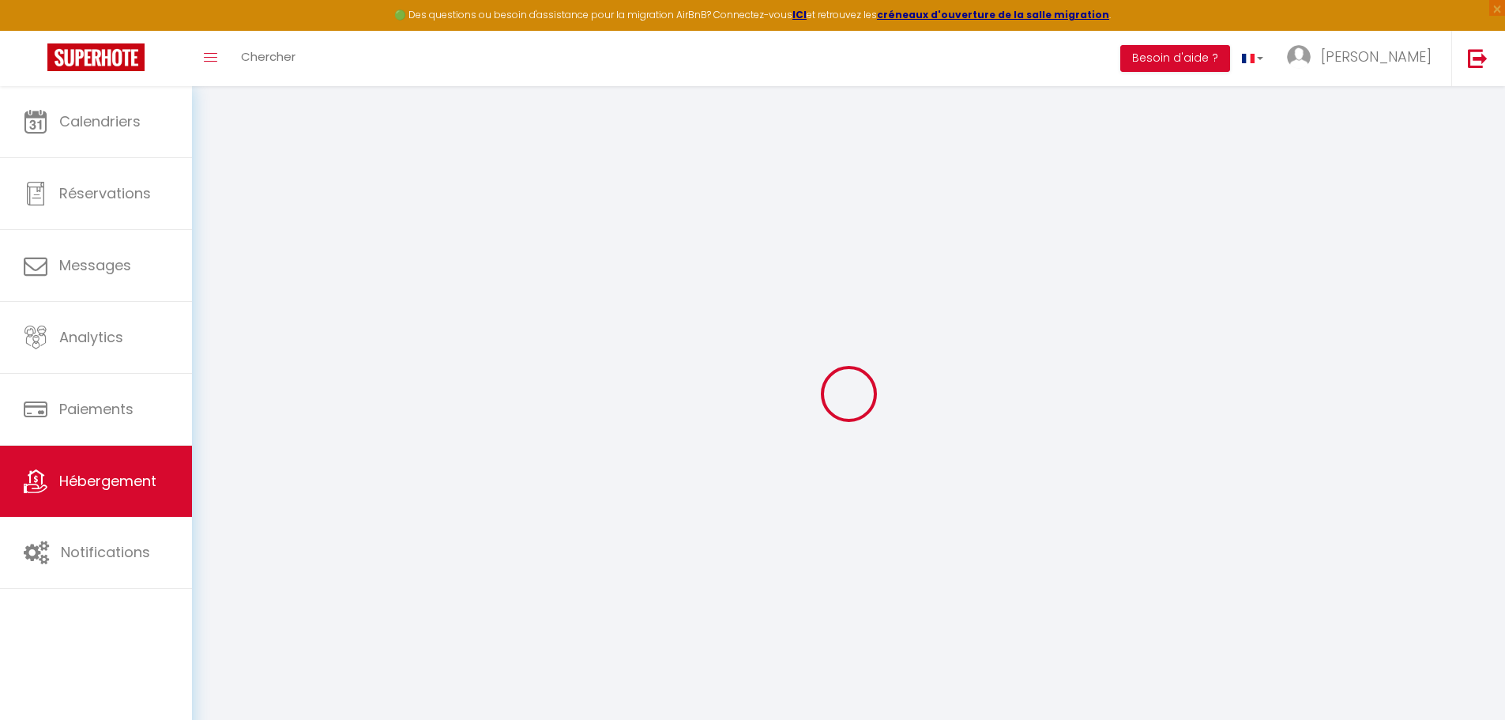
checkbox input "true"
select select
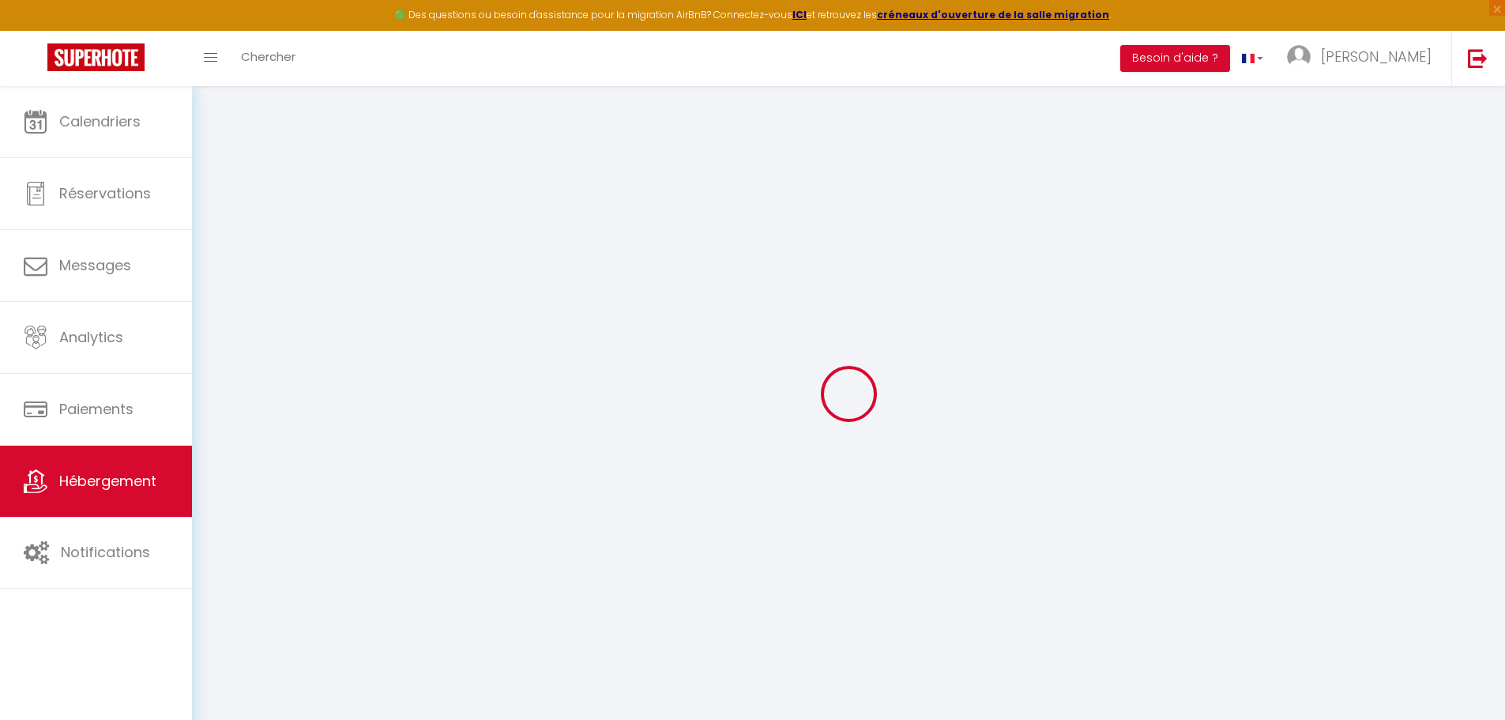
type input "0"
select select
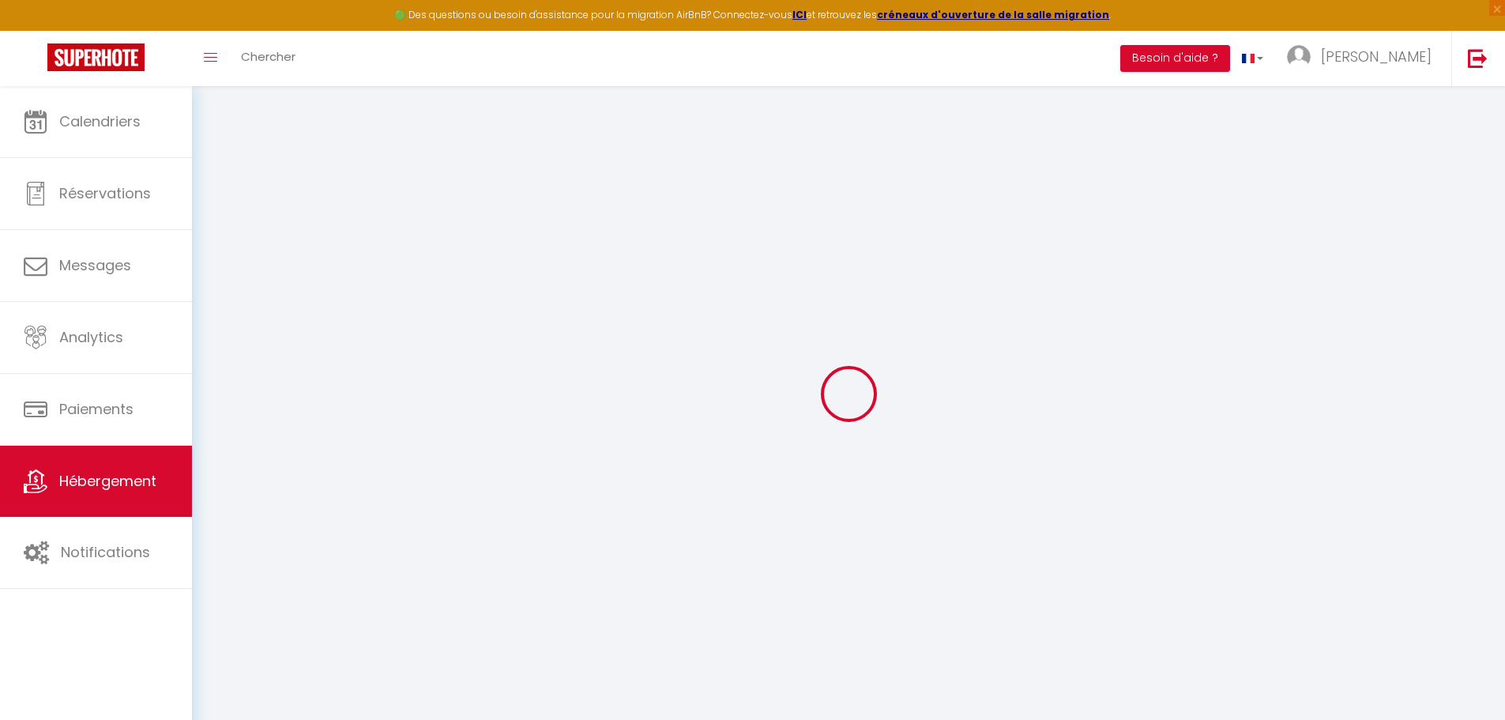
select select
checkbox input "false"
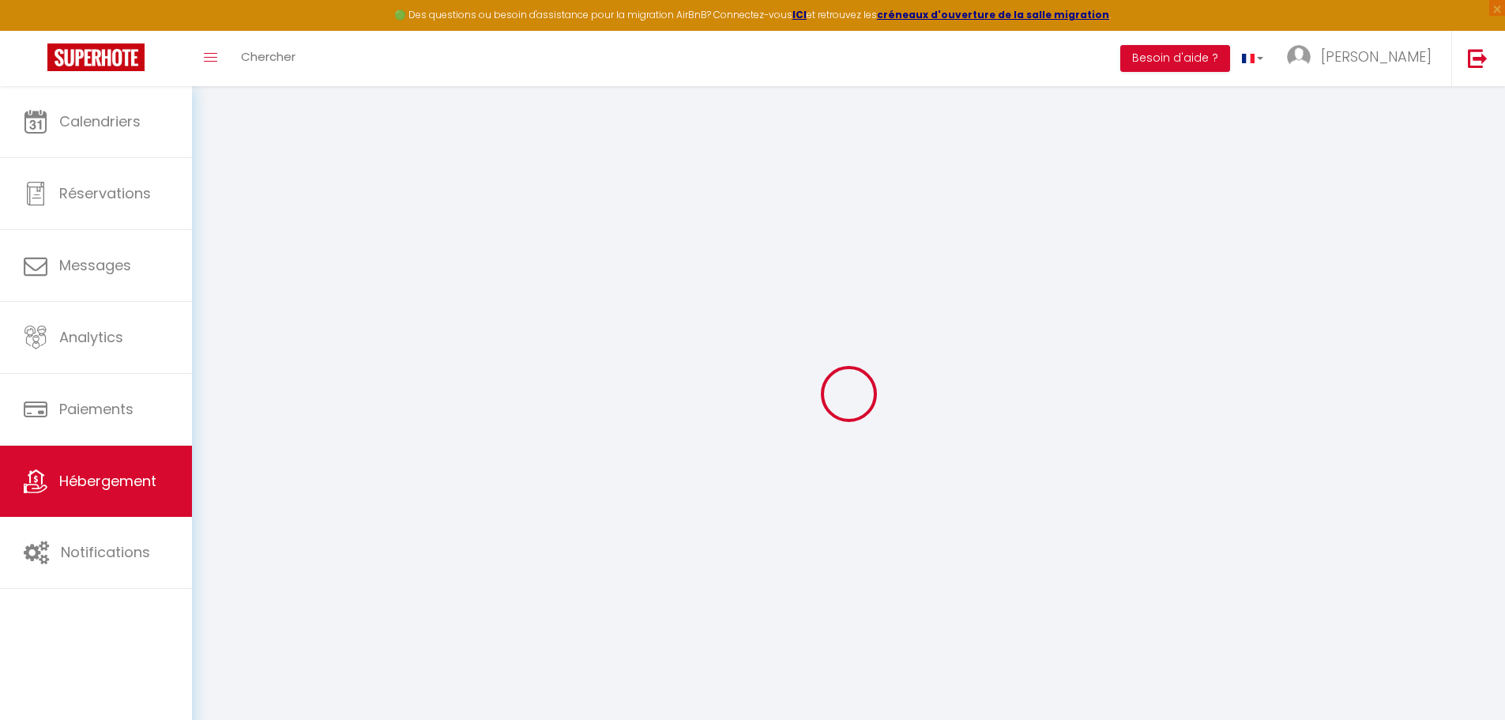
checkbox input "true"
select select
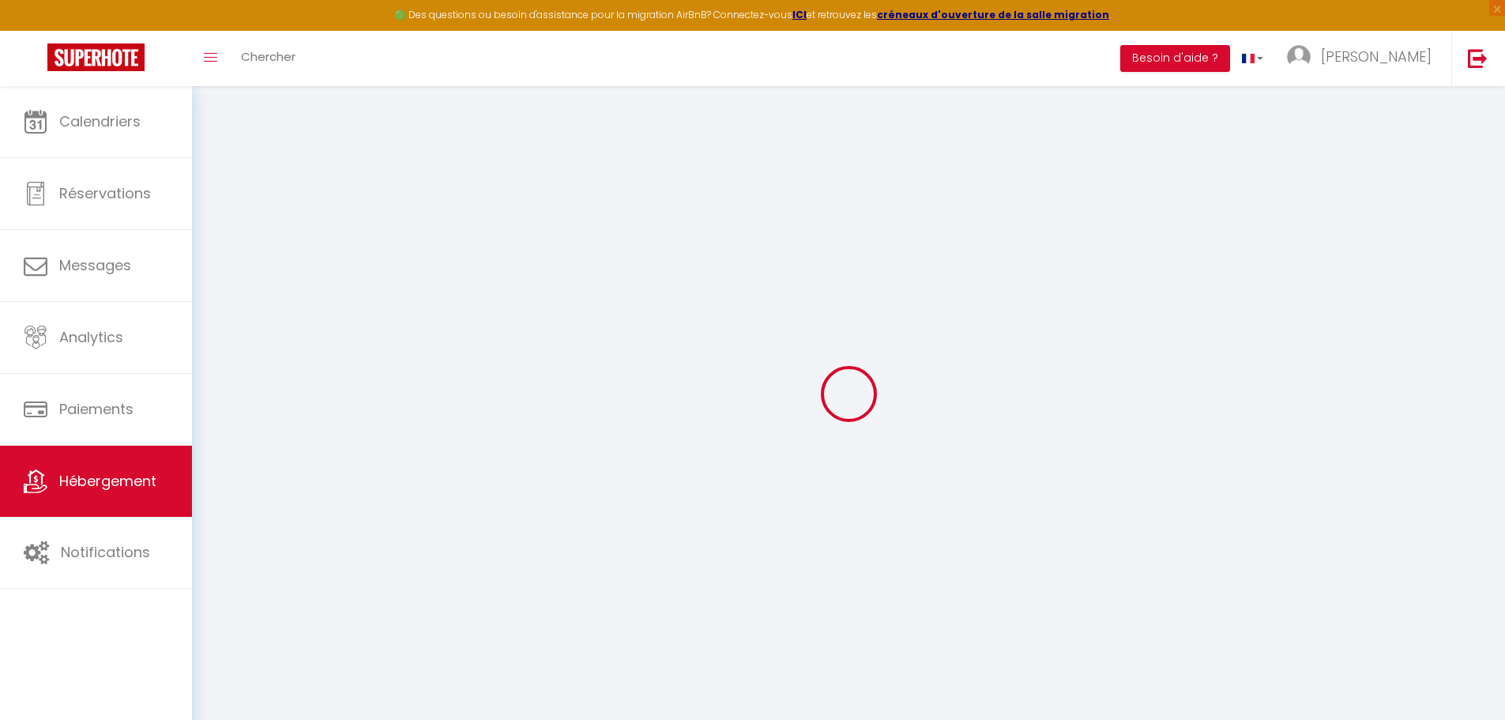
select select
checkbox input "false"
checkbox input "true"
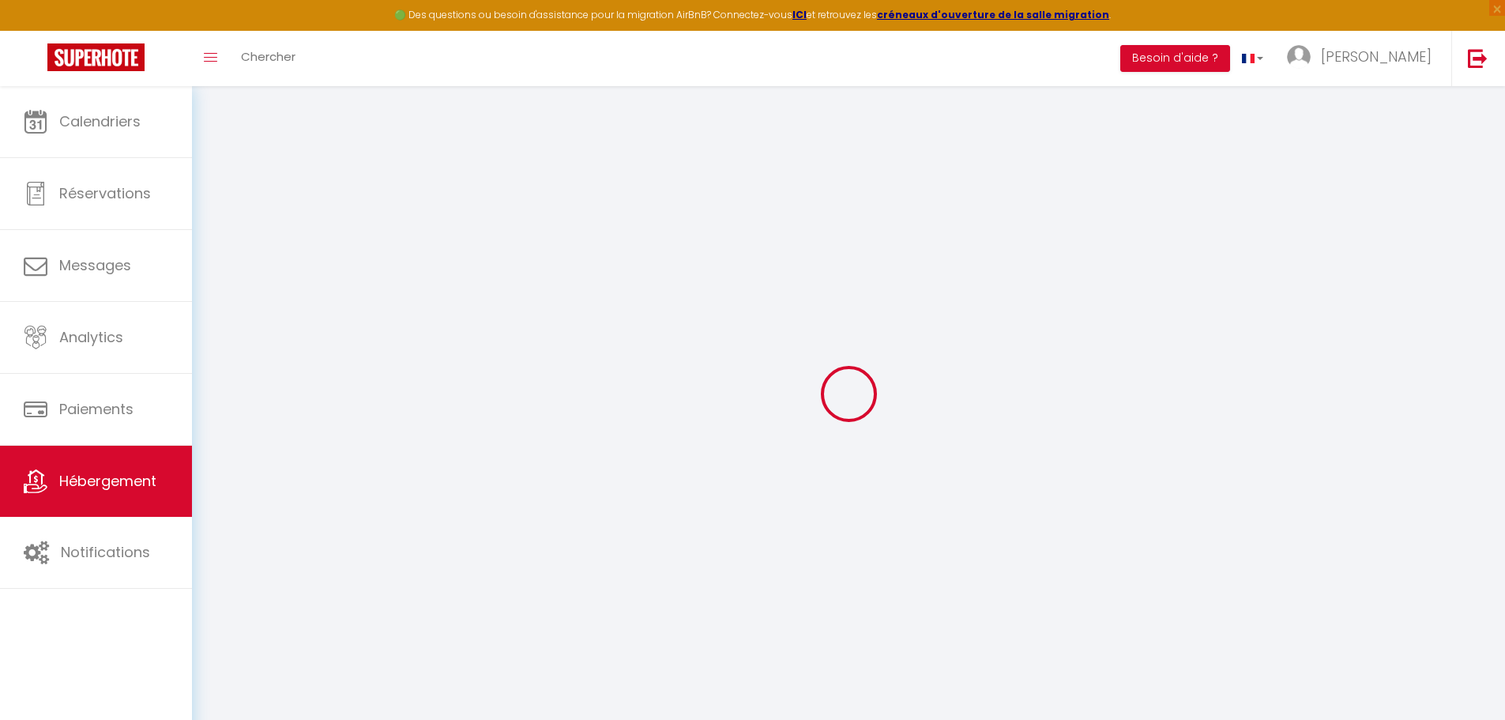
checkbox input "true"
select select
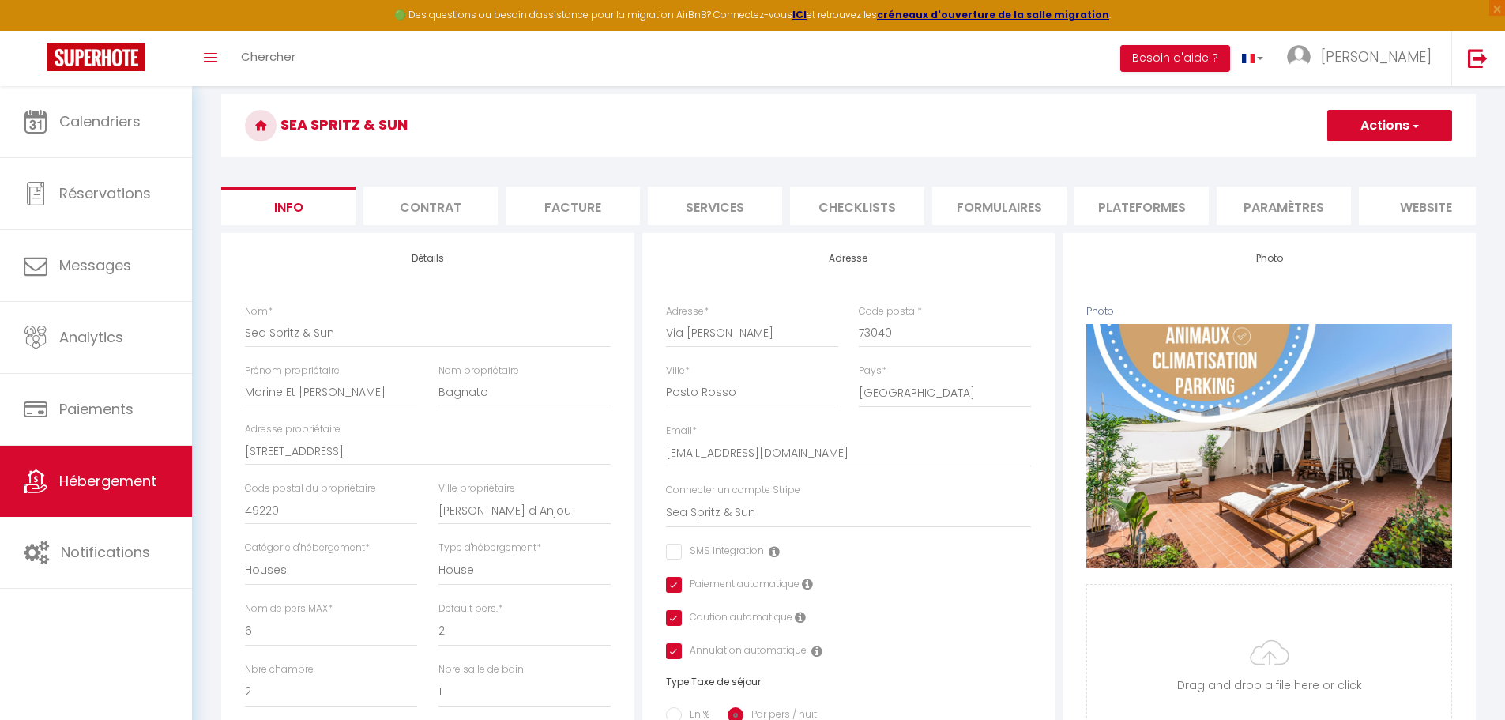
scroll to position [79, 0]
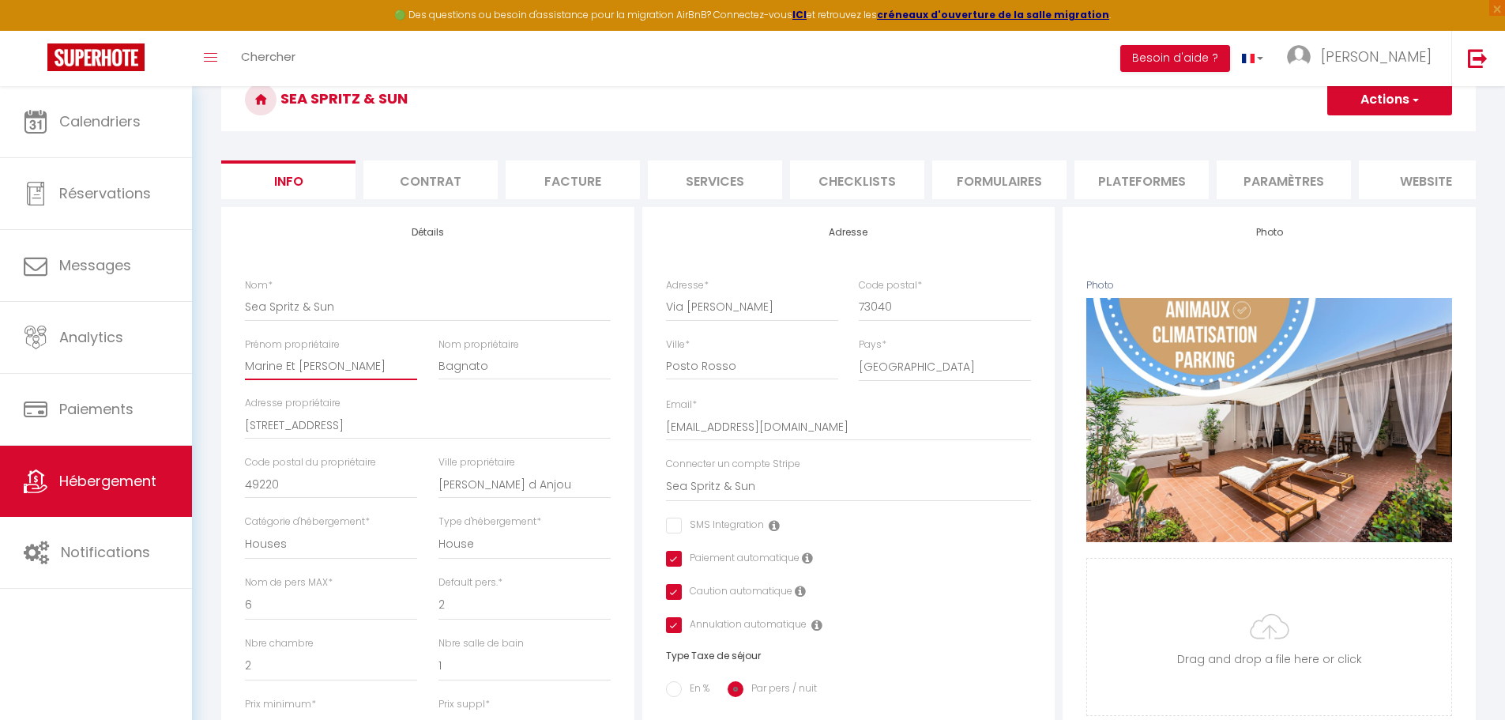
click at [295, 378] on input "Marine Et [PERSON_NAME]" at bounding box center [331, 366] width 172 height 28
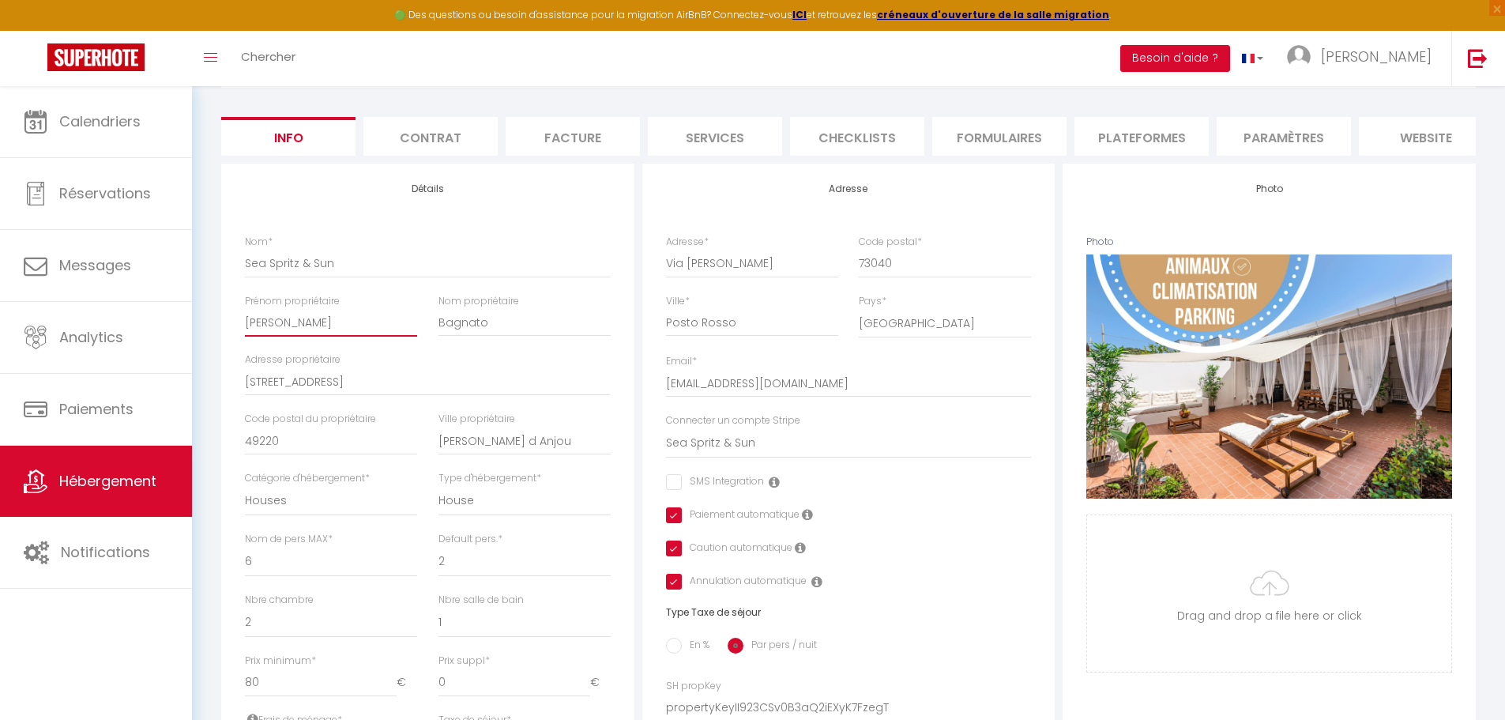
scroll to position [158, 0]
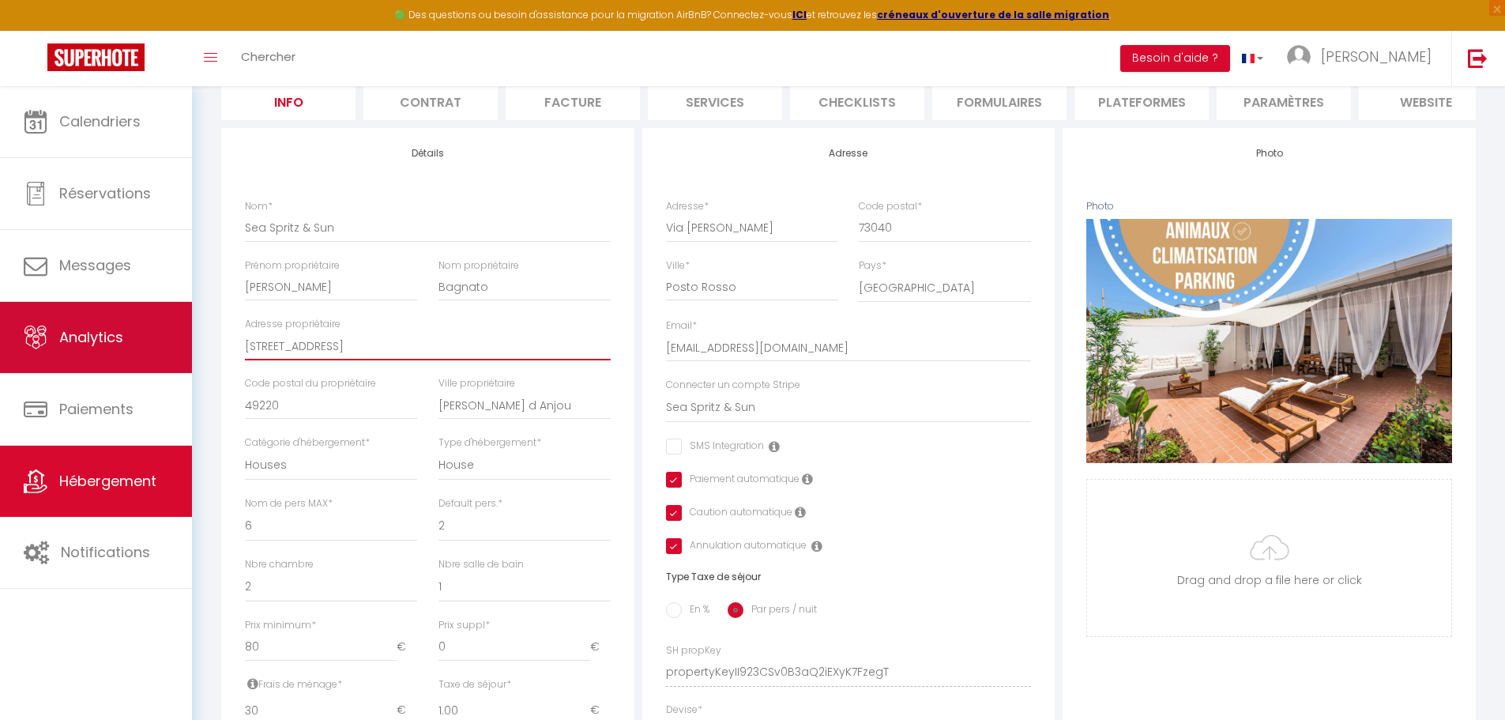
drag, startPoint x: 371, startPoint y: 359, endPoint x: 191, endPoint y: 359, distance: 179.3
click at [191, 359] on div "🟢 Des questions ou besoin d'assistance pour la migration AirBnB? Connectez-vous…" at bounding box center [752, 581] width 1505 height 1306
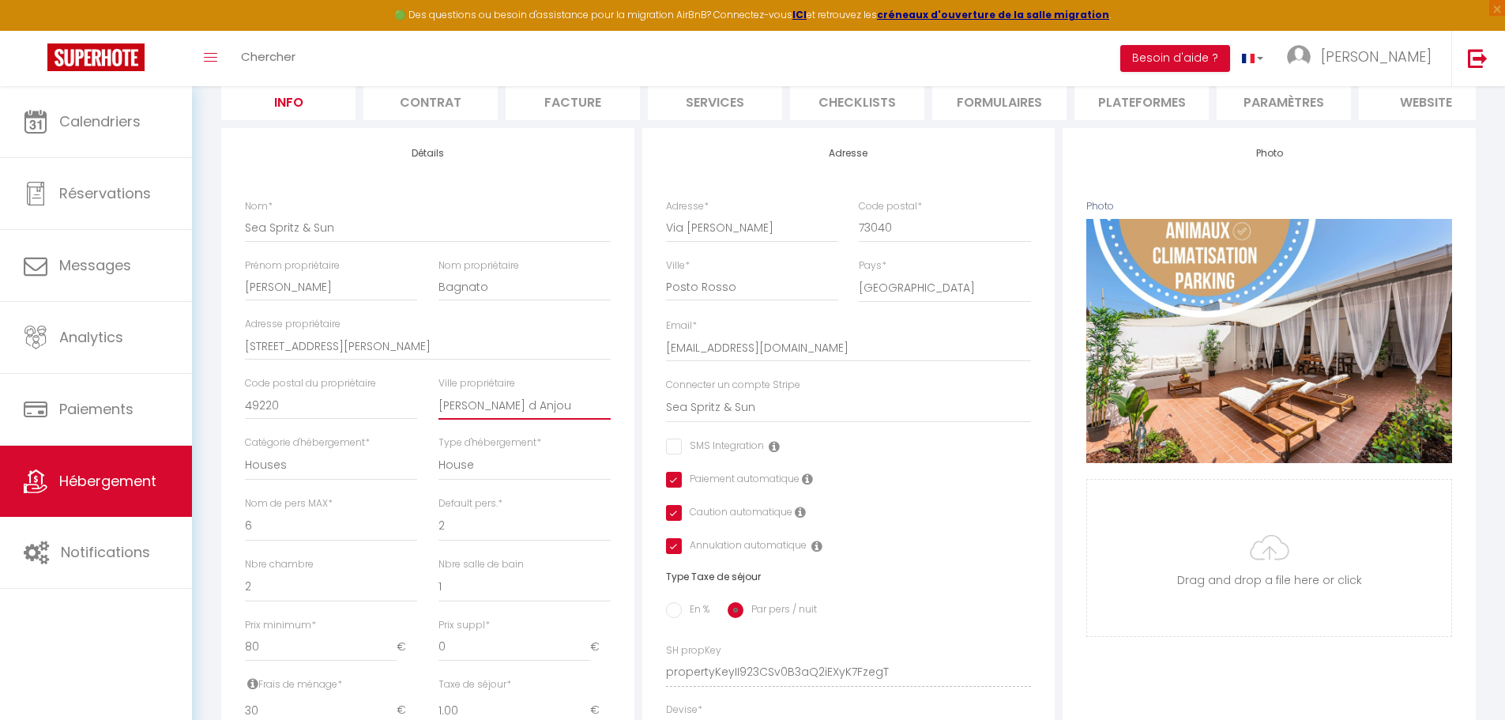
drag, startPoint x: 532, startPoint y: 420, endPoint x: 419, endPoint y: 419, distance: 113.8
click at [419, 419] on div "Nom * Sea Spritz & [PERSON_NAME] propriétaire [PERSON_NAME] propriétaire [PERSO…" at bounding box center [428, 408] width 386 height 419
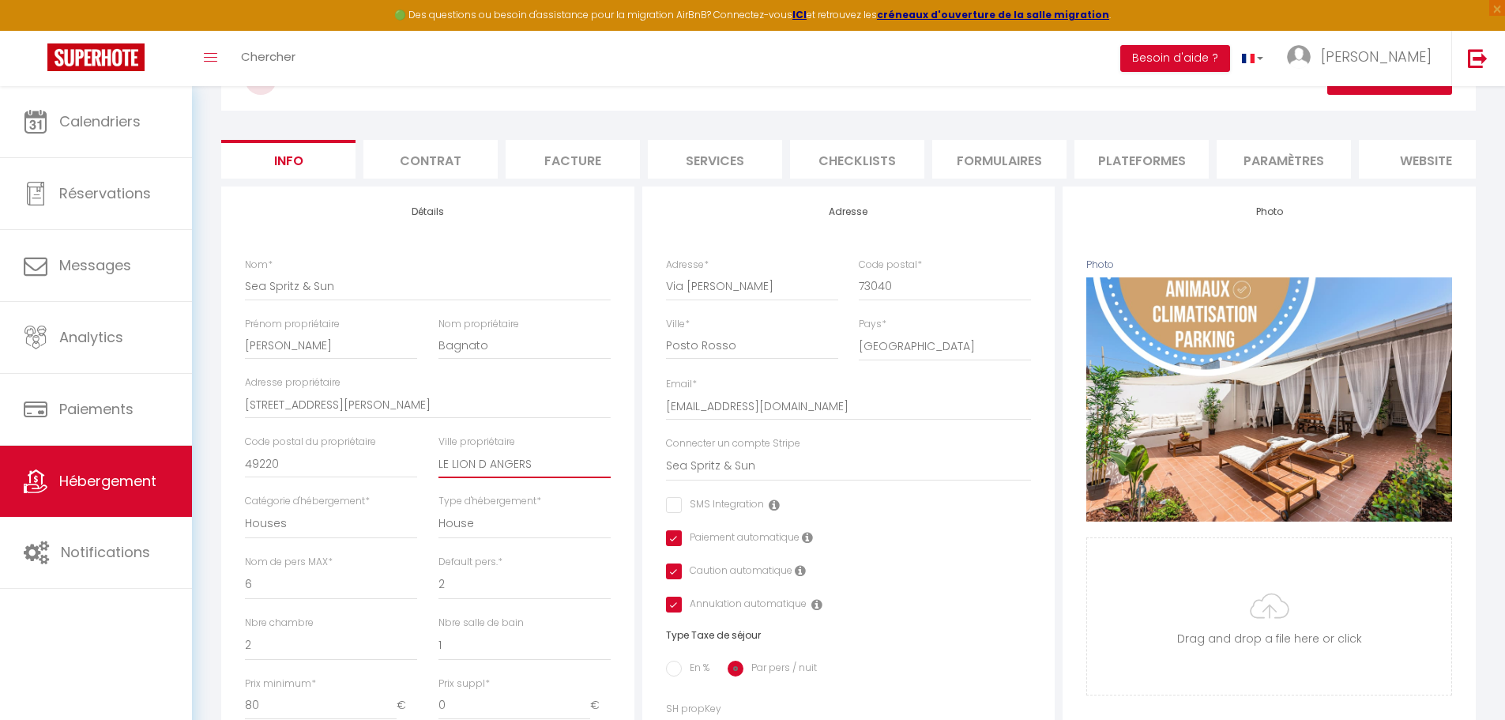
scroll to position [0, 0]
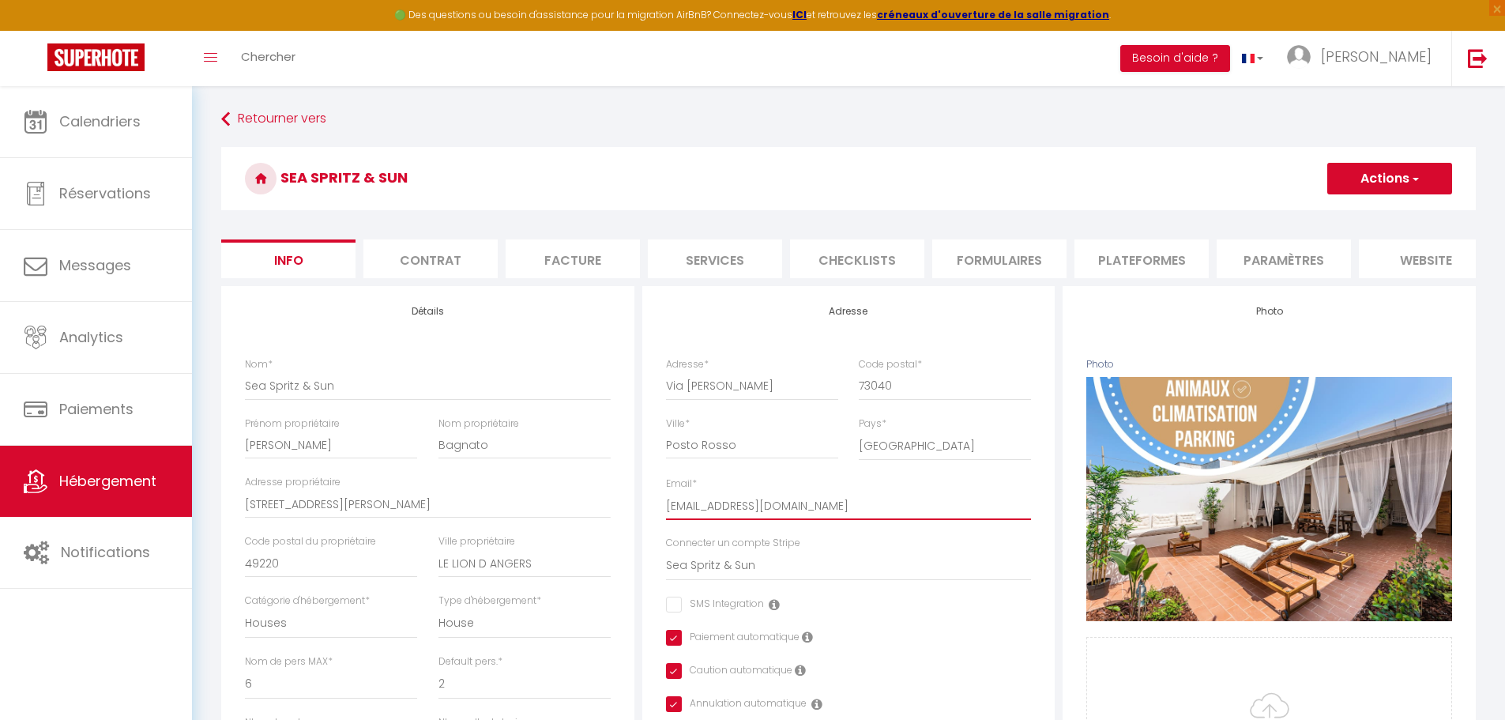
drag, startPoint x: 845, startPoint y: 520, endPoint x: 663, endPoint y: 519, distance: 181.7
click at [663, 519] on div "Email * [EMAIL_ADDRESS][DOMAIN_NAME]" at bounding box center [849, 505] width 386 height 59
click at [1430, 183] on button "Actions" at bounding box center [1389, 179] width 125 height 32
click at [1329, 215] on input "Enregistrer" at bounding box center [1327, 213] width 58 height 16
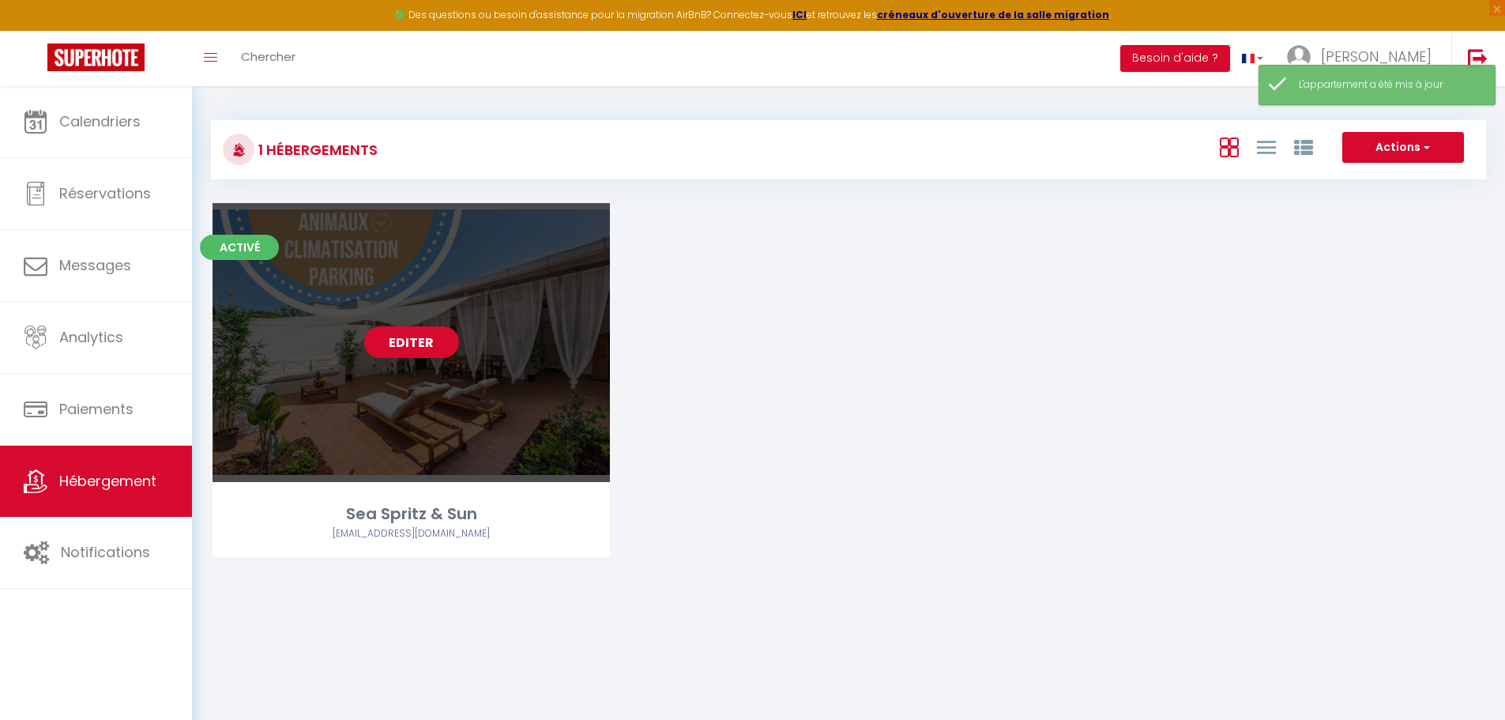
click at [408, 397] on div "Editer" at bounding box center [411, 342] width 397 height 279
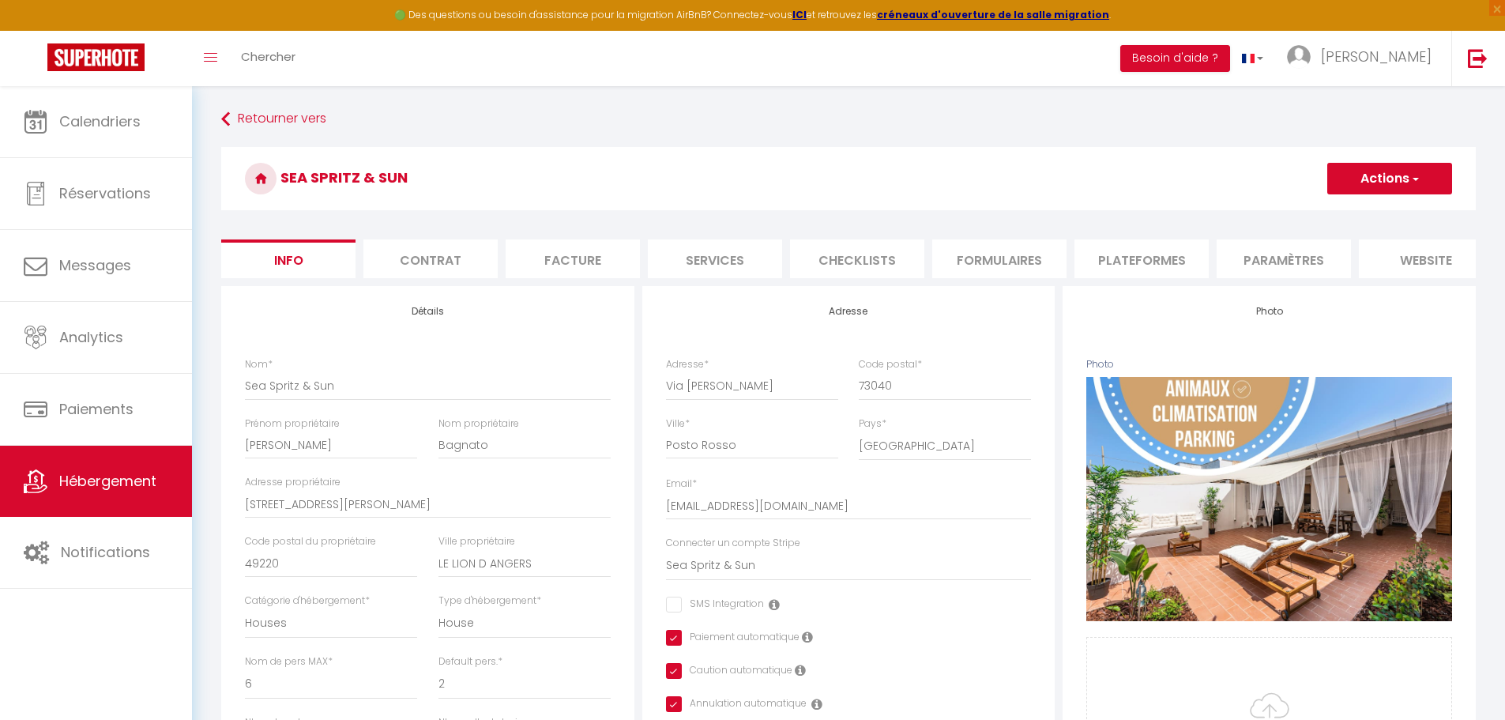
click at [442, 266] on li "Contrat" at bounding box center [430, 258] width 134 height 39
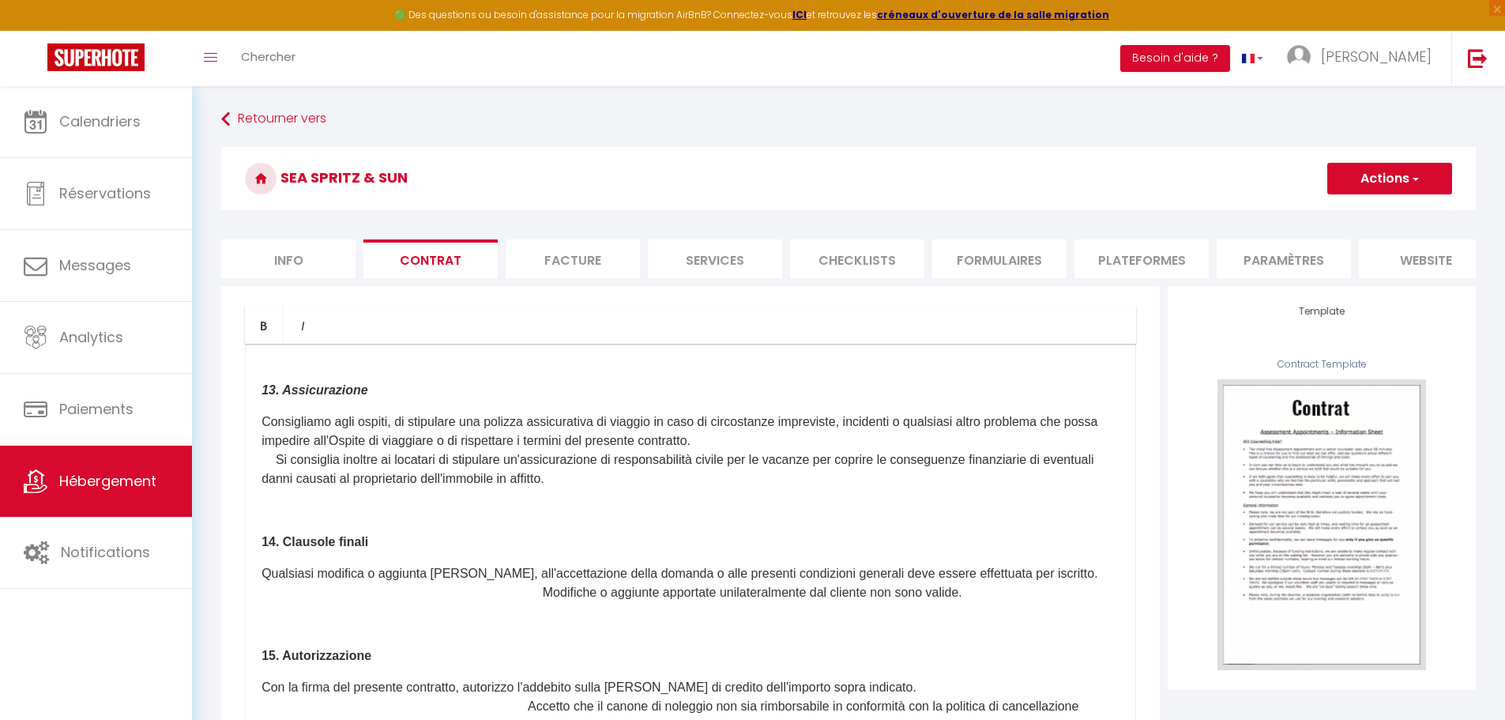
click at [571, 262] on li "Facture" at bounding box center [573, 258] width 134 height 39
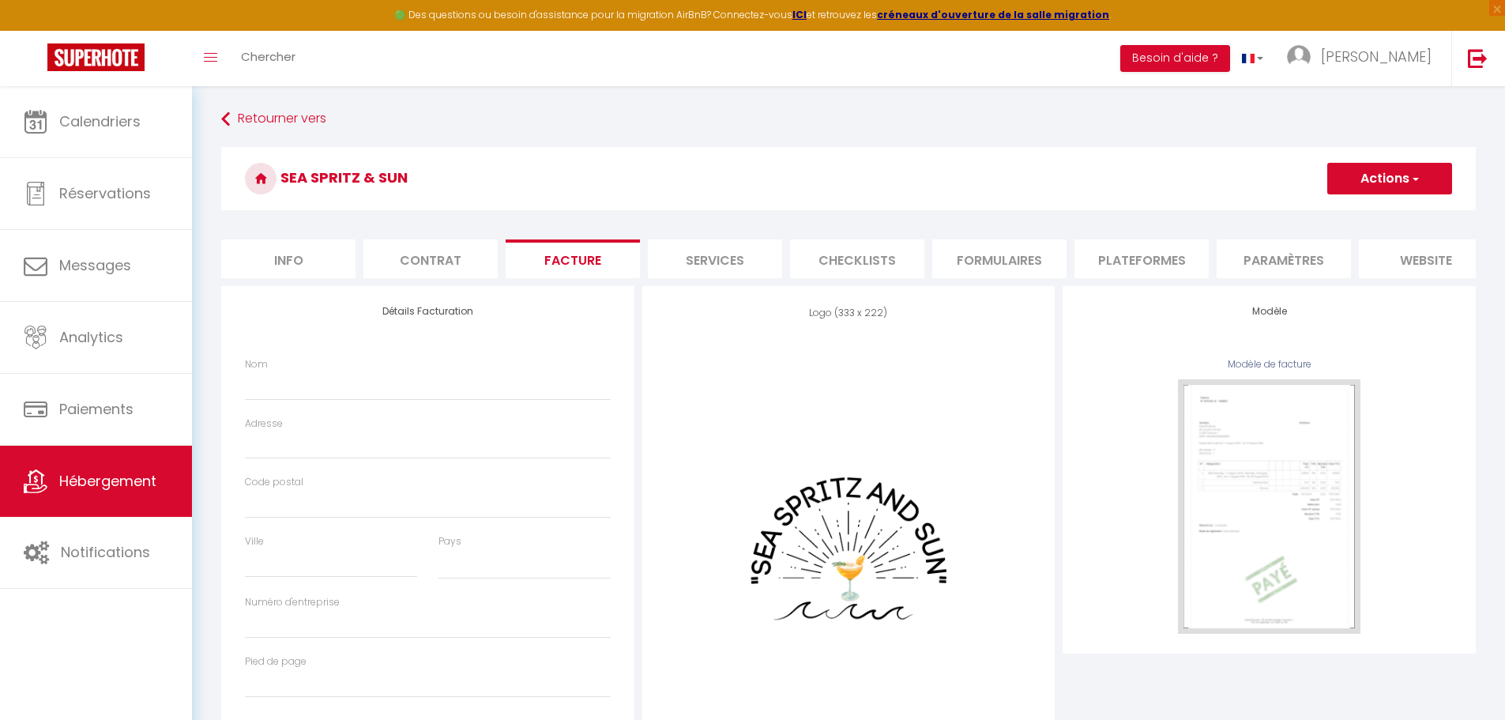
click at [706, 265] on li "Services" at bounding box center [715, 258] width 134 height 39
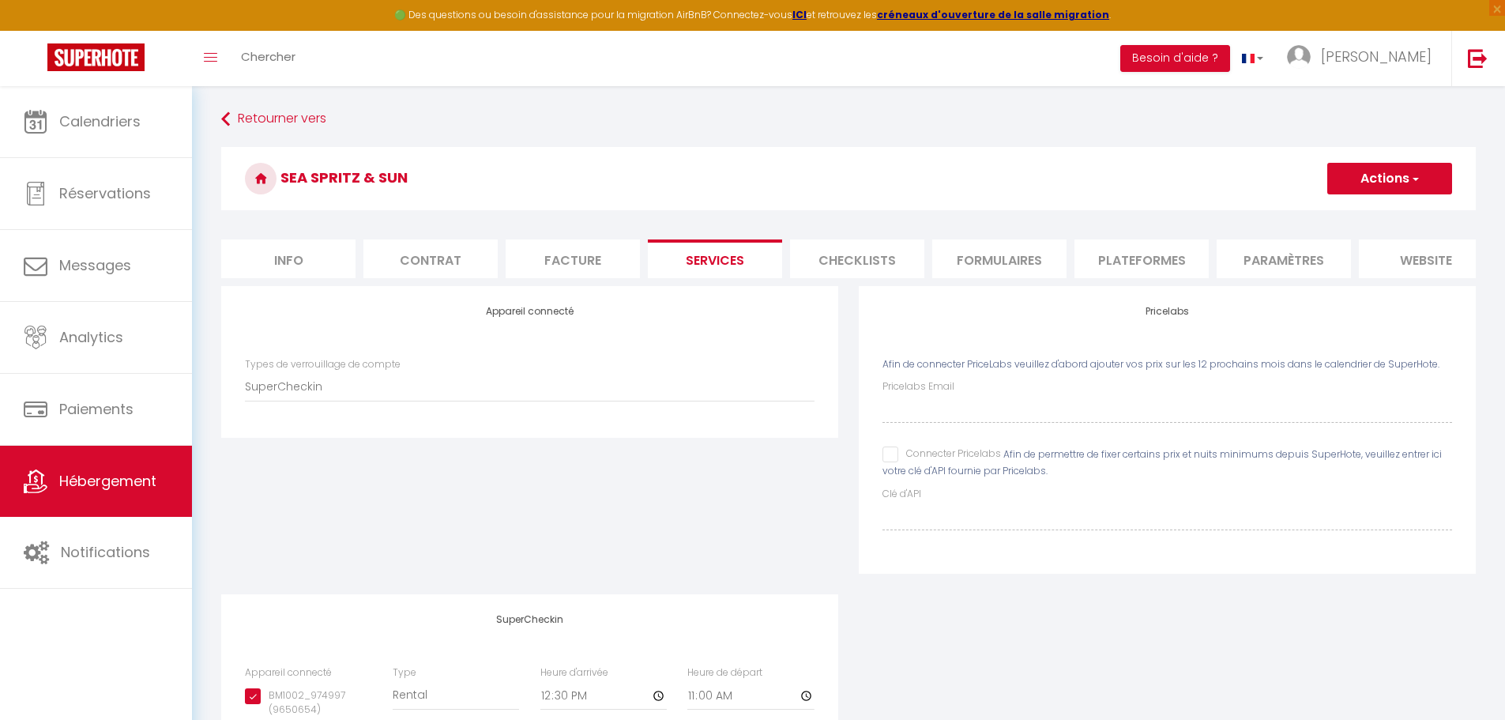
click at [822, 268] on li "Checklists" at bounding box center [857, 258] width 134 height 39
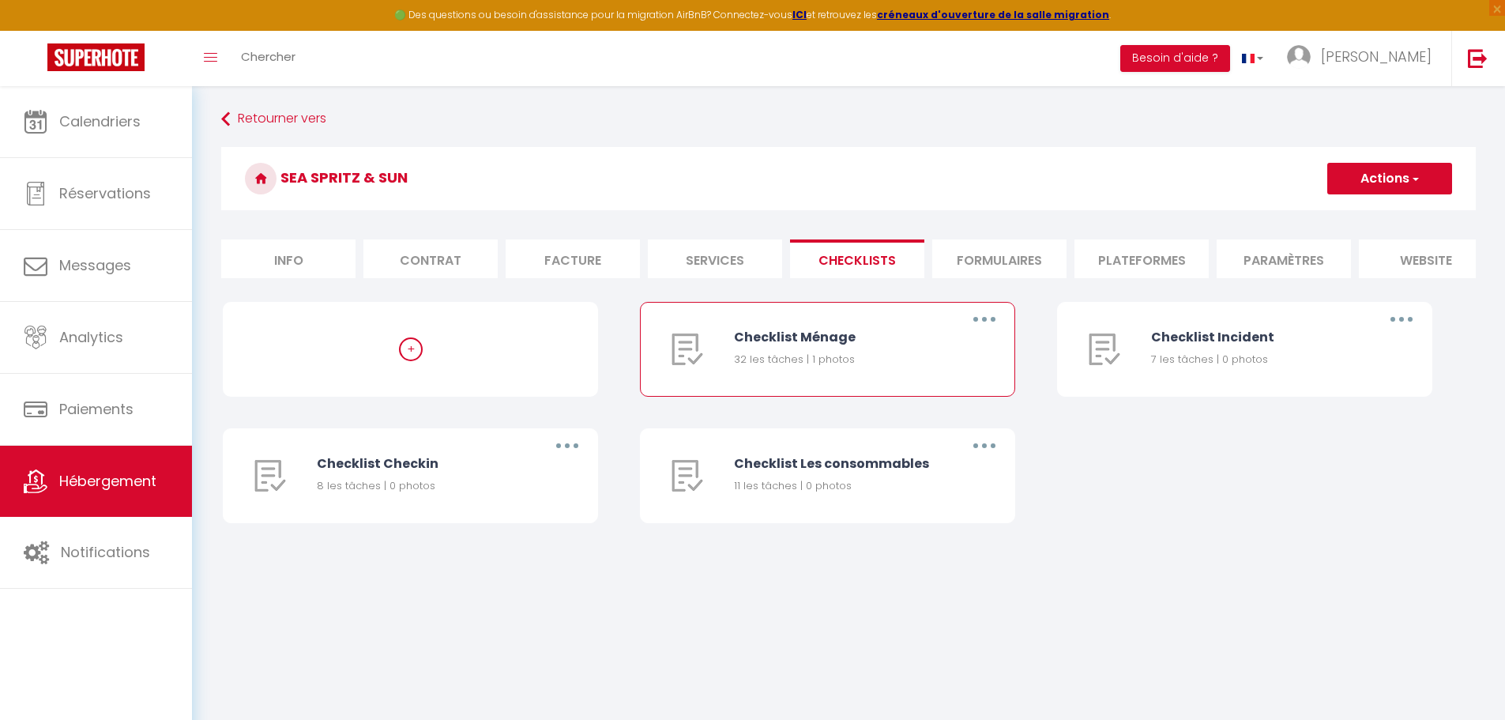
click at [841, 367] on div "32 les tâches | 1 photos" at bounding box center [838, 360] width 208 height 16
click at [987, 322] on icon "button" at bounding box center [984, 319] width 5 height 5
click at [796, 367] on div "32 les tâches | 1 photos" at bounding box center [838, 360] width 208 height 16
click at [994, 259] on li "Formulaires" at bounding box center [999, 258] width 134 height 39
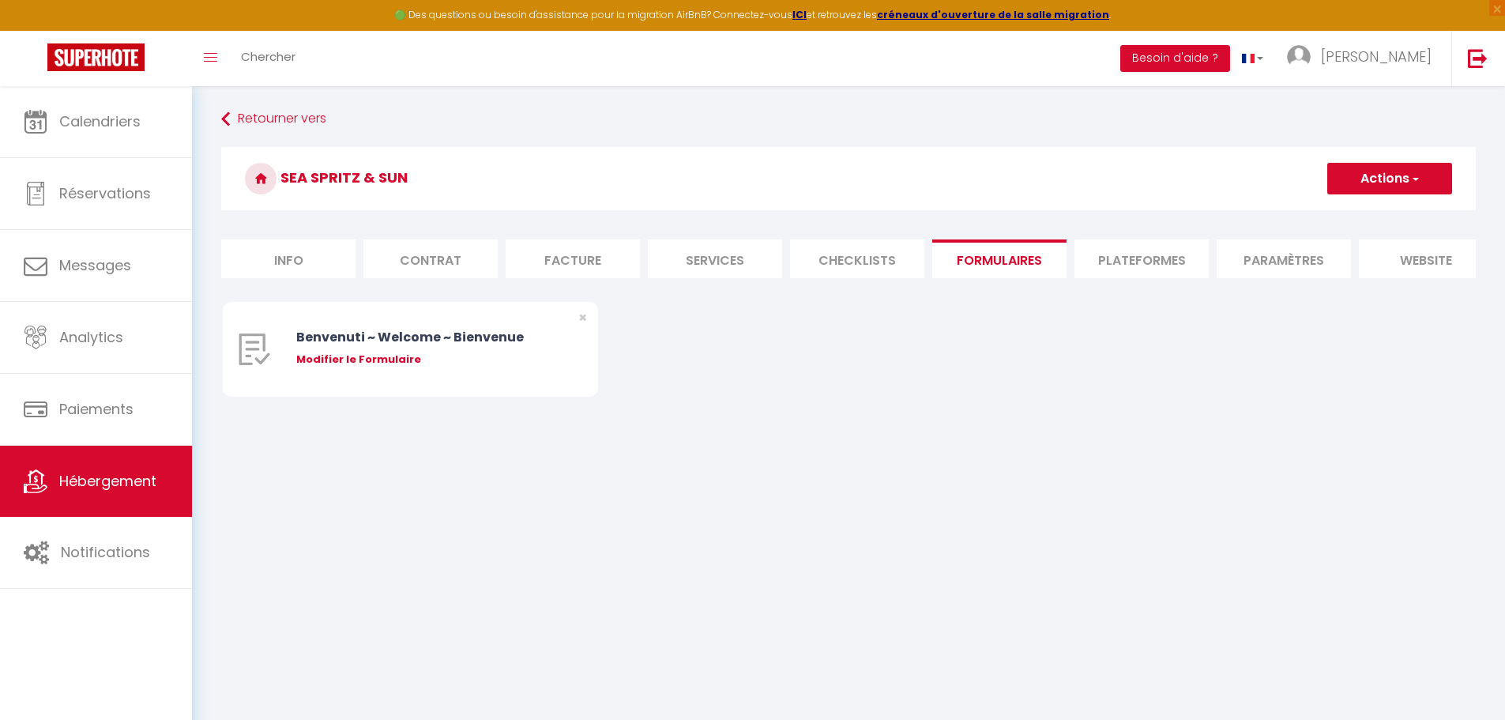
click at [1116, 255] on li "Plateformes" at bounding box center [1141, 258] width 134 height 39
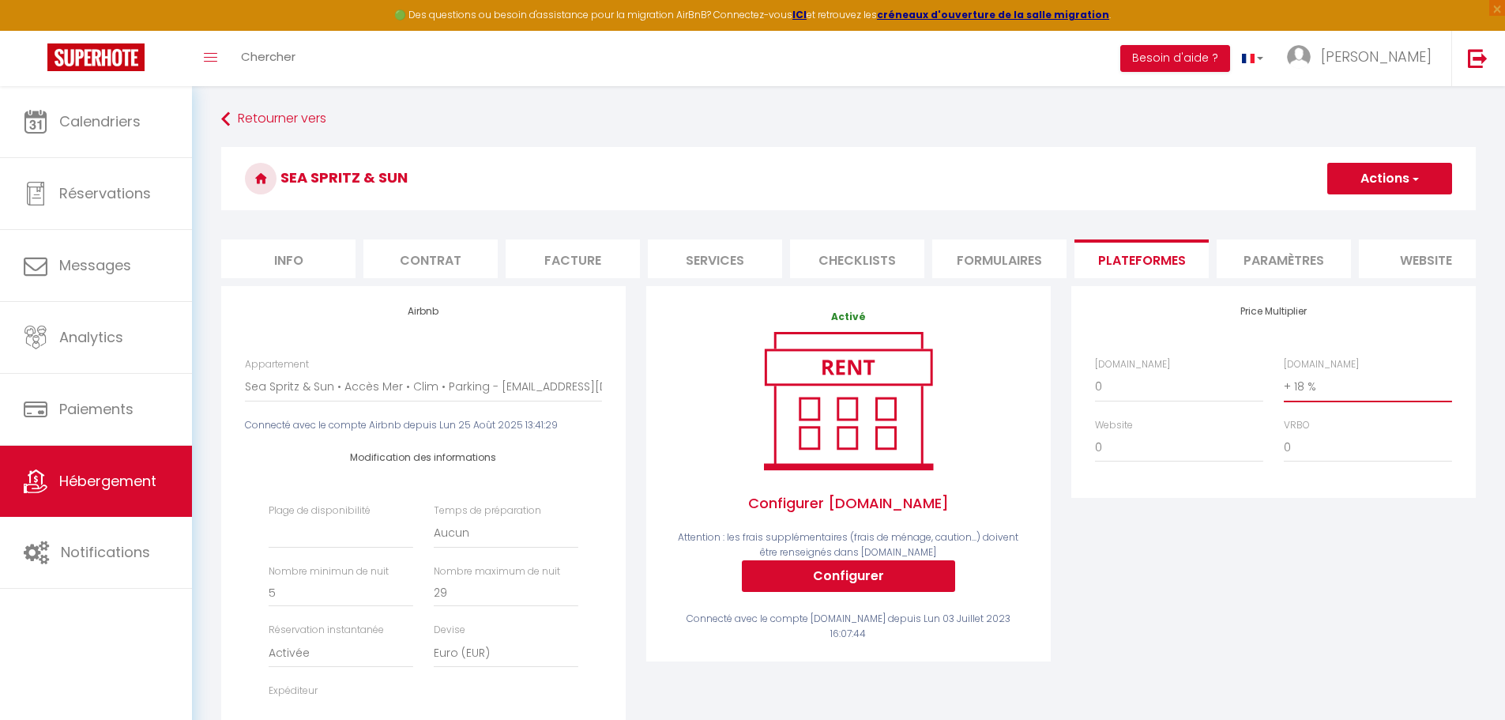
click at [1293, 401] on select "0 + 1 % + 2 % + 3 % + 4 % + 5 % + 6 % + 7 % + 8 % + 9 %" at bounding box center [1368, 386] width 168 height 30
click at [1284, 383] on select "0 + 1 % + 2 % + 3 % + 4 % + 5 % + 6 % + 7 % + 8 % + 9 %" at bounding box center [1368, 386] width 168 height 30
click at [1287, 265] on li "Paramètres" at bounding box center [1284, 258] width 134 height 39
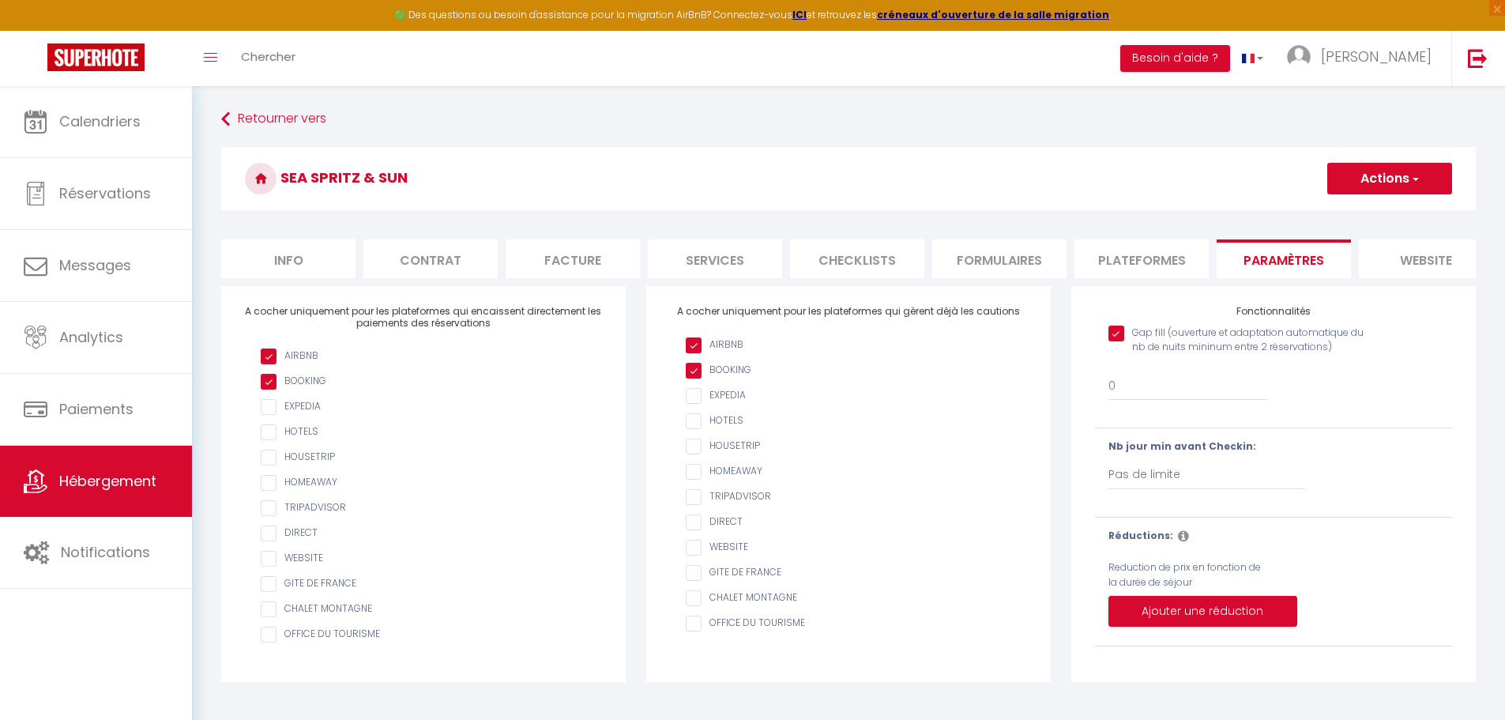
scroll to position [86, 0]
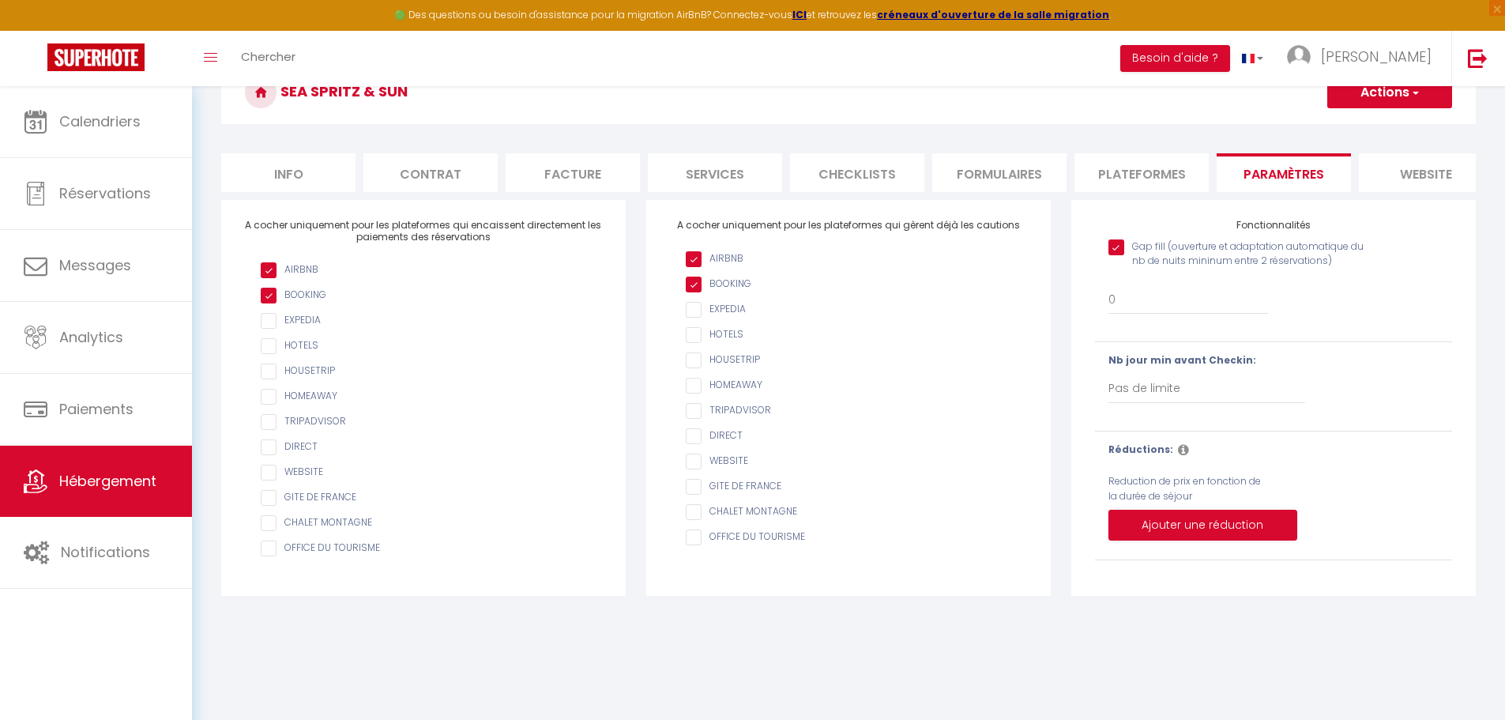
click at [1406, 170] on li "website" at bounding box center [1426, 172] width 134 height 39
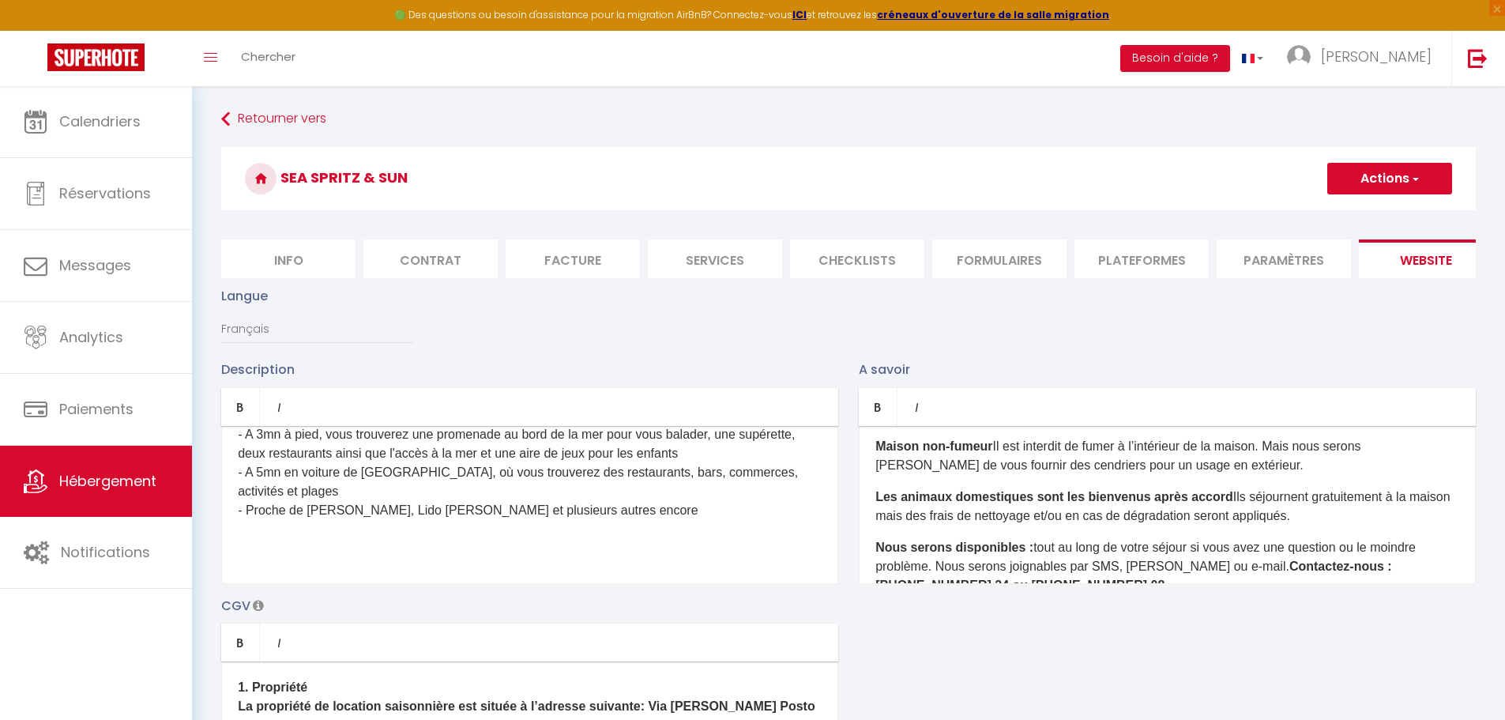
scroll to position [158, 0]
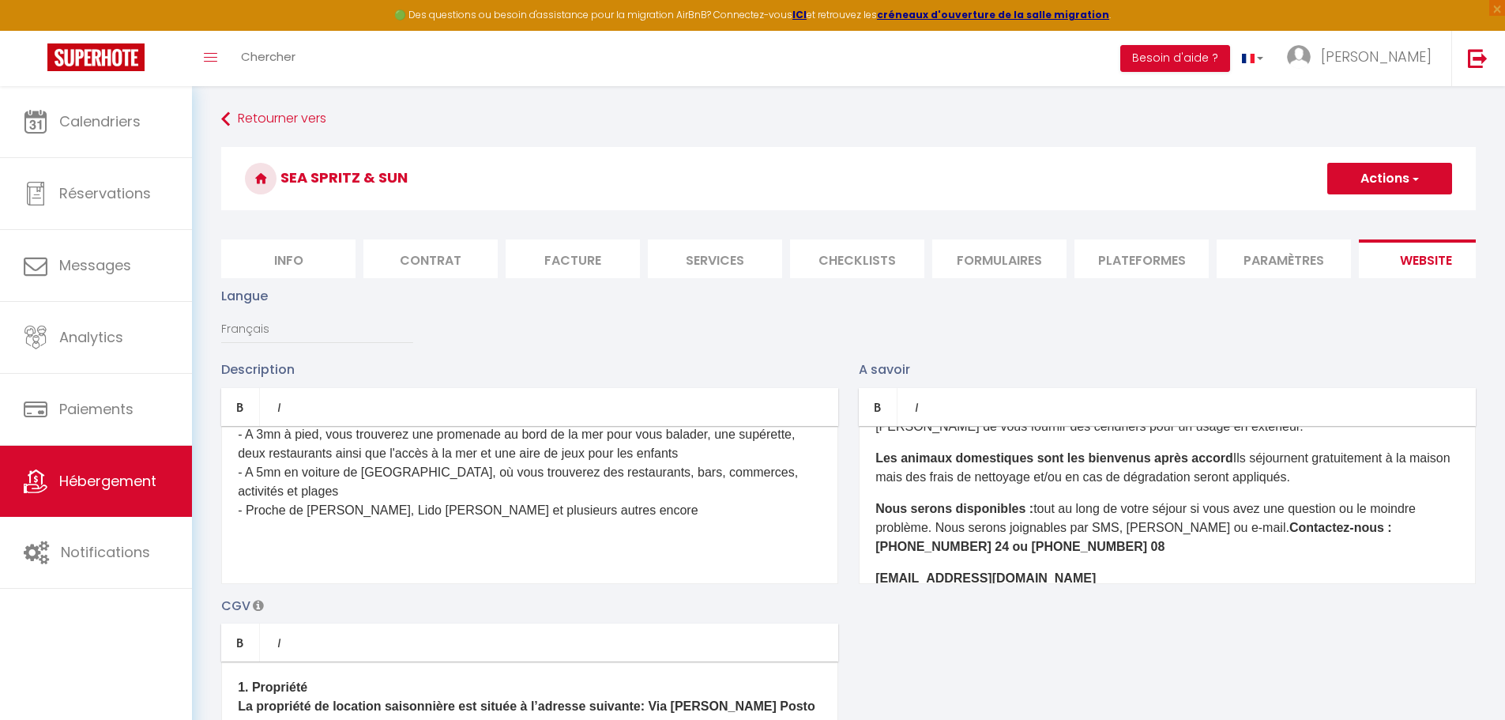
click at [1451, 537] on div "..........Les informations pratiques.......... Arrivée autonome grâce à la serr…" at bounding box center [1167, 505] width 617 height 158
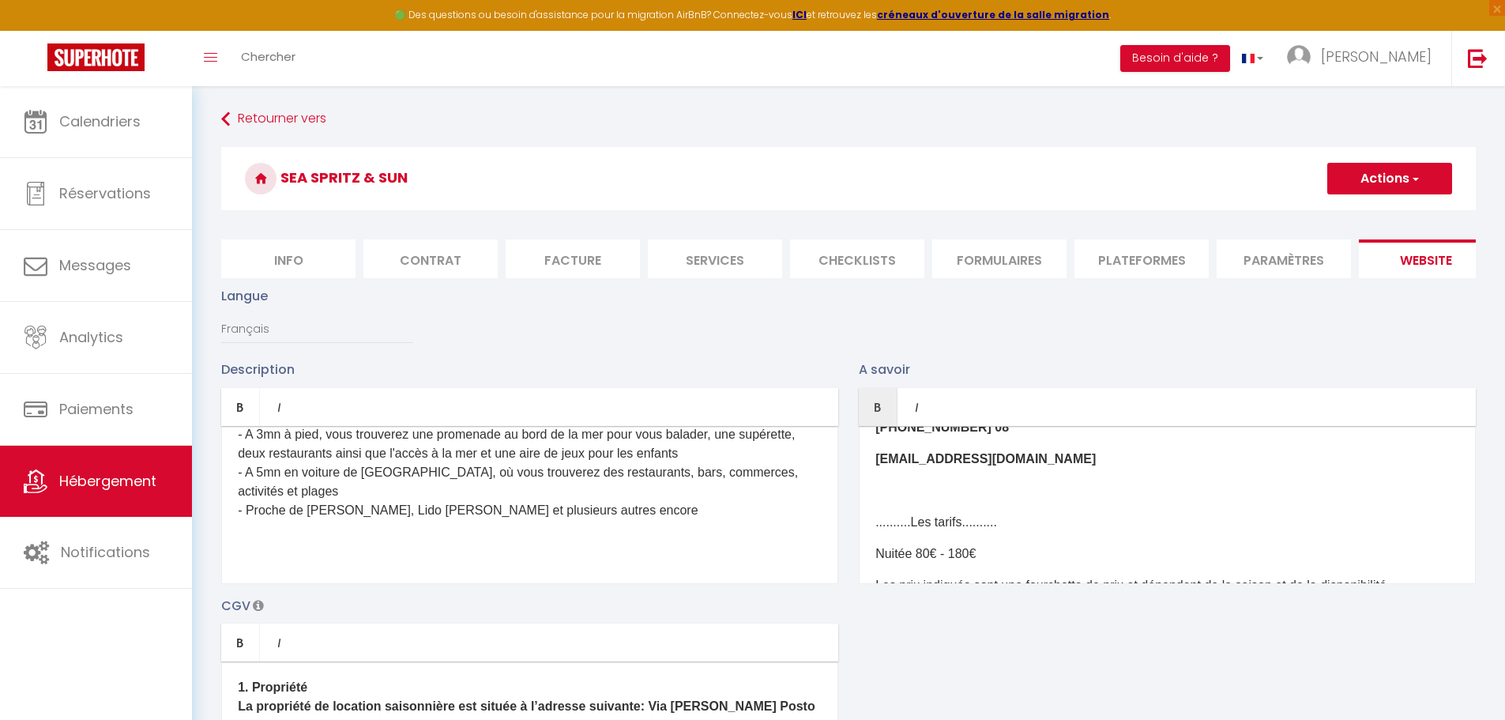
scroll to position [316, 0]
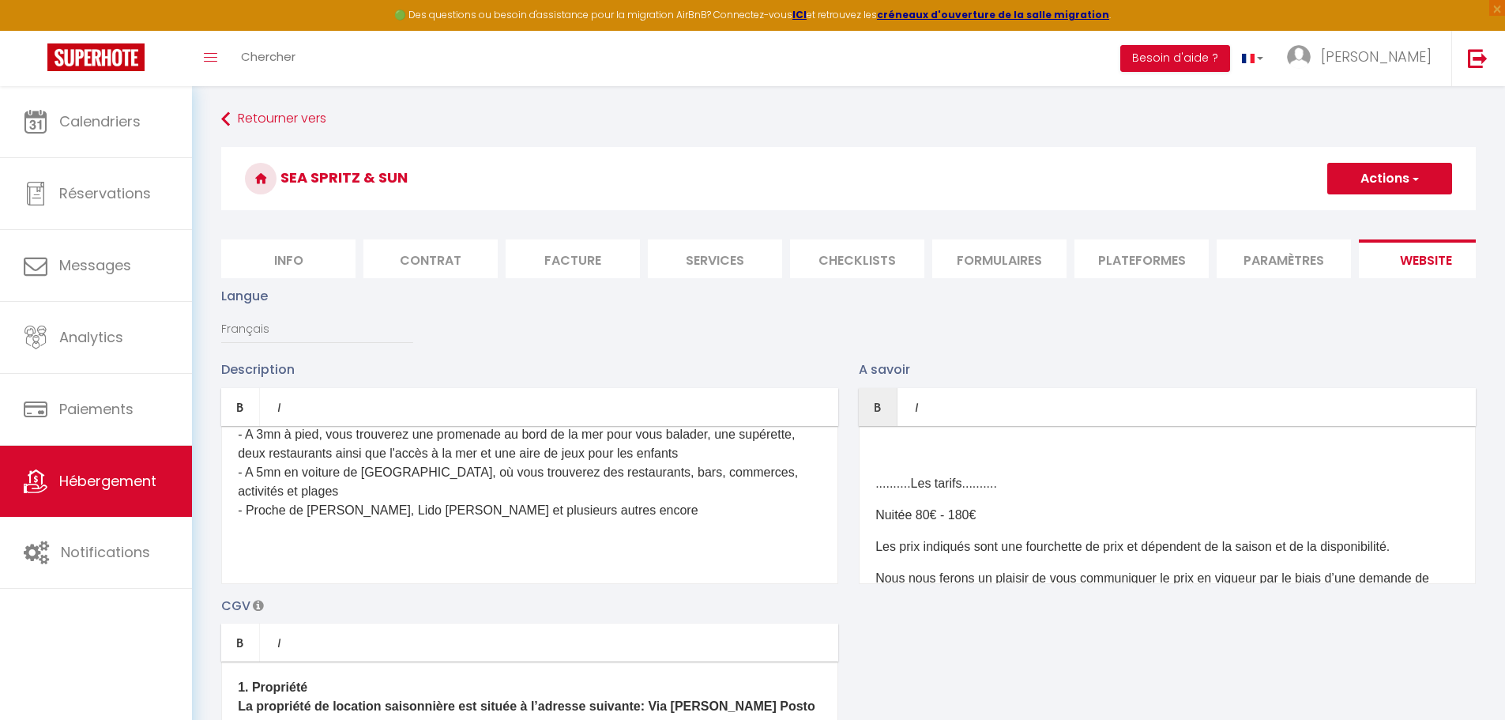
click at [970, 506] on p "Nuitée 80€ - 180€" at bounding box center [1167, 515] width 584 height 19
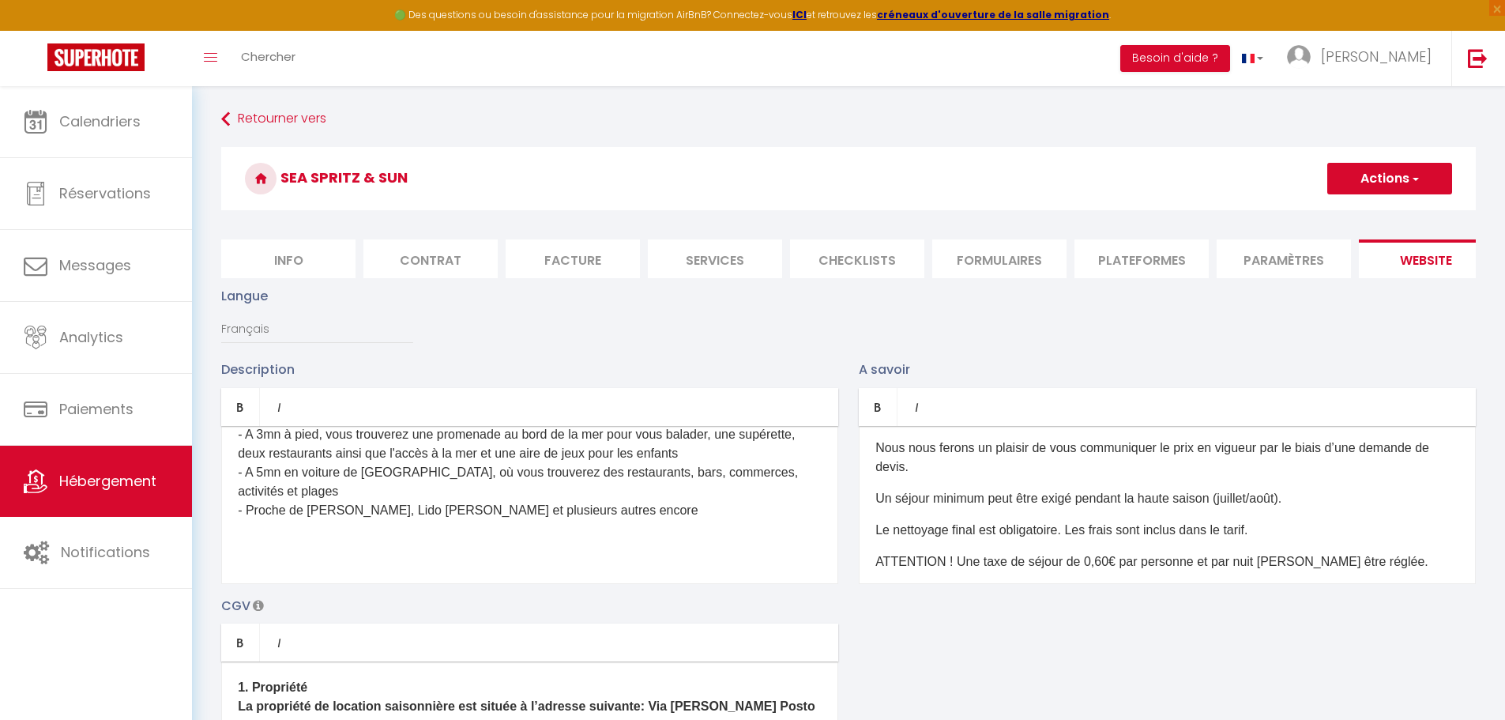
scroll to position [474, 0]
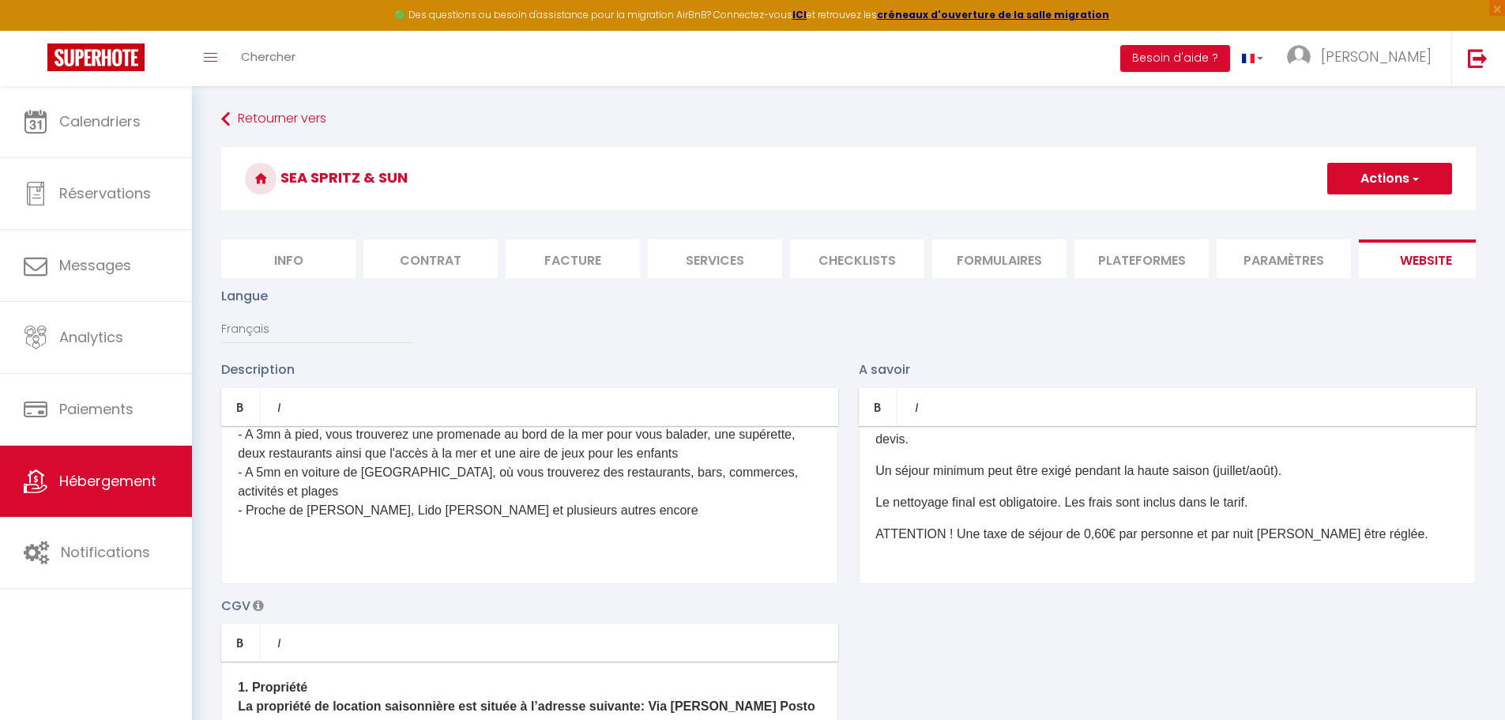
click at [1103, 527] on p "ATTENTION ! Une taxe de séjour de 0,60€ par personne et par nuit [PERSON_NAME] …" at bounding box center [1167, 534] width 584 height 19
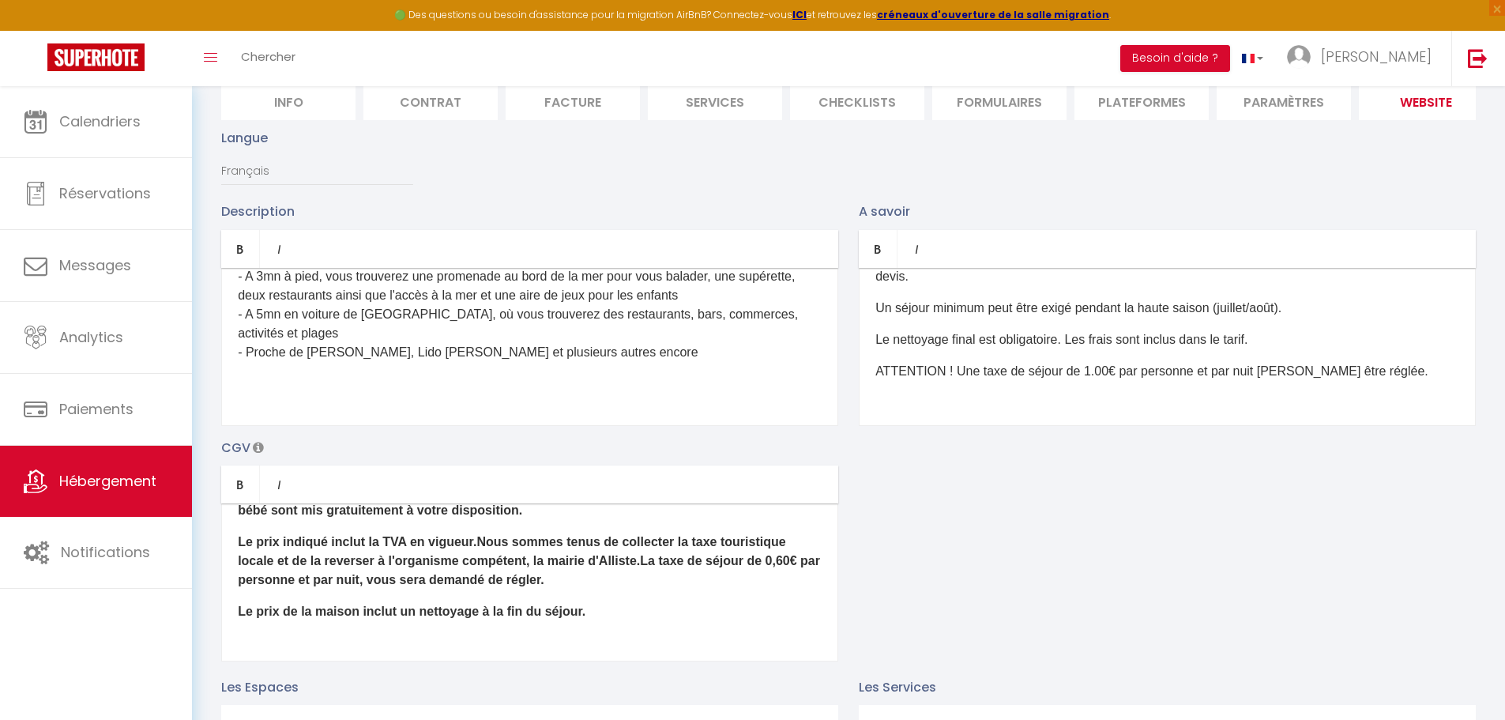
scroll to position [237, 0]
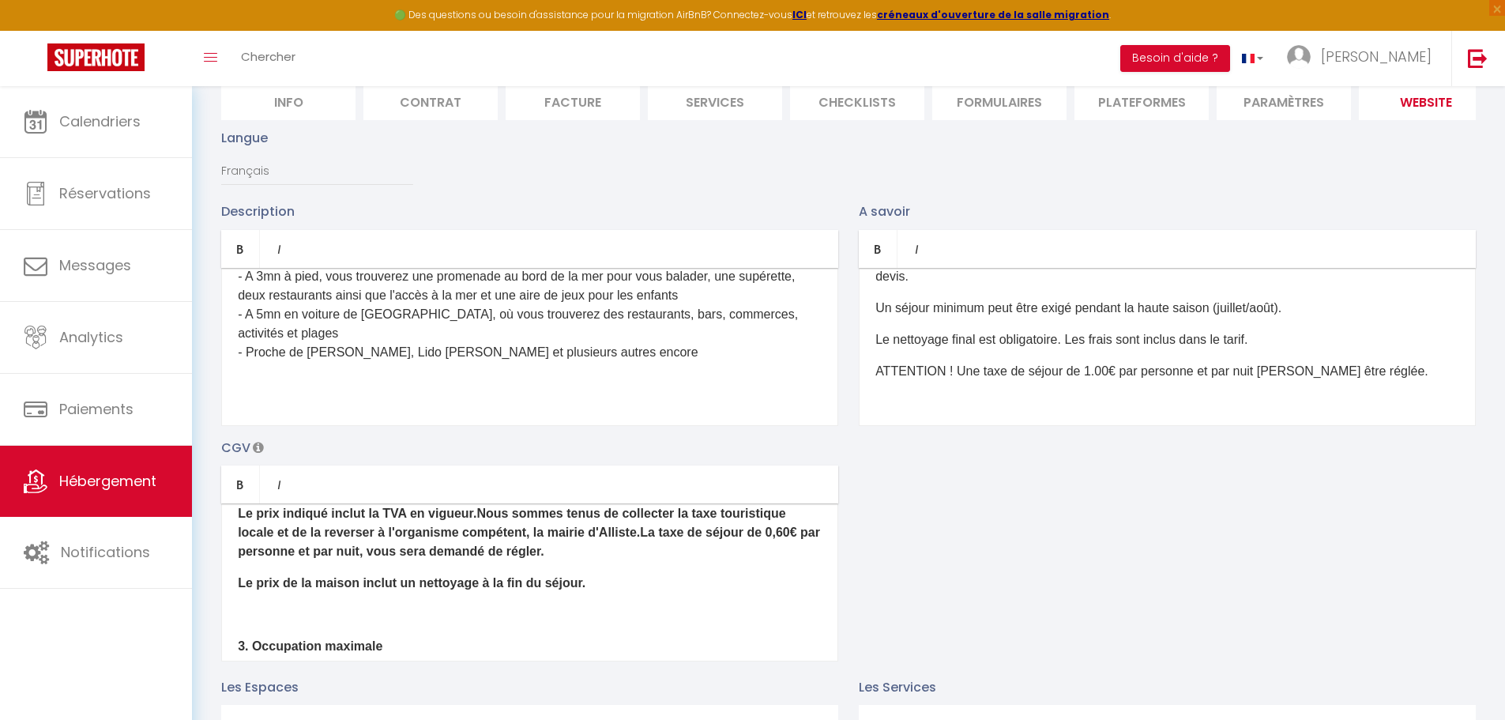
click at [796, 550] on span "La taxe de séjour de 0,60€ par personne et par nuit, vous sera demandé de régle…" at bounding box center [529, 541] width 582 height 32
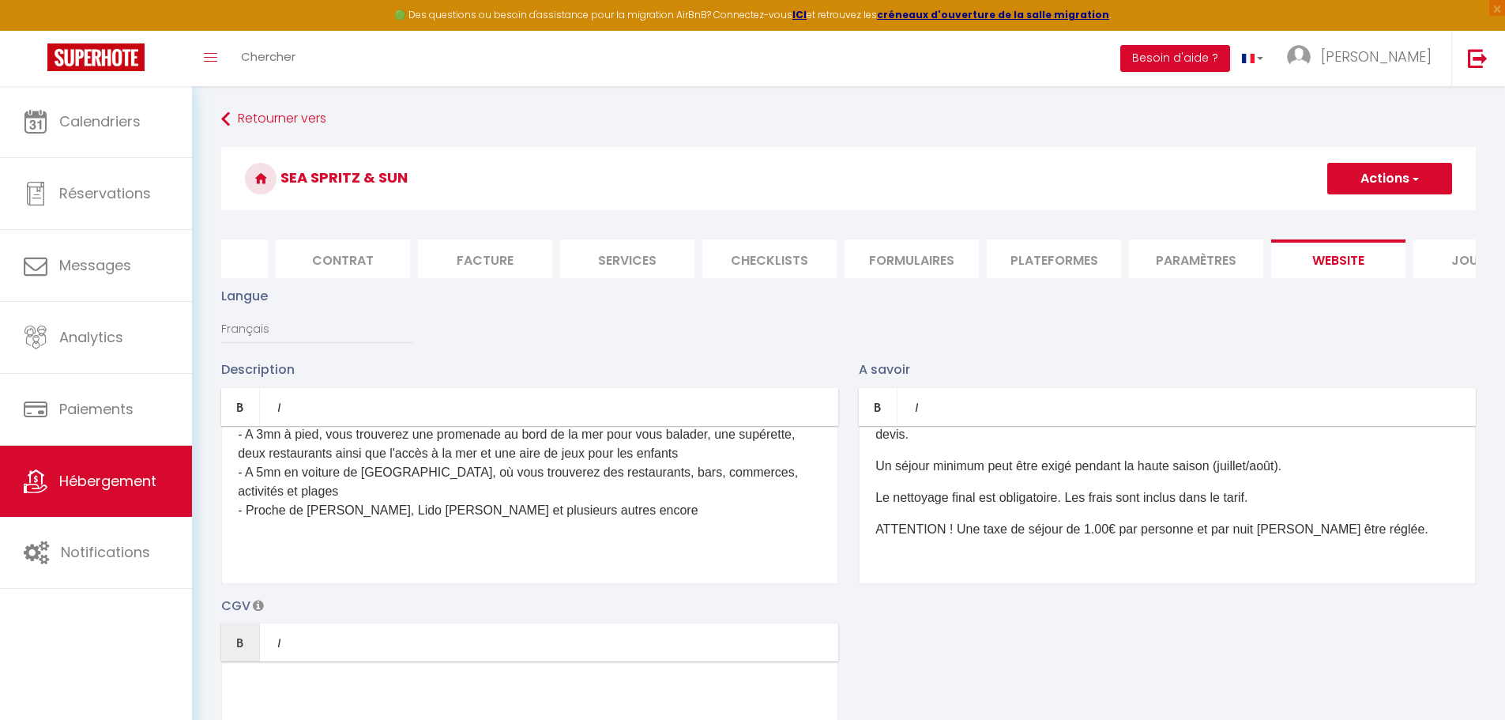
scroll to position [0, 167]
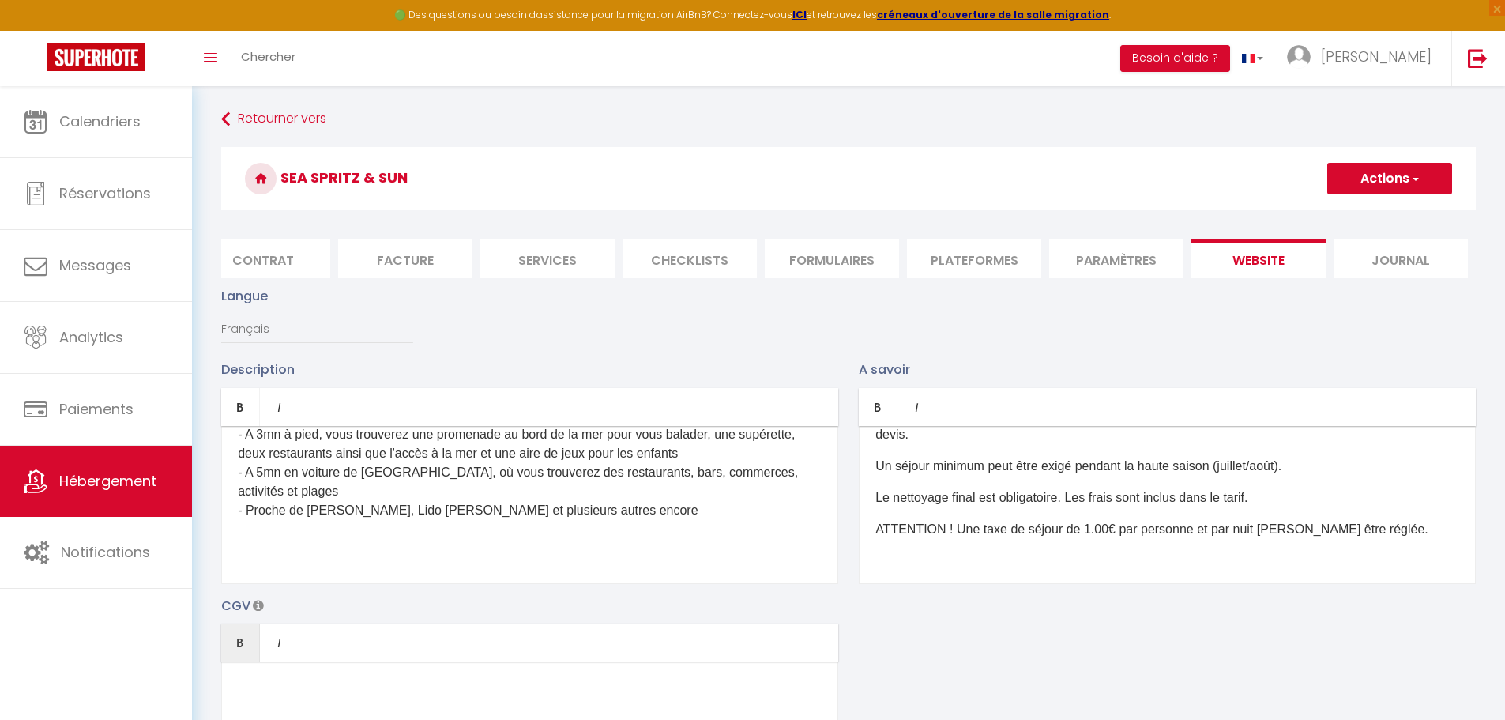
click at [1417, 271] on li "Journal" at bounding box center [1401, 258] width 134 height 39
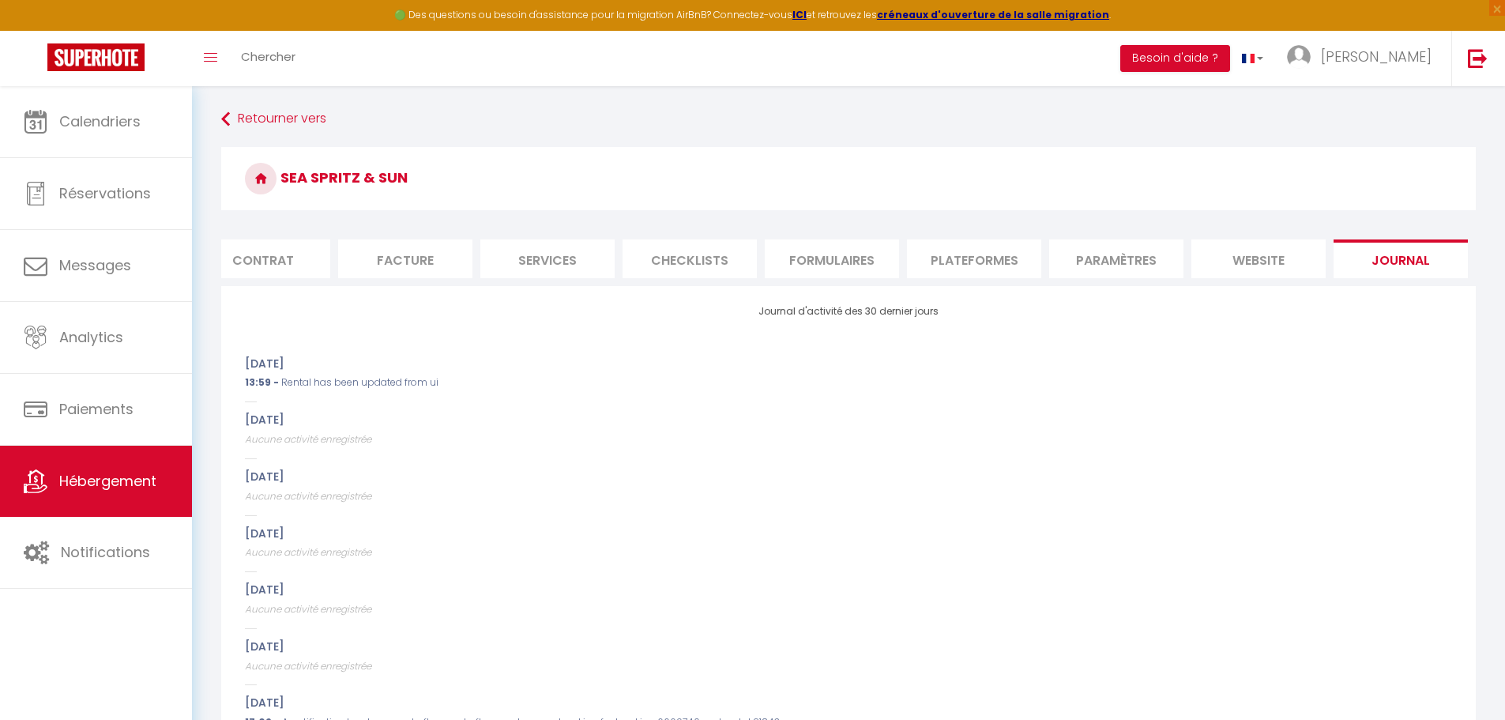
click at [1278, 268] on li "website" at bounding box center [1258, 258] width 134 height 39
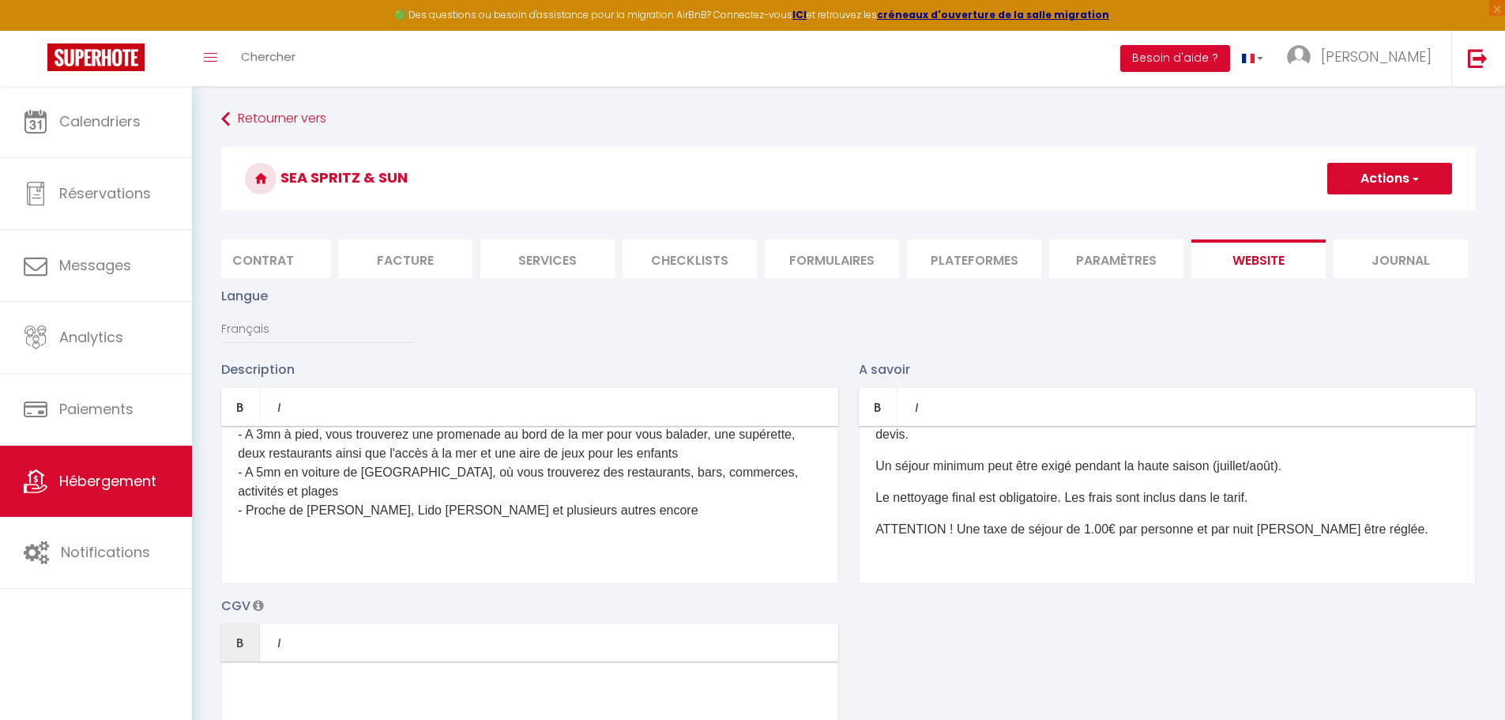
click at [1436, 180] on button "Actions" at bounding box center [1389, 179] width 125 height 32
click at [1391, 214] on input "Enregistrer" at bounding box center [1371, 213] width 58 height 16
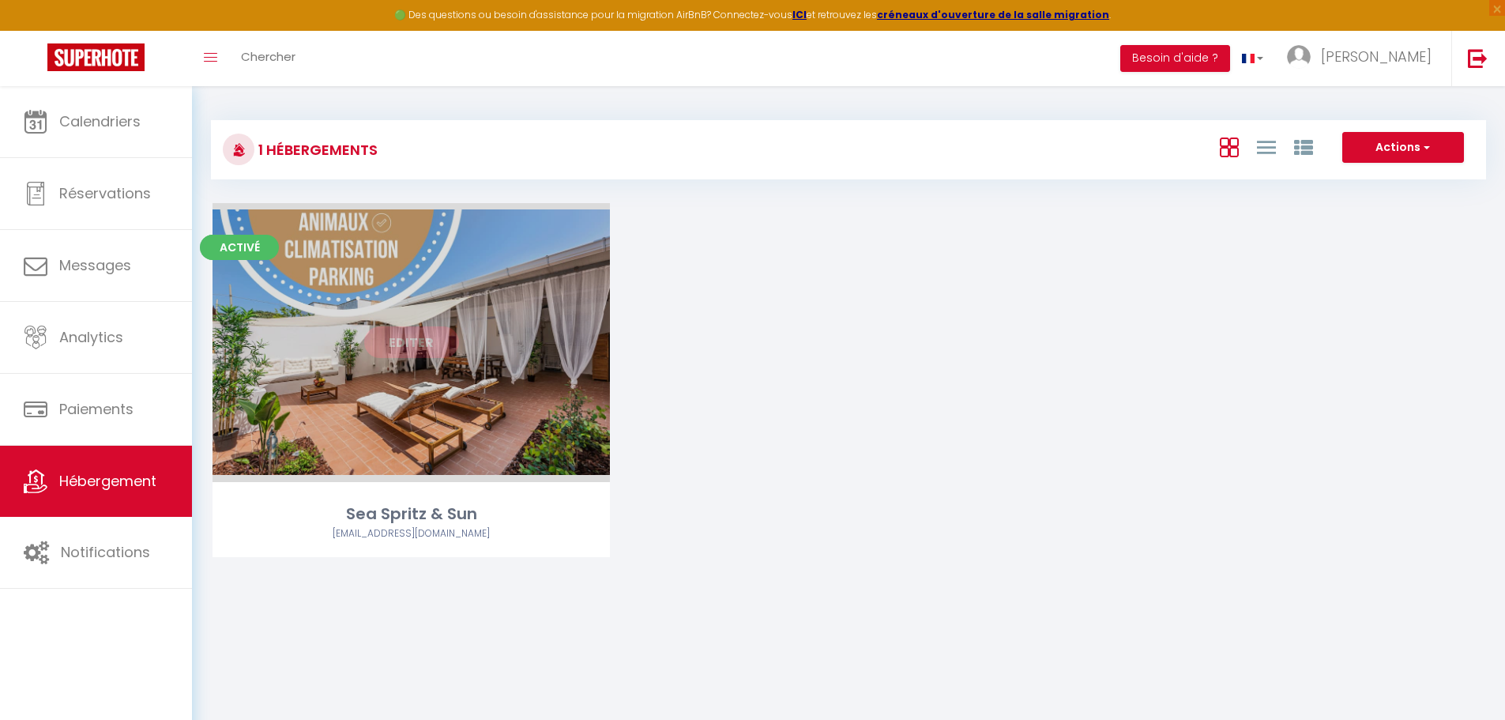
click at [440, 386] on div "Editer" at bounding box center [411, 342] width 397 height 279
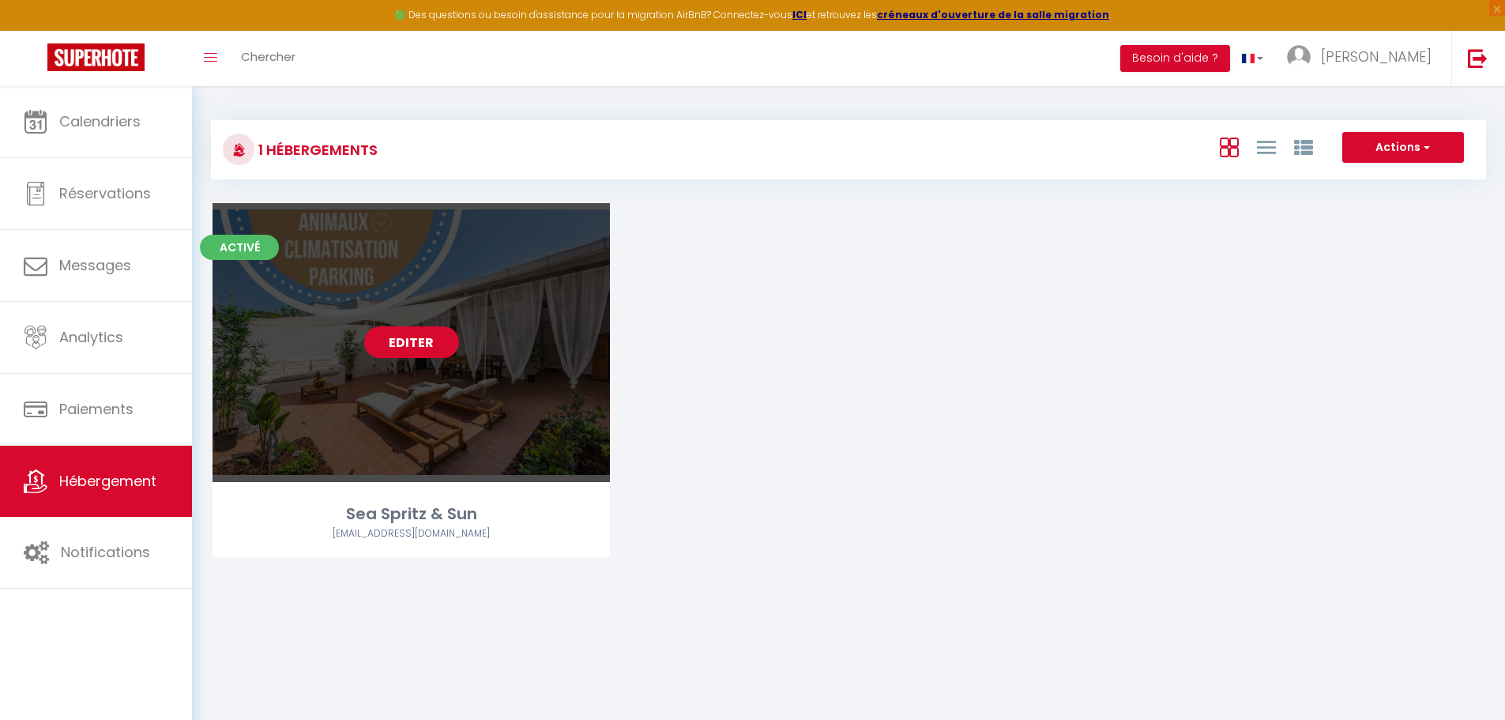
click at [412, 339] on link "Editer" at bounding box center [411, 342] width 95 height 32
click at [420, 344] on link "Editer" at bounding box center [411, 342] width 95 height 32
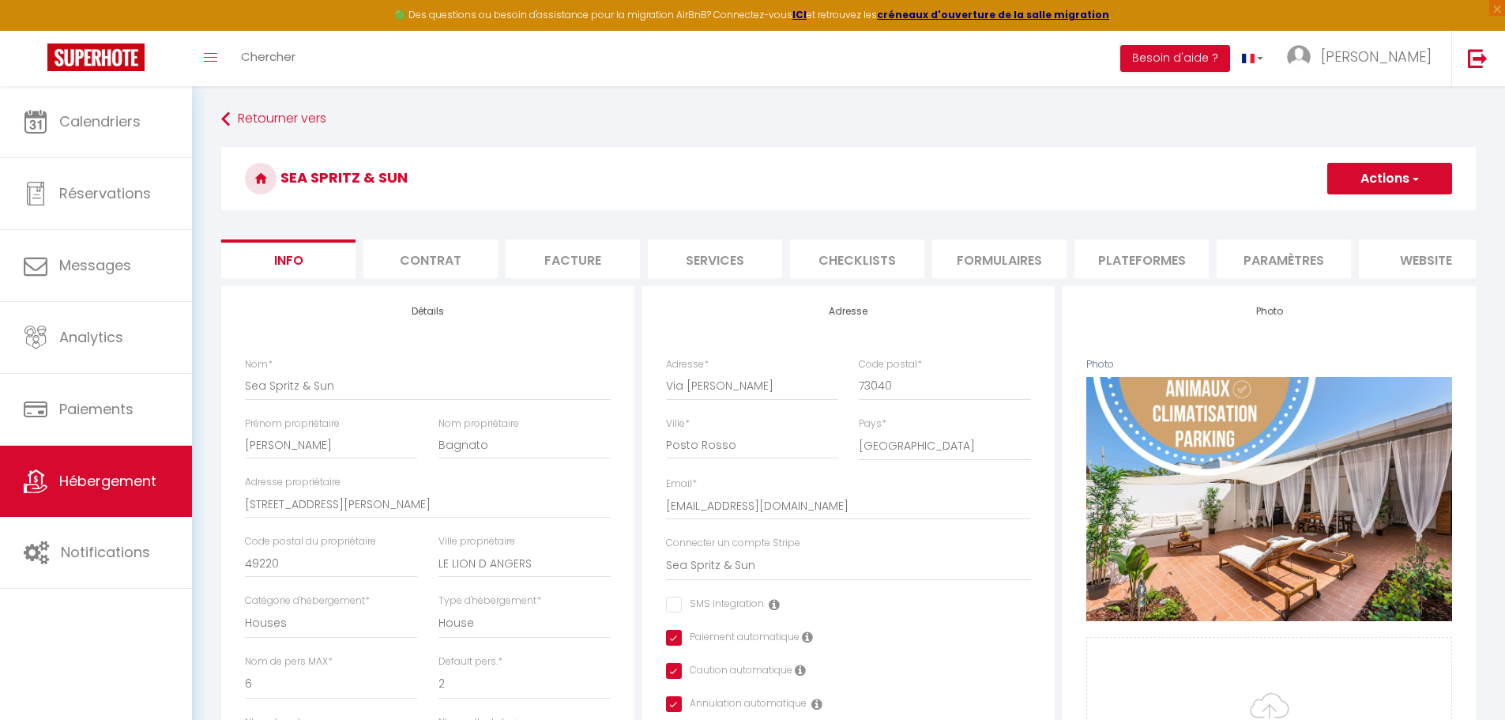
click at [877, 260] on li "Checklists" at bounding box center [857, 258] width 134 height 39
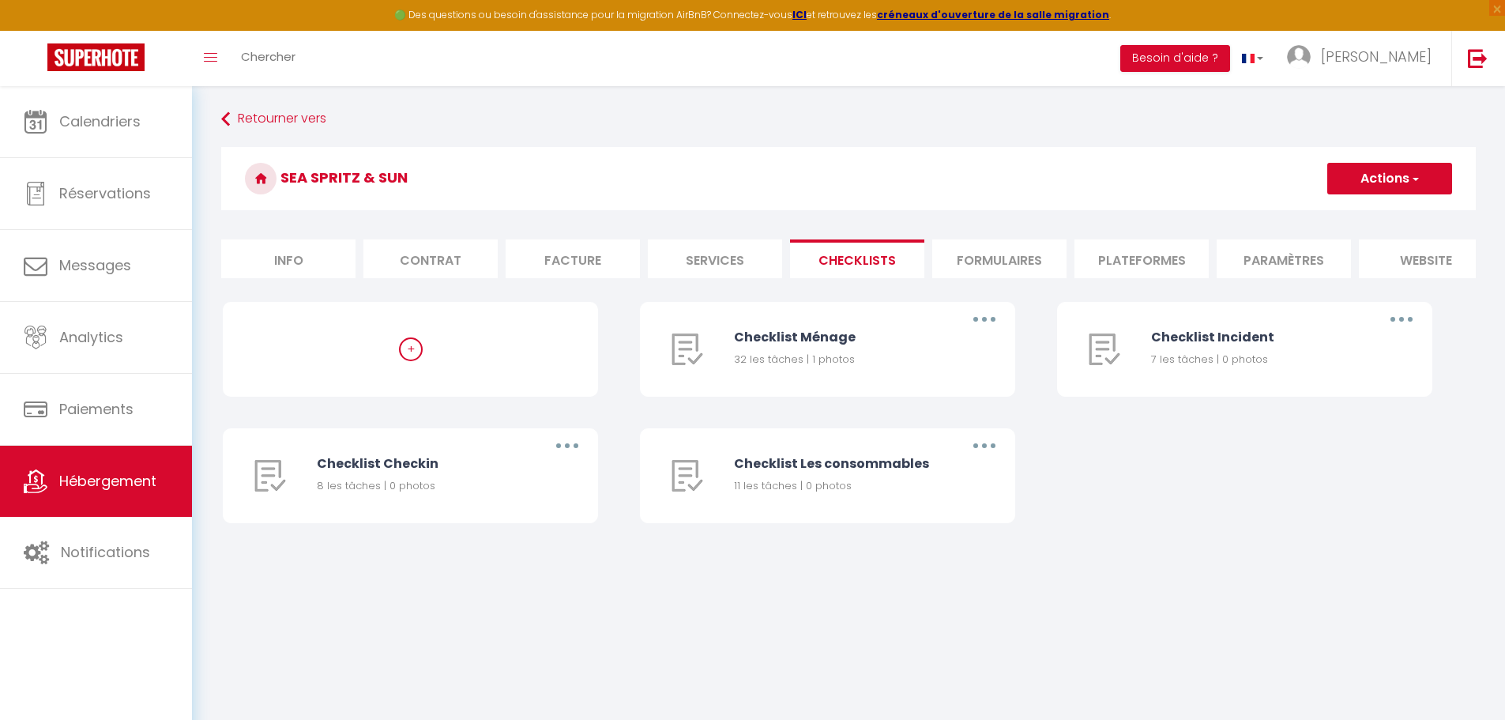
click at [977, 256] on li "Formulaires" at bounding box center [999, 258] width 134 height 39
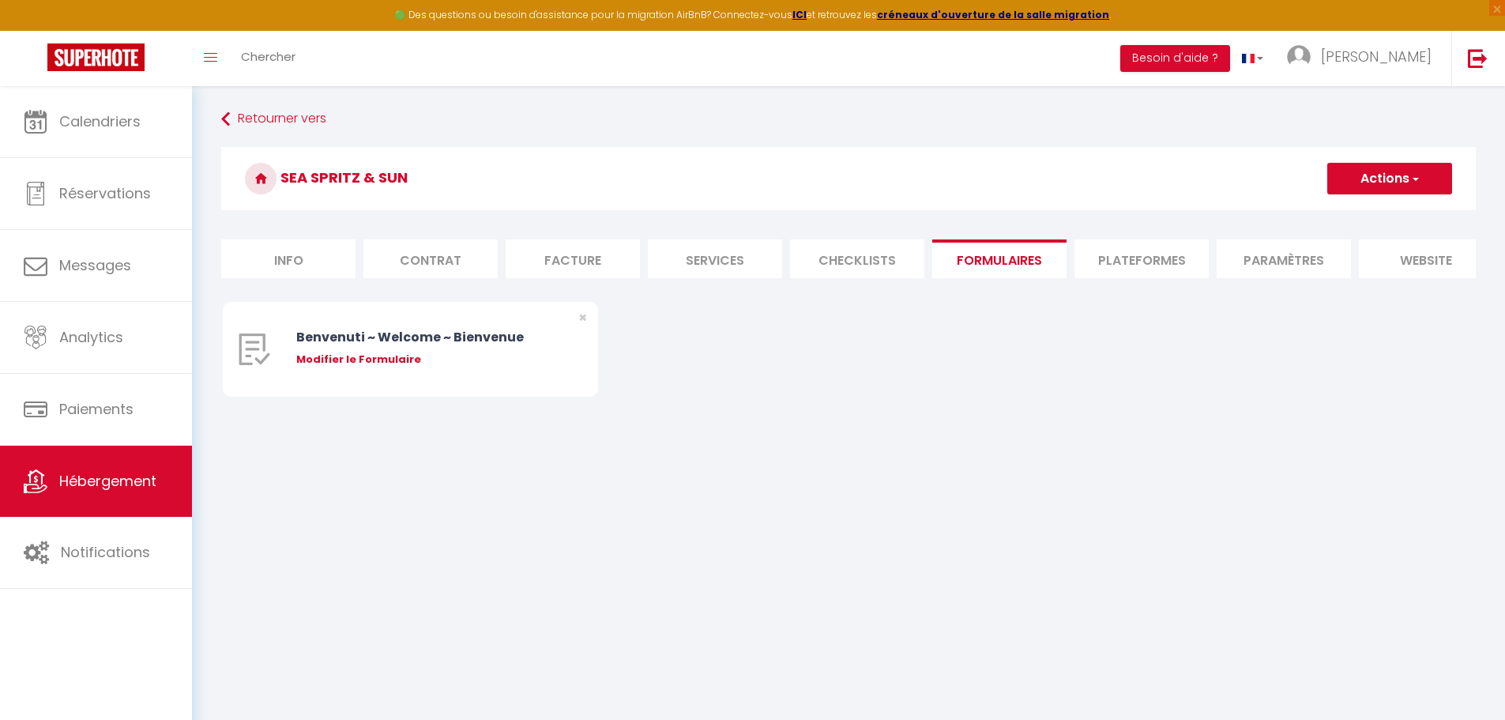
click at [1093, 258] on li "Plateformes" at bounding box center [1141, 258] width 134 height 39
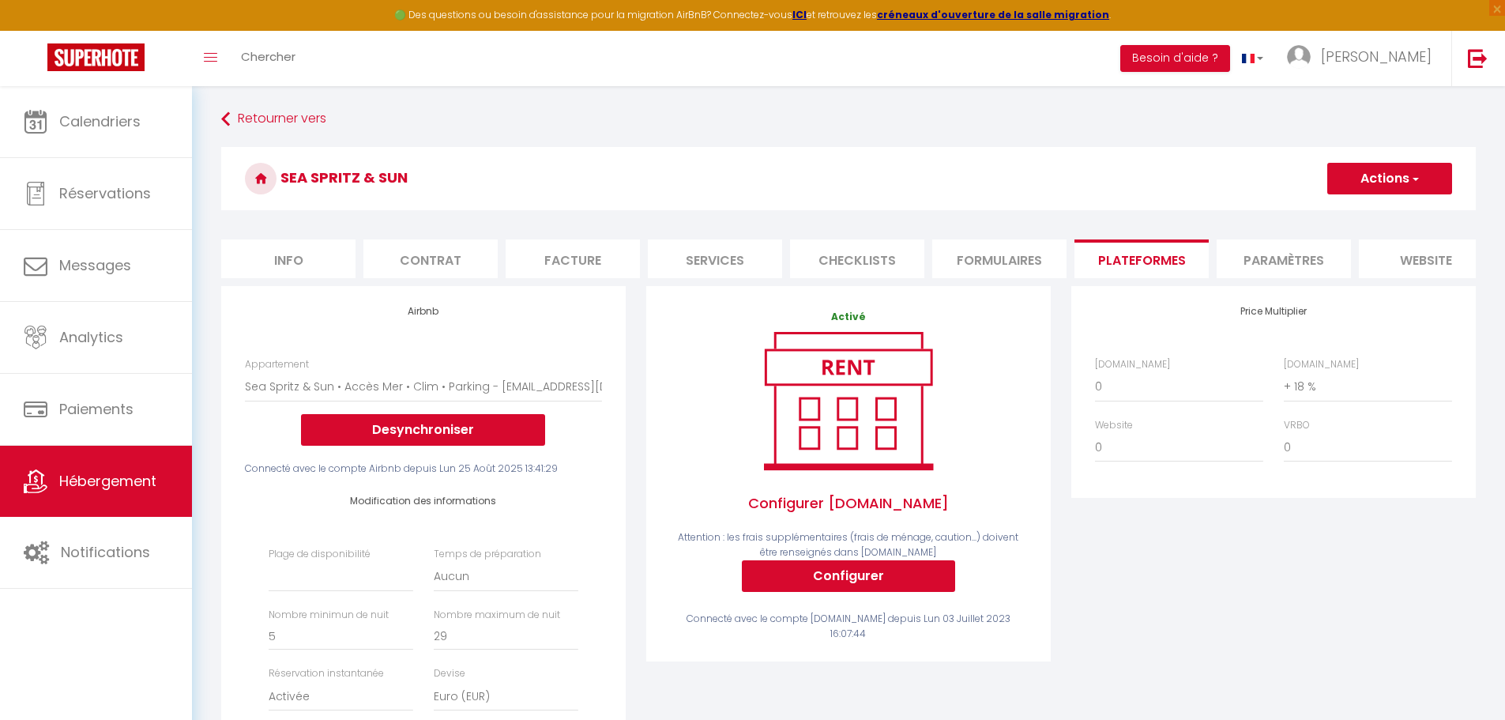
click at [1291, 269] on li "Paramètres" at bounding box center [1284, 258] width 134 height 39
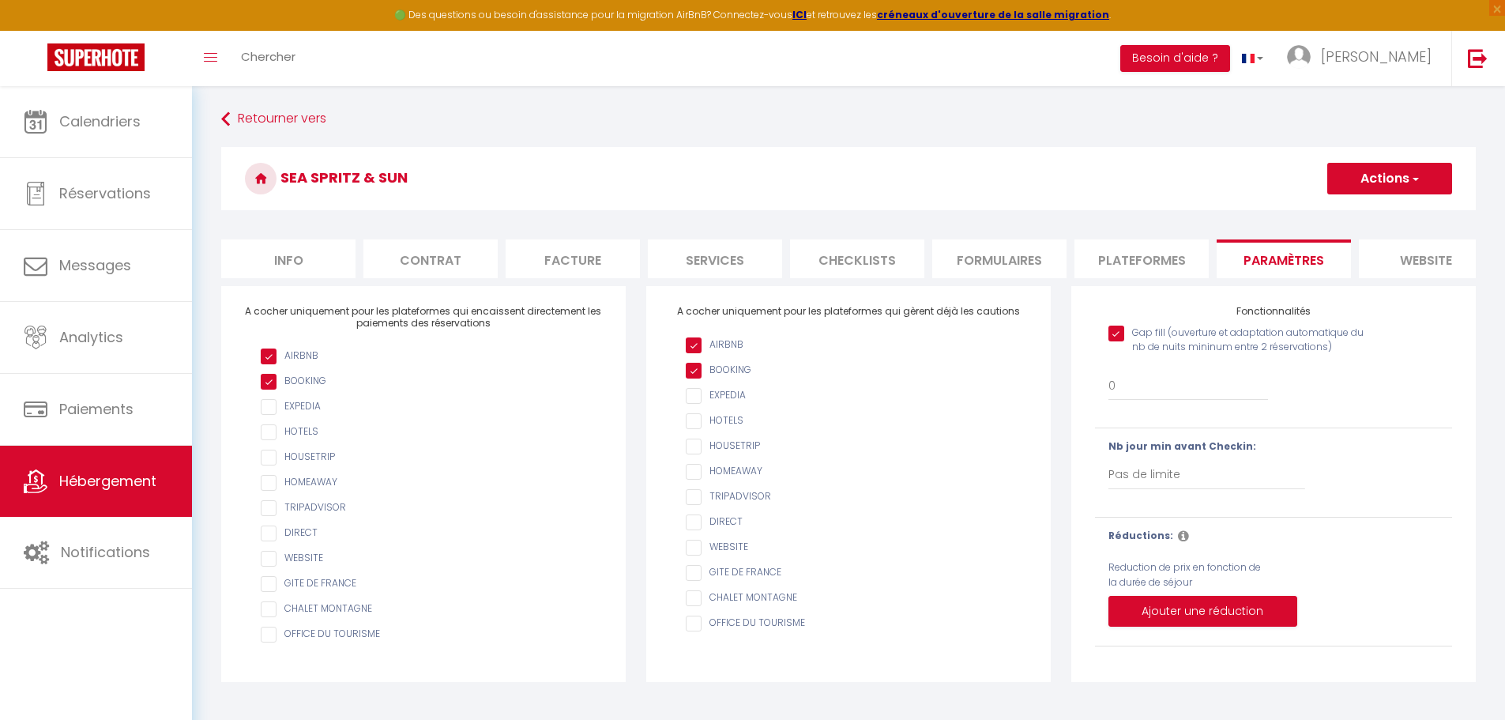
drag, startPoint x: 1265, startPoint y: 292, endPoint x: 1395, endPoint y: 293, distance: 130.4
click at [1395, 293] on form "Sea Spritz & Sun Actions Enregistrer Info Contrat Facture Services Checklists F…" at bounding box center [848, 414] width 1255 height 535
click at [1427, 253] on li "website" at bounding box center [1426, 258] width 134 height 39
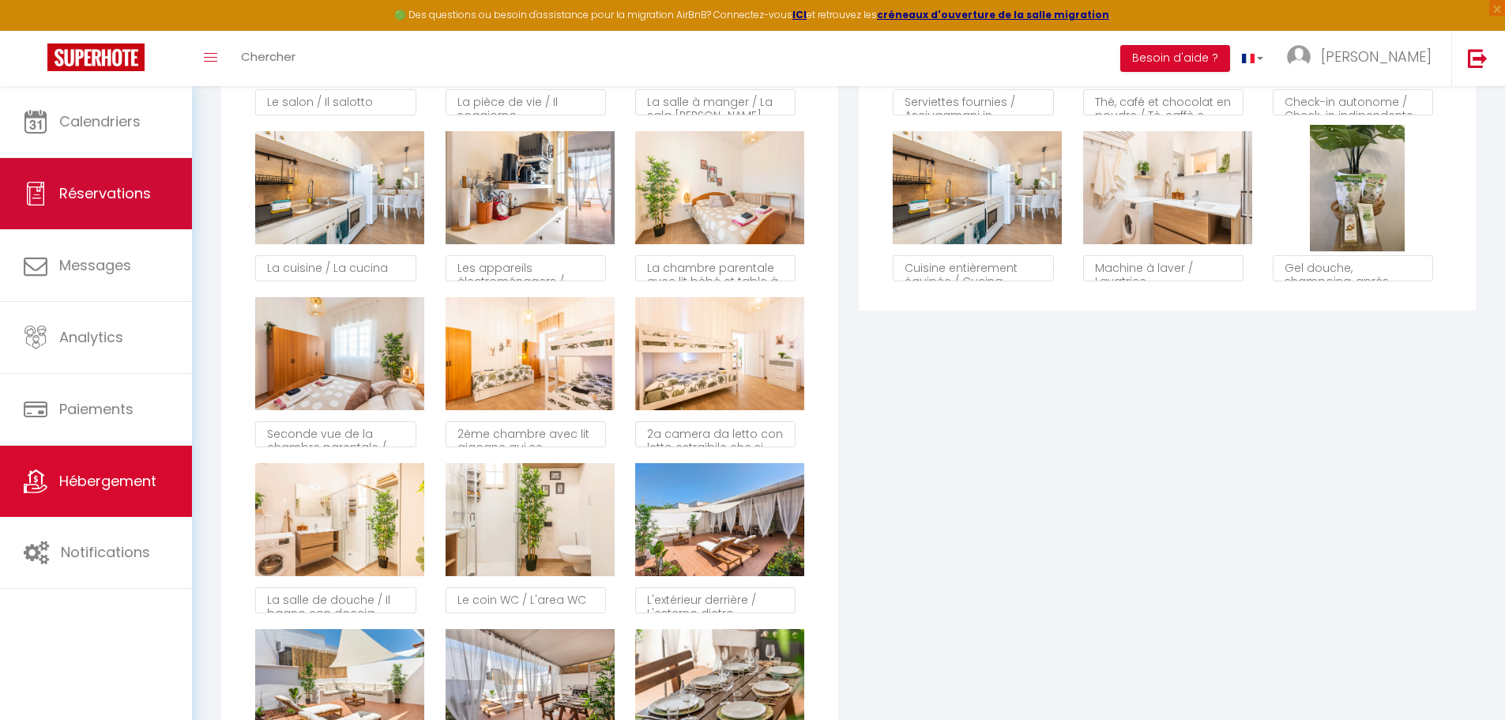
scroll to position [1264, 0]
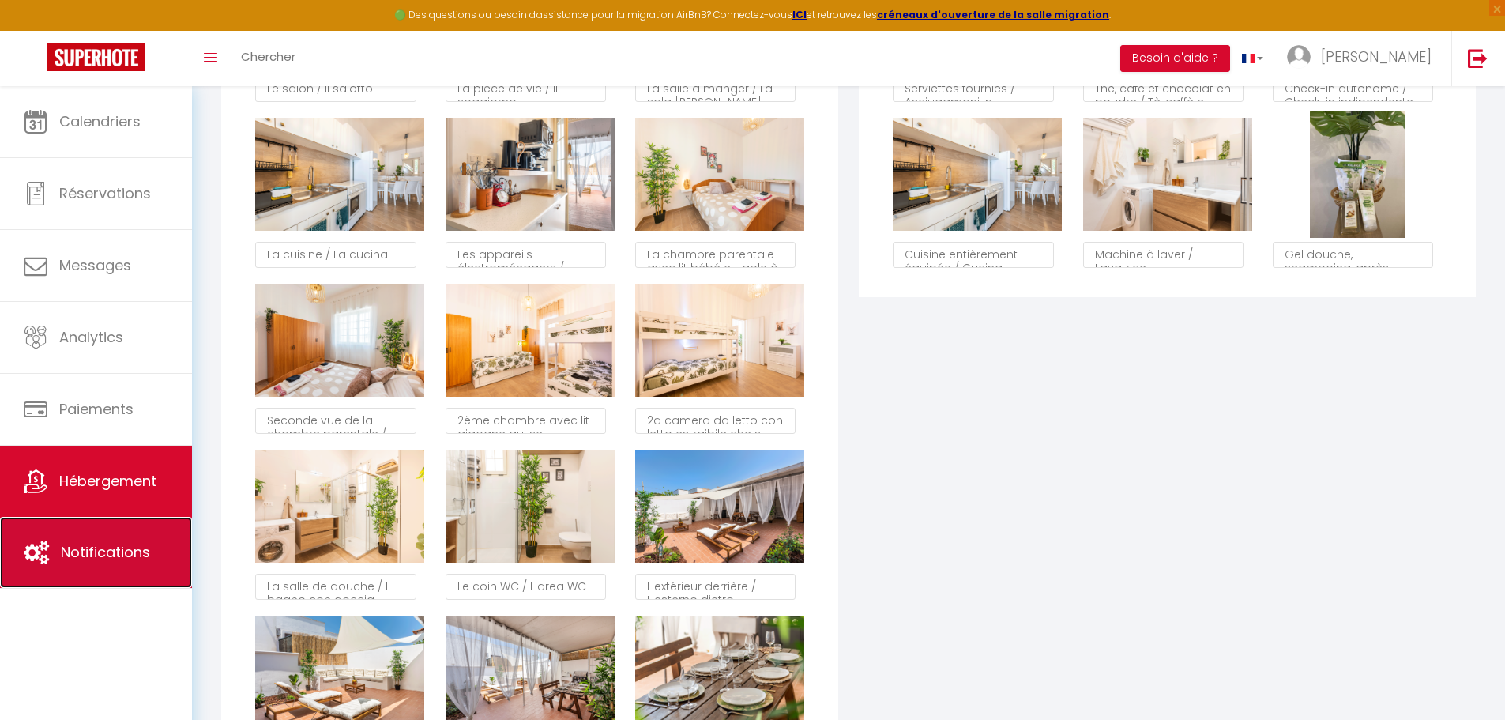
click at [119, 564] on link "Notifications" at bounding box center [96, 552] width 192 height 71
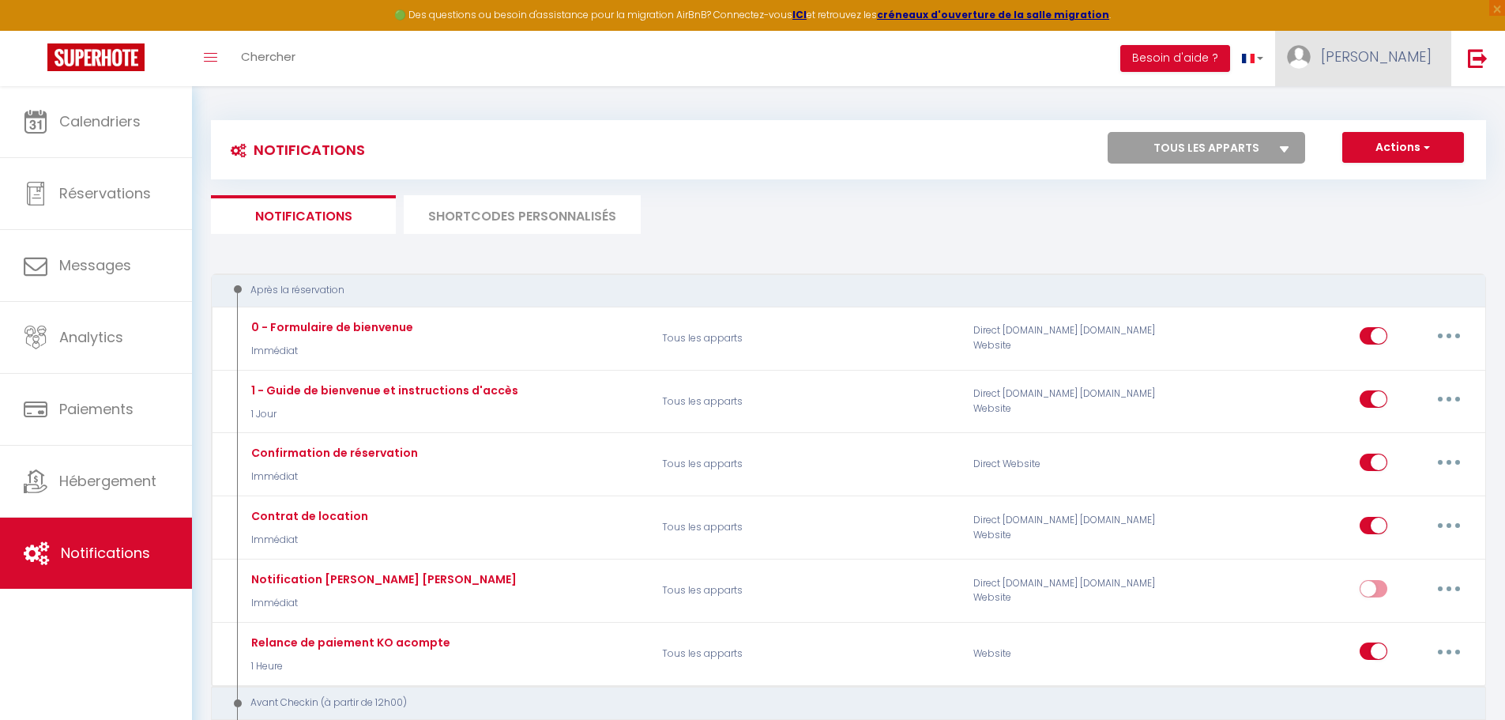
click at [1398, 53] on span "[PERSON_NAME]" at bounding box center [1376, 57] width 111 height 20
click at [1392, 113] on link "Paramètres" at bounding box center [1388, 109] width 117 height 27
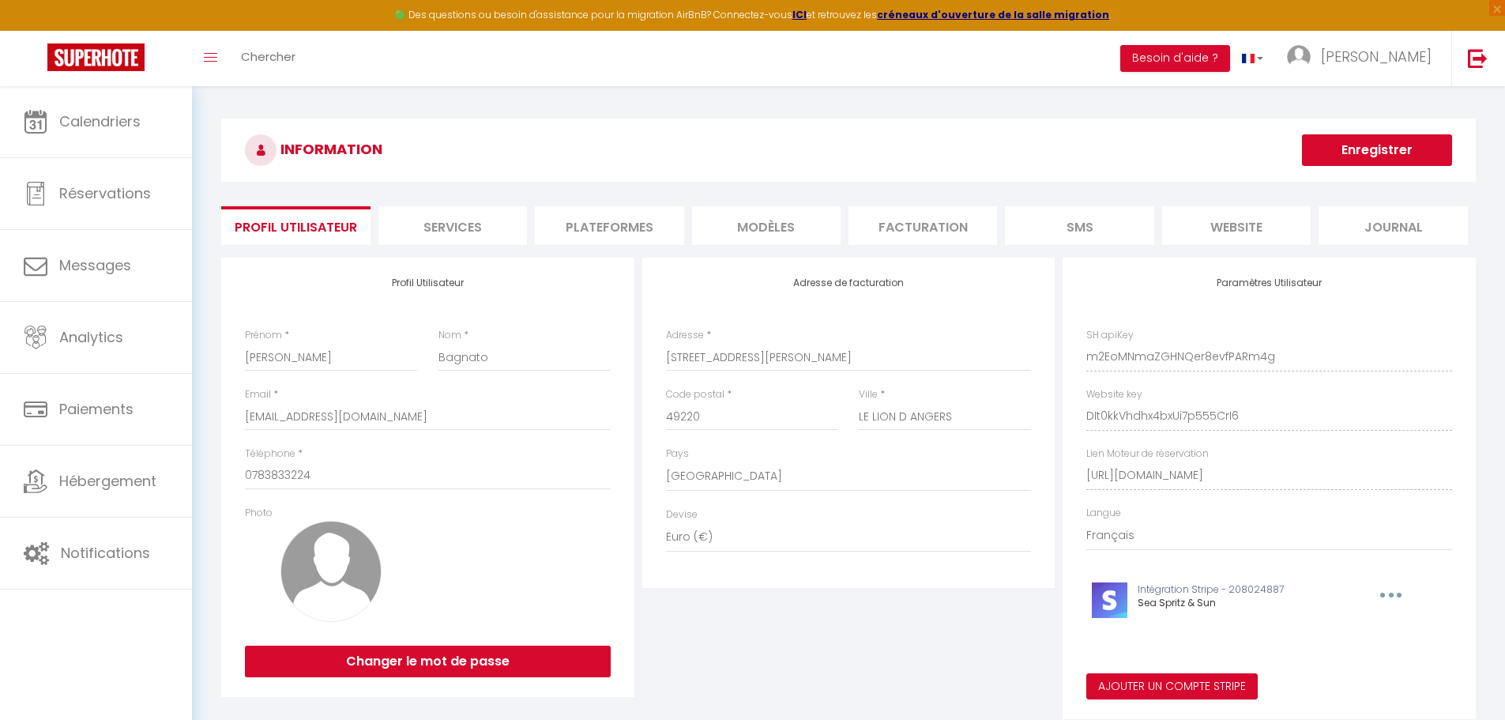
click at [412, 235] on li "Services" at bounding box center [452, 225] width 149 height 39
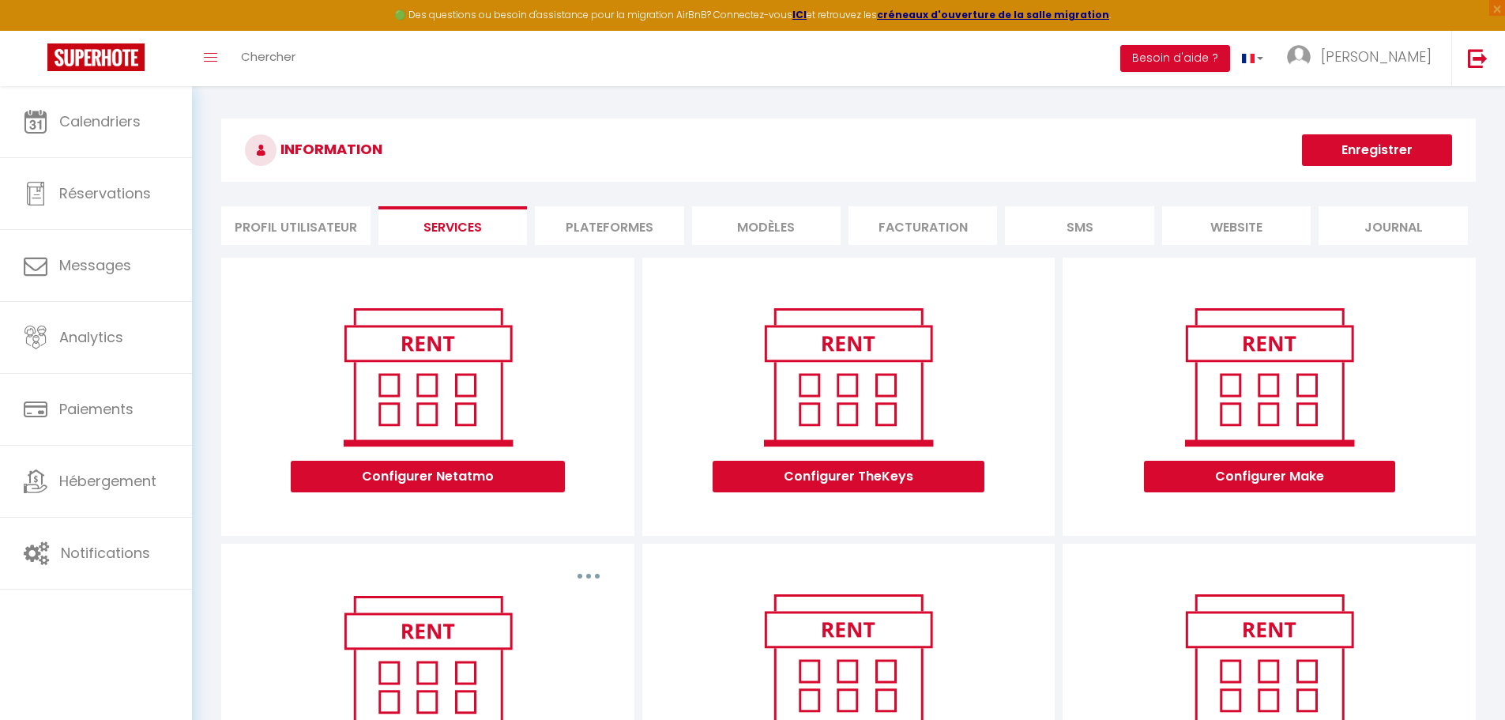
click at [550, 210] on li "Plateformes" at bounding box center [609, 225] width 149 height 39
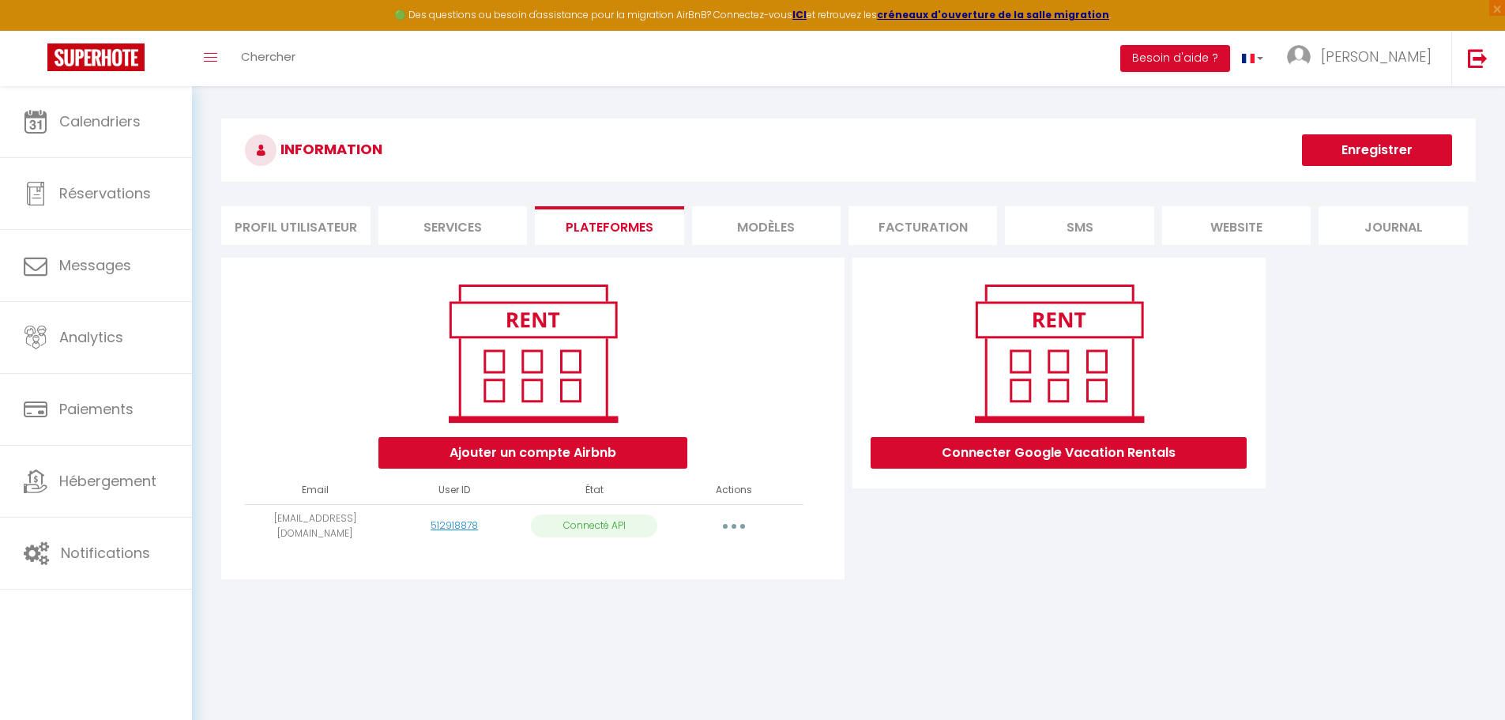
click at [743, 232] on li "MODÈLES" at bounding box center [766, 225] width 149 height 39
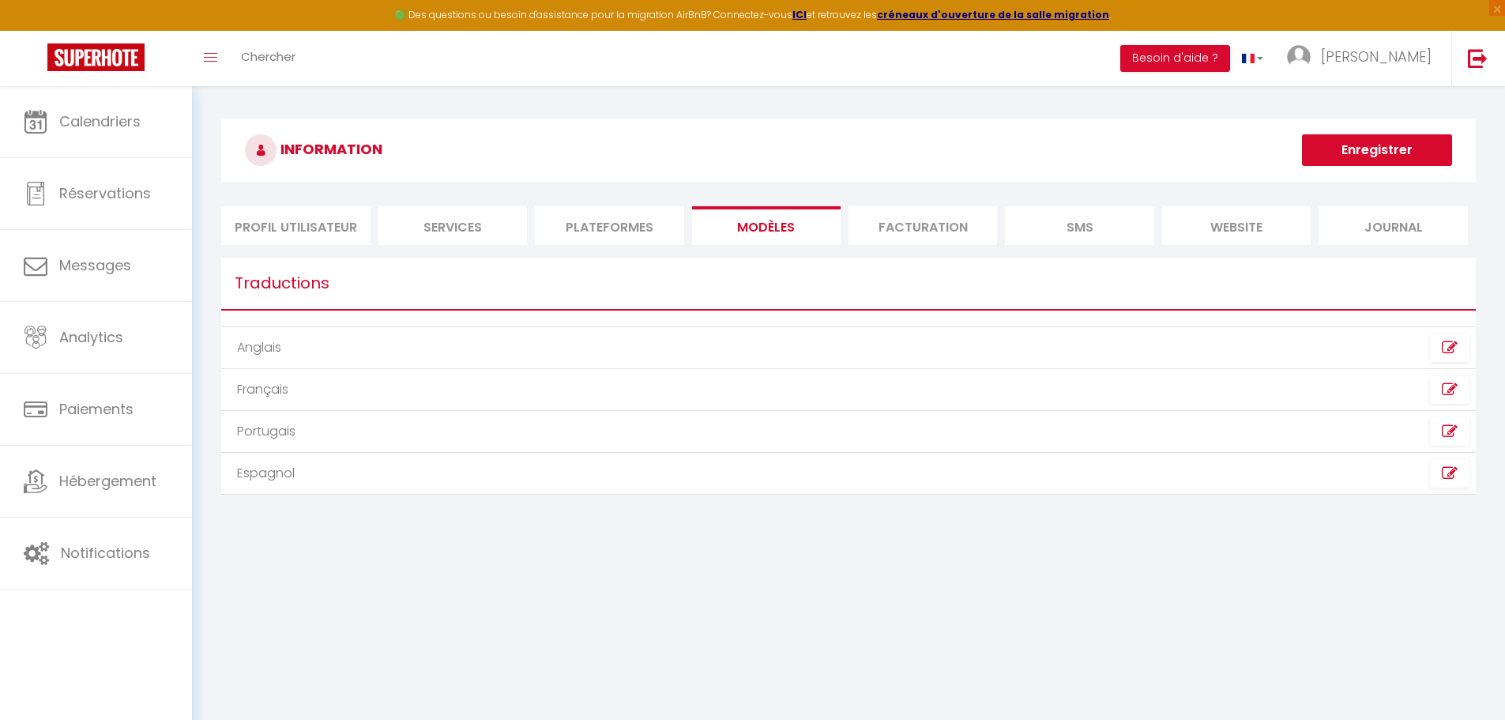
click at [909, 224] on li "Facturation" at bounding box center [923, 225] width 149 height 39
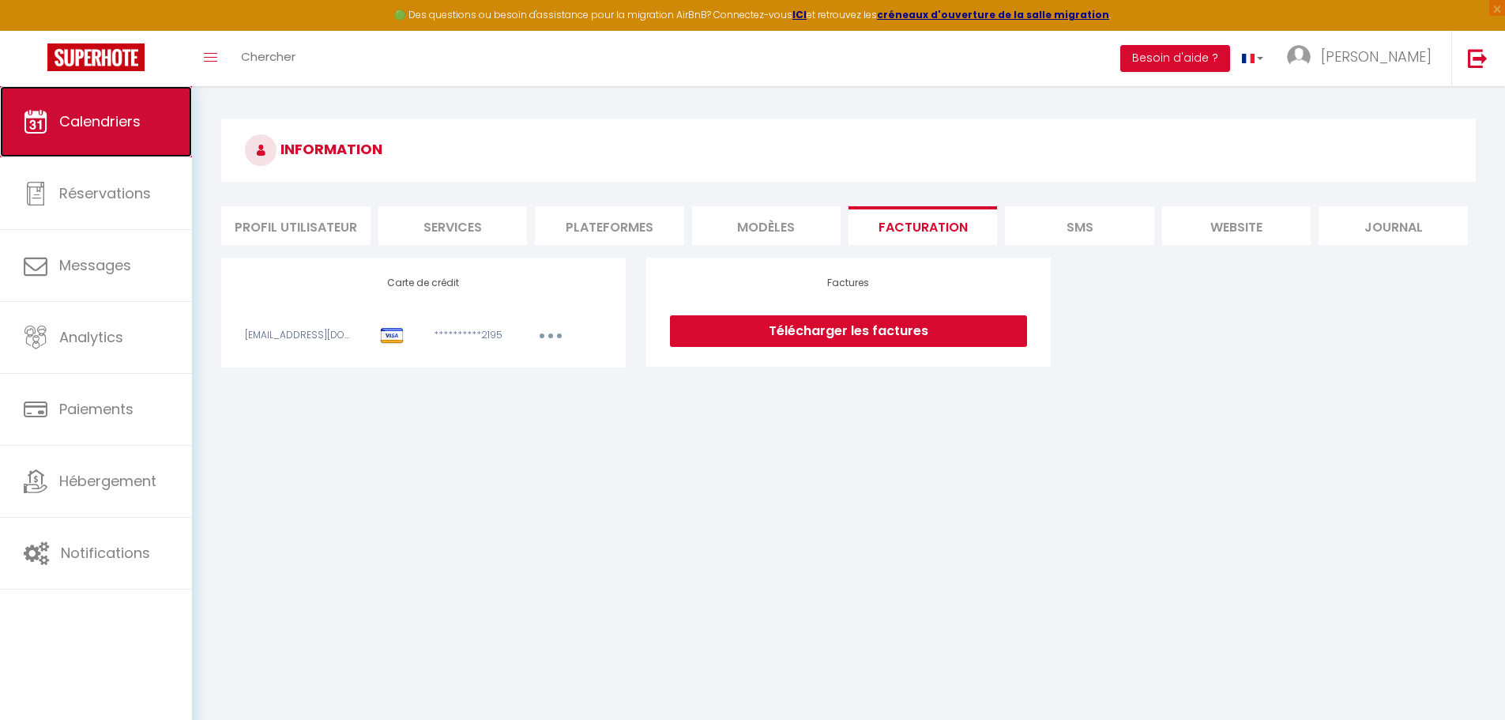
click at [73, 118] on span "Calendriers" at bounding box center [99, 121] width 81 height 20
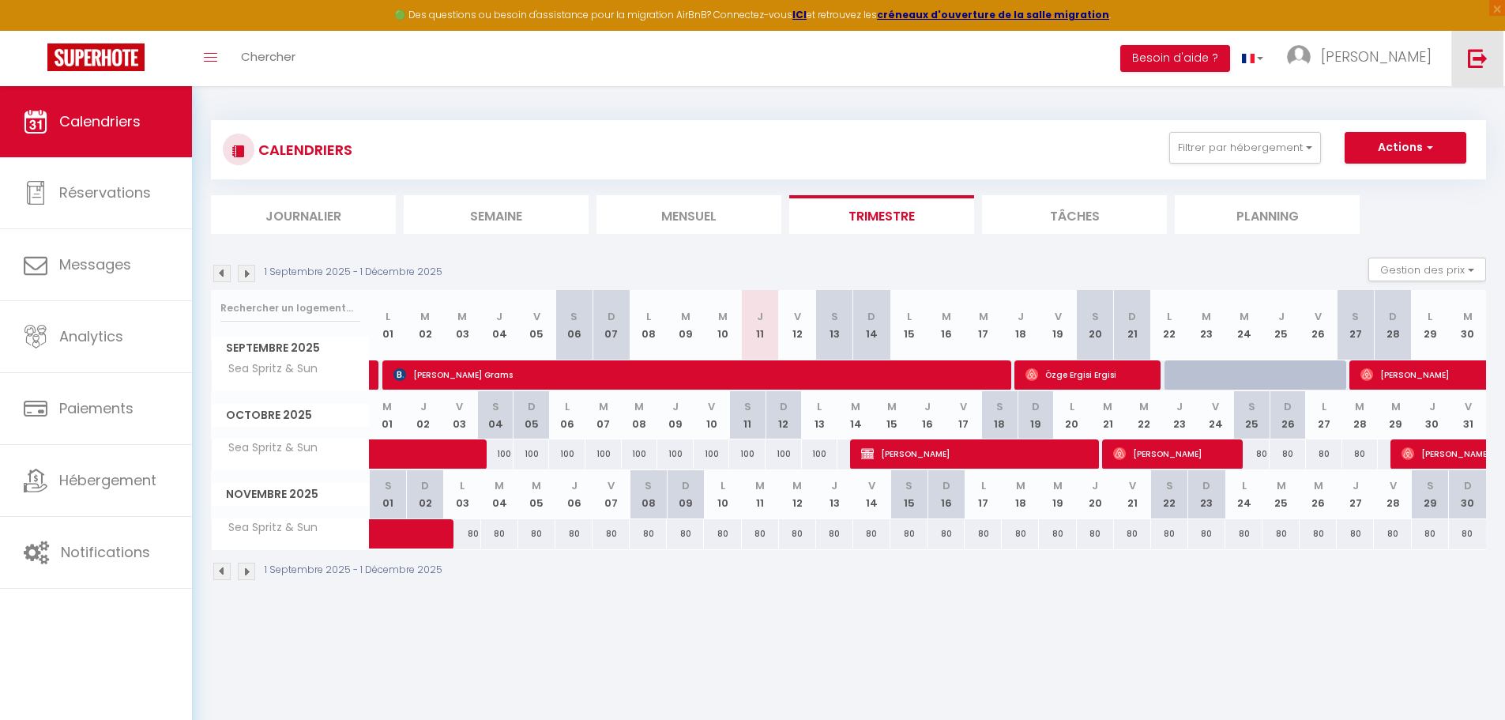
click at [1477, 58] on img at bounding box center [1478, 58] width 20 height 20
